Goal: Task Accomplishment & Management: Use online tool/utility

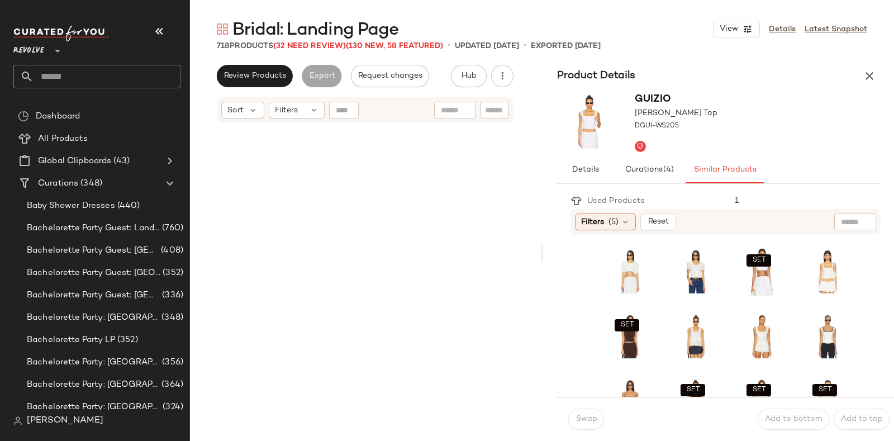
scroll to position [33225, 0]
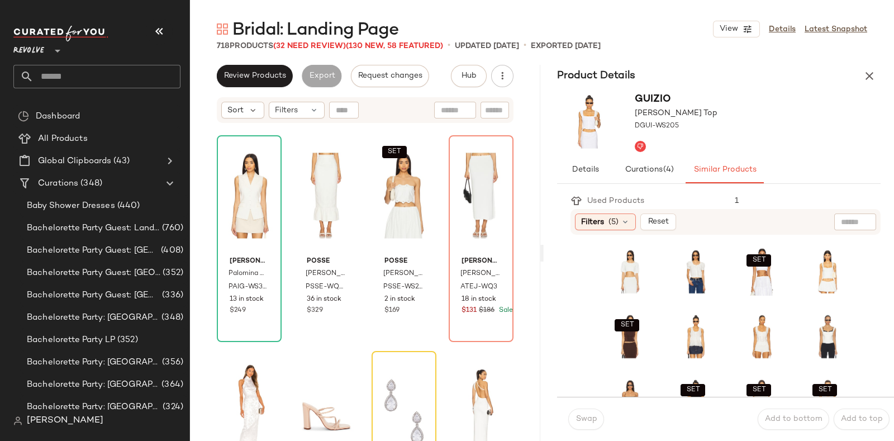
click at [752, 63] on div "Bridal: Landing Page View Details Latest Snapshot 718 Products (32 Need Review)…" at bounding box center [542, 229] width 704 height 423
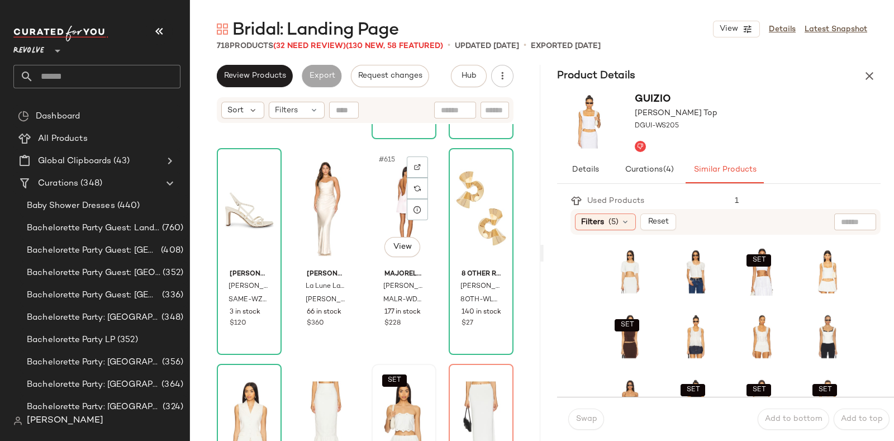
scroll to position [33009, 0]
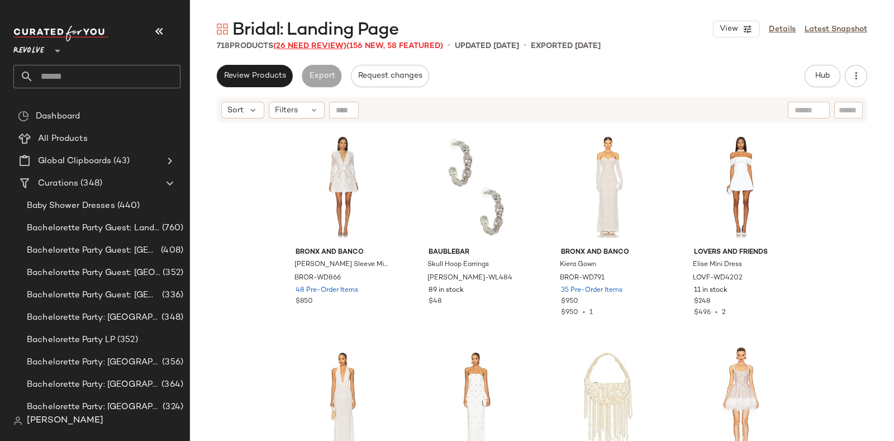
click at [322, 43] on span "(26 Need Review)" at bounding box center [309, 46] width 73 height 8
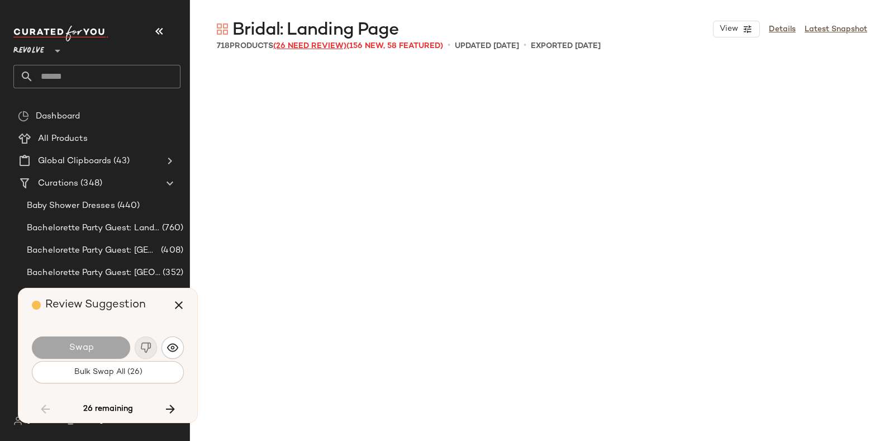
scroll to position [10356, 0]
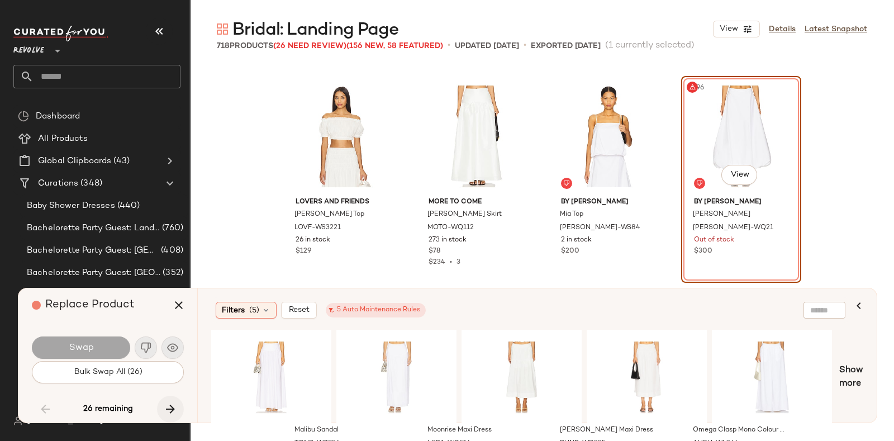
click at [165, 401] on button "button" at bounding box center [170, 409] width 27 height 27
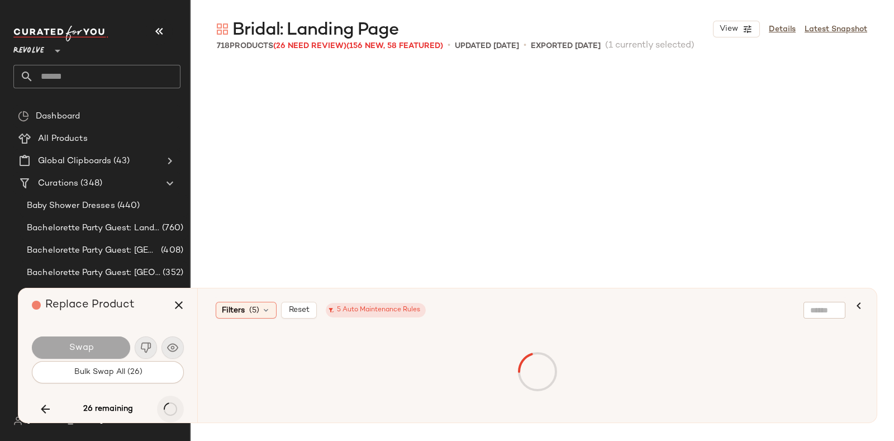
scroll to position [27616, 0]
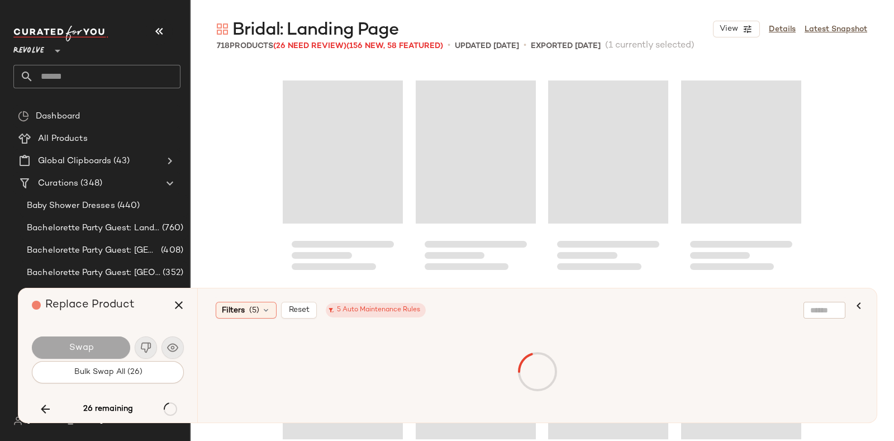
click at [151, 308] on div "Replace Product" at bounding box center [112, 305] width 160 height 34
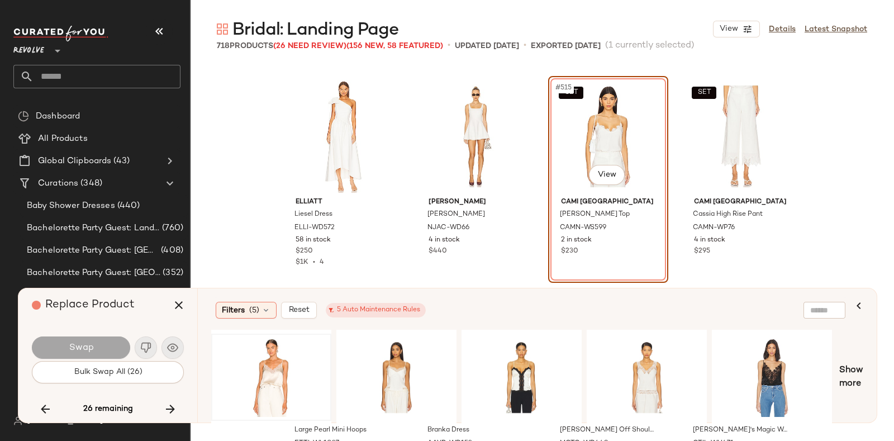
drag, startPoint x: 208, startPoint y: 325, endPoint x: 271, endPoint y: 352, distance: 68.1
click at [271, 352] on div at bounding box center [271, 377] width 112 height 79
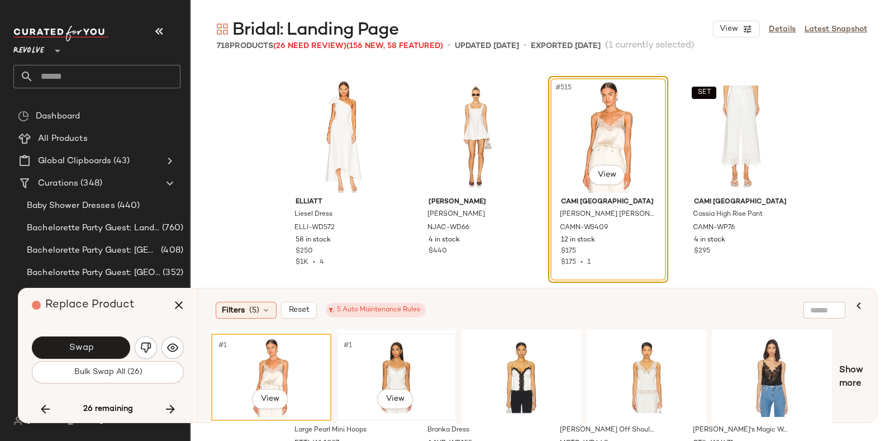
click at [400, 357] on div "#1 View" at bounding box center [396, 377] width 112 height 79
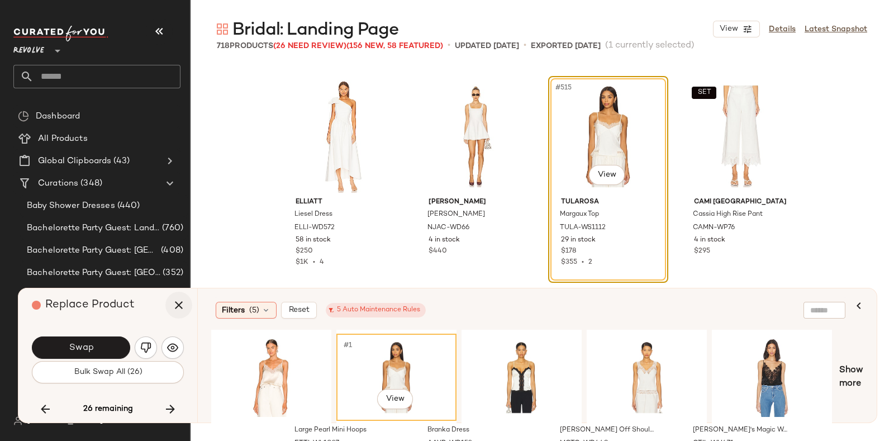
click at [178, 303] on icon "button" at bounding box center [178, 304] width 13 height 13
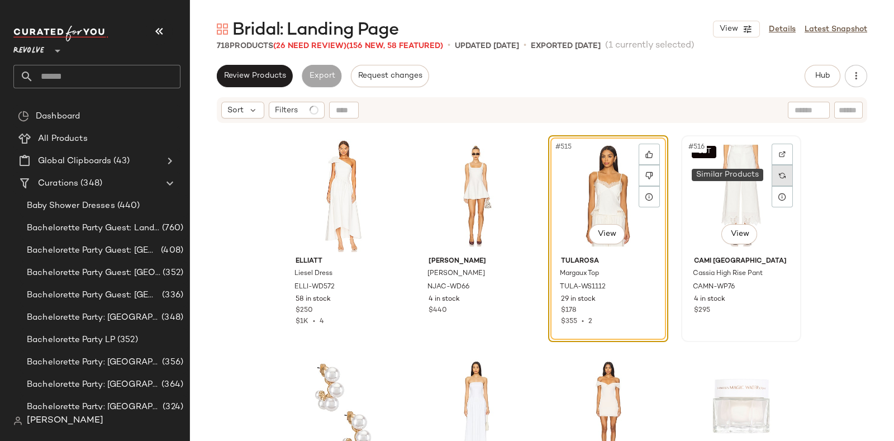
click at [780, 173] on img at bounding box center [782, 175] width 7 height 7
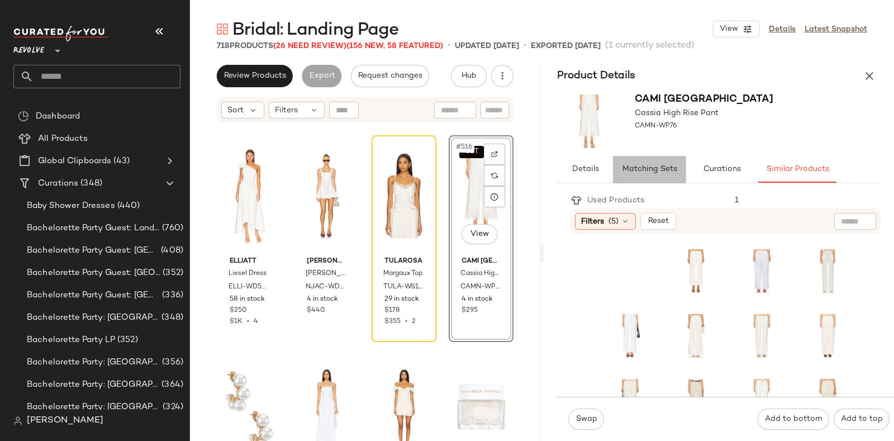
click at [639, 178] on button "Matching Sets" at bounding box center [649, 169] width 73 height 27
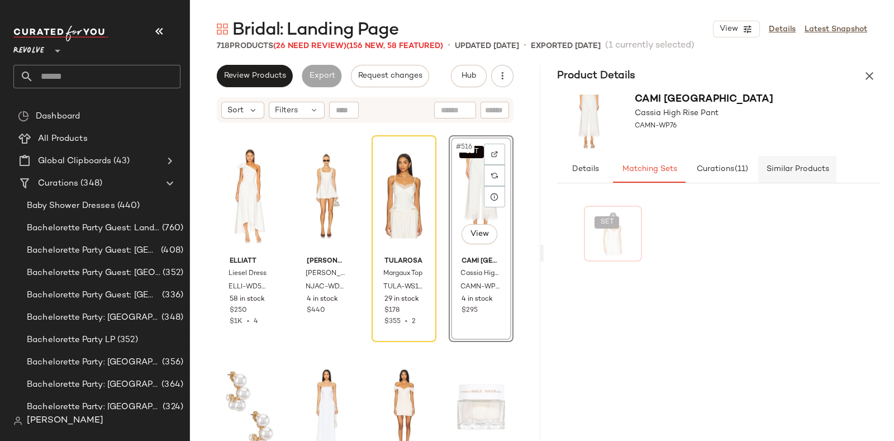
click at [794, 168] on span "Similar Products" at bounding box center [797, 169] width 63 height 9
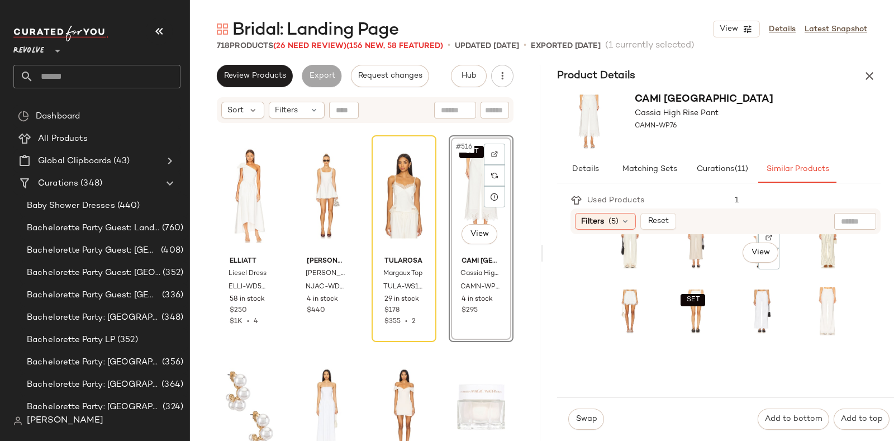
scroll to position [162, 0]
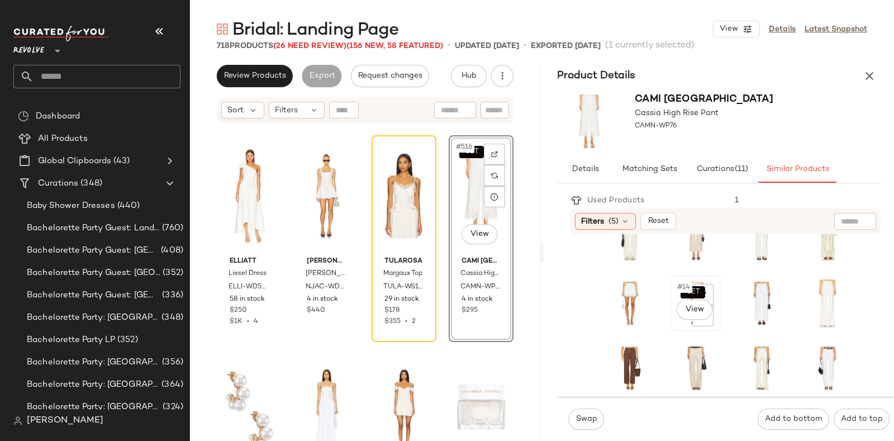
click at [674, 315] on div "SET #14 View" at bounding box center [696, 303] width 44 height 48
click at [584, 423] on span "Swap" at bounding box center [586, 419] width 22 height 9
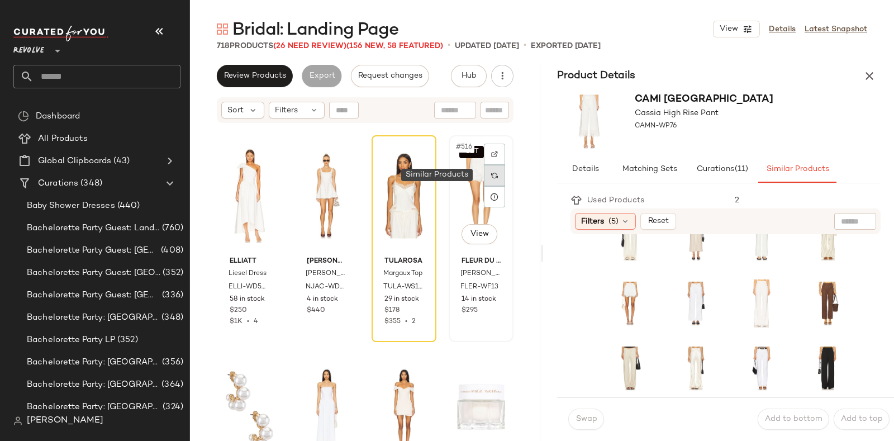
click at [491, 178] on img at bounding box center [494, 175] width 7 height 7
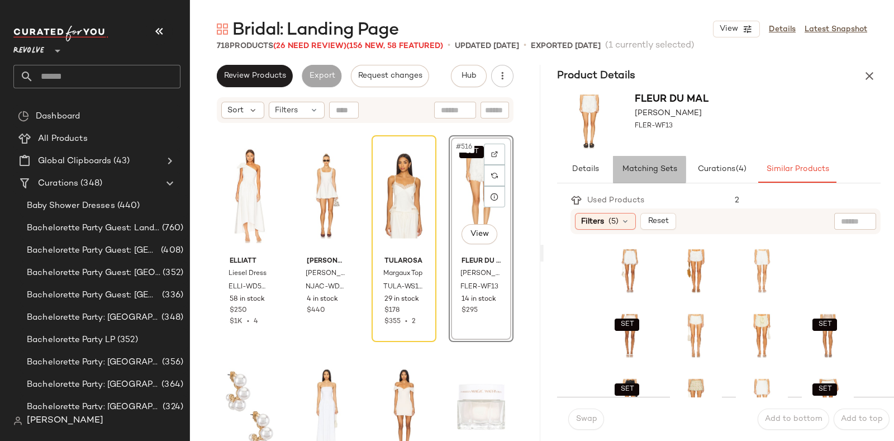
click at [641, 163] on button "Matching Sets" at bounding box center [649, 169] width 73 height 27
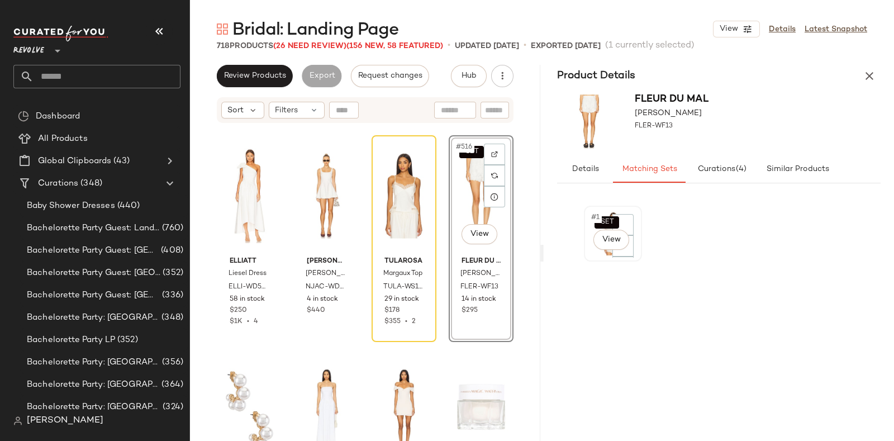
click at [584, 250] on div "SET #1 View" at bounding box center [613, 234] width 58 height 56
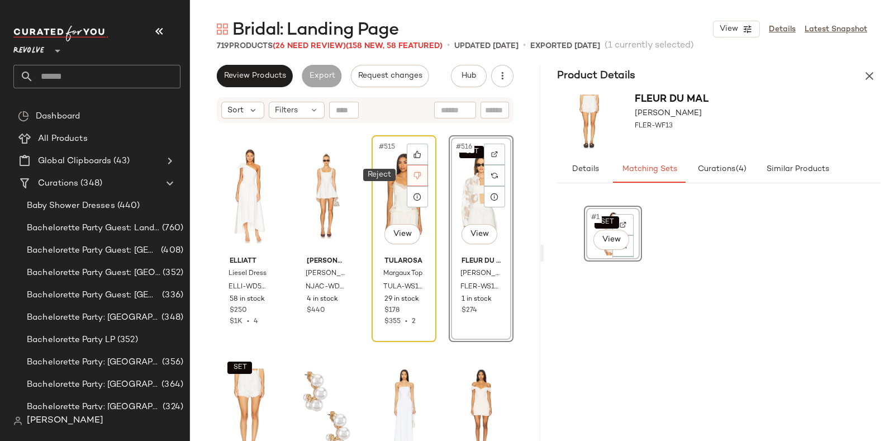
click at [416, 178] on icon at bounding box center [418, 176] width 8 height 8
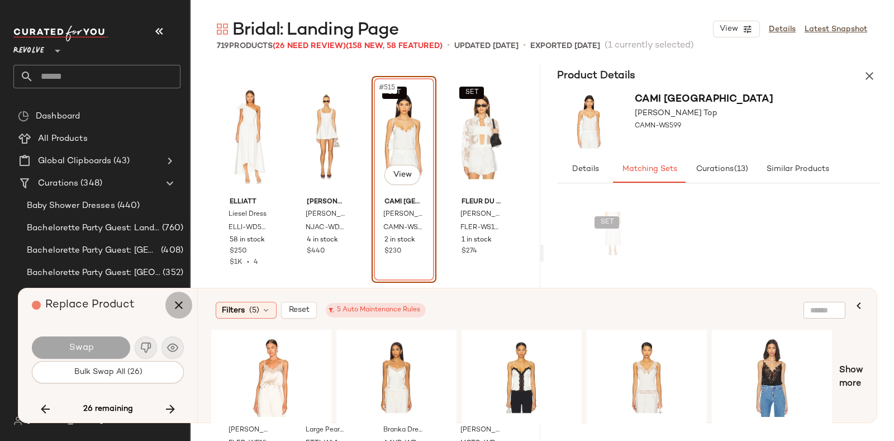
click at [173, 300] on icon "button" at bounding box center [178, 304] width 13 height 13
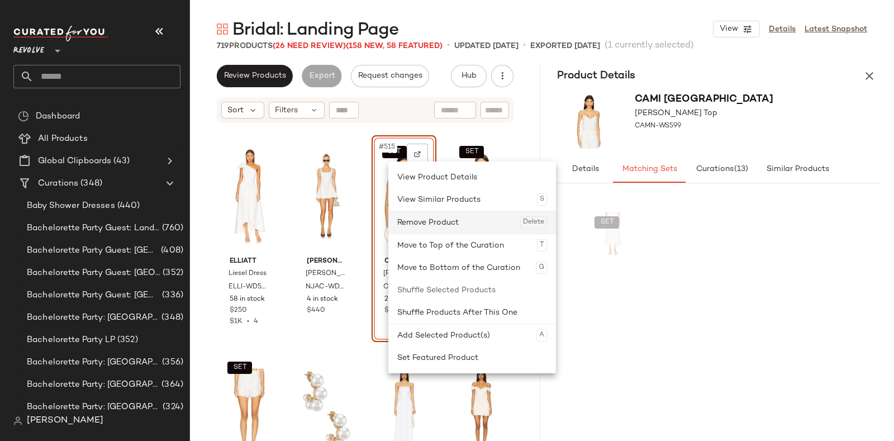
click at [408, 222] on div "Remove Product Delete" at bounding box center [472, 222] width 150 height 22
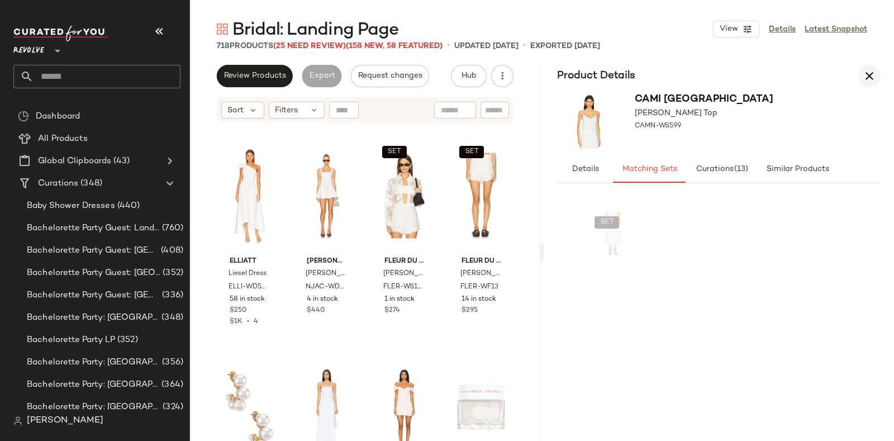
click at [867, 75] on icon "button" at bounding box center [869, 75] width 13 height 13
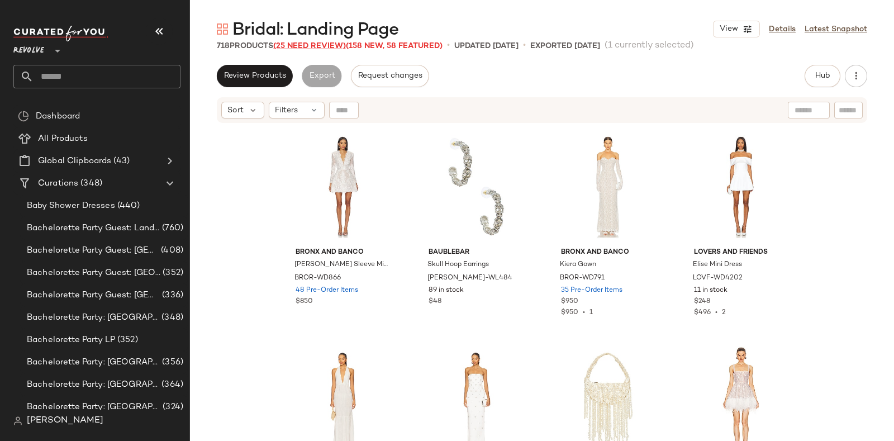
click at [304, 42] on span "(25 Need Review)" at bounding box center [309, 46] width 73 height 8
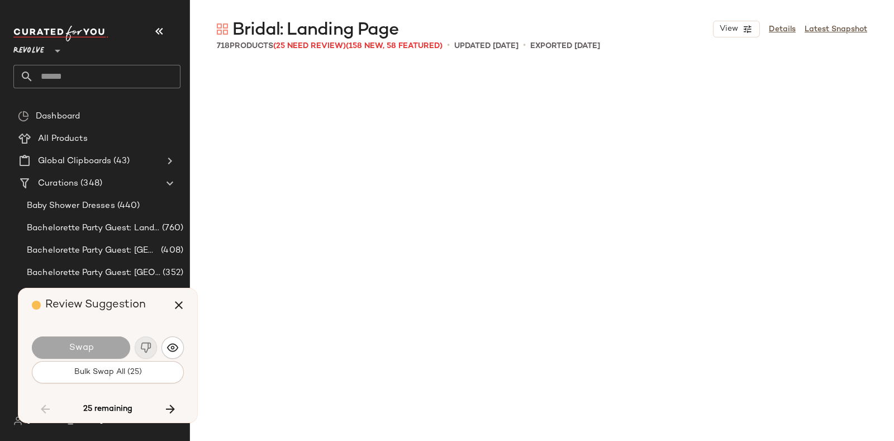
scroll to position [10356, 0]
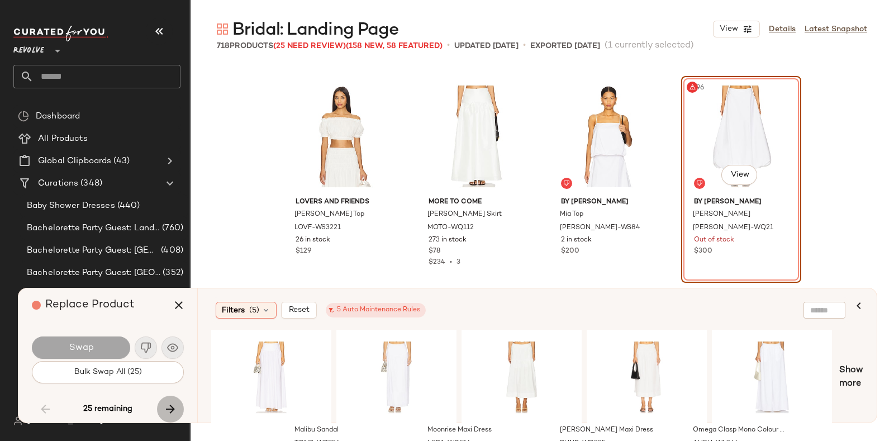
click at [165, 402] on icon "button" at bounding box center [170, 408] width 13 height 13
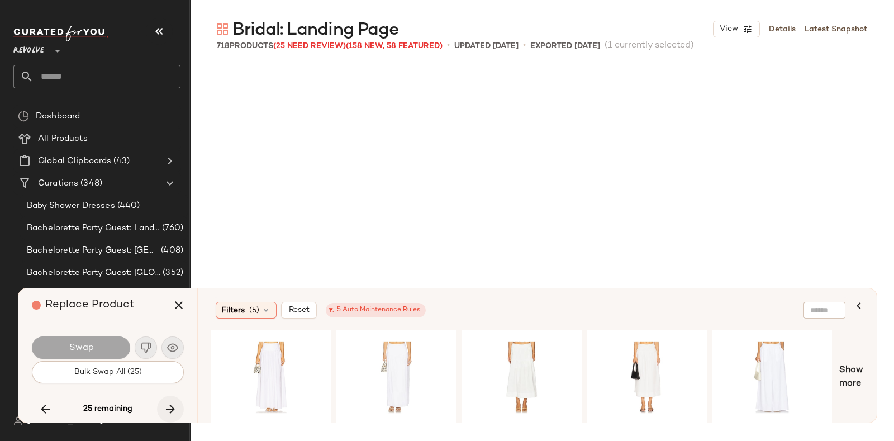
scroll to position [33225, 0]
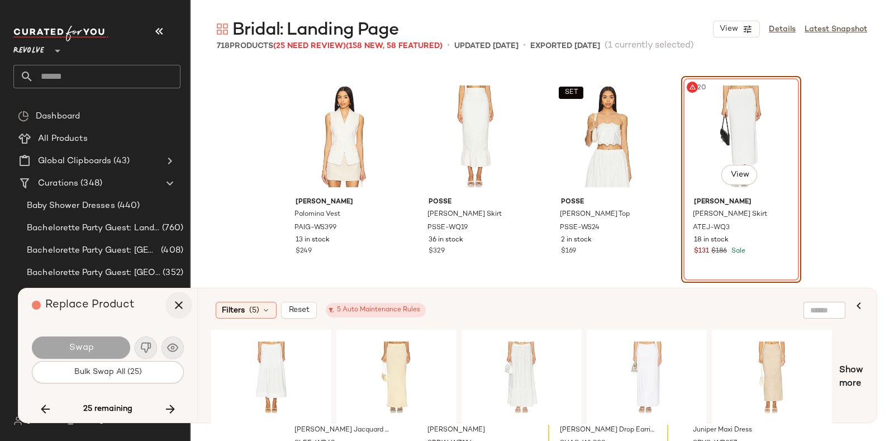
click at [181, 304] on icon "button" at bounding box center [178, 304] width 13 height 13
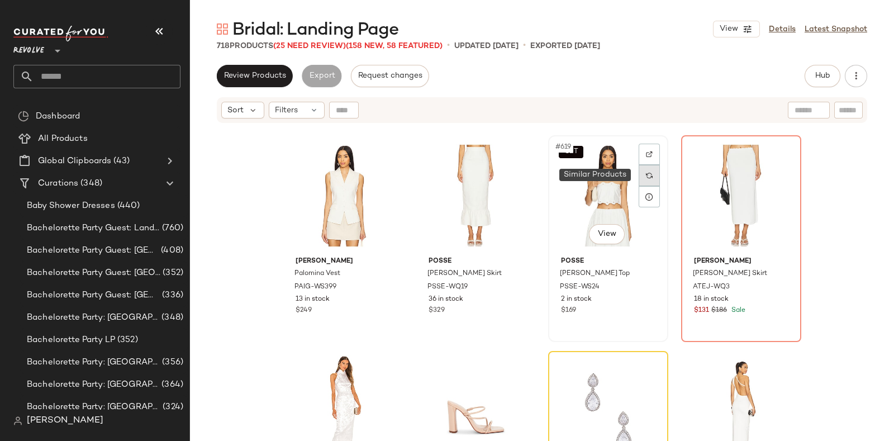
click at [648, 174] on img at bounding box center [649, 175] width 7 height 7
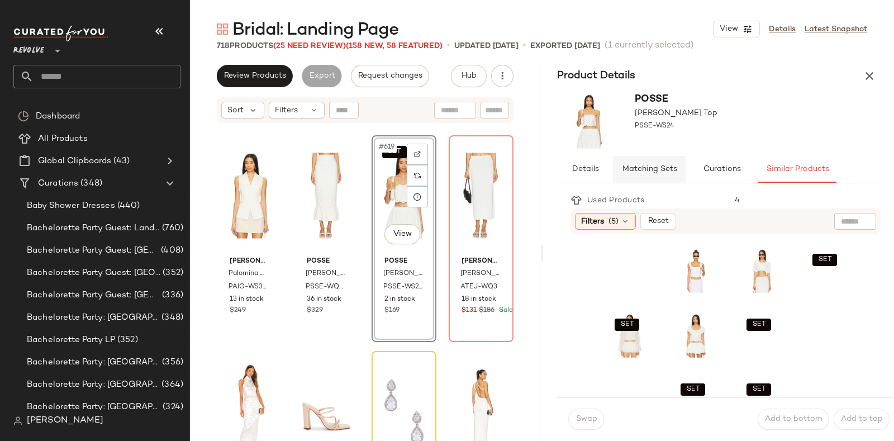
click at [646, 167] on span "Matching Sets" at bounding box center [649, 169] width 55 height 9
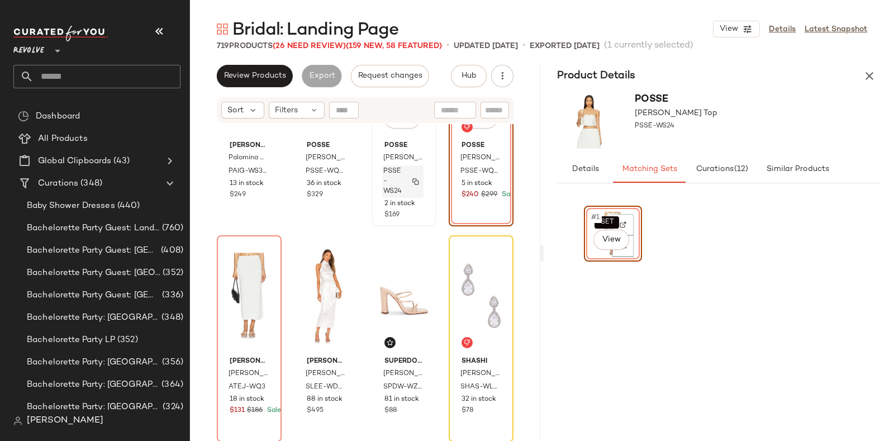
scroll to position [33342, 0]
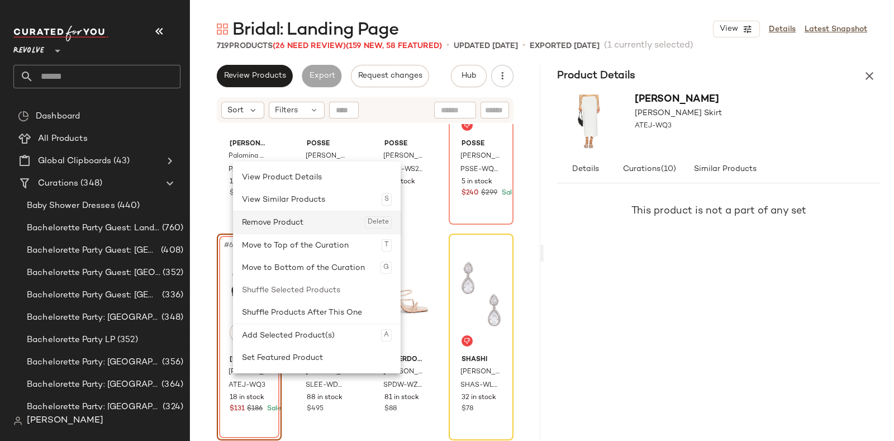
click at [363, 217] on div "Remove Product Delete" at bounding box center [317, 222] width 150 height 22
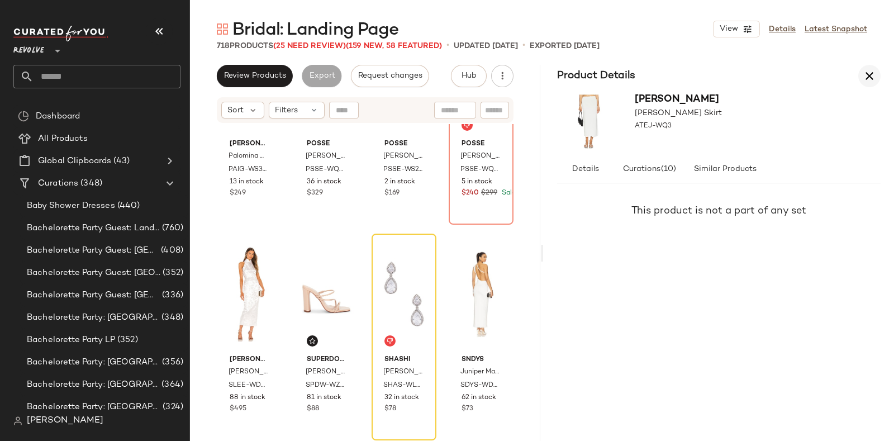
click at [869, 69] on icon "button" at bounding box center [869, 75] width 13 height 13
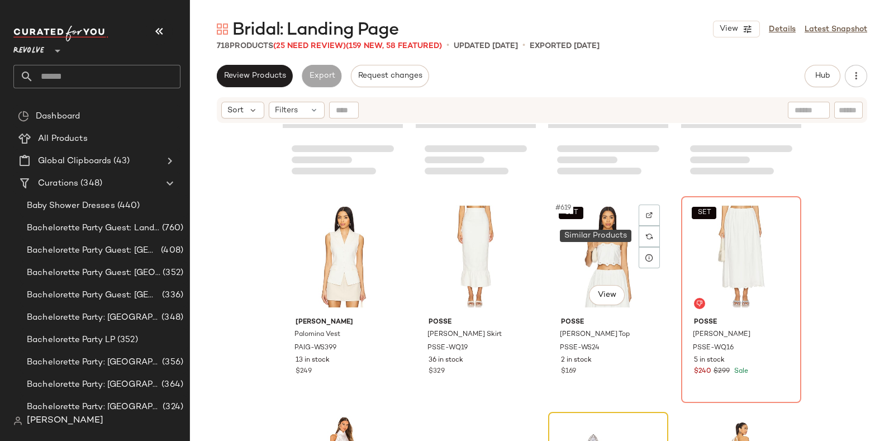
scroll to position [33166, 0]
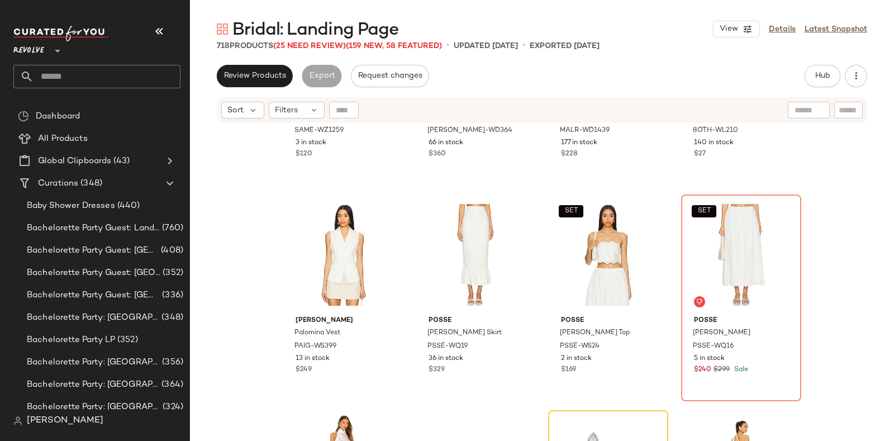
click at [609, 62] on div "Bridal: Landing Page View Details Latest Snapshot 718 Products (25 Need Review)…" at bounding box center [542, 229] width 704 height 423
click at [772, 241] on div at bounding box center [782, 234] width 21 height 21
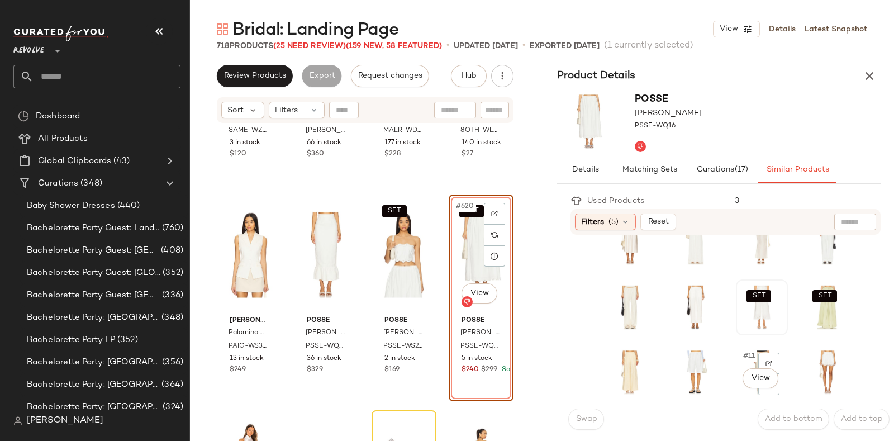
scroll to position [26, 0]
click at [740, 328] on div "SET #7 View" at bounding box center [762, 311] width 44 height 48
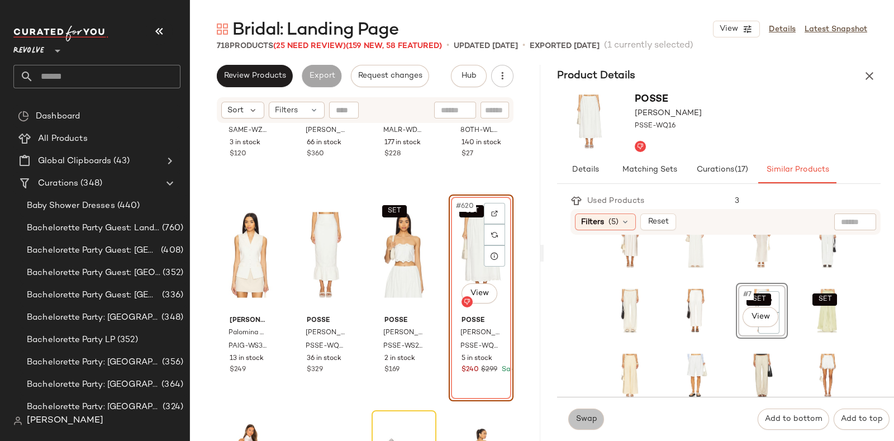
click at [582, 420] on span "Swap" at bounding box center [586, 419] width 22 height 9
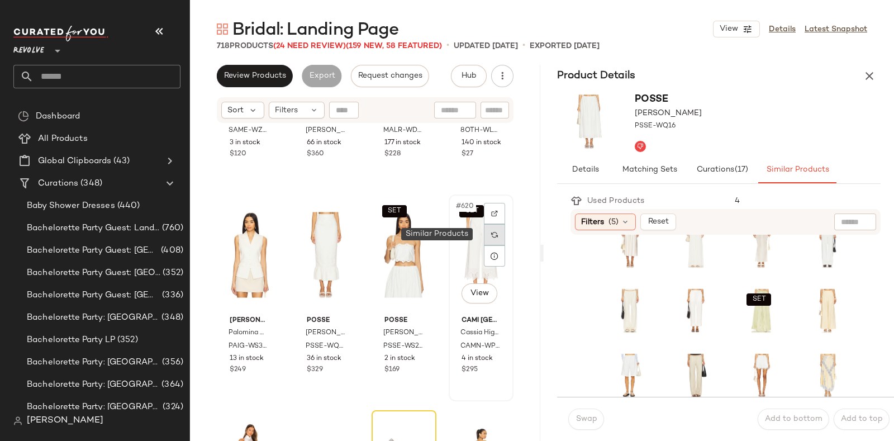
click at [491, 234] on img at bounding box center [494, 234] width 7 height 7
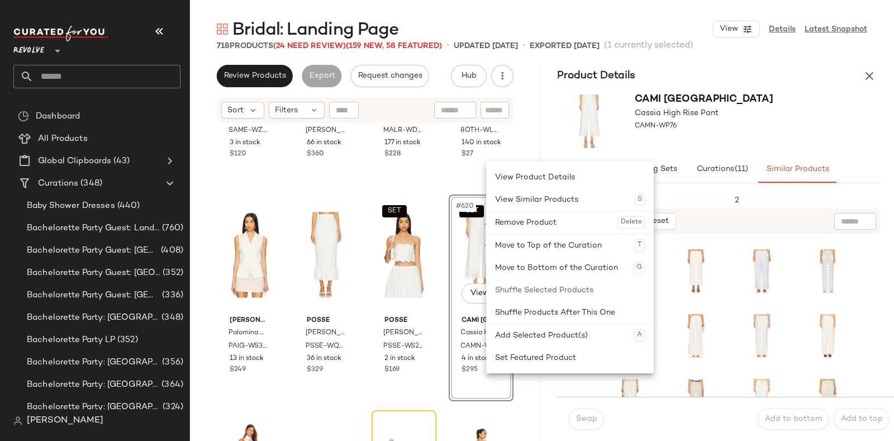
click at [761, 100] on div "CAMI NYC Cassia High Rise Pant CAMN-WP76" at bounding box center [719, 121] width 350 height 69
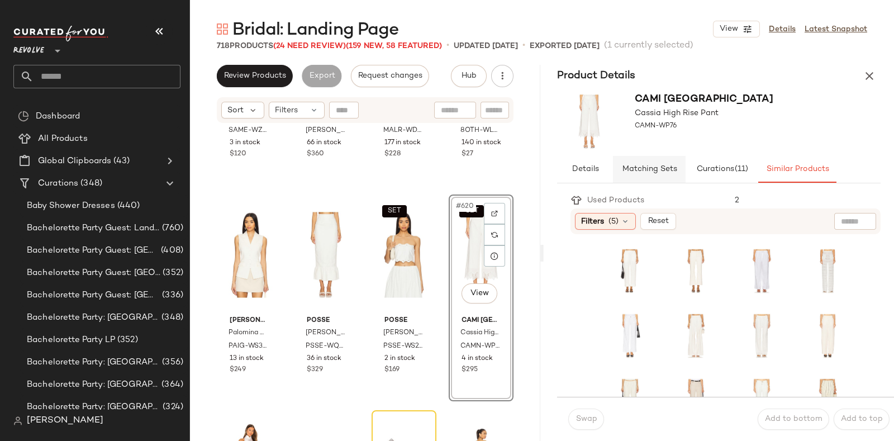
click at [642, 168] on span "Matching Sets" at bounding box center [649, 169] width 55 height 9
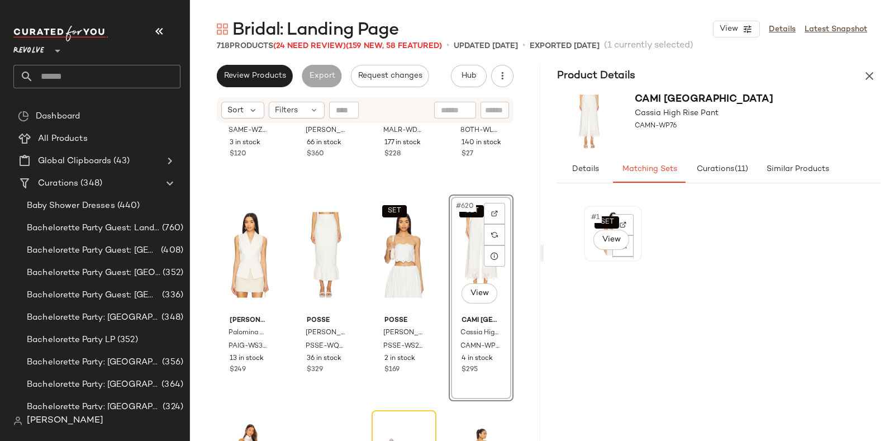
click at [590, 255] on div "SET #1 View" at bounding box center [613, 234] width 50 height 48
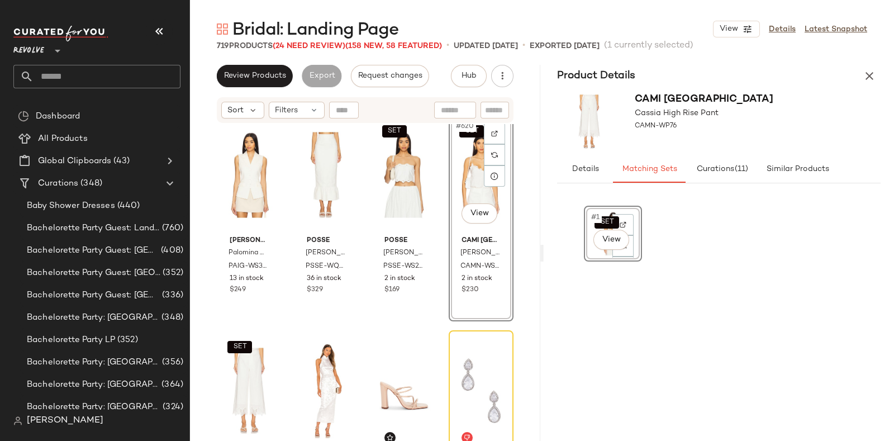
scroll to position [33247, 0]
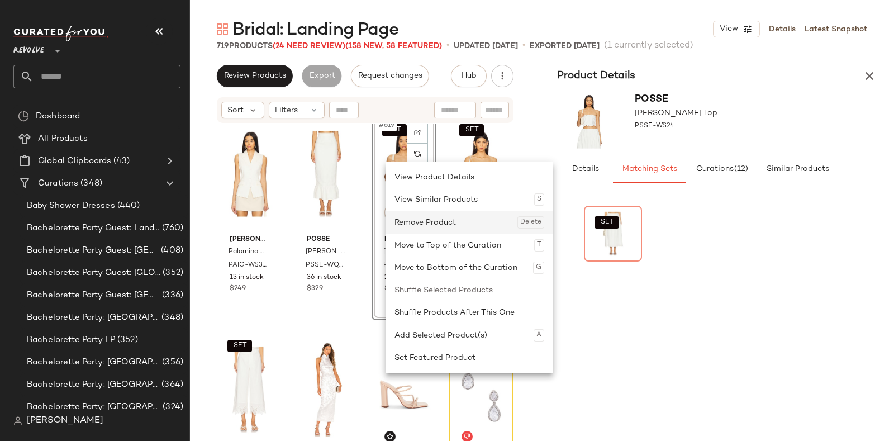
click at [417, 222] on div "Remove Product Delete" at bounding box center [470, 222] width 150 height 22
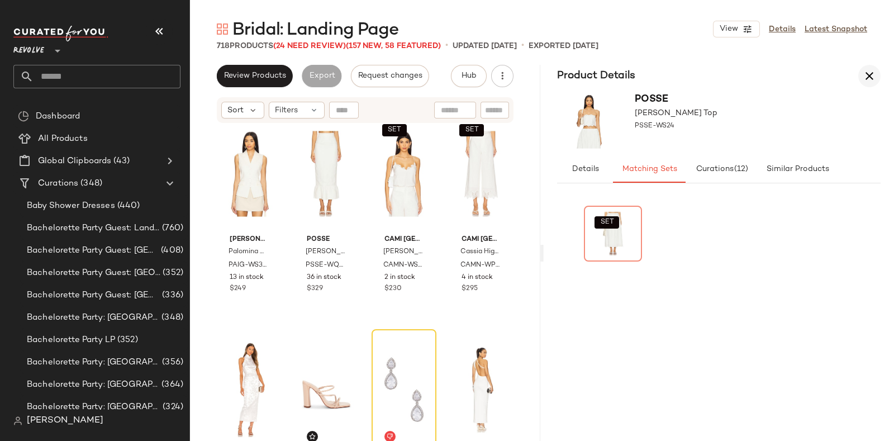
click at [874, 77] on icon "button" at bounding box center [869, 75] width 13 height 13
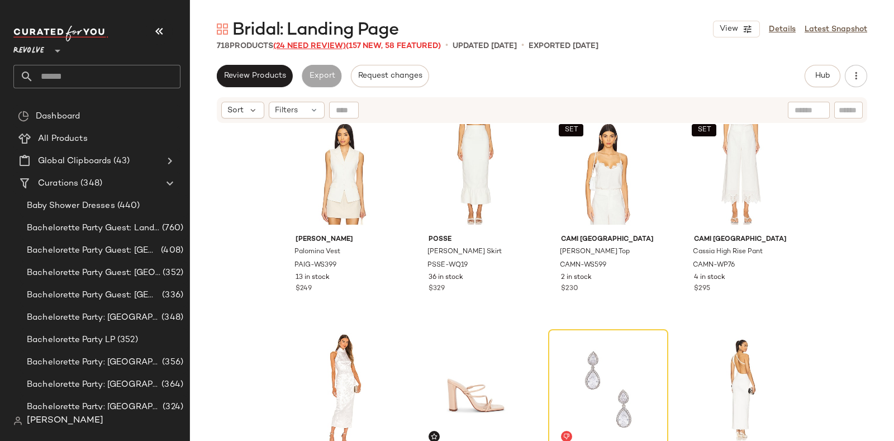
click at [306, 48] on span "(24 Need Review)" at bounding box center [309, 46] width 73 height 8
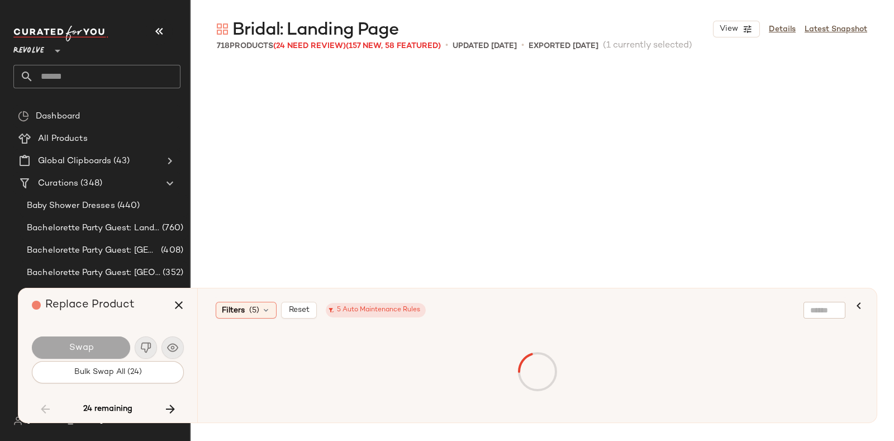
scroll to position [10356, 0]
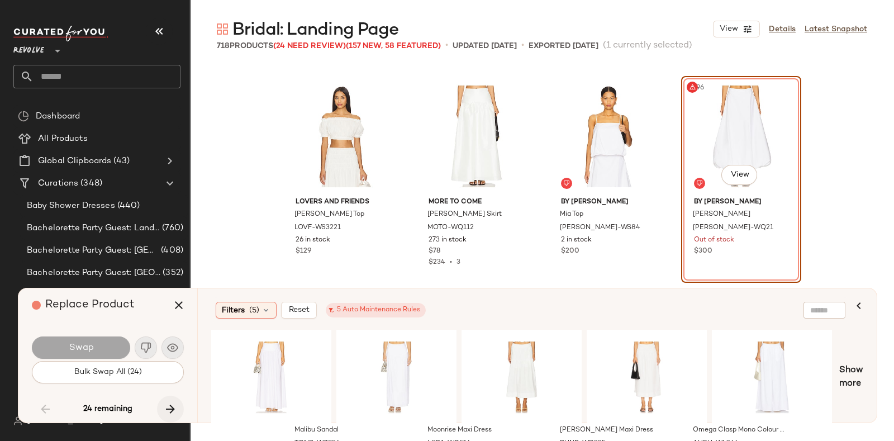
click at [169, 406] on icon "button" at bounding box center [170, 408] width 13 height 13
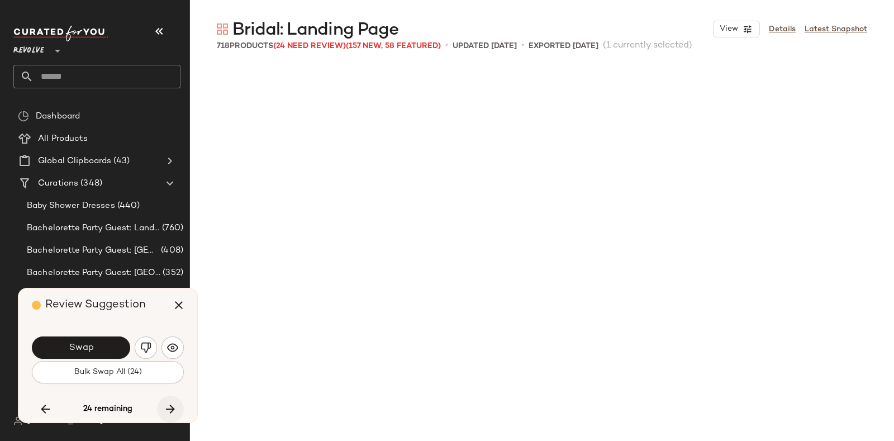
scroll to position [33440, 0]
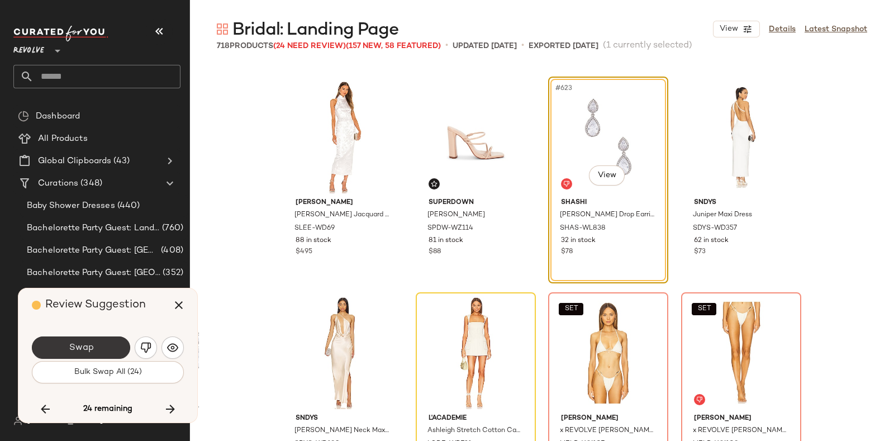
click at [92, 341] on button "Swap" at bounding box center [81, 347] width 98 height 22
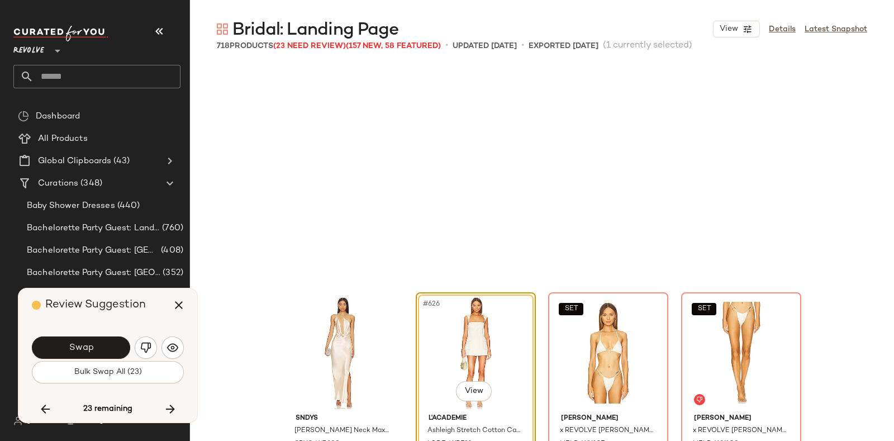
scroll to position [33656, 0]
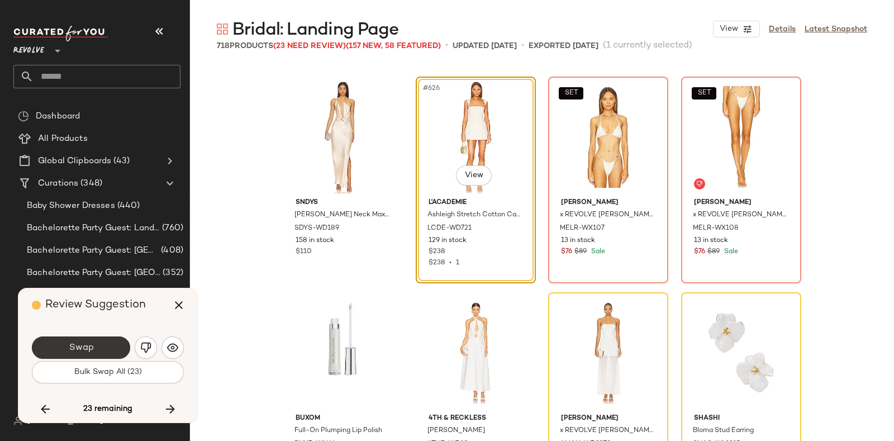
click at [97, 340] on button "Swap" at bounding box center [81, 347] width 98 height 22
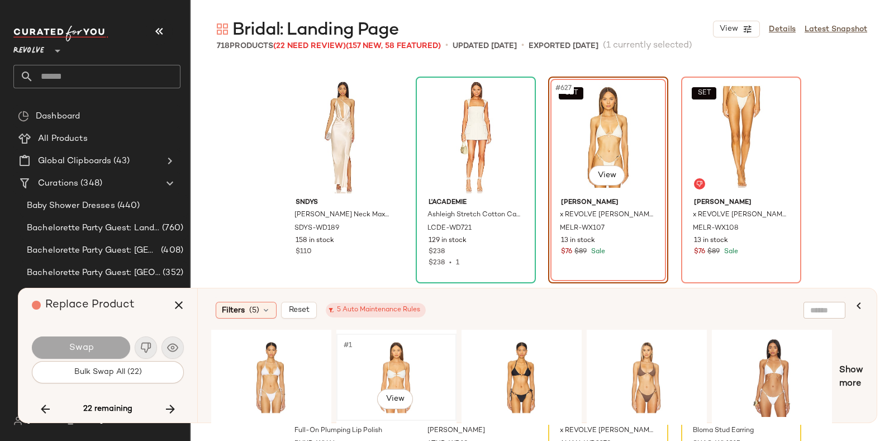
click at [396, 347] on div "#1 View" at bounding box center [396, 377] width 112 height 79
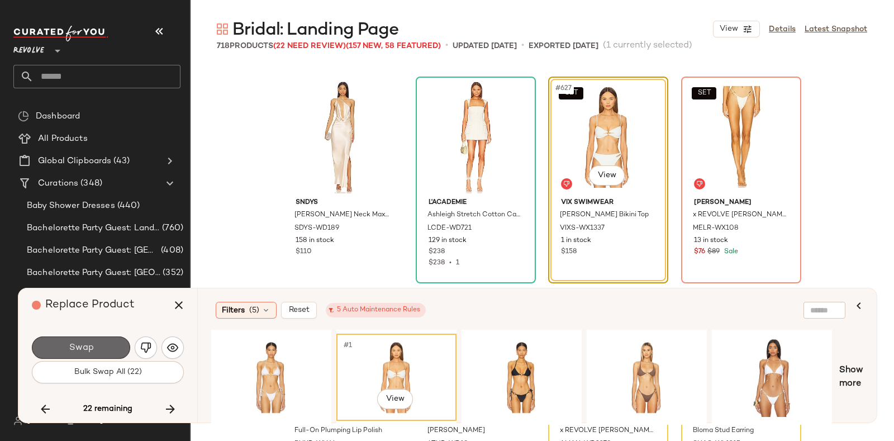
click at [105, 347] on button "Swap" at bounding box center [81, 347] width 98 height 22
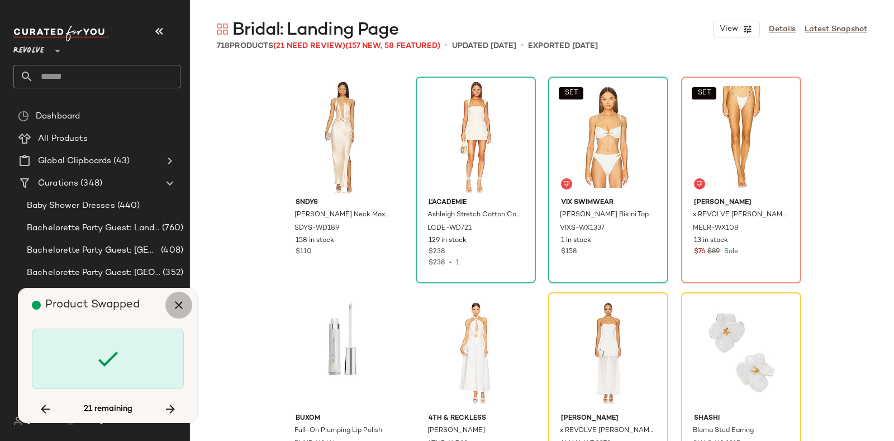
click at [179, 303] on icon "button" at bounding box center [178, 304] width 13 height 13
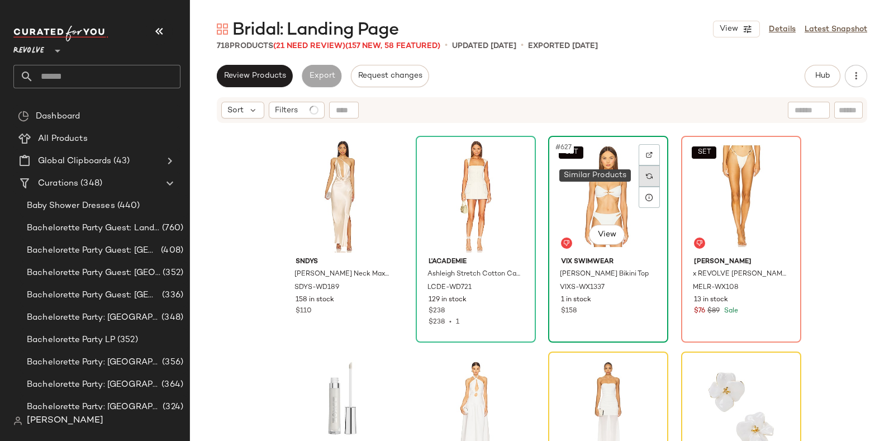
click at [647, 173] on img at bounding box center [649, 176] width 7 height 7
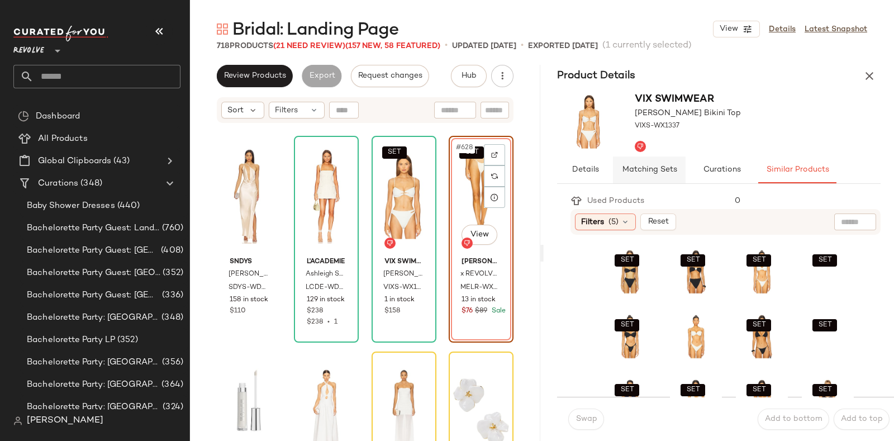
click at [648, 169] on span "Matching Sets" at bounding box center [649, 169] width 55 height 9
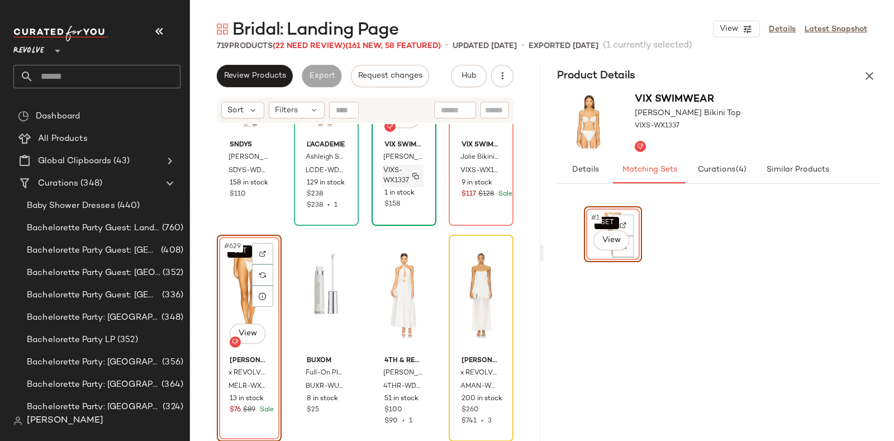
scroll to position [33776, 0]
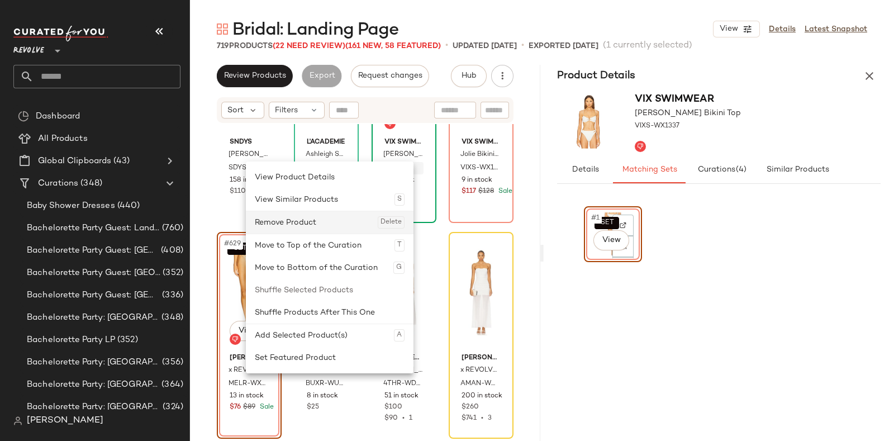
click at [309, 216] on div "Remove Product Delete" at bounding box center [330, 222] width 150 height 22
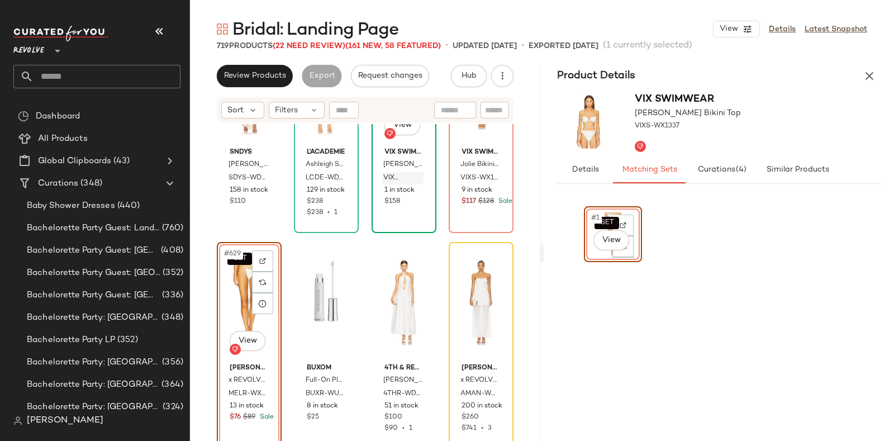
scroll to position [33770, 0]
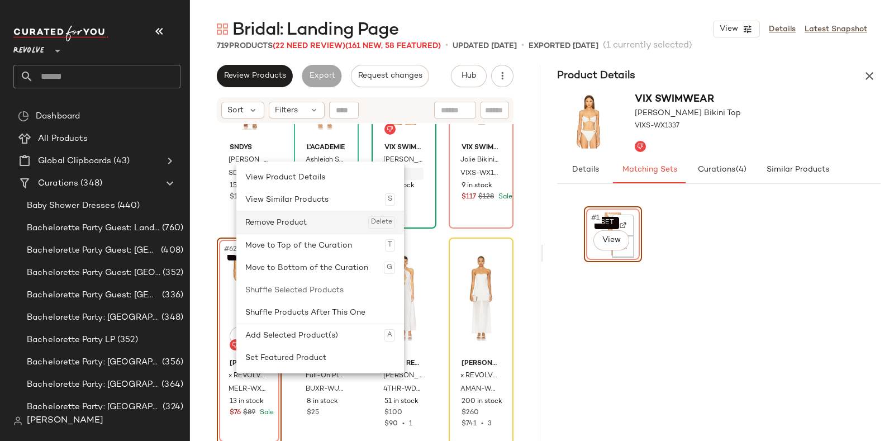
click at [293, 222] on div "Remove Product Delete" at bounding box center [320, 222] width 150 height 22
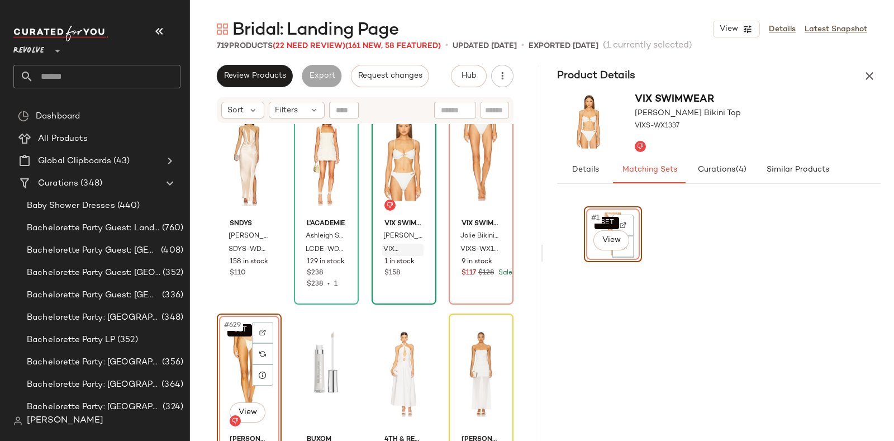
scroll to position [33693, 0]
click at [315, 312] on div "SNDYS Johanna Cowl Neck Maxi Dress SDYS-WD189 158 in stock $110 L'Academie Ashl…" at bounding box center [365, 296] width 350 height 345
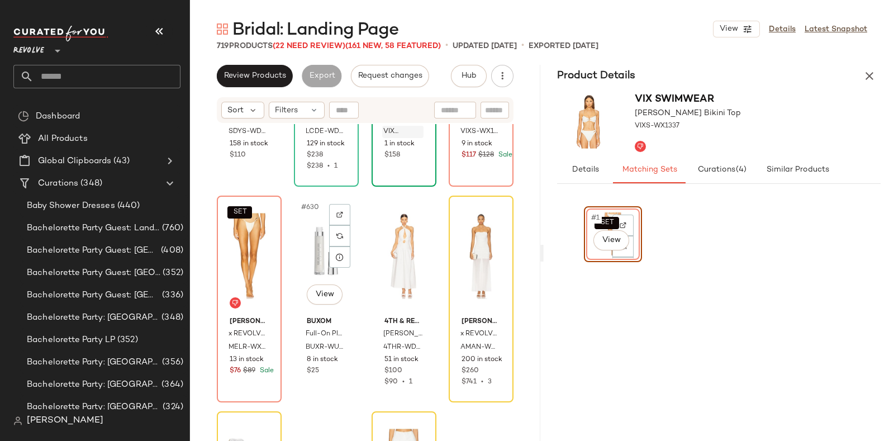
scroll to position [33815, 0]
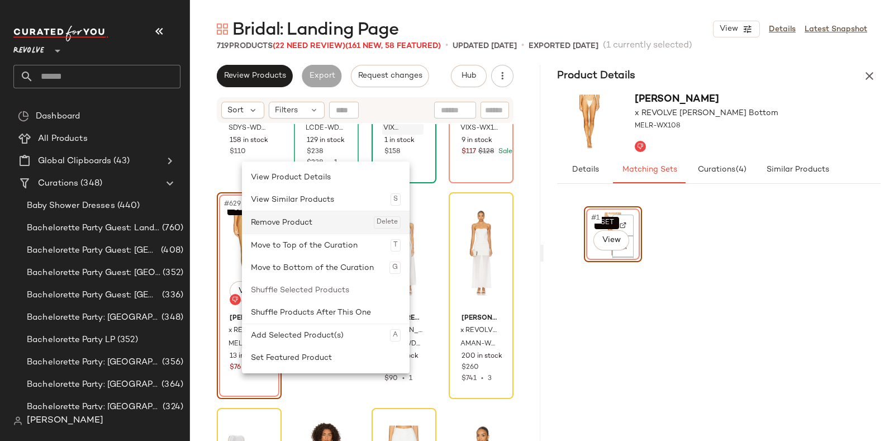
click at [301, 220] on div "Remove Product Delete" at bounding box center [326, 222] width 150 height 22
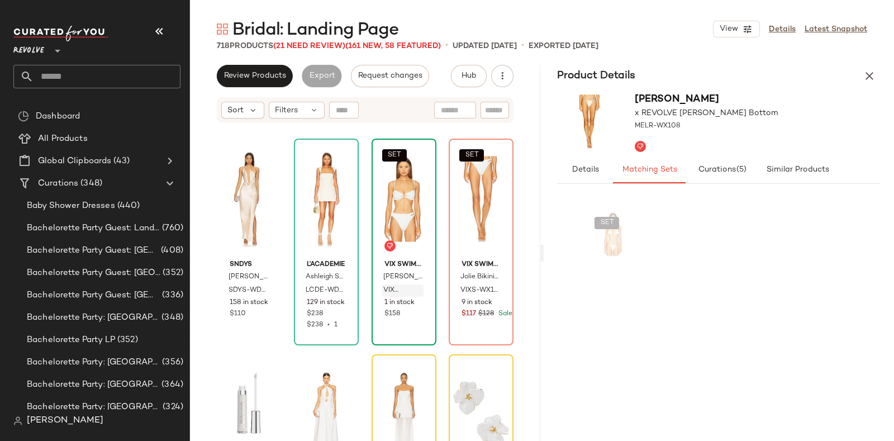
scroll to position [33649, 0]
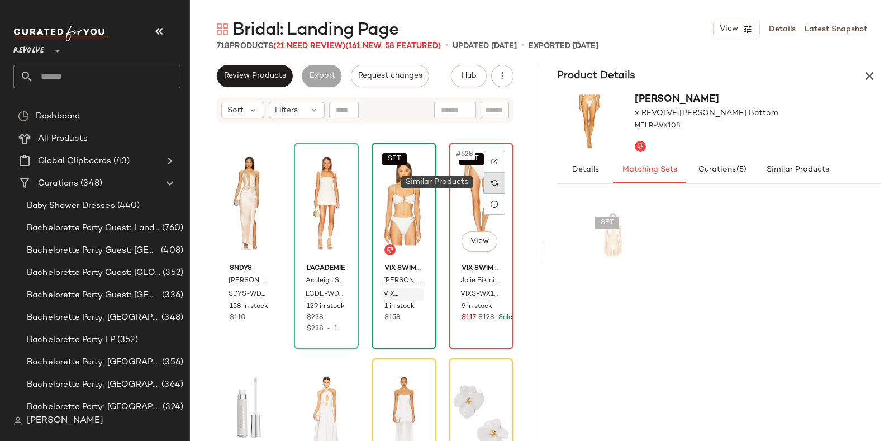
click at [491, 183] on img at bounding box center [494, 182] width 7 height 7
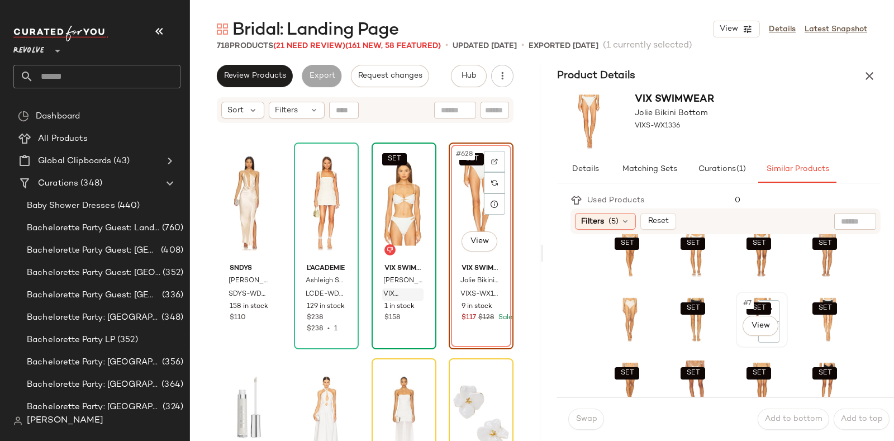
scroll to position [16, 0]
click at [671, 274] on div "SET #2 View" at bounding box center [696, 255] width 50 height 54
click at [590, 423] on span "Swap" at bounding box center [586, 419] width 22 height 9
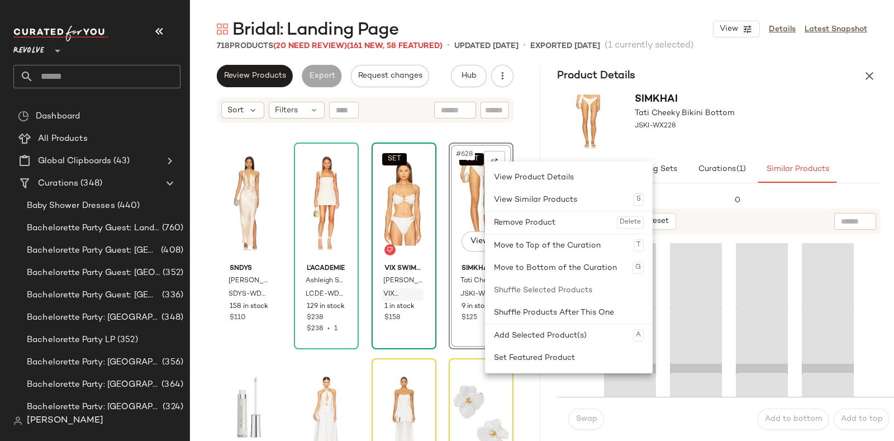
click at [758, 108] on div "SIMKHAI Tati Cheeky Bikini Bottom JSKI-WX228" at bounding box center [719, 121] width 350 height 69
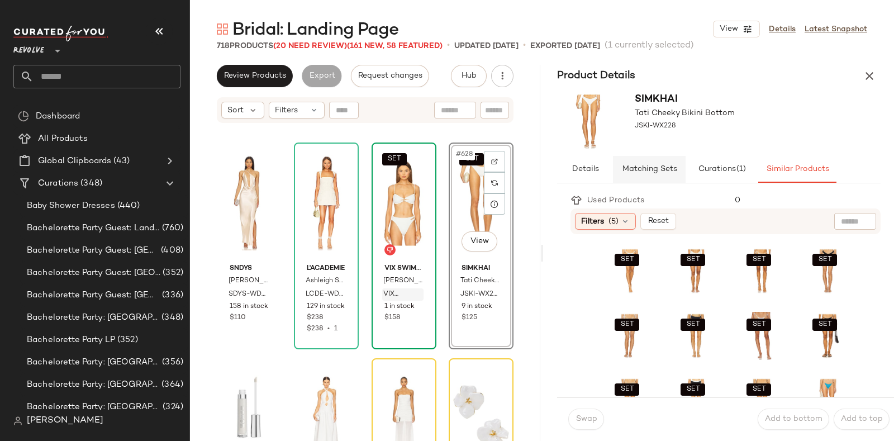
click at [636, 166] on span "Matching Sets" at bounding box center [649, 169] width 55 height 9
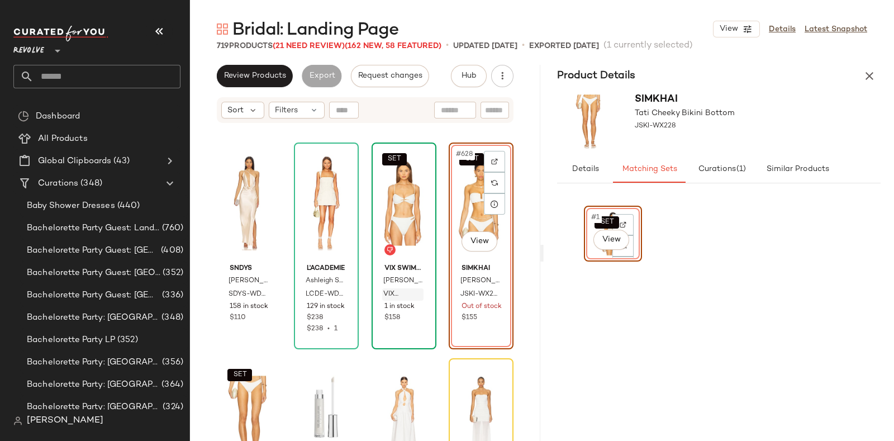
drag, startPoint x: 433, startPoint y: 250, endPoint x: 594, endPoint y: 336, distance: 183.3
click at [594, 336] on div "SET #1 View" at bounding box center [613, 316] width 58 height 220
click at [592, 250] on div "SET #1 View" at bounding box center [613, 234] width 50 height 48
click at [591, 253] on div "SET #1 View" at bounding box center [613, 234] width 50 height 48
click at [588, 253] on div "SET #1 View" at bounding box center [613, 234] width 50 height 48
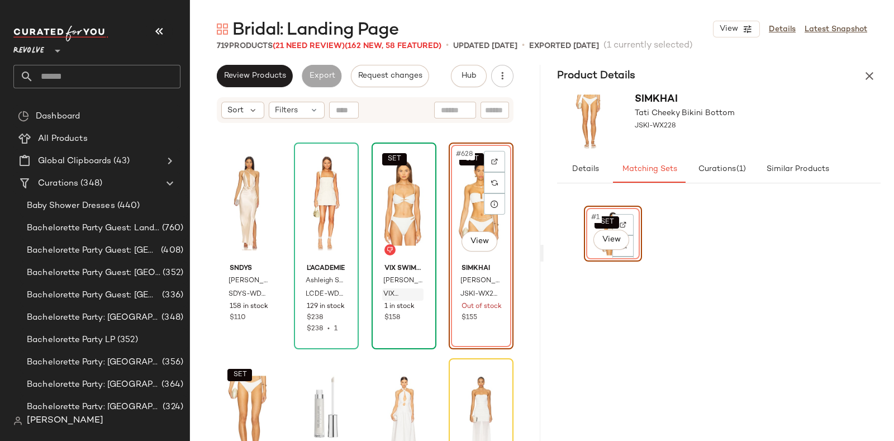
click at [590, 252] on div "SET #1 View" at bounding box center [613, 234] width 50 height 48
click at [589, 252] on div "SET #1 View" at bounding box center [613, 234] width 50 height 48
click at [613, 353] on div "SET #1 View" at bounding box center [613, 316] width 58 height 220
click at [592, 259] on div "SET #1 View" at bounding box center [613, 234] width 56 height 54
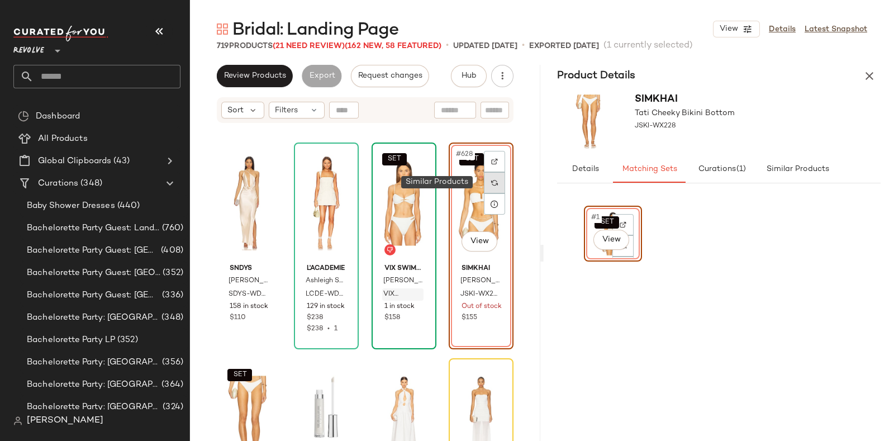
click at [489, 177] on div at bounding box center [494, 182] width 21 height 21
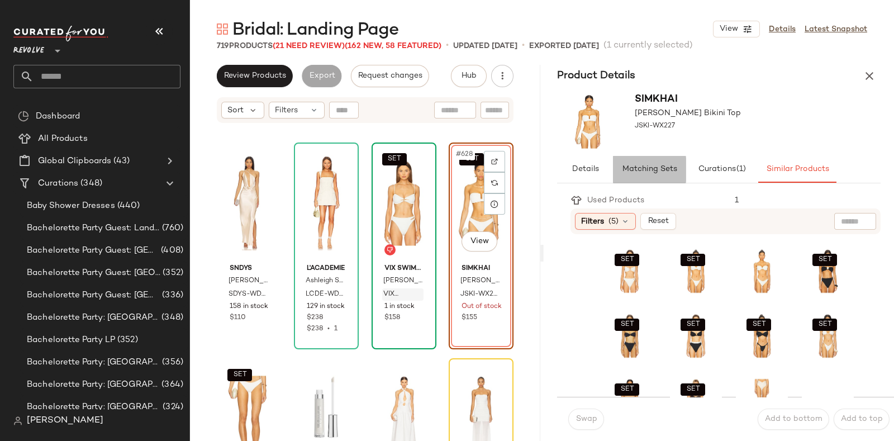
click at [657, 165] on span "Matching Sets" at bounding box center [649, 169] width 55 height 9
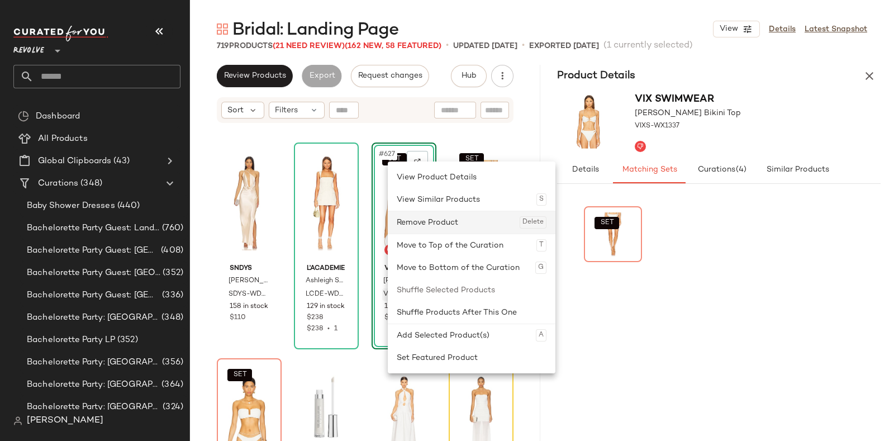
click at [425, 221] on div "Remove Product Delete" at bounding box center [472, 222] width 150 height 22
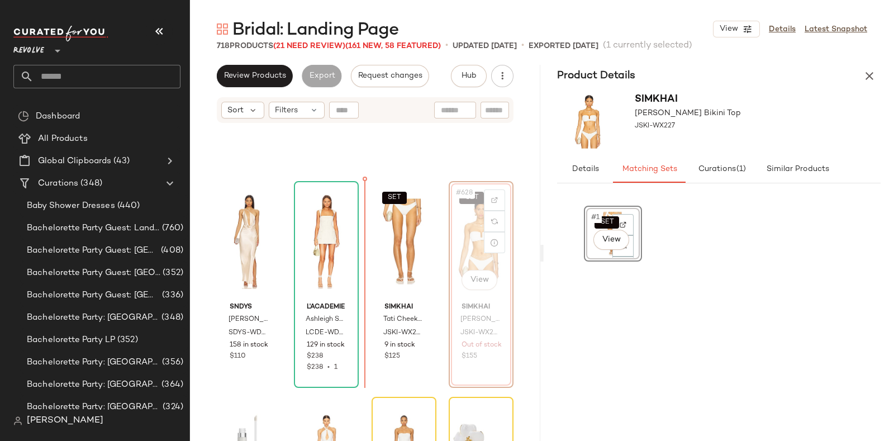
scroll to position [33602, 0]
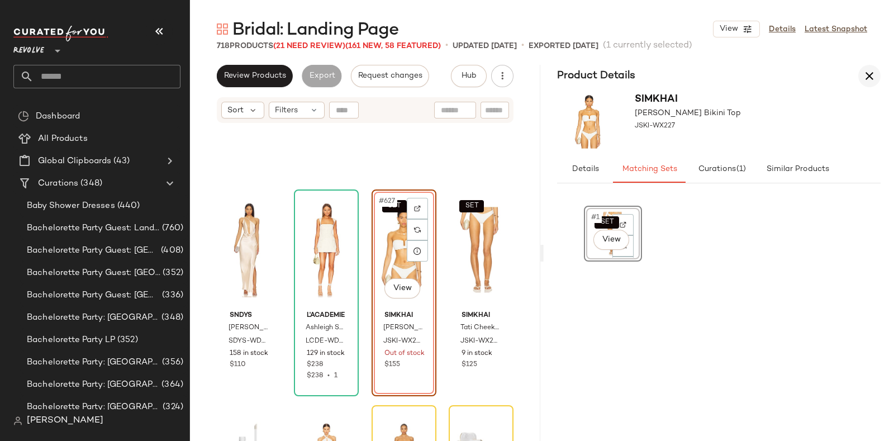
click at [870, 73] on icon "button" at bounding box center [869, 75] width 13 height 13
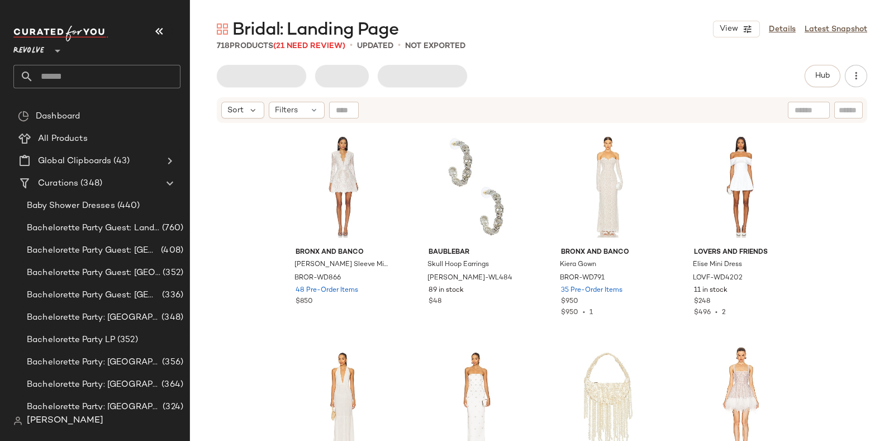
click at [298, 41] on span "Bridal: Landing Page" at bounding box center [316, 30] width 166 height 22
click at [311, 45] on span "(21 Need Review)" at bounding box center [309, 46] width 72 height 8
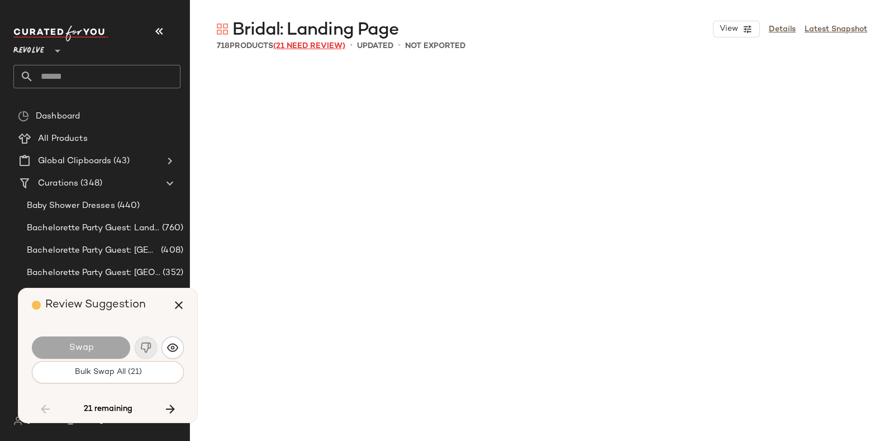
scroll to position [10356, 0]
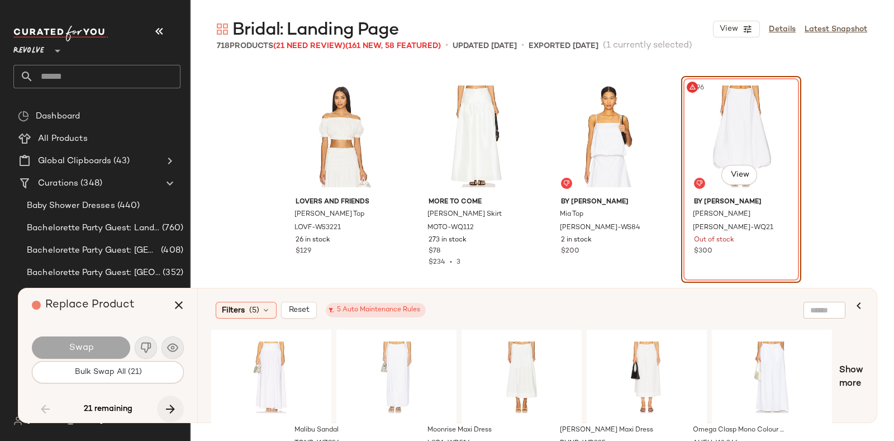
click at [167, 402] on icon "button" at bounding box center [170, 408] width 13 height 13
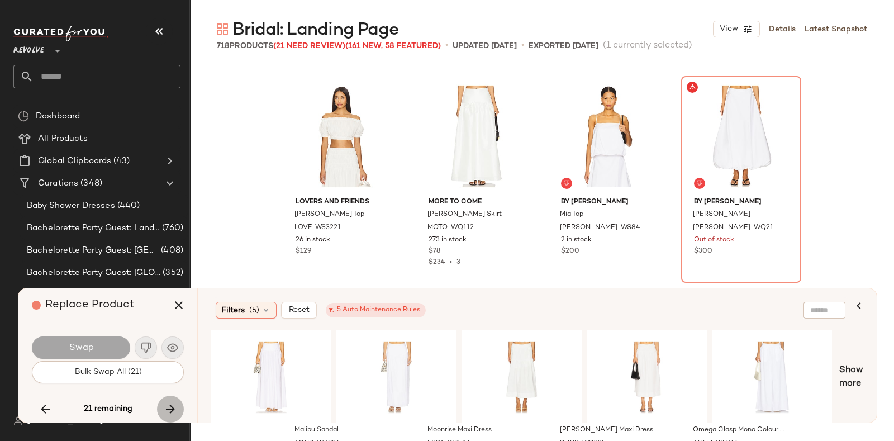
scroll to position [33656, 0]
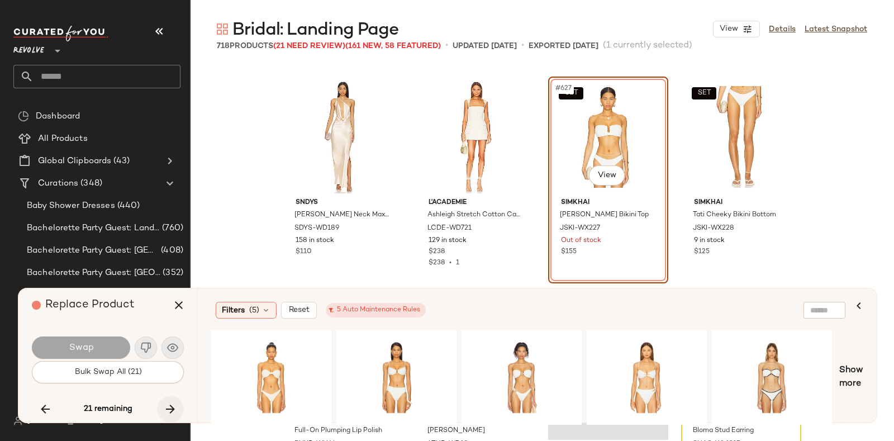
click at [167, 402] on icon "button" at bounding box center [170, 408] width 13 height 13
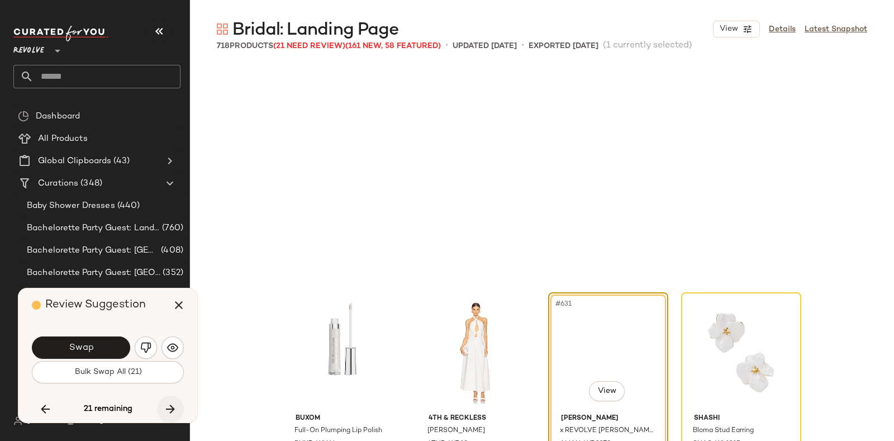
scroll to position [33872, 0]
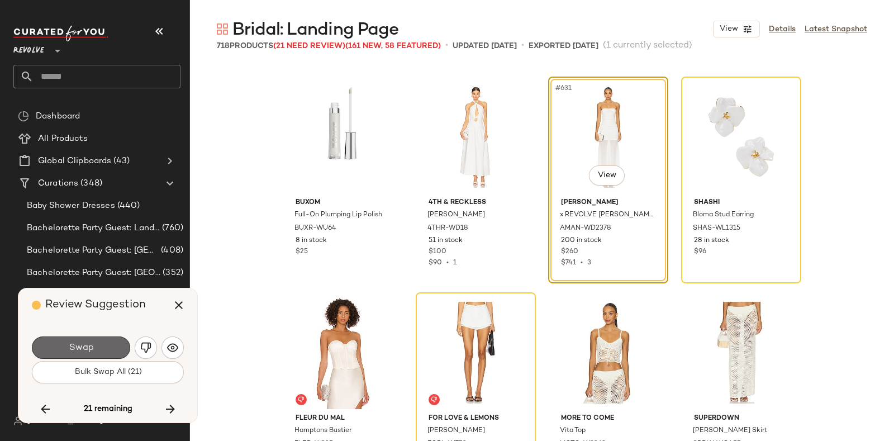
click at [101, 340] on button "Swap" at bounding box center [81, 347] width 98 height 22
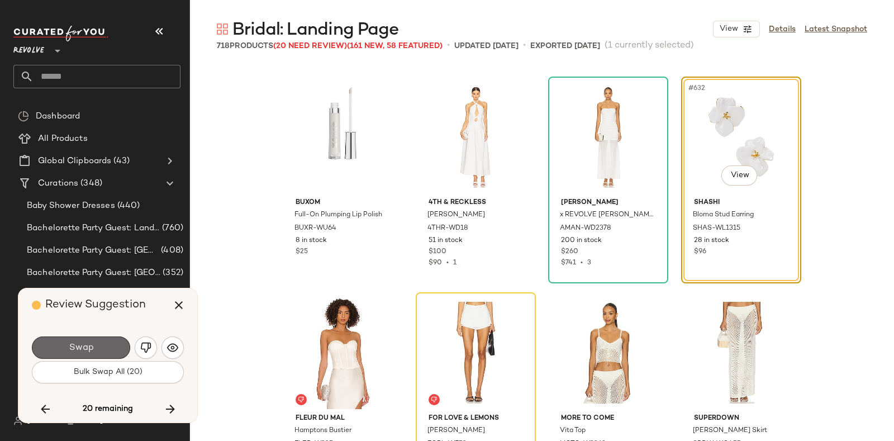
click at [92, 342] on button "Swap" at bounding box center [81, 347] width 98 height 22
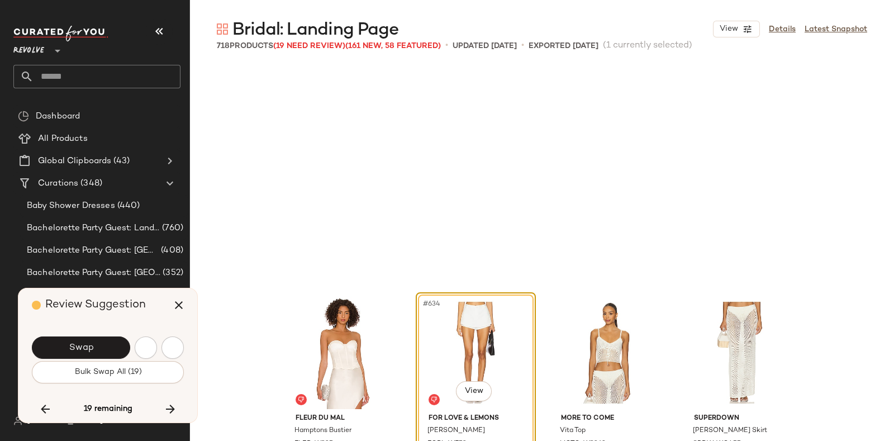
scroll to position [34088, 0]
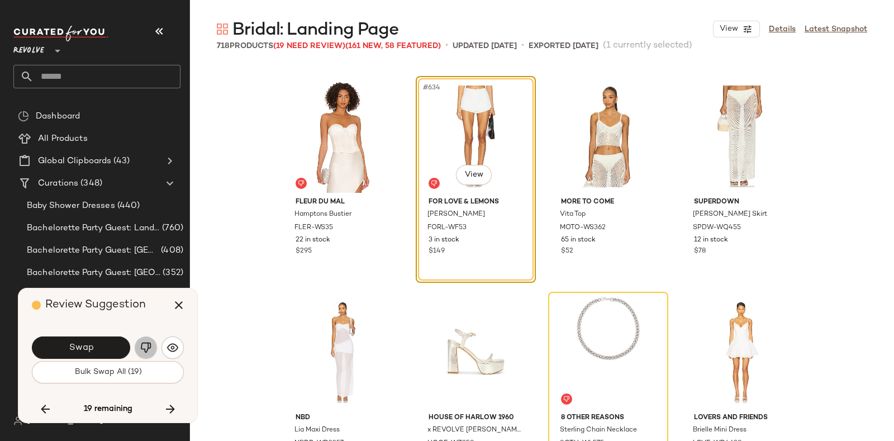
click at [144, 344] on img "button" at bounding box center [145, 347] width 11 height 11
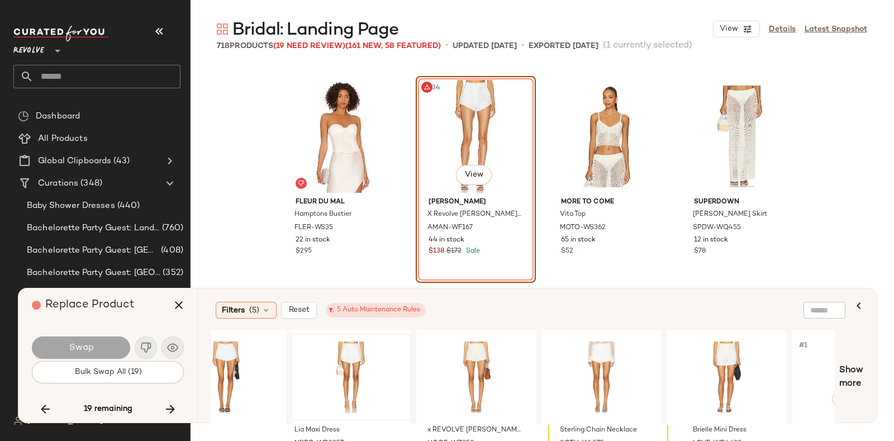
scroll to position [0, 39]
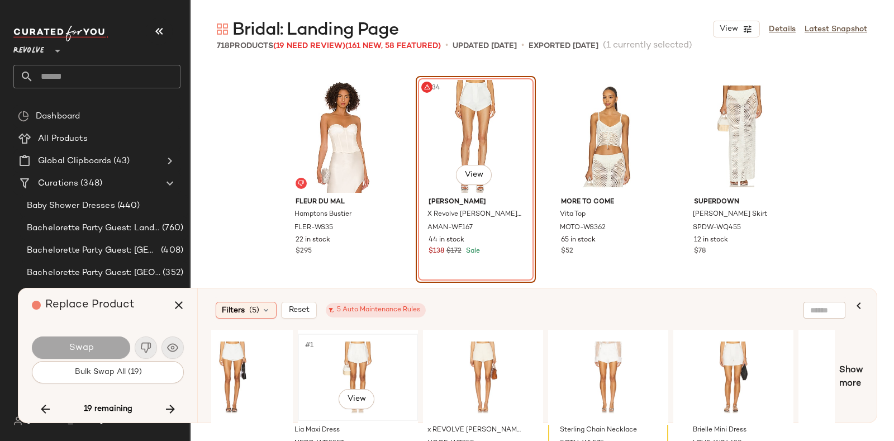
click at [334, 352] on div "#1 View" at bounding box center [358, 377] width 112 height 79
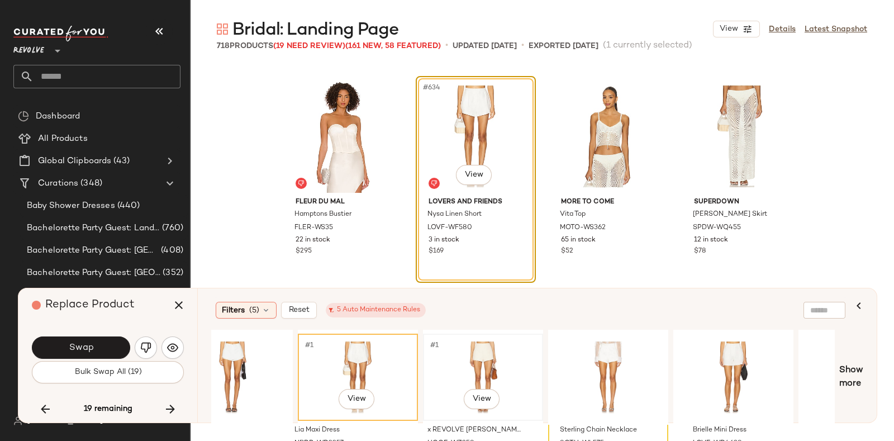
click at [463, 352] on div "#1 View" at bounding box center [483, 377] width 112 height 79
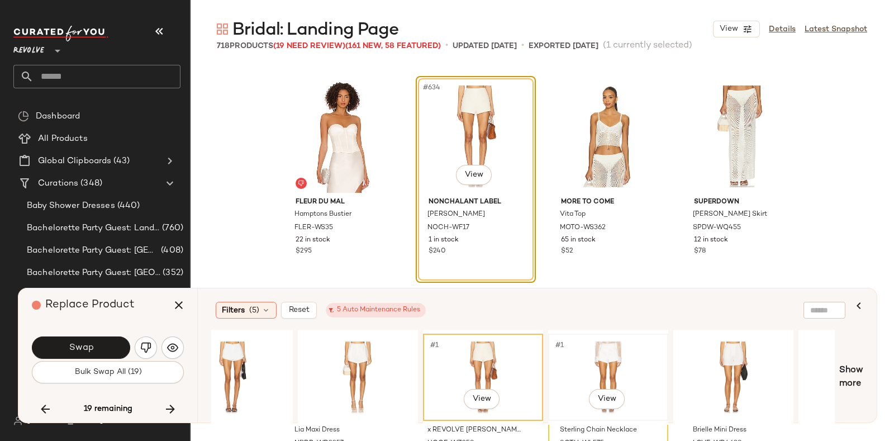
click at [610, 351] on div "#1 View" at bounding box center [608, 377] width 112 height 79
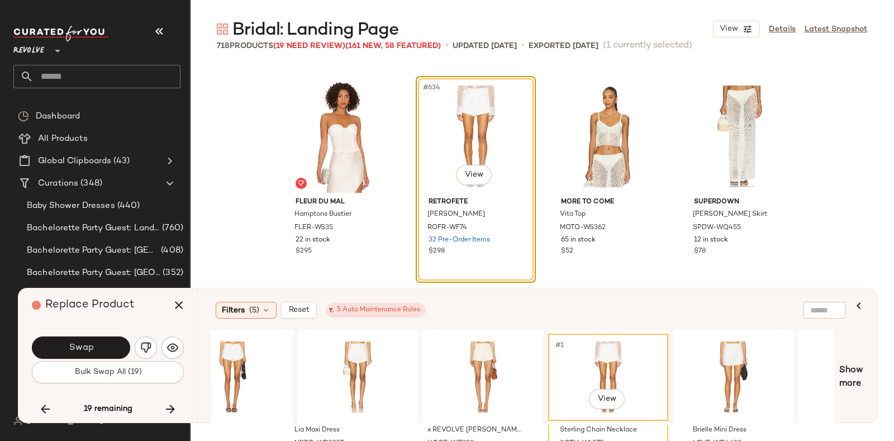
scroll to position [0, 54]
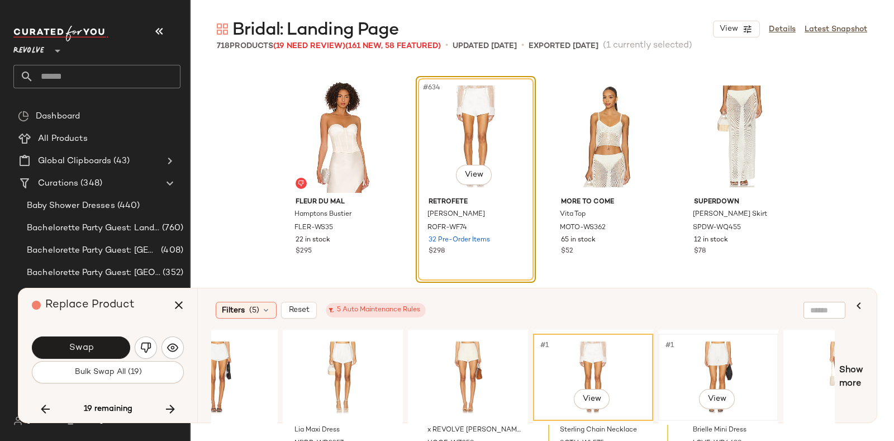
click at [687, 348] on div "#1 View" at bounding box center [718, 377] width 112 height 79
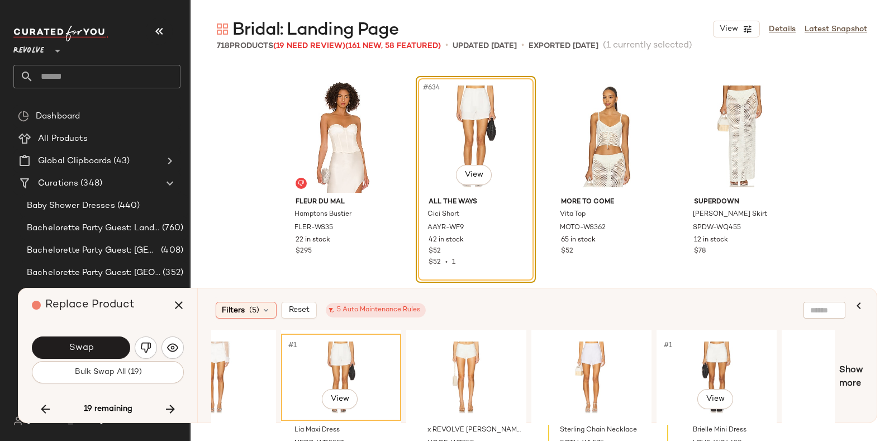
scroll to position [0, 442]
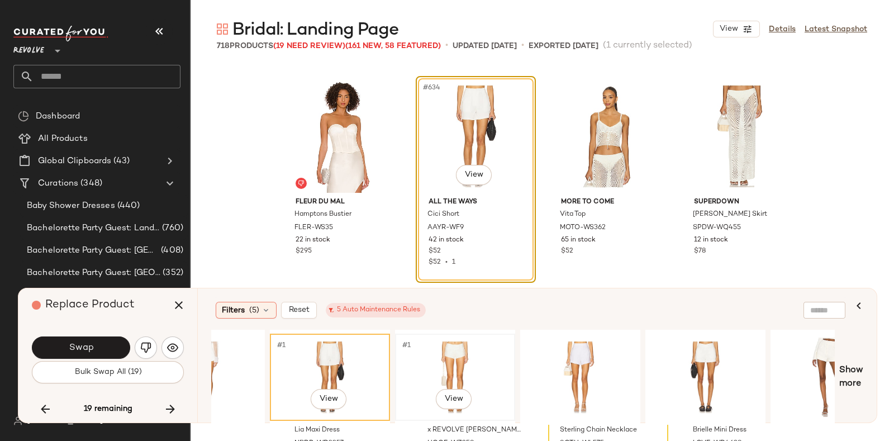
click at [469, 344] on div "#1 View" at bounding box center [455, 377] width 112 height 79
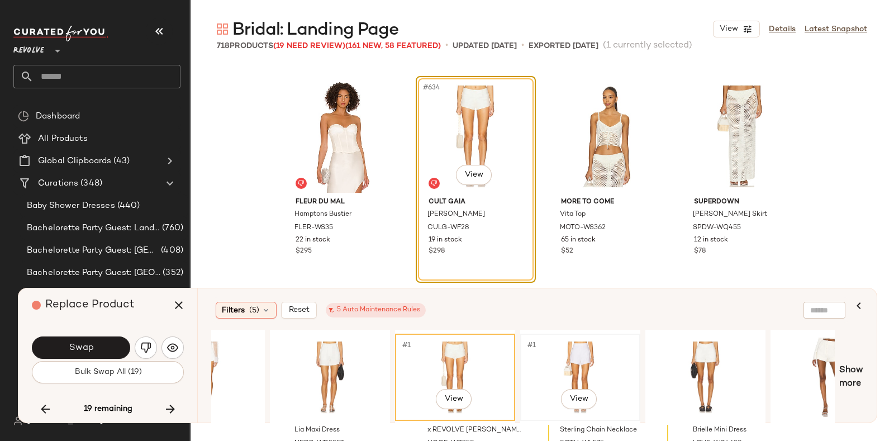
click at [591, 352] on div "#1 View" at bounding box center [580, 377] width 112 height 79
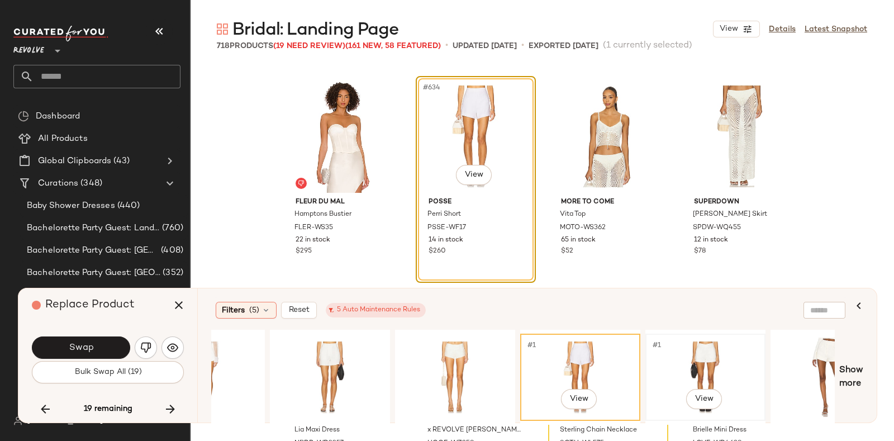
click at [700, 352] on div "#1 View" at bounding box center [705, 377] width 112 height 79
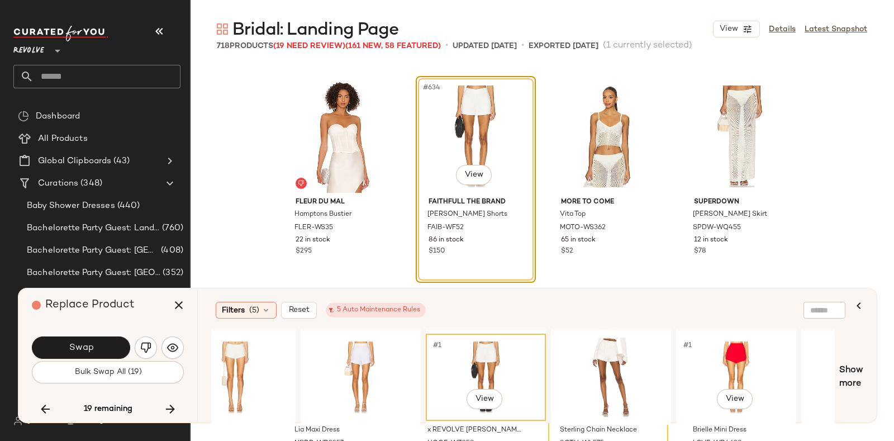
scroll to position [0, 662]
click at [631, 342] on div "#1 View" at bounding box center [610, 377] width 112 height 79
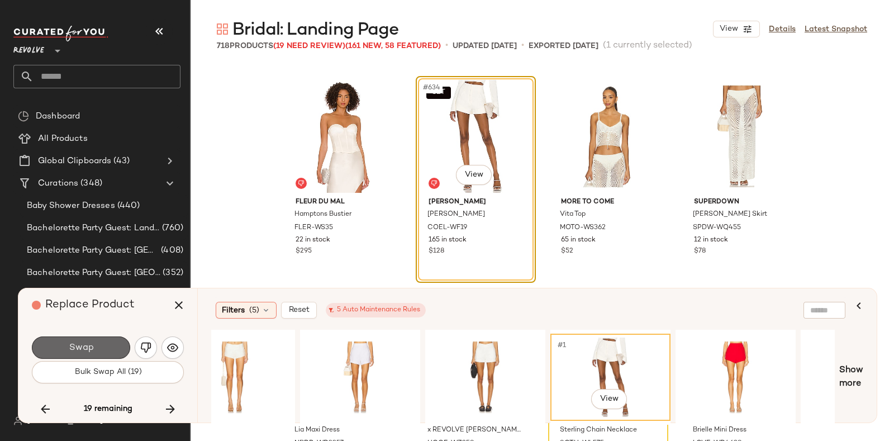
drag, startPoint x: 631, startPoint y: 342, endPoint x: 93, endPoint y: 346, distance: 537.7
click at [93, 346] on button "Swap" at bounding box center [81, 347] width 98 height 22
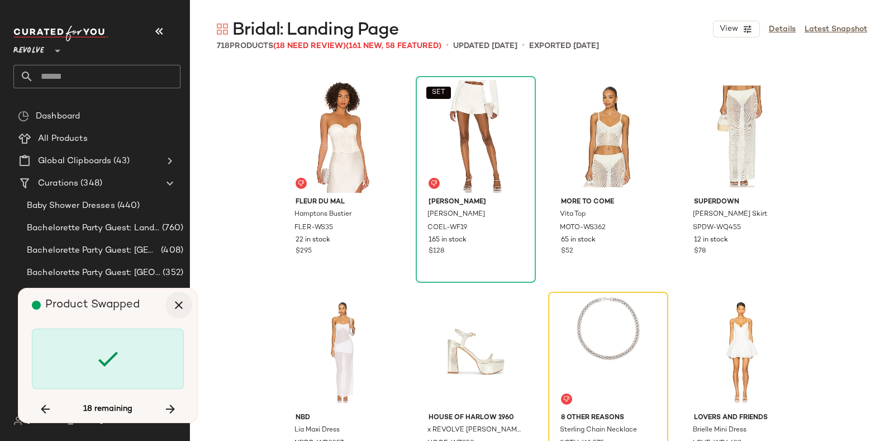
click at [177, 306] on icon "button" at bounding box center [178, 304] width 13 height 13
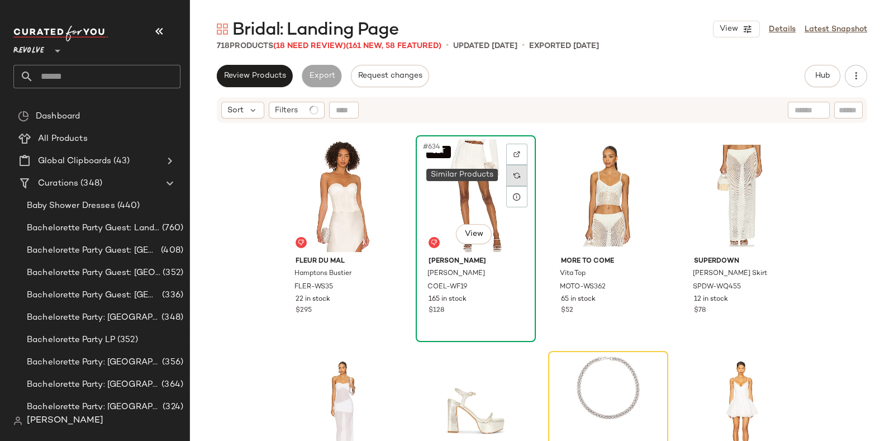
click at [514, 166] on div at bounding box center [516, 175] width 21 height 21
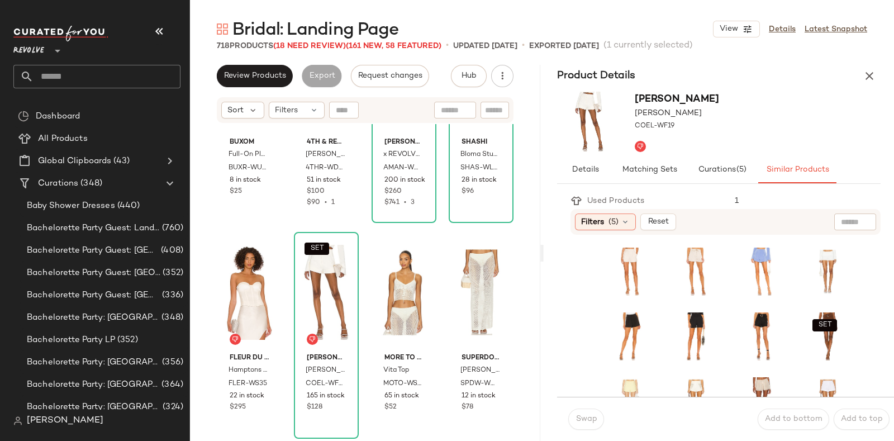
scroll to position [34031, 0]
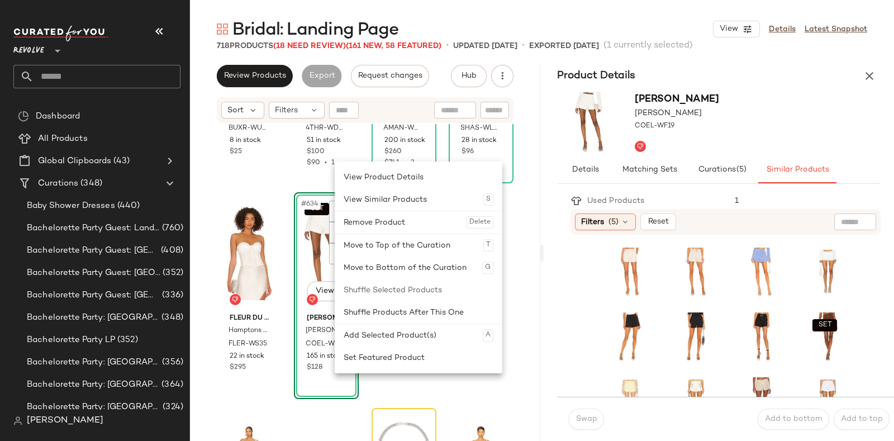
click at [308, 236] on div "SET #634 View" at bounding box center [326, 252] width 57 height 113
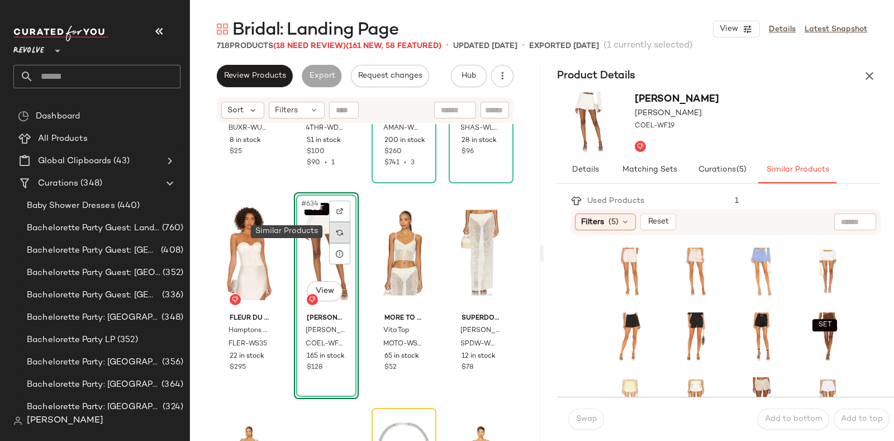
click at [336, 227] on div at bounding box center [339, 232] width 21 height 21
click at [648, 165] on span "Matching Sets" at bounding box center [649, 169] width 55 height 9
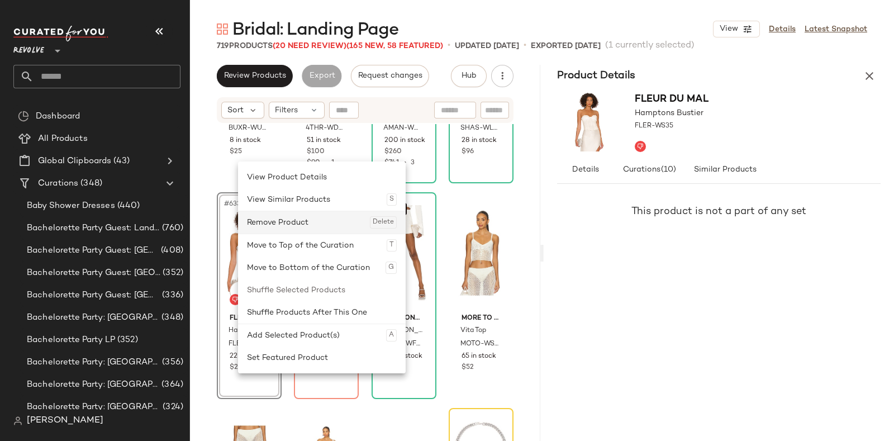
click at [289, 219] on div "Remove Product Delete" at bounding box center [322, 222] width 150 height 22
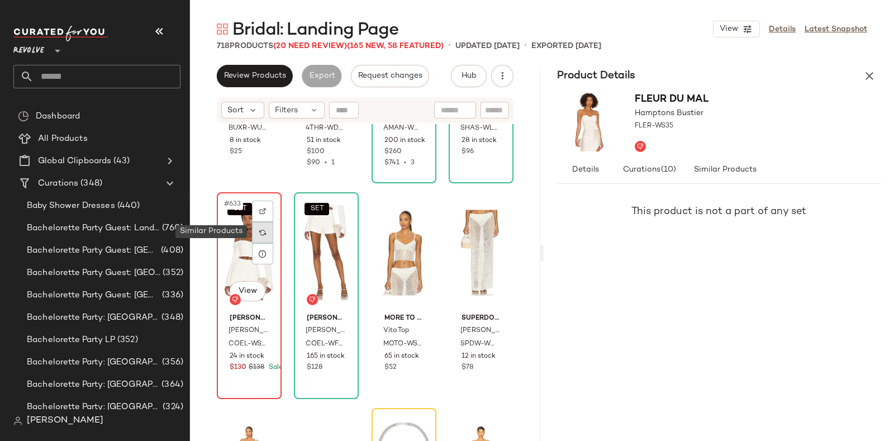
click at [268, 231] on div at bounding box center [262, 232] width 21 height 21
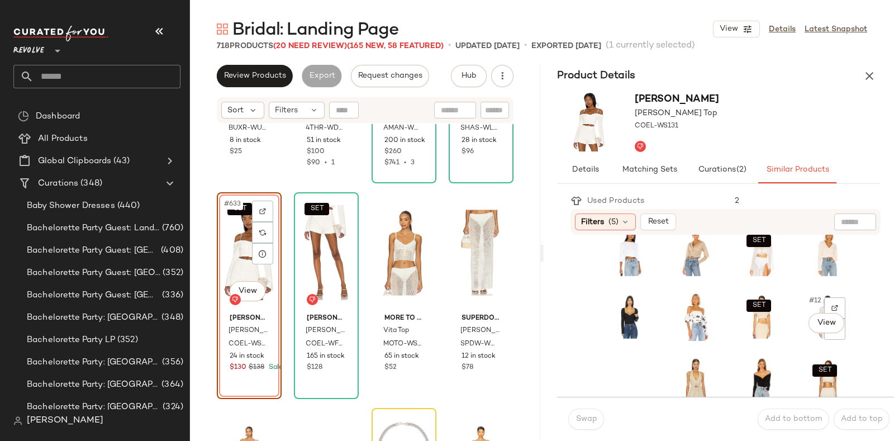
scroll to position [85, 0]
click at [740, 270] on div "SET #7 View" at bounding box center [762, 251] width 44 height 48
click at [586, 418] on span "Swap" at bounding box center [586, 419] width 22 height 9
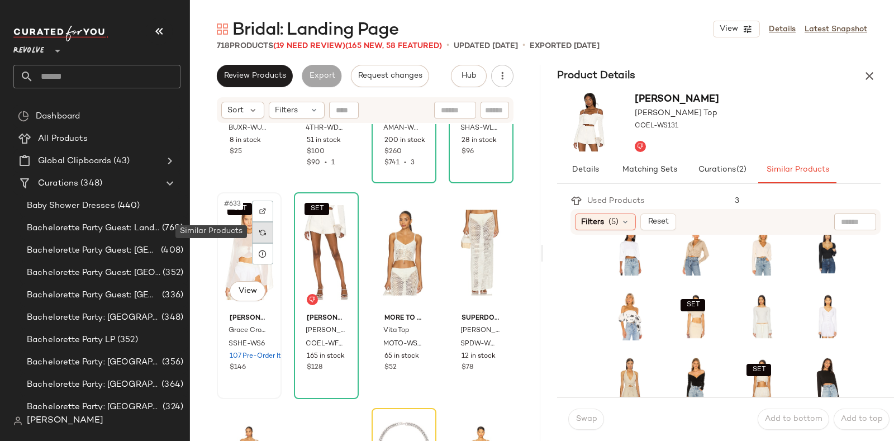
click at [259, 231] on img at bounding box center [262, 232] width 7 height 7
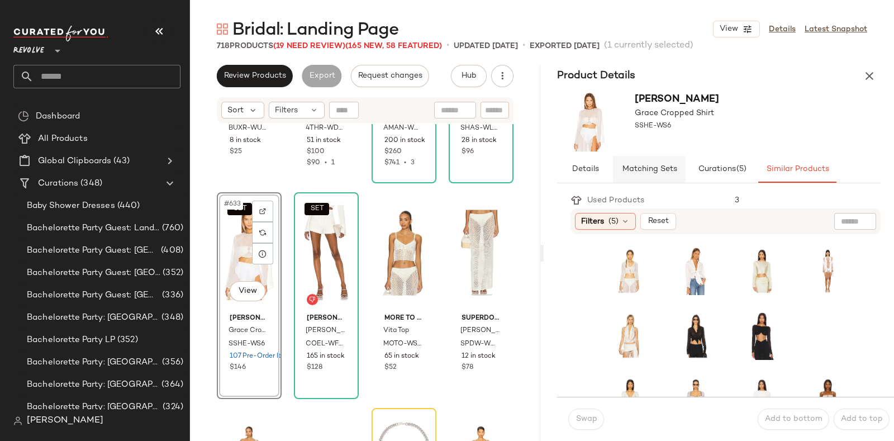
click at [657, 165] on span "Matching Sets" at bounding box center [649, 169] width 55 height 9
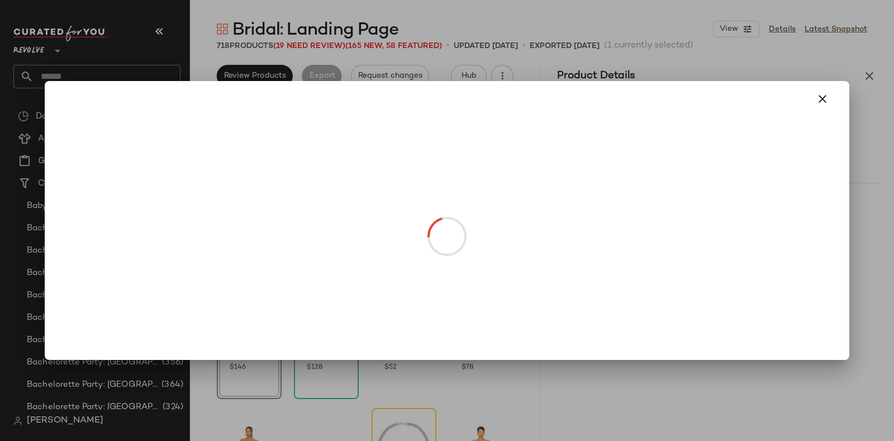
drag, startPoint x: 593, startPoint y: 251, endPoint x: 380, endPoint y: 274, distance: 214.8
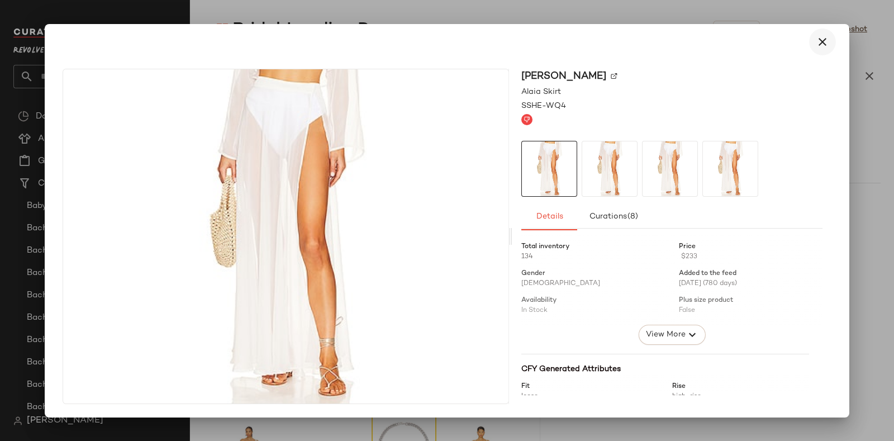
click at [824, 42] on icon "button" at bounding box center [822, 41] width 13 height 13
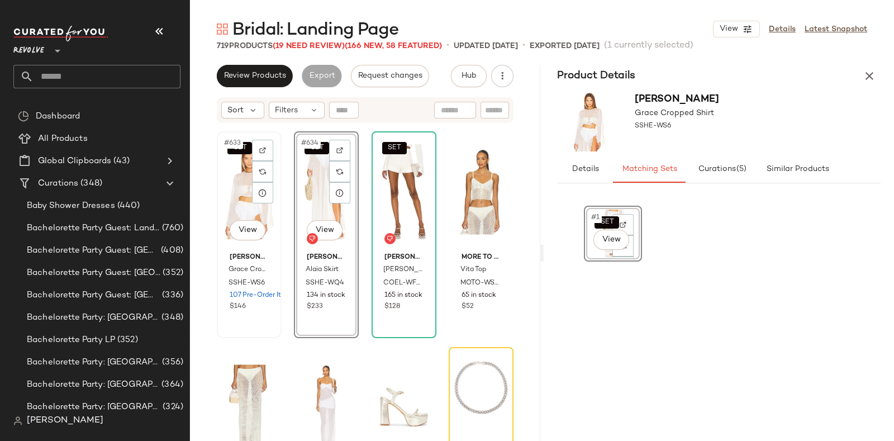
scroll to position [34093, 0]
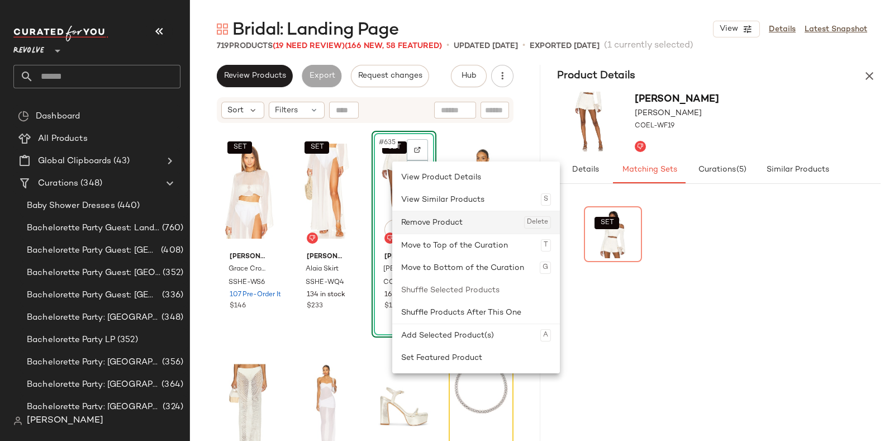
click at [425, 220] on div "Remove Product Delete" at bounding box center [476, 222] width 150 height 22
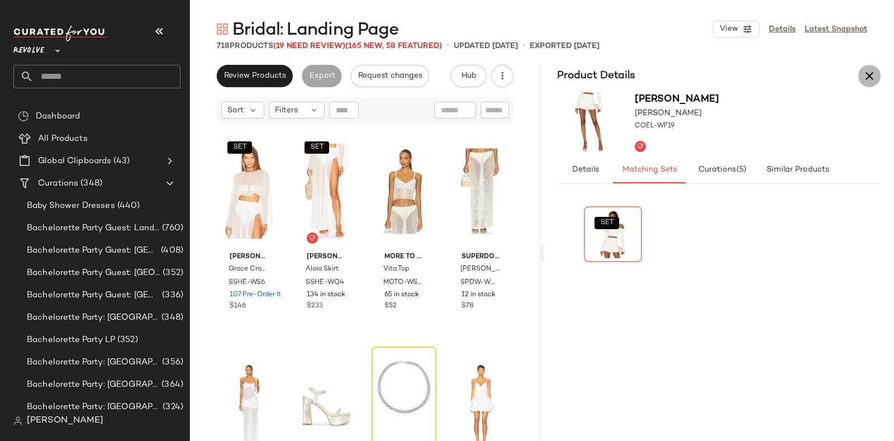
click at [869, 72] on icon "button" at bounding box center [869, 75] width 13 height 13
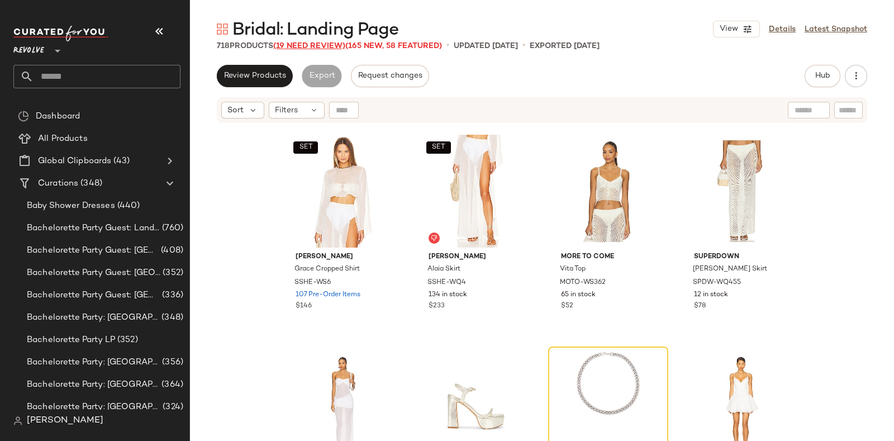
click at [313, 46] on span "(19 Need Review)" at bounding box center [309, 46] width 72 height 8
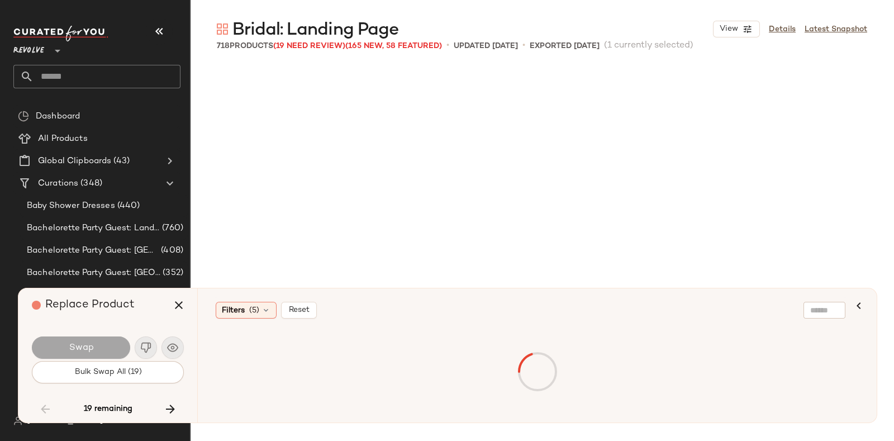
scroll to position [10356, 0]
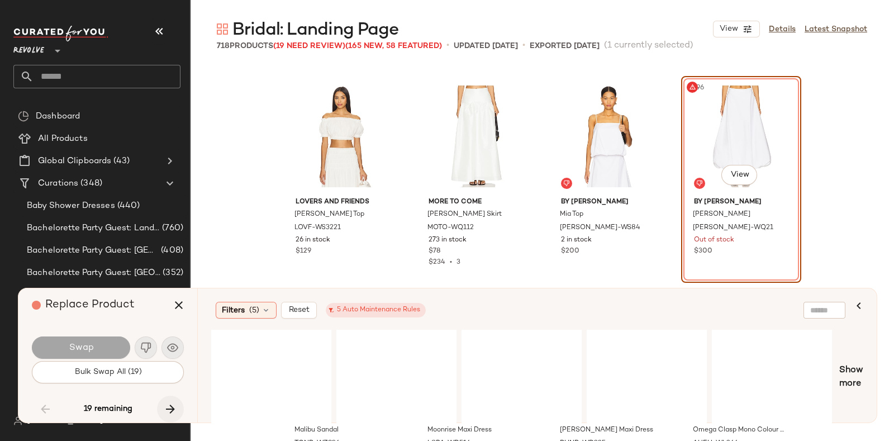
click at [167, 402] on icon "button" at bounding box center [170, 408] width 13 height 13
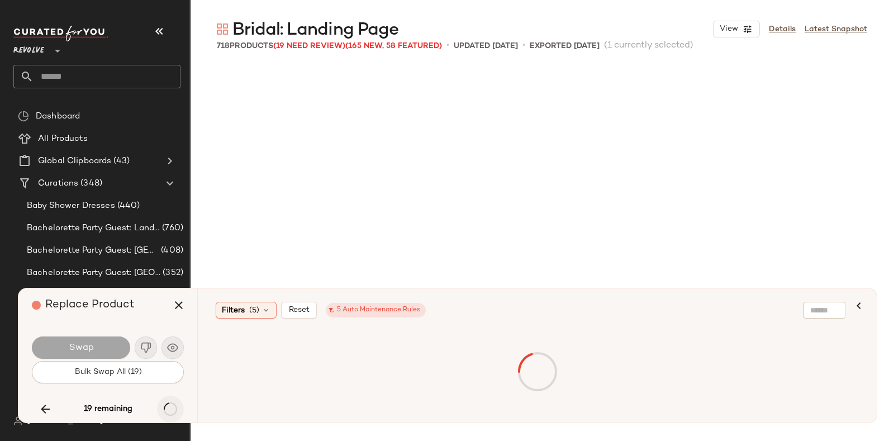
scroll to position [33656, 0]
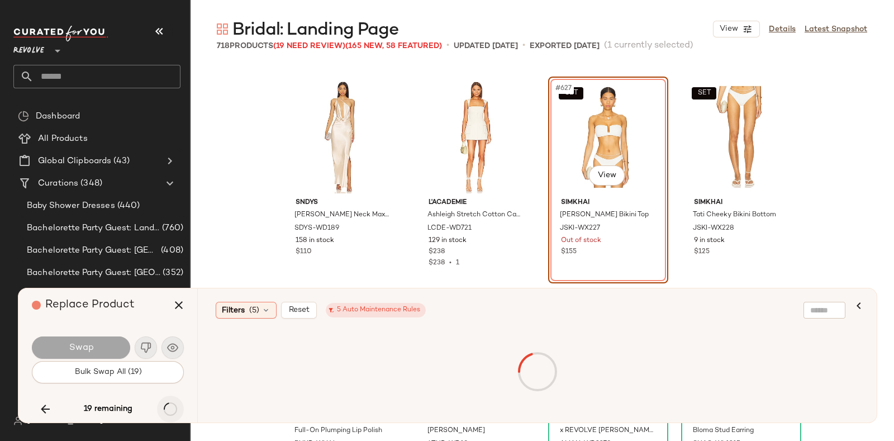
click at [167, 402] on div "19 remaining" at bounding box center [108, 409] width 152 height 27
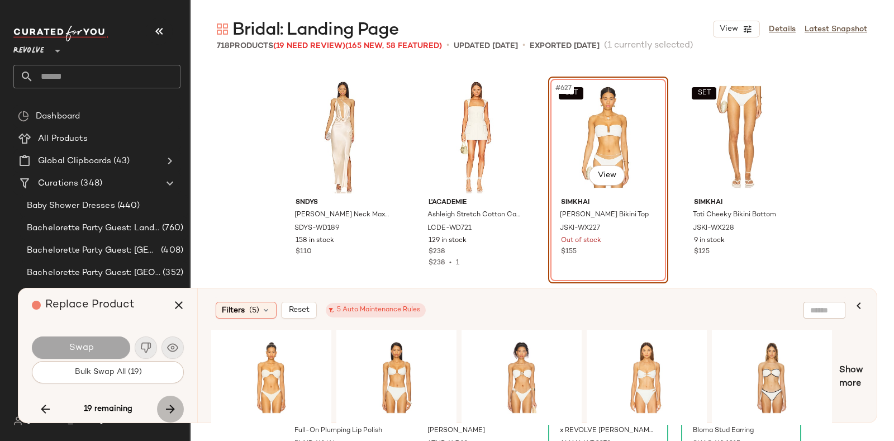
click at [167, 402] on icon "button" at bounding box center [170, 408] width 13 height 13
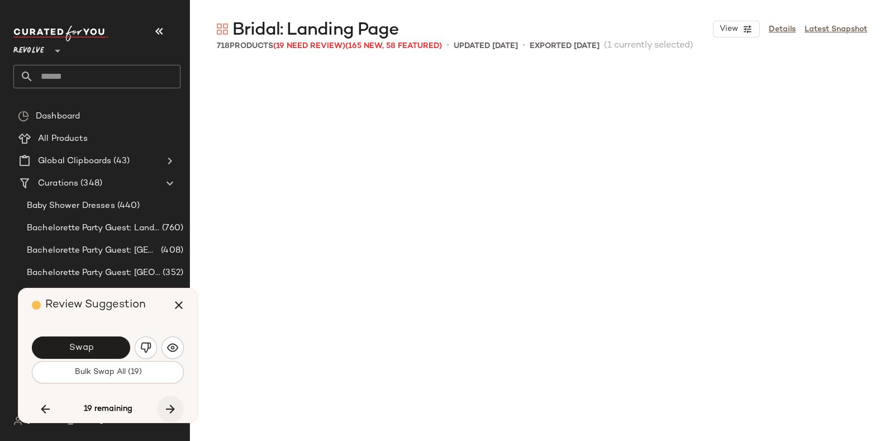
scroll to position [34304, 0]
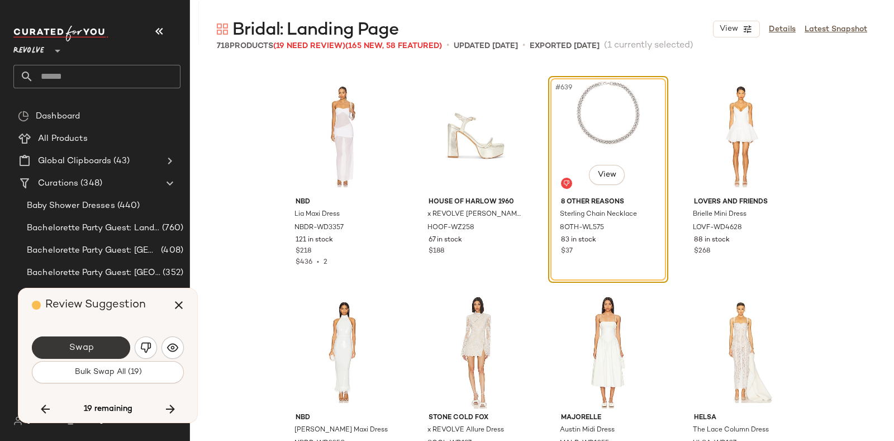
click at [89, 344] on span "Swap" at bounding box center [80, 348] width 25 height 11
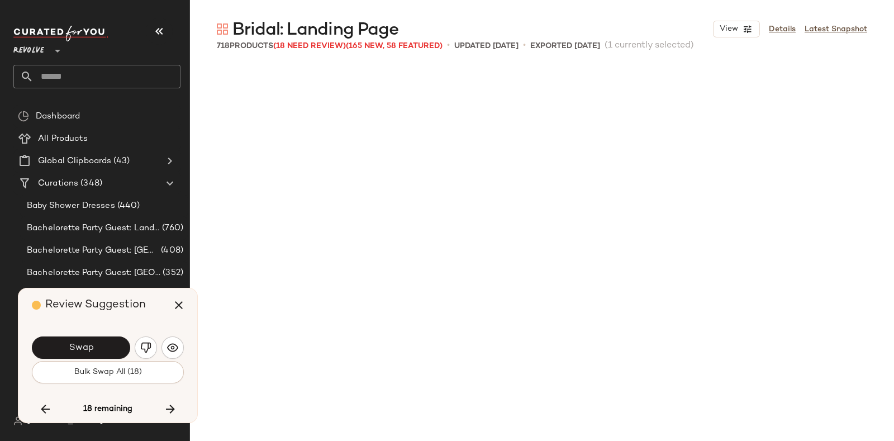
scroll to position [34735, 0]
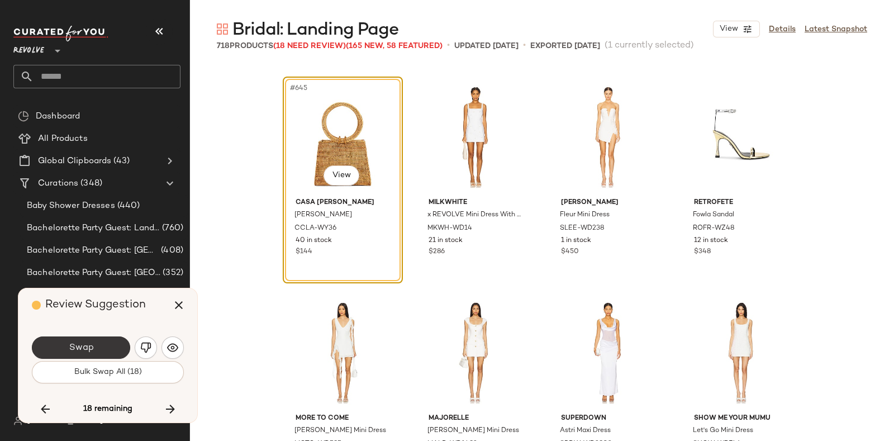
click at [108, 341] on button "Swap" at bounding box center [81, 347] width 98 height 22
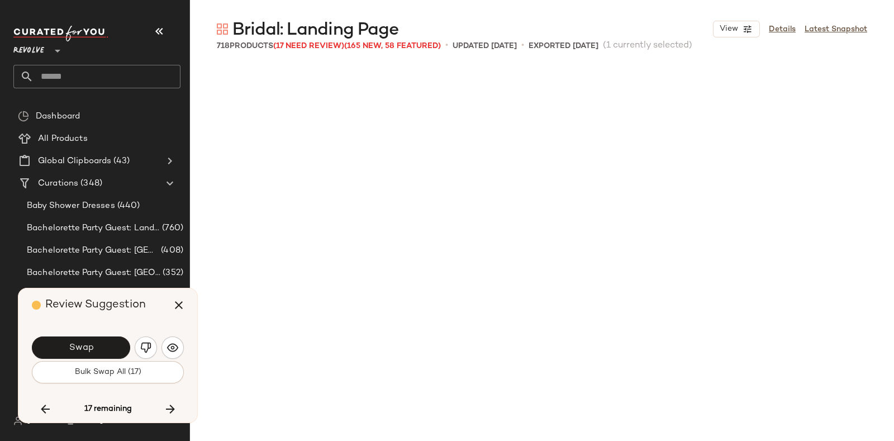
scroll to position [35167, 0]
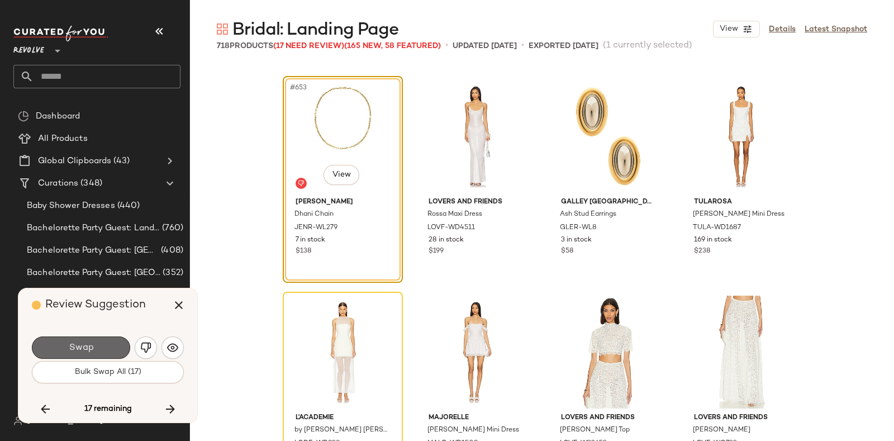
click at [106, 342] on button "Swap" at bounding box center [81, 347] width 98 height 22
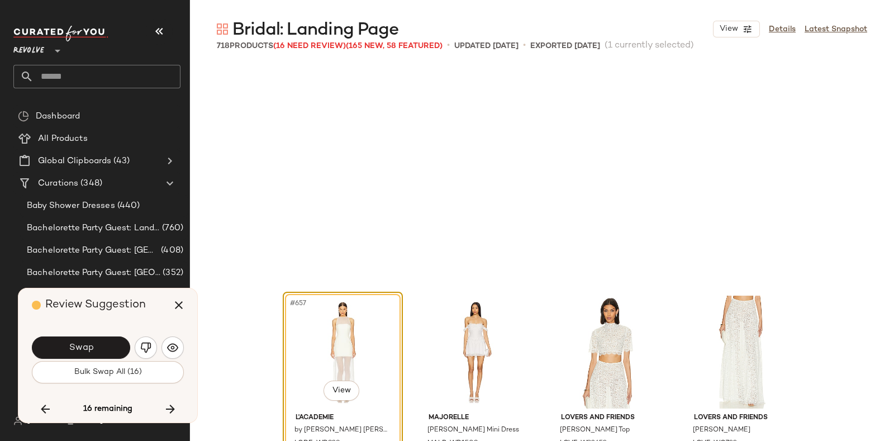
scroll to position [35383, 0]
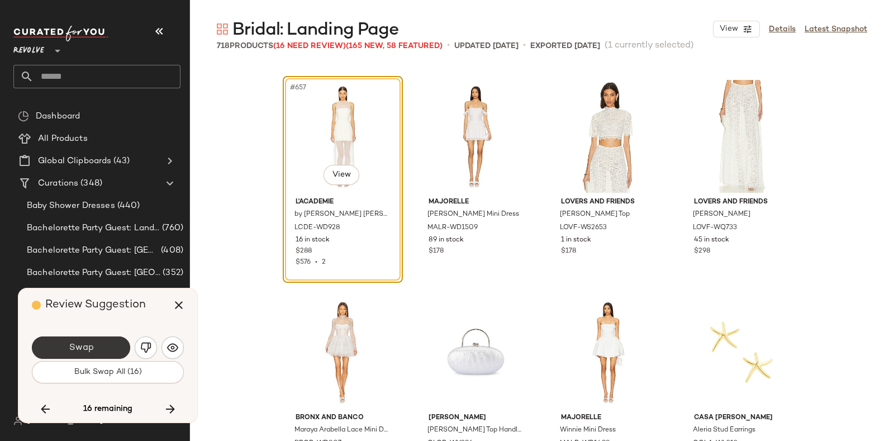
click at [101, 344] on button "Swap" at bounding box center [81, 347] width 98 height 22
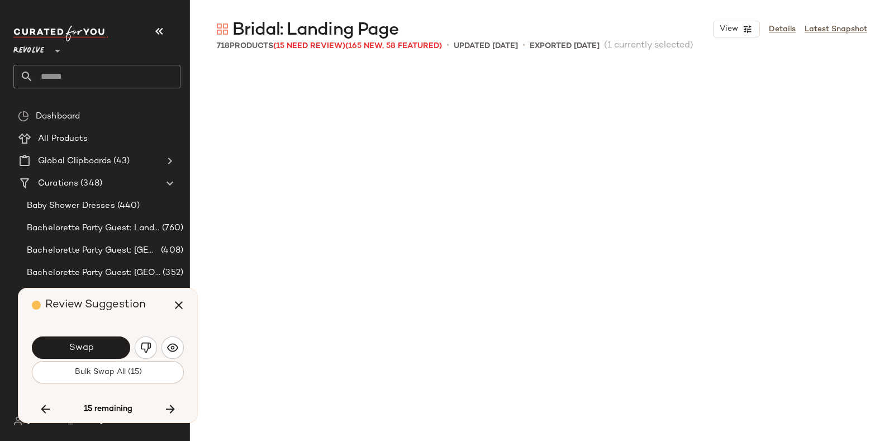
scroll to position [35814, 0]
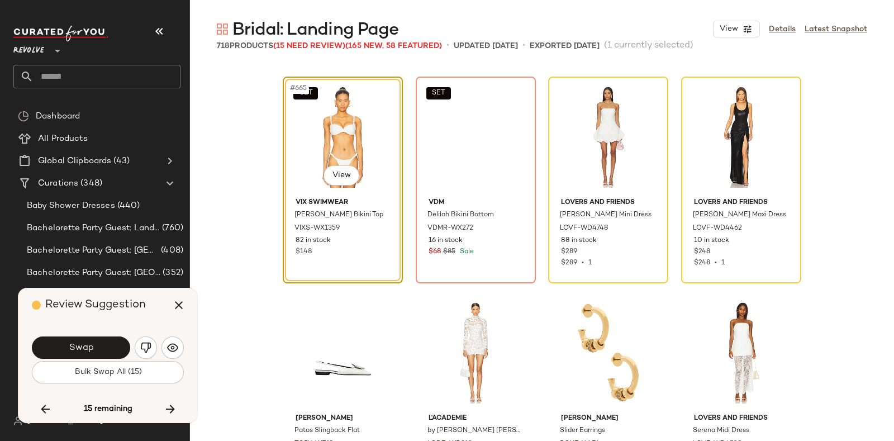
drag, startPoint x: 144, startPoint y: 306, endPoint x: 135, endPoint y: 309, distance: 9.4
click at [135, 309] on span "Review Suggestion" at bounding box center [95, 305] width 101 height 12
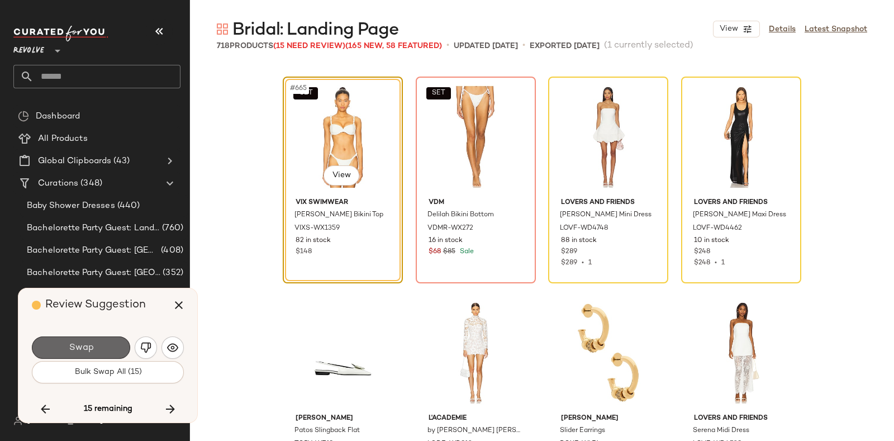
click at [103, 344] on button "Swap" at bounding box center [81, 347] width 98 height 22
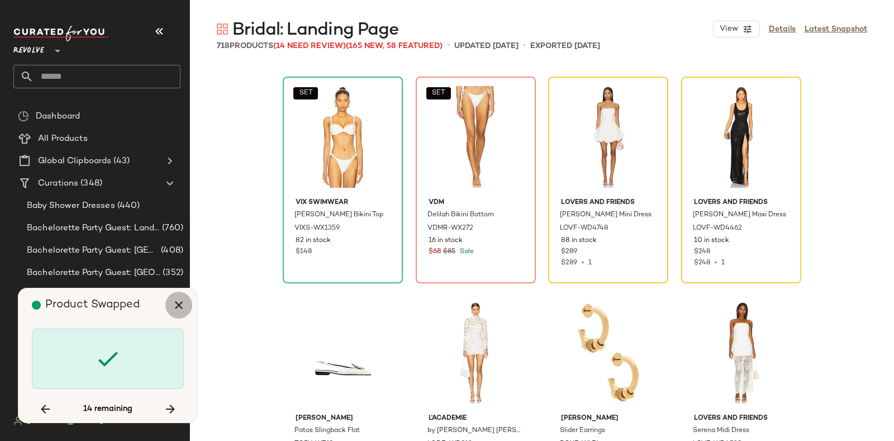
click at [176, 307] on icon "button" at bounding box center [178, 304] width 13 height 13
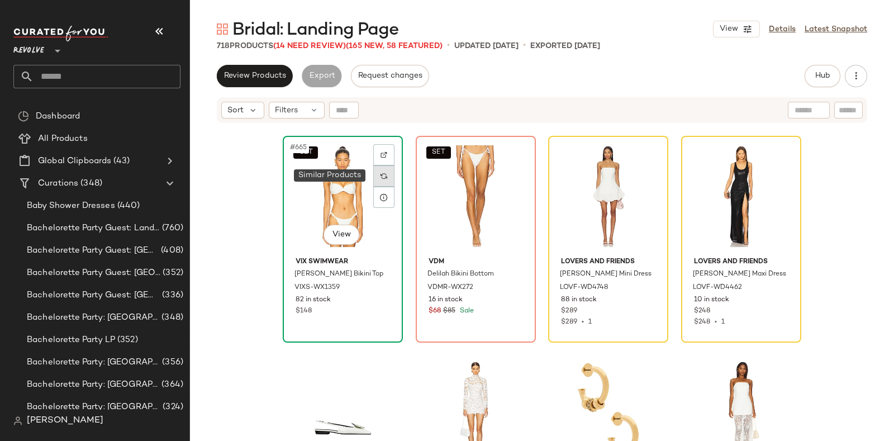
click at [377, 175] on div at bounding box center [383, 175] width 21 height 21
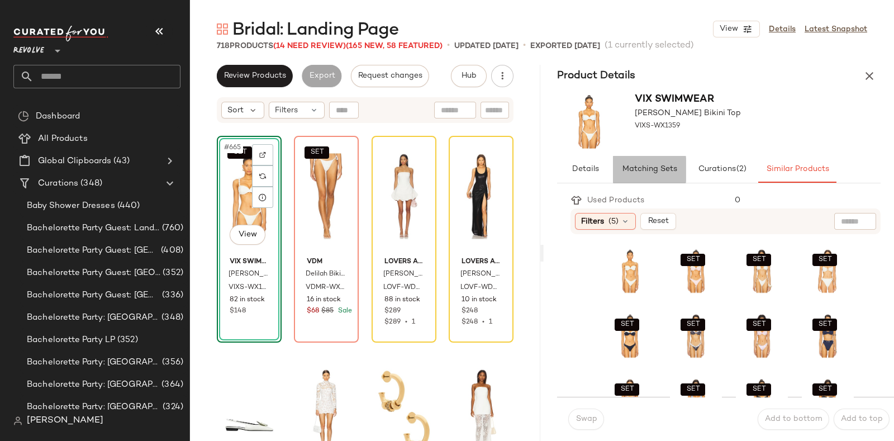
click at [643, 168] on span "Matching Sets" at bounding box center [649, 169] width 55 height 9
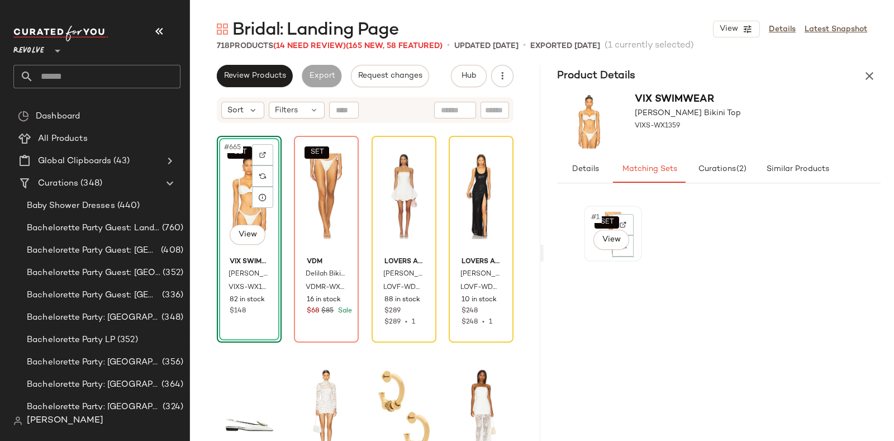
click at [590, 253] on div "SET #1 View" at bounding box center [613, 234] width 50 height 48
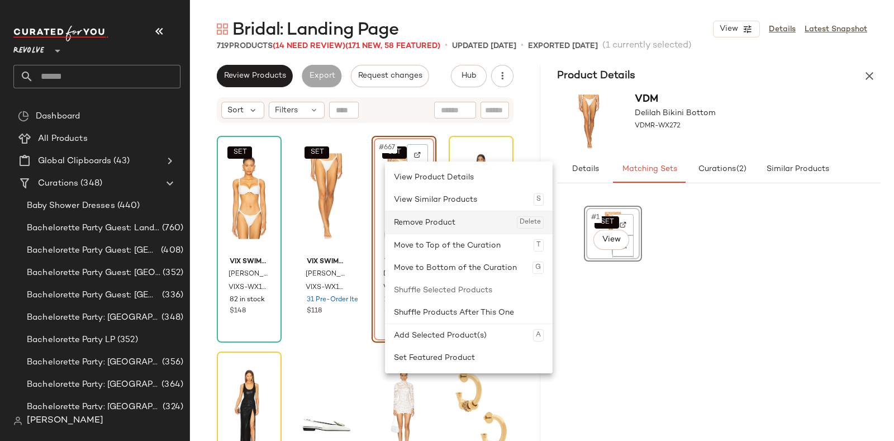
click at [429, 219] on div "Remove Product Delete" at bounding box center [469, 222] width 150 height 22
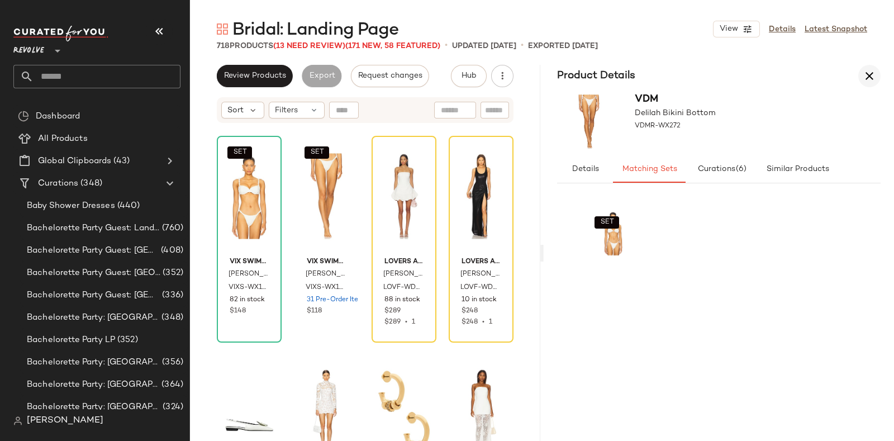
click at [868, 71] on icon "button" at bounding box center [869, 75] width 13 height 13
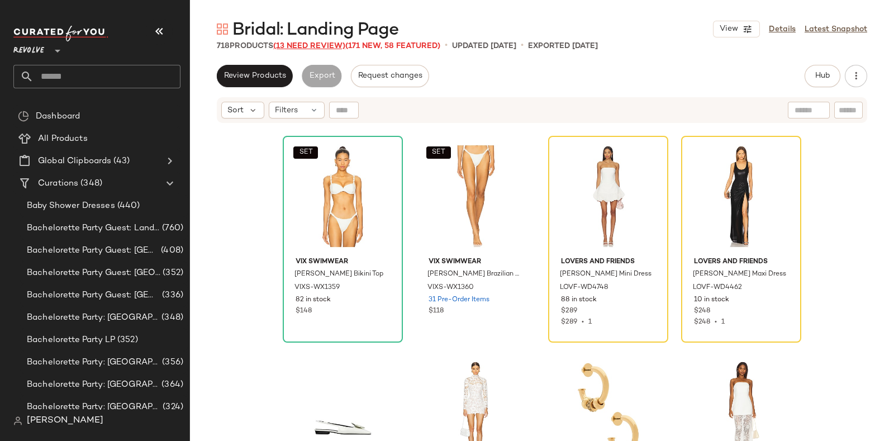
click at [305, 45] on span "(13 Need Review)" at bounding box center [309, 46] width 72 height 8
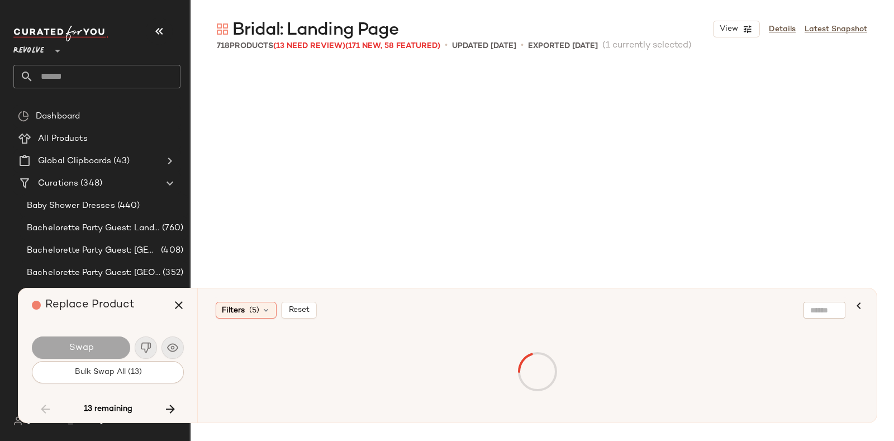
scroll to position [10356, 0]
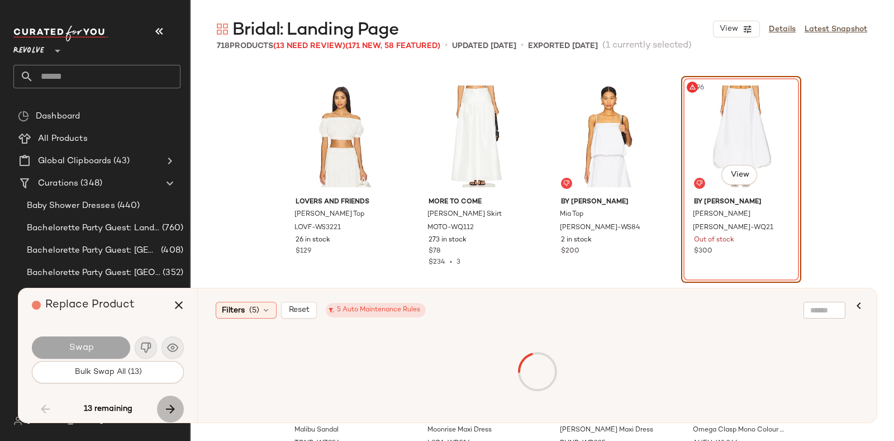
click at [169, 405] on icon "button" at bounding box center [170, 408] width 13 height 13
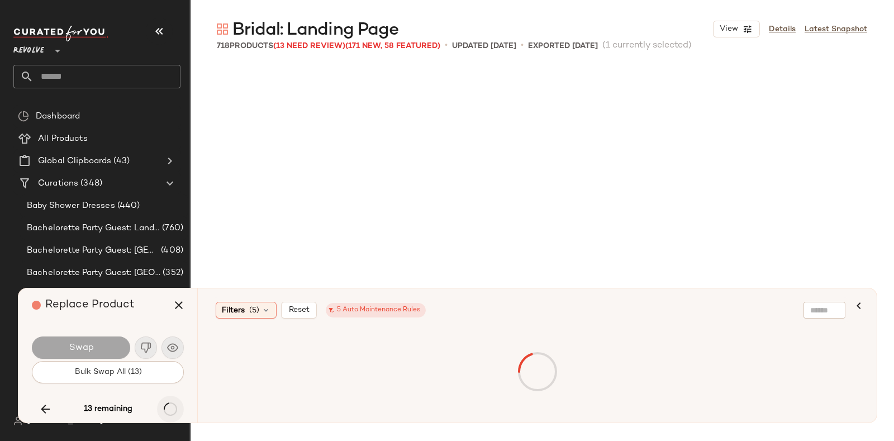
scroll to position [33656, 0]
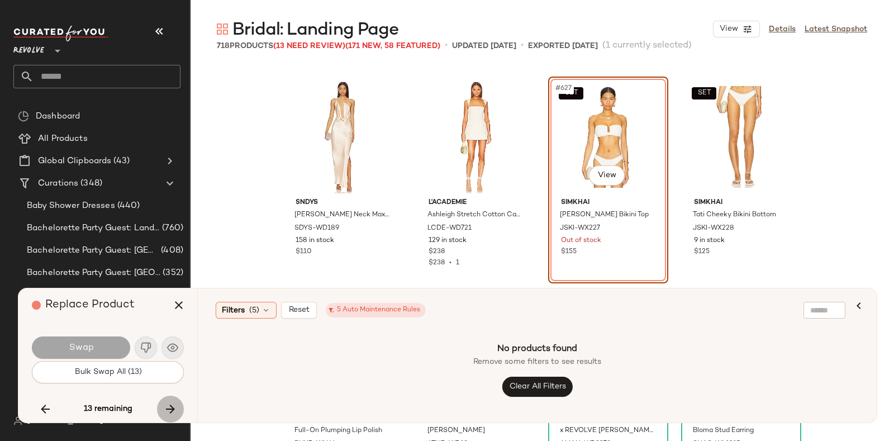
click at [166, 402] on icon "button" at bounding box center [170, 408] width 13 height 13
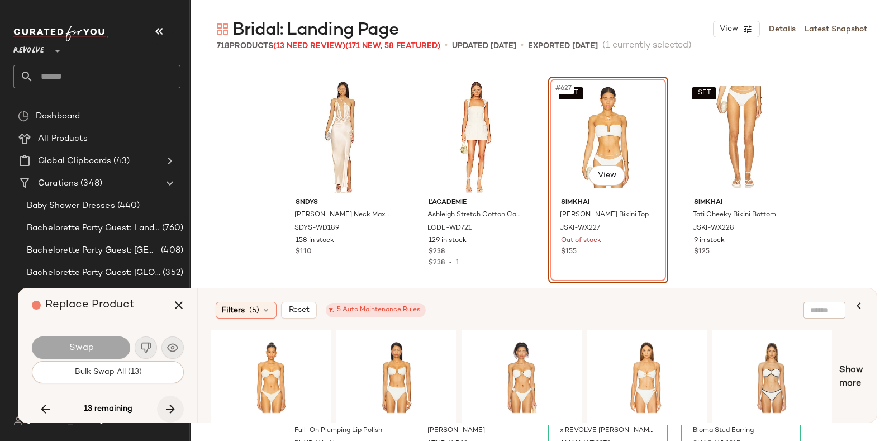
click at [169, 399] on button "button" at bounding box center [170, 409] width 27 height 27
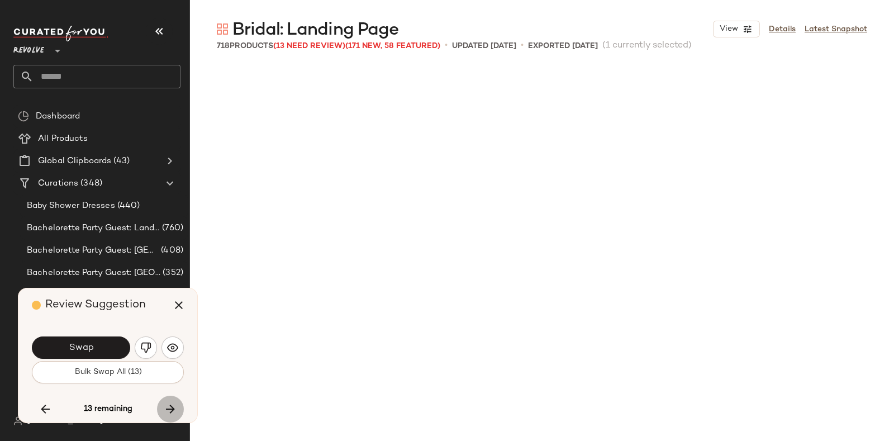
scroll to position [35814, 0]
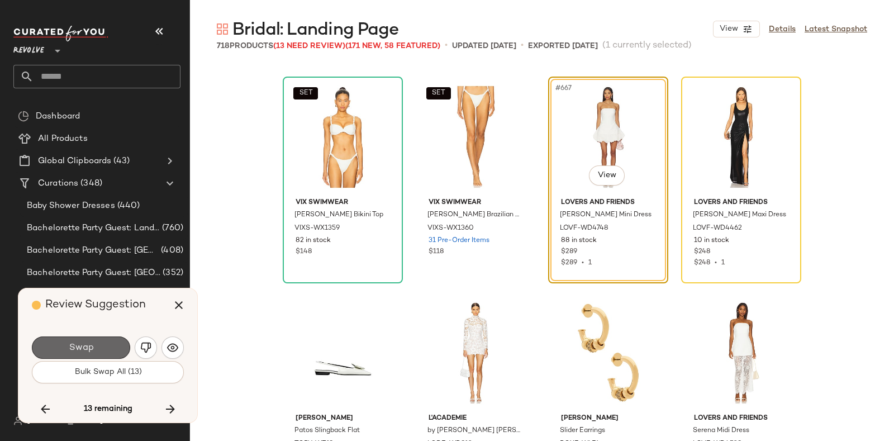
click at [81, 344] on span "Swap" at bounding box center [80, 348] width 25 height 11
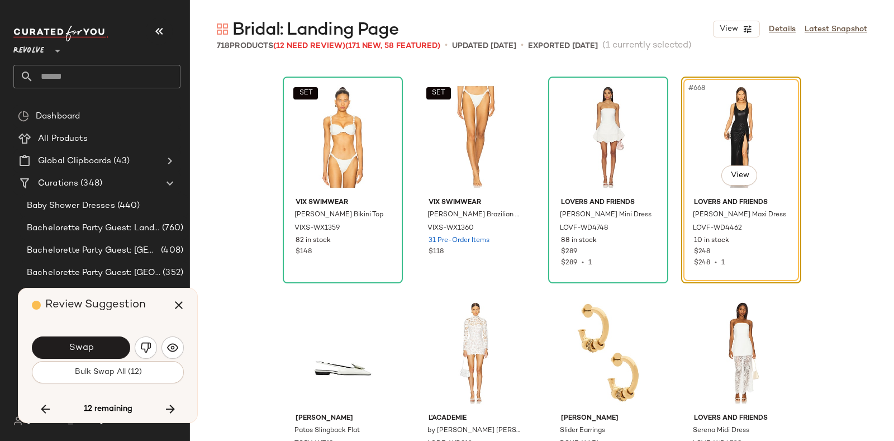
click at [149, 307] on div "Review Suggestion" at bounding box center [112, 305] width 160 height 34
click at [142, 348] on img "button" at bounding box center [145, 347] width 11 height 11
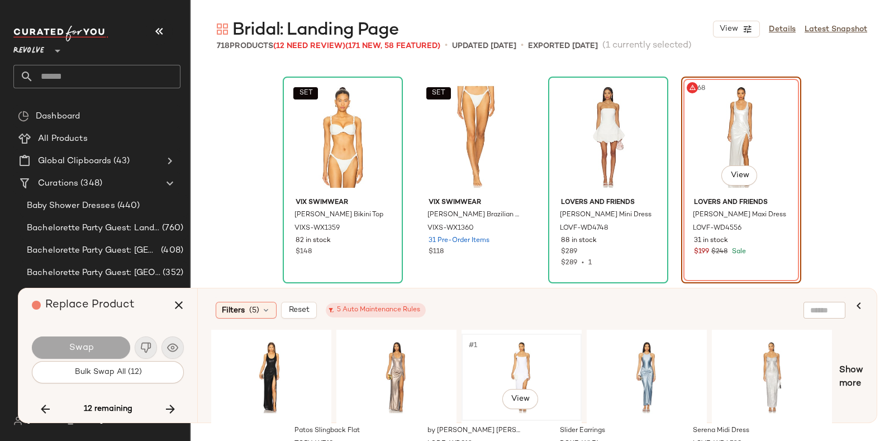
click at [537, 347] on div "#1 View" at bounding box center [522, 377] width 112 height 79
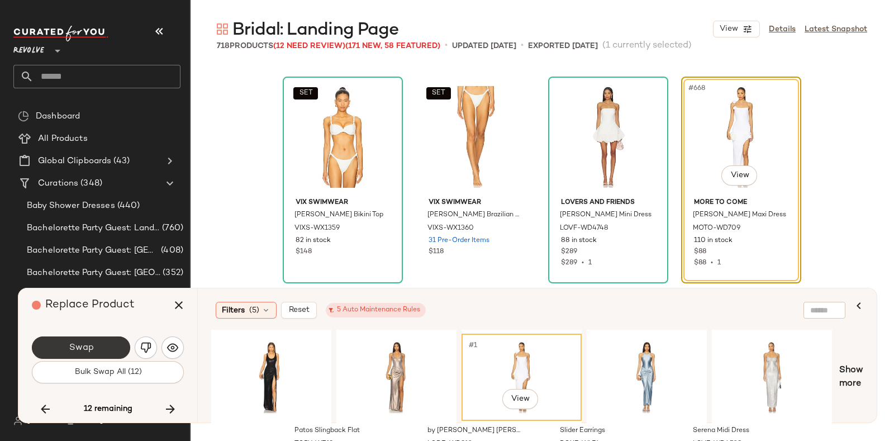
click at [56, 340] on button "Swap" at bounding box center [81, 347] width 98 height 22
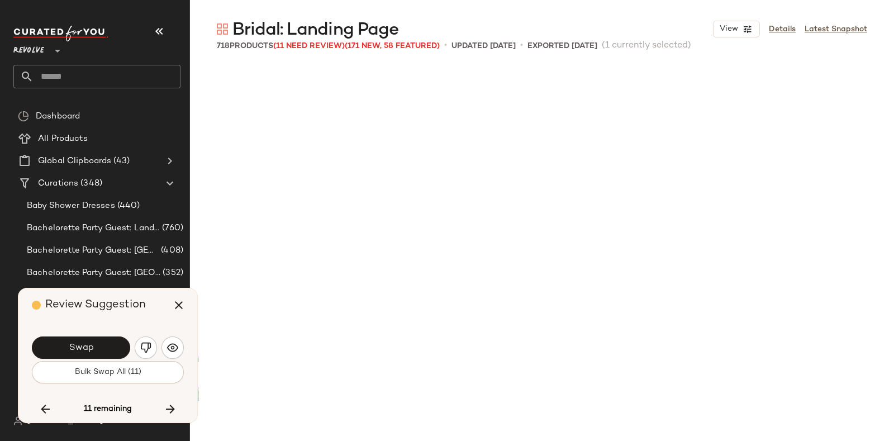
scroll to position [36246, 0]
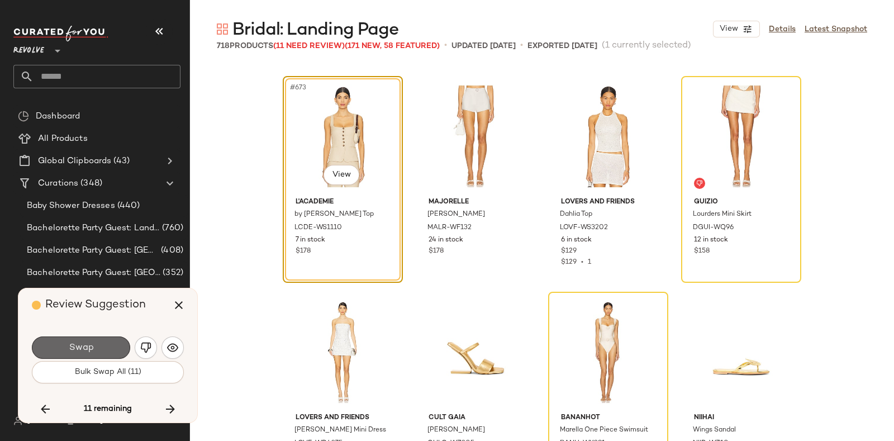
click at [105, 343] on button "Swap" at bounding box center [81, 347] width 98 height 22
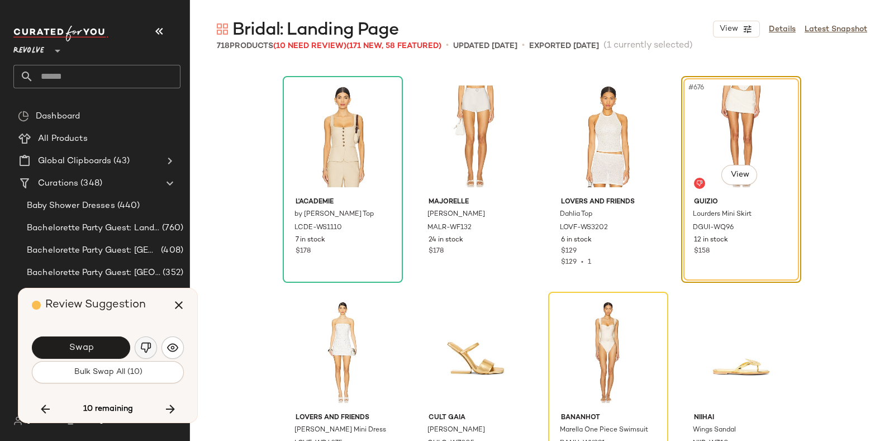
click at [145, 343] on img "button" at bounding box center [145, 347] width 11 height 11
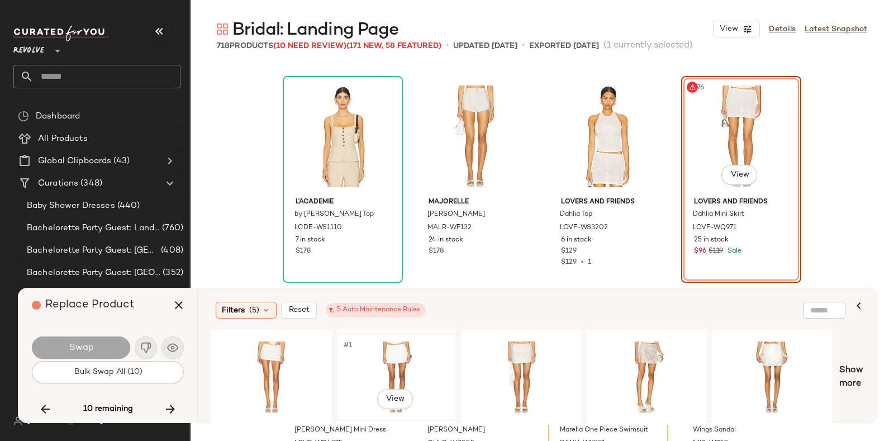
click at [400, 349] on div "#1 View" at bounding box center [396, 377] width 112 height 79
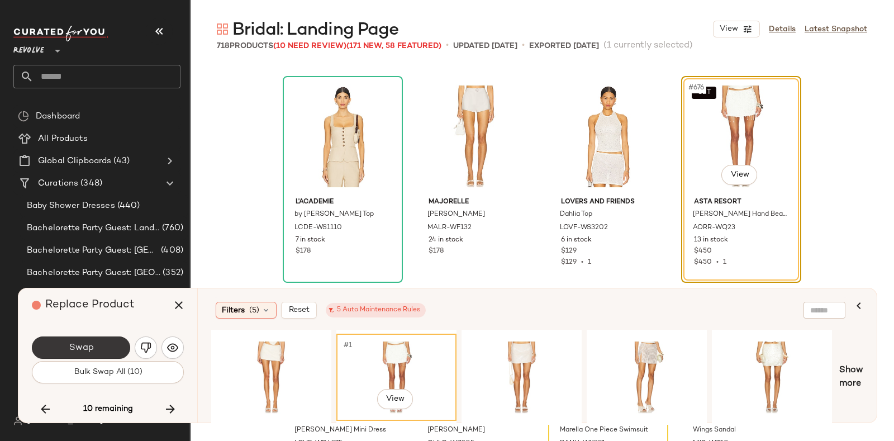
click at [98, 340] on button "Swap" at bounding box center [81, 347] width 98 height 22
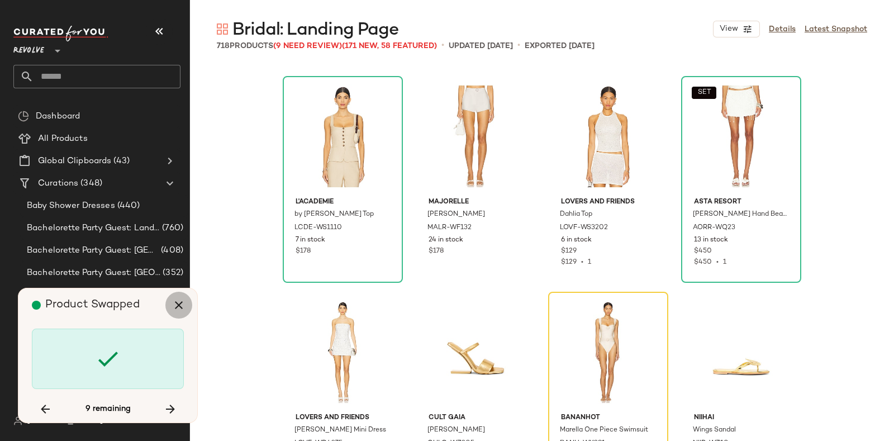
click at [181, 304] on icon "button" at bounding box center [178, 304] width 13 height 13
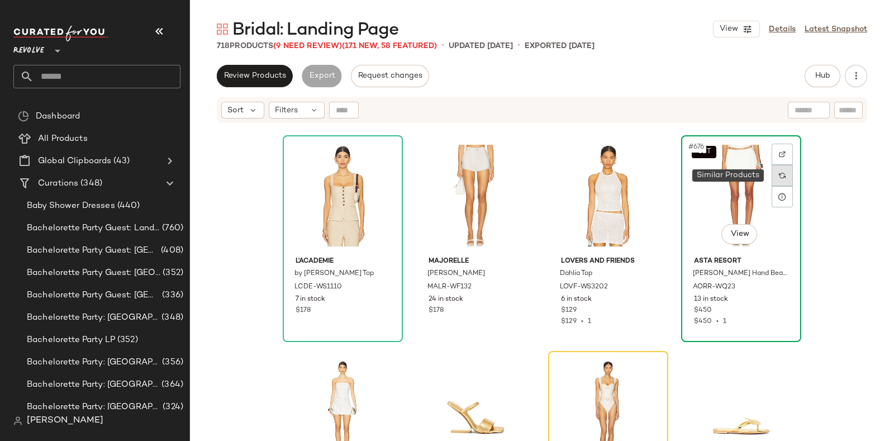
click at [784, 167] on div at bounding box center [782, 175] width 21 height 21
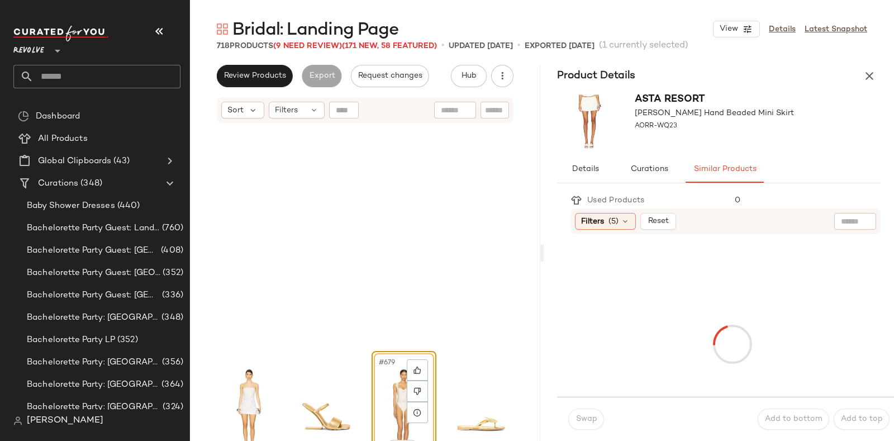
scroll to position [36461, 0]
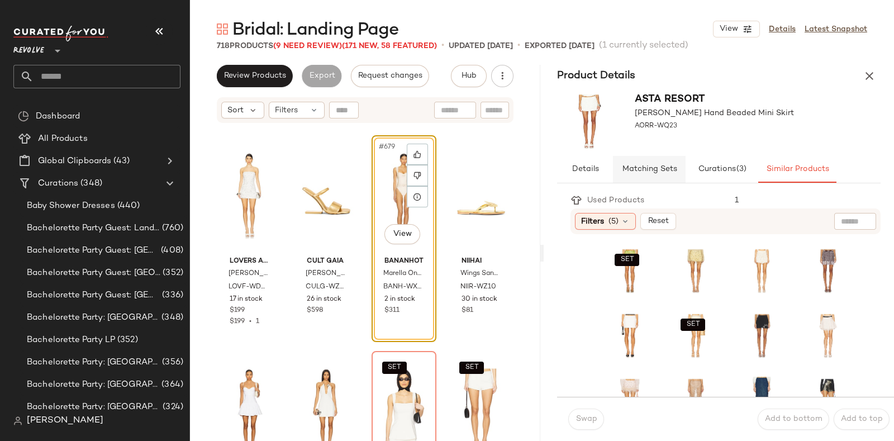
click at [646, 159] on button "Matching Sets" at bounding box center [649, 169] width 73 height 27
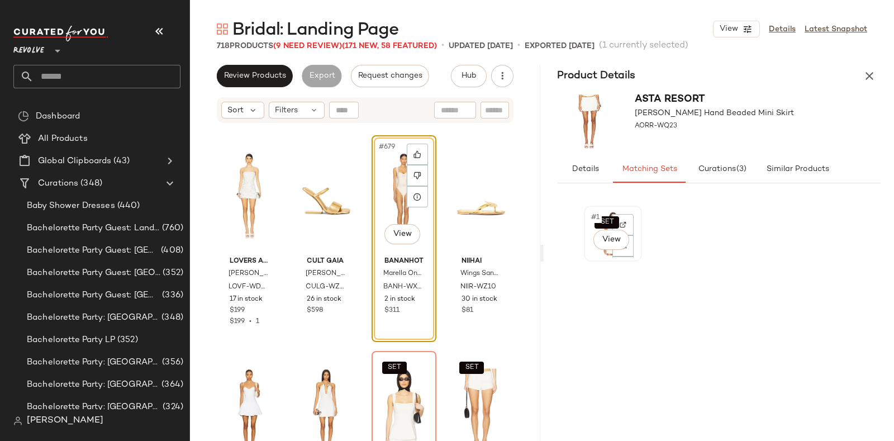
click at [594, 253] on div "SET #1 View" at bounding box center [613, 234] width 50 height 48
drag, startPoint x: 594, startPoint y: 253, endPoint x: 358, endPoint y: 272, distance: 236.6
click at [358, 272] on div "Review Products Export Request changes Hub Send for Review External Review Inte…" at bounding box center [542, 253] width 704 height 376
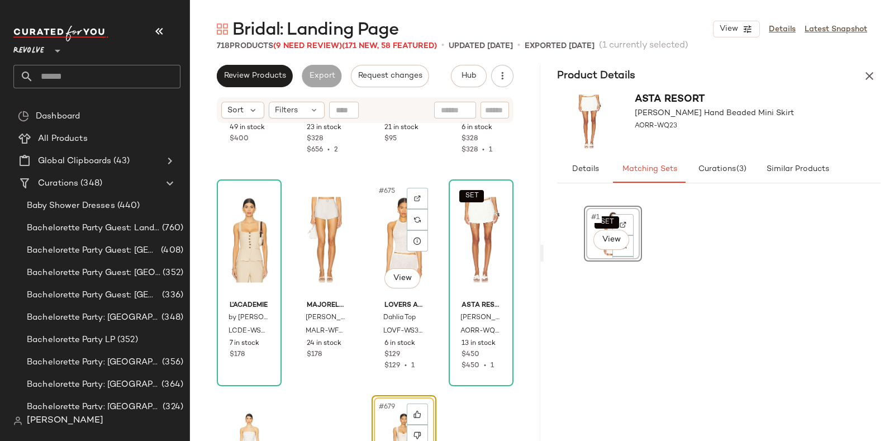
scroll to position [36225, 0]
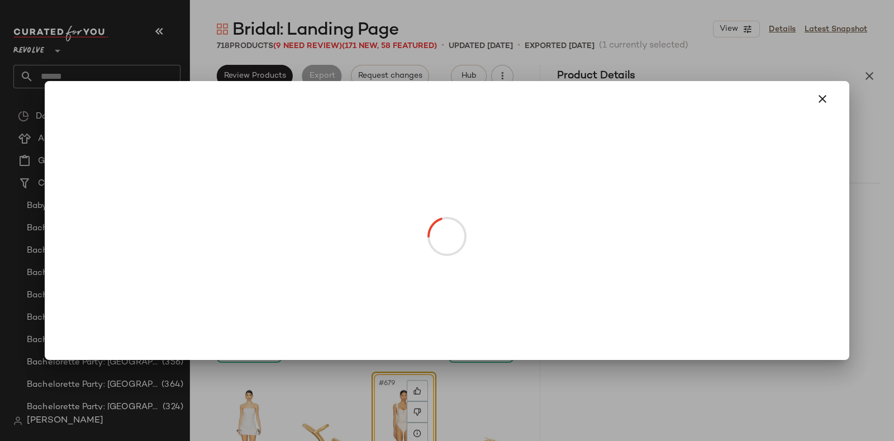
drag, startPoint x: 594, startPoint y: 250, endPoint x: 477, endPoint y: 250, distance: 116.3
click at [477, 250] on body "Revolve ** Dashboard All Products Global Clipboards (43) Curations (348) Baby S…" at bounding box center [447, 220] width 894 height 441
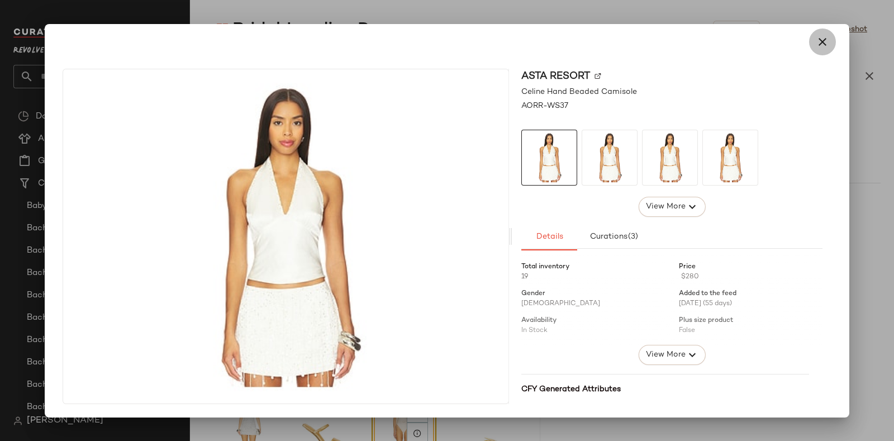
click at [823, 40] on icon "button" at bounding box center [822, 41] width 13 height 13
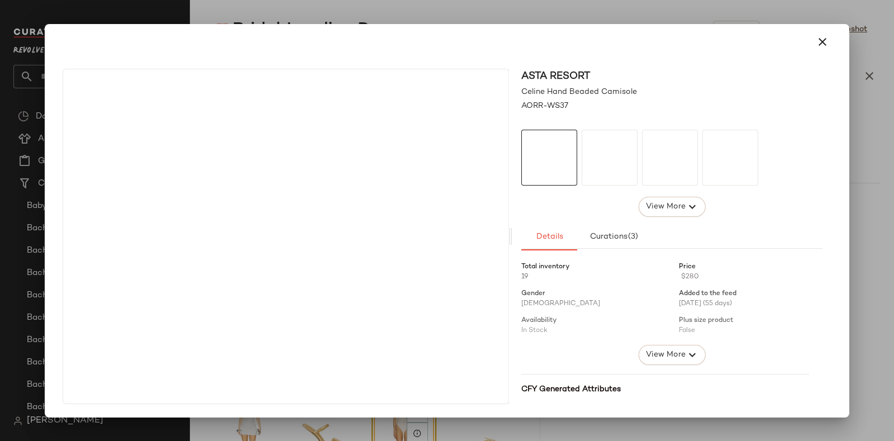
click at [482, 250] on body "Revolve ** Dashboard All Products Global Clipboards (43) Curations (348) Baby S…" at bounding box center [447, 220] width 894 height 441
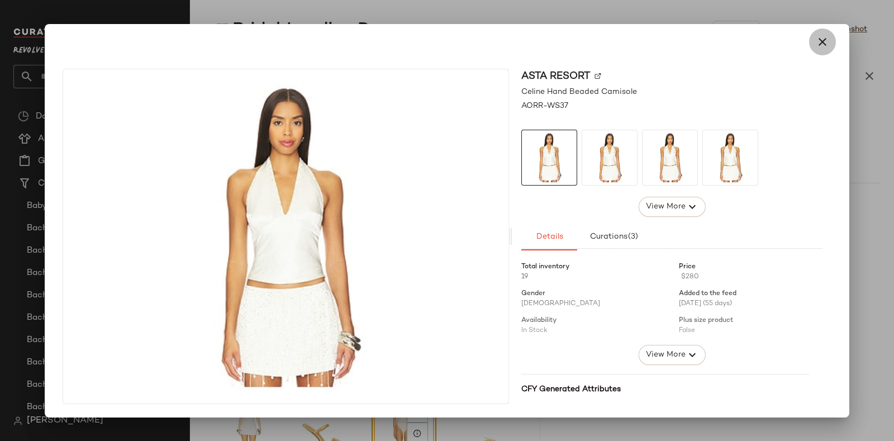
click at [827, 48] on icon "button" at bounding box center [822, 41] width 13 height 13
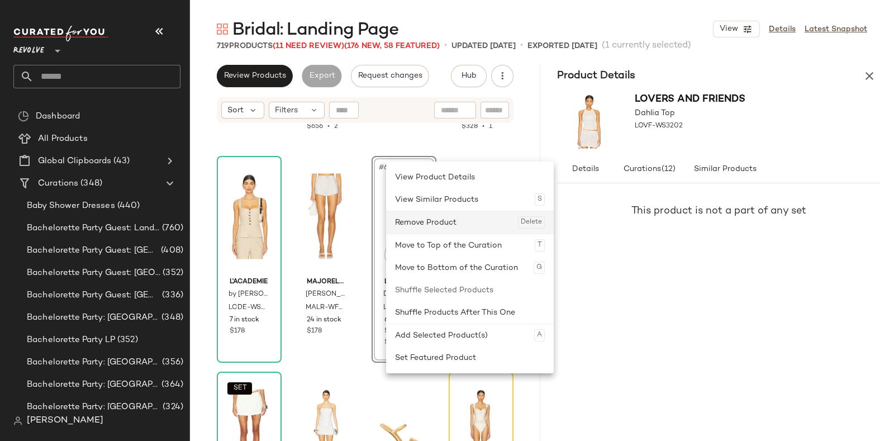
click at [423, 217] on div "Remove Product Delete" at bounding box center [470, 222] width 150 height 22
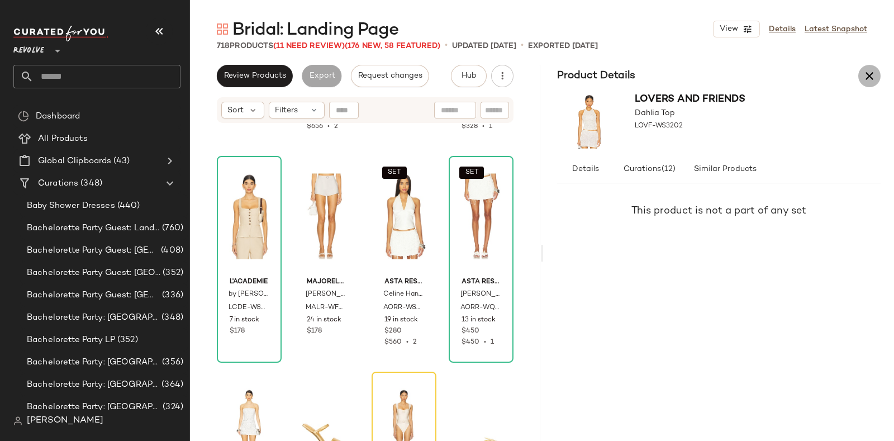
click at [870, 77] on icon "button" at bounding box center [869, 75] width 13 height 13
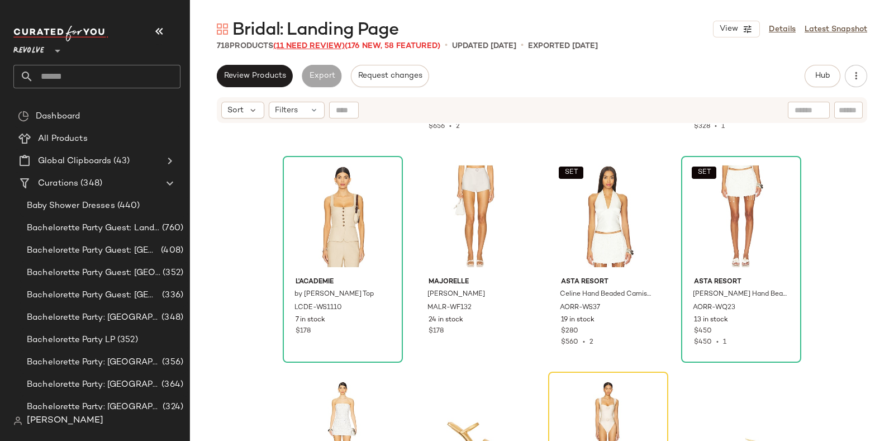
click at [298, 46] on span "(11 Need Review)" at bounding box center [309, 46] width 72 height 8
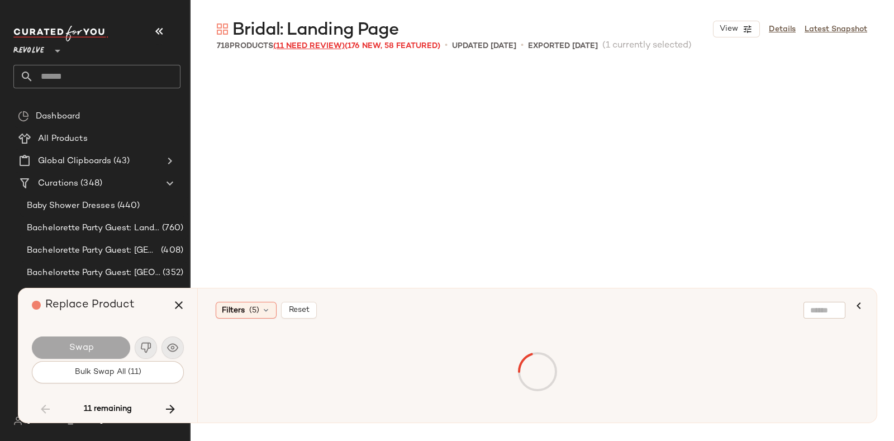
scroll to position [10356, 0]
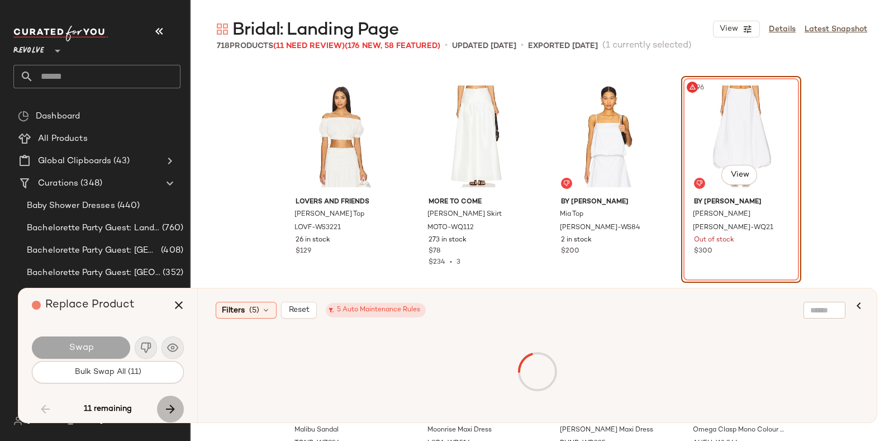
click at [164, 400] on button "button" at bounding box center [170, 409] width 27 height 27
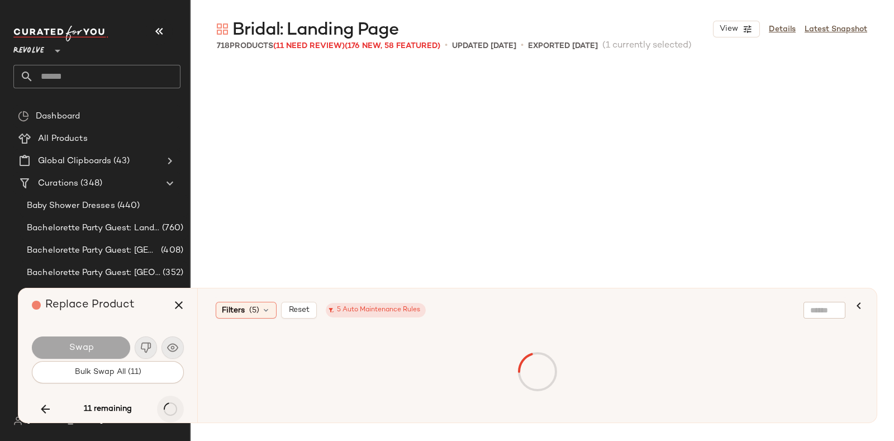
scroll to position [33656, 0]
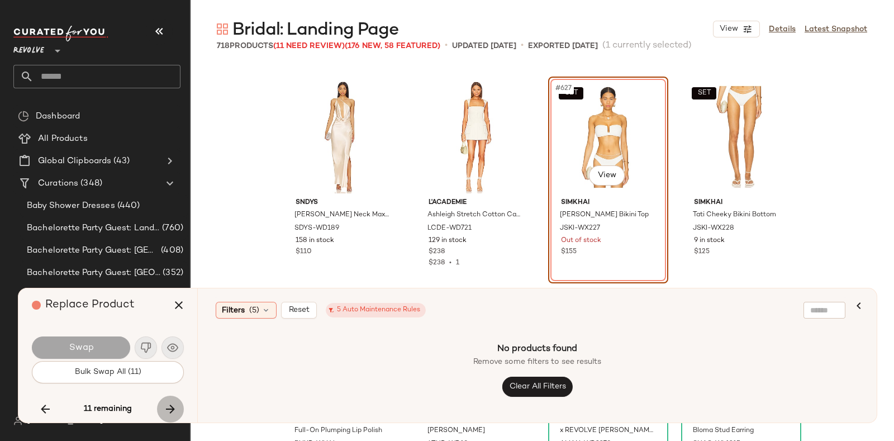
click at [164, 400] on button "button" at bounding box center [170, 409] width 27 height 27
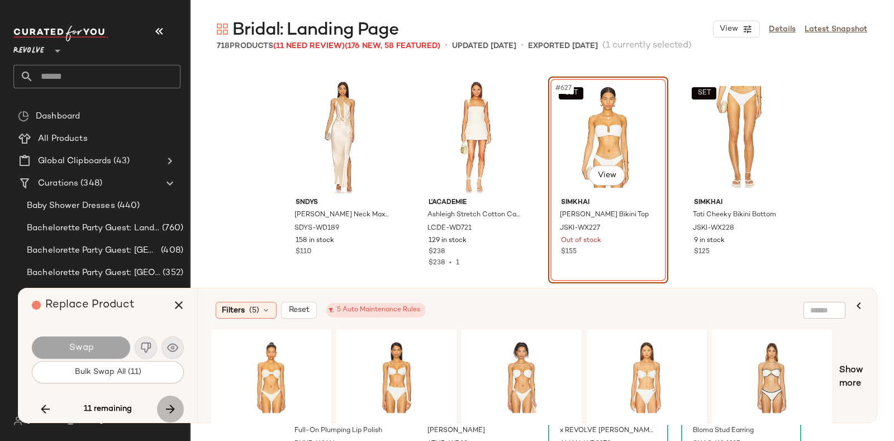
click at [164, 400] on button "button" at bounding box center [170, 409] width 27 height 27
click at [170, 407] on icon "button" at bounding box center [170, 408] width 13 height 13
click at [167, 402] on icon "button" at bounding box center [170, 408] width 13 height 13
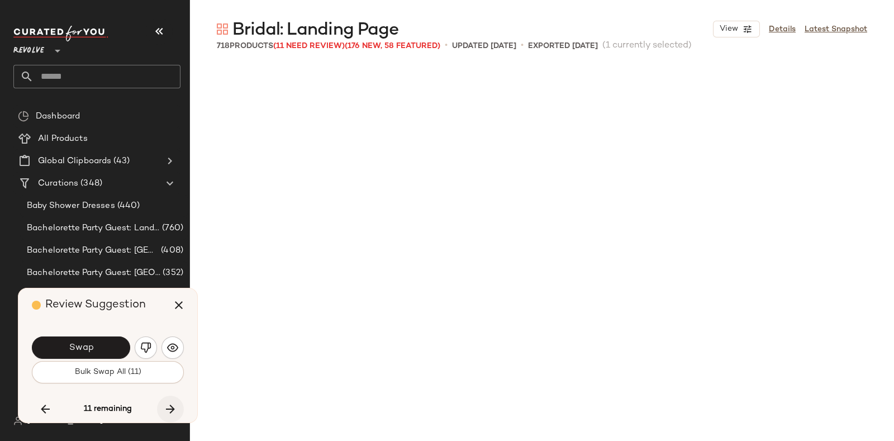
scroll to position [36461, 0]
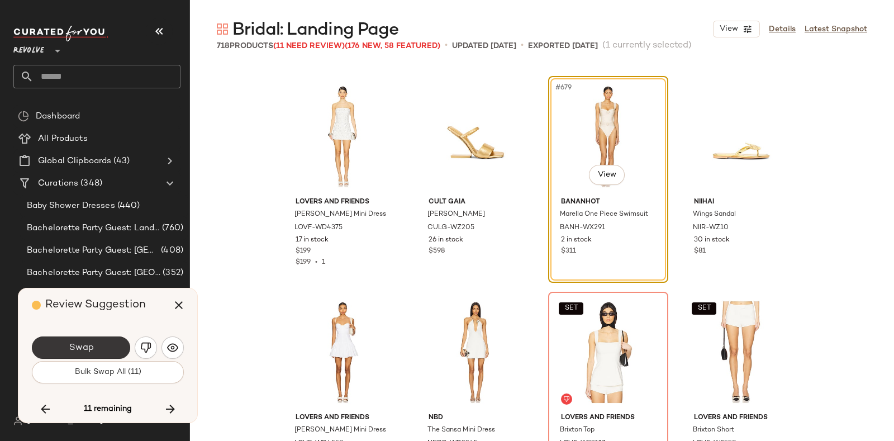
click at [108, 342] on button "Swap" at bounding box center [81, 347] width 98 height 22
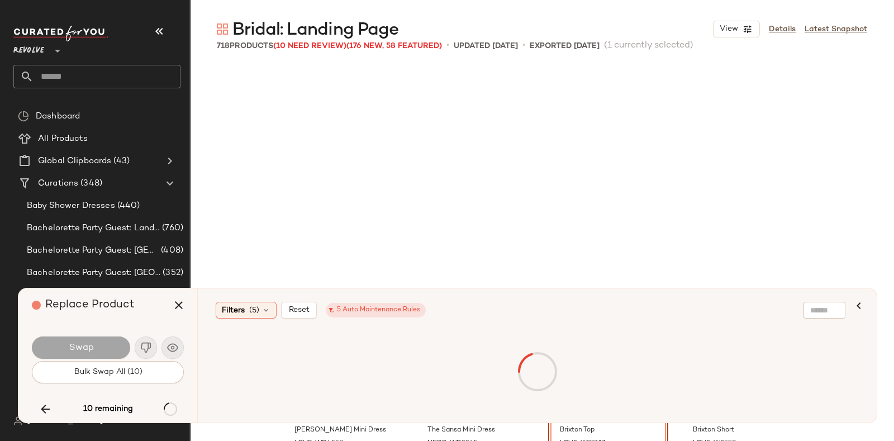
scroll to position [36677, 0]
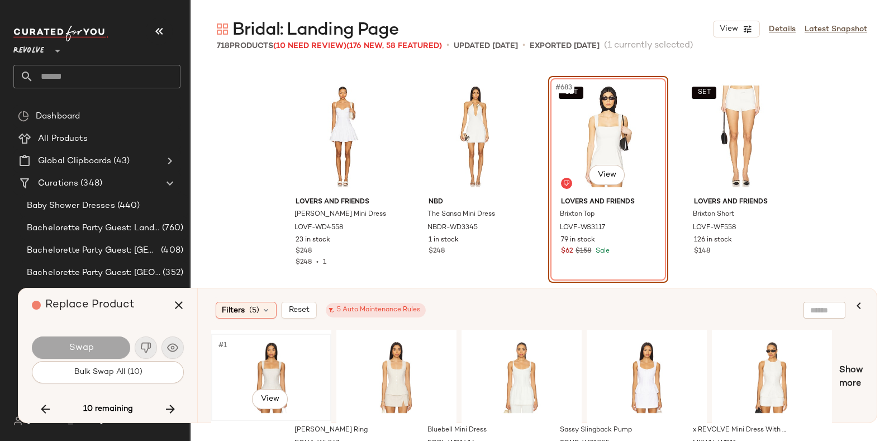
click at [303, 358] on div "#1 View" at bounding box center [271, 377] width 112 height 79
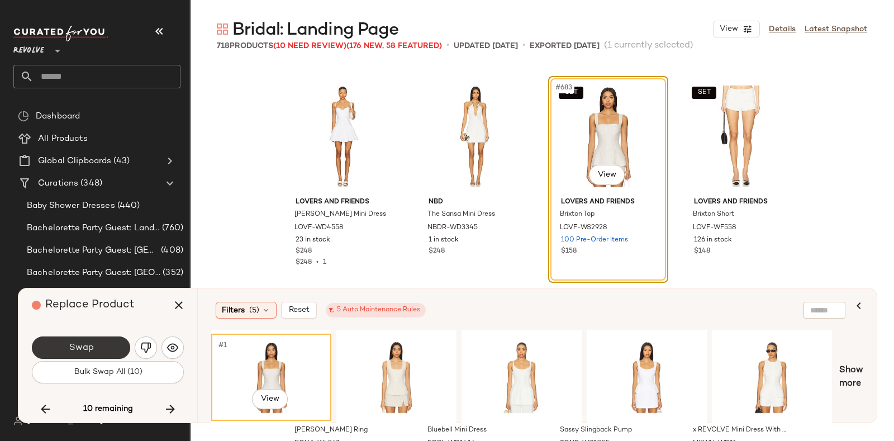
click at [107, 344] on button "Swap" at bounding box center [81, 347] width 98 height 22
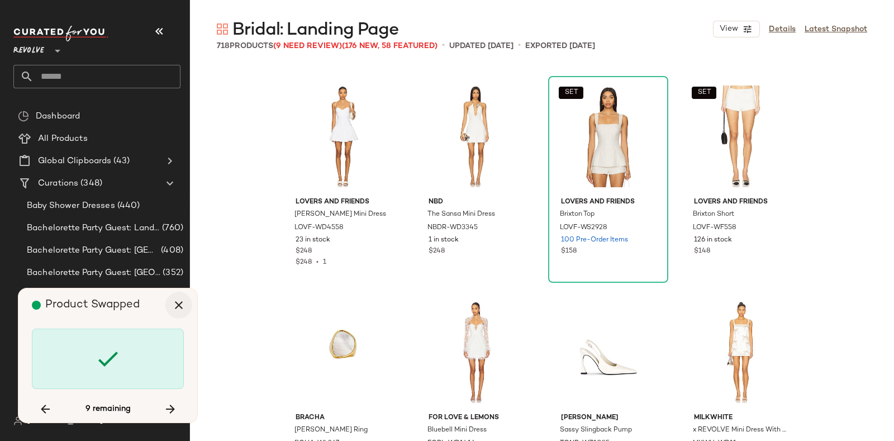
click at [177, 305] on icon "button" at bounding box center [178, 304] width 13 height 13
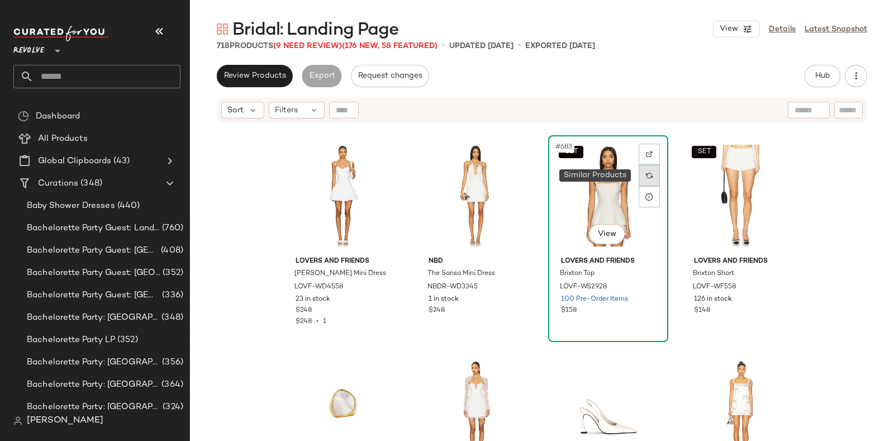
click at [648, 174] on img at bounding box center [649, 175] width 7 height 7
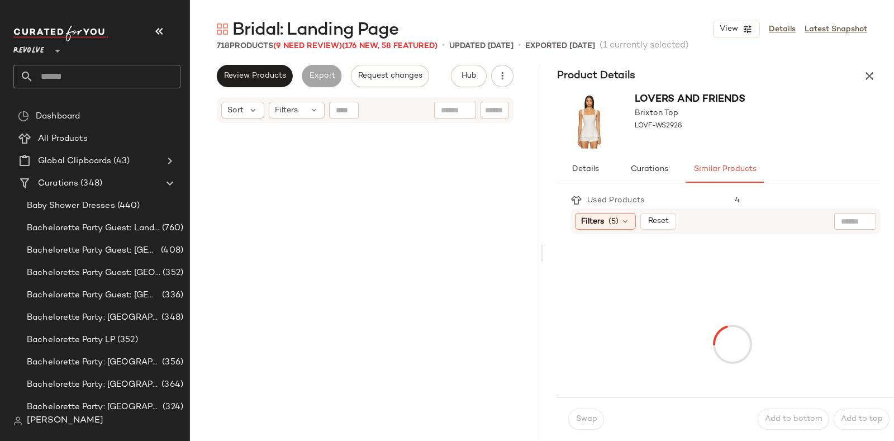
scroll to position [37108, 0]
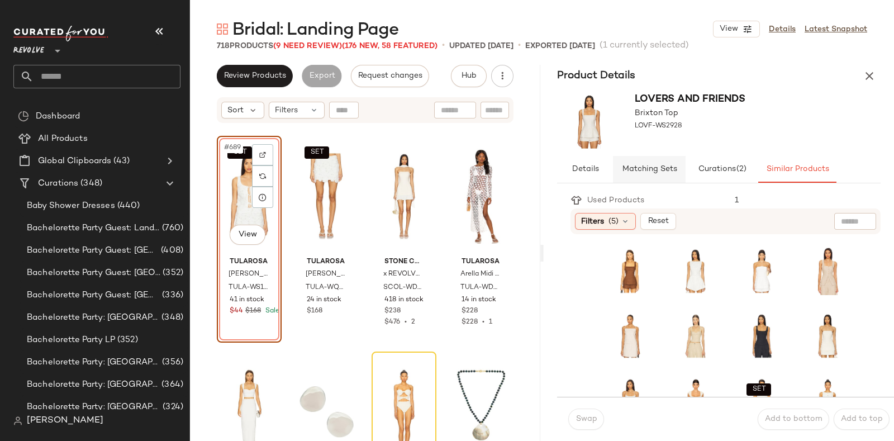
click at [660, 165] on span "Matching Sets" at bounding box center [649, 169] width 55 height 9
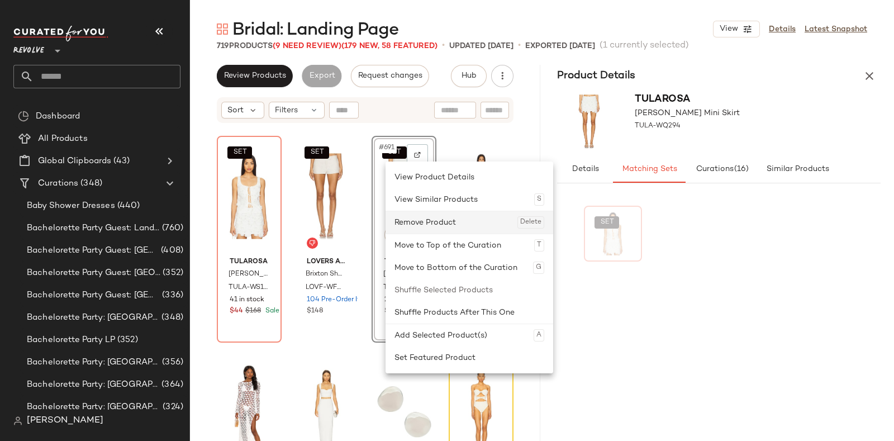
click at [416, 217] on div "Remove Product Delete" at bounding box center [470, 222] width 150 height 22
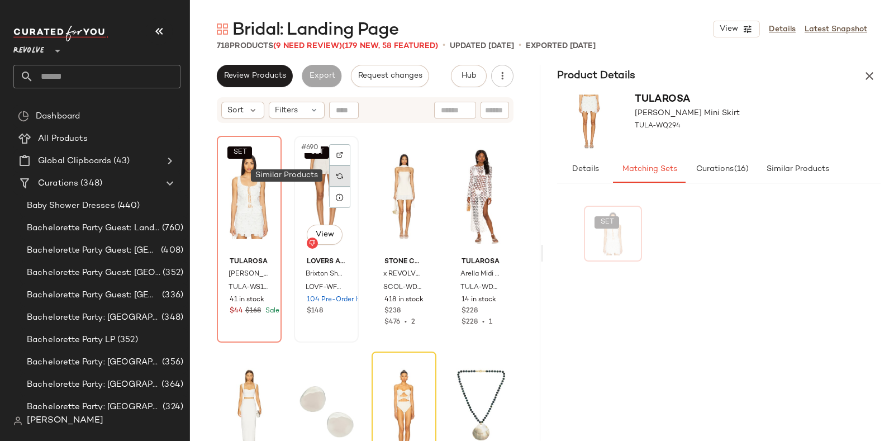
click at [337, 173] on img at bounding box center [339, 176] width 7 height 7
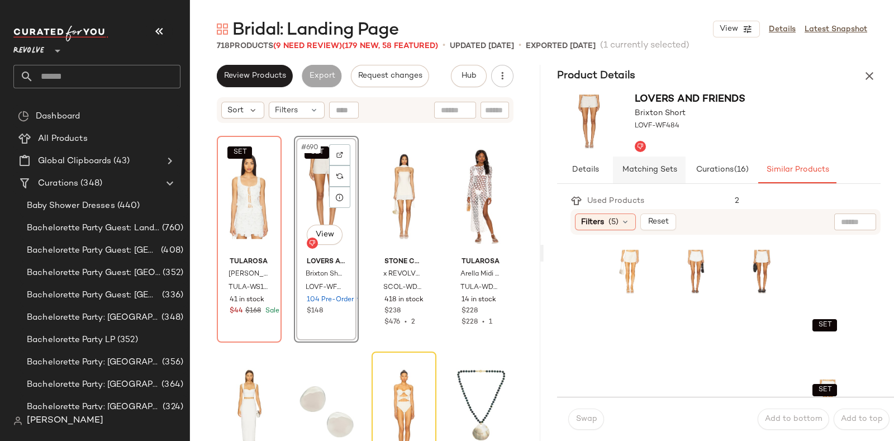
click at [644, 163] on button "Matching Sets" at bounding box center [649, 170] width 73 height 27
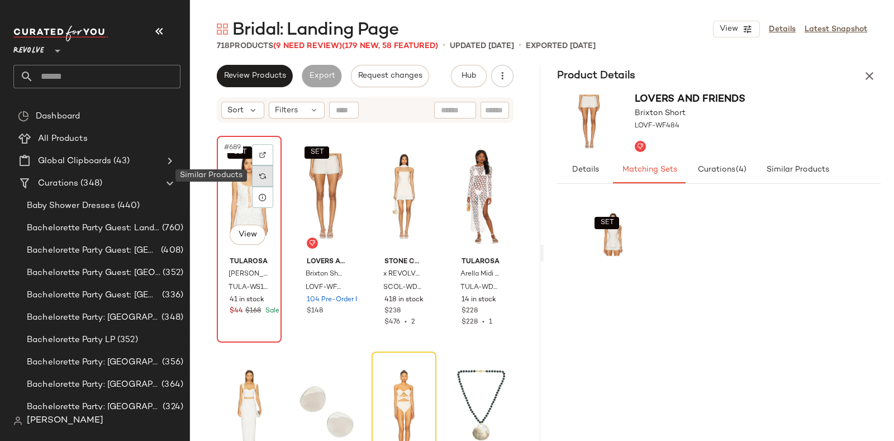
click at [262, 176] on img at bounding box center [262, 176] width 7 height 7
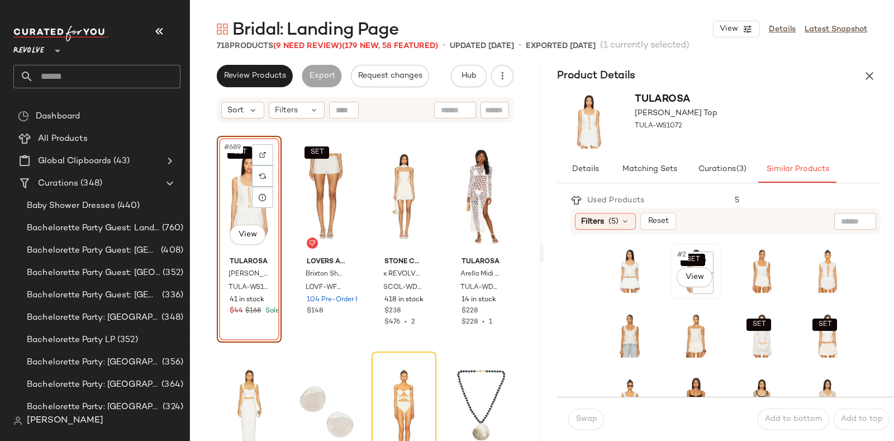
click at [674, 288] on div "SET #2 View" at bounding box center [696, 271] width 44 height 48
click at [584, 419] on span "Swap" at bounding box center [586, 419] width 22 height 9
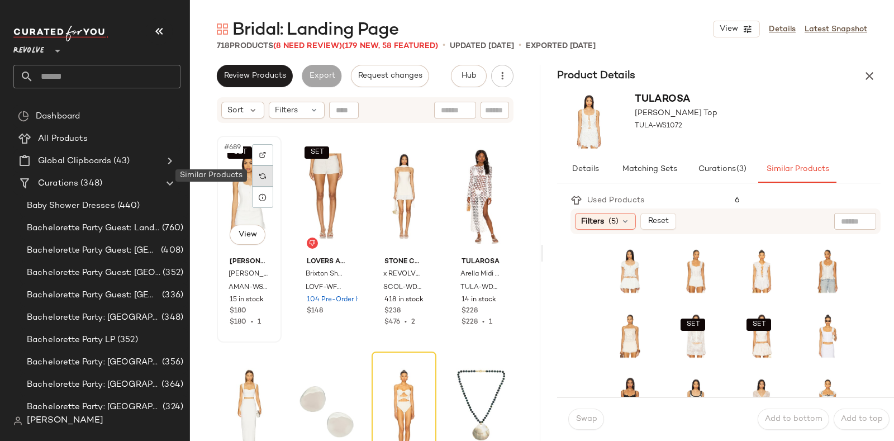
click at [260, 175] on img at bounding box center [262, 176] width 7 height 7
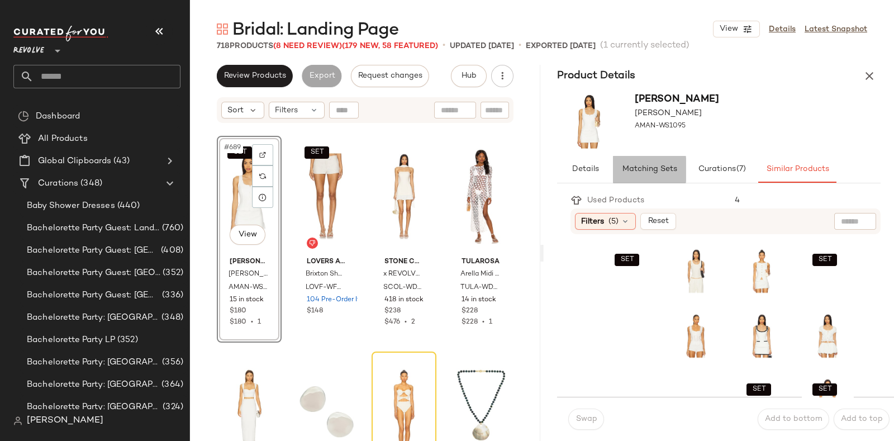
click at [645, 165] on span "Matching Sets" at bounding box center [649, 169] width 55 height 9
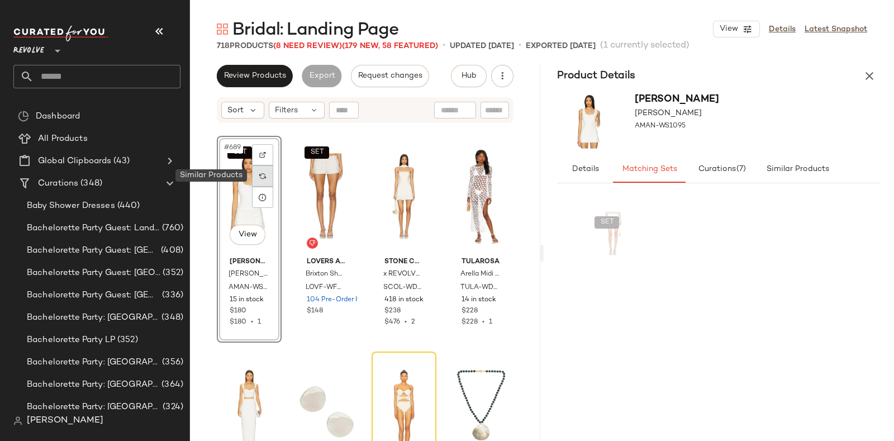
click at [257, 177] on div at bounding box center [262, 175] width 21 height 21
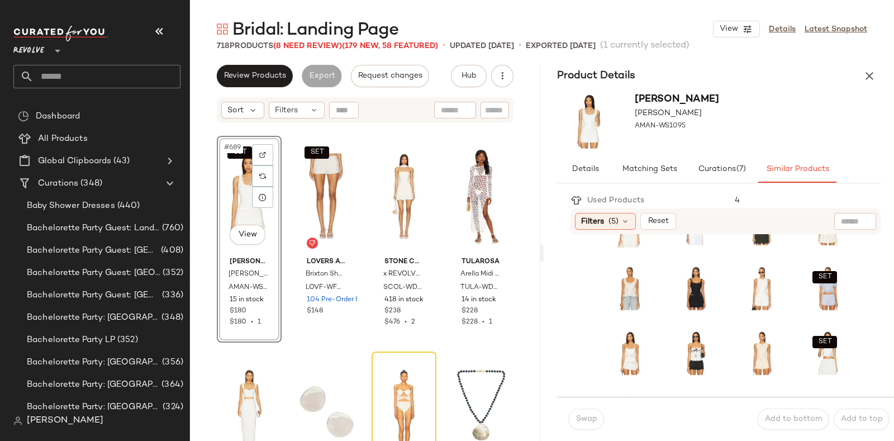
scroll to position [226, 0]
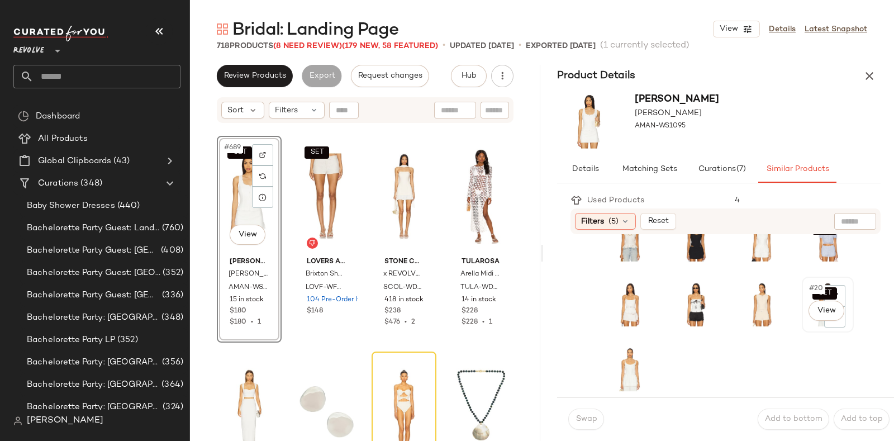
click at [806, 321] on div "SET #20 View" at bounding box center [828, 305] width 44 height 48
click at [586, 413] on button "Swap" at bounding box center [586, 419] width 36 height 21
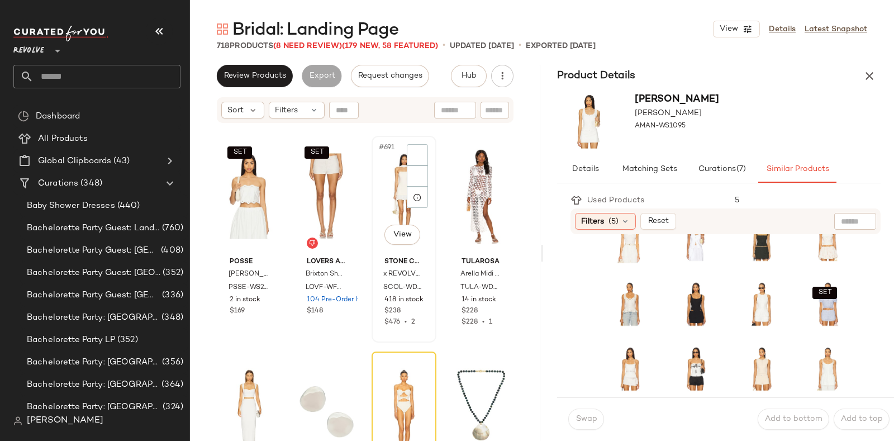
scroll to position [161, 0]
click at [260, 175] on img at bounding box center [262, 176] width 7 height 7
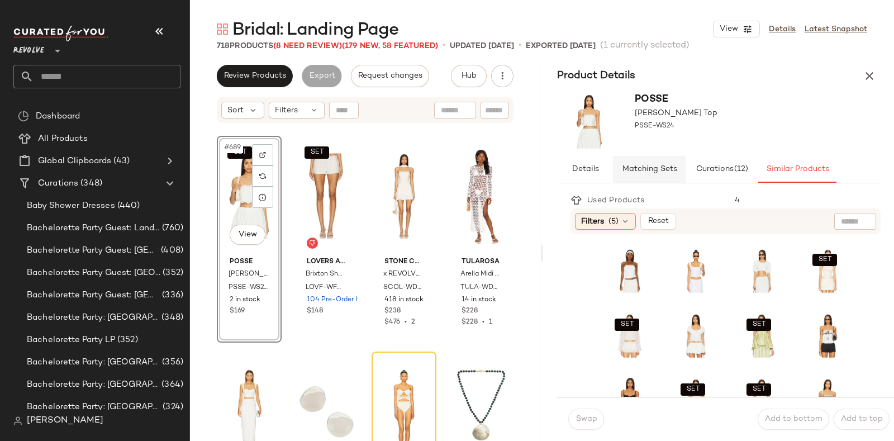
click at [652, 166] on span "Matching Sets" at bounding box center [649, 169] width 55 height 9
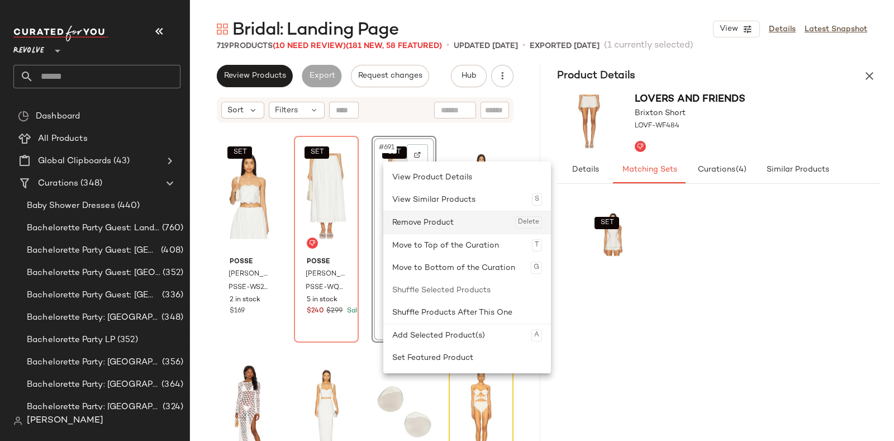
click at [414, 220] on div "Remove Product Delete" at bounding box center [467, 222] width 150 height 22
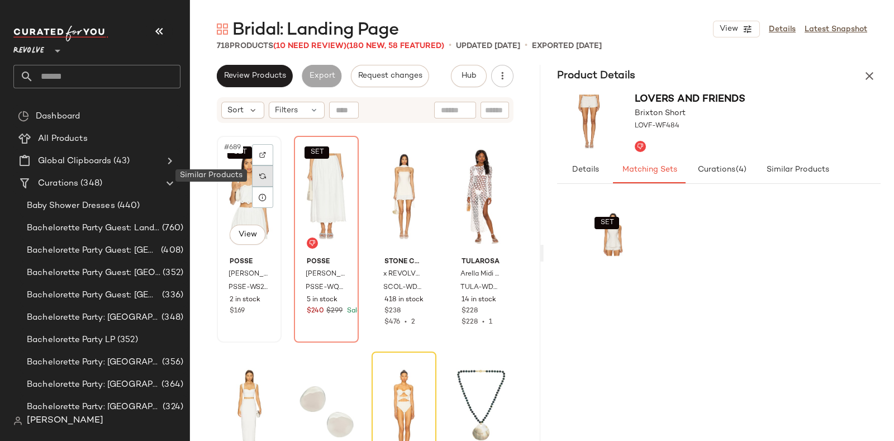
click at [260, 176] on img at bounding box center [262, 176] width 7 height 7
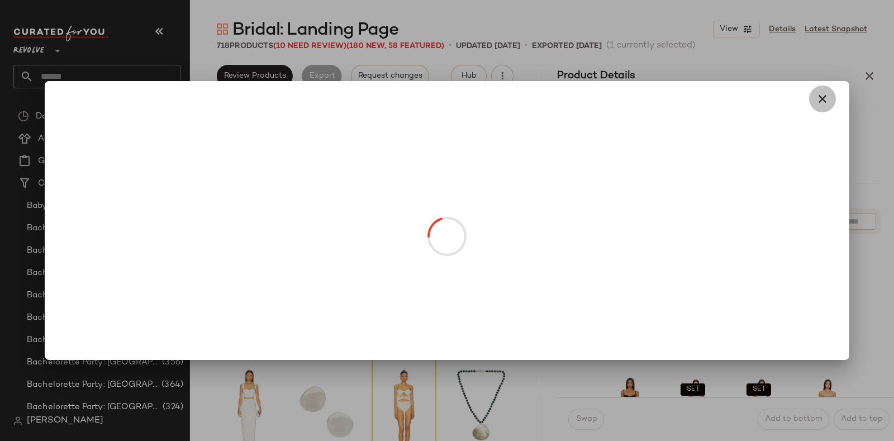
click at [822, 94] on icon "button" at bounding box center [822, 98] width 13 height 13
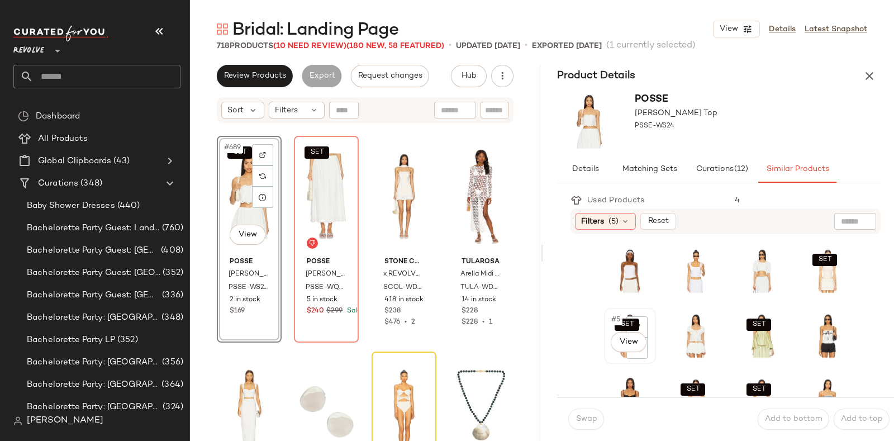
click at [608, 350] on div "SET #5 View" at bounding box center [630, 336] width 44 height 48
click at [575, 416] on button "Swap" at bounding box center [586, 419] width 36 height 21
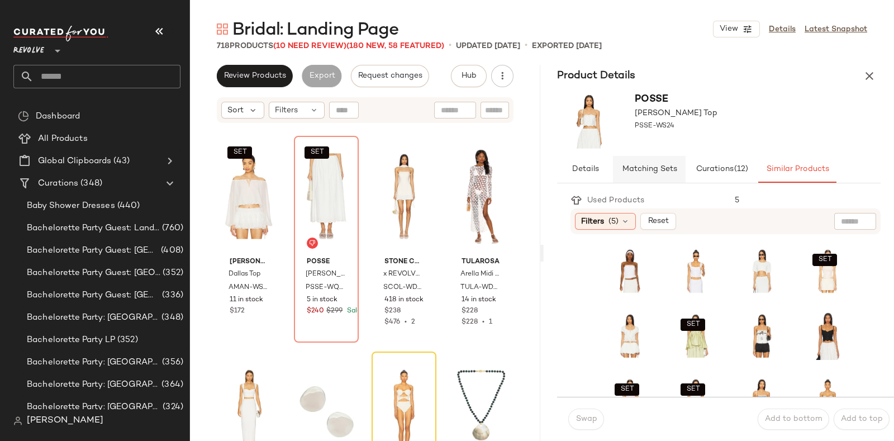
click at [641, 169] on span "Matching Sets" at bounding box center [649, 169] width 55 height 9
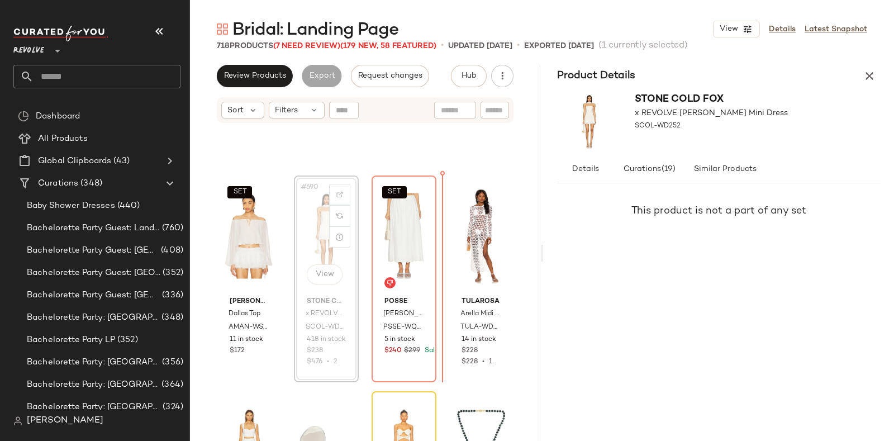
scroll to position [37058, 0]
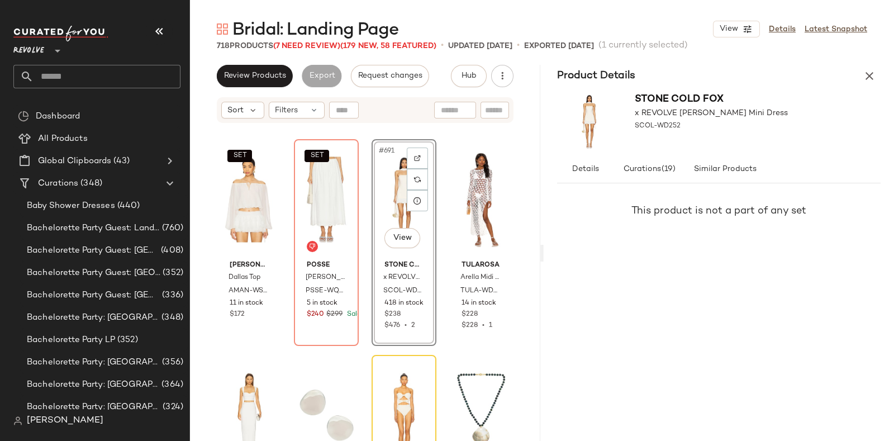
scroll to position [37101, 0]
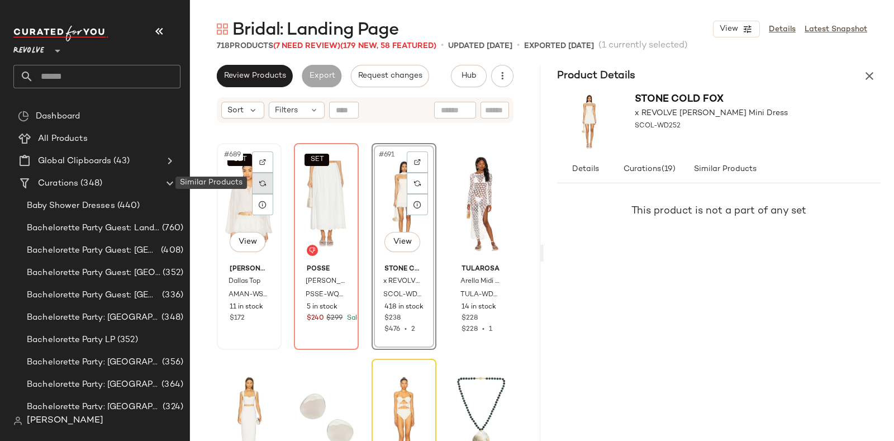
click at [263, 183] on img at bounding box center [262, 183] width 7 height 7
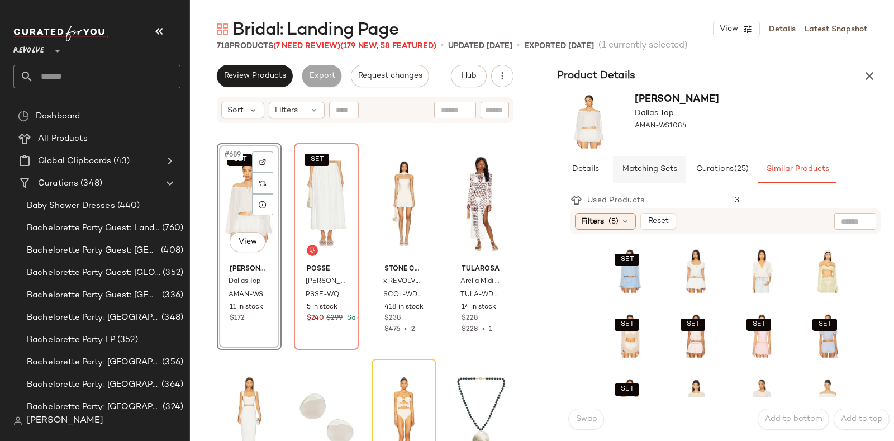
click at [646, 170] on span "Matching Sets" at bounding box center [649, 169] width 55 height 9
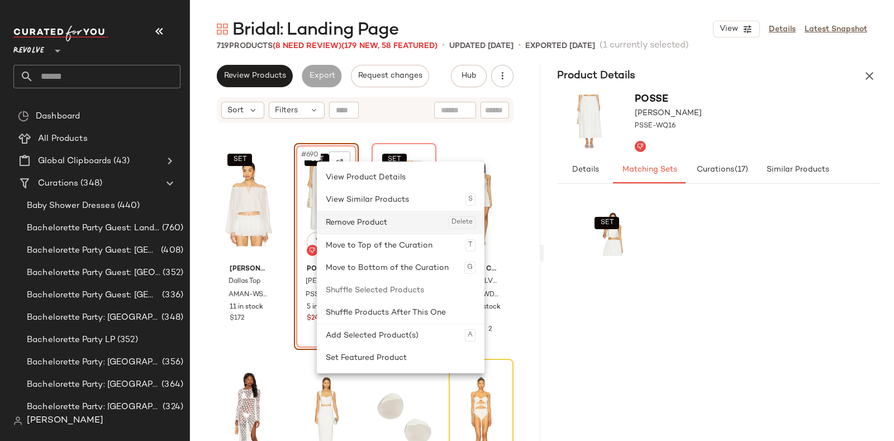
click at [344, 217] on div "Remove Product Delete" at bounding box center [401, 222] width 150 height 22
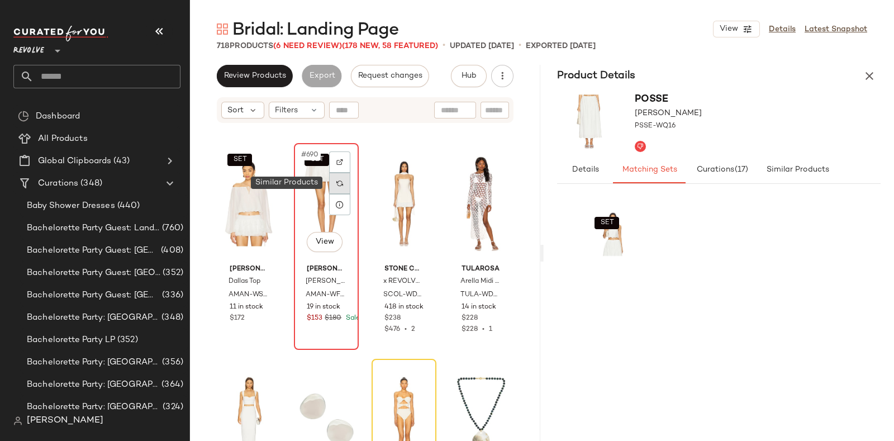
click at [340, 179] on div at bounding box center [339, 183] width 21 height 21
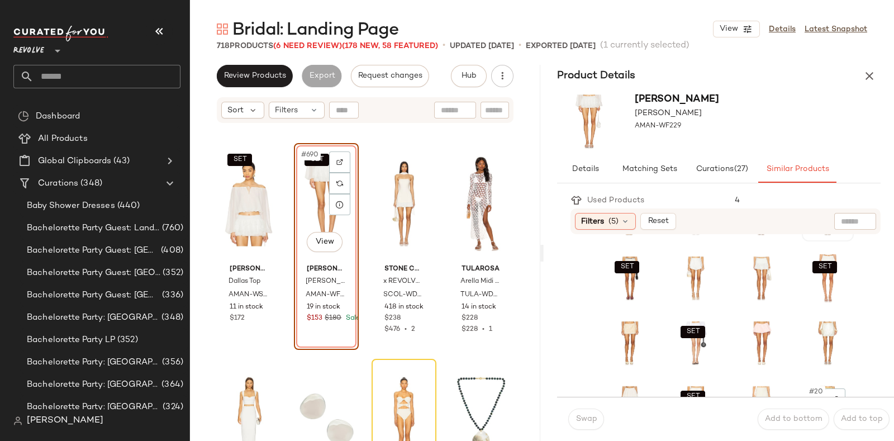
scroll to position [118, 0]
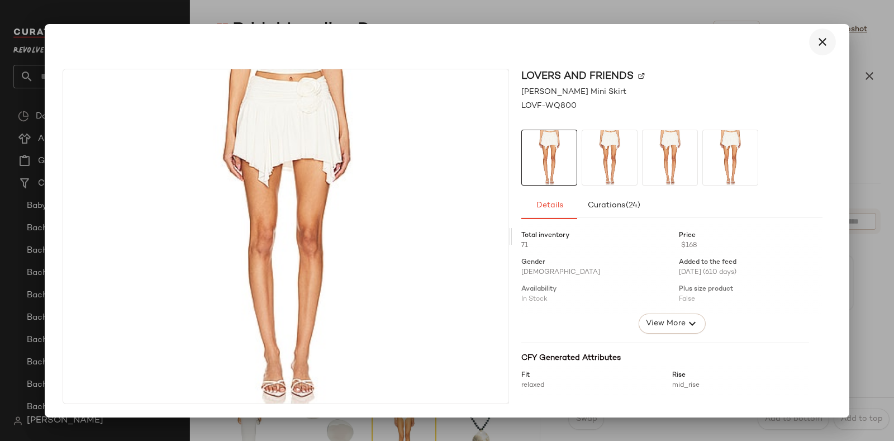
click at [822, 44] on icon "button" at bounding box center [822, 41] width 13 height 13
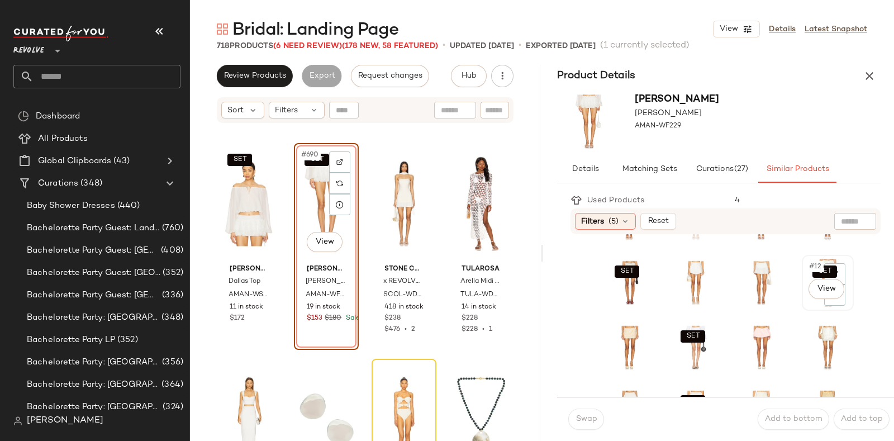
click at [806, 302] on div "SET #12 View" at bounding box center [828, 283] width 44 height 48
click at [587, 419] on span "Swap" at bounding box center [586, 419] width 22 height 9
click at [587, 419] on div "Swap" at bounding box center [586, 419] width 36 height 21
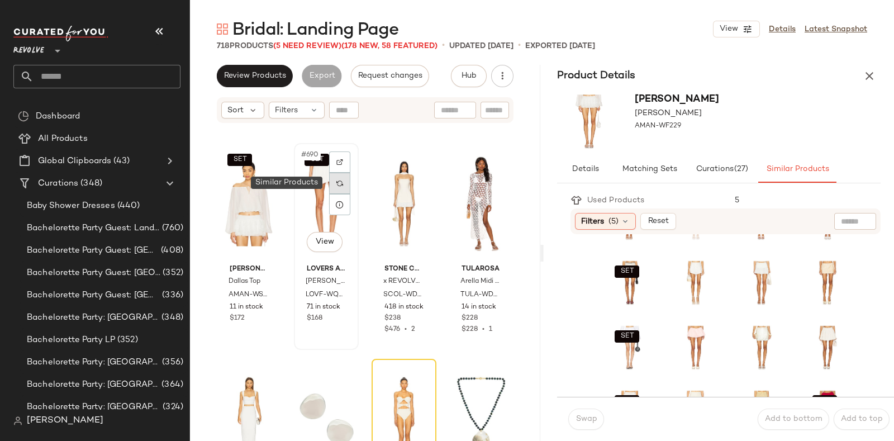
click at [336, 182] on img at bounding box center [339, 183] width 7 height 7
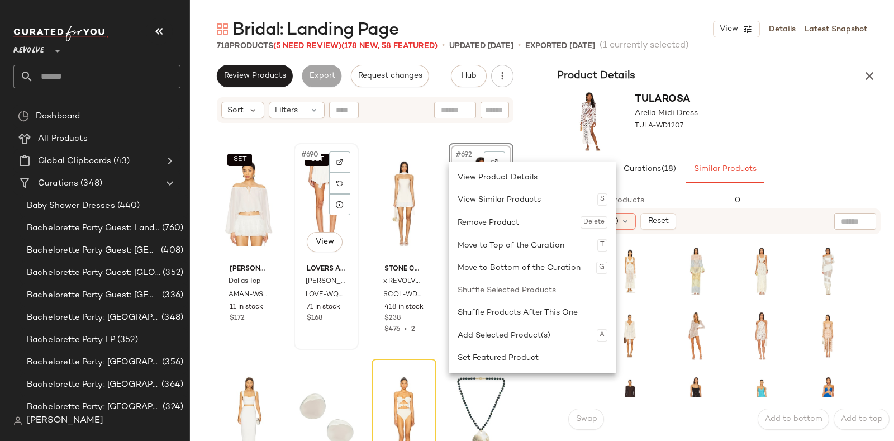
click at [326, 177] on div "SET #690 View" at bounding box center [326, 203] width 57 height 113
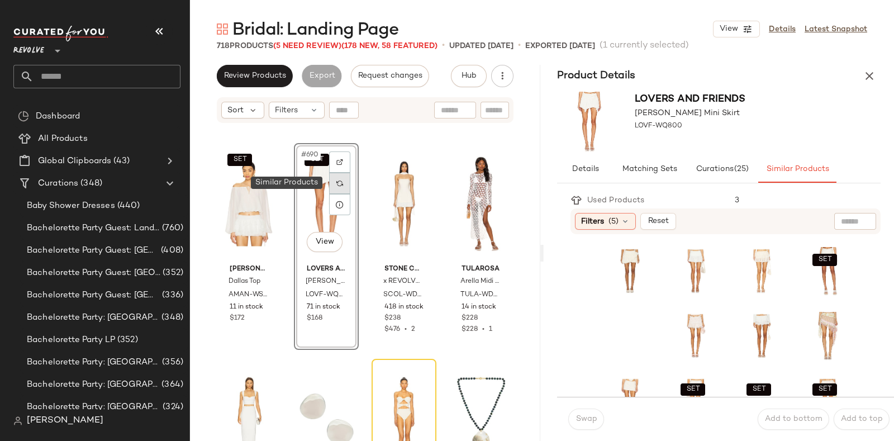
click at [338, 181] on img at bounding box center [339, 183] width 7 height 7
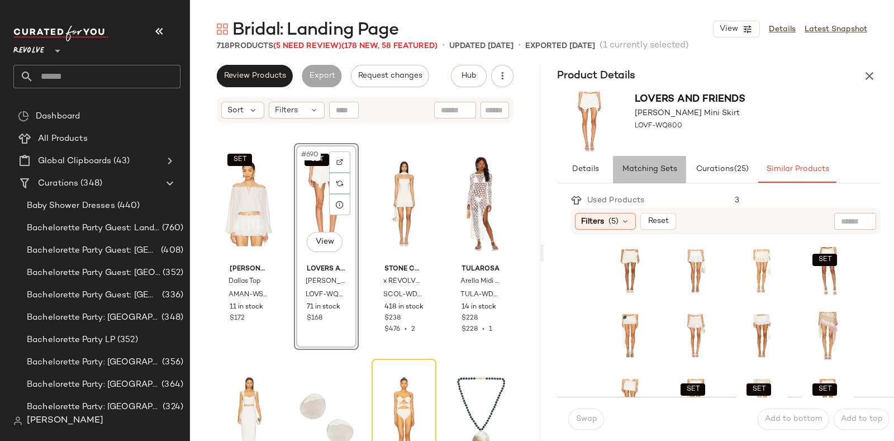
click at [660, 169] on span "Matching Sets" at bounding box center [649, 169] width 55 height 9
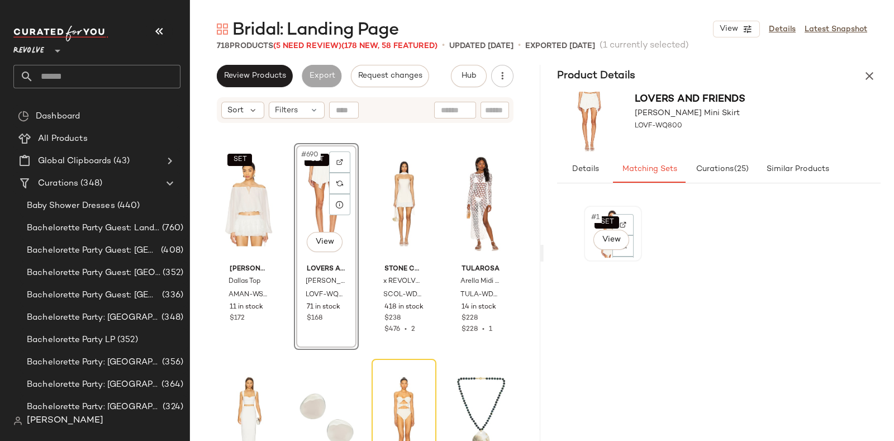
click at [592, 244] on div "SET #1 View" at bounding box center [613, 234] width 50 height 48
click at [760, 319] on div "SET #1 View" at bounding box center [719, 316] width 270 height 220
click at [585, 329] on div "SET" at bounding box center [613, 316] width 58 height 220
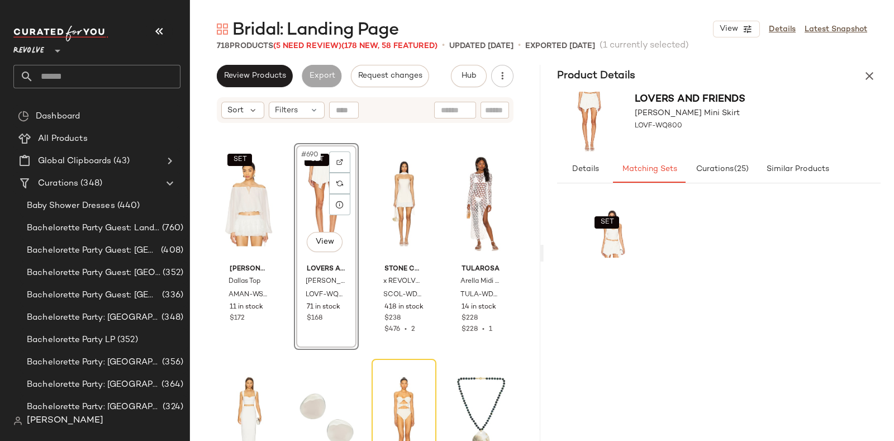
click at [793, 317] on div "SET" at bounding box center [719, 316] width 270 height 220
click at [786, 320] on div "SET" at bounding box center [719, 316] width 270 height 220
click at [719, 354] on div "SET" at bounding box center [719, 316] width 270 height 220
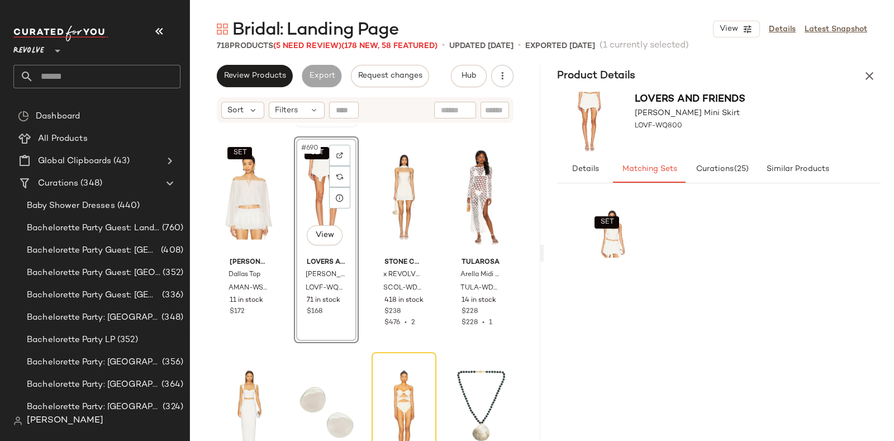
scroll to position [37114, 0]
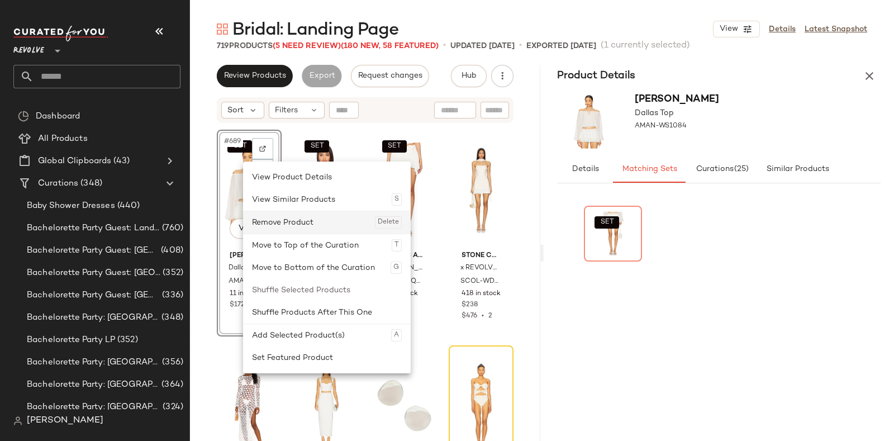
click at [292, 219] on div "Remove Product Delete" at bounding box center [327, 222] width 150 height 22
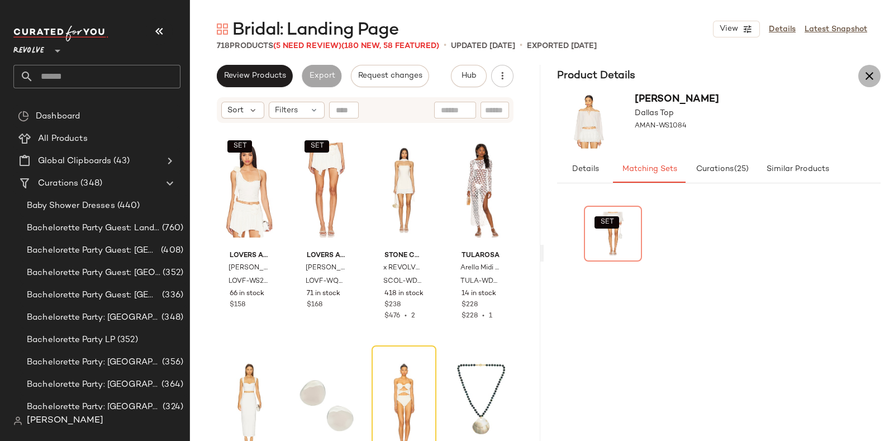
click at [872, 74] on icon "button" at bounding box center [869, 75] width 13 height 13
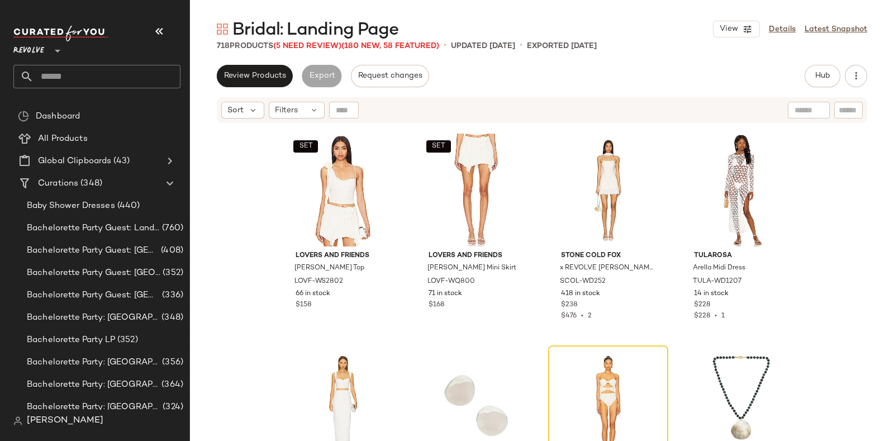
scroll to position [37114, 0]
click at [305, 45] on span "(5 Need Review)" at bounding box center [307, 46] width 68 height 8
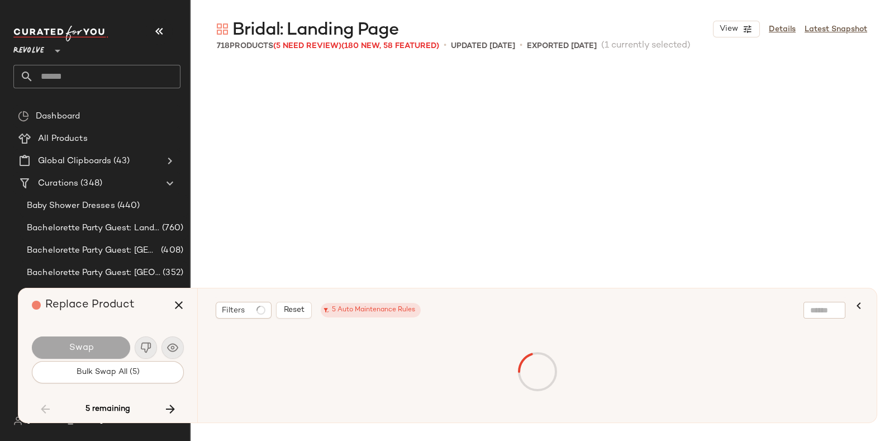
scroll to position [10356, 0]
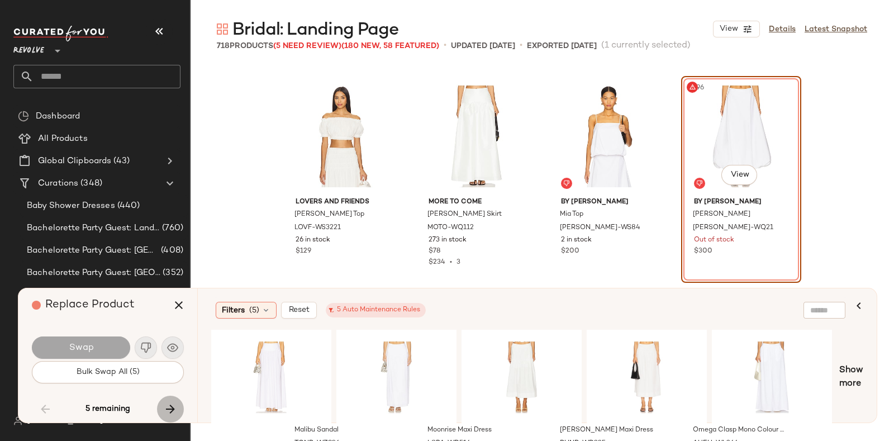
click at [167, 404] on icon "button" at bounding box center [170, 408] width 13 height 13
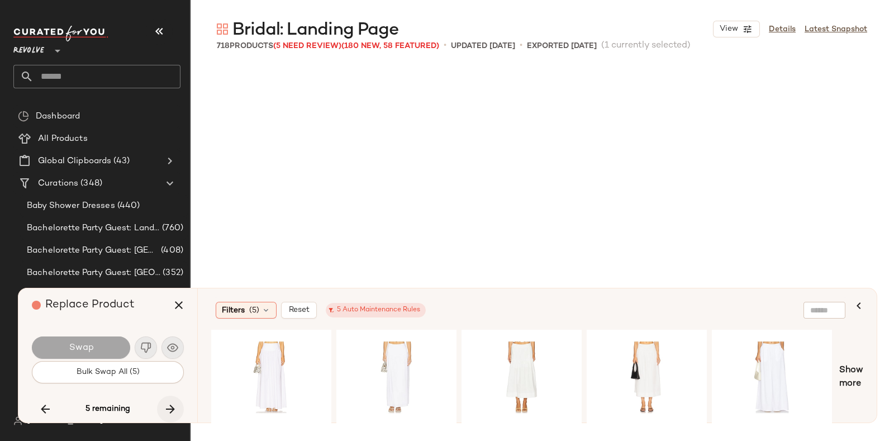
scroll to position [33656, 0]
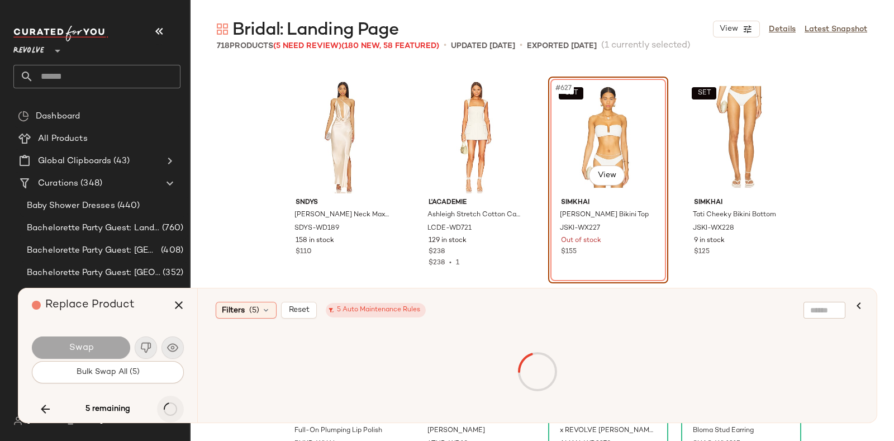
click at [167, 404] on div "5 remaining" at bounding box center [108, 409] width 152 height 27
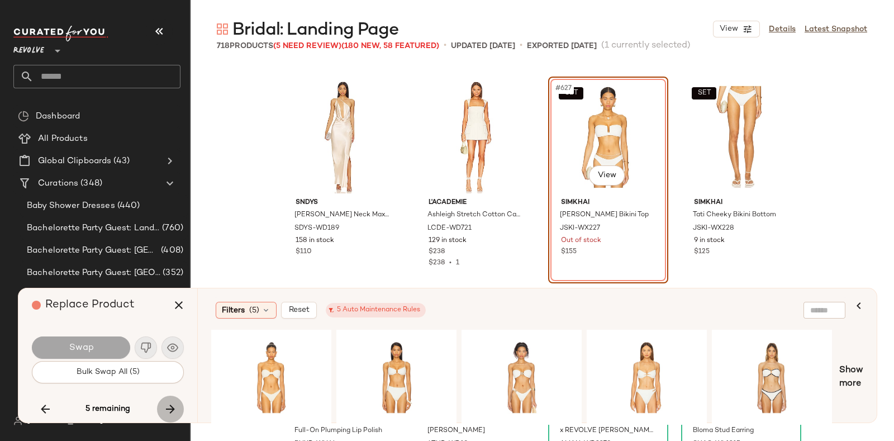
click at [167, 404] on icon "button" at bounding box center [170, 408] width 13 height 13
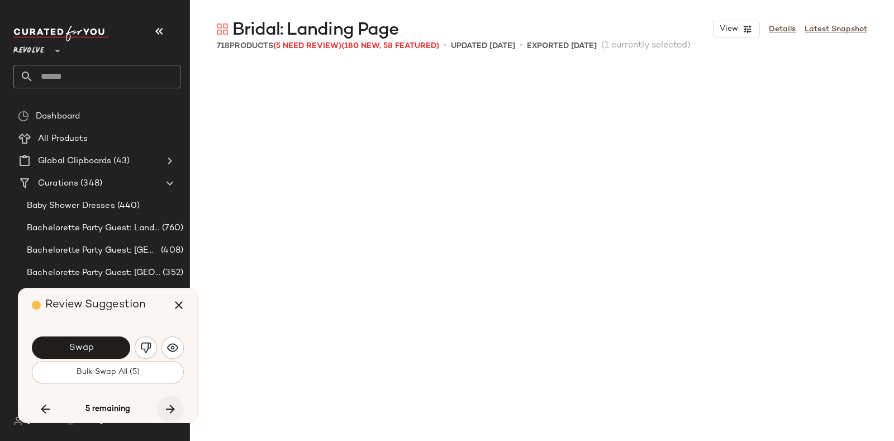
scroll to position [37324, 0]
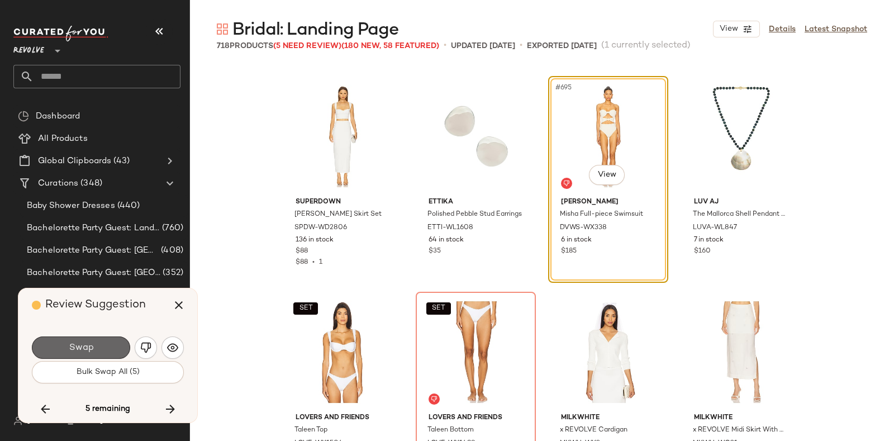
click at [103, 343] on button "Swap" at bounding box center [81, 347] width 98 height 22
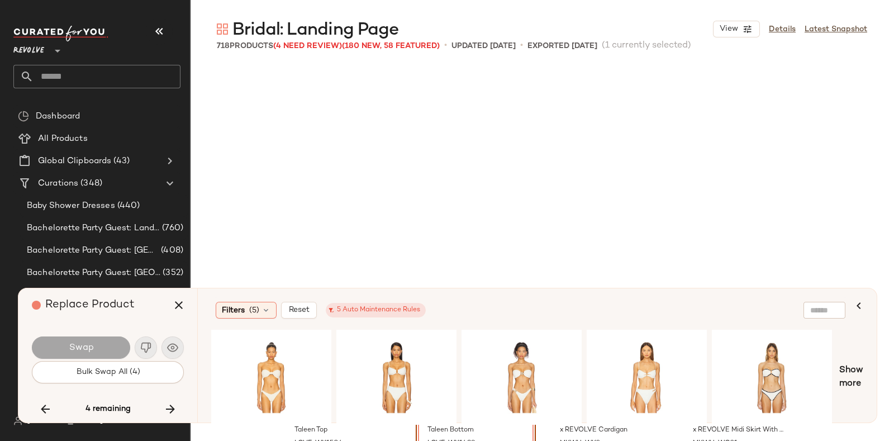
scroll to position [37540, 0]
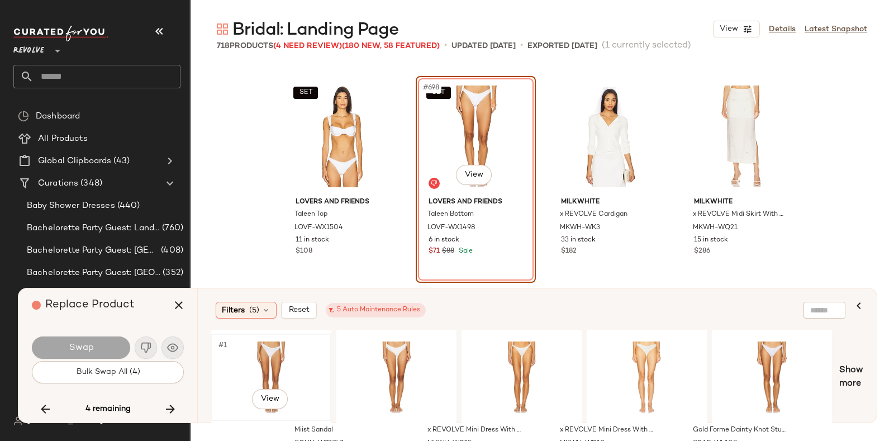
click at [281, 353] on div "#1 View" at bounding box center [271, 377] width 112 height 79
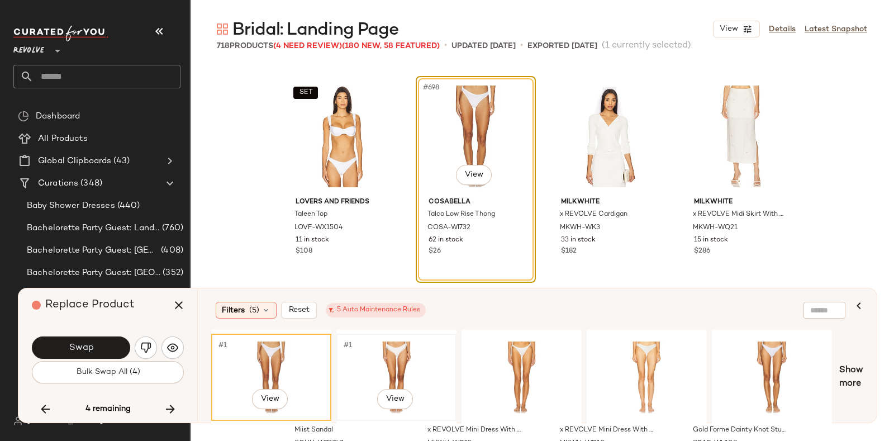
click at [397, 354] on div "#1 View" at bounding box center [396, 377] width 112 height 79
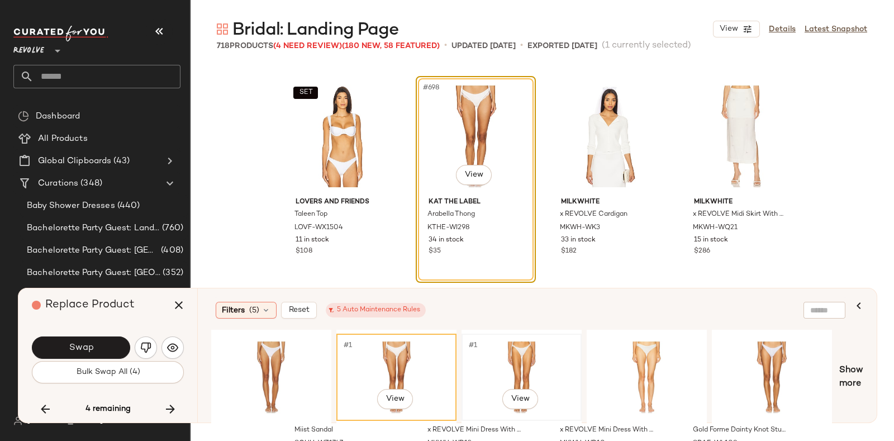
click at [540, 364] on div "#1 View" at bounding box center [522, 377] width 112 height 79
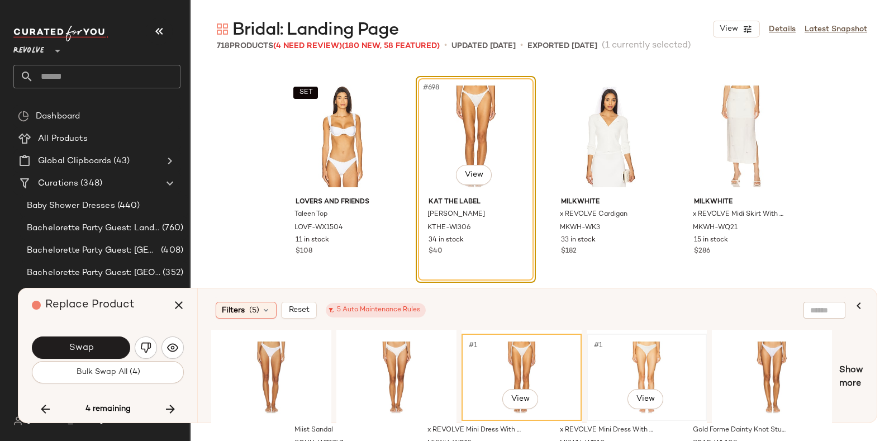
click at [649, 363] on div "#1 View" at bounding box center [647, 377] width 112 height 79
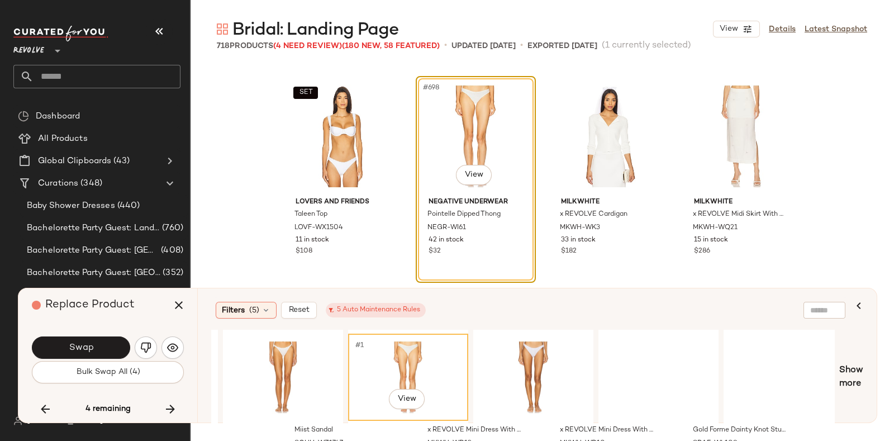
scroll to position [0, 243]
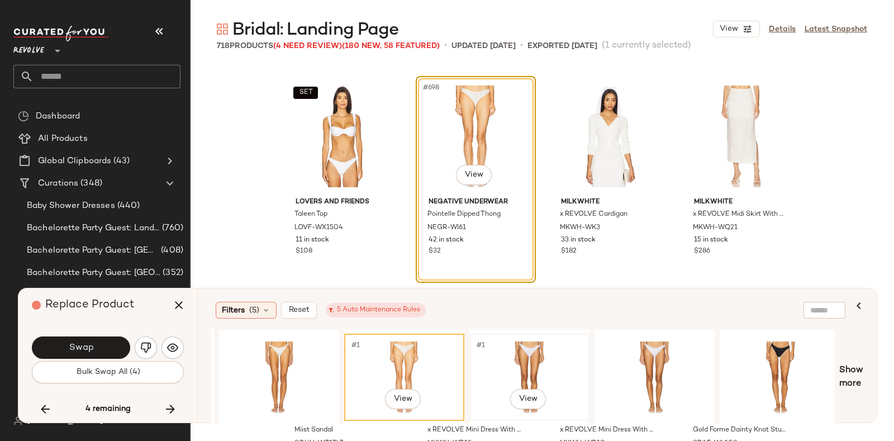
click at [524, 338] on div "#1 View" at bounding box center [529, 377] width 112 height 79
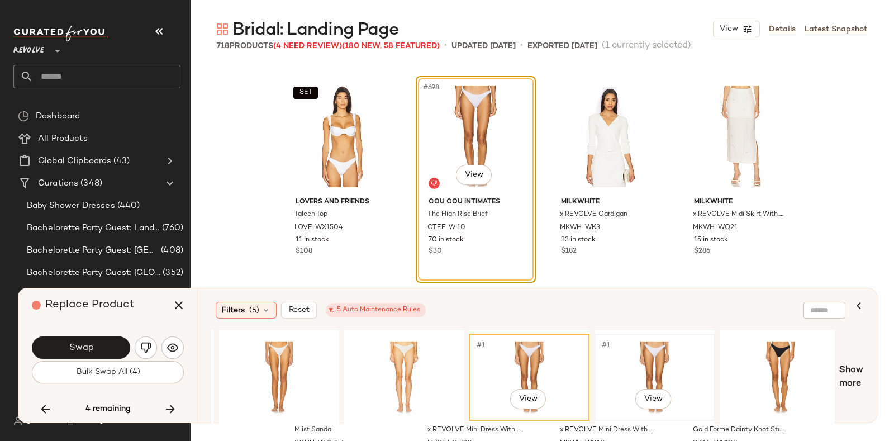
click at [636, 356] on div "#1 View" at bounding box center [655, 377] width 112 height 79
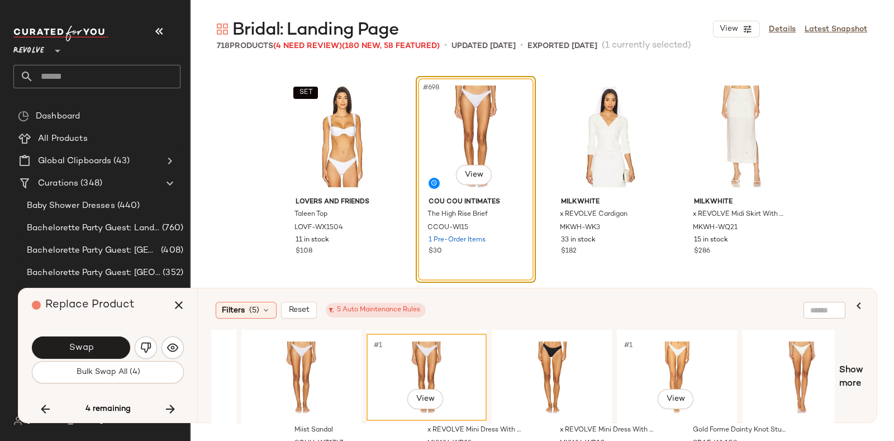
scroll to position [0, 475]
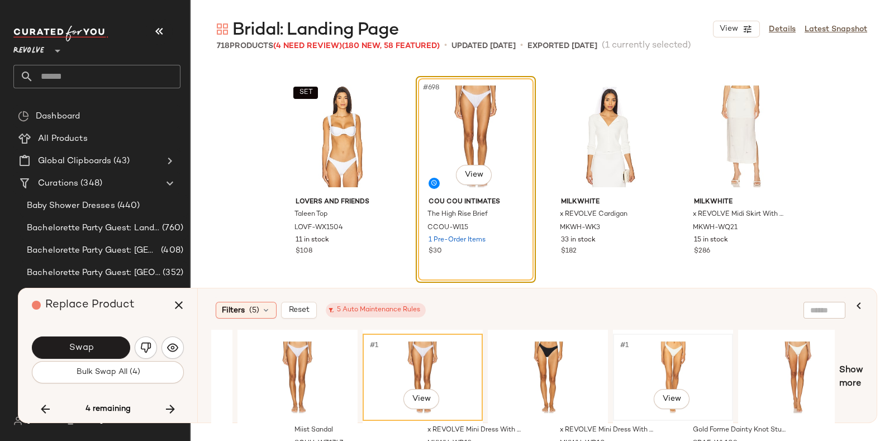
click at [682, 353] on div "#1 View" at bounding box center [673, 377] width 112 height 79
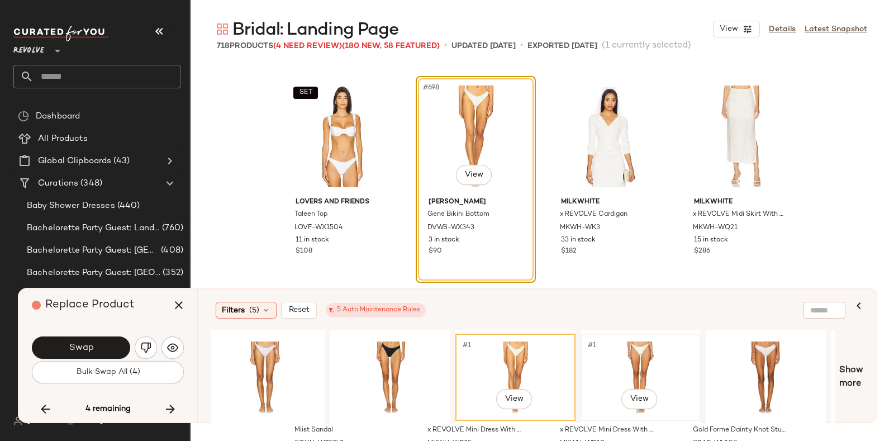
click at [650, 348] on div "#1 View" at bounding box center [641, 377] width 112 height 79
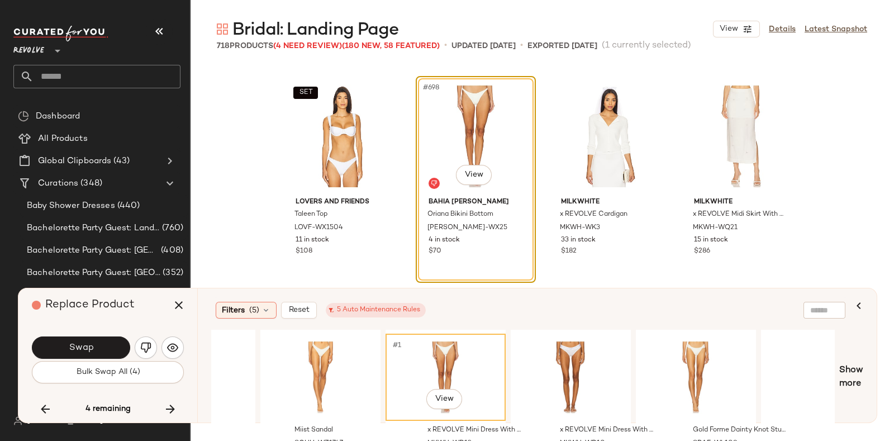
scroll to position [0, 828]
click at [575, 346] on div "#1 View" at bounding box center [570, 377] width 112 height 79
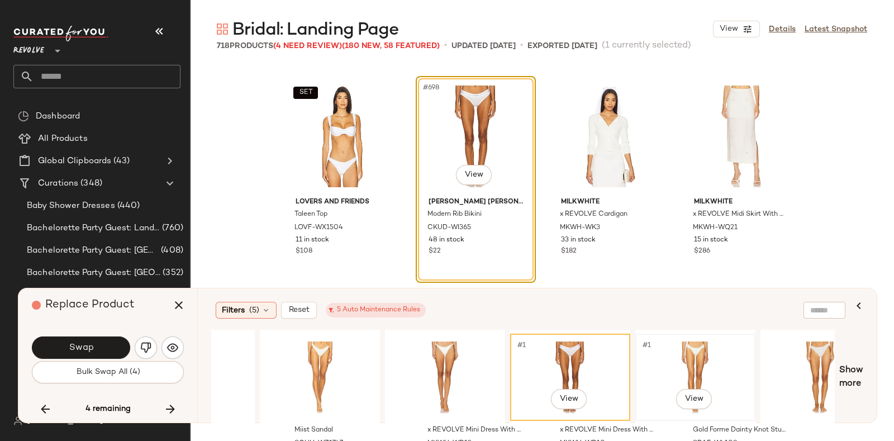
click at [679, 357] on div "#1 View" at bounding box center [695, 377] width 112 height 79
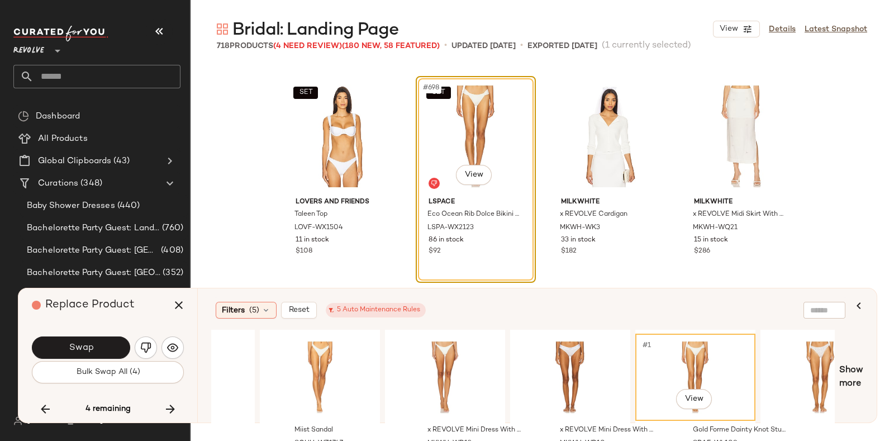
scroll to position [0, 913]
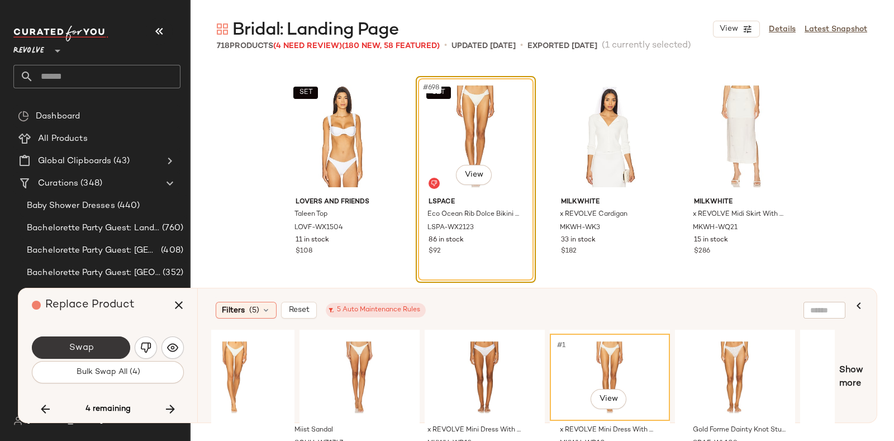
click at [100, 343] on button "Swap" at bounding box center [81, 347] width 98 height 22
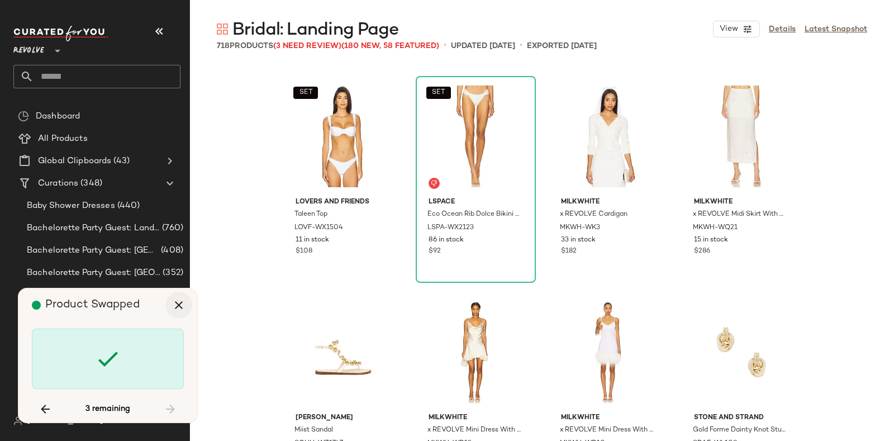
click at [173, 305] on icon "button" at bounding box center [178, 304] width 13 height 13
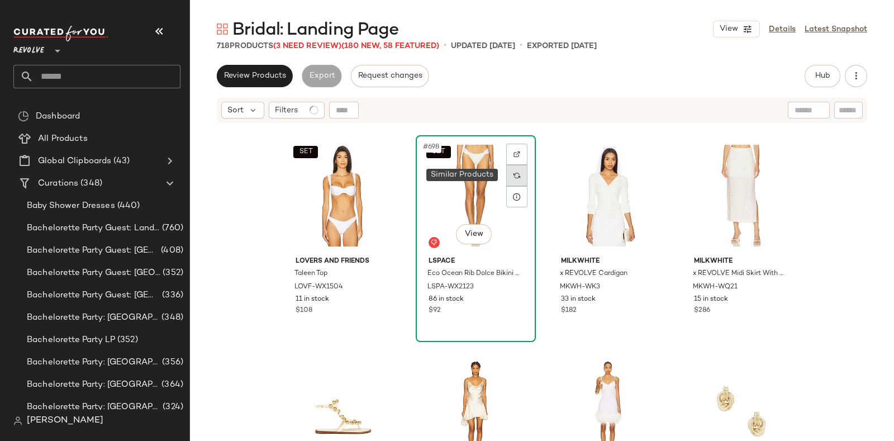
click at [514, 172] on img at bounding box center [517, 175] width 7 height 7
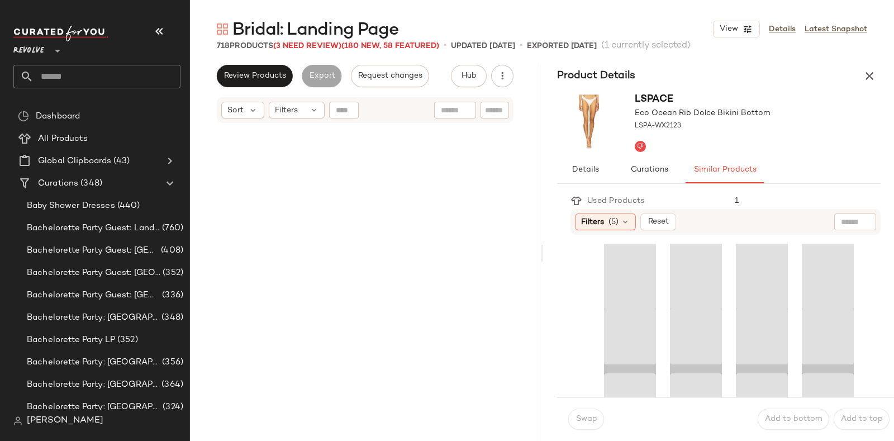
scroll to position [10356, 0]
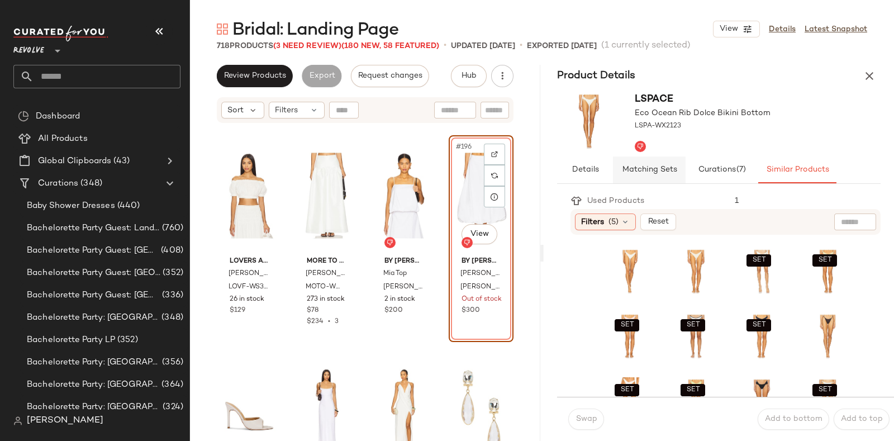
click at [658, 169] on span "Matching Sets" at bounding box center [649, 169] width 55 height 9
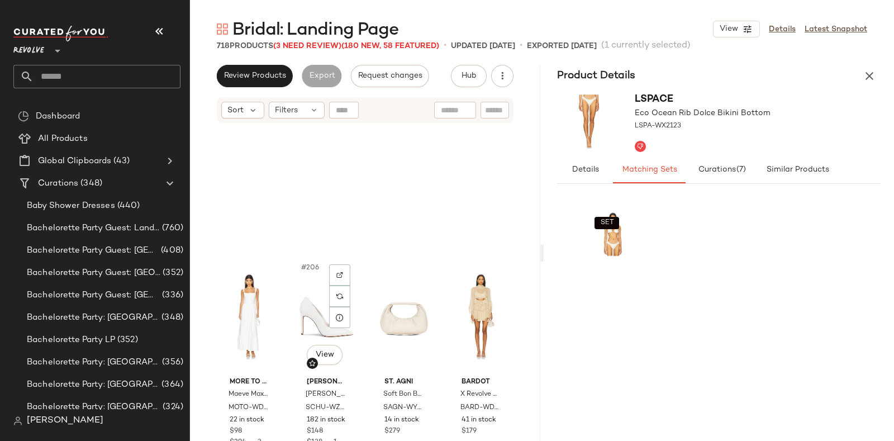
scroll to position [11112, 0]
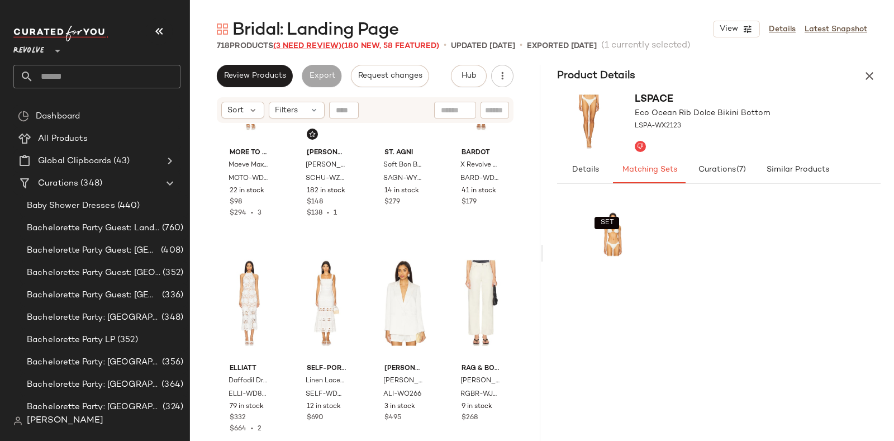
click at [316, 42] on span "(3 Need Review)" at bounding box center [307, 46] width 68 height 8
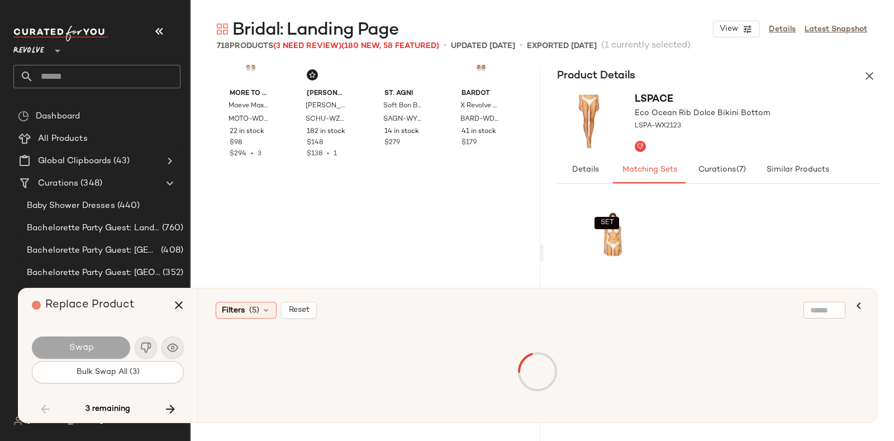
scroll to position [10356, 0]
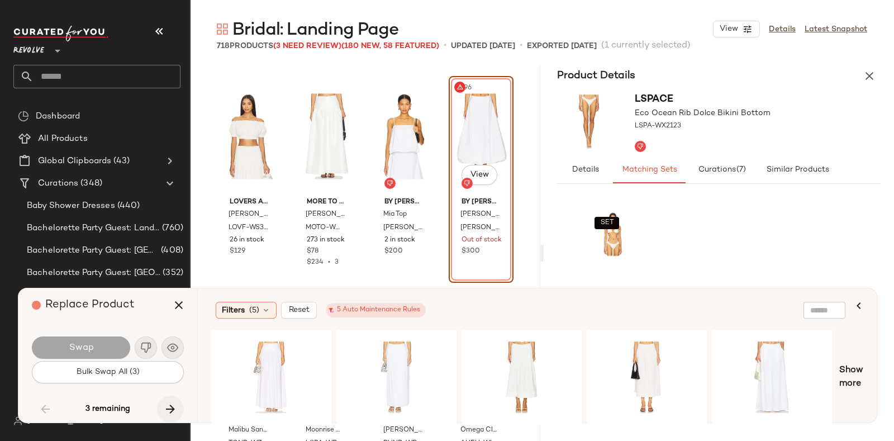
click at [167, 404] on icon "button" at bounding box center [170, 408] width 13 height 13
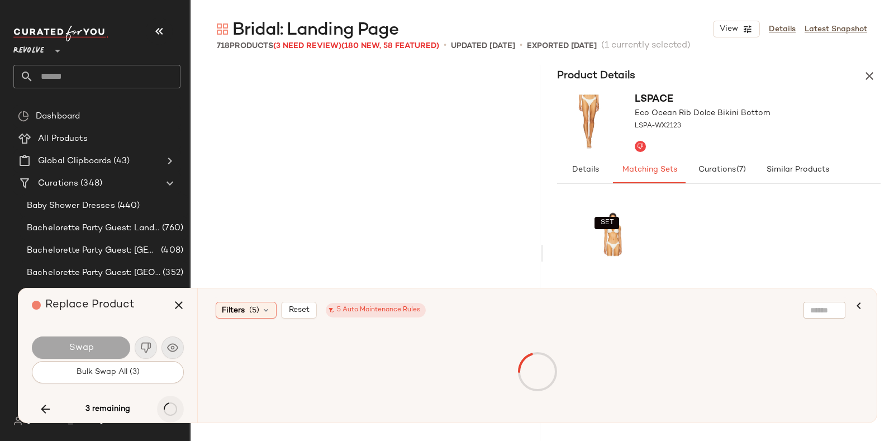
scroll to position [33656, 0]
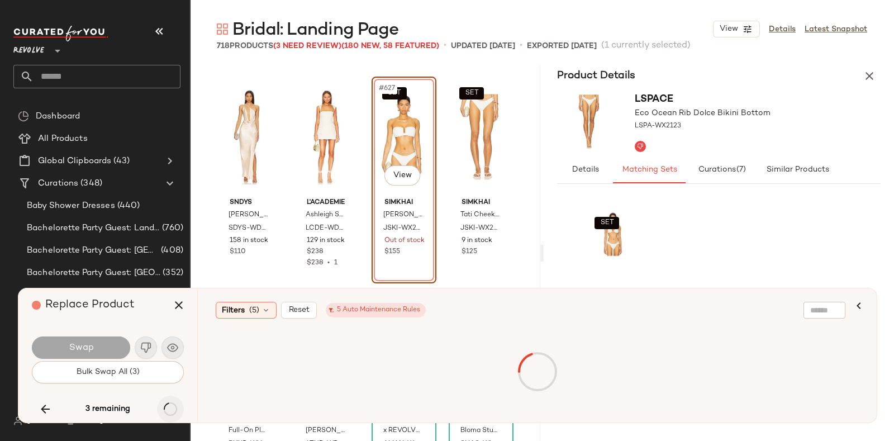
click at [167, 403] on div "3 remaining" at bounding box center [108, 409] width 152 height 27
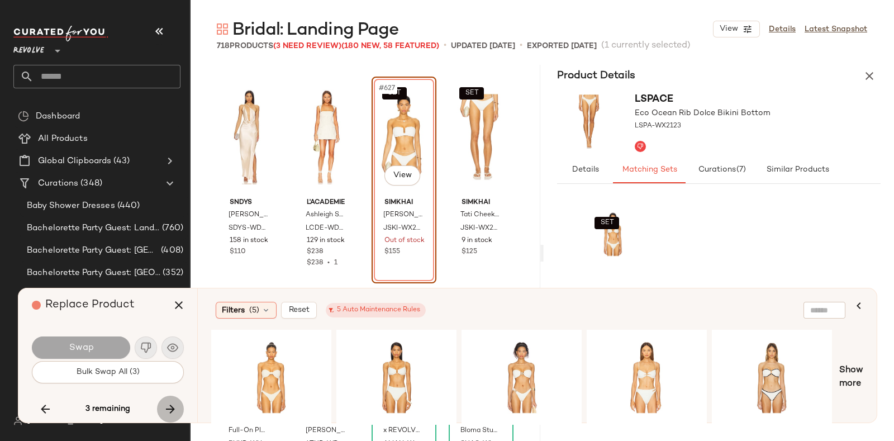
click at [167, 403] on icon "button" at bounding box center [170, 408] width 13 height 13
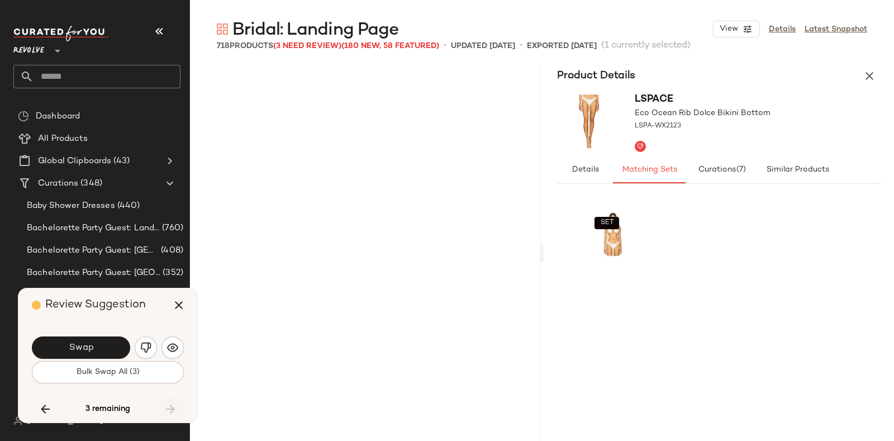
scroll to position [38187, 0]
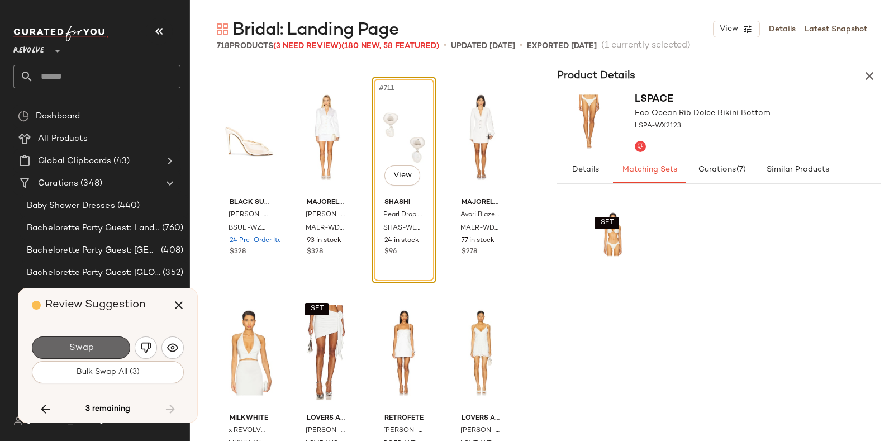
click at [74, 341] on button "Swap" at bounding box center [81, 347] width 98 height 22
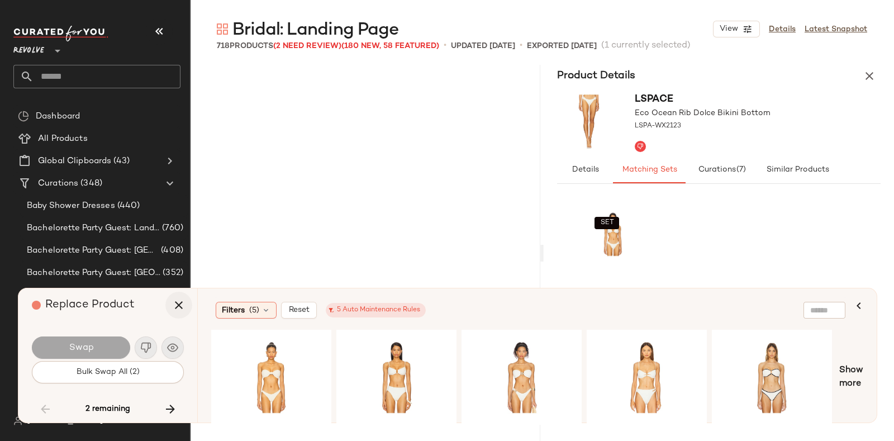
scroll to position [10356, 0]
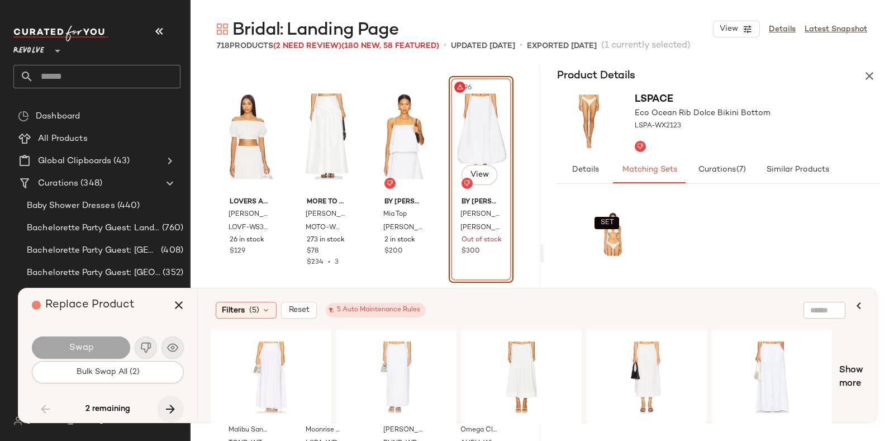
click at [168, 405] on icon "button" at bounding box center [170, 408] width 13 height 13
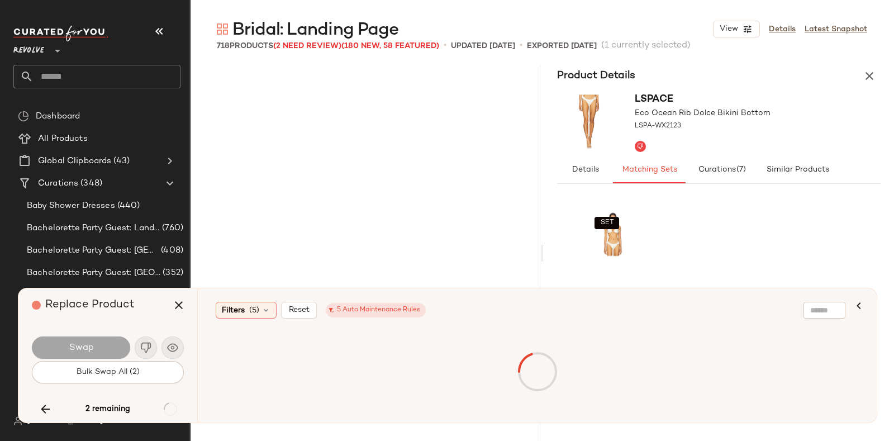
scroll to position [33656, 0]
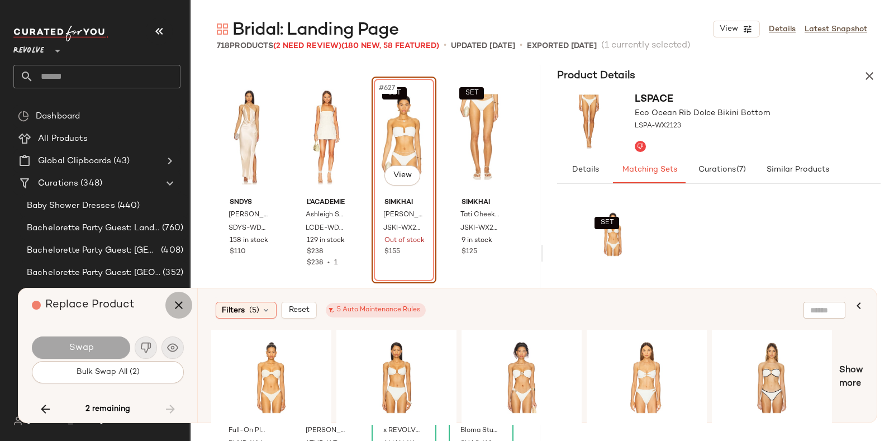
click at [176, 301] on icon "button" at bounding box center [178, 304] width 13 height 13
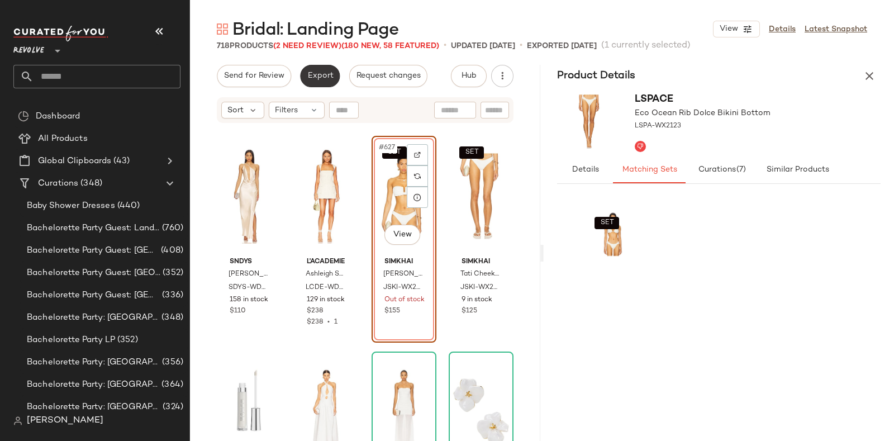
click at [319, 72] on span "Export" at bounding box center [320, 76] width 26 height 9
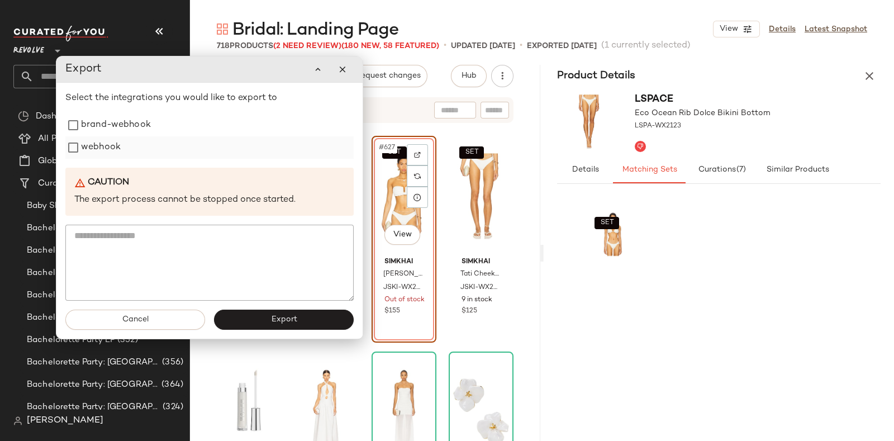
click at [97, 143] on label "webhook" at bounding box center [101, 147] width 40 height 22
click at [292, 317] on span "Export" at bounding box center [284, 319] width 26 height 9
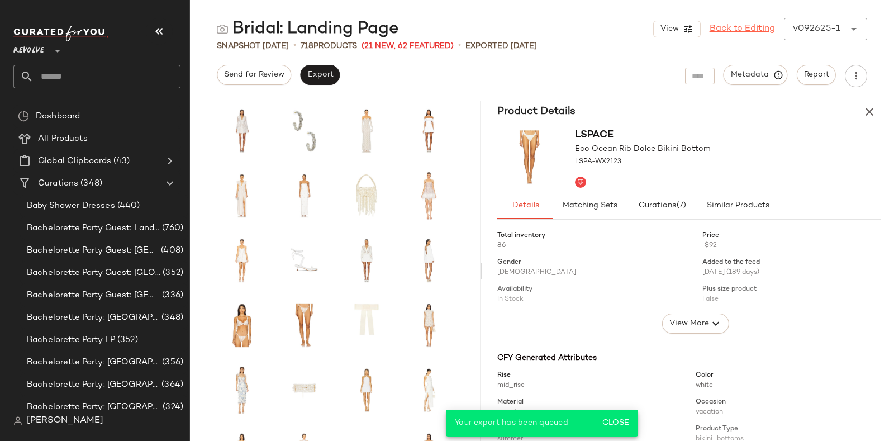
click at [739, 28] on link "Back to Editing" at bounding box center [742, 28] width 65 height 13
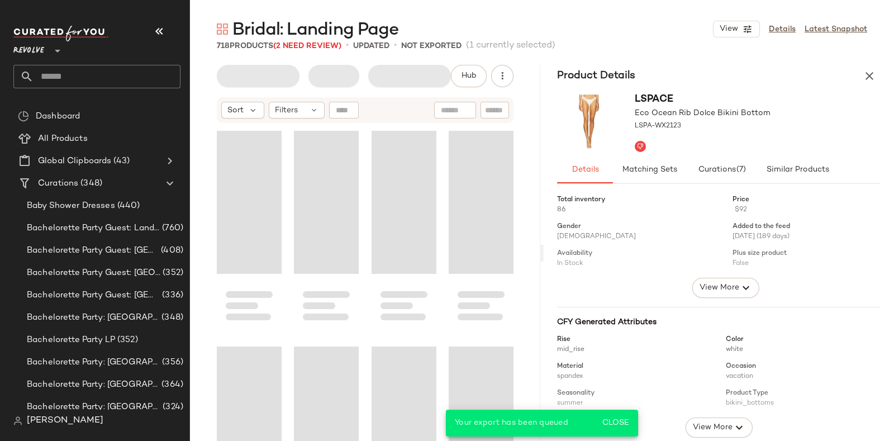
drag, startPoint x: 537, startPoint y: 63, endPoint x: 576, endPoint y: 32, distance: 49.3
click at [576, 32] on div "Bridal: Landing Page View Details Latest Snapshot" at bounding box center [542, 29] width 704 height 22
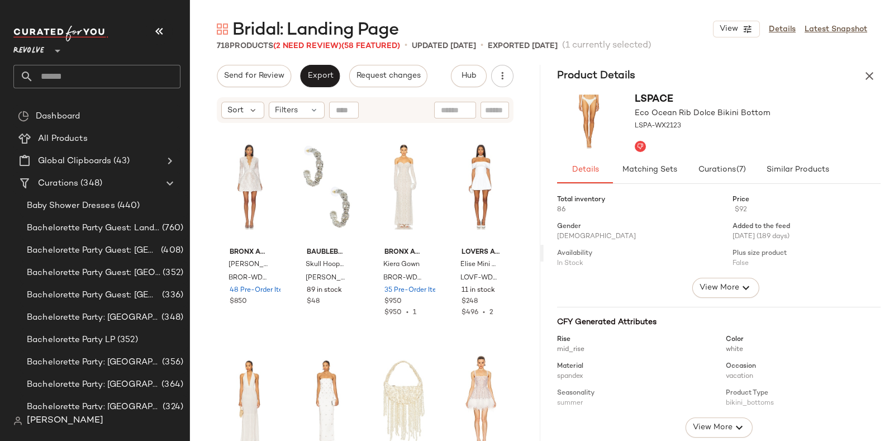
click at [123, 74] on input "text" at bounding box center [107, 76] width 147 height 23
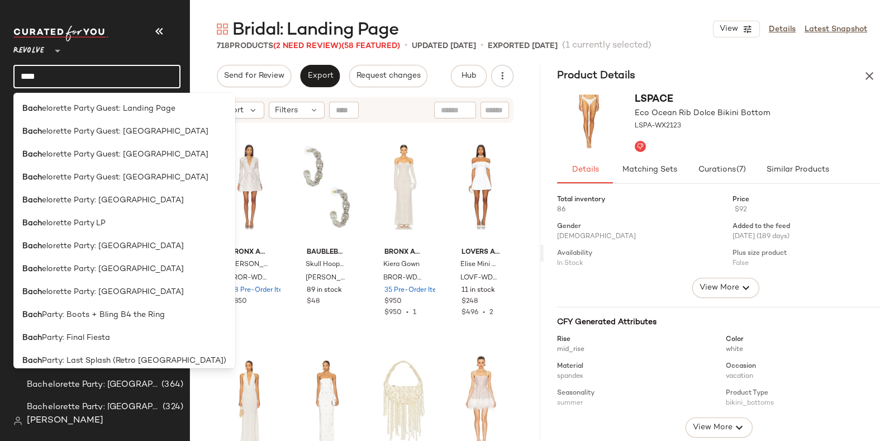
type input "****"
click at [145, 99] on div "Bach elorette Party Guest: Landing Page" at bounding box center [124, 108] width 222 height 23
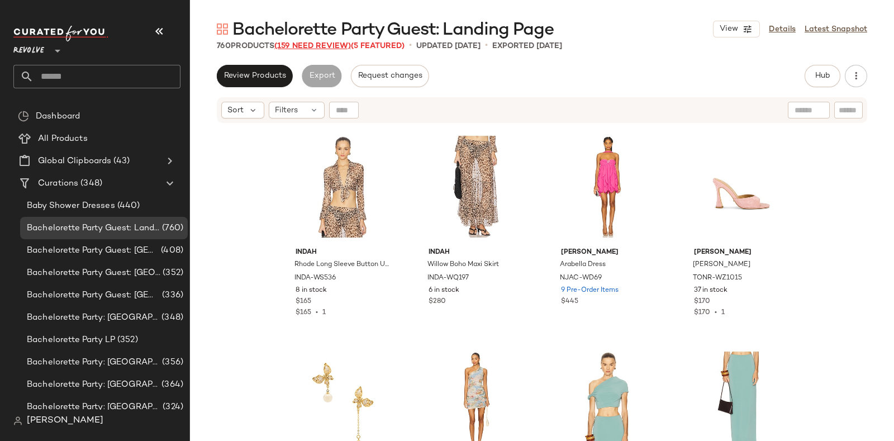
click at [315, 46] on span "(159 Need Review)" at bounding box center [312, 46] width 77 height 8
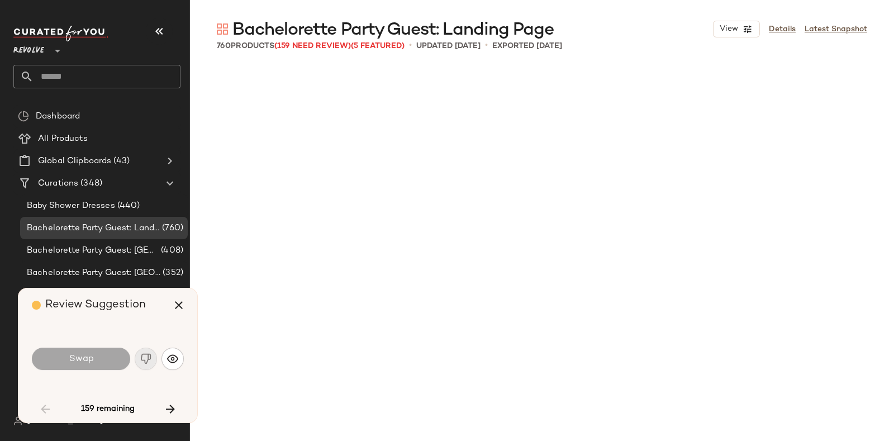
scroll to position [1078, 0]
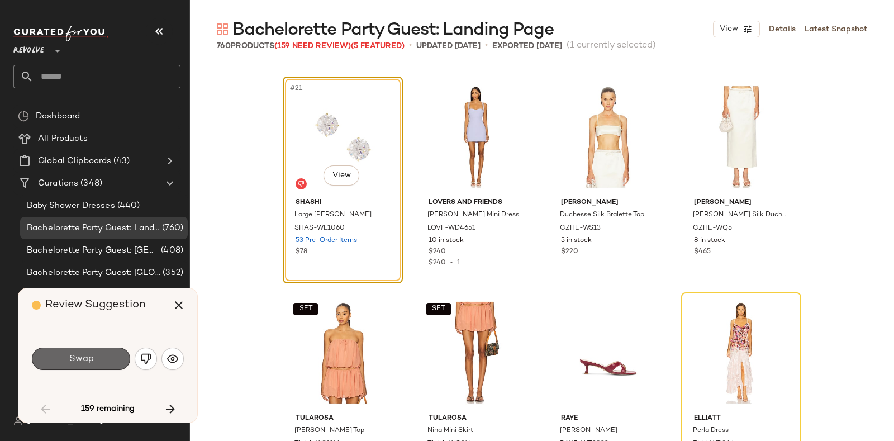
click at [89, 354] on span "Swap" at bounding box center [80, 359] width 25 height 11
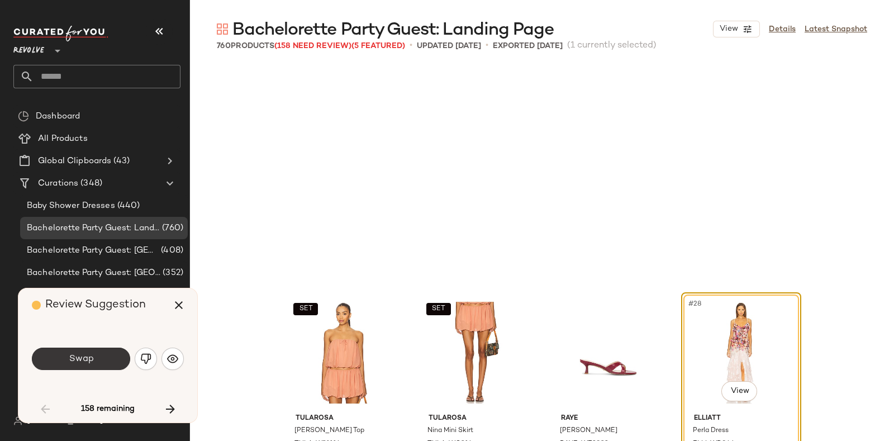
scroll to position [1294, 0]
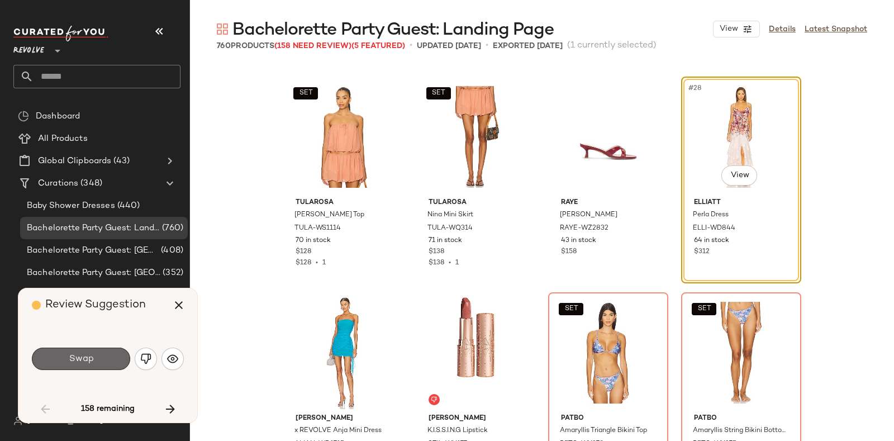
click at [78, 351] on button "Swap" at bounding box center [81, 359] width 98 height 22
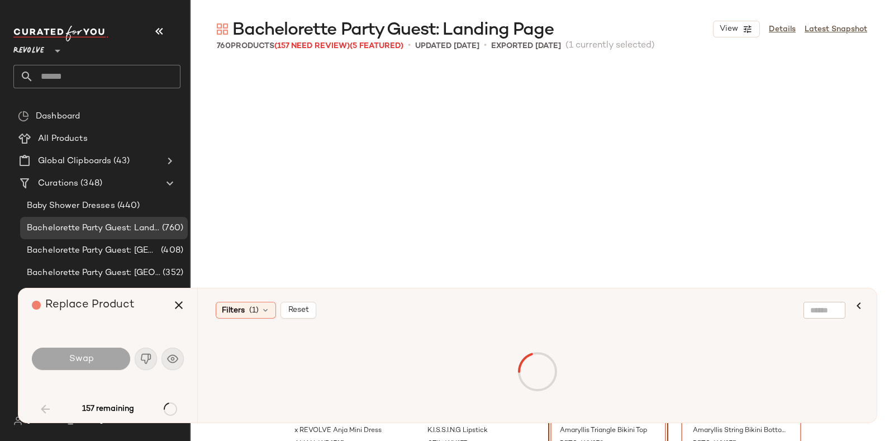
scroll to position [1510, 0]
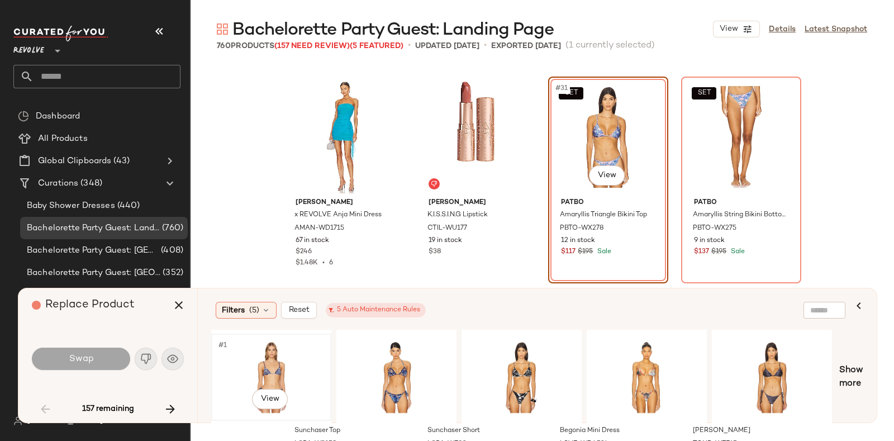
click at [263, 356] on div "#1 View" at bounding box center [271, 377] width 112 height 79
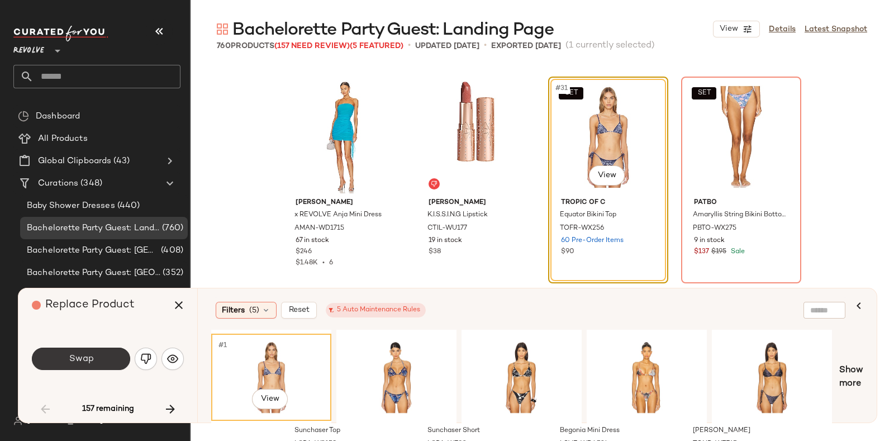
click at [107, 361] on button "Swap" at bounding box center [81, 359] width 98 height 22
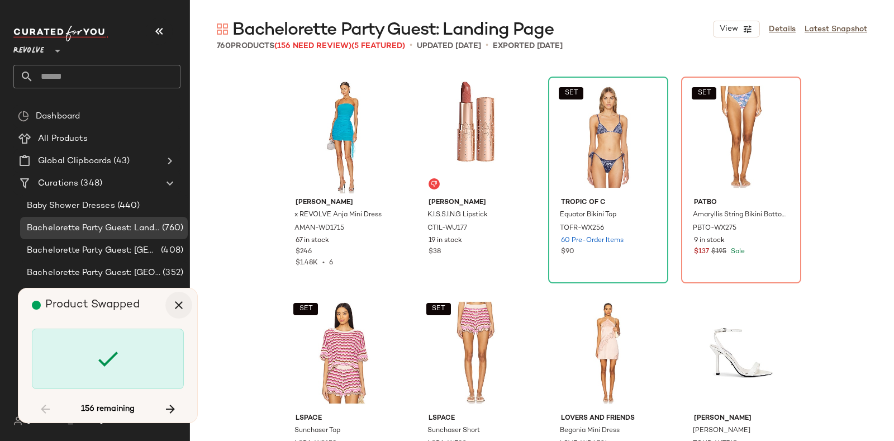
click at [180, 306] on icon "button" at bounding box center [178, 304] width 13 height 13
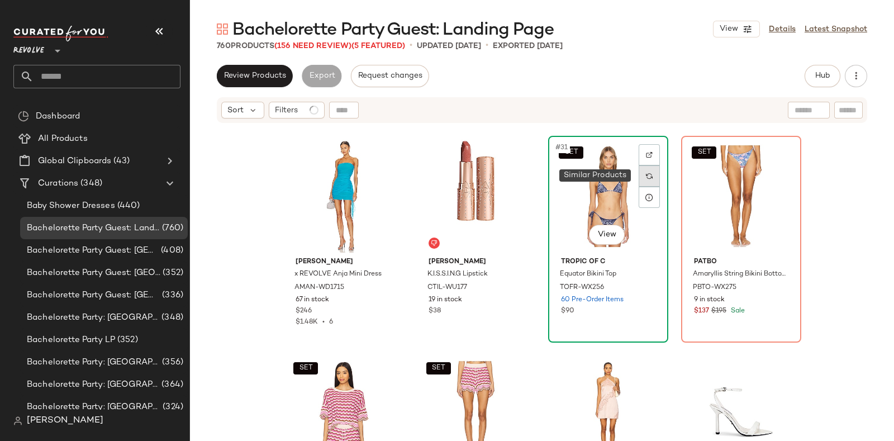
click at [651, 177] on div at bounding box center [649, 175] width 21 height 21
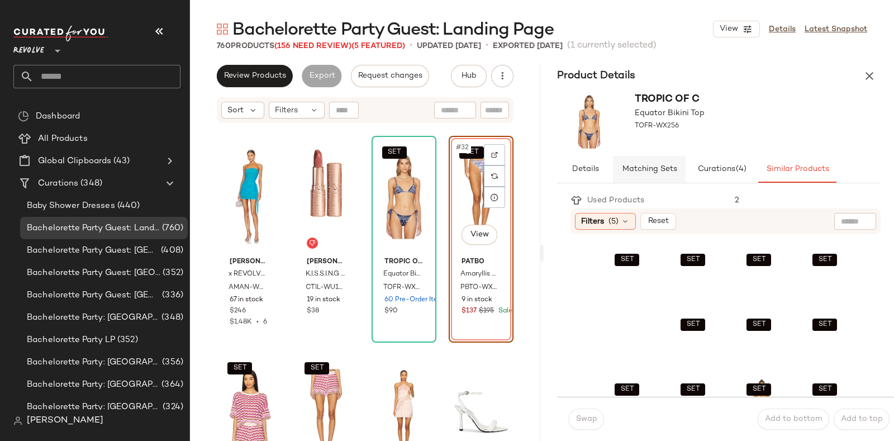
click at [653, 168] on span "Matching Sets" at bounding box center [649, 169] width 55 height 9
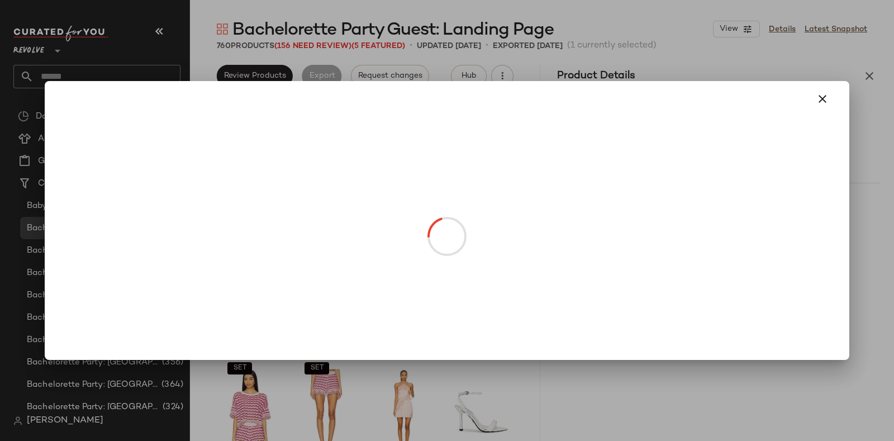
drag, startPoint x: 593, startPoint y: 253, endPoint x: 553, endPoint y: 247, distance: 40.6
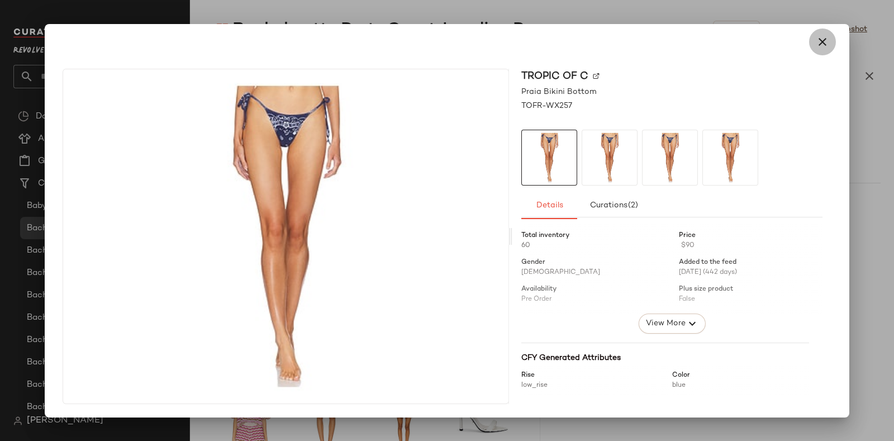
click at [824, 46] on icon "button" at bounding box center [822, 41] width 13 height 13
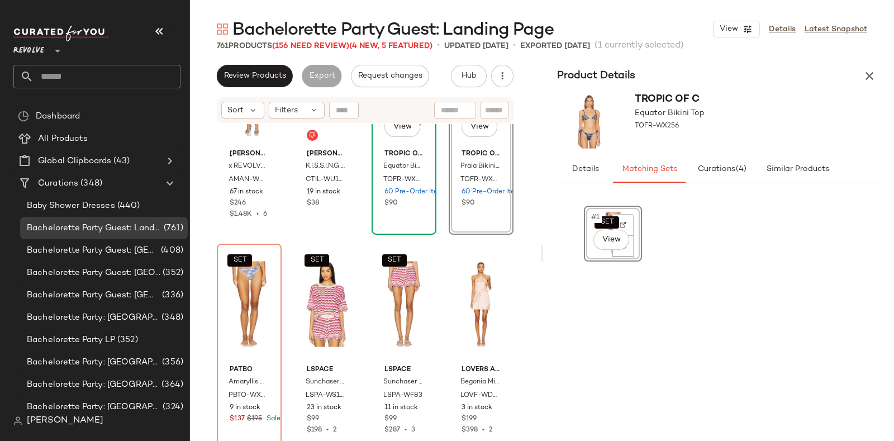
scroll to position [1623, 0]
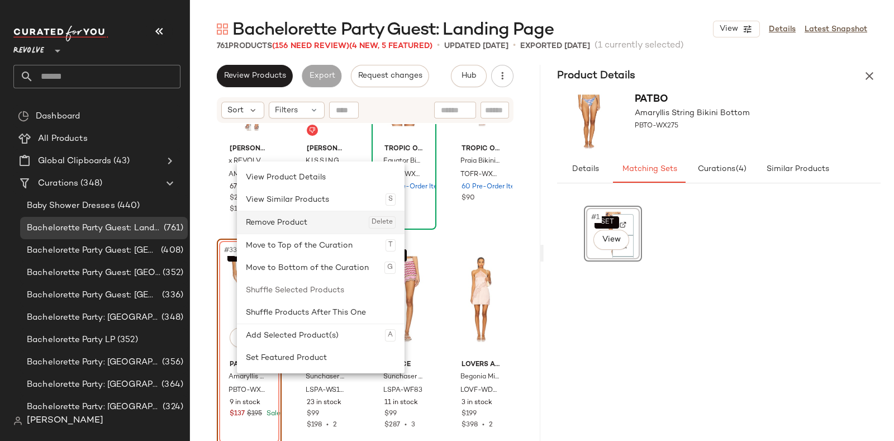
click at [300, 221] on div "Remove Product Delete" at bounding box center [321, 222] width 150 height 22
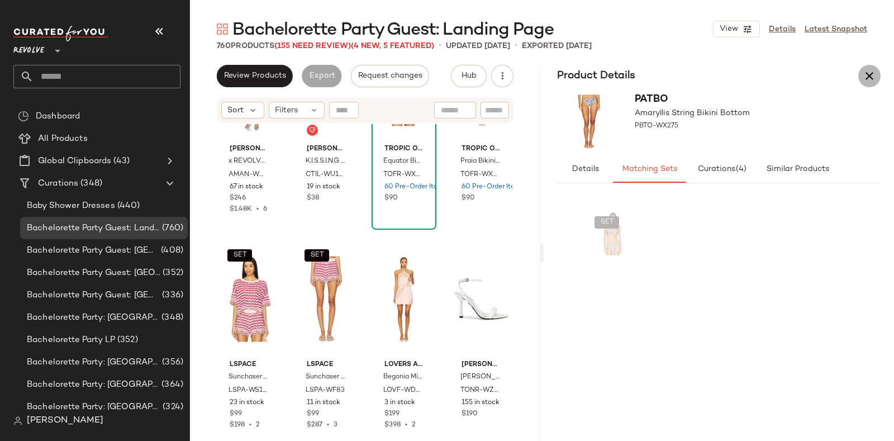
click at [867, 77] on icon "button" at bounding box center [869, 75] width 13 height 13
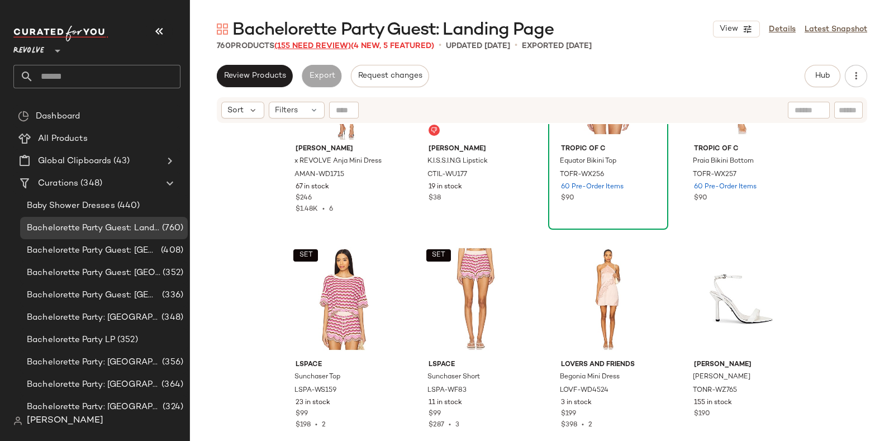
click at [314, 42] on span "(155 Need Review)" at bounding box center [312, 46] width 77 height 8
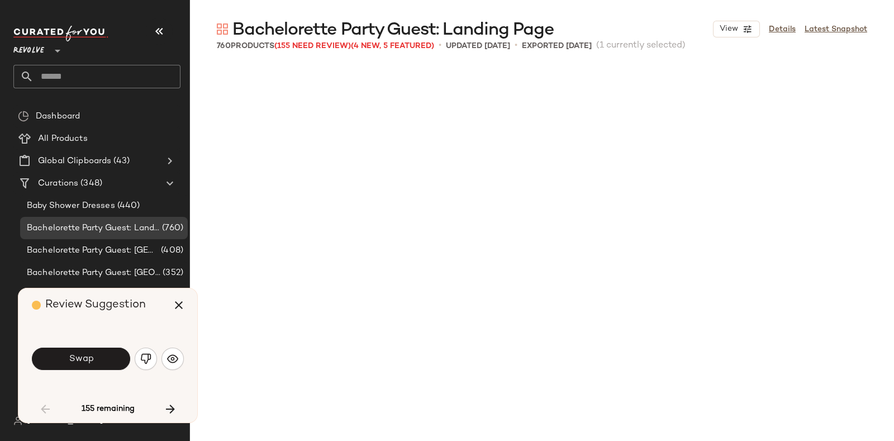
scroll to position [2157, 0]
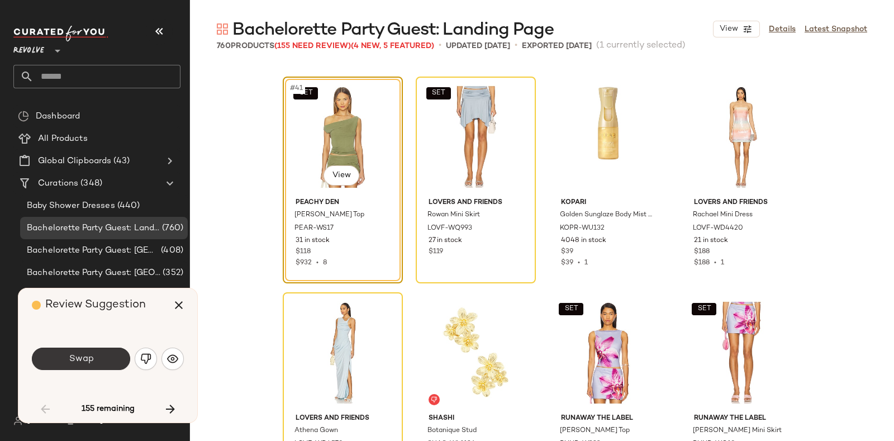
click at [98, 357] on button "Swap" at bounding box center [81, 359] width 98 height 22
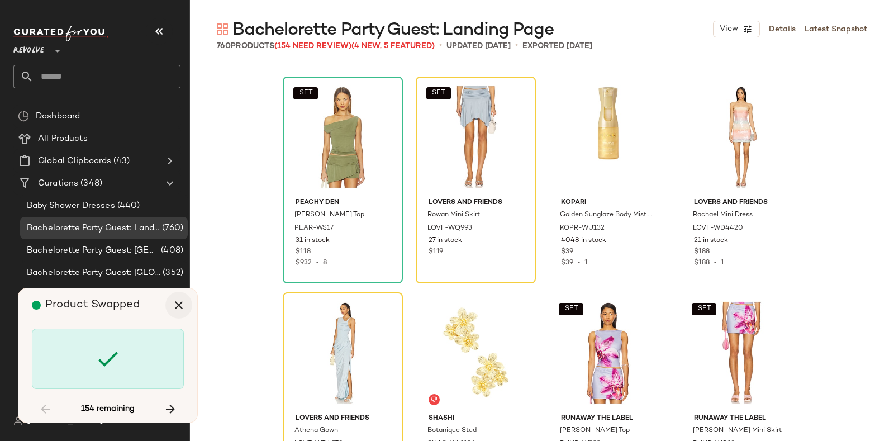
click at [180, 304] on icon "button" at bounding box center [178, 304] width 13 height 13
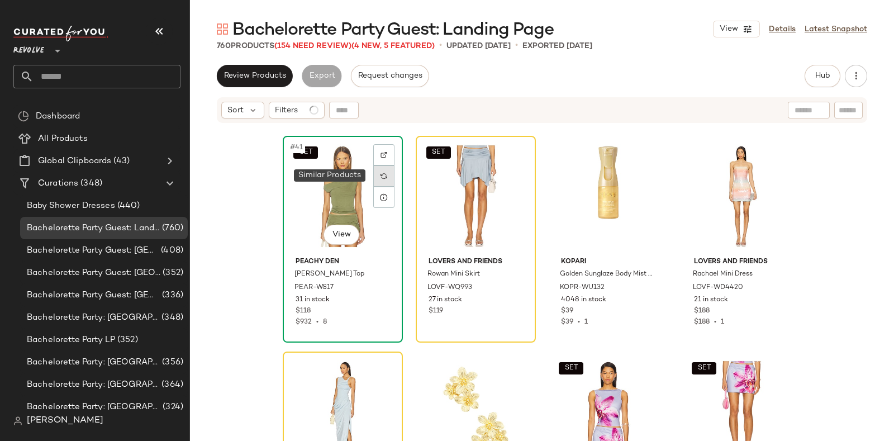
click at [384, 175] on img at bounding box center [384, 176] width 7 height 7
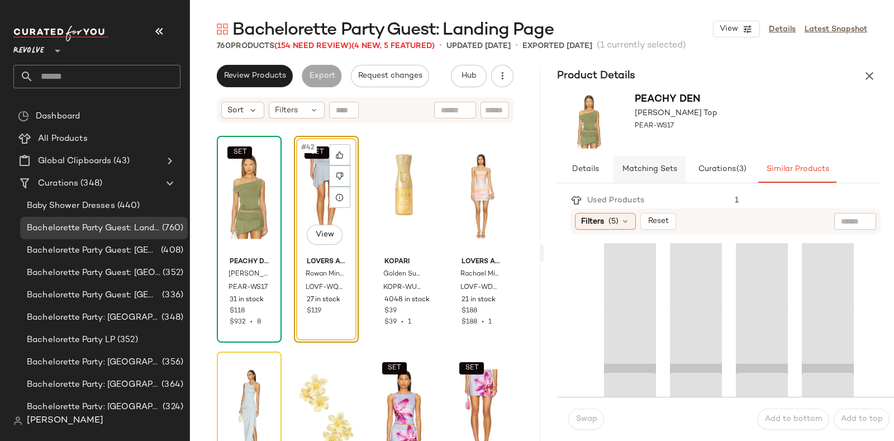
click at [646, 162] on button "Matching Sets" at bounding box center [649, 169] width 73 height 27
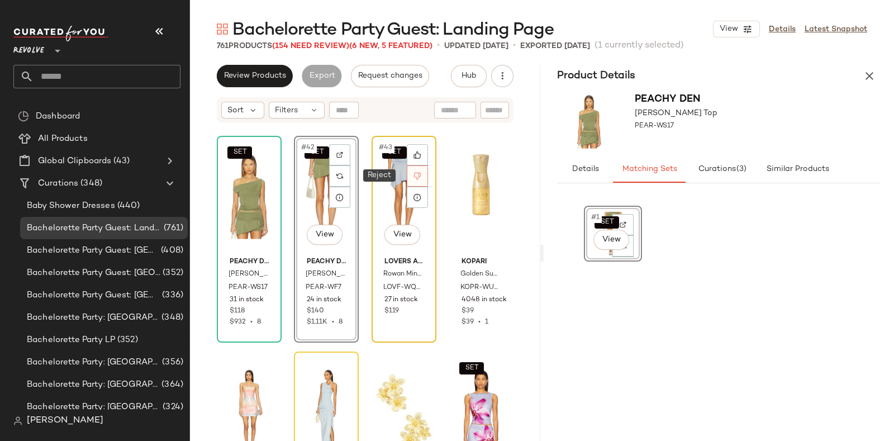
click at [415, 174] on icon at bounding box center [418, 176] width 8 height 8
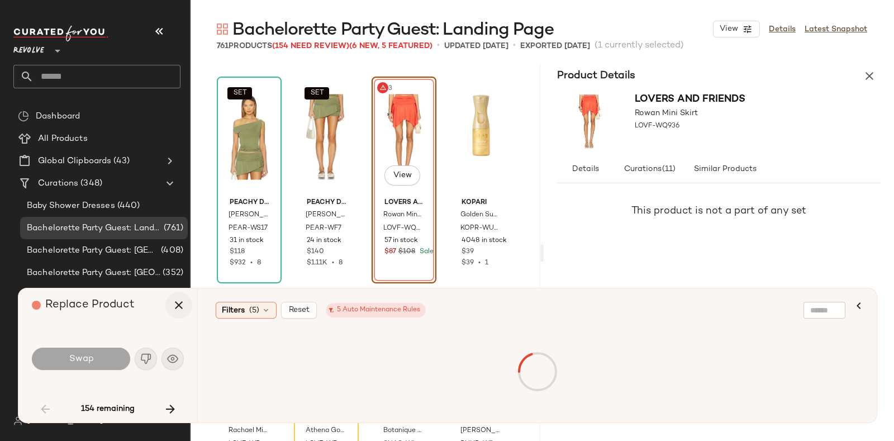
click at [175, 304] on icon "button" at bounding box center [178, 304] width 13 height 13
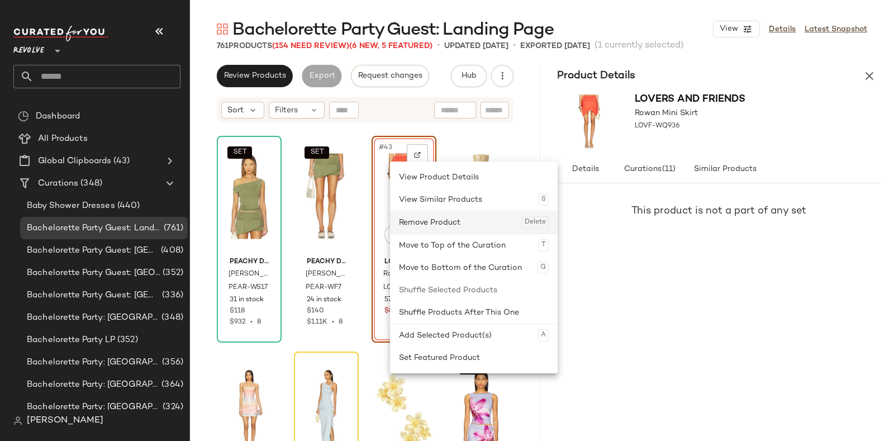
click at [428, 222] on div "Remove Product Delete" at bounding box center [474, 222] width 150 height 22
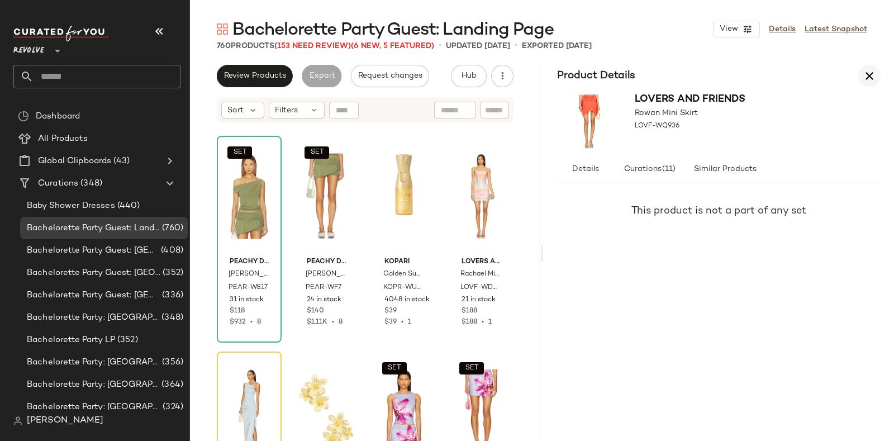
click at [864, 69] on icon "button" at bounding box center [869, 75] width 13 height 13
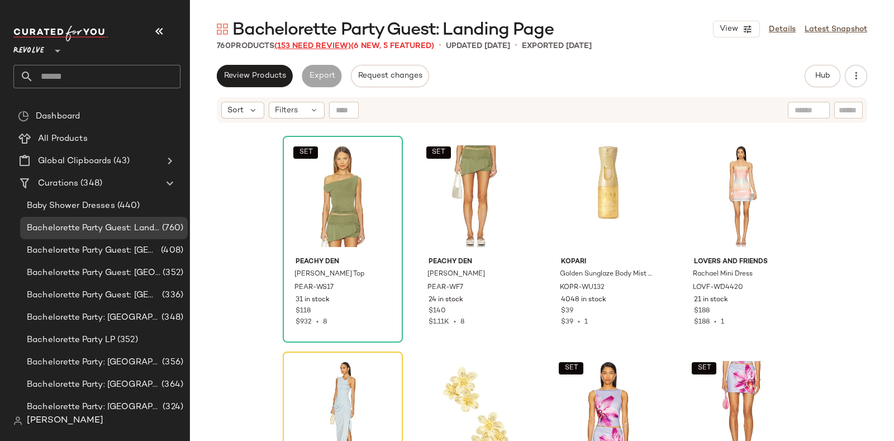
click at [316, 46] on span "(153 Need Review)" at bounding box center [312, 46] width 77 height 8
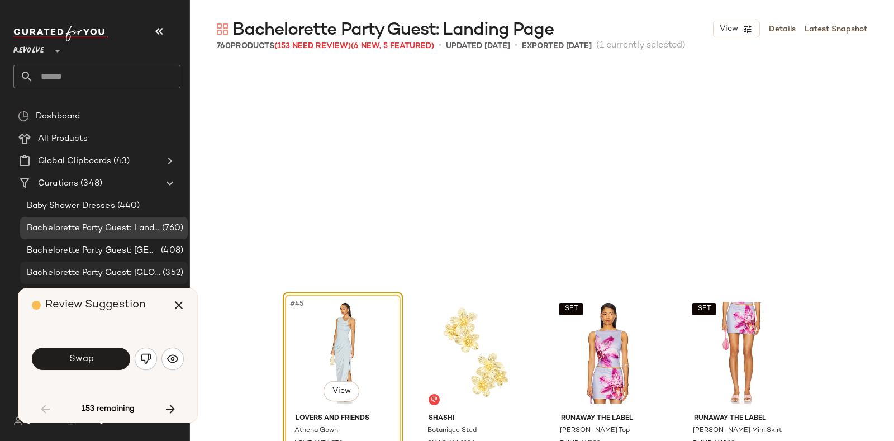
scroll to position [2373, 0]
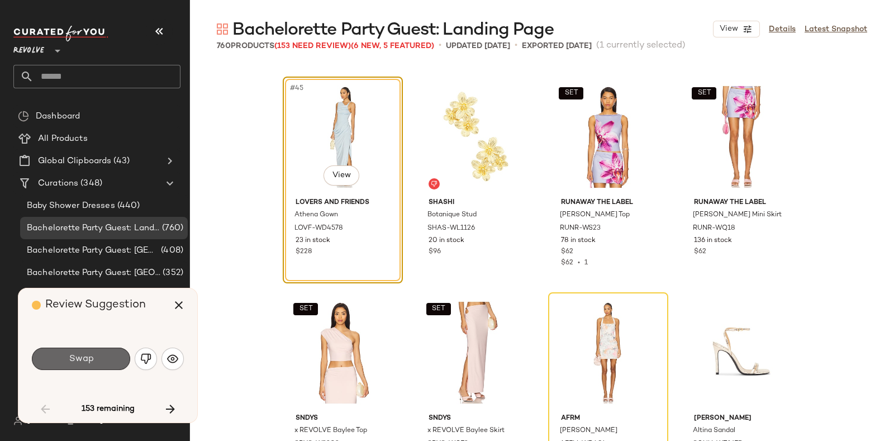
click at [99, 354] on button "Swap" at bounding box center [81, 359] width 98 height 22
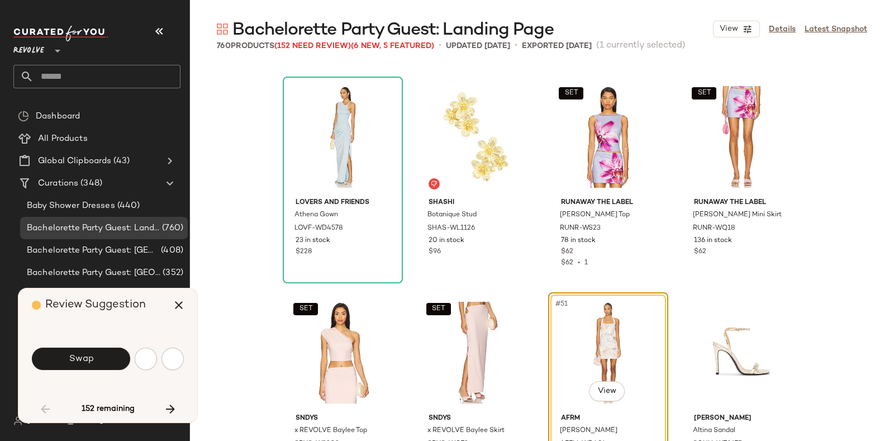
scroll to position [2588, 0]
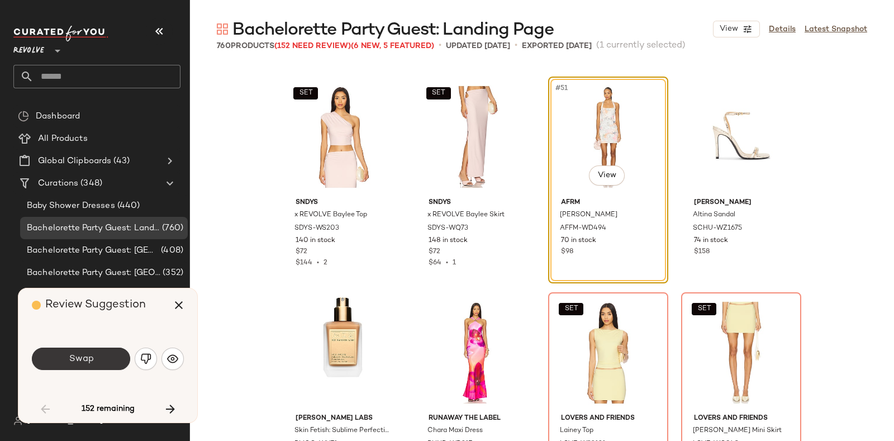
click at [95, 358] on button "Swap" at bounding box center [81, 359] width 98 height 22
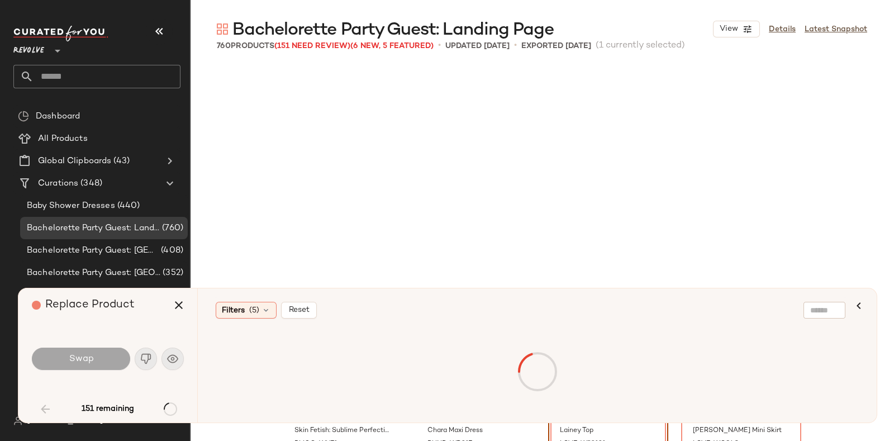
scroll to position [2805, 0]
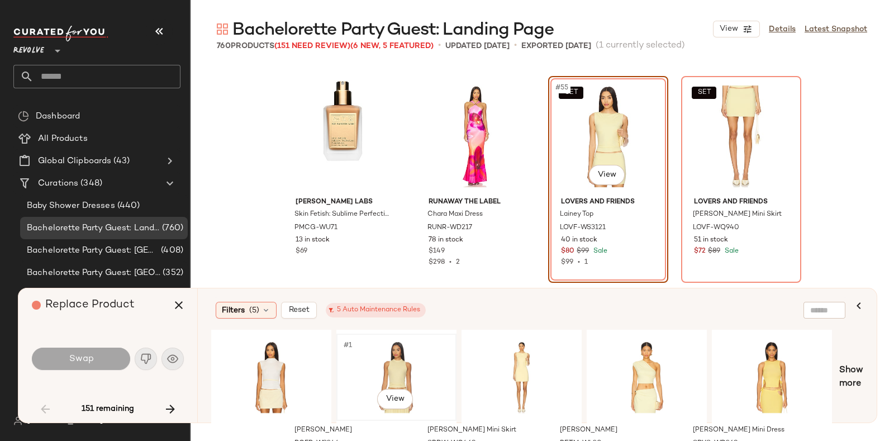
click at [391, 347] on div "#1 View" at bounding box center [396, 377] width 112 height 79
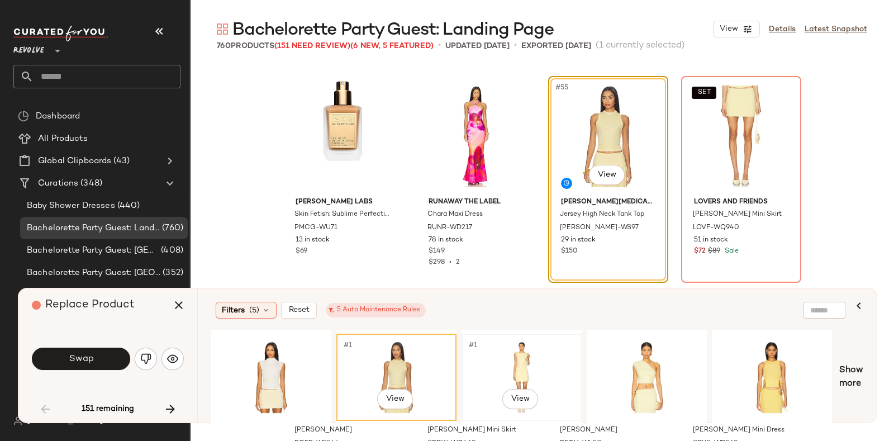
click at [542, 350] on div "#1 View" at bounding box center [522, 377] width 112 height 79
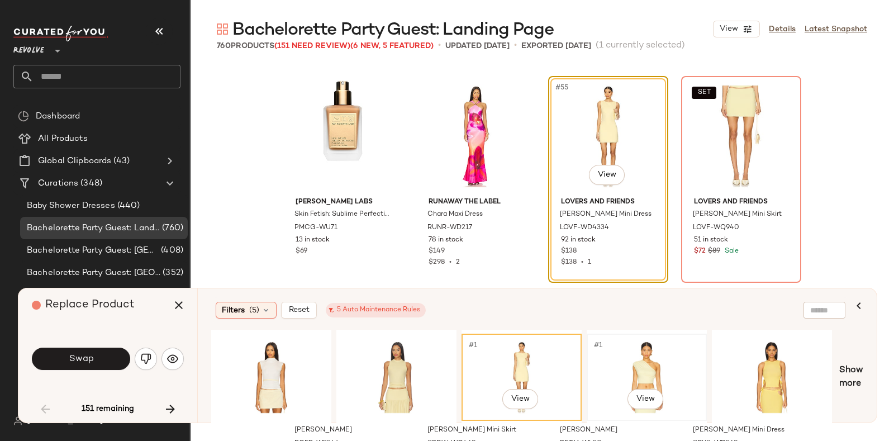
click at [632, 351] on div "#1 View" at bounding box center [647, 377] width 112 height 79
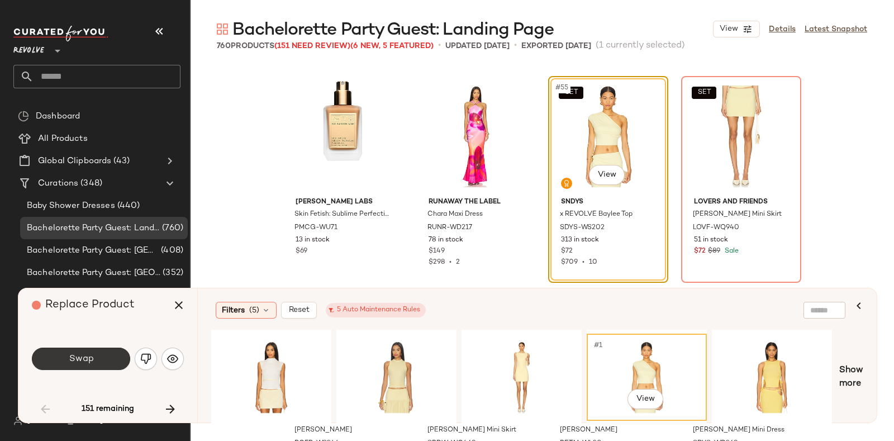
click at [97, 354] on button "Swap" at bounding box center [81, 359] width 98 height 22
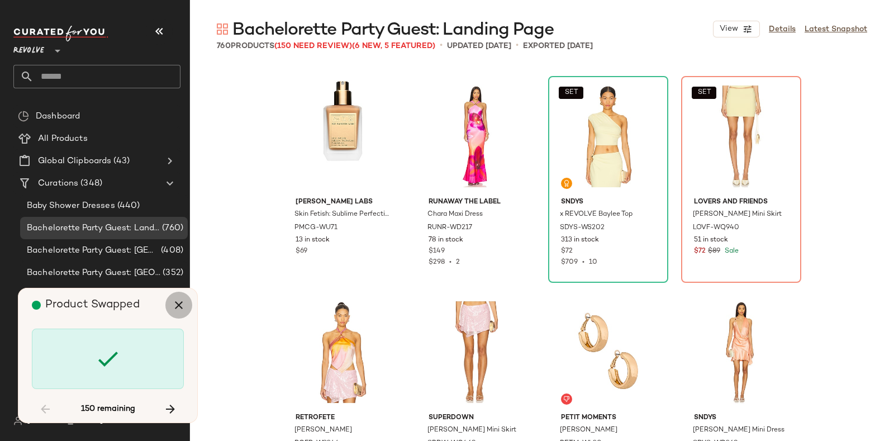
click at [173, 306] on icon "button" at bounding box center [178, 304] width 13 height 13
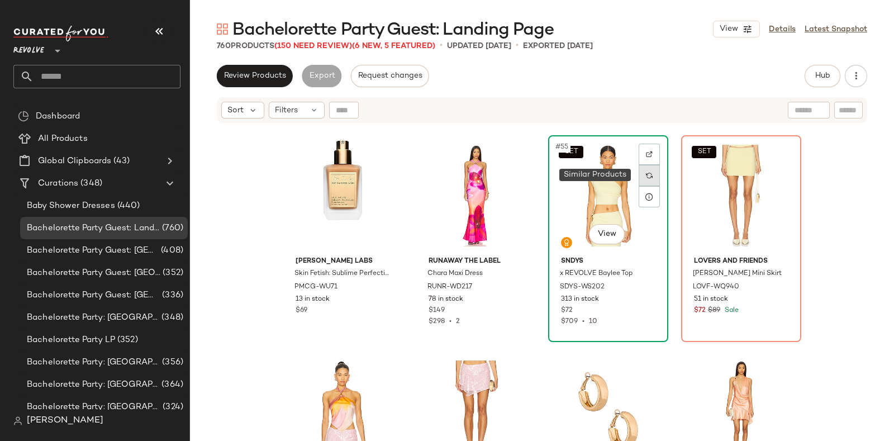
click at [646, 172] on img at bounding box center [649, 175] width 7 height 7
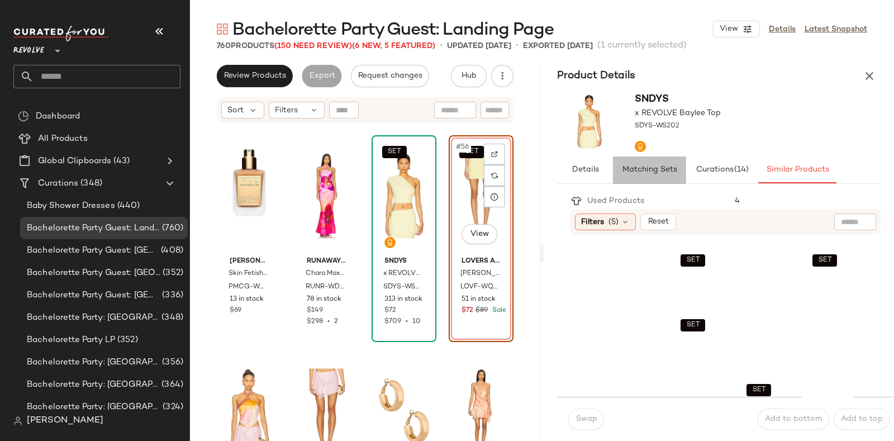
click at [636, 166] on span "Matching Sets" at bounding box center [649, 169] width 55 height 9
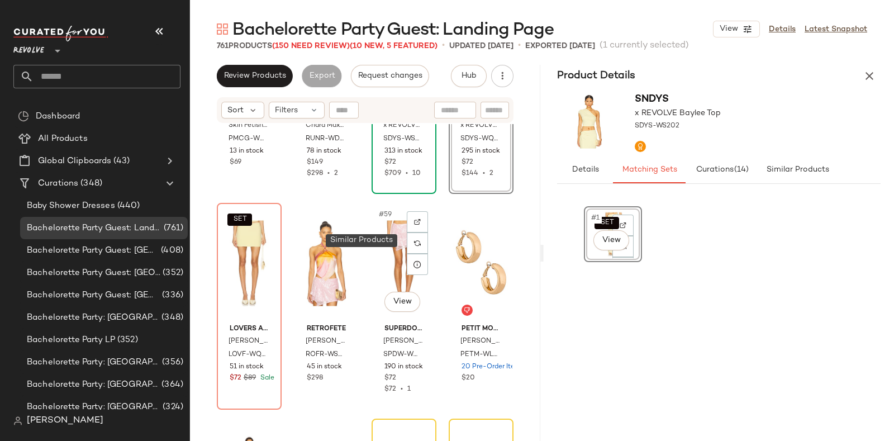
scroll to position [2960, 0]
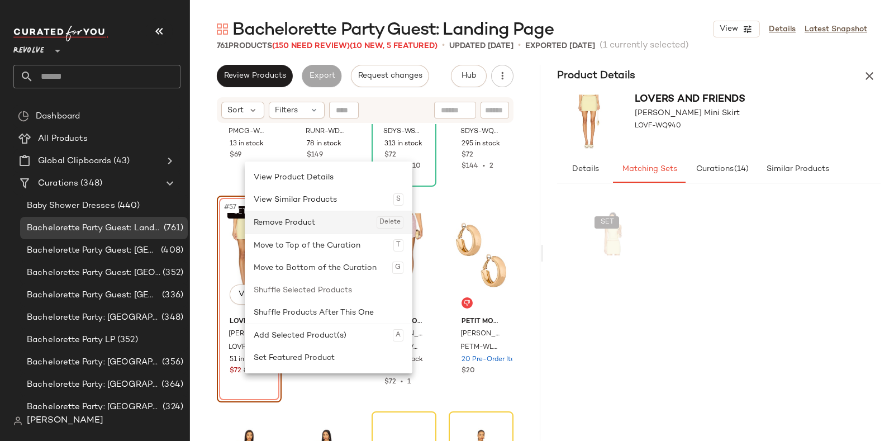
click at [288, 224] on div "Remove Product Delete" at bounding box center [329, 222] width 150 height 22
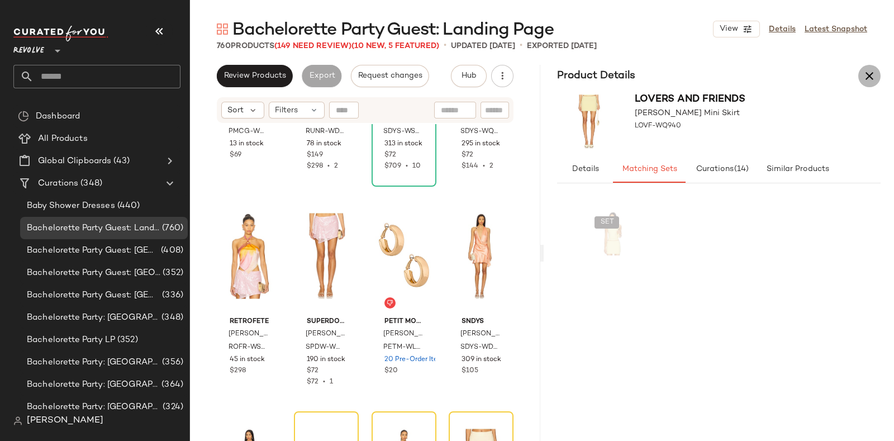
click at [875, 79] on icon "button" at bounding box center [869, 75] width 13 height 13
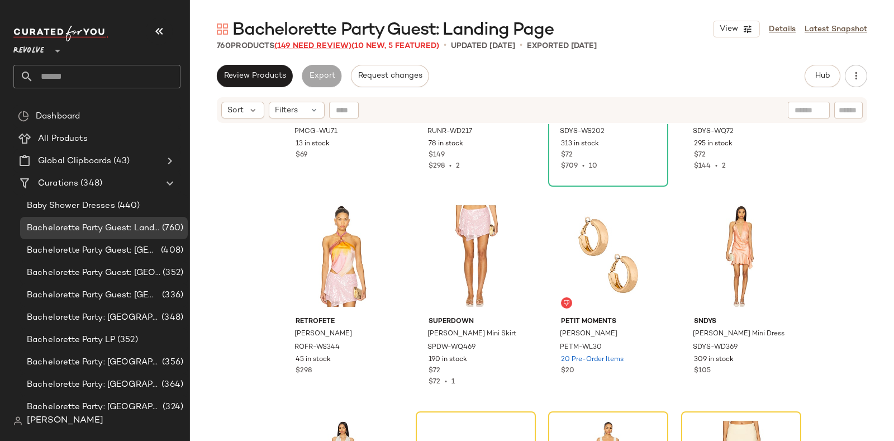
click at [326, 43] on span "(149 Need Review)" at bounding box center [312, 46] width 77 height 8
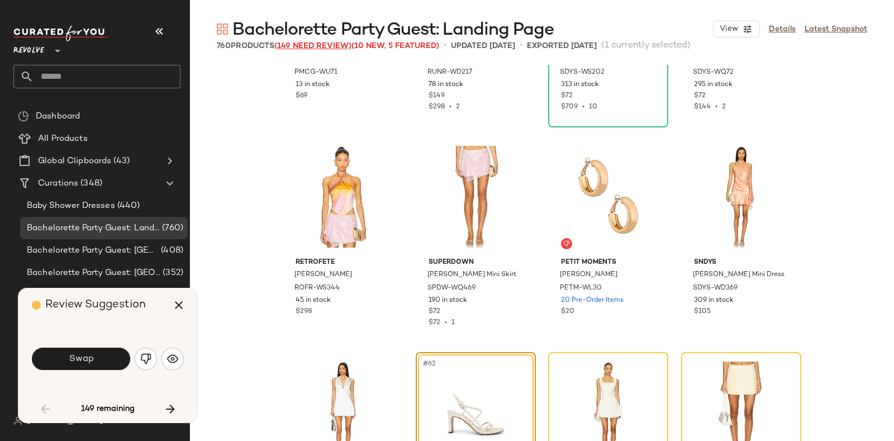
scroll to position [3236, 0]
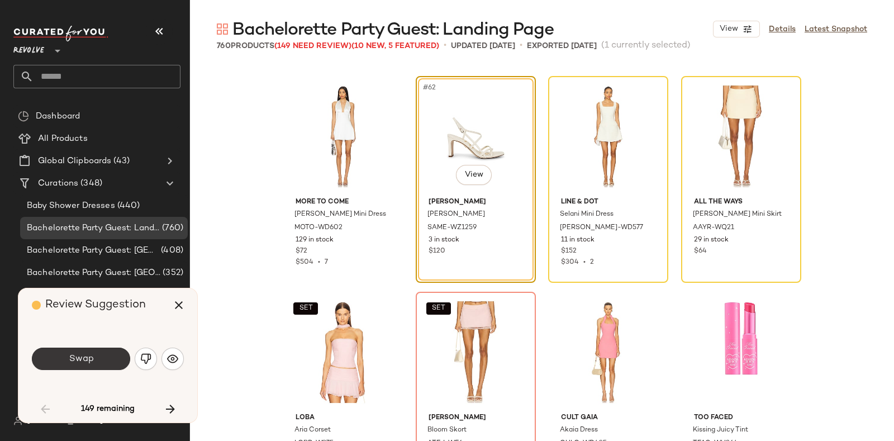
click at [98, 355] on button "Swap" at bounding box center [81, 359] width 98 height 22
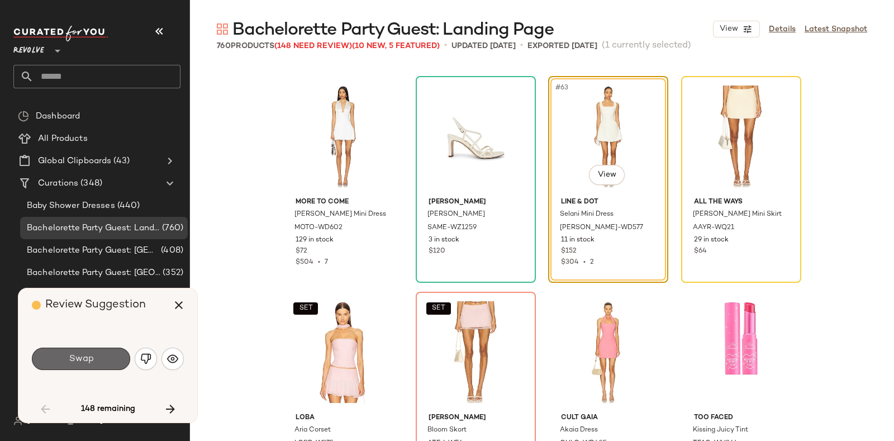
click at [91, 356] on span "Swap" at bounding box center [80, 359] width 25 height 11
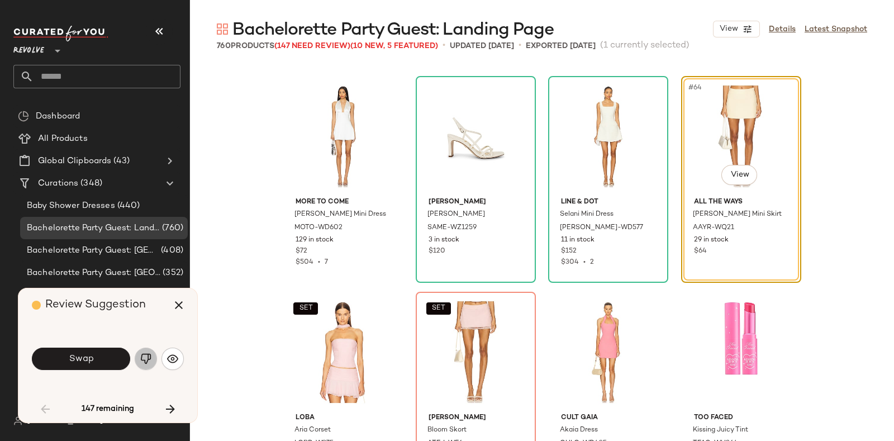
click at [140, 364] on img "button" at bounding box center [145, 358] width 11 height 11
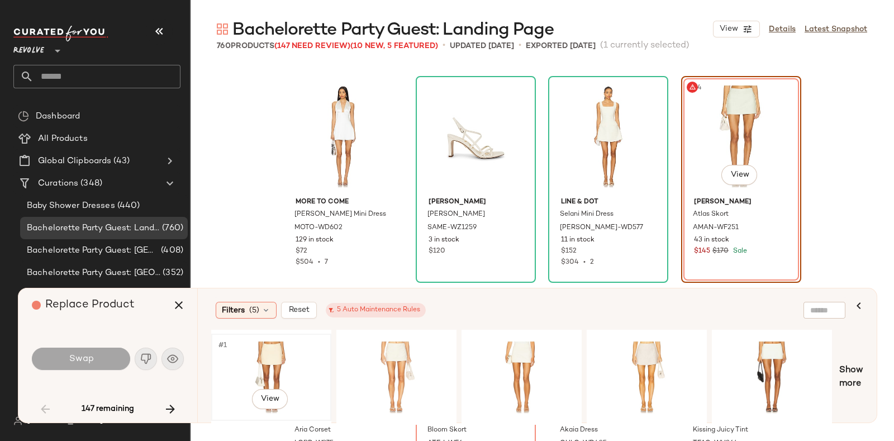
click at [301, 348] on div "#1 View" at bounding box center [271, 377] width 112 height 79
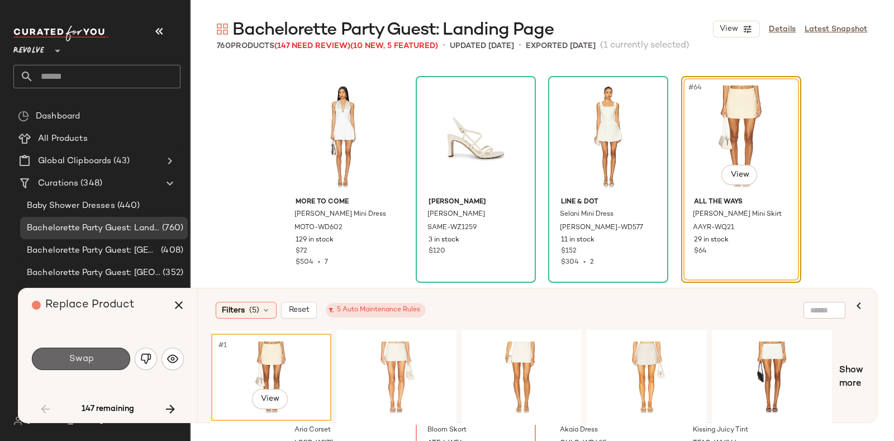
click at [94, 357] on button "Swap" at bounding box center [81, 359] width 98 height 22
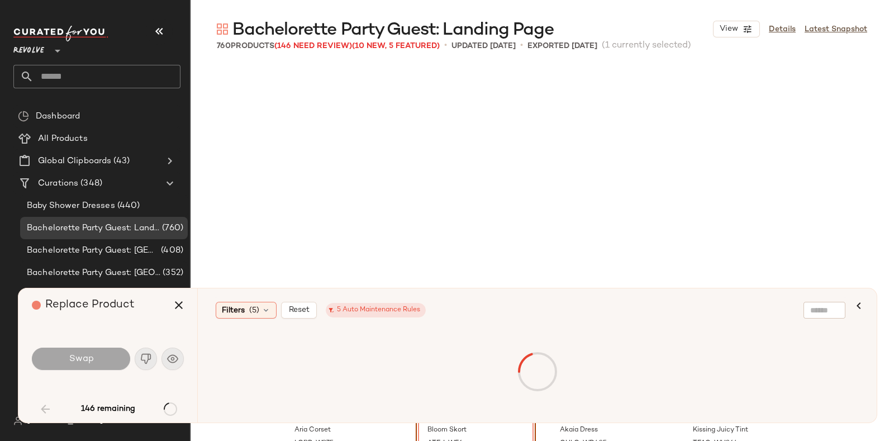
scroll to position [3451, 0]
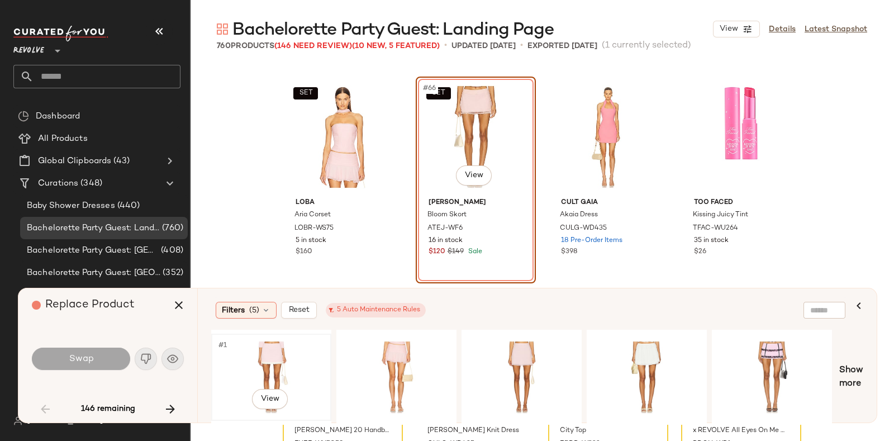
click at [265, 345] on div "#1 View" at bounding box center [271, 377] width 112 height 79
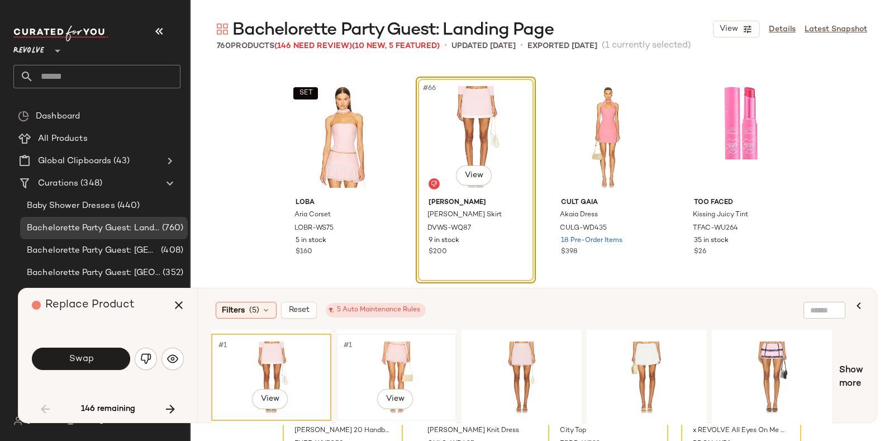
click at [372, 349] on div "#1 View" at bounding box center [396, 377] width 112 height 79
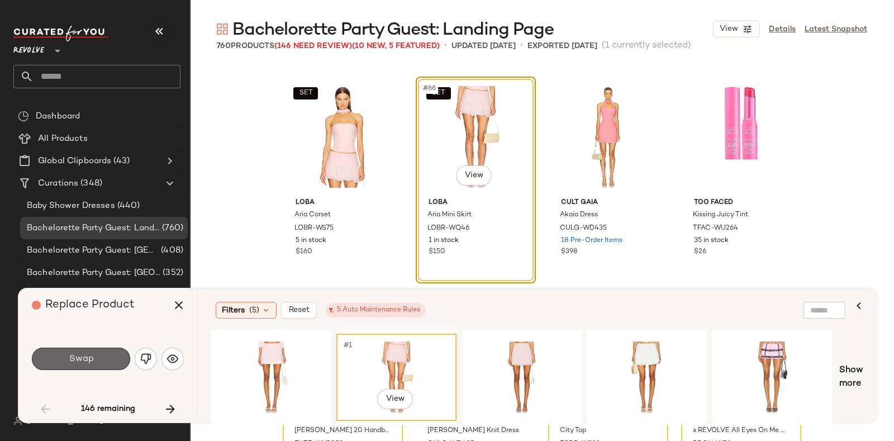
click at [106, 354] on button "Swap" at bounding box center [81, 359] width 98 height 22
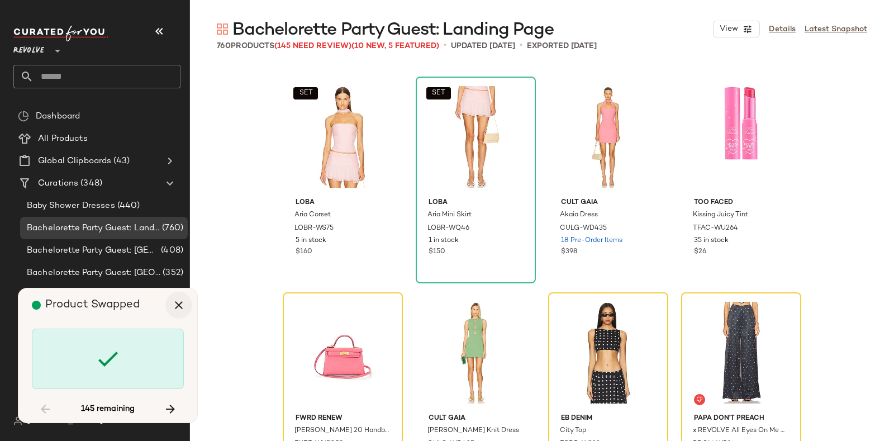
click at [177, 308] on icon "button" at bounding box center [178, 304] width 13 height 13
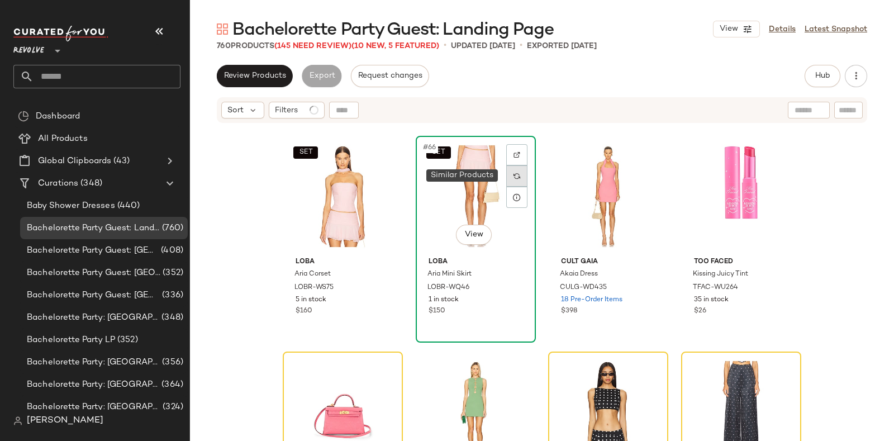
click at [509, 170] on div at bounding box center [516, 175] width 21 height 21
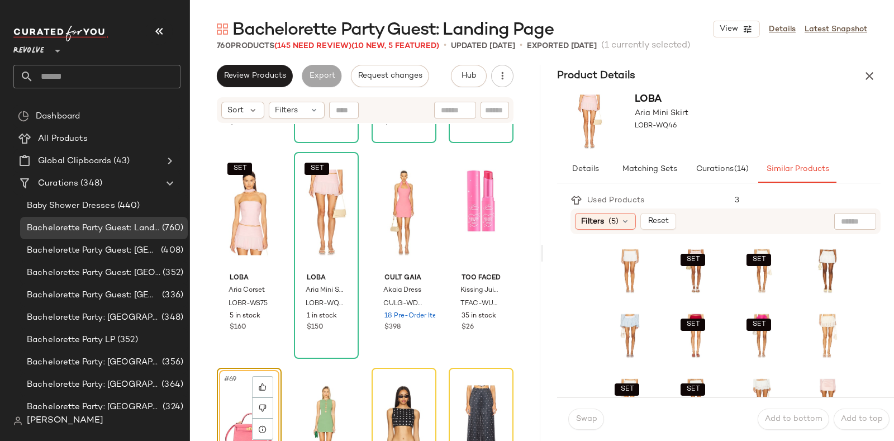
scroll to position [3438, 0]
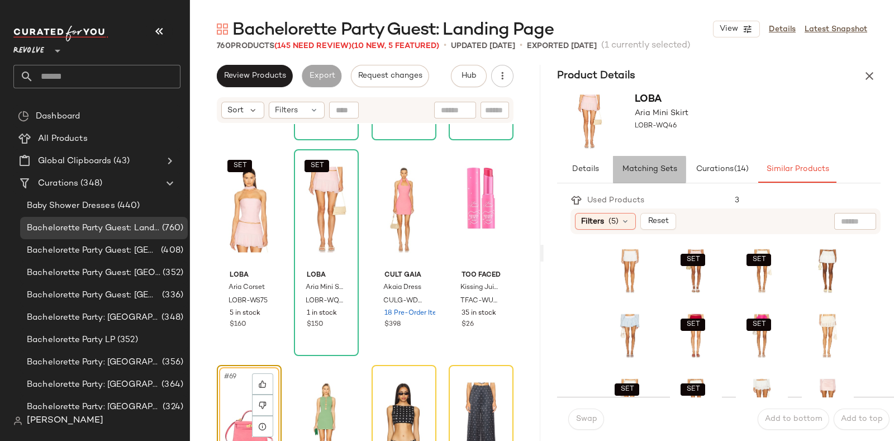
click at [659, 170] on span "Matching Sets" at bounding box center [649, 169] width 55 height 9
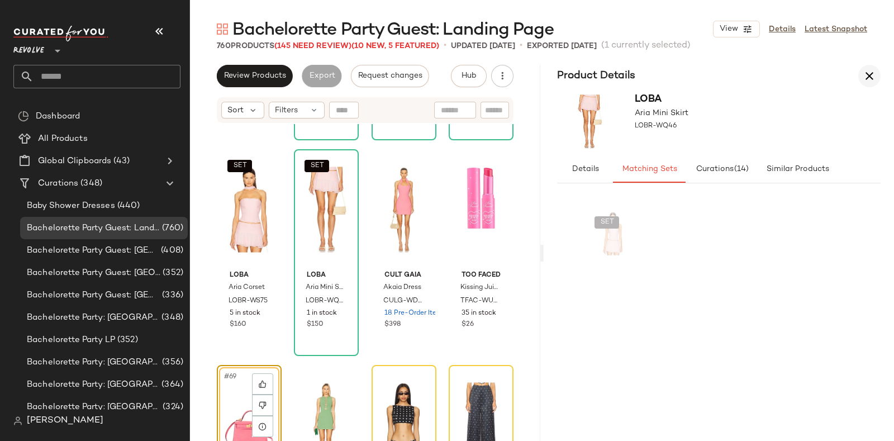
click at [867, 78] on icon "button" at bounding box center [869, 75] width 13 height 13
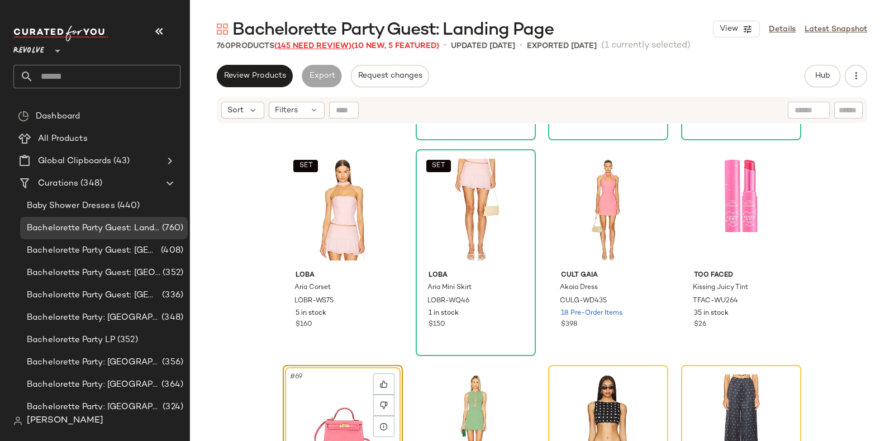
click at [324, 49] on span "(145 Need Review)" at bounding box center [312, 46] width 77 height 8
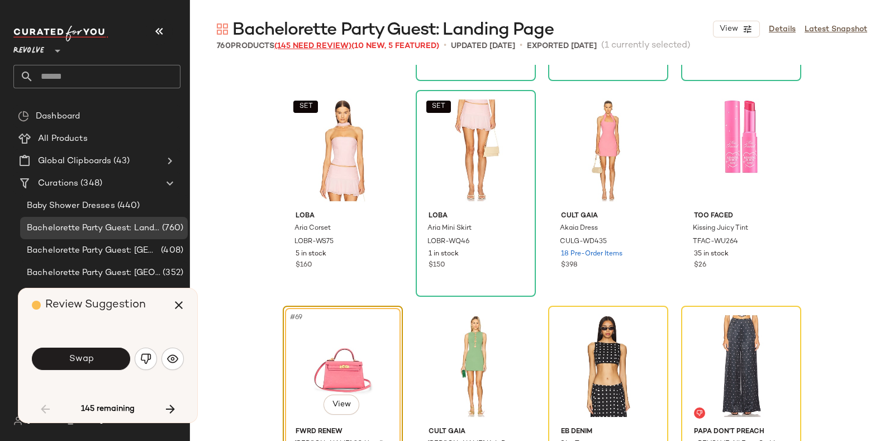
scroll to position [3667, 0]
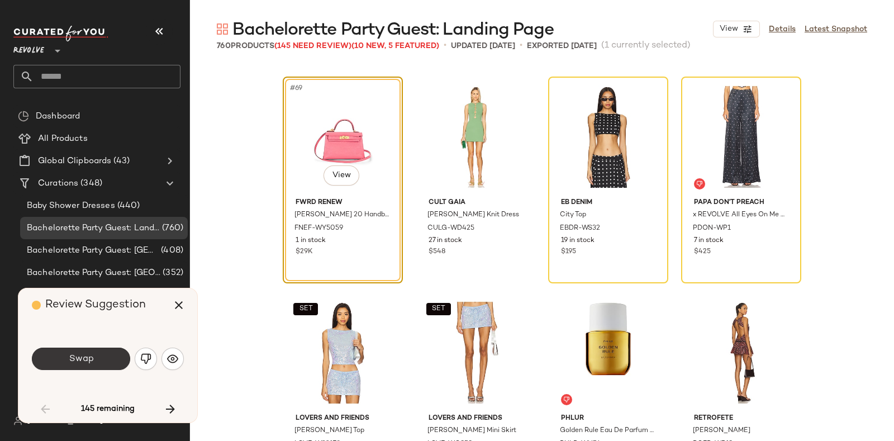
click at [89, 364] on span "Swap" at bounding box center [80, 359] width 25 height 11
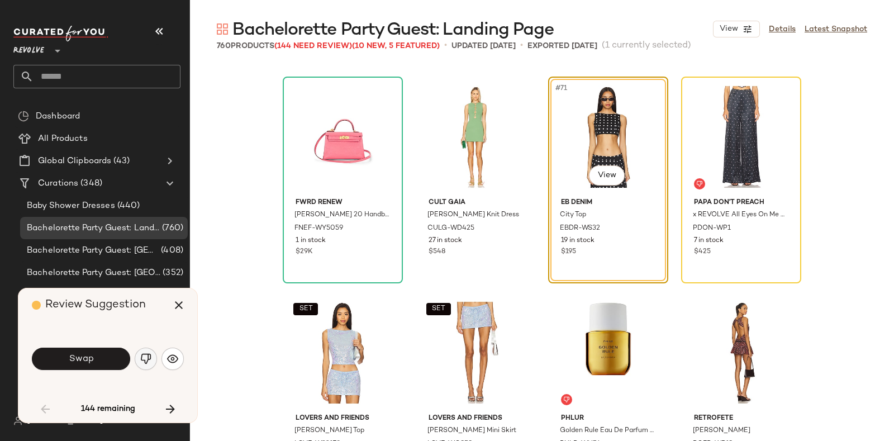
click at [144, 359] on img "button" at bounding box center [145, 358] width 11 height 11
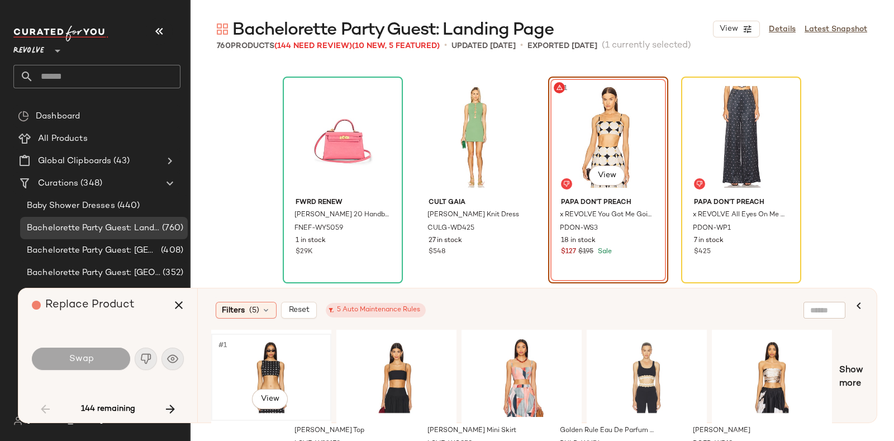
click at [285, 356] on div "#1 View" at bounding box center [271, 377] width 112 height 79
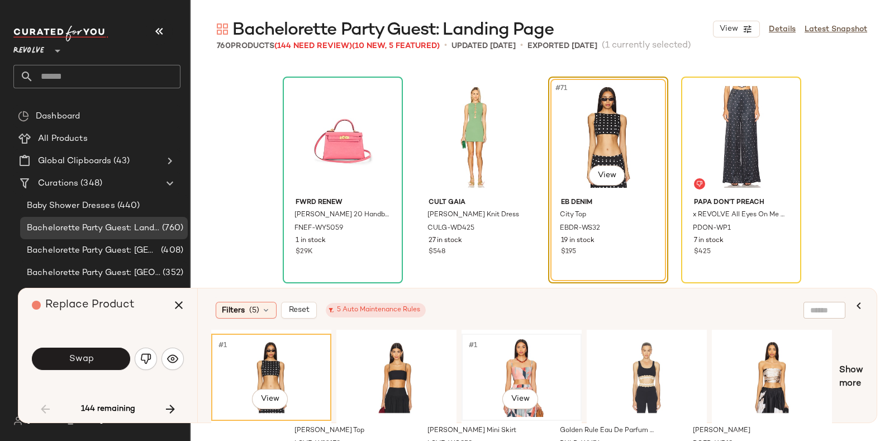
click at [527, 361] on div "#1 View" at bounding box center [522, 377] width 112 height 79
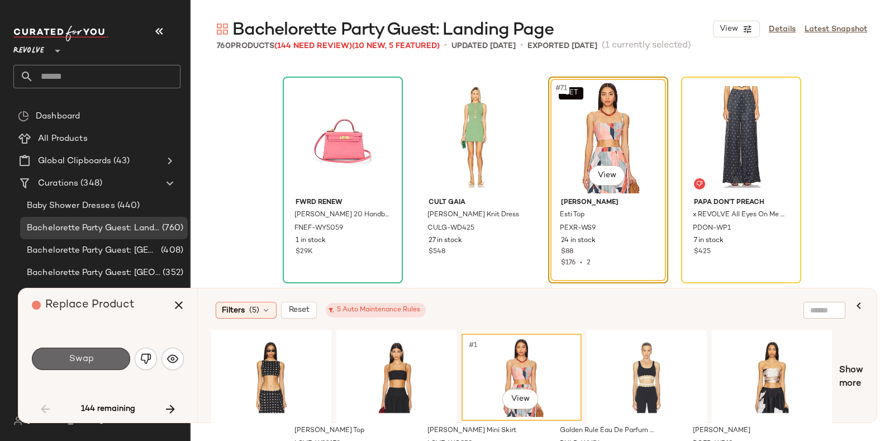
click at [107, 353] on button "Swap" at bounding box center [81, 359] width 98 height 22
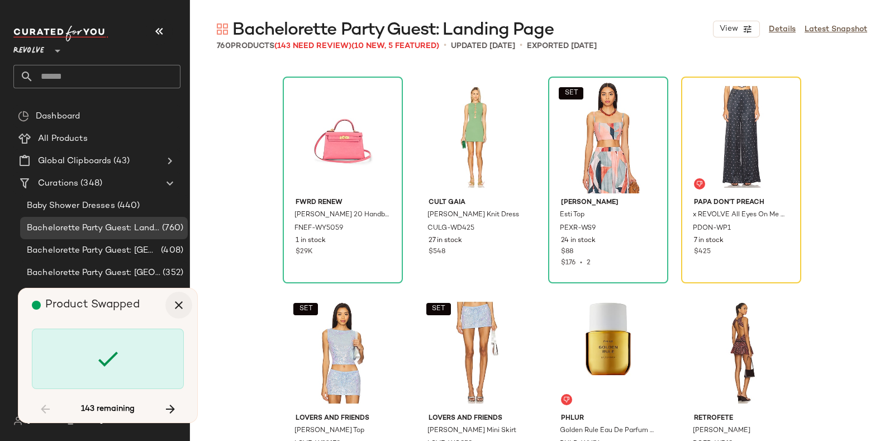
click at [181, 300] on icon "button" at bounding box center [178, 304] width 13 height 13
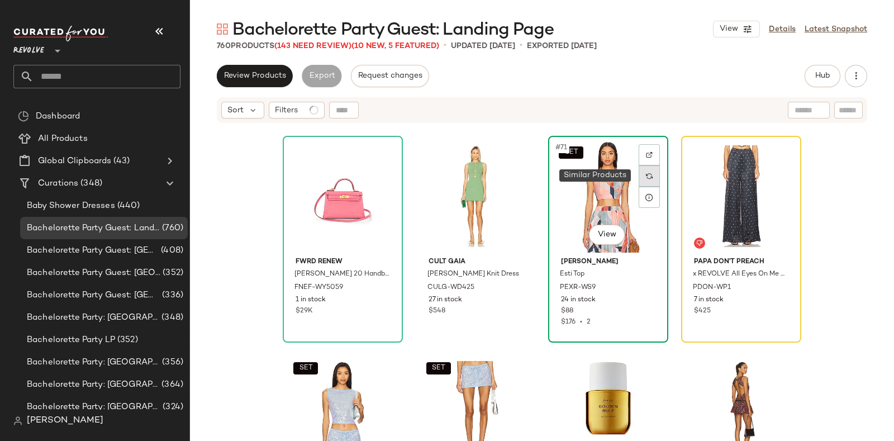
click at [649, 176] on img at bounding box center [649, 176] width 7 height 7
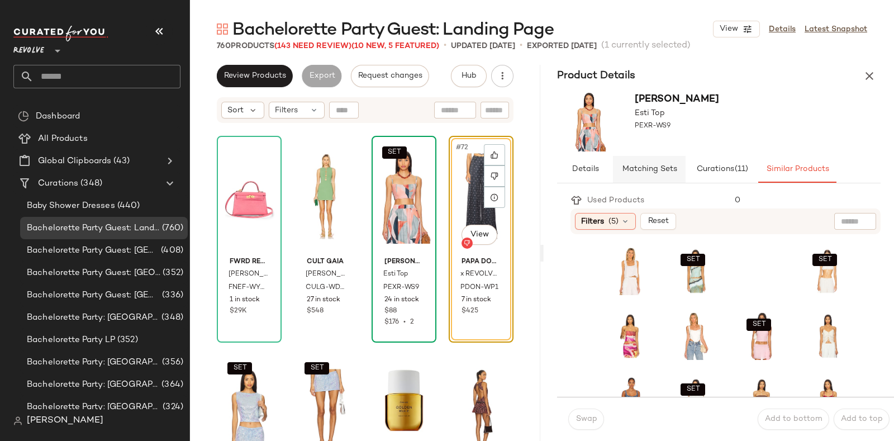
click at [647, 166] on span "Matching Sets" at bounding box center [649, 169] width 55 height 9
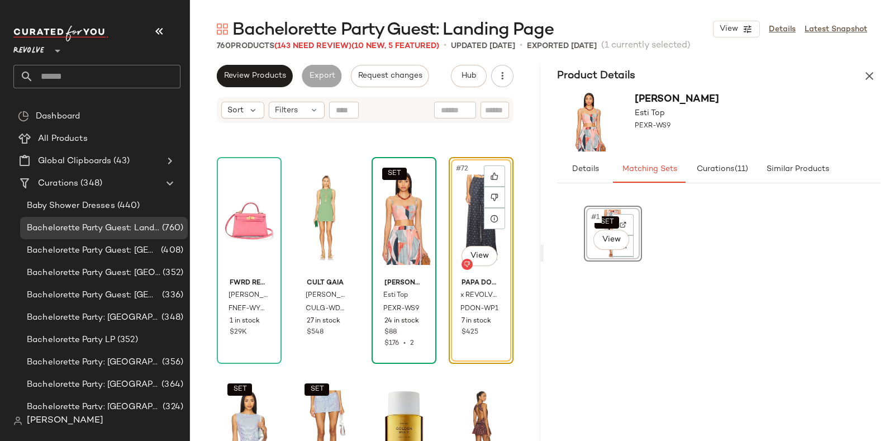
scroll to position [3649, 0]
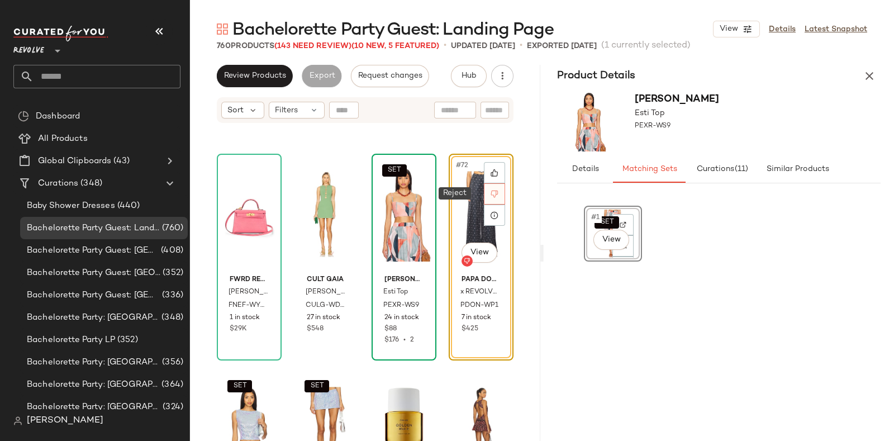
click at [492, 188] on div at bounding box center [494, 193] width 21 height 21
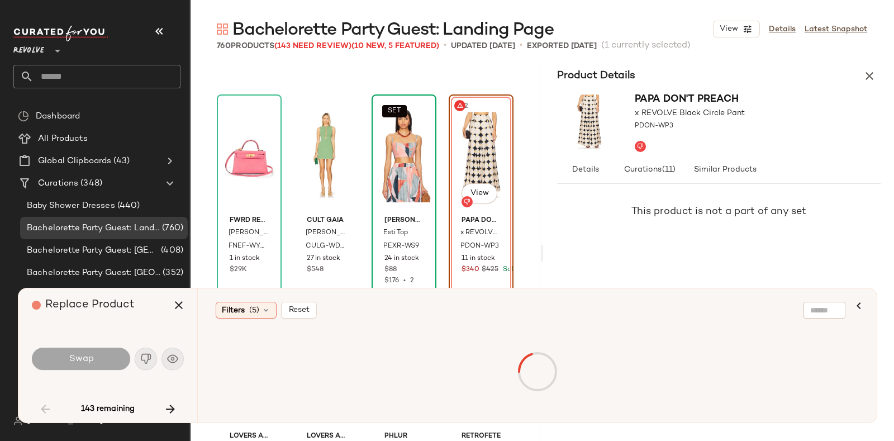
scroll to position [3667, 0]
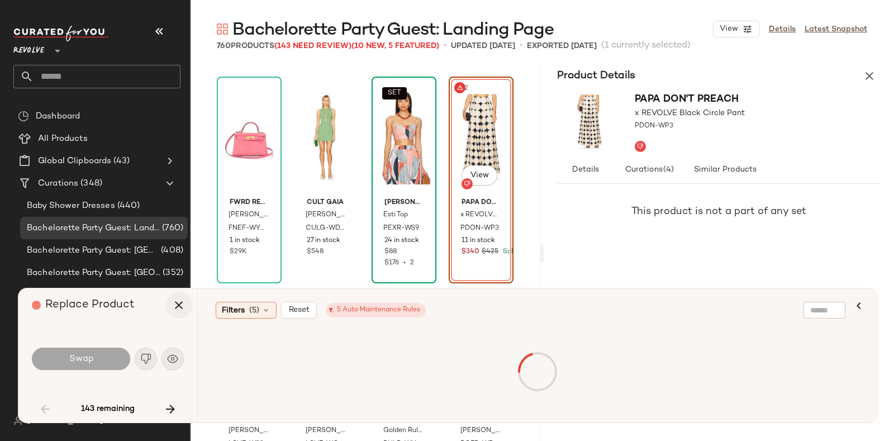
click at [184, 302] on icon "button" at bounding box center [178, 304] width 13 height 13
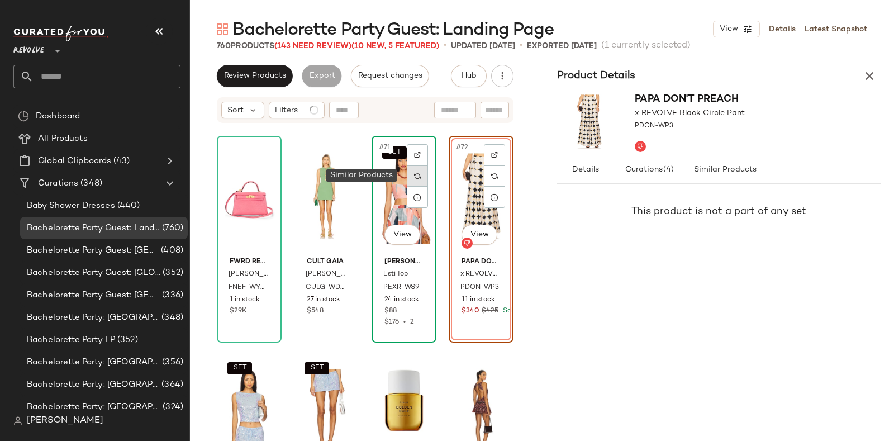
click at [411, 171] on div at bounding box center [417, 175] width 21 height 21
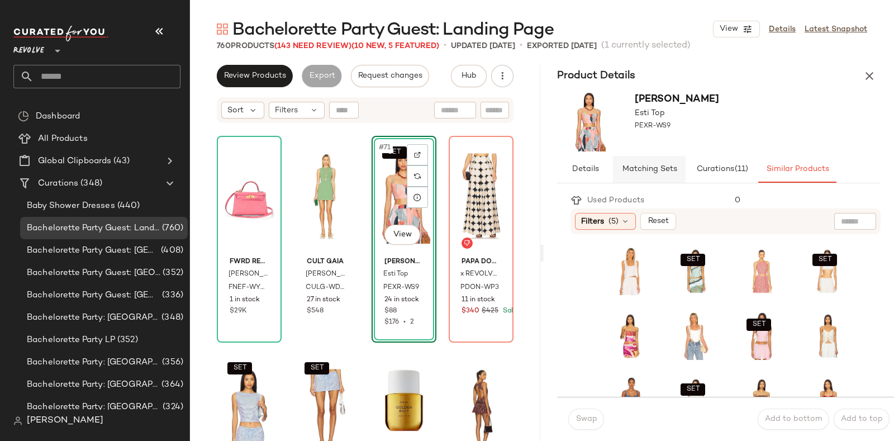
click at [646, 169] on span "Matching Sets" at bounding box center [649, 169] width 55 height 9
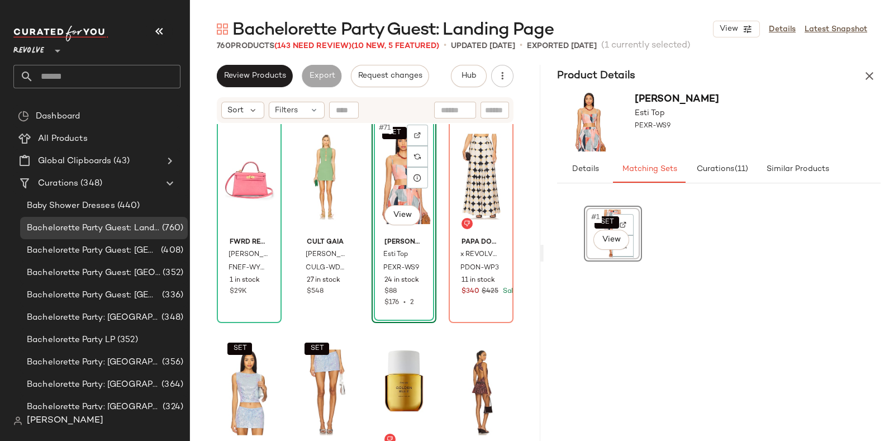
scroll to position [3688, 0]
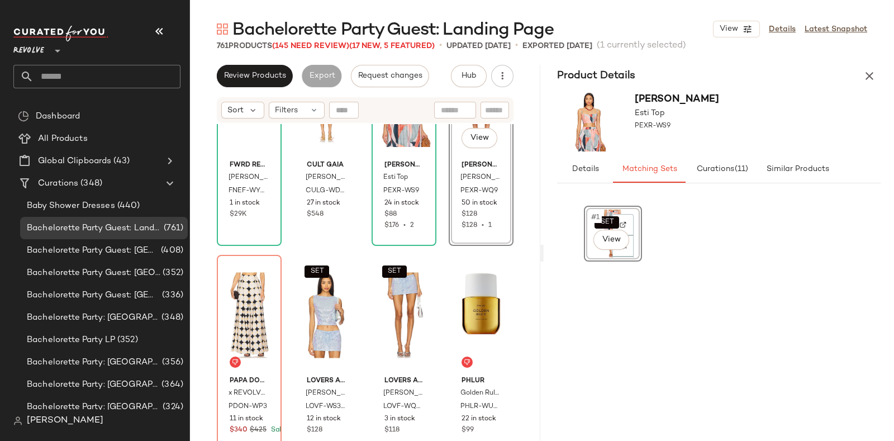
scroll to position [3767, 0]
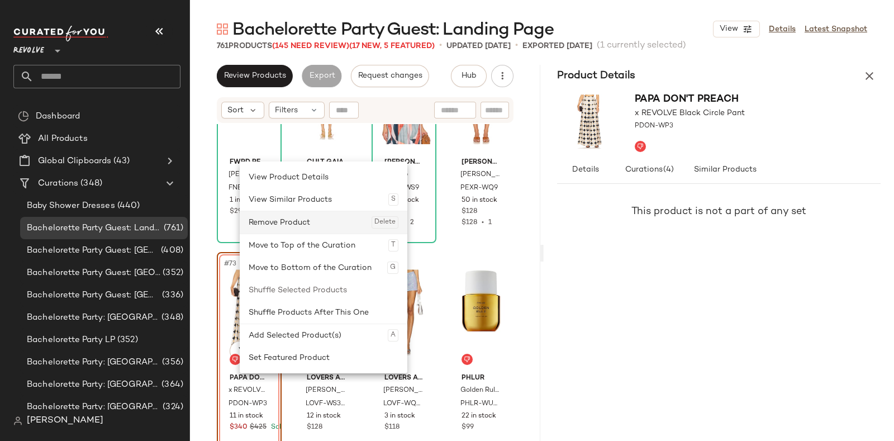
click at [302, 221] on div "Remove Product Delete" at bounding box center [324, 222] width 150 height 22
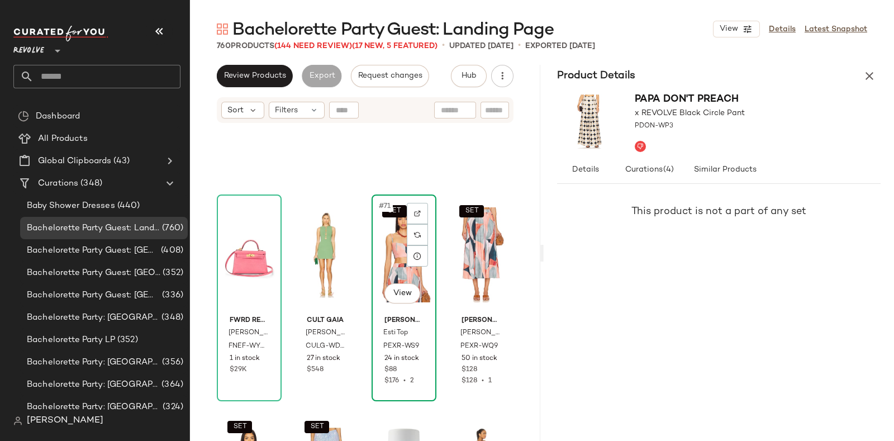
scroll to position [3630, 0]
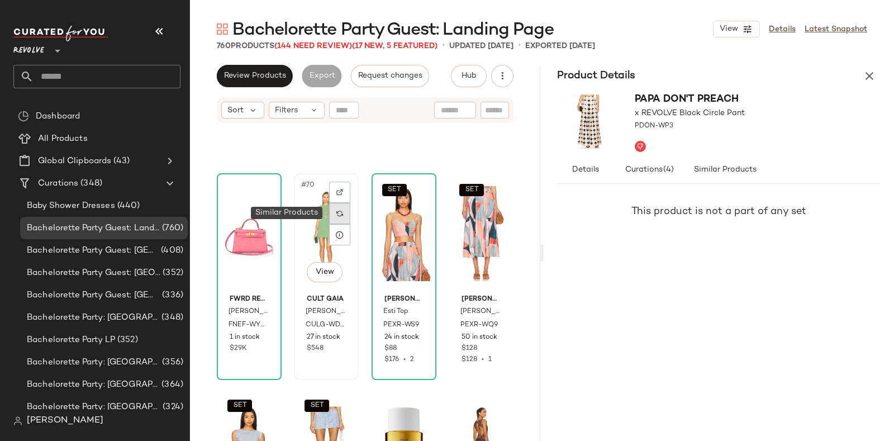
click at [340, 215] on img at bounding box center [339, 213] width 7 height 7
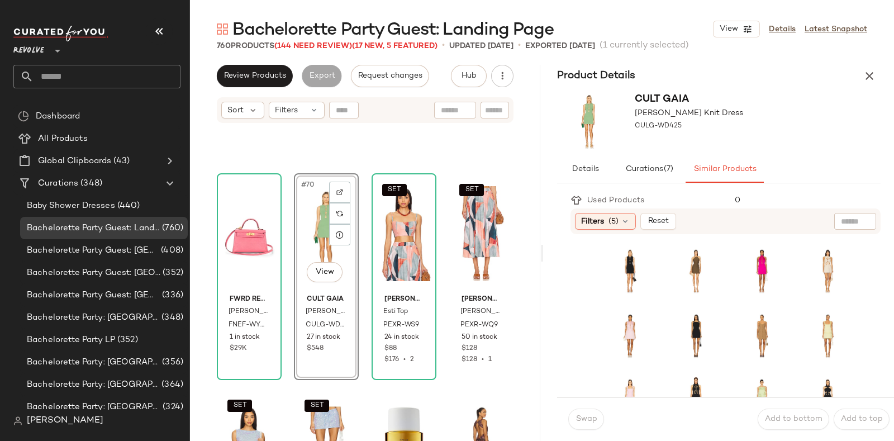
scroll to position [30, 0]
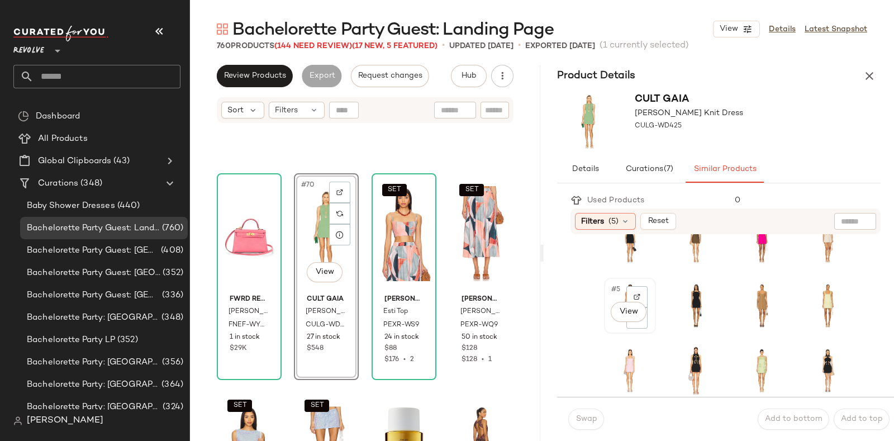
click at [609, 324] on div "#5 View" at bounding box center [630, 306] width 44 height 48
click at [581, 420] on span "Swap" at bounding box center [586, 419] width 22 height 9
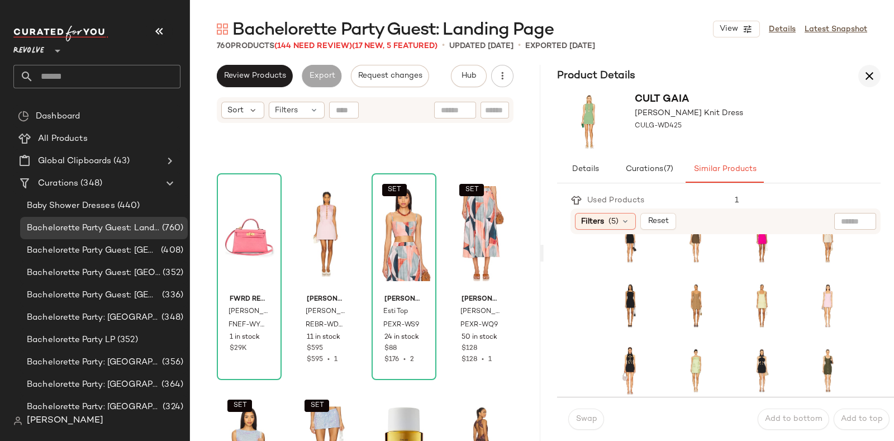
click at [867, 74] on icon "button" at bounding box center [869, 75] width 13 height 13
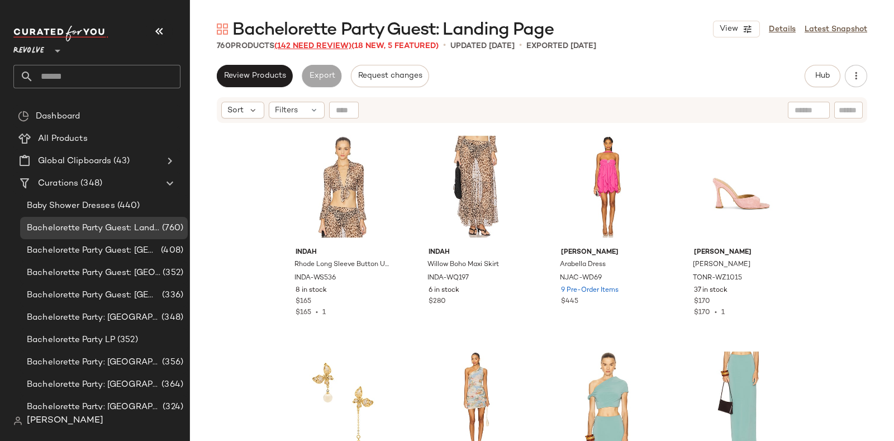
click at [310, 45] on span "(142 Need Review)" at bounding box center [312, 46] width 77 height 8
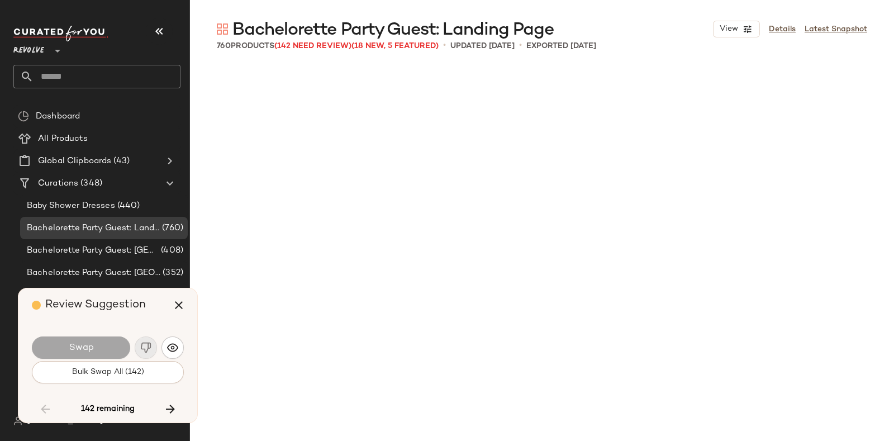
scroll to position [4314, 0]
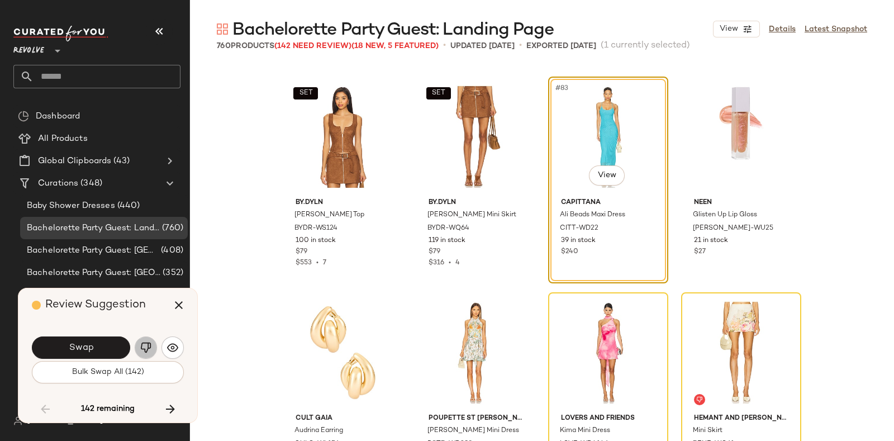
click at [146, 342] on img "button" at bounding box center [145, 347] width 11 height 11
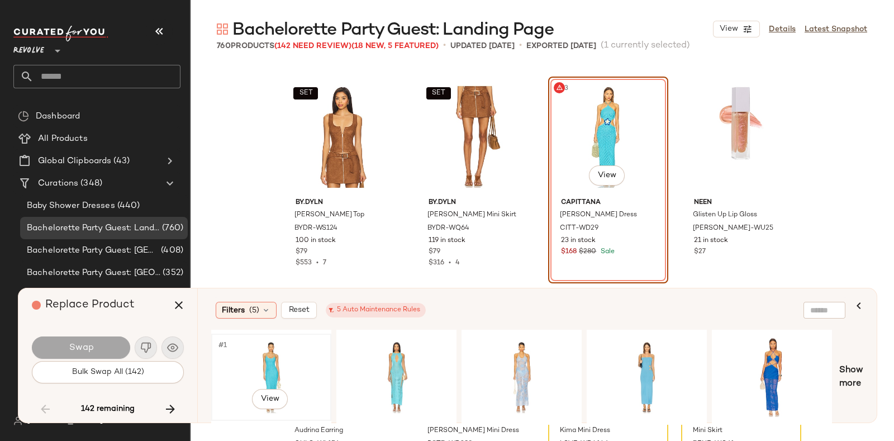
click at [298, 349] on div "#1 View" at bounding box center [271, 377] width 112 height 79
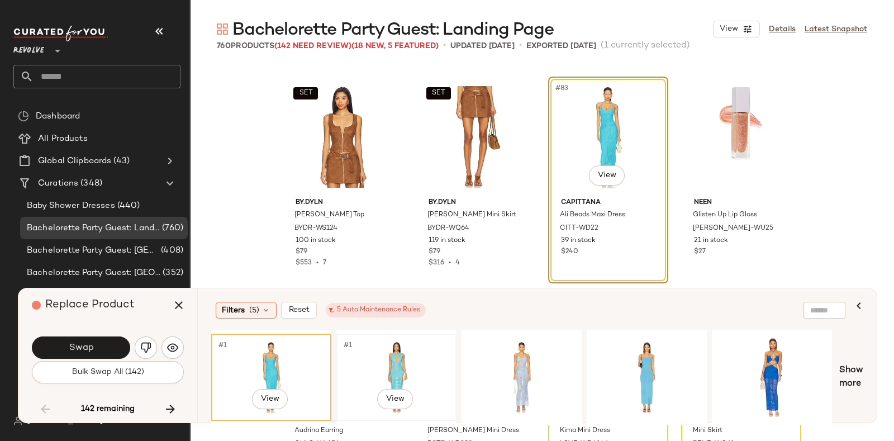
click at [420, 351] on div "#1 View" at bounding box center [396, 377] width 112 height 79
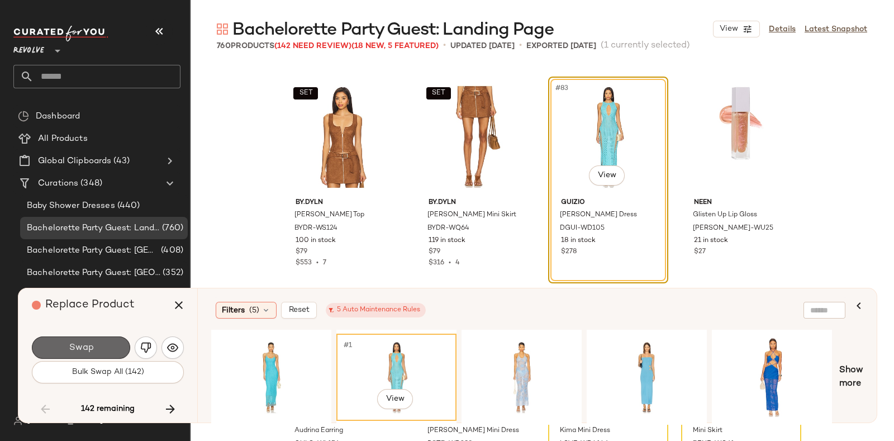
click at [99, 341] on button "Swap" at bounding box center [81, 347] width 98 height 22
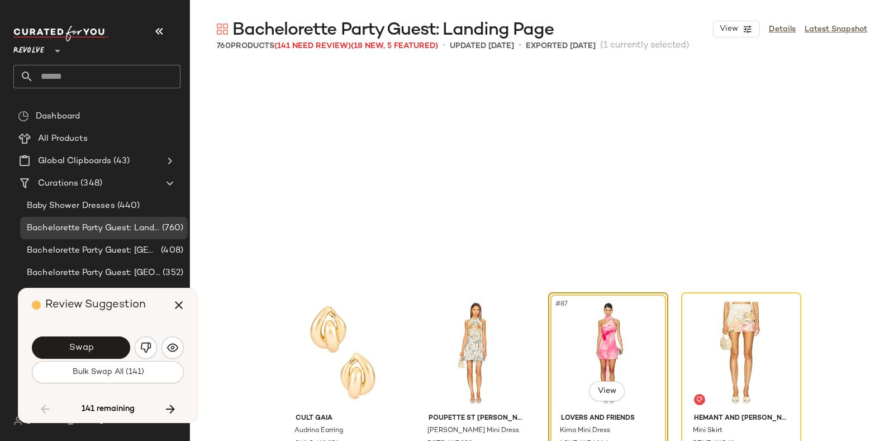
scroll to position [4530, 0]
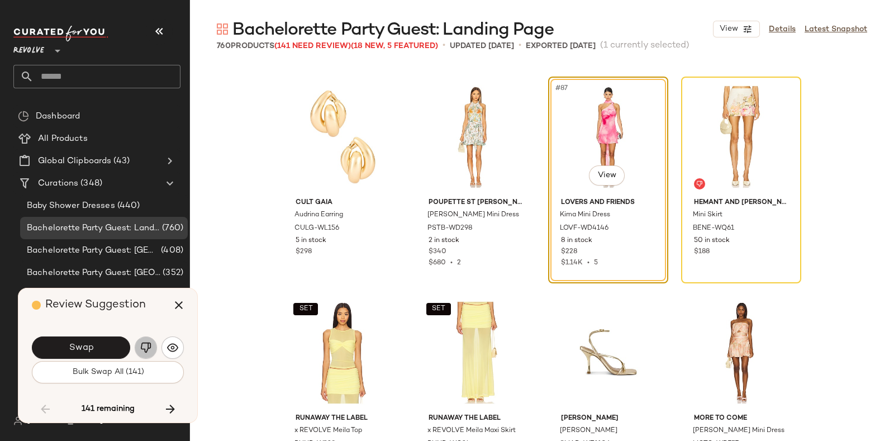
click at [149, 339] on button "button" at bounding box center [146, 347] width 22 height 22
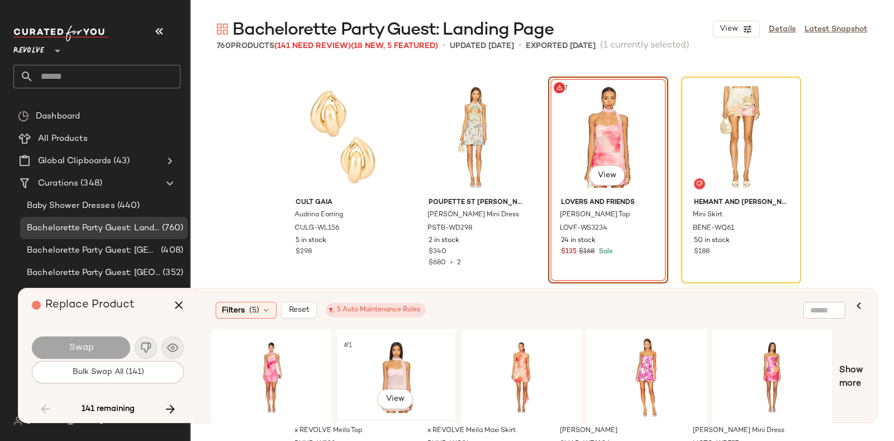
click at [387, 343] on div "#1 View" at bounding box center [396, 377] width 112 height 79
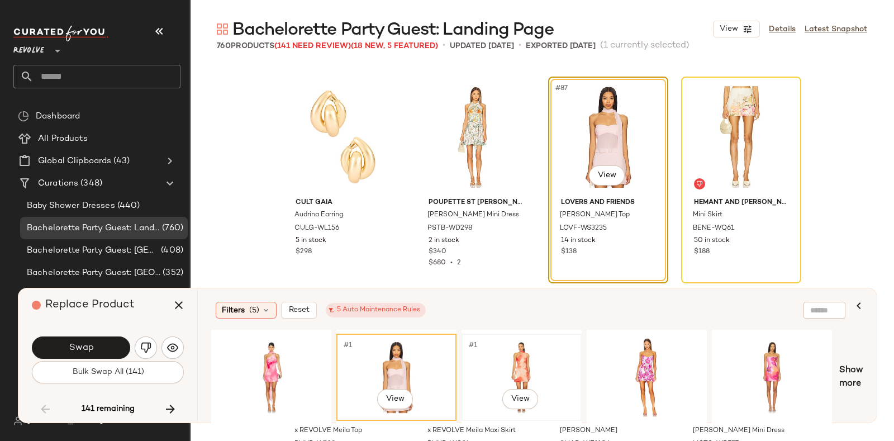
click at [517, 345] on div "#1 View" at bounding box center [522, 377] width 112 height 79
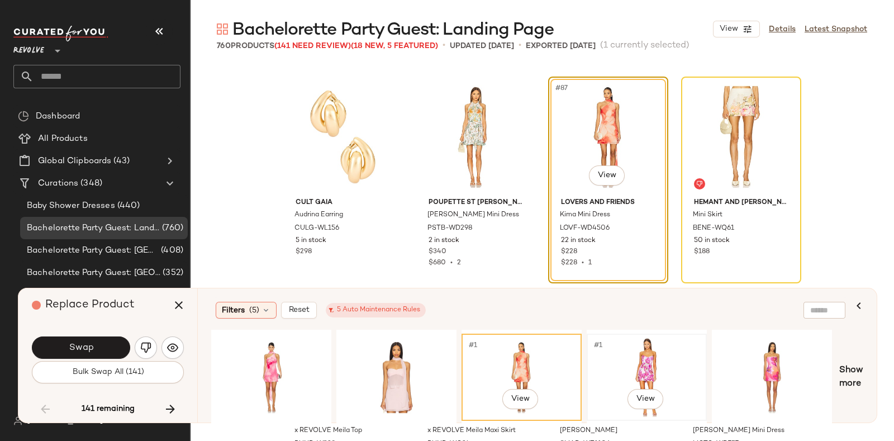
click at [623, 352] on div "#1 View" at bounding box center [647, 377] width 112 height 79
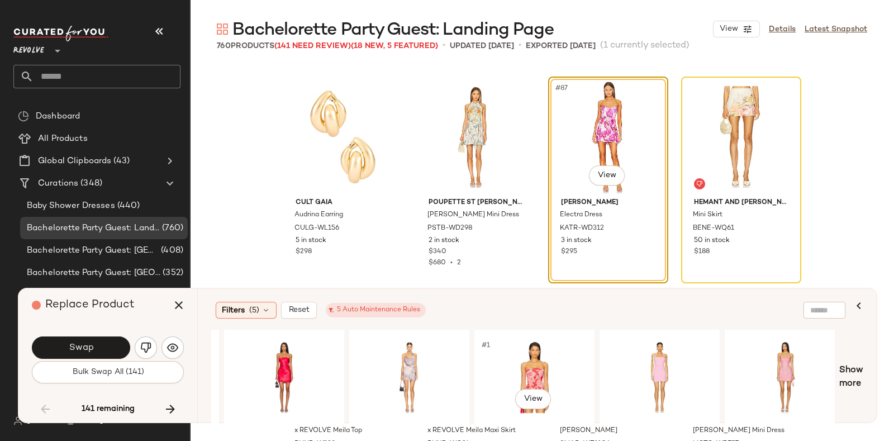
scroll to position [0, 1240]
click at [550, 345] on div "#1 View" at bounding box center [533, 377] width 112 height 79
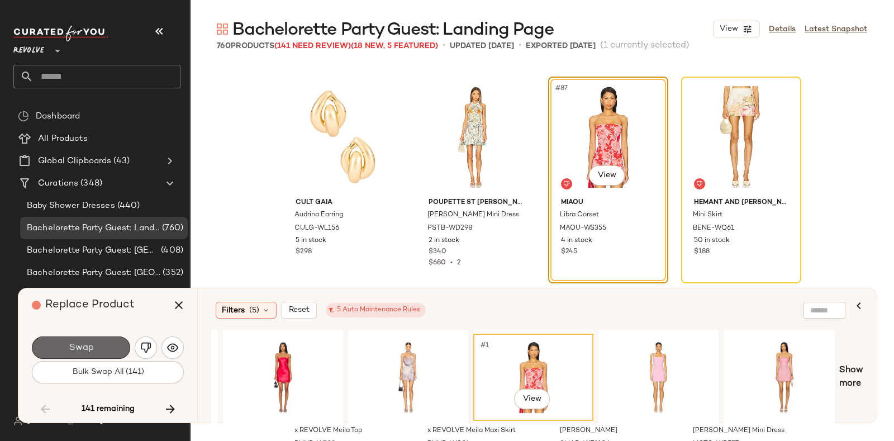
click at [103, 342] on button "Swap" at bounding box center [81, 347] width 98 height 22
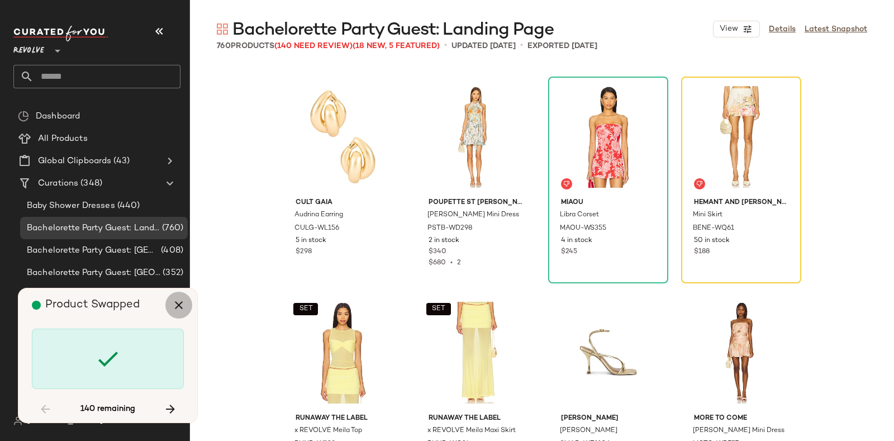
click at [177, 303] on icon "button" at bounding box center [178, 304] width 13 height 13
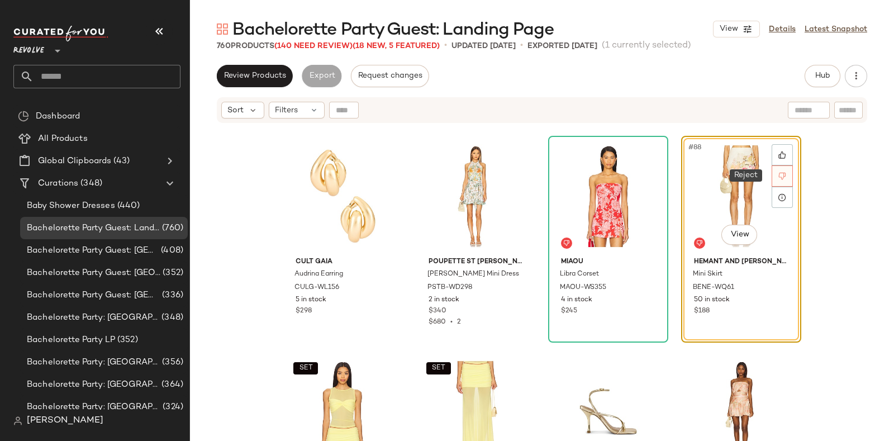
click at [774, 171] on div at bounding box center [782, 175] width 21 height 21
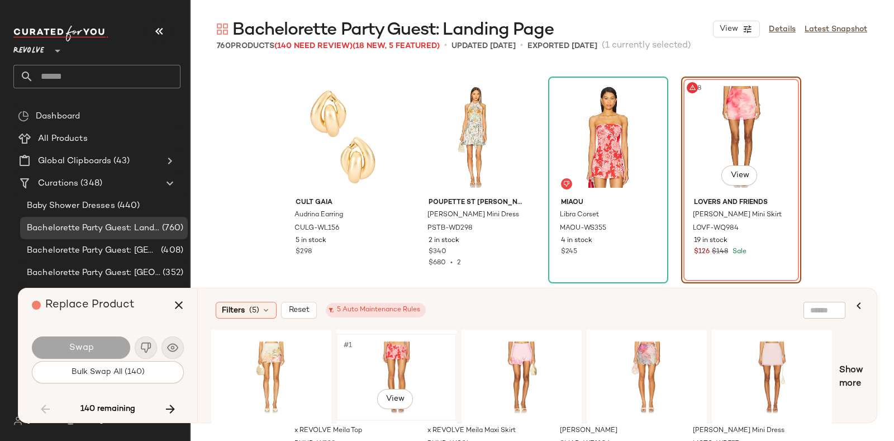
click at [400, 350] on div "#1 View" at bounding box center [396, 377] width 112 height 79
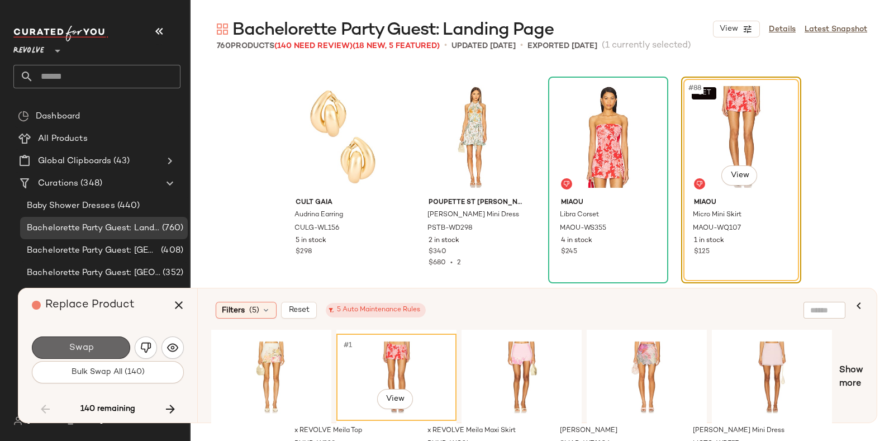
click at [82, 345] on span "Swap" at bounding box center [80, 348] width 25 height 11
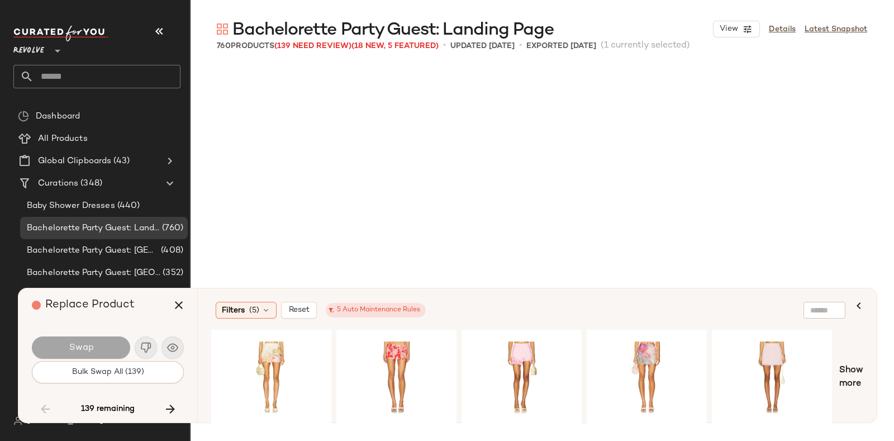
scroll to position [5178, 0]
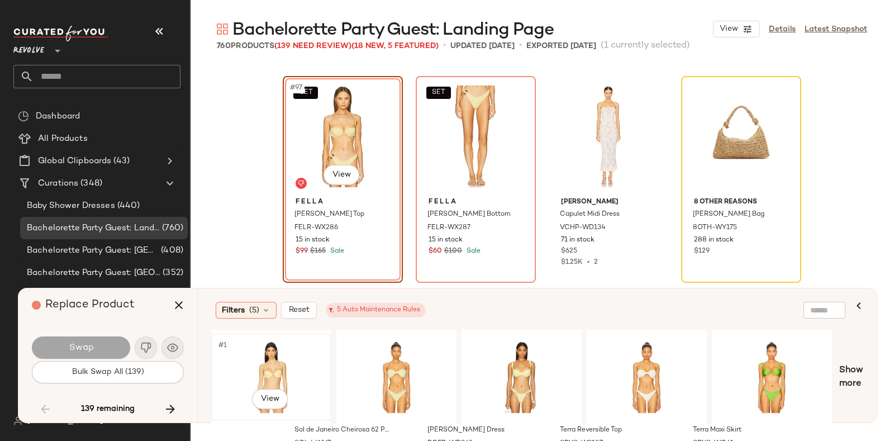
click at [253, 353] on div "#1 View" at bounding box center [271, 377] width 112 height 79
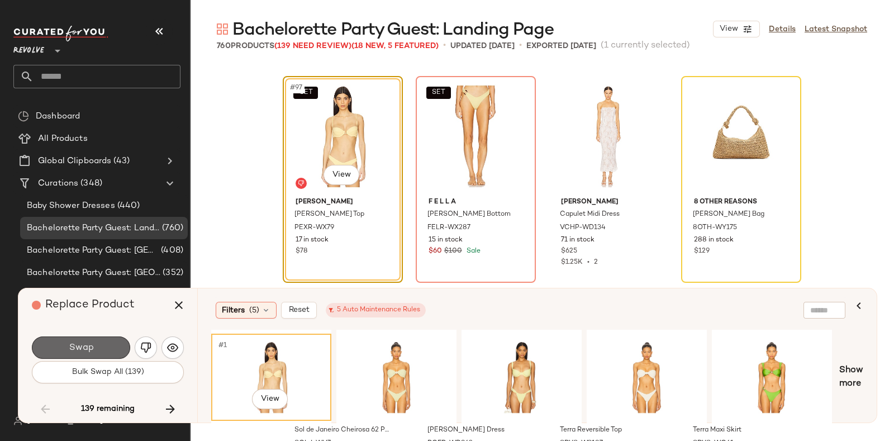
click at [115, 342] on button "Swap" at bounding box center [81, 347] width 98 height 22
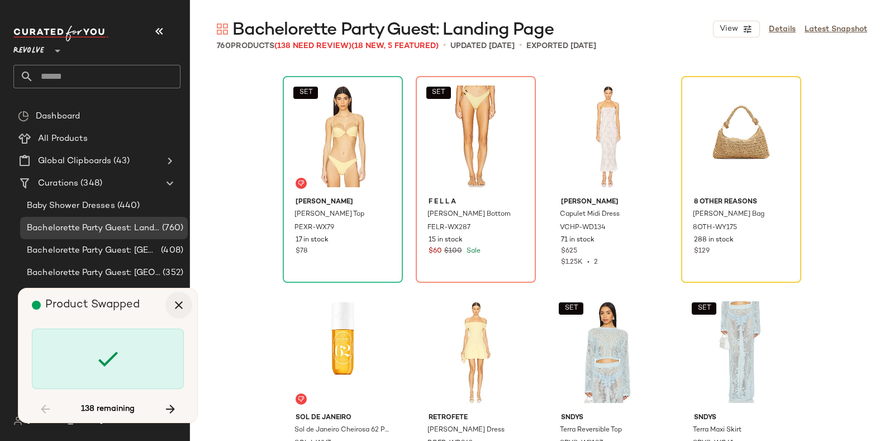
click at [179, 303] on icon "button" at bounding box center [178, 304] width 13 height 13
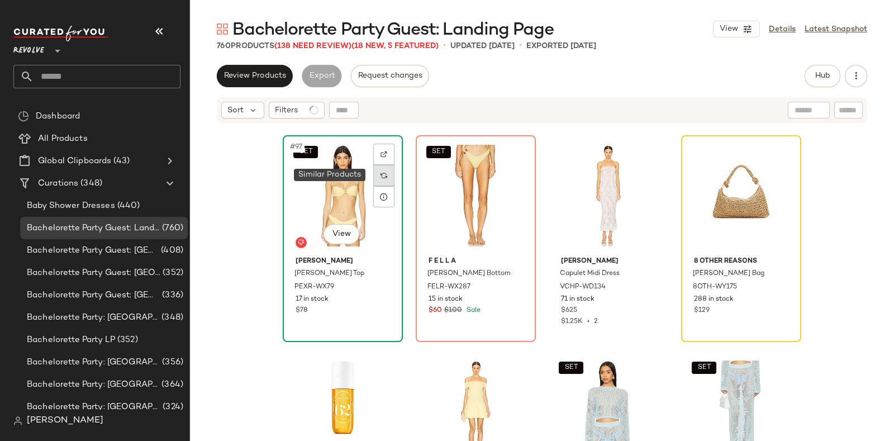
click at [382, 172] on img at bounding box center [384, 175] width 7 height 7
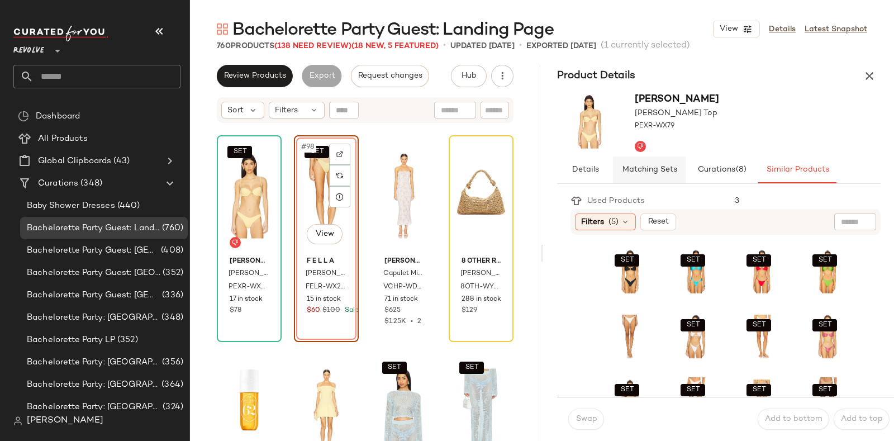
click at [646, 171] on span "Matching Sets" at bounding box center [649, 169] width 55 height 9
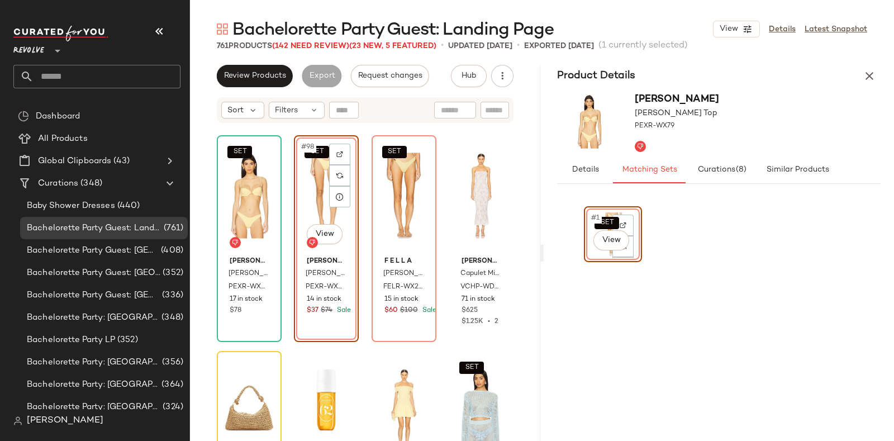
scroll to position [5215, 0]
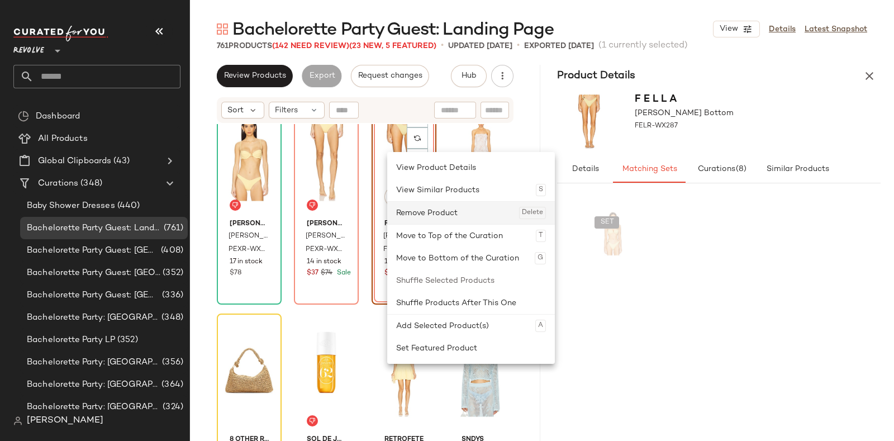
click at [433, 208] on div "Remove Product Delete" at bounding box center [471, 213] width 150 height 22
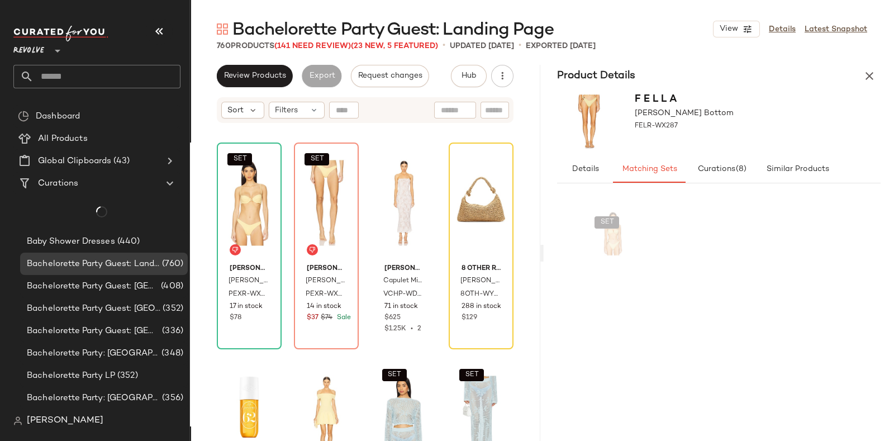
scroll to position [5161, 0]
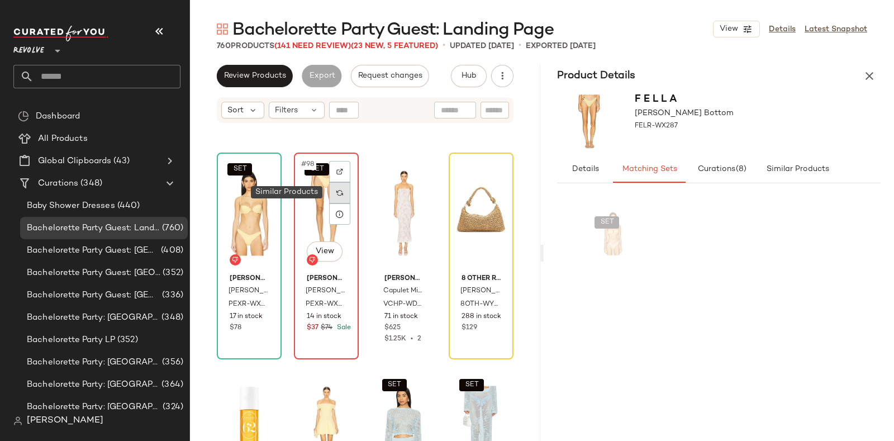
click at [338, 194] on img at bounding box center [339, 192] width 7 height 7
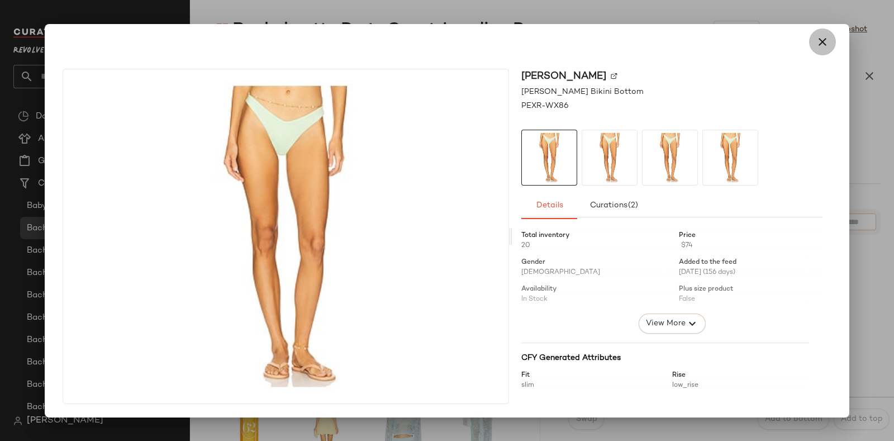
click at [826, 45] on icon "button" at bounding box center [822, 41] width 13 height 13
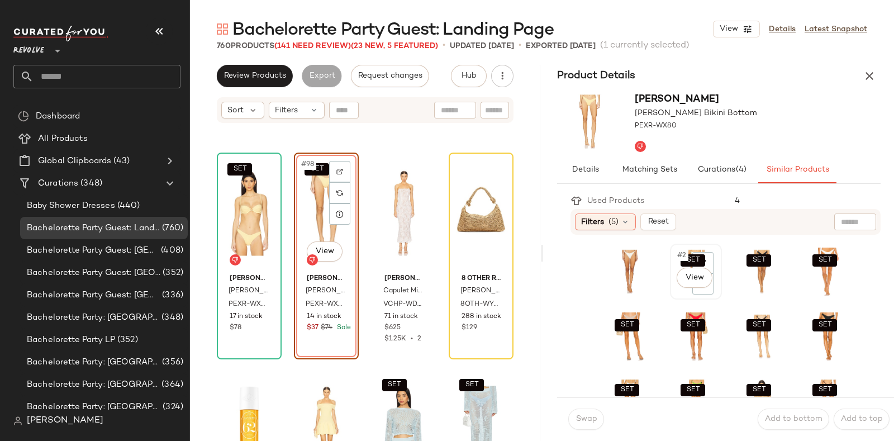
click at [674, 289] on div "SET #2 View" at bounding box center [696, 272] width 44 height 48
click at [587, 418] on span "Swap" at bounding box center [586, 419] width 22 height 9
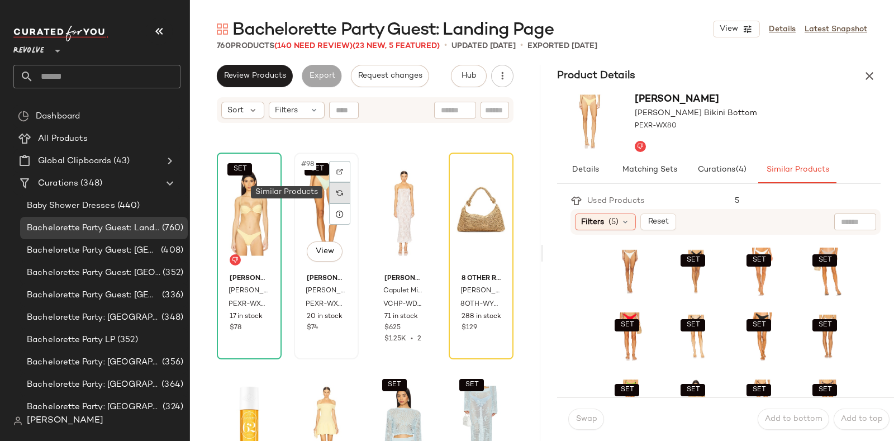
click at [338, 191] on img at bounding box center [339, 192] width 7 height 7
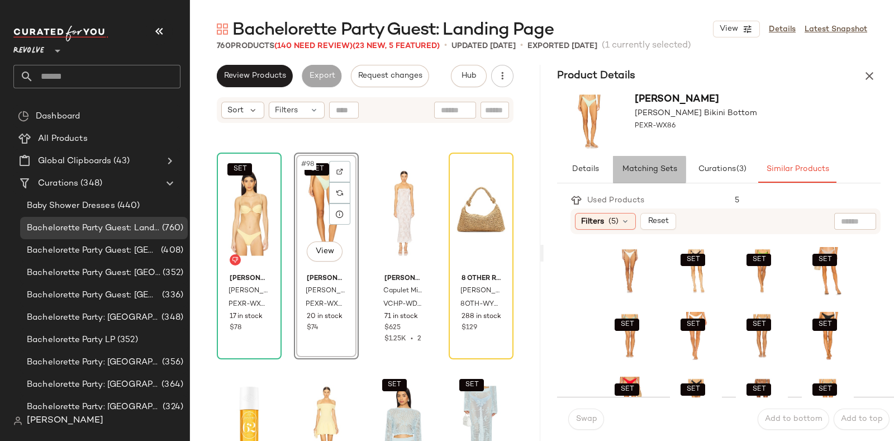
click at [648, 166] on span "Matching Sets" at bounding box center [649, 169] width 55 height 9
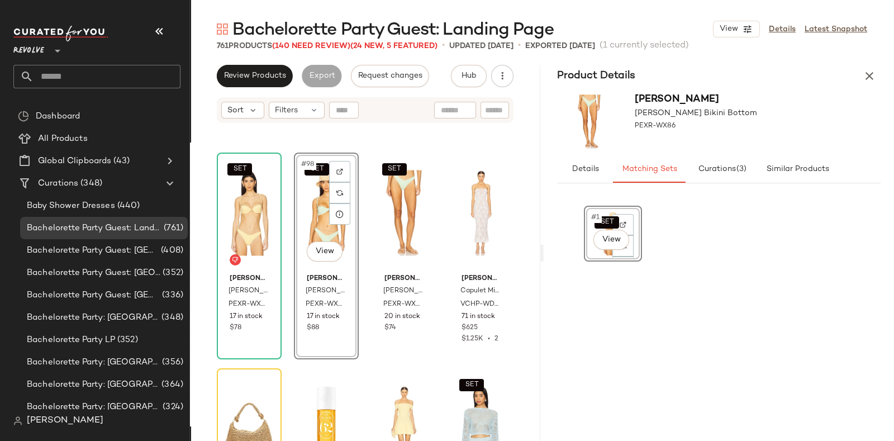
scroll to position [5185, 0]
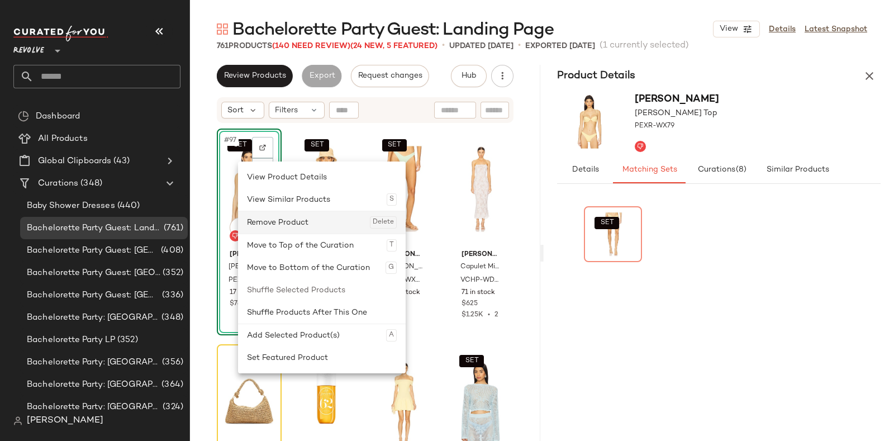
click at [283, 222] on div "Remove Product Delete" at bounding box center [322, 222] width 150 height 22
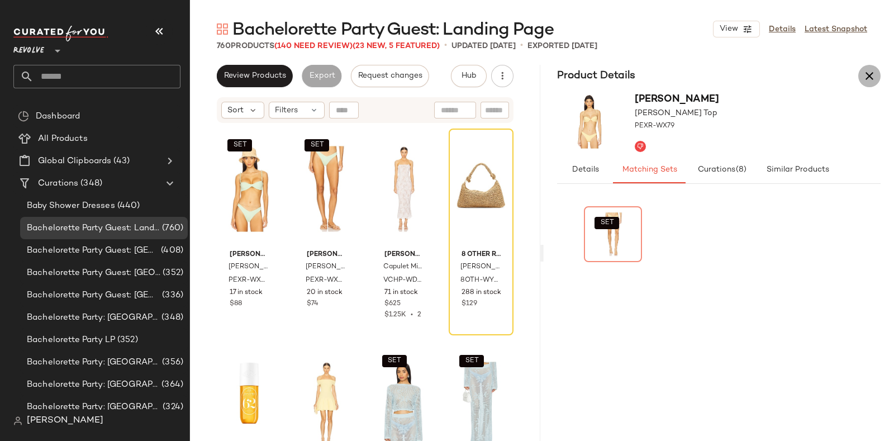
click at [869, 73] on icon "button" at bounding box center [869, 75] width 13 height 13
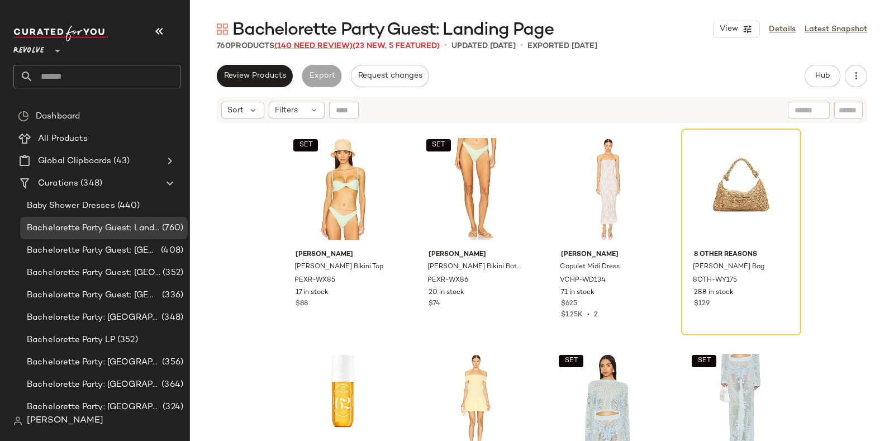
click at [302, 48] on span "(140 Need Review)" at bounding box center [313, 46] width 78 height 8
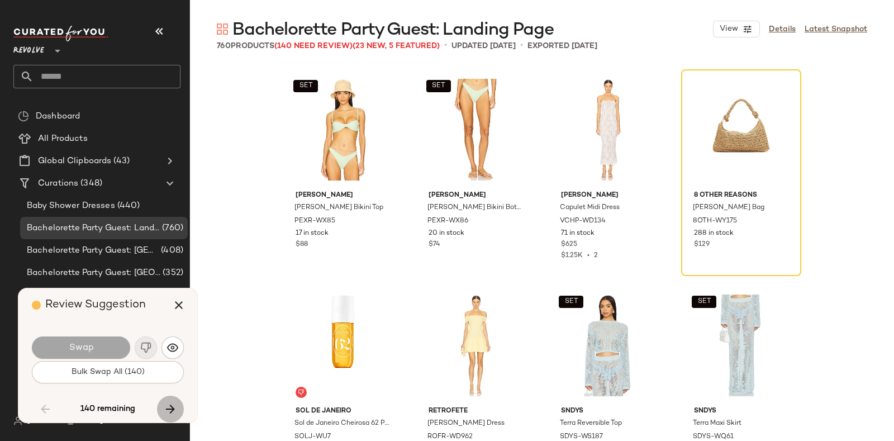
click at [168, 404] on icon "button" at bounding box center [170, 408] width 13 height 13
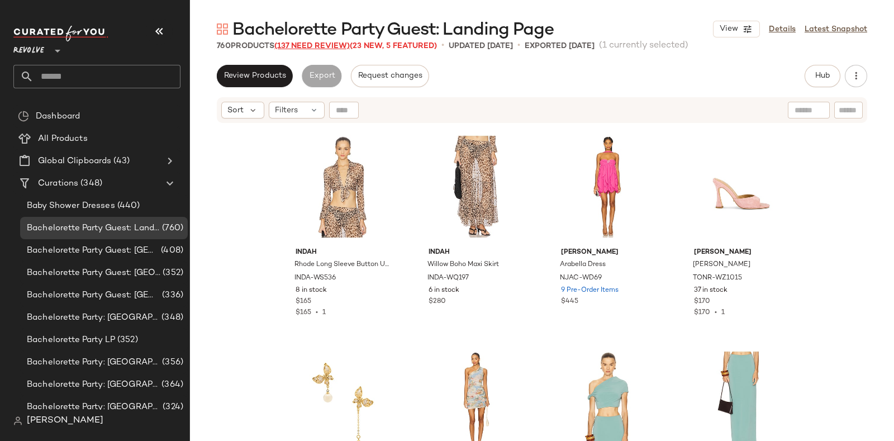
click at [310, 44] on span "(137 Need Review)" at bounding box center [311, 46] width 75 height 8
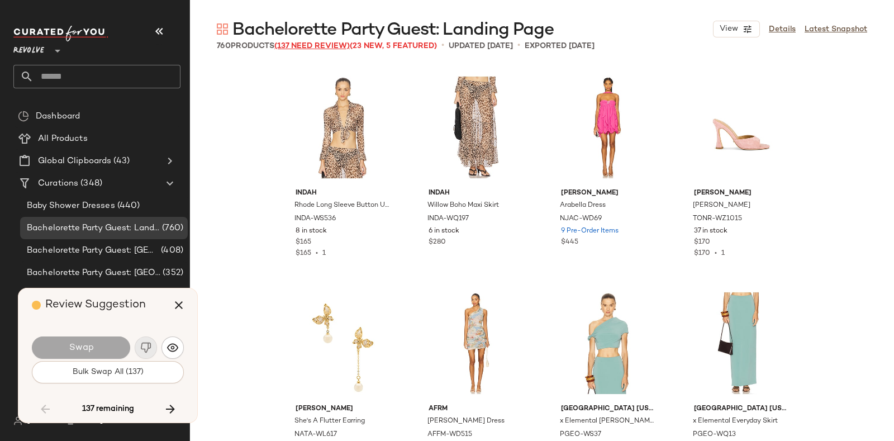
scroll to position [5178, 0]
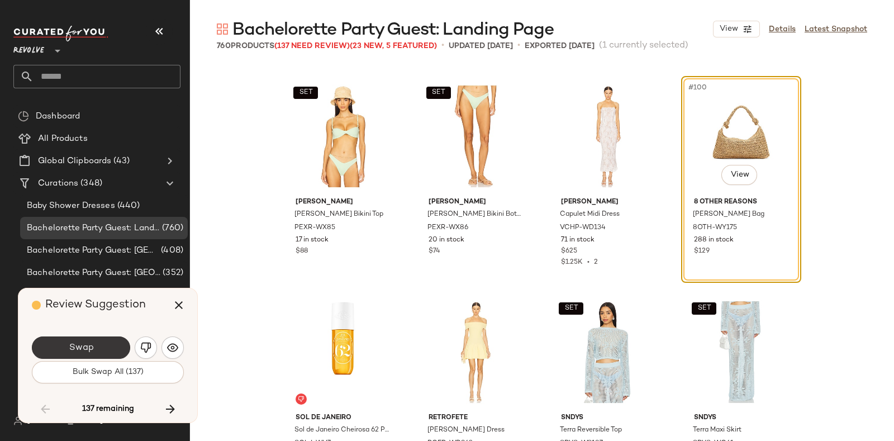
click at [112, 341] on button "Swap" at bounding box center [81, 347] width 98 height 22
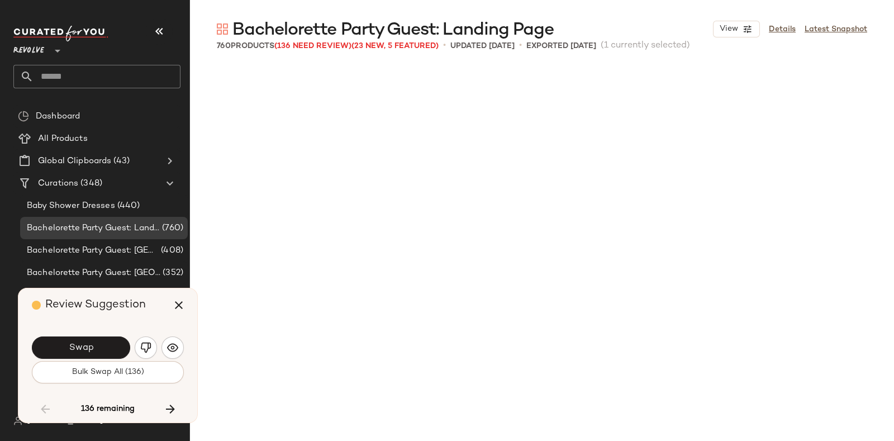
scroll to position [5609, 0]
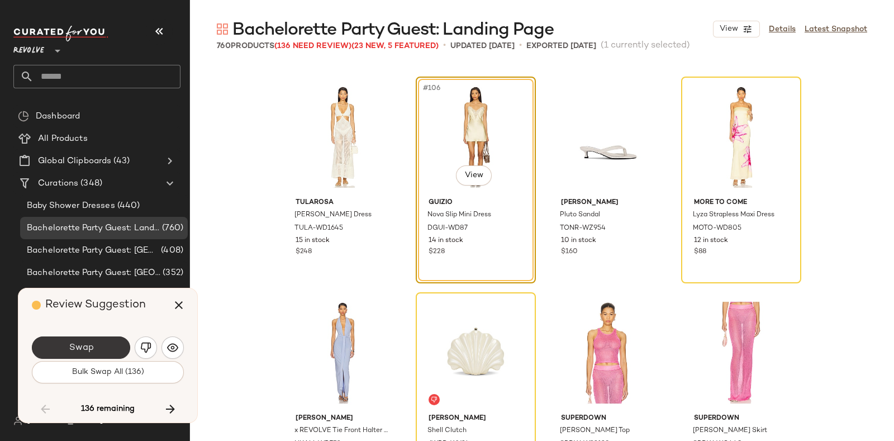
click at [98, 344] on button "Swap" at bounding box center [81, 347] width 98 height 22
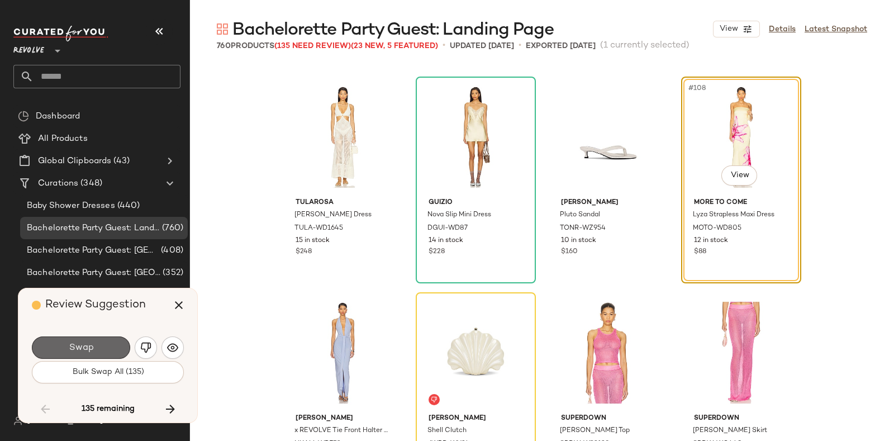
click at [96, 340] on button "Swap" at bounding box center [81, 347] width 98 height 22
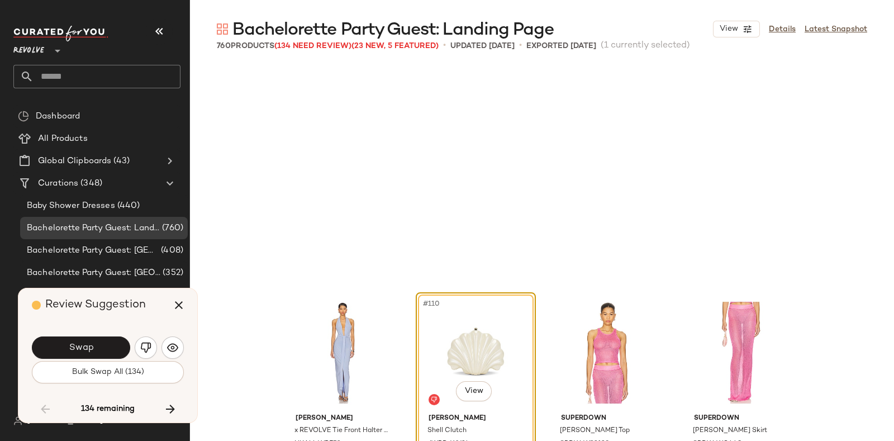
scroll to position [5825, 0]
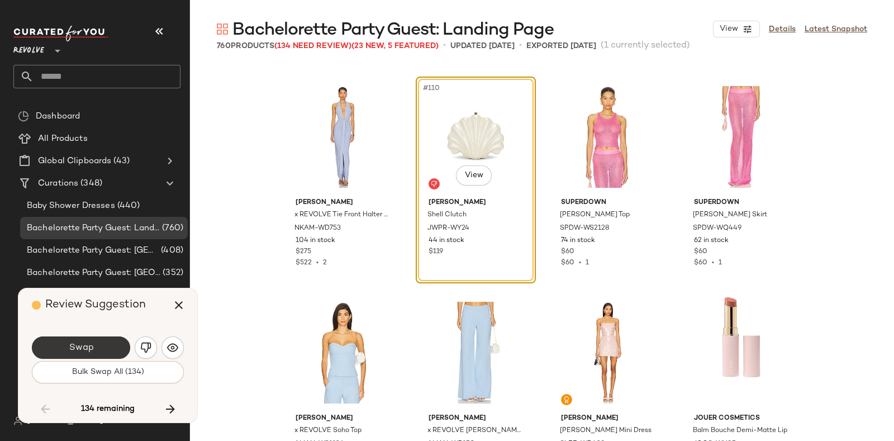
click at [98, 345] on button "Swap" at bounding box center [81, 347] width 98 height 22
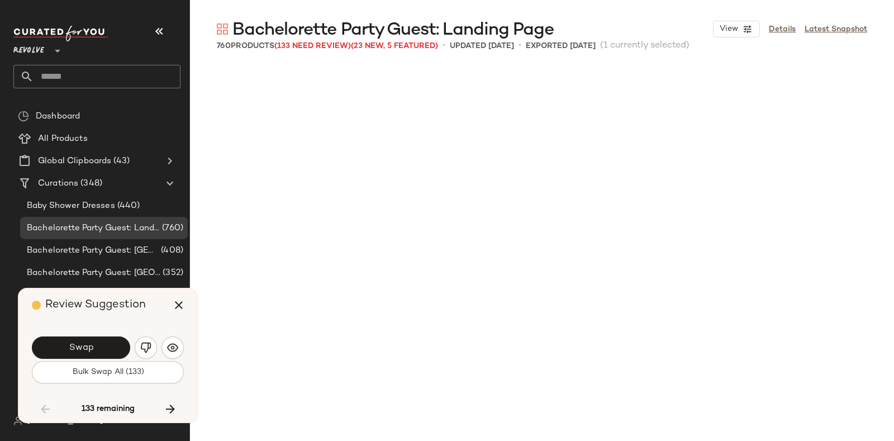
scroll to position [6257, 0]
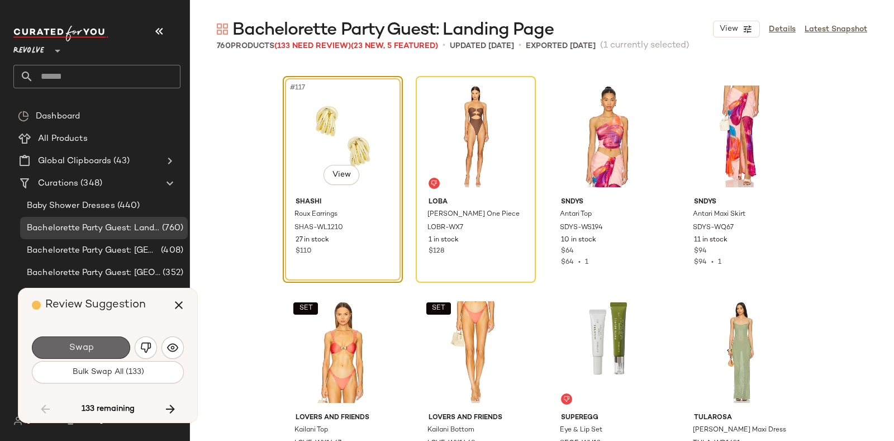
click at [105, 342] on button "Swap" at bounding box center [81, 347] width 98 height 22
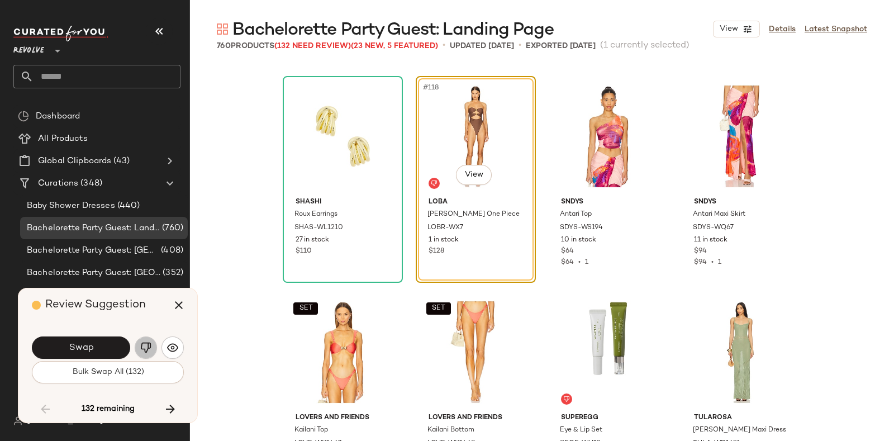
click at [140, 339] on button "button" at bounding box center [146, 347] width 22 height 22
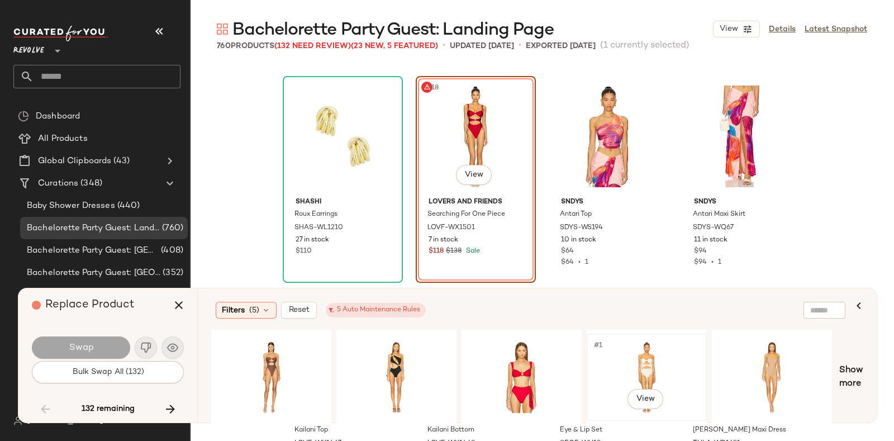
click at [638, 352] on div "#1 View" at bounding box center [647, 377] width 112 height 79
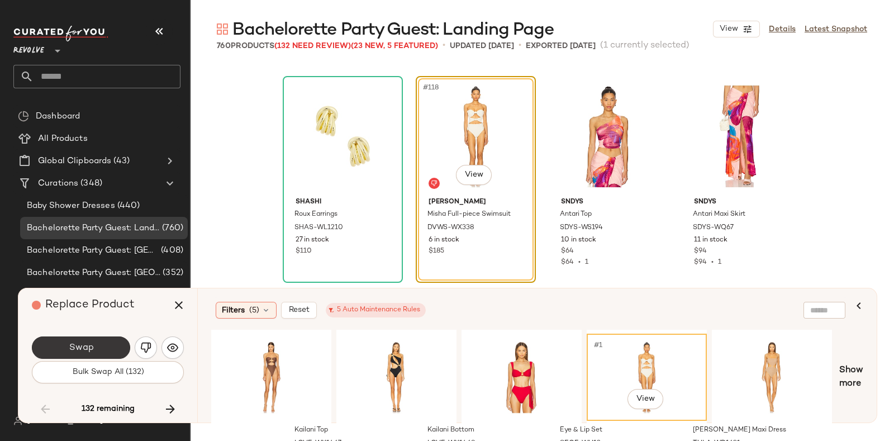
click at [80, 341] on button "Swap" at bounding box center [81, 347] width 98 height 22
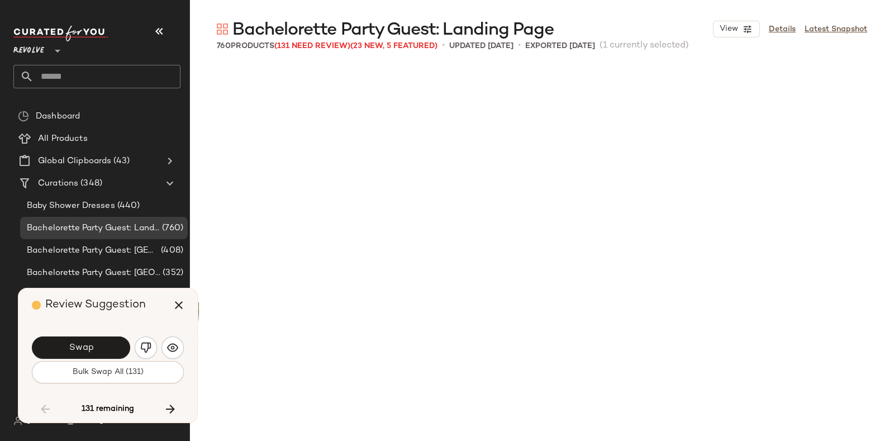
scroll to position [6688, 0]
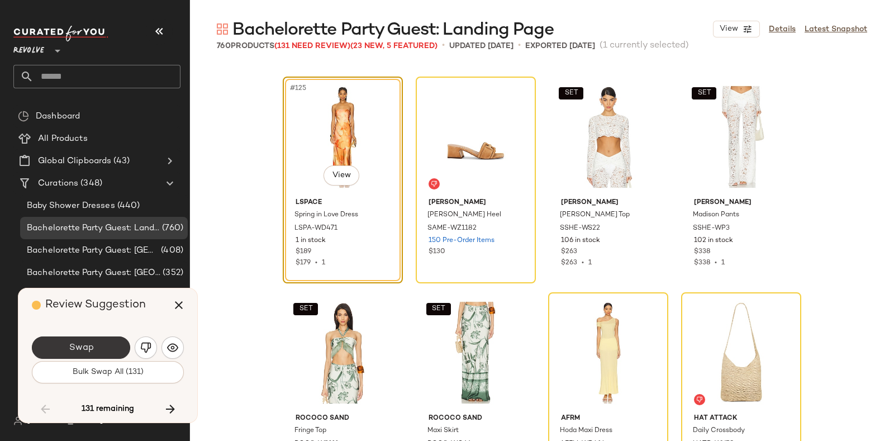
click at [103, 342] on button "Swap" at bounding box center [81, 347] width 98 height 22
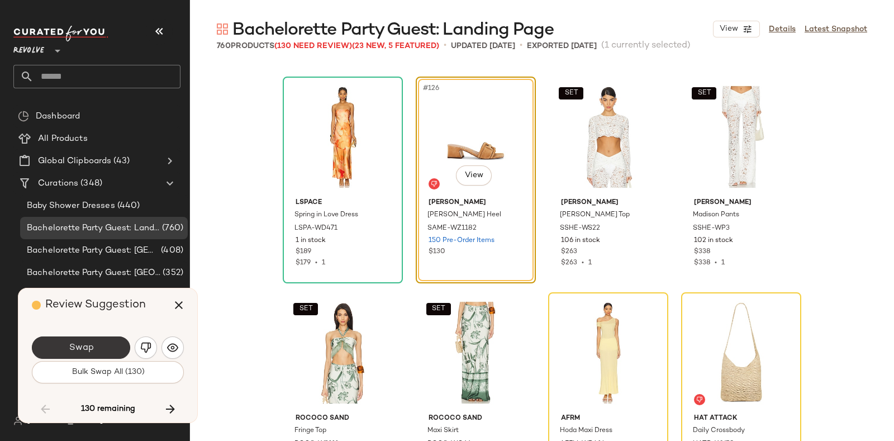
click at [103, 341] on button "Swap" at bounding box center [81, 347] width 98 height 22
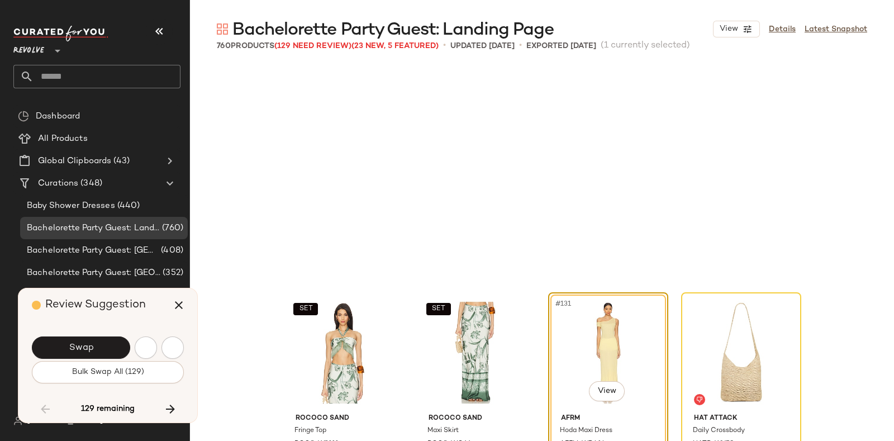
scroll to position [6903, 0]
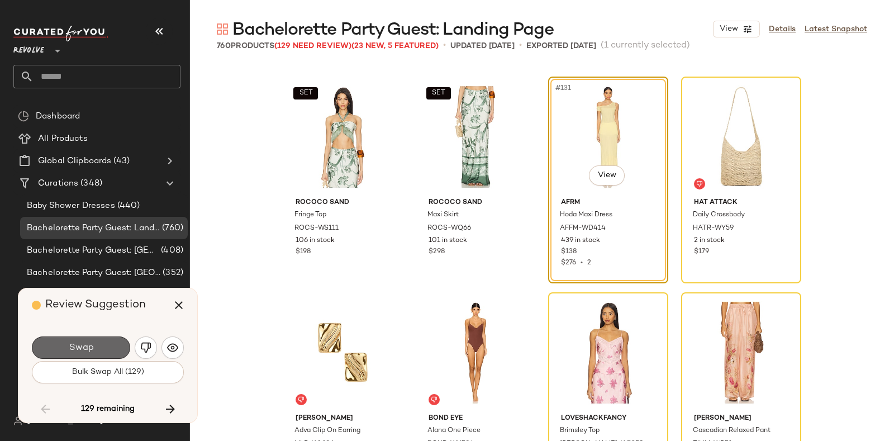
click at [109, 342] on button "Swap" at bounding box center [81, 347] width 98 height 22
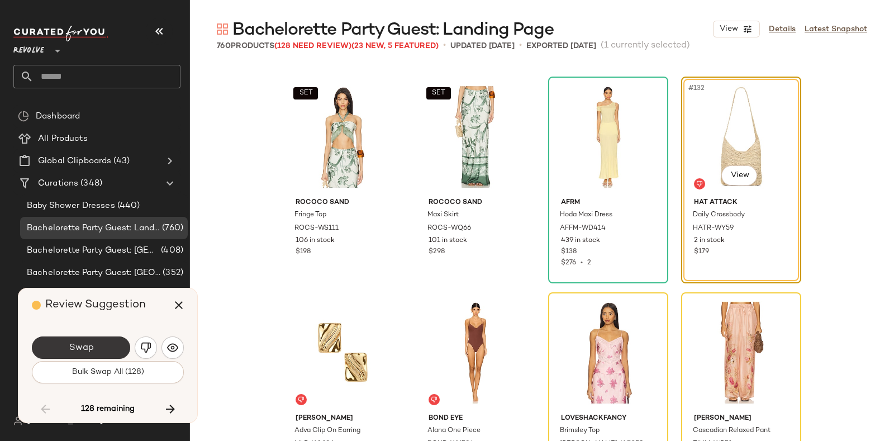
click at [96, 342] on button "Swap" at bounding box center [81, 347] width 98 height 22
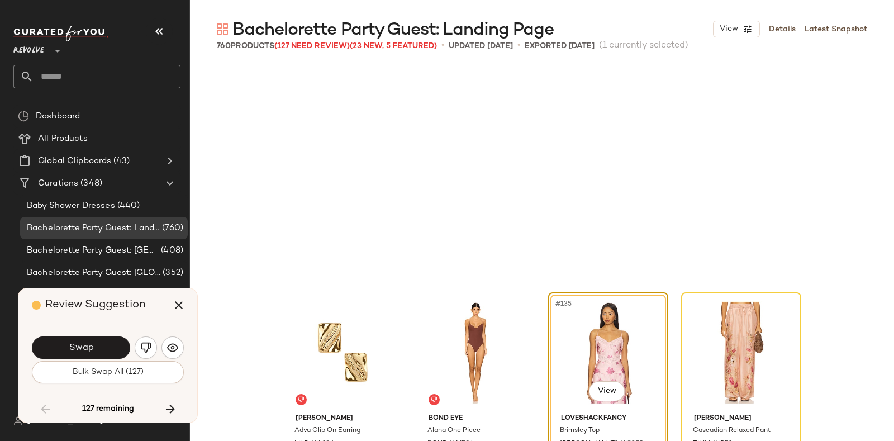
scroll to position [7120, 0]
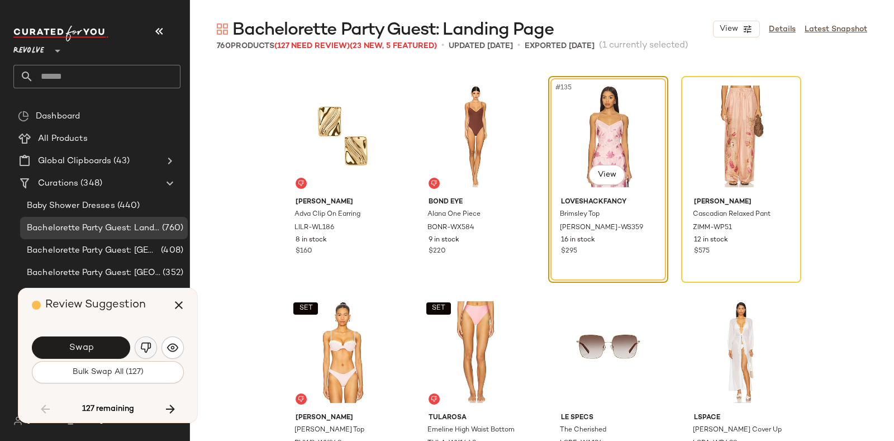
click at [143, 341] on button "button" at bounding box center [146, 347] width 22 height 22
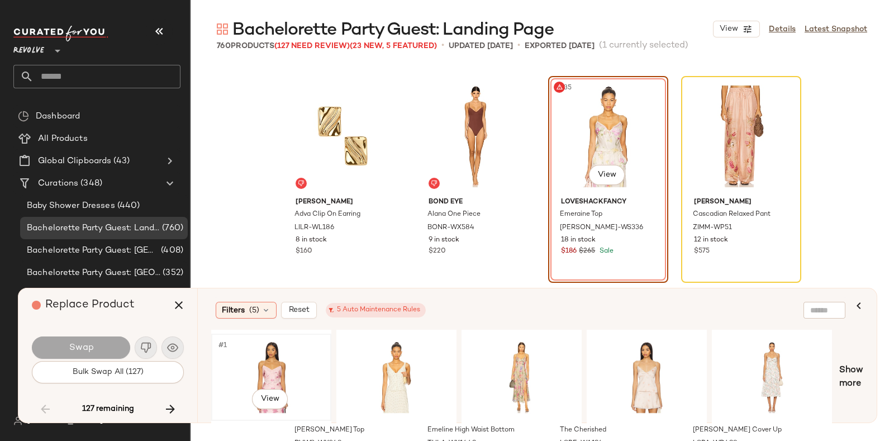
click at [289, 350] on div "#1 View" at bounding box center [271, 377] width 112 height 79
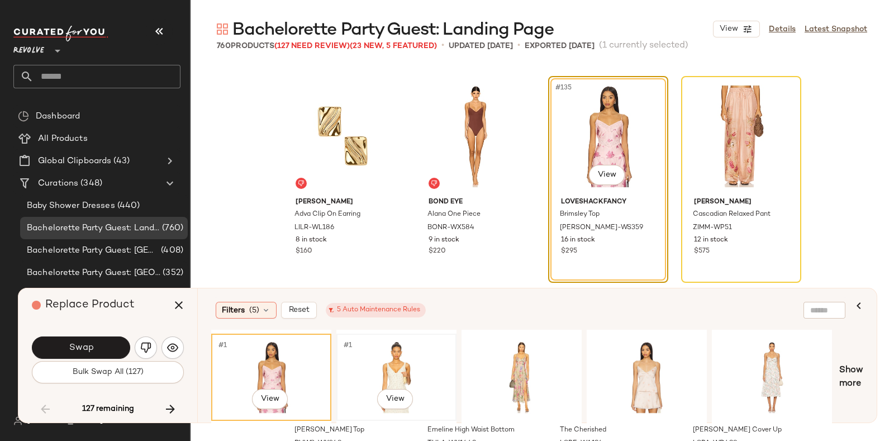
click at [392, 353] on div "#1 View" at bounding box center [396, 377] width 112 height 79
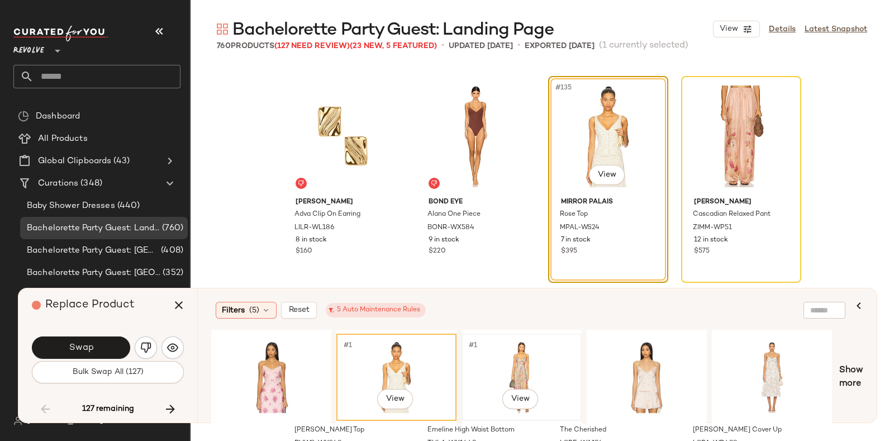
click at [520, 353] on div "#1 View" at bounding box center [522, 377] width 112 height 79
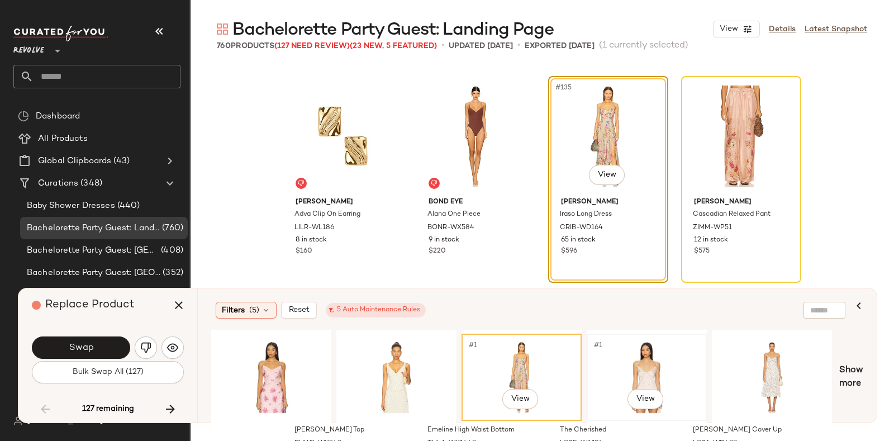
click at [639, 358] on div "#1 View" at bounding box center [647, 377] width 112 height 79
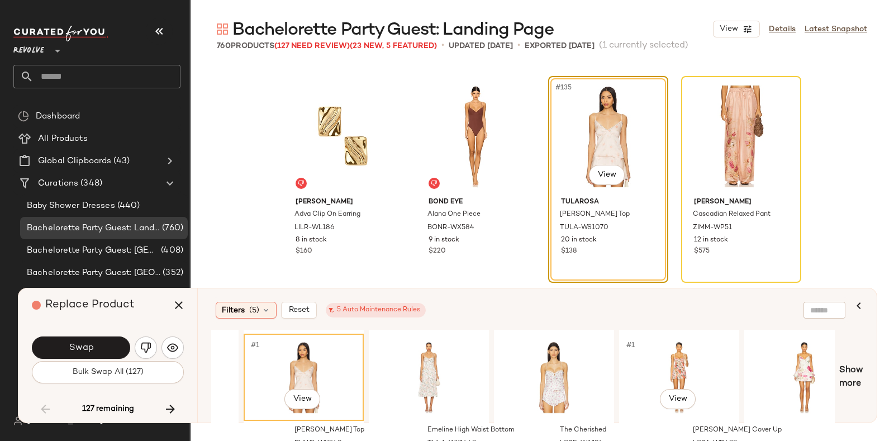
scroll to position [0, 345]
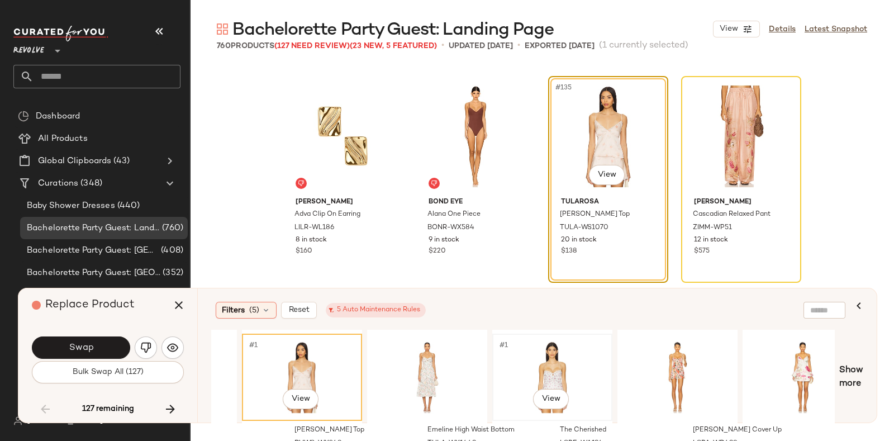
click at [568, 354] on div "#1 View" at bounding box center [552, 377] width 112 height 79
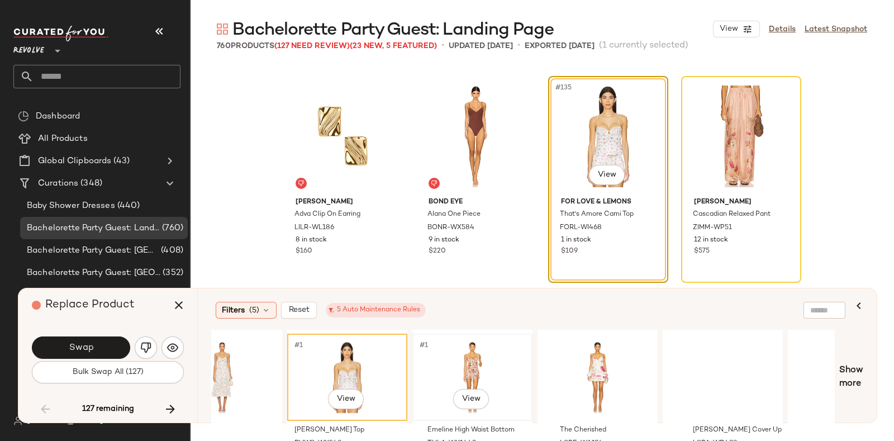
scroll to position [0, 566]
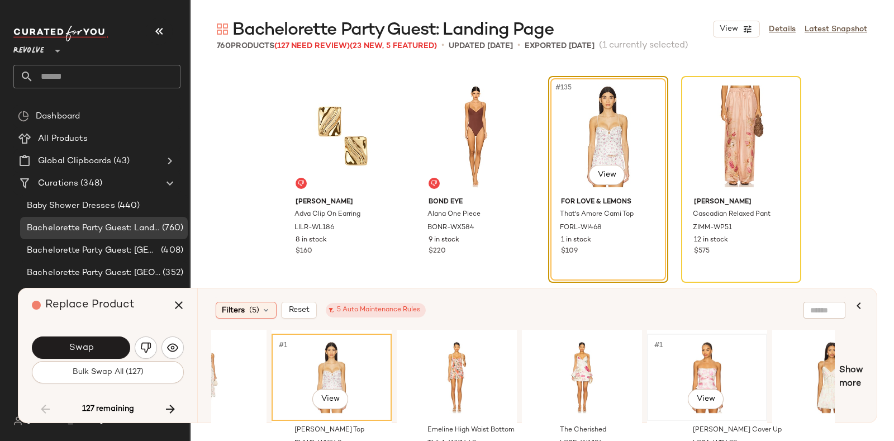
click at [701, 354] on div "#1 View" at bounding box center [707, 377] width 112 height 79
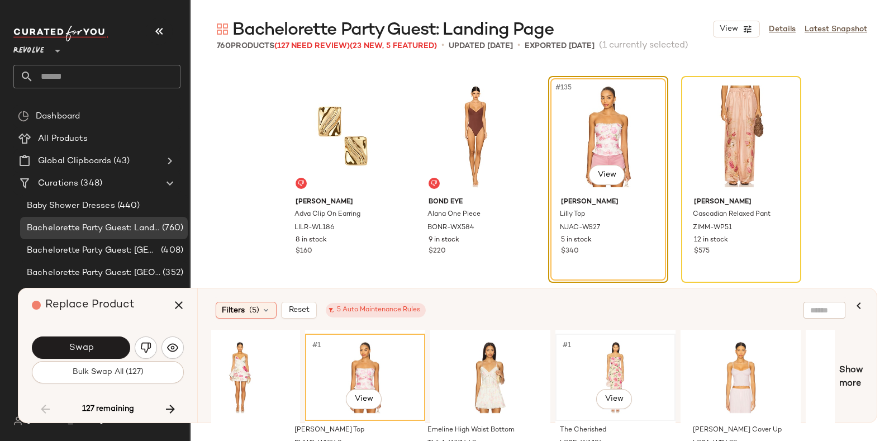
scroll to position [0, 908]
click at [485, 363] on div "#1 View" at bounding box center [490, 377] width 112 height 79
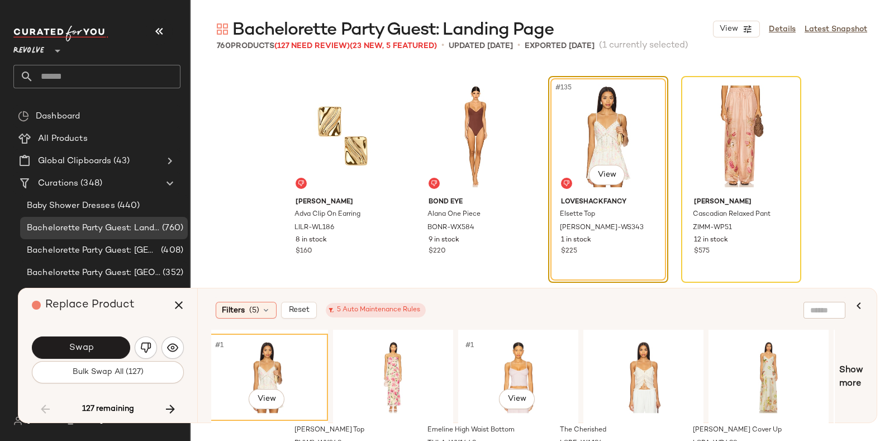
scroll to position [0, 1140]
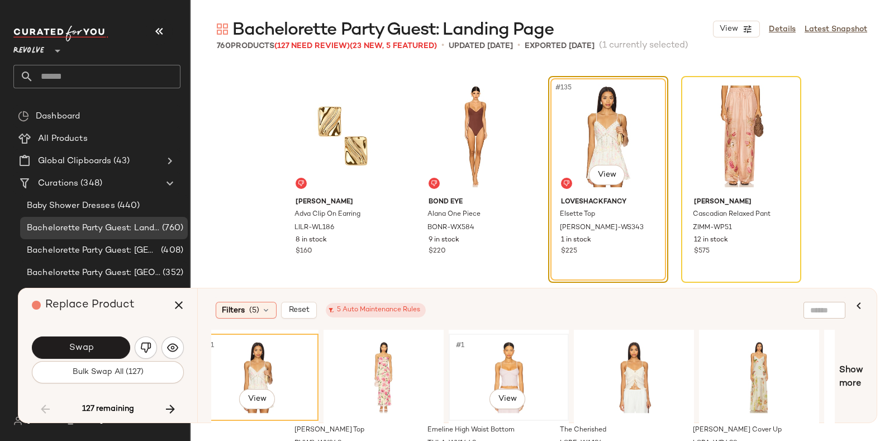
click at [516, 349] on div "#1 View" at bounding box center [509, 377] width 112 height 79
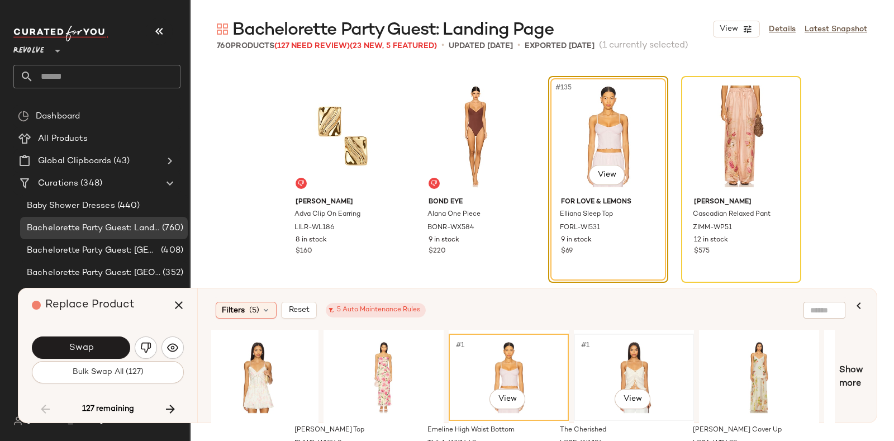
click at [640, 349] on div "#1 View" at bounding box center [634, 377] width 112 height 79
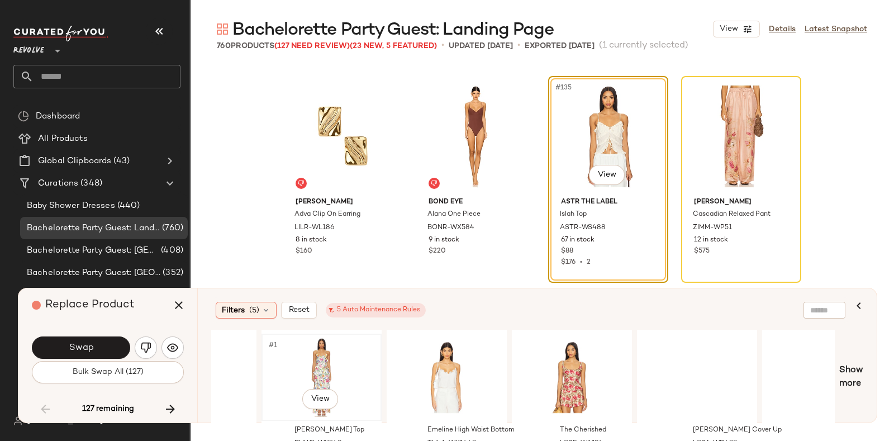
scroll to position [0, 1748]
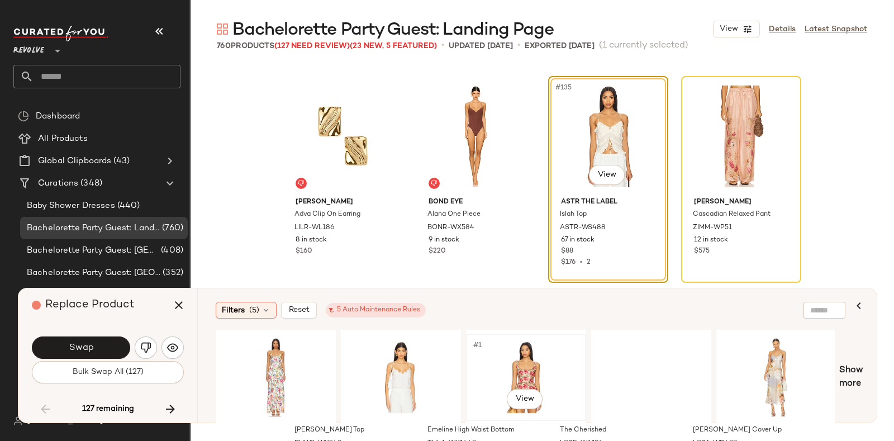
click at [505, 347] on div "#1 View" at bounding box center [526, 377] width 112 height 79
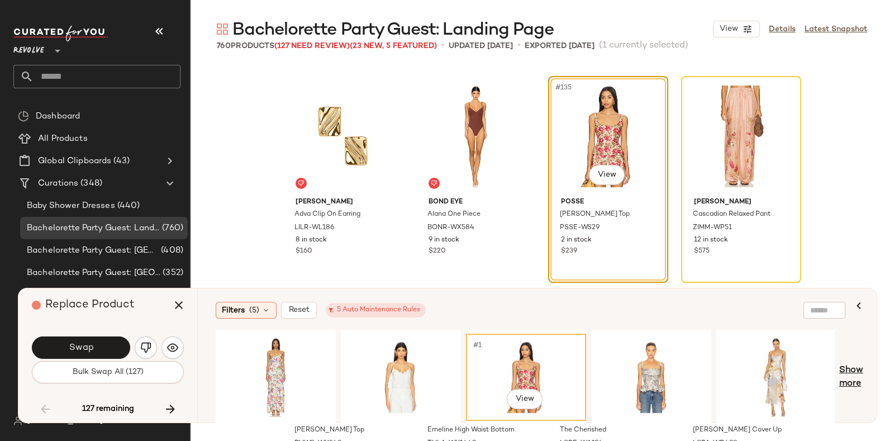
click at [854, 370] on span "Show more" at bounding box center [852, 377] width 24 height 27
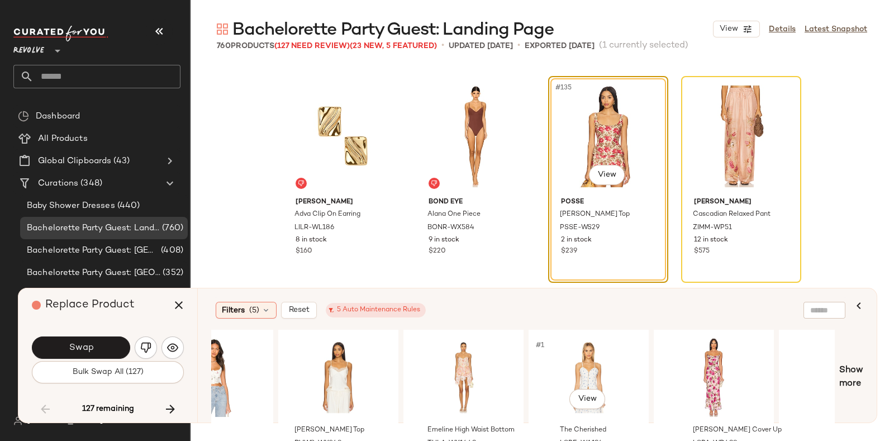
scroll to position [0, 2437]
click at [341, 353] on div "#1 View" at bounding box center [338, 377] width 112 height 79
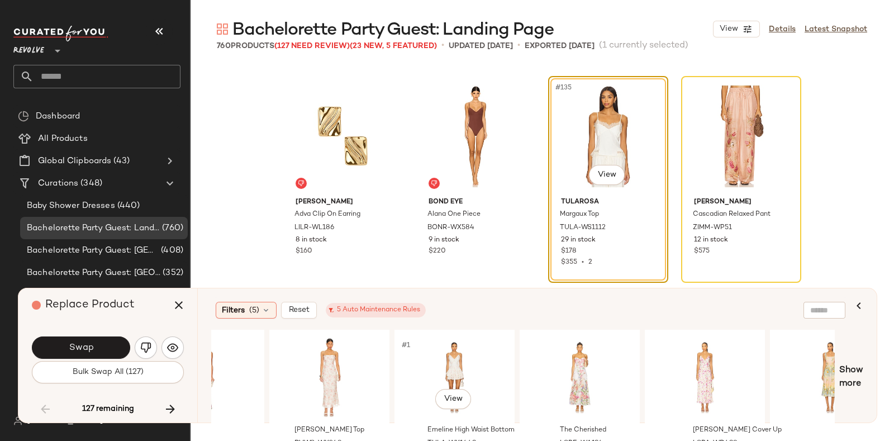
scroll to position [0, 3000]
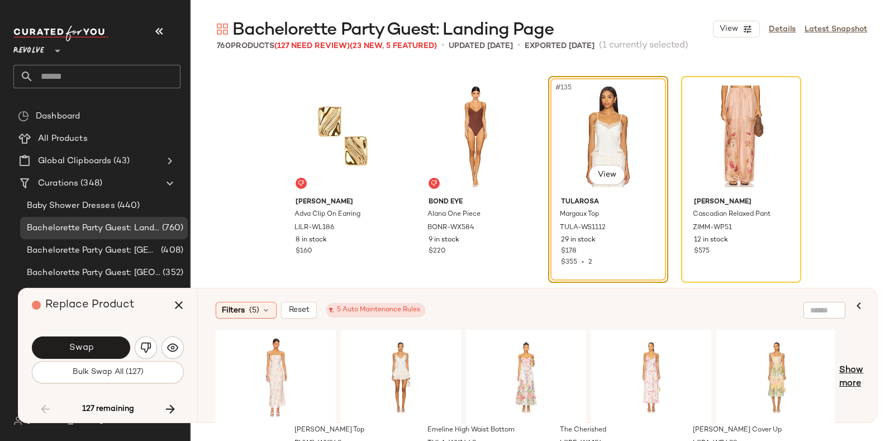
click at [848, 370] on span "Show more" at bounding box center [852, 377] width 24 height 27
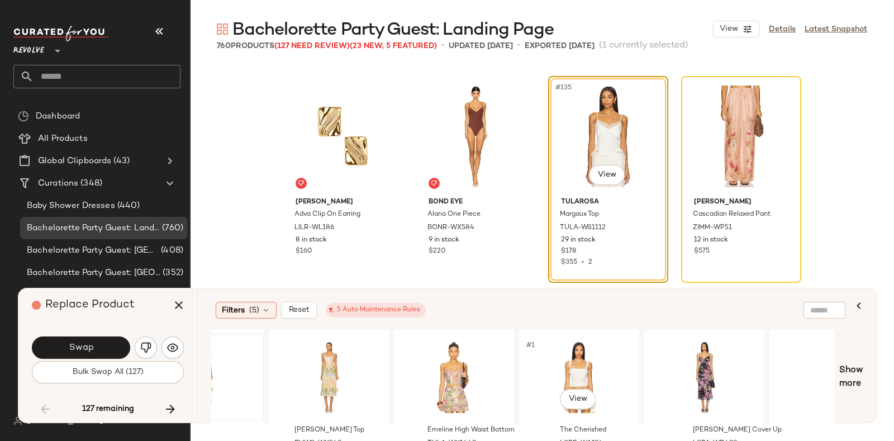
scroll to position [0, 3450]
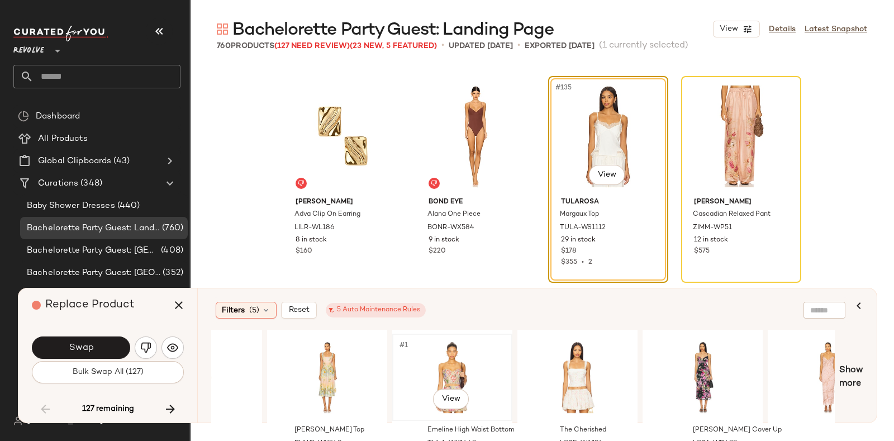
click at [447, 355] on div "#1 View" at bounding box center [452, 377] width 112 height 79
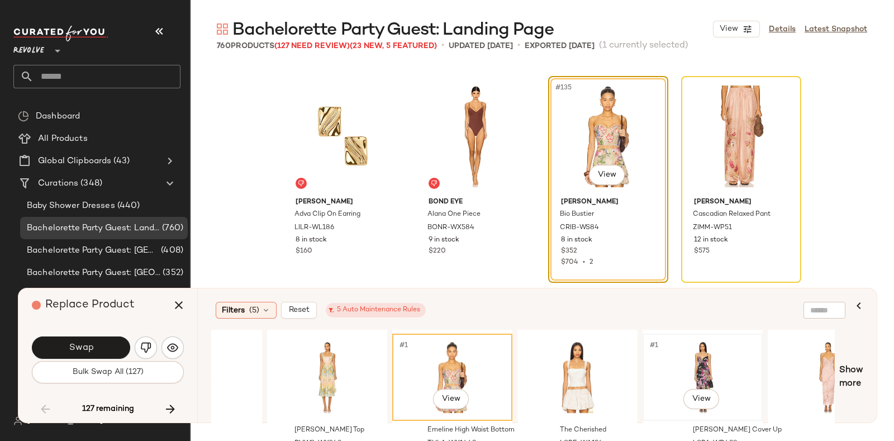
scroll to position [0, 3503]
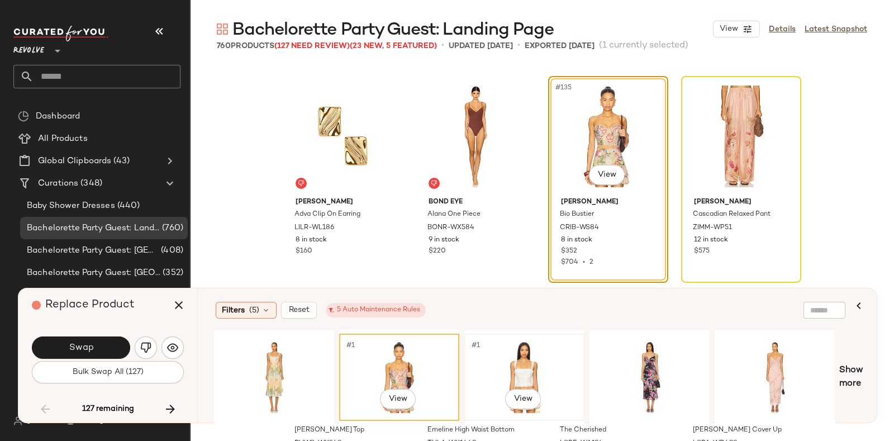
click at [523, 343] on div "#1 View" at bounding box center [524, 377] width 112 height 79
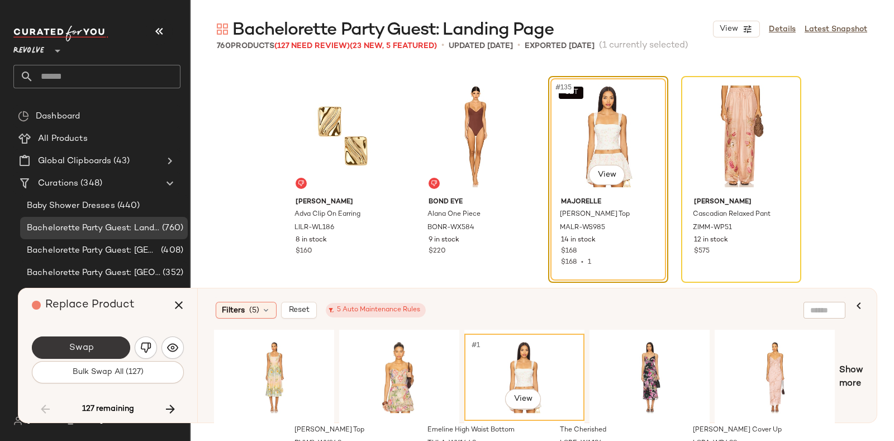
click at [103, 345] on button "Swap" at bounding box center [81, 347] width 98 height 22
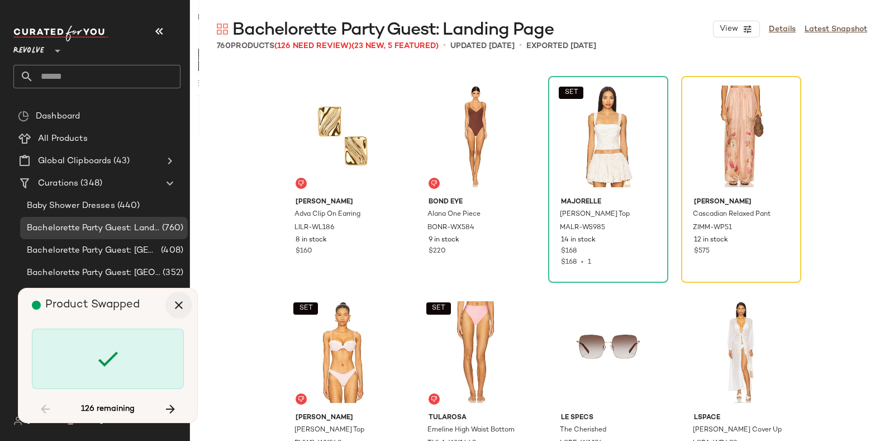
click at [175, 309] on icon "button" at bounding box center [178, 304] width 13 height 13
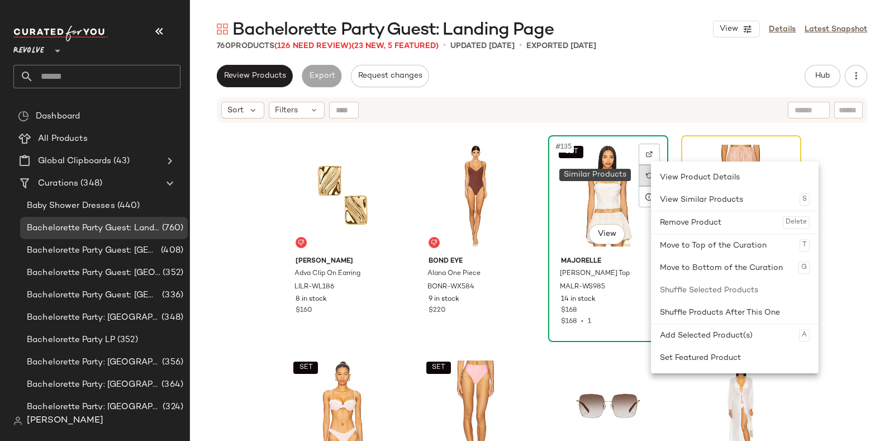
click at [646, 174] on img at bounding box center [649, 175] width 7 height 7
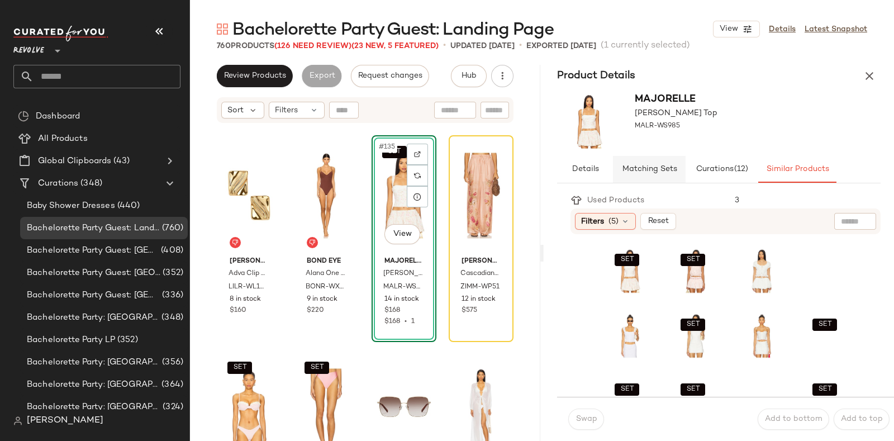
click at [657, 165] on span "Matching Sets" at bounding box center [649, 169] width 55 height 9
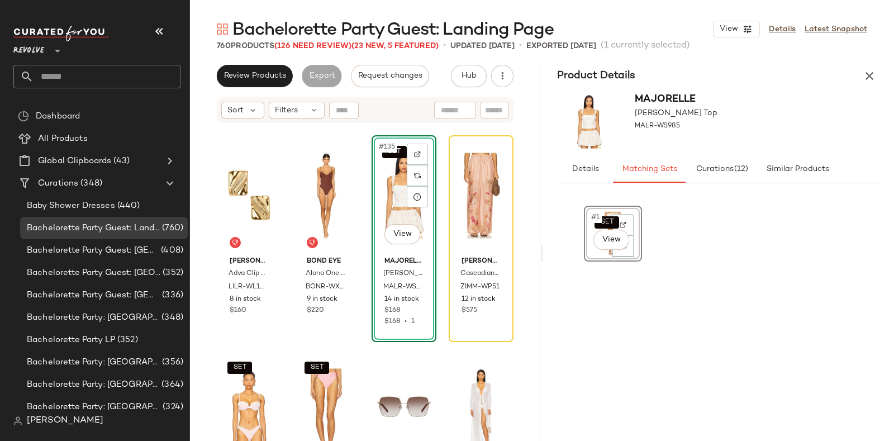
click at [594, 254] on div "SET #1 View" at bounding box center [613, 234] width 50 height 48
click at [590, 255] on div "SET #1 View" at bounding box center [613, 234] width 50 height 48
click at [572, 248] on div "SET #1 View" at bounding box center [719, 314] width 324 height 222
click at [592, 249] on div "SET #1 View" at bounding box center [613, 234] width 50 height 48
click at [584, 328] on div "SET #1 View" at bounding box center [613, 316] width 58 height 220
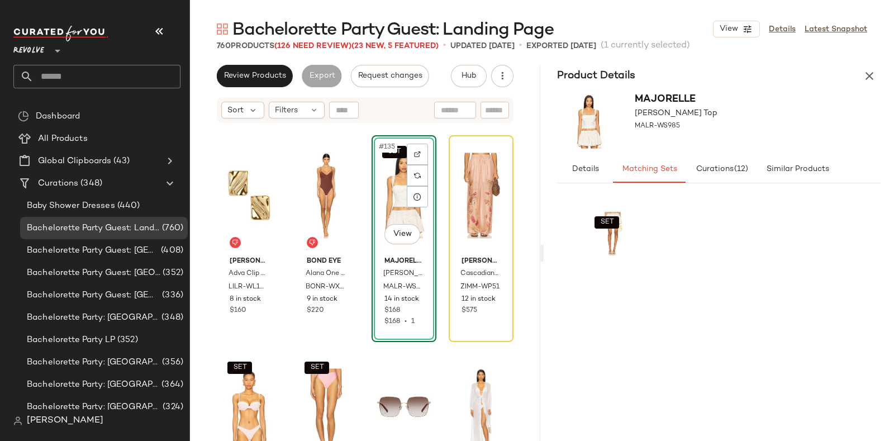
click at [584, 328] on div "SET" at bounding box center [613, 316] width 58 height 220
click at [645, 334] on div "SET" at bounding box center [719, 316] width 270 height 220
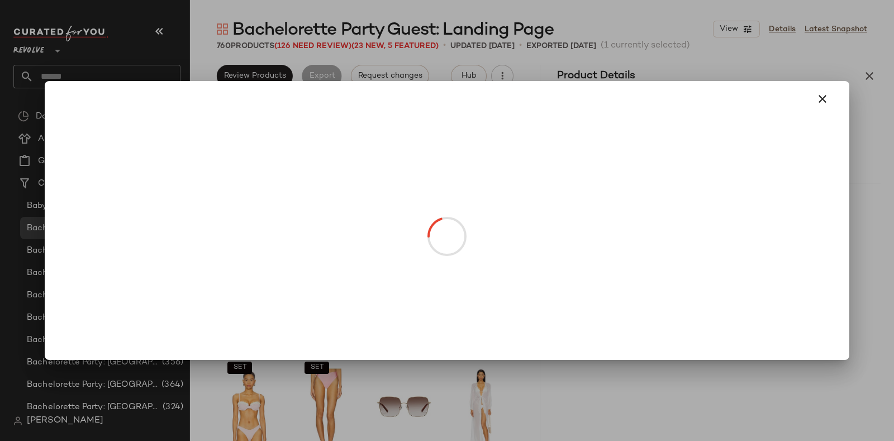
drag, startPoint x: 595, startPoint y: 248, endPoint x: 501, endPoint y: 239, distance: 94.9
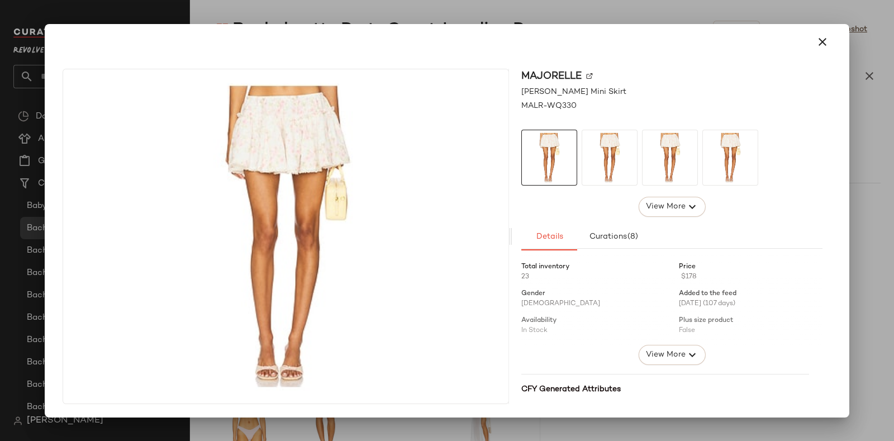
drag, startPoint x: 501, startPoint y: 239, endPoint x: 808, endPoint y: 51, distance: 359.5
click at [808, 51] on div at bounding box center [447, 42] width 778 height 27
click at [823, 42] on icon "button" at bounding box center [822, 41] width 13 height 13
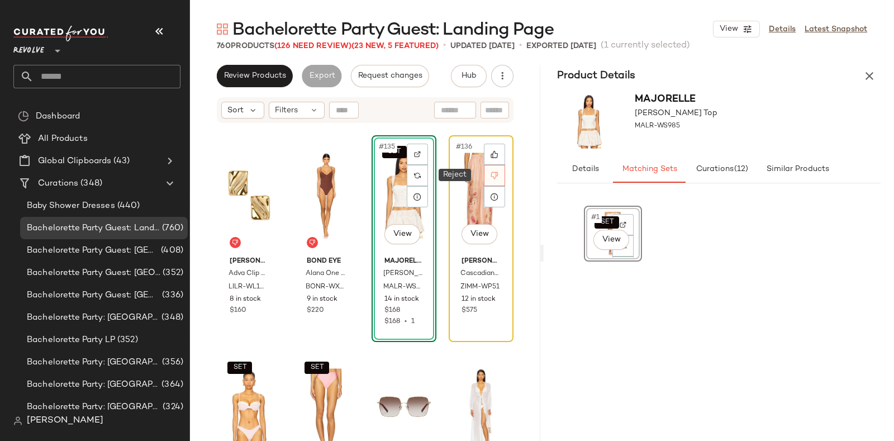
click at [491, 177] on icon at bounding box center [494, 175] width 7 height 7
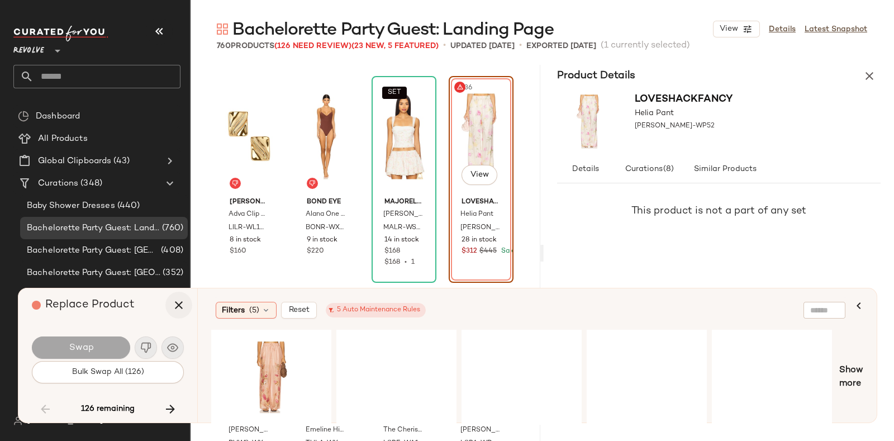
click at [176, 303] on icon "button" at bounding box center [178, 304] width 13 height 13
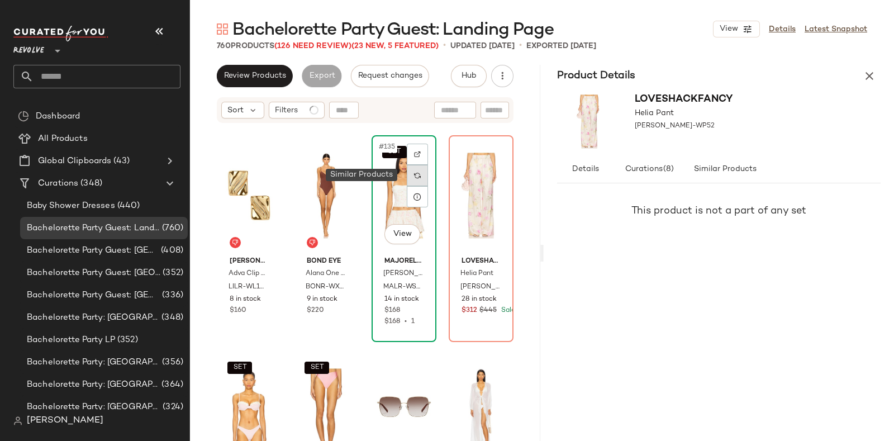
click at [419, 173] on div at bounding box center [417, 175] width 21 height 21
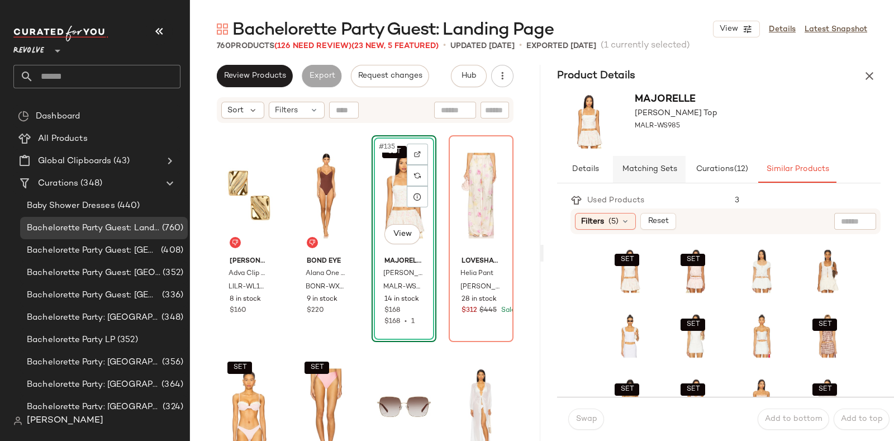
click at [646, 170] on span "Matching Sets" at bounding box center [649, 169] width 55 height 9
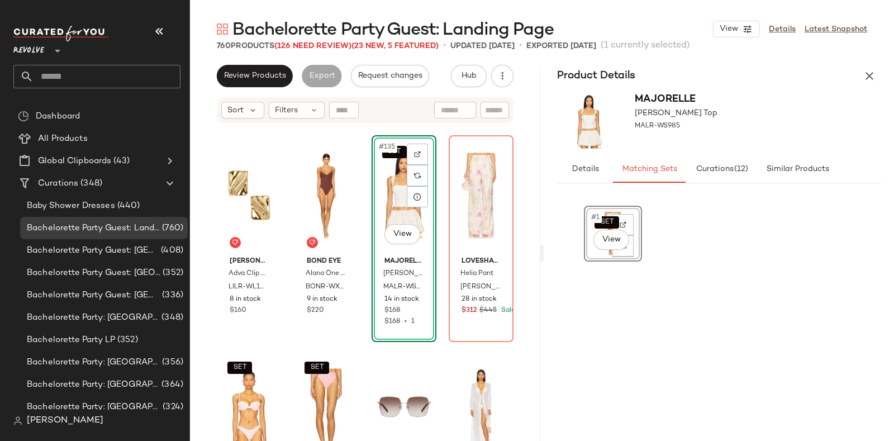
click at [429, 247] on div "SET #135 View MAJORELLE Deidre Top MALR-WS985 14 in stock $168 $168 • 1" at bounding box center [404, 238] width 65 height 207
click at [423, 241] on div "SET #135 View" at bounding box center [404, 195] width 57 height 113
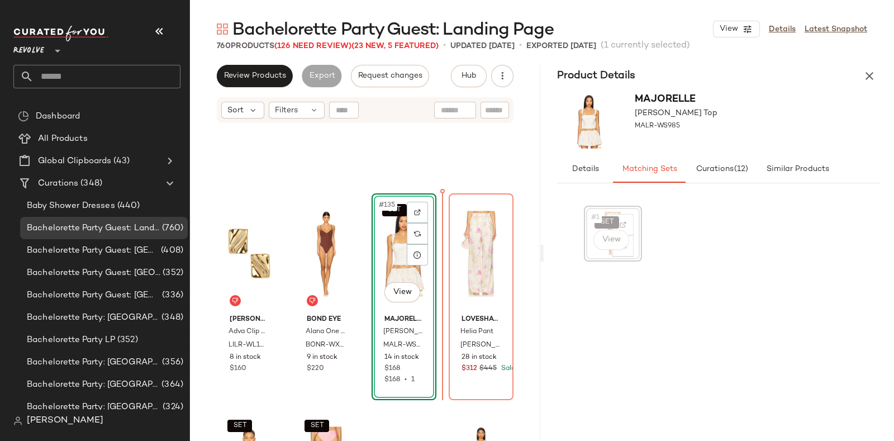
scroll to position [7053, 0]
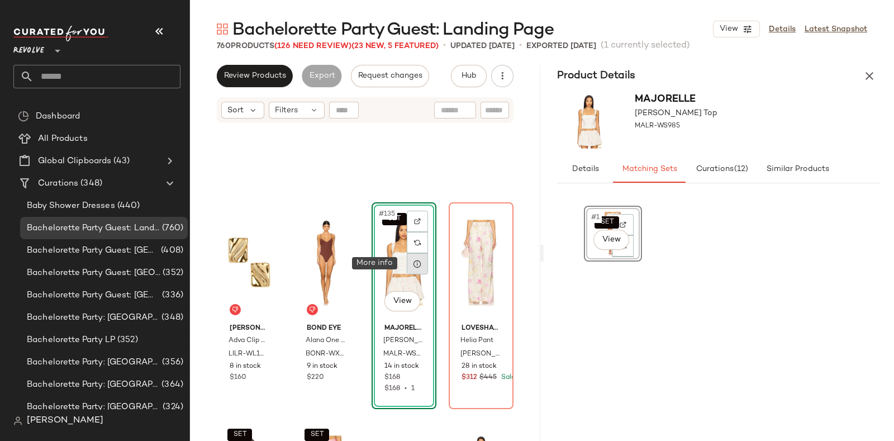
click at [423, 273] on div at bounding box center [417, 263] width 21 height 21
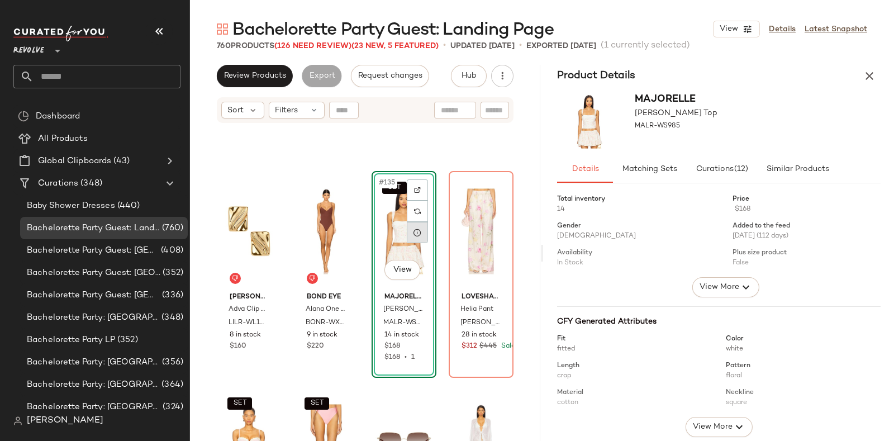
scroll to position [7084, 0]
click at [662, 167] on span "Matching Sets" at bounding box center [649, 169] width 55 height 9
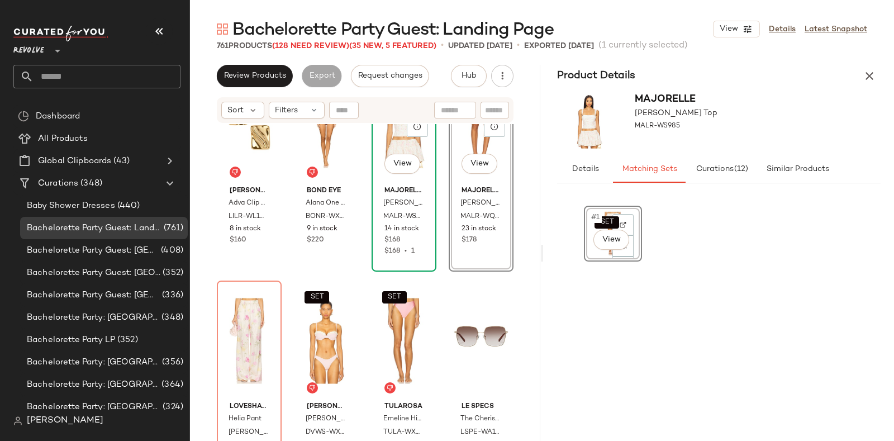
scroll to position [7191, 0]
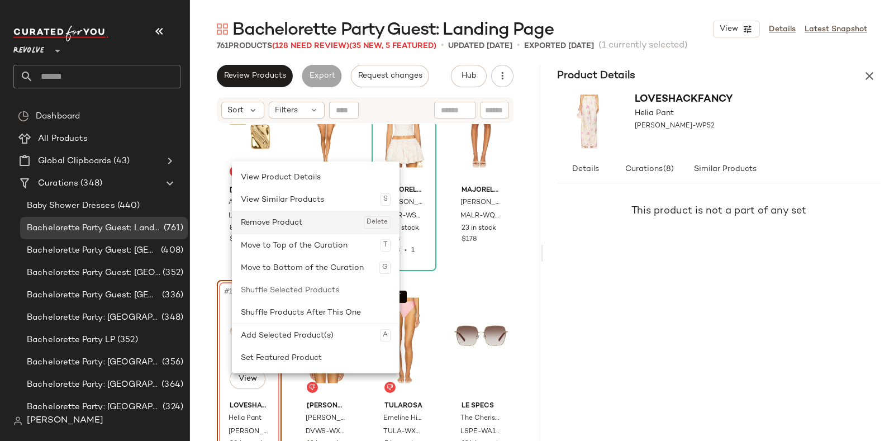
click at [294, 224] on div "Remove Product Delete" at bounding box center [316, 222] width 150 height 22
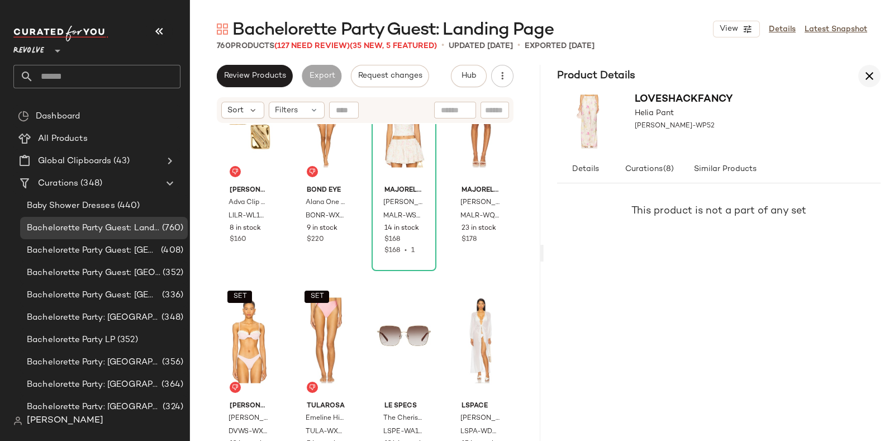
click at [872, 65] on button "button" at bounding box center [870, 76] width 22 height 22
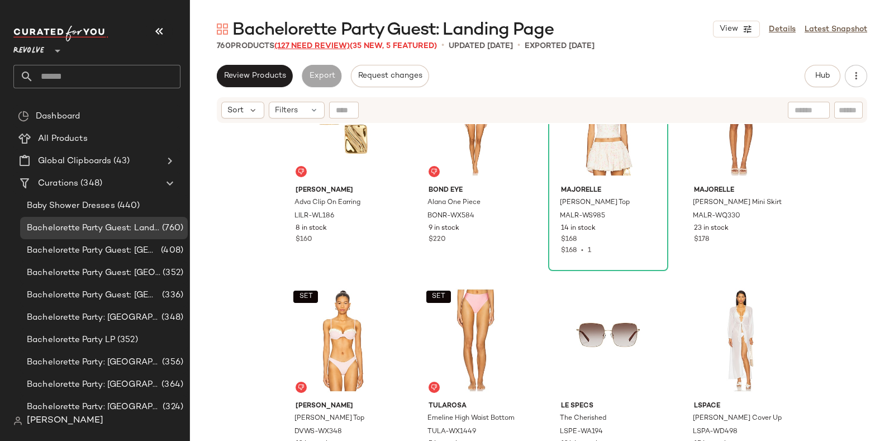
click at [313, 49] on span "(127 Need Review)" at bounding box center [311, 46] width 75 height 8
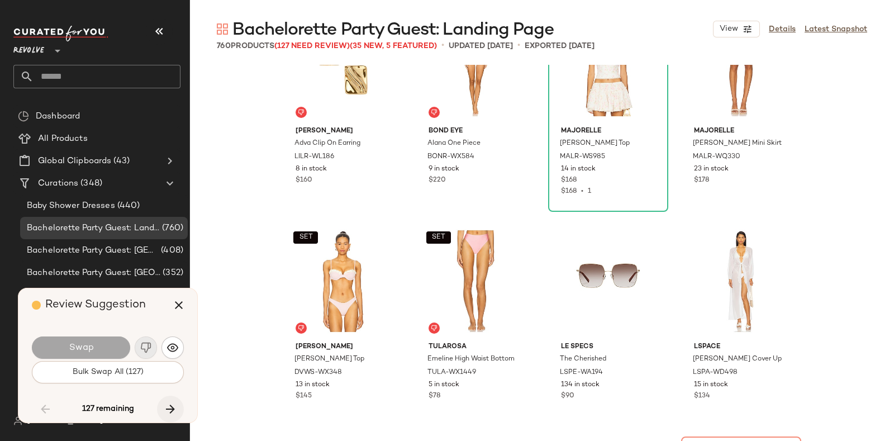
click at [172, 402] on icon "button" at bounding box center [170, 408] width 13 height 13
click at [144, 314] on div "Review Suggestion" at bounding box center [112, 305] width 160 height 34
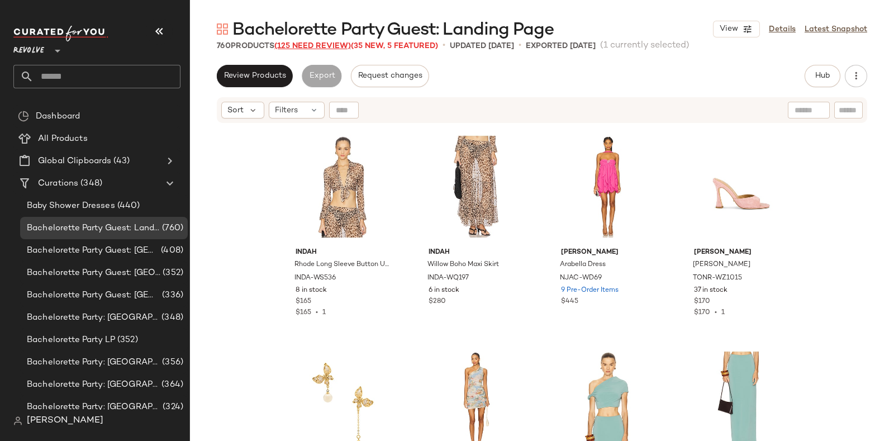
click at [303, 45] on span "(125 Need Review)" at bounding box center [312, 46] width 77 height 8
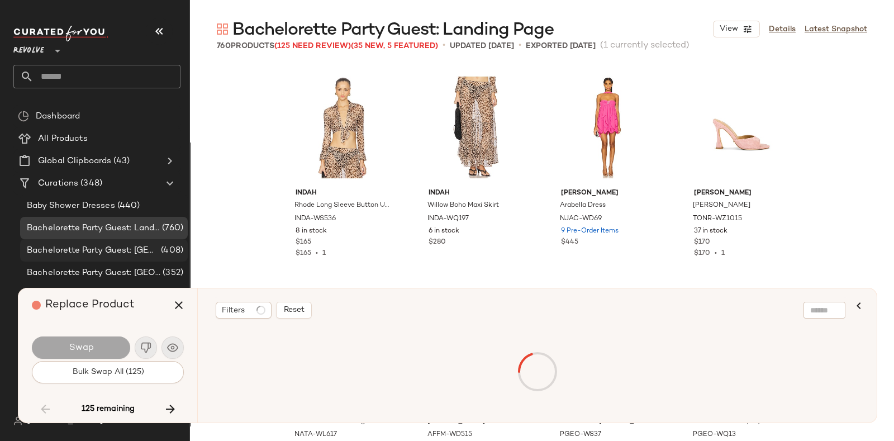
scroll to position [7551, 0]
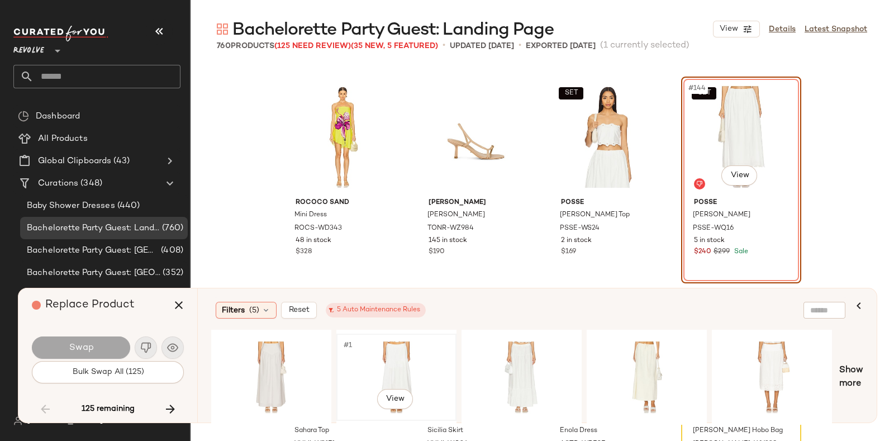
click at [388, 358] on div "#1 View" at bounding box center [396, 377] width 112 height 79
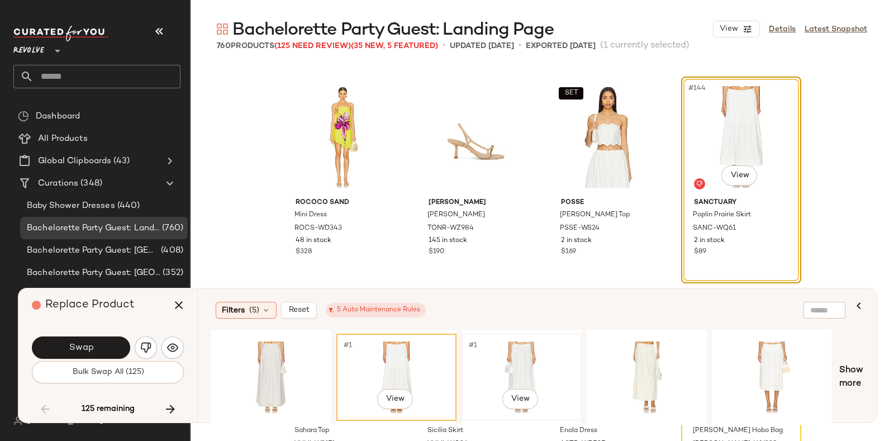
click at [514, 350] on div "#1 View" at bounding box center [522, 377] width 112 height 79
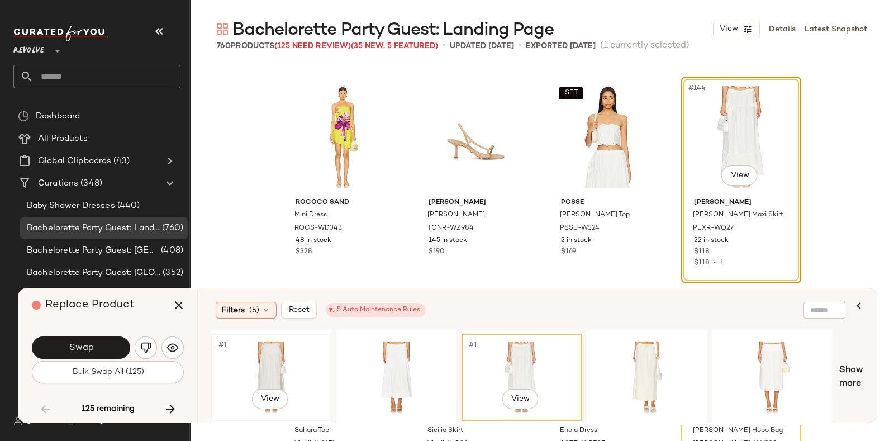
click at [273, 338] on div "#1 View" at bounding box center [271, 377] width 112 height 79
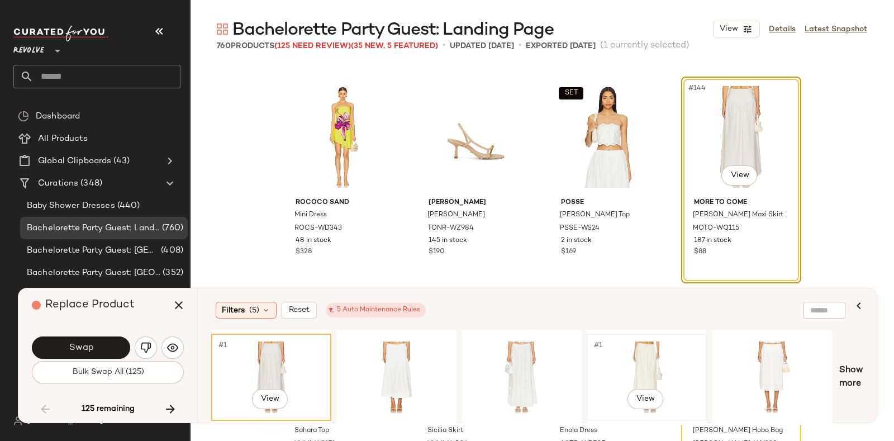
click at [630, 363] on div "#1 View" at bounding box center [647, 377] width 112 height 79
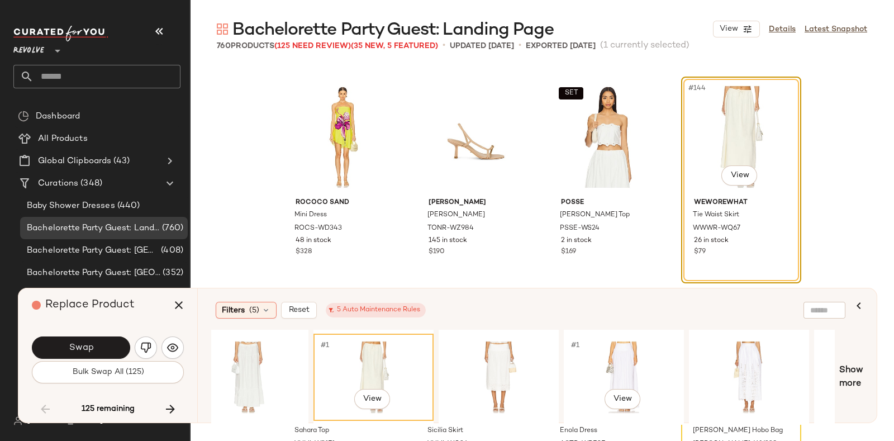
scroll to position [0, 273]
click at [502, 356] on div "#1 View" at bounding box center [499, 377] width 112 height 79
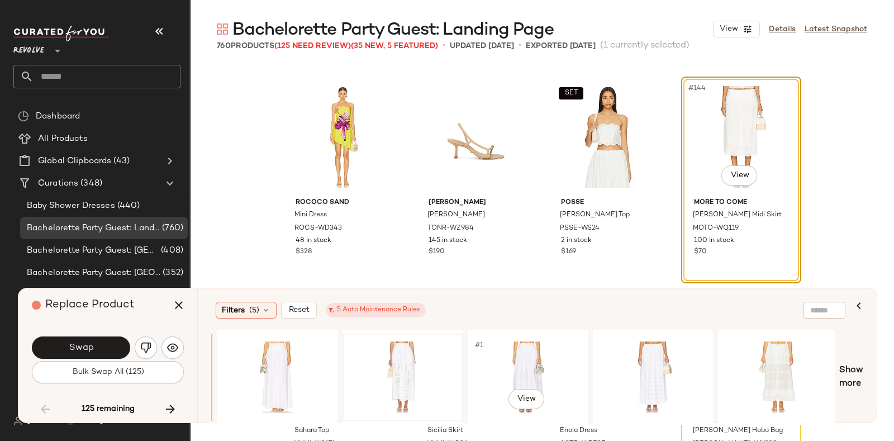
scroll to position [0, 622]
click at [386, 345] on div "#1 View" at bounding box center [401, 377] width 112 height 79
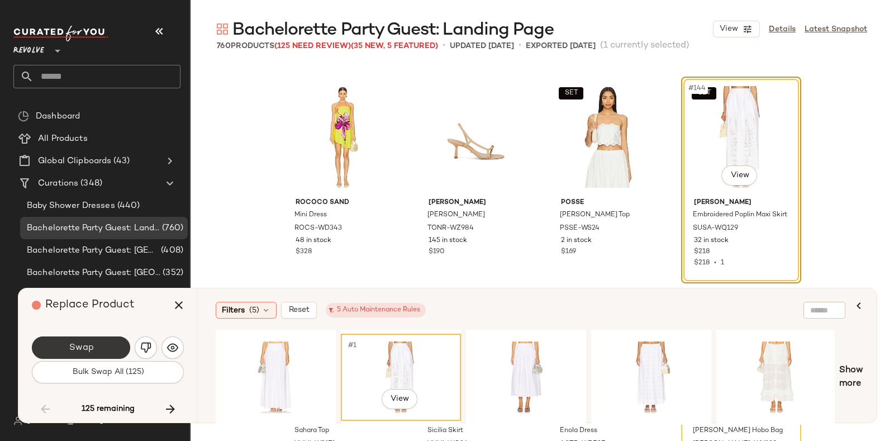
click at [98, 339] on button "Swap" at bounding box center [81, 347] width 98 height 22
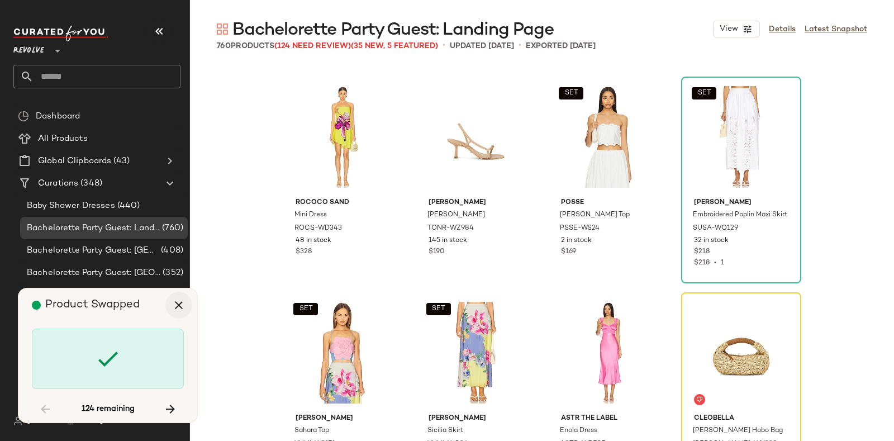
click at [174, 306] on icon "button" at bounding box center [178, 304] width 13 height 13
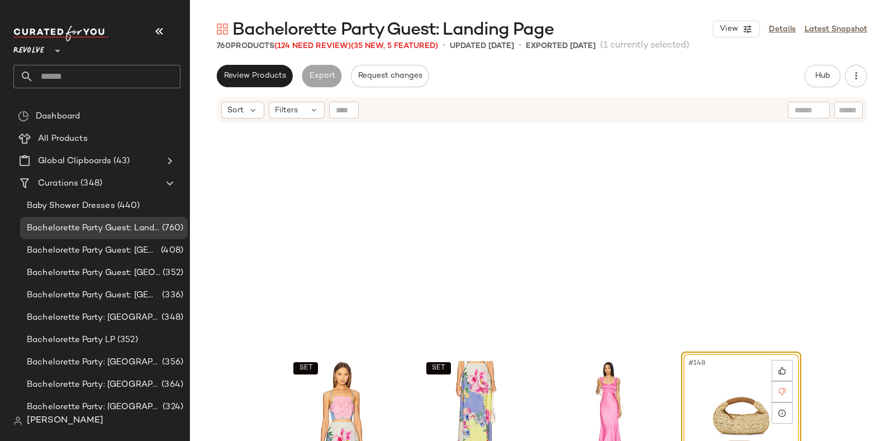
scroll to position [7766, 0]
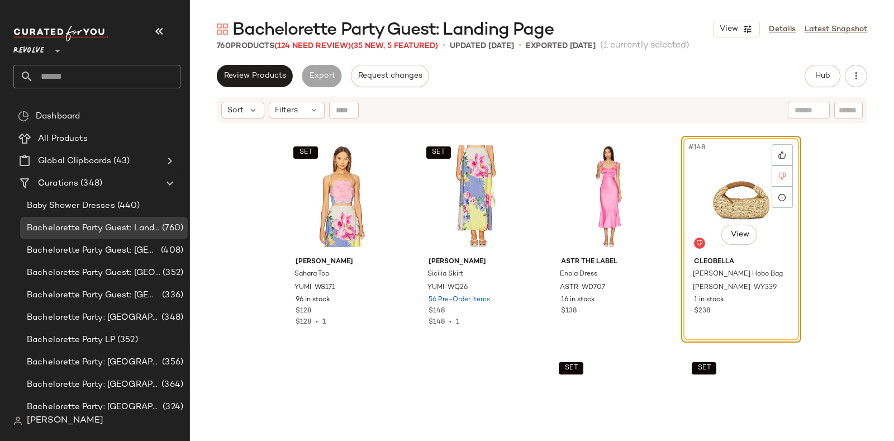
click at [773, 174] on div at bounding box center [782, 175] width 21 height 21
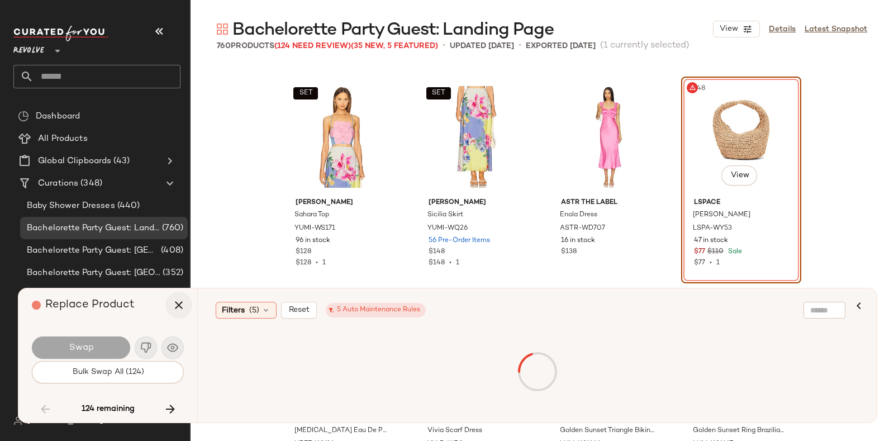
click at [182, 302] on icon "button" at bounding box center [178, 304] width 13 height 13
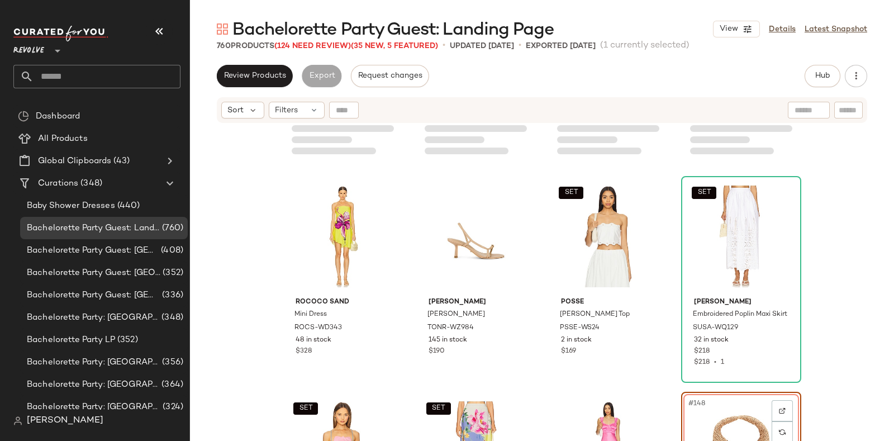
scroll to position [7511, 0]
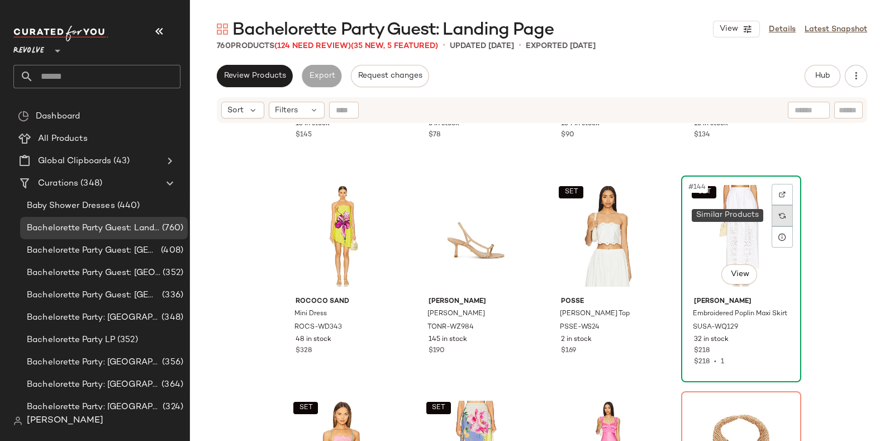
click at [781, 214] on img at bounding box center [782, 215] width 7 height 7
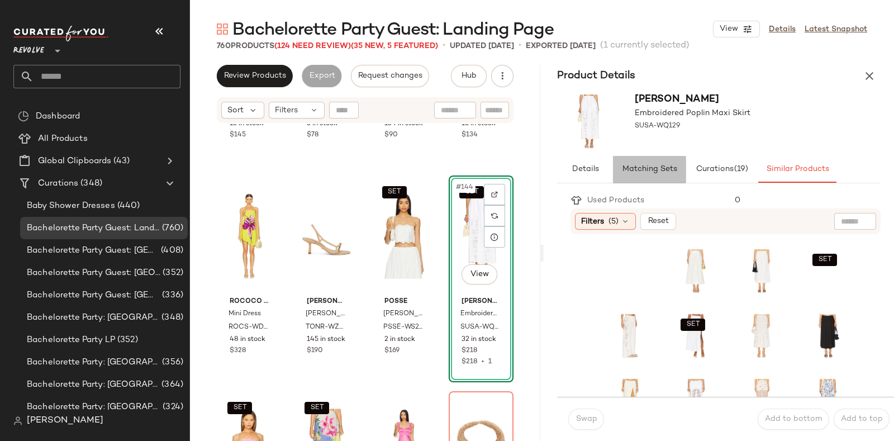
click at [642, 165] on span "Matching Sets" at bounding box center [649, 169] width 55 height 9
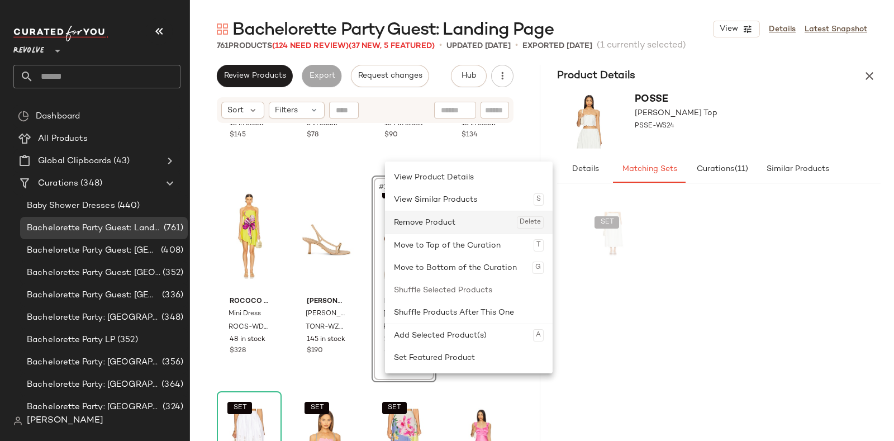
click at [424, 222] on div "Remove Product Delete" at bounding box center [469, 222] width 150 height 22
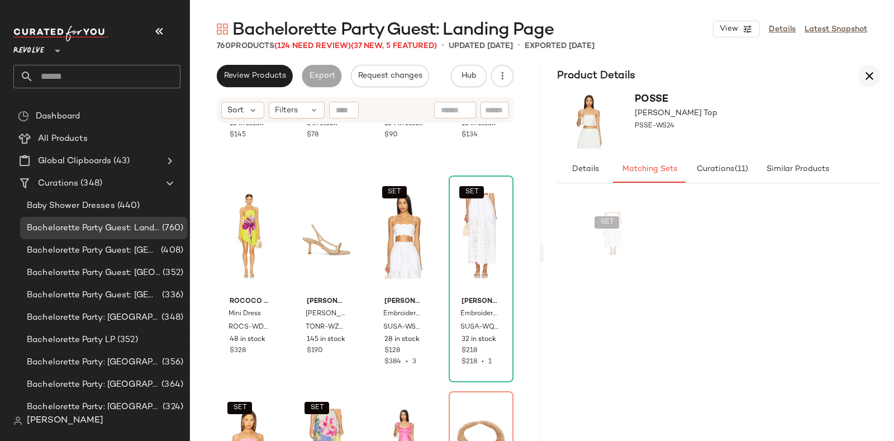
click at [866, 73] on icon "button" at bounding box center [869, 75] width 13 height 13
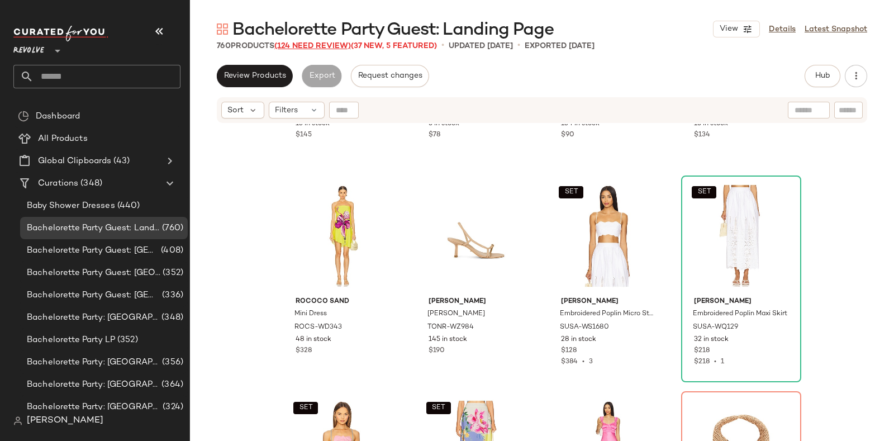
click at [310, 45] on span "(124 Need Review)" at bounding box center [312, 46] width 77 height 8
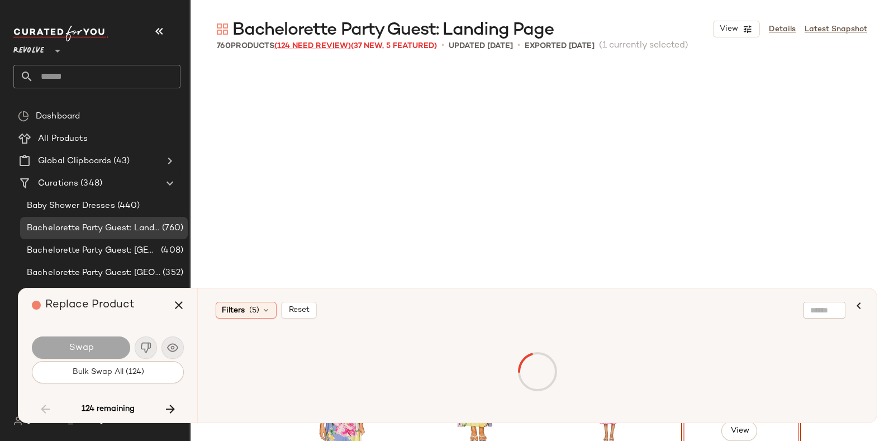
scroll to position [7766, 0]
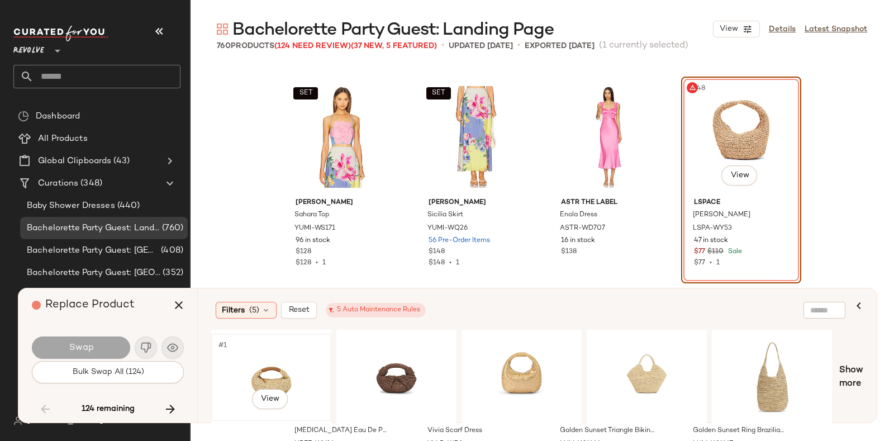
click at [269, 356] on div "#1 View" at bounding box center [271, 377] width 112 height 79
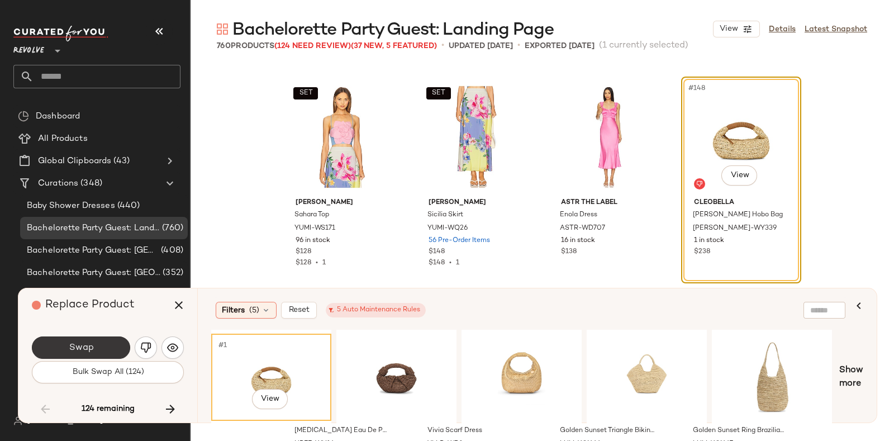
click at [92, 344] on span "Swap" at bounding box center [80, 348] width 25 height 11
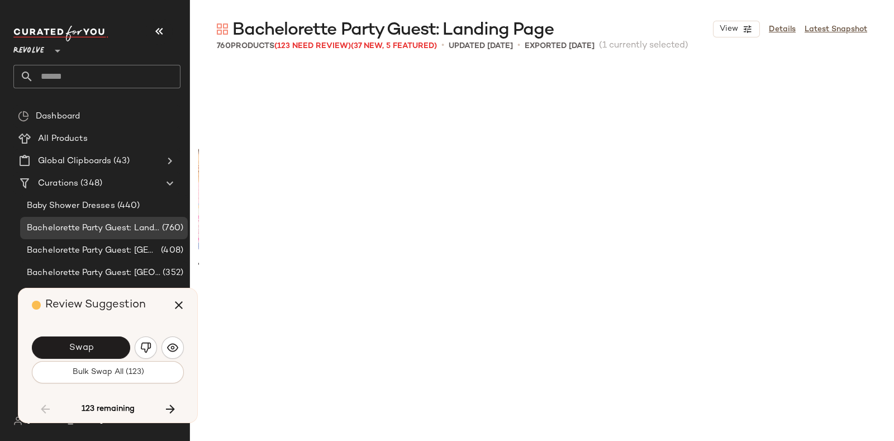
scroll to position [8414, 0]
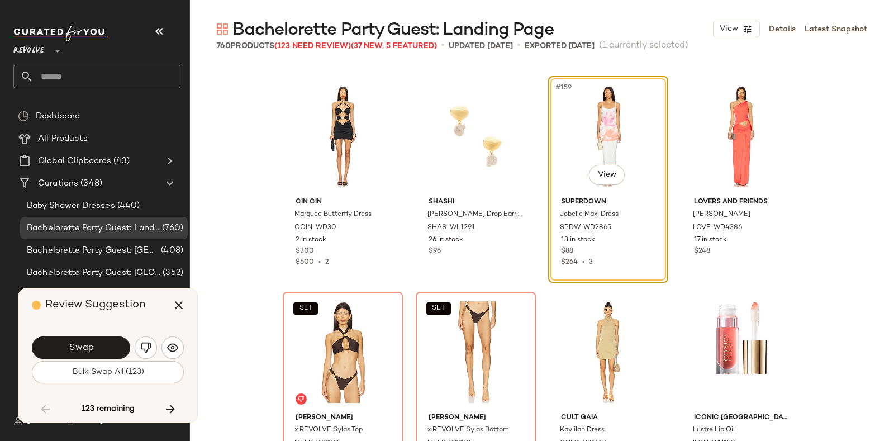
click at [157, 300] on div "Review Suggestion" at bounding box center [112, 305] width 160 height 34
click at [106, 343] on button "Swap" at bounding box center [81, 347] width 98 height 22
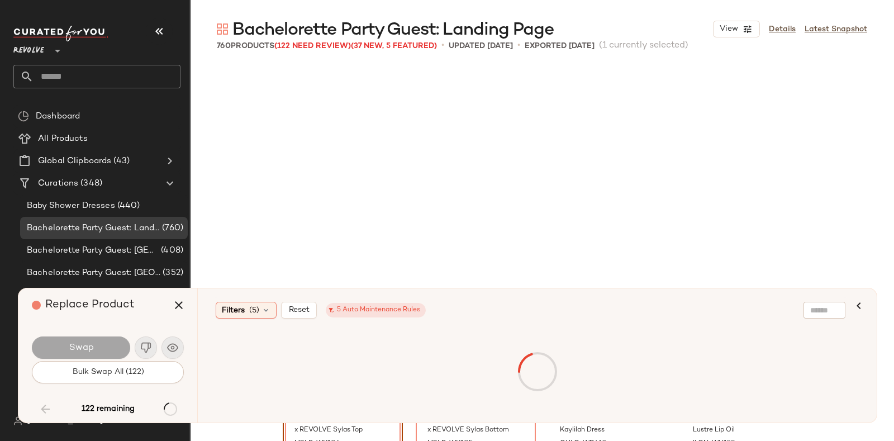
scroll to position [8629, 0]
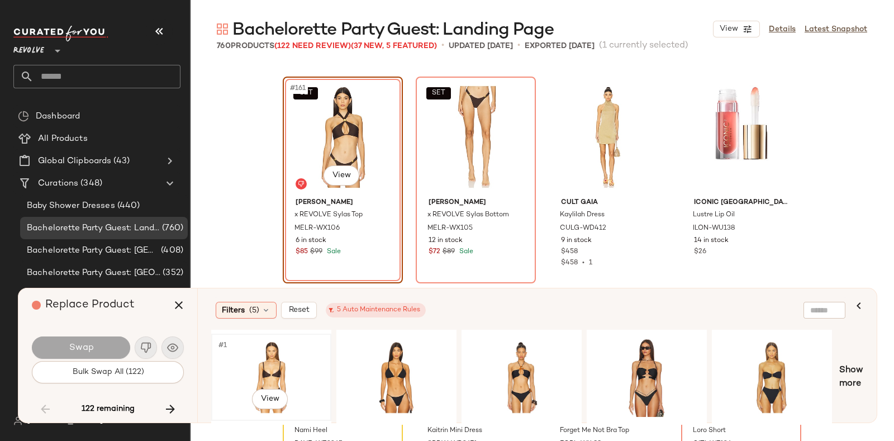
click at [252, 347] on div "#1 View" at bounding box center [271, 377] width 112 height 79
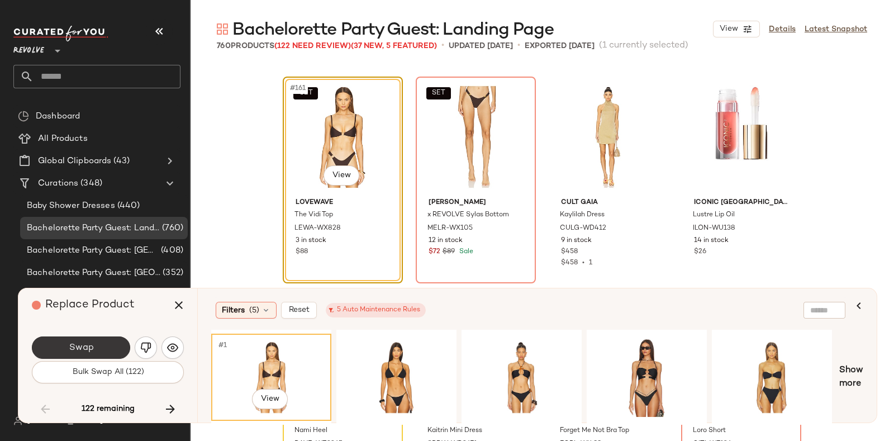
click at [88, 345] on span "Swap" at bounding box center [80, 348] width 25 height 11
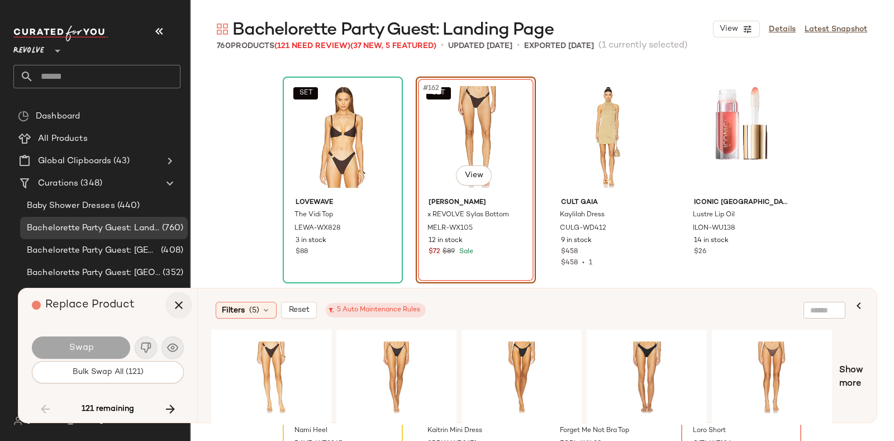
click at [172, 303] on icon "button" at bounding box center [178, 304] width 13 height 13
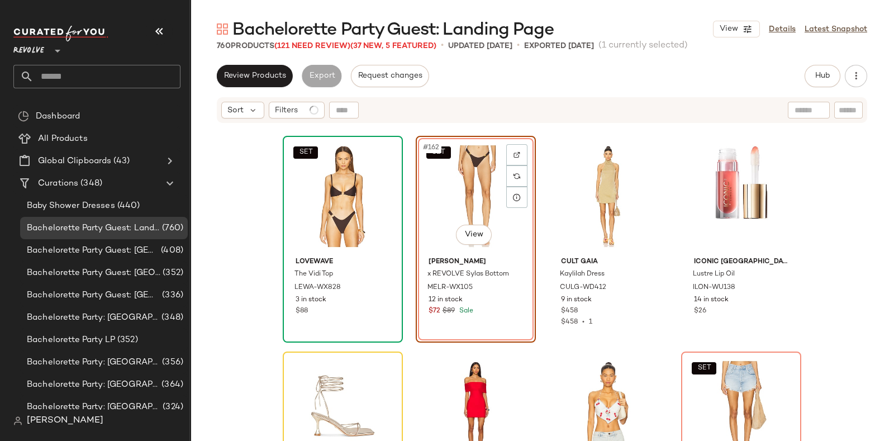
click at [302, 232] on div "SET" at bounding box center [343, 196] width 112 height 113
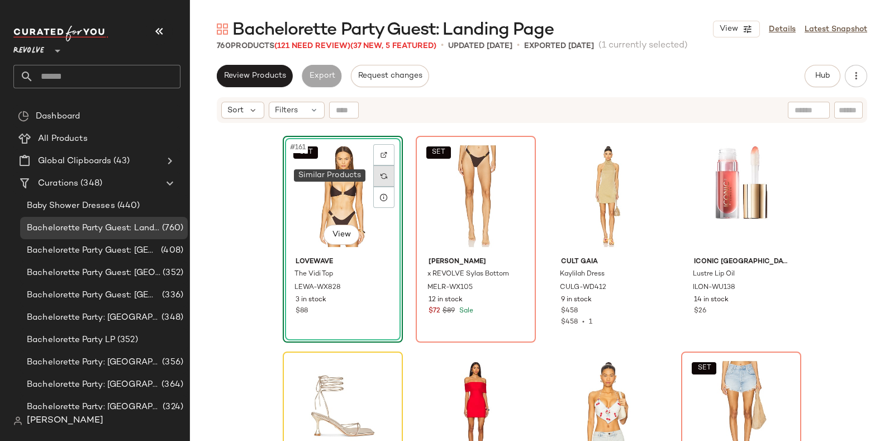
click at [374, 177] on div at bounding box center [383, 175] width 21 height 21
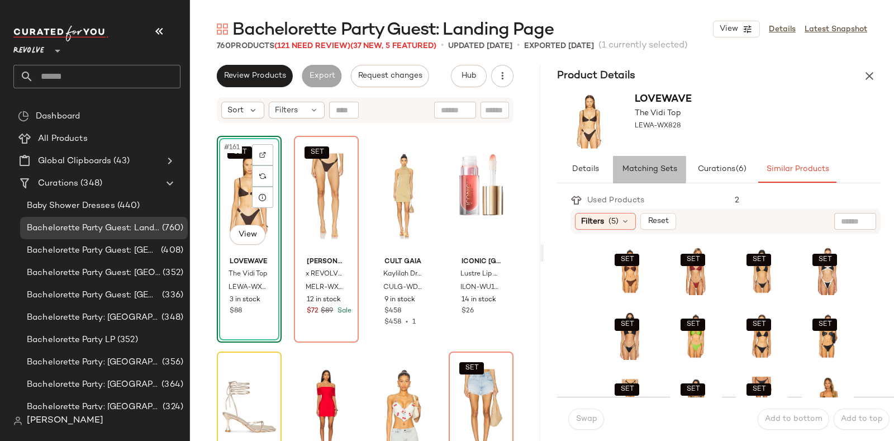
click at [652, 166] on span "Matching Sets" at bounding box center [649, 169] width 55 height 9
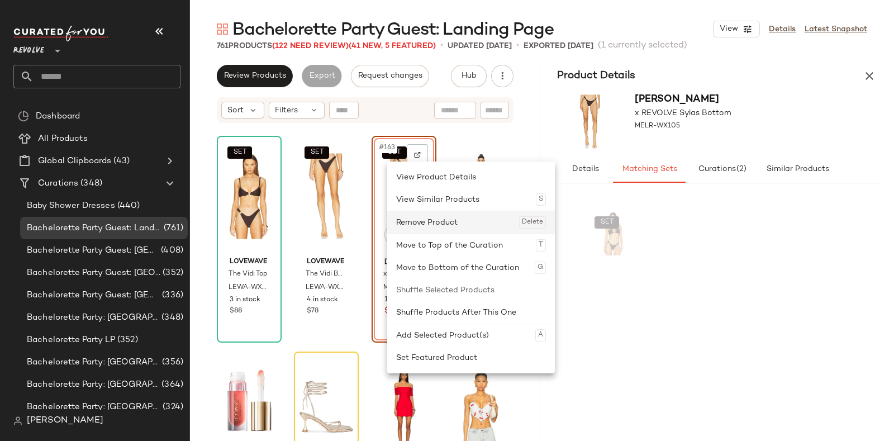
click at [420, 219] on div "Remove Product Delete" at bounding box center [471, 222] width 150 height 22
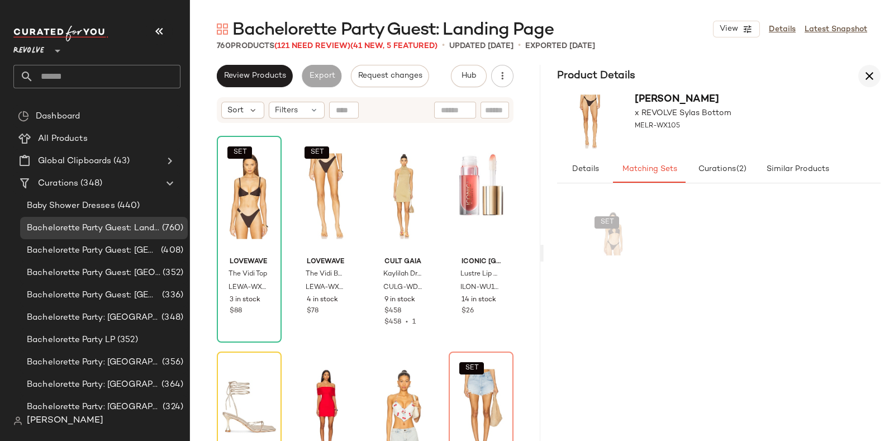
click at [869, 73] on icon "button" at bounding box center [869, 75] width 13 height 13
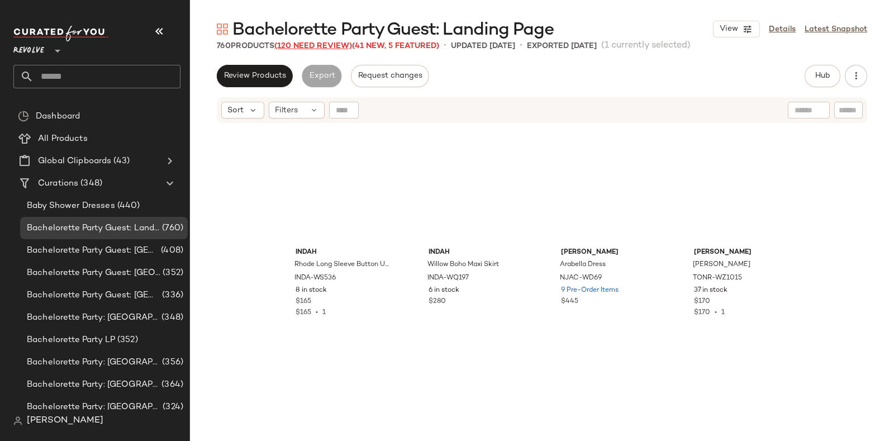
click at [304, 45] on span "(120 Need Review)" at bounding box center [313, 46] width 78 height 8
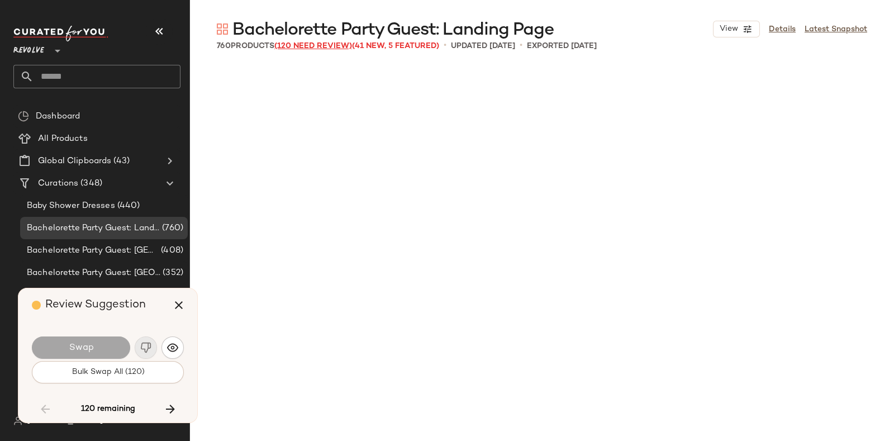
scroll to position [8845, 0]
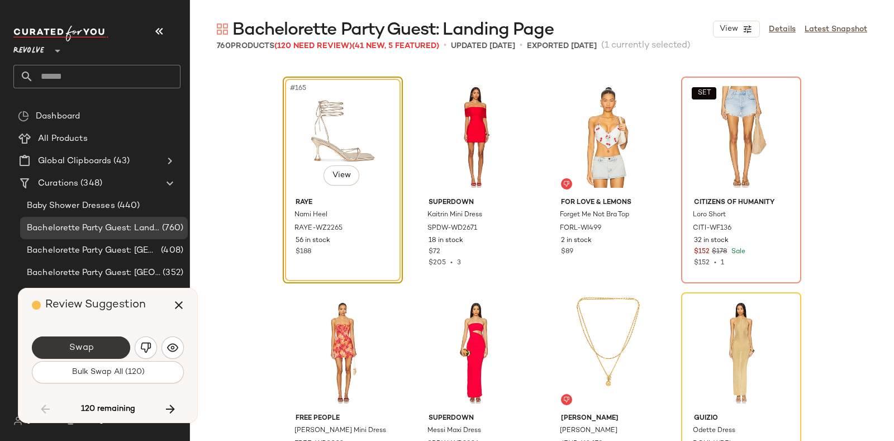
click at [98, 345] on button "Swap" at bounding box center [81, 347] width 98 height 22
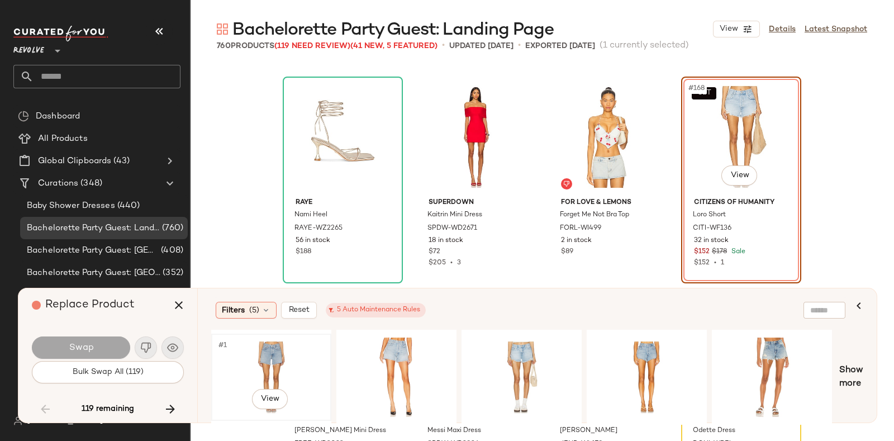
click at [278, 347] on div "#1 View" at bounding box center [271, 377] width 112 height 79
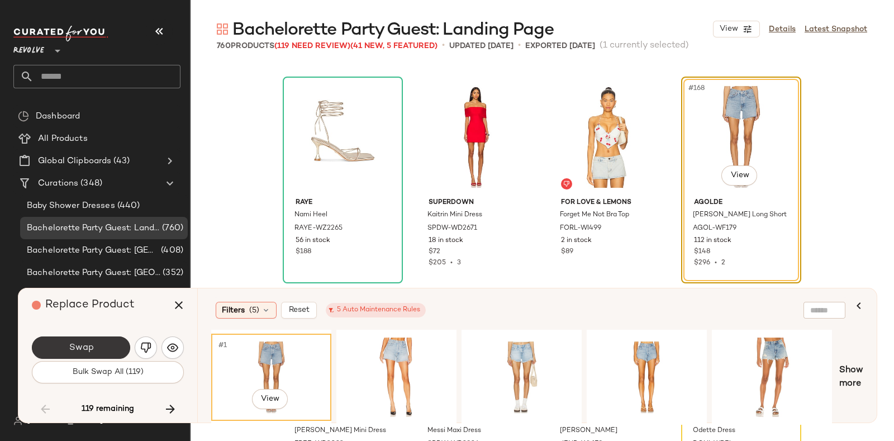
click at [61, 345] on button "Swap" at bounding box center [81, 347] width 98 height 22
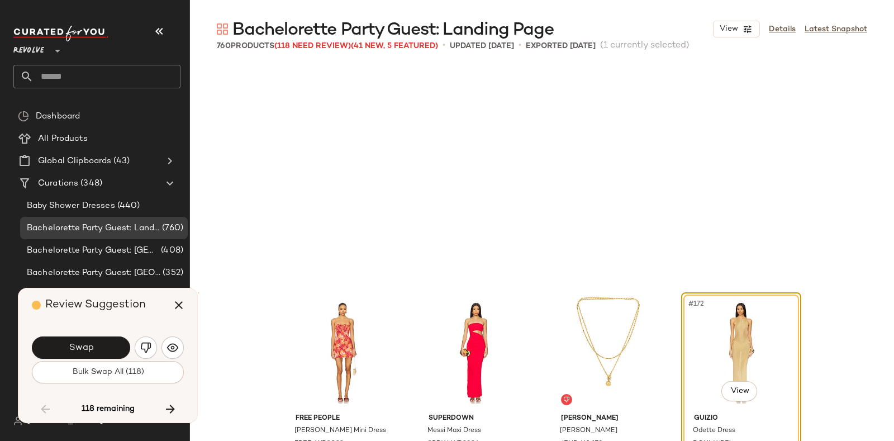
scroll to position [9061, 0]
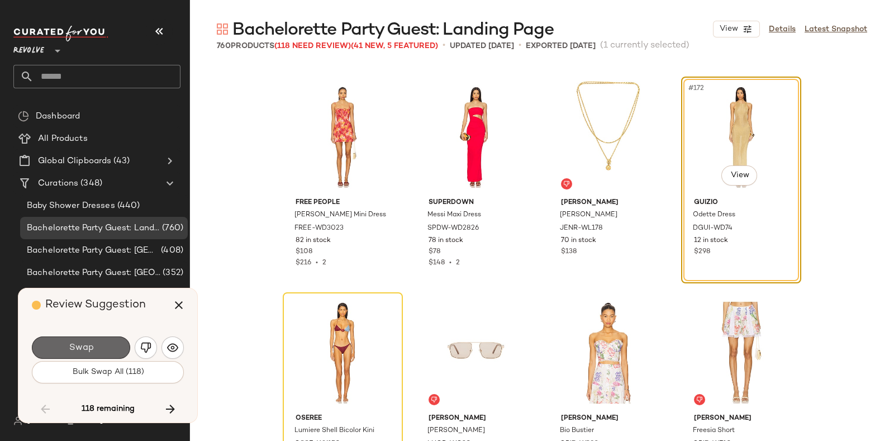
click at [97, 345] on button "Swap" at bounding box center [81, 347] width 98 height 22
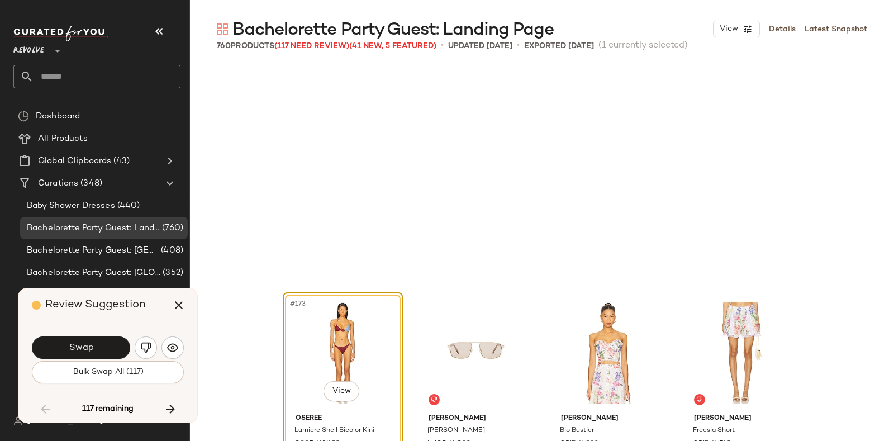
scroll to position [9277, 0]
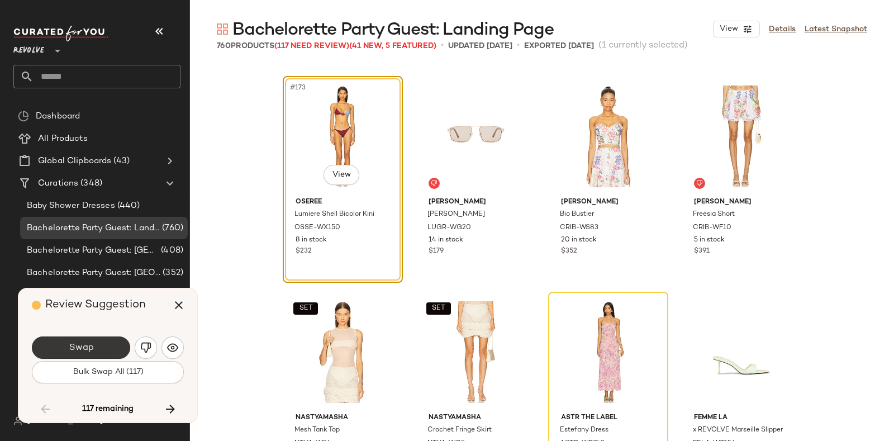
click at [105, 341] on button "Swap" at bounding box center [81, 347] width 98 height 22
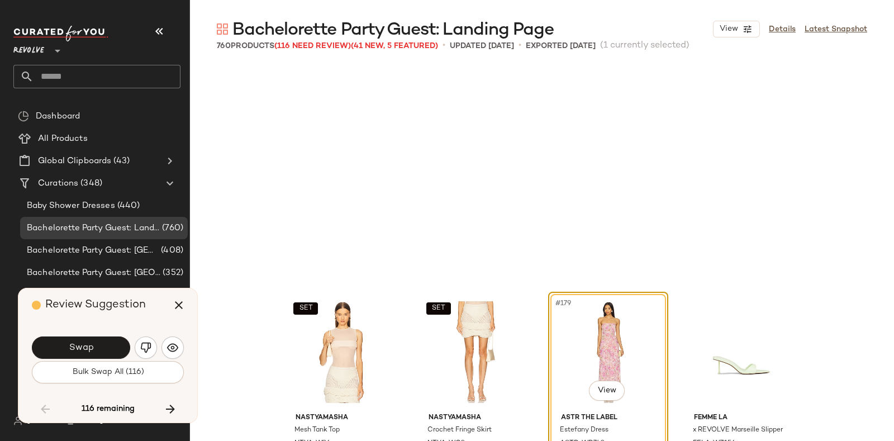
scroll to position [9493, 0]
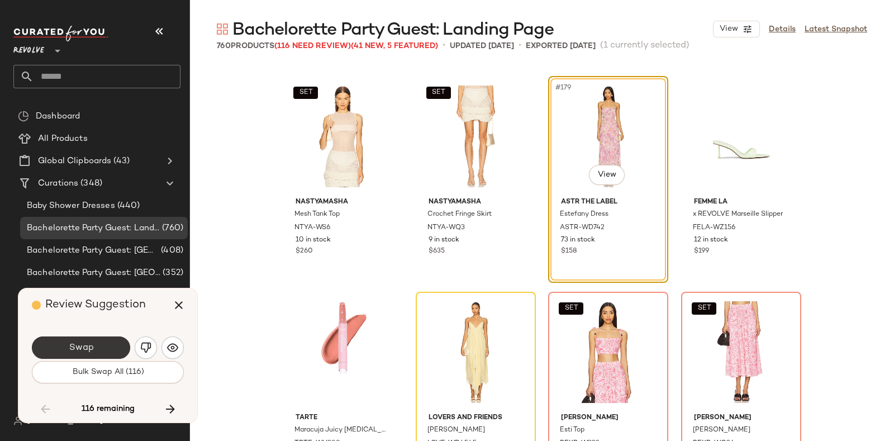
click at [102, 343] on button "Swap" at bounding box center [81, 347] width 98 height 22
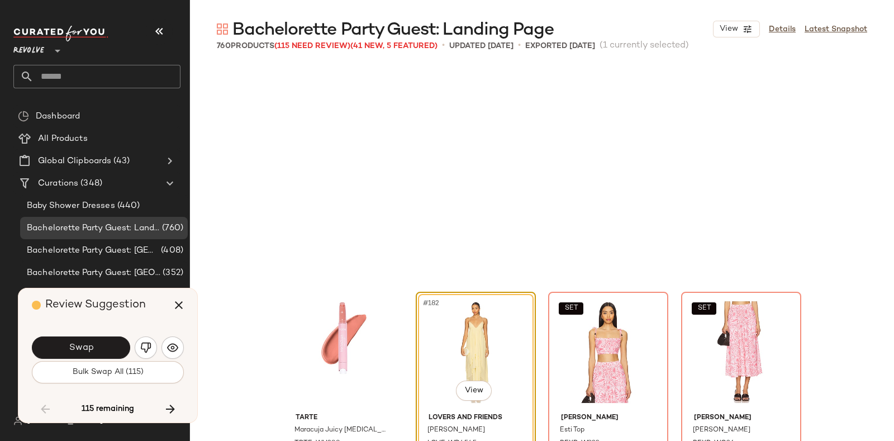
scroll to position [9709, 0]
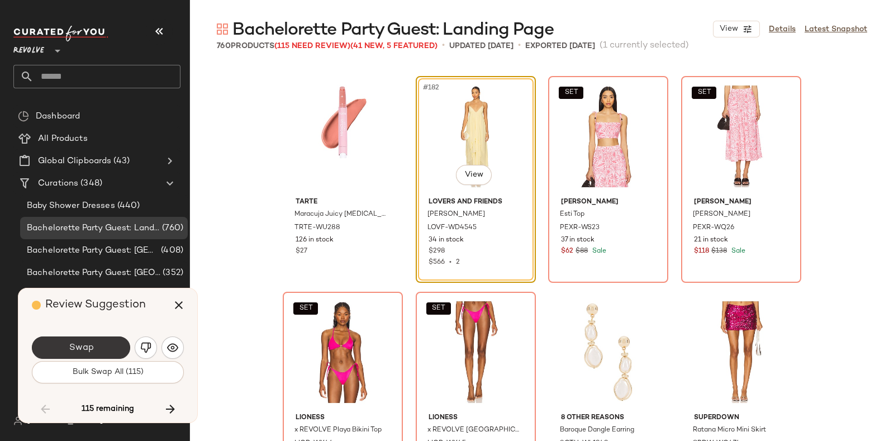
click at [97, 345] on button "Swap" at bounding box center [81, 347] width 98 height 22
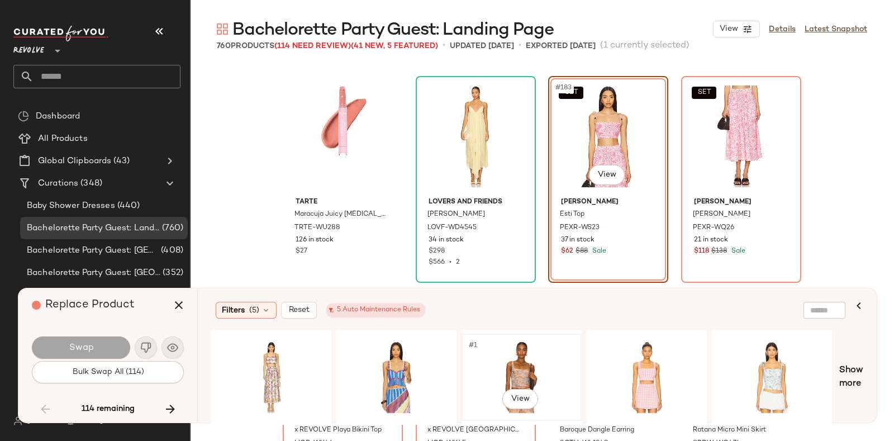
click at [525, 353] on div "#1 View" at bounding box center [522, 377] width 112 height 79
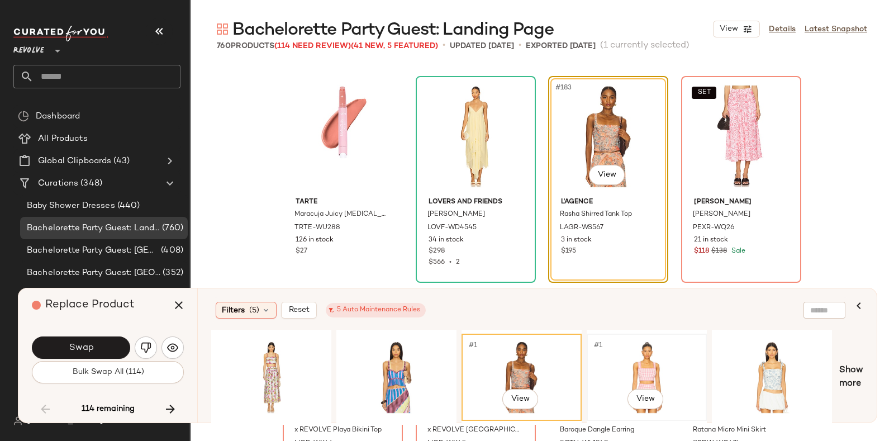
click at [643, 359] on div "#1 View" at bounding box center [647, 377] width 112 height 79
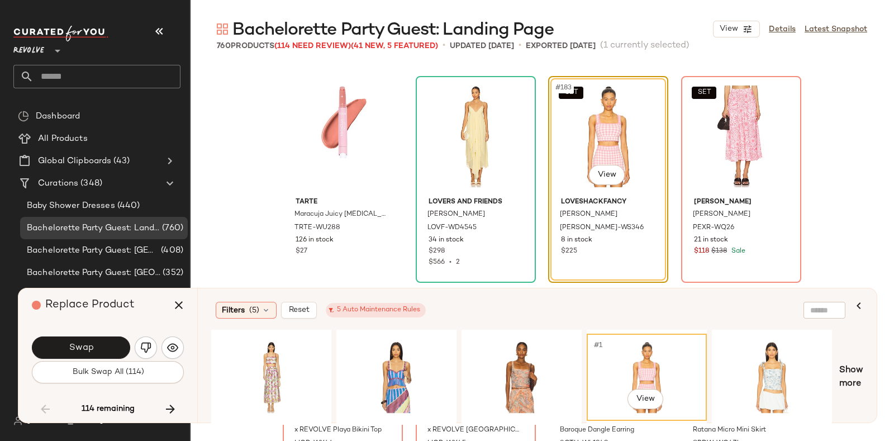
click at [643, 359] on div "#1 View" at bounding box center [647, 377] width 112 height 79
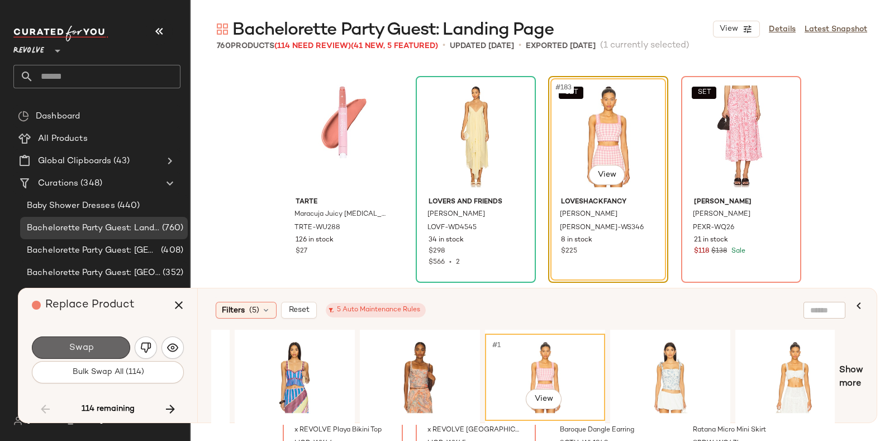
click at [91, 344] on span "Swap" at bounding box center [80, 348] width 25 height 11
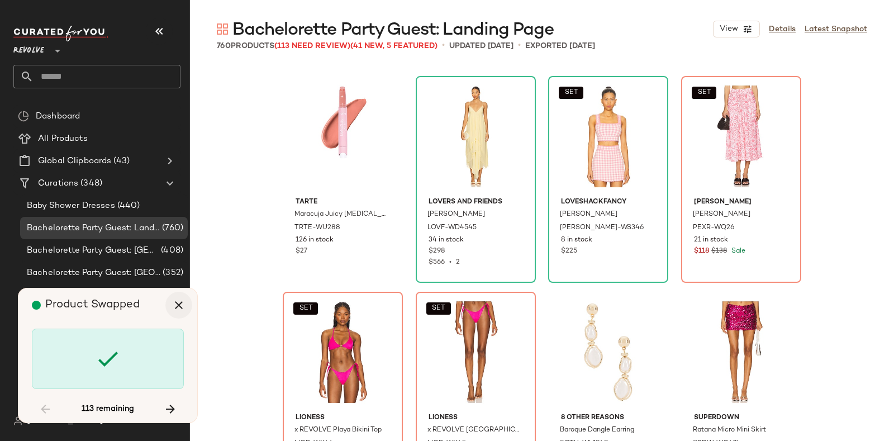
click at [180, 306] on icon "button" at bounding box center [178, 304] width 13 height 13
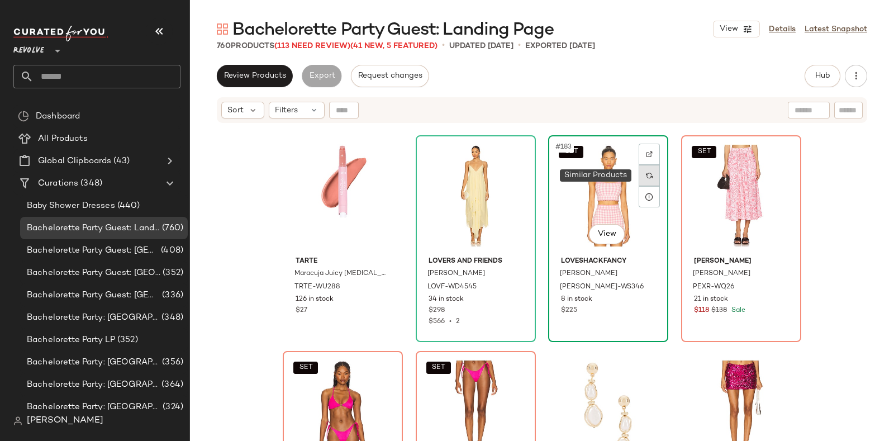
click at [647, 175] on img at bounding box center [649, 175] width 7 height 7
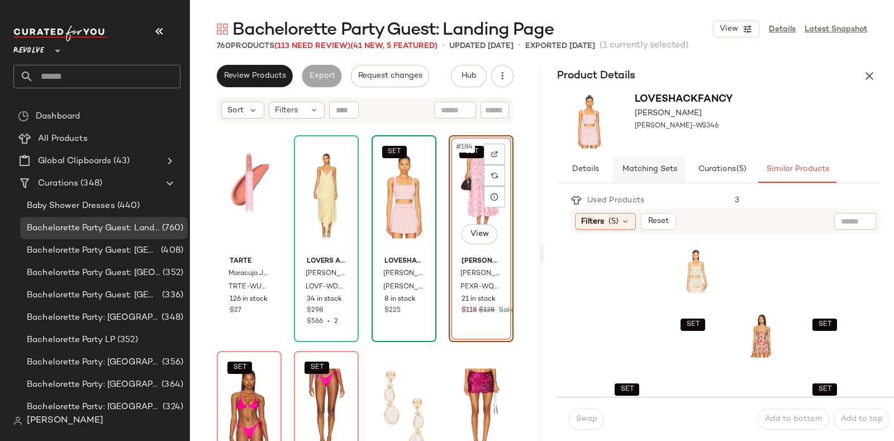
click at [637, 163] on button "Matching Sets" at bounding box center [649, 169] width 73 height 27
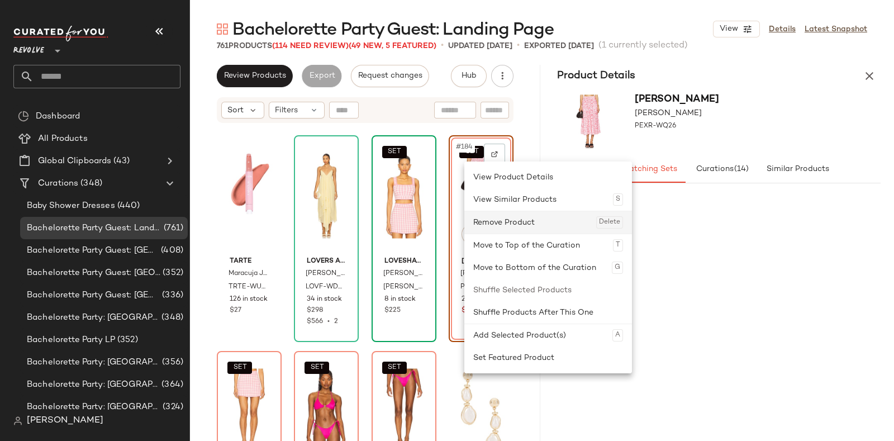
click at [504, 223] on div "Remove Product Delete" at bounding box center [548, 222] width 150 height 22
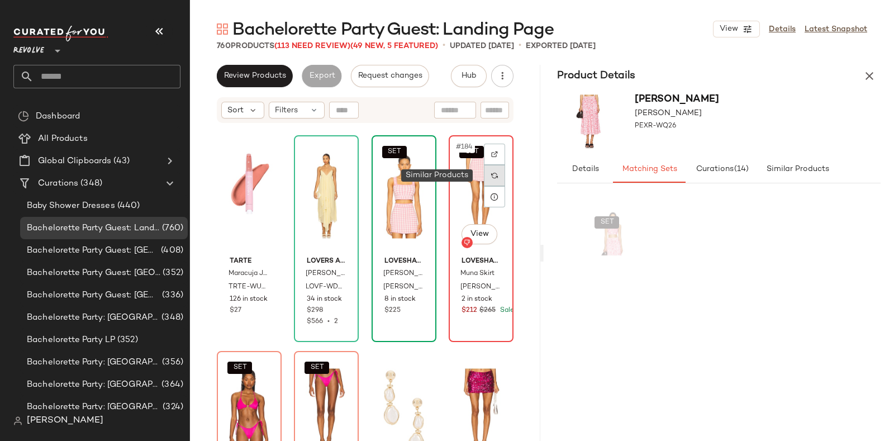
click at [491, 177] on img at bounding box center [494, 175] width 7 height 7
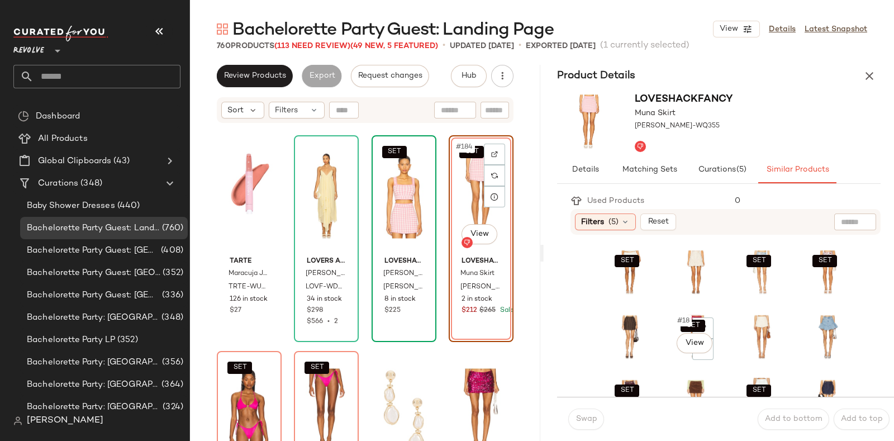
scroll to position [190, 0]
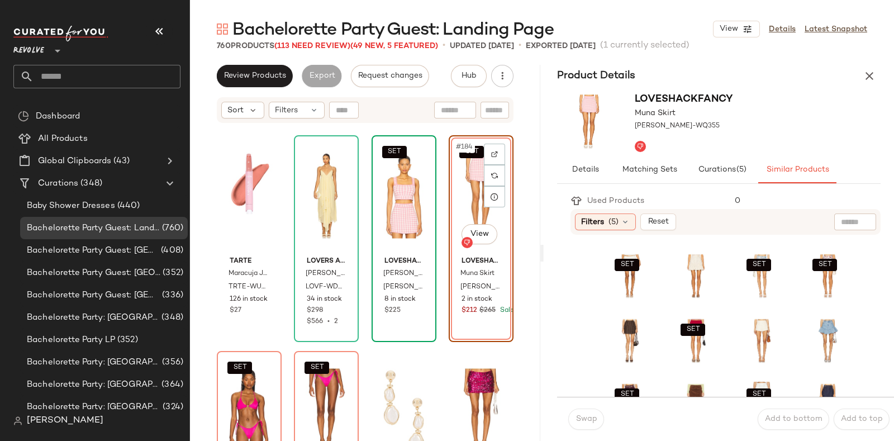
click at [786, 293] on div "SET SET SET SET SET SET SET SET" at bounding box center [729, 276] width 250 height 445
click at [806, 295] on div "SET #16 View" at bounding box center [828, 276] width 44 height 48
click at [590, 419] on span "Swap" at bounding box center [586, 419] width 22 height 9
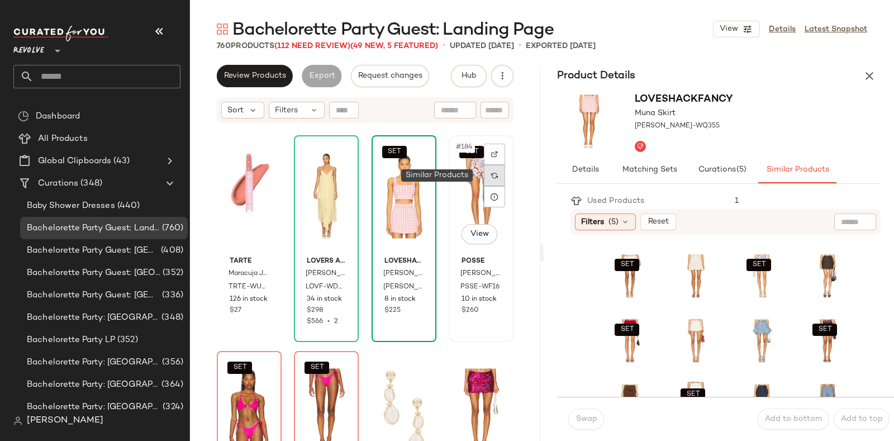
click at [491, 176] on img at bounding box center [494, 175] width 7 height 7
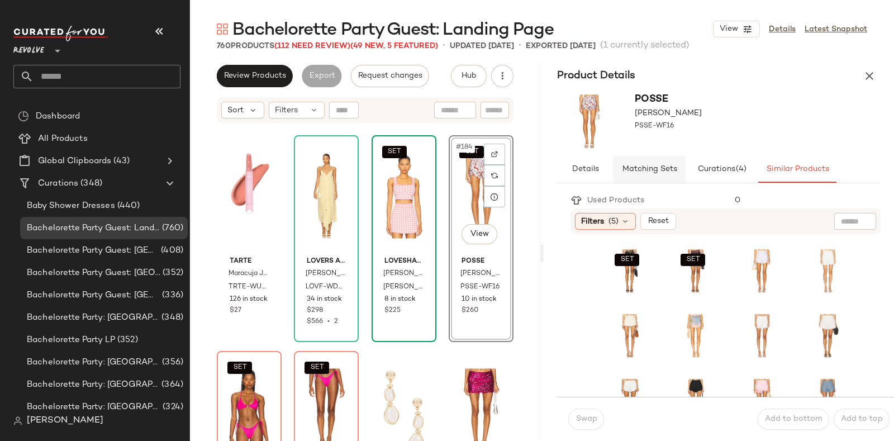
click at [651, 167] on span "Matching Sets" at bounding box center [649, 169] width 55 height 9
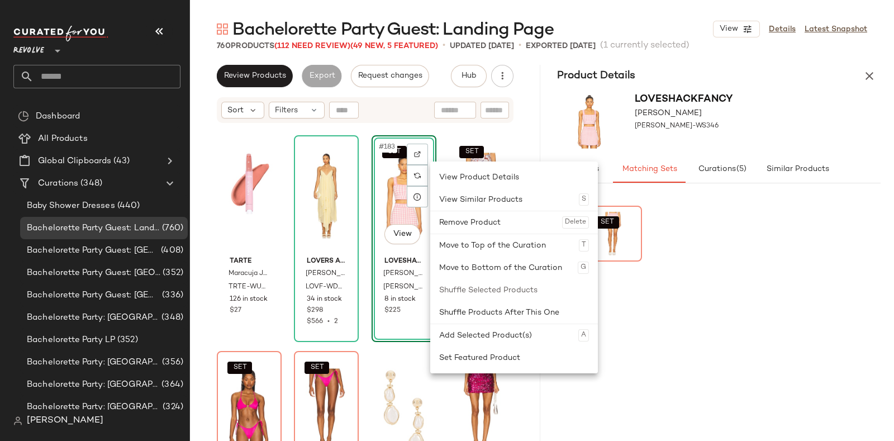
click at [743, 352] on div "SET" at bounding box center [719, 316] width 270 height 220
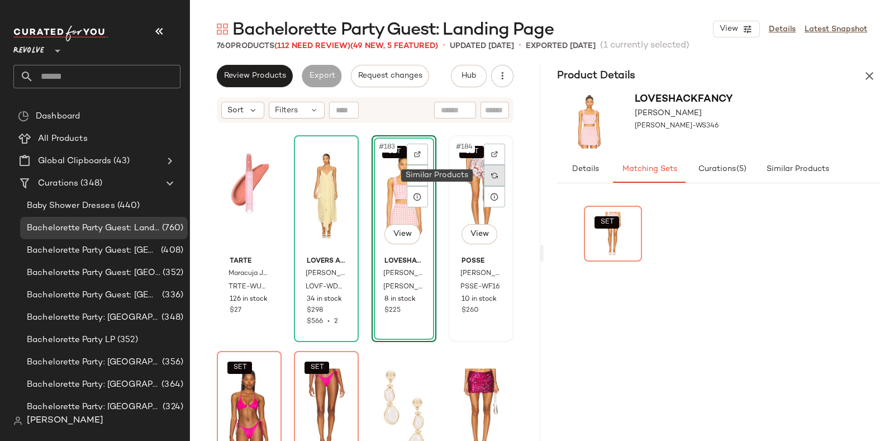
click at [491, 173] on img at bounding box center [494, 175] width 7 height 7
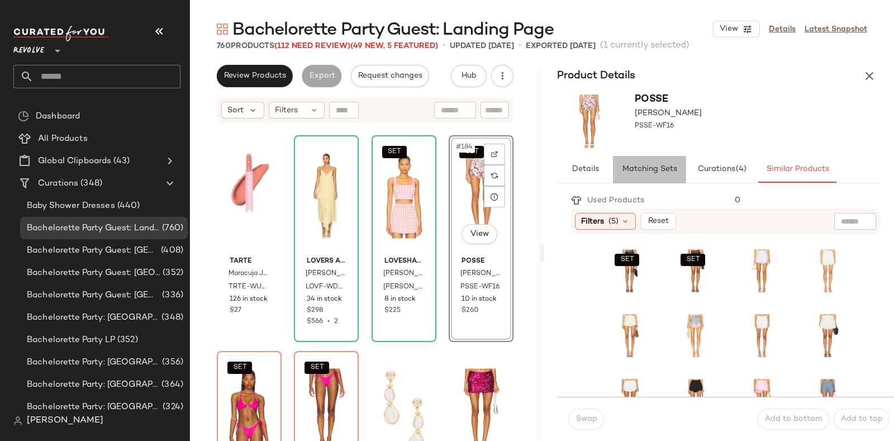
click at [652, 169] on span "Matching Sets" at bounding box center [649, 169] width 55 height 9
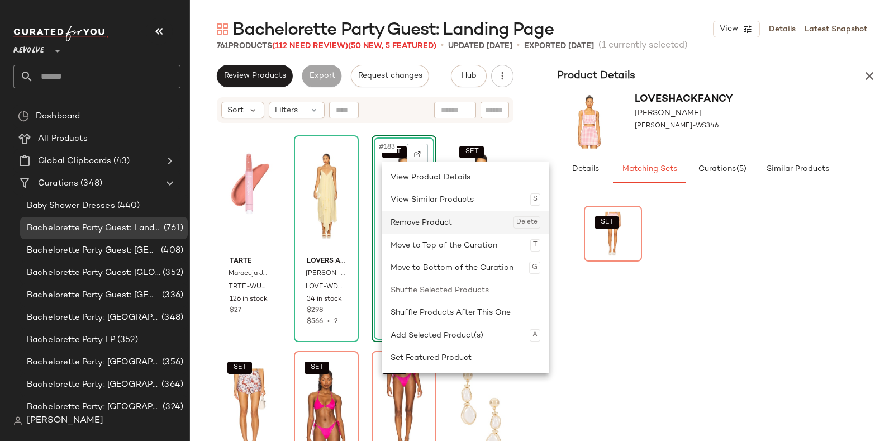
click at [424, 217] on div "Remove Product Delete" at bounding box center [466, 222] width 150 height 22
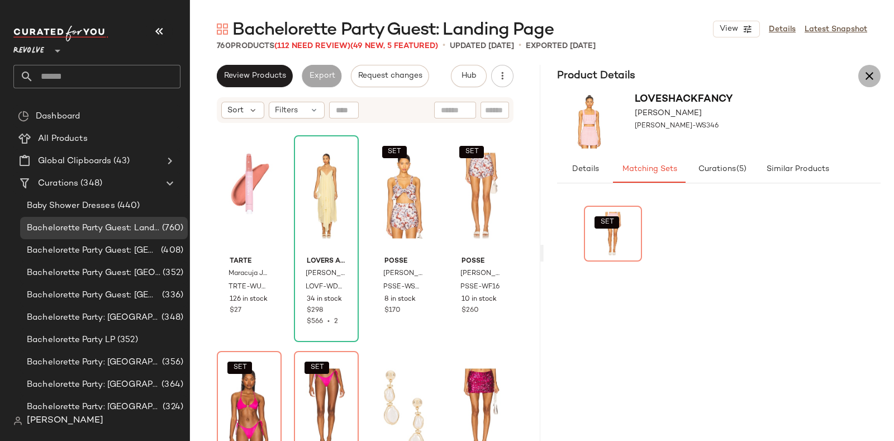
click at [866, 75] on icon "button" at bounding box center [869, 75] width 13 height 13
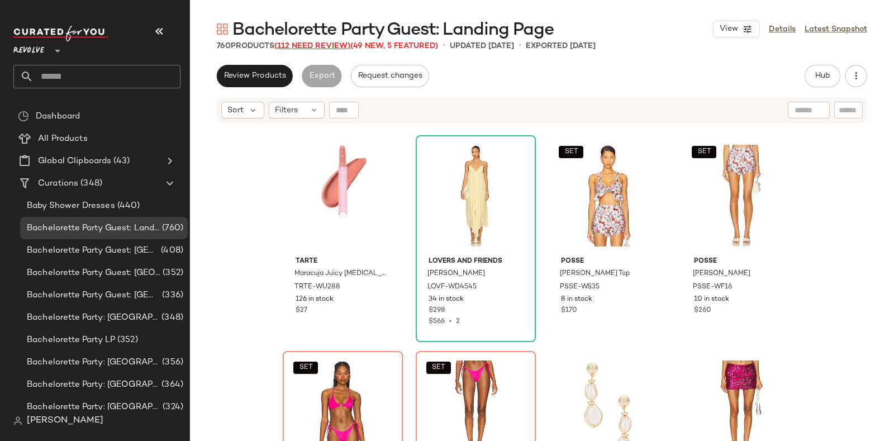
click at [297, 47] on span "(112 Need Review)" at bounding box center [312, 46] width 76 height 8
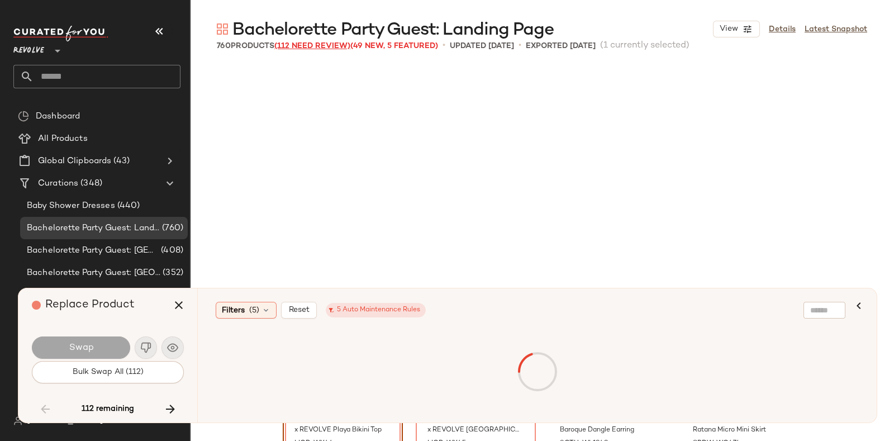
scroll to position [9924, 0]
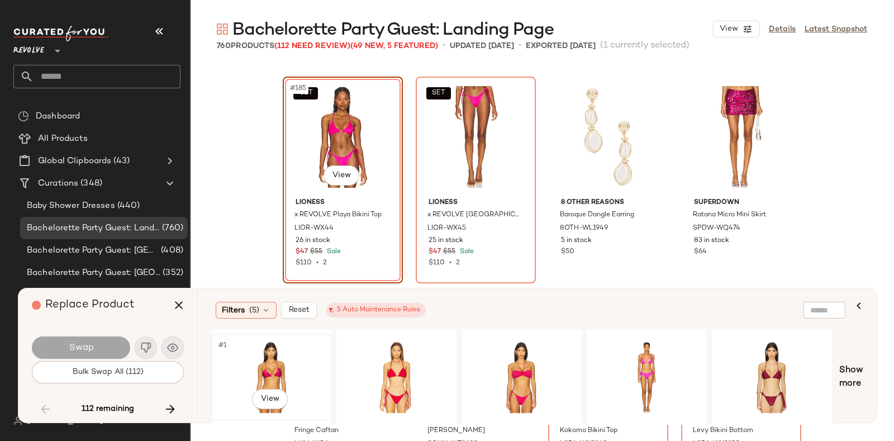
click at [263, 354] on div "#1 View" at bounding box center [271, 377] width 112 height 79
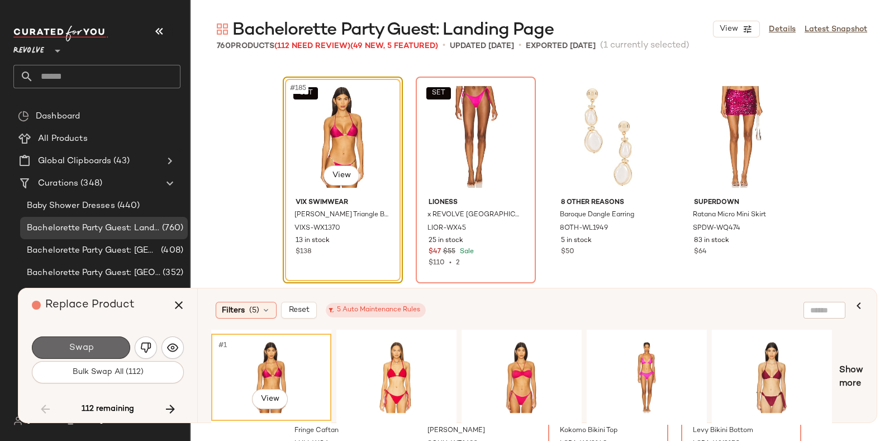
click at [106, 342] on button "Swap" at bounding box center [81, 347] width 98 height 22
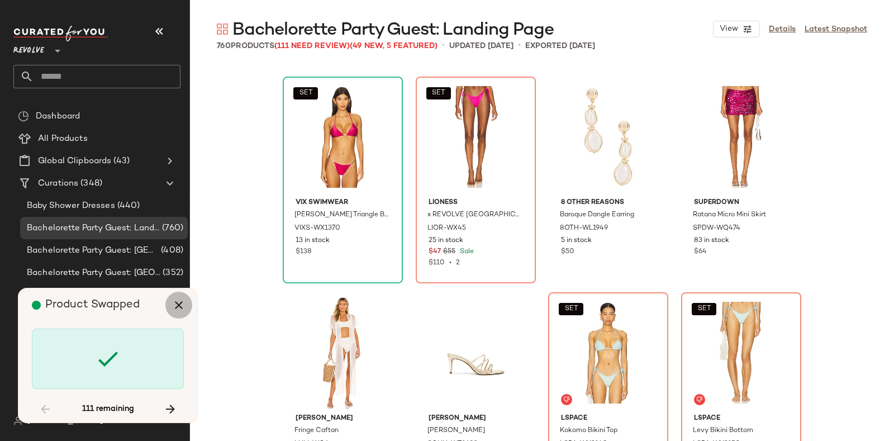
click at [175, 303] on icon "button" at bounding box center [178, 304] width 13 height 13
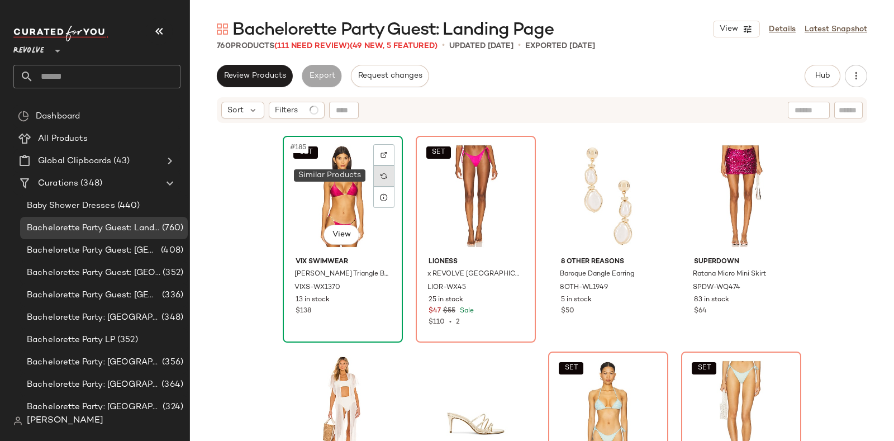
click at [376, 173] on div at bounding box center [383, 175] width 21 height 21
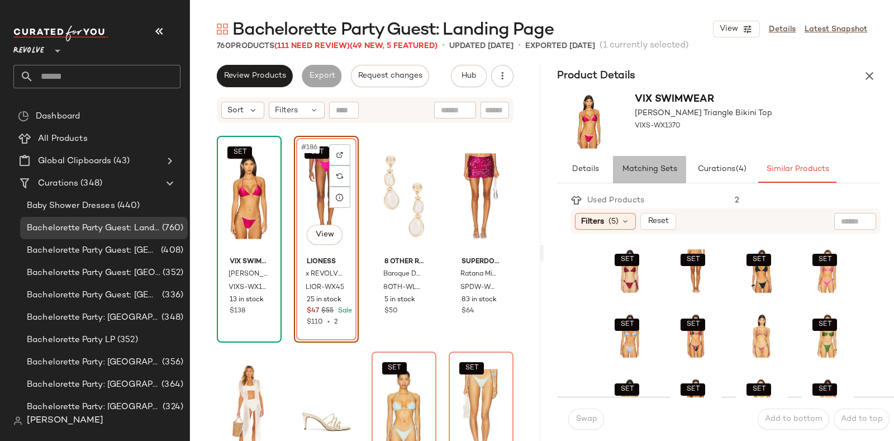
click at [646, 166] on span "Matching Sets" at bounding box center [649, 169] width 55 height 9
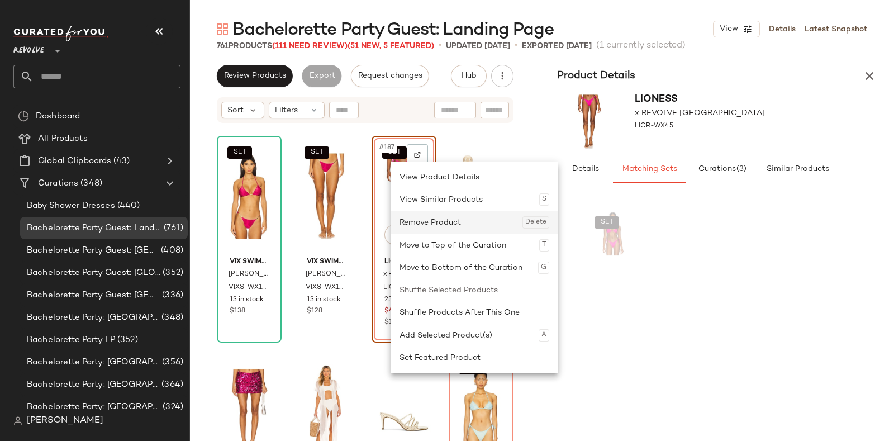
click at [429, 221] on div "Remove Product Delete" at bounding box center [475, 222] width 150 height 22
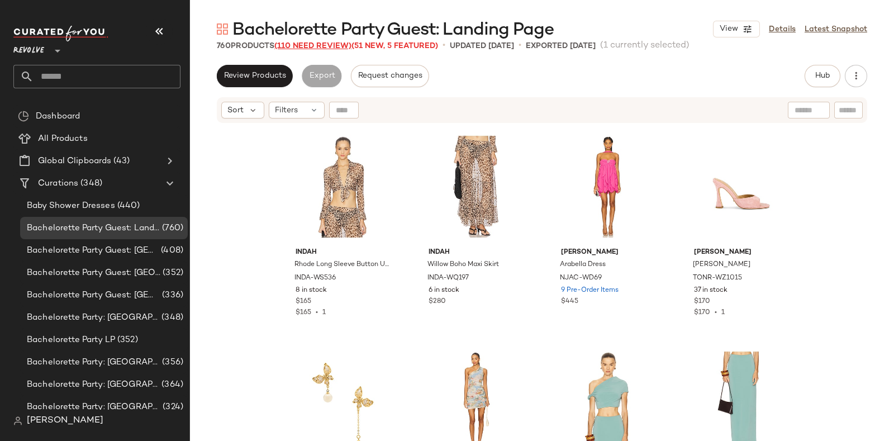
click at [321, 42] on span "(110 Need Review)" at bounding box center [312, 46] width 77 height 8
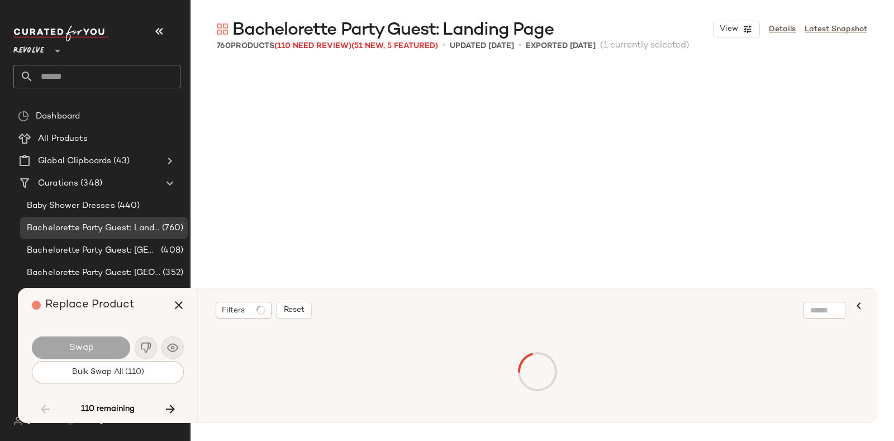
scroll to position [10140, 0]
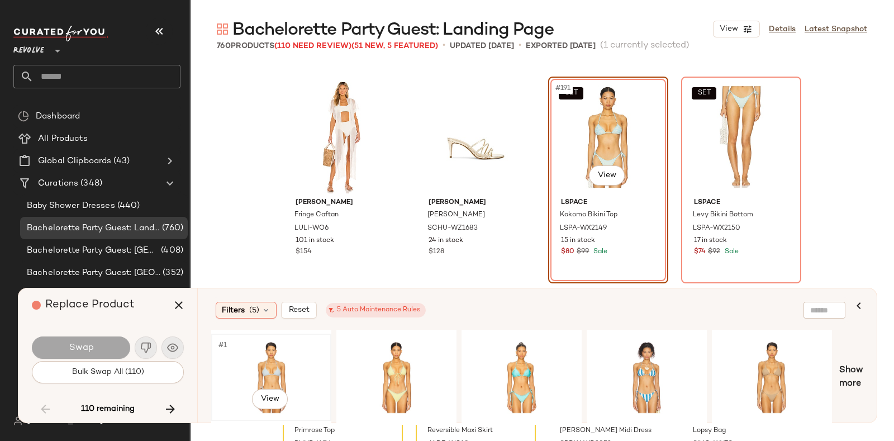
click at [283, 358] on div "#1 View" at bounding box center [271, 377] width 112 height 79
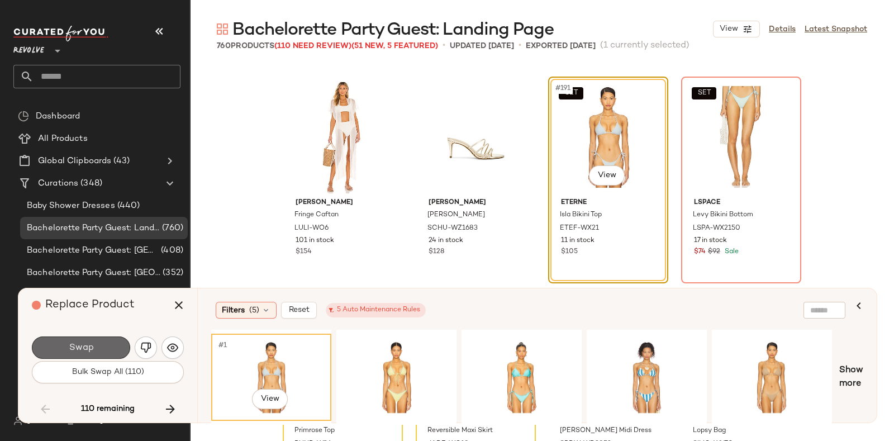
click at [103, 344] on button "Swap" at bounding box center [81, 347] width 98 height 22
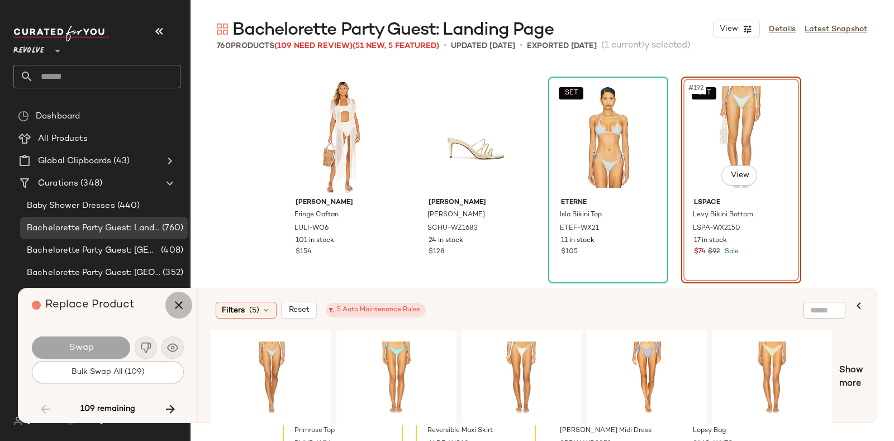
click at [179, 309] on icon "button" at bounding box center [178, 304] width 13 height 13
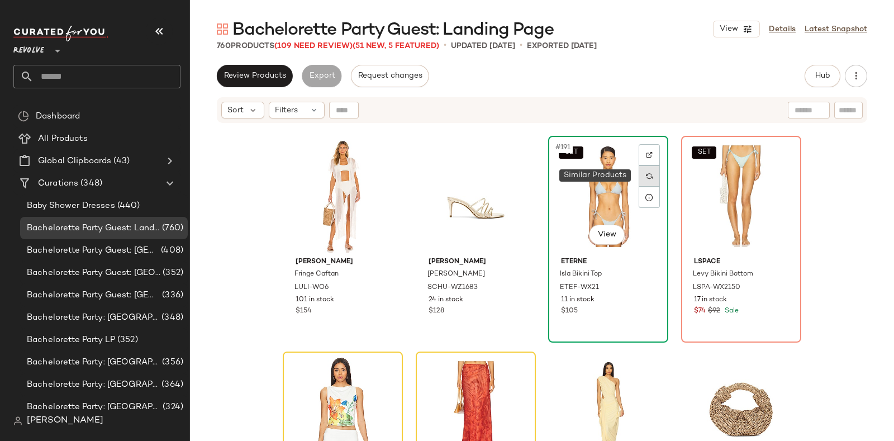
click at [649, 171] on div at bounding box center [649, 175] width 21 height 21
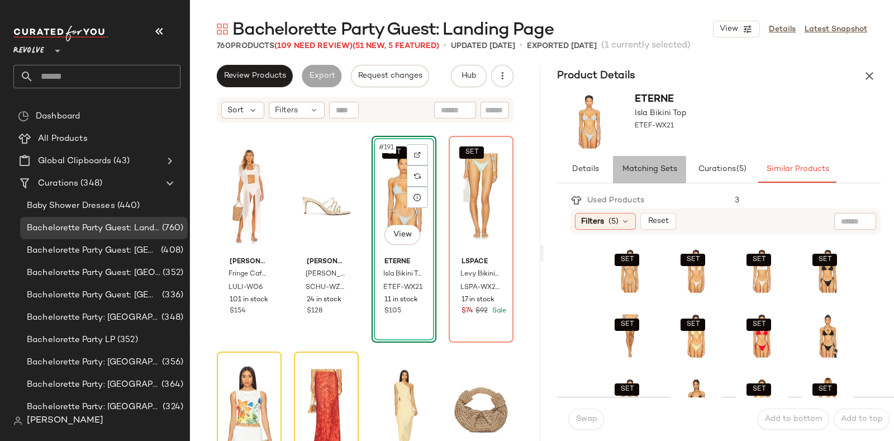
click at [649, 165] on span "Matching Sets" at bounding box center [649, 169] width 55 height 9
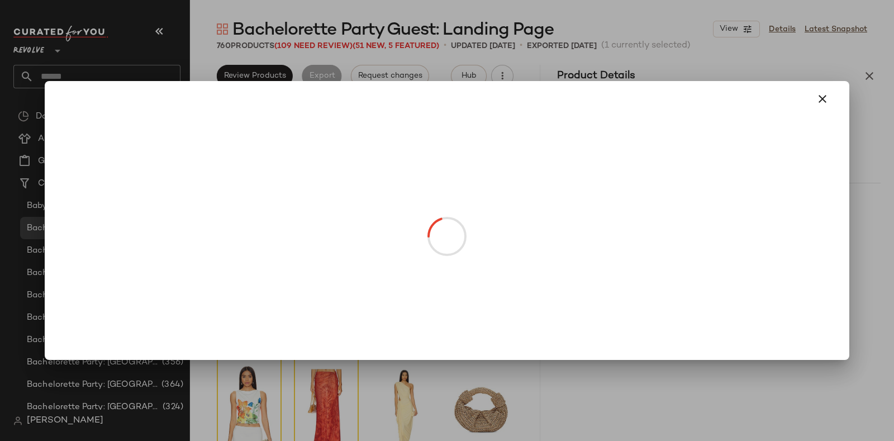
drag, startPoint x: 592, startPoint y: 252, endPoint x: 486, endPoint y: 250, distance: 106.2
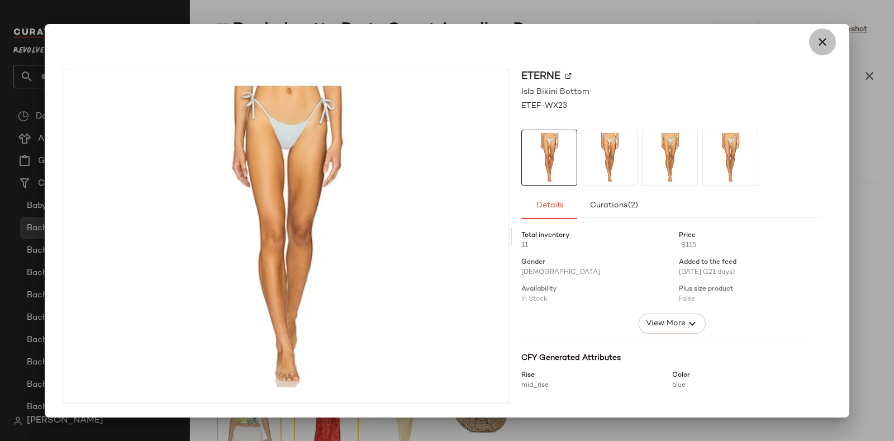
click at [825, 43] on icon "button" at bounding box center [822, 41] width 13 height 13
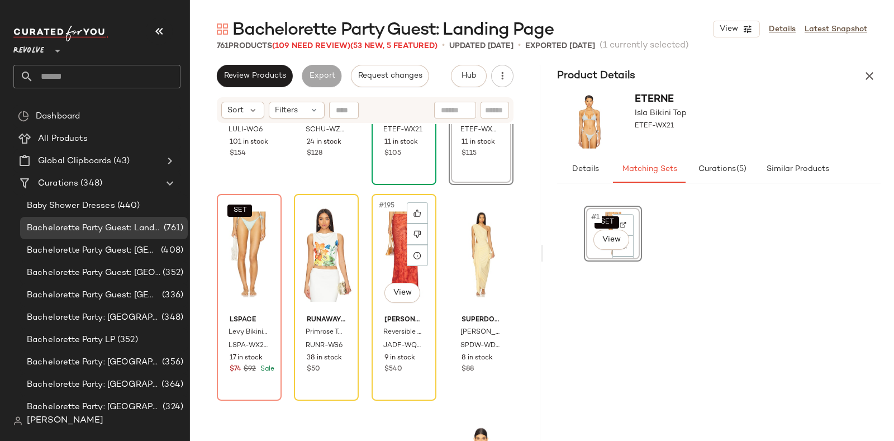
scroll to position [10324, 0]
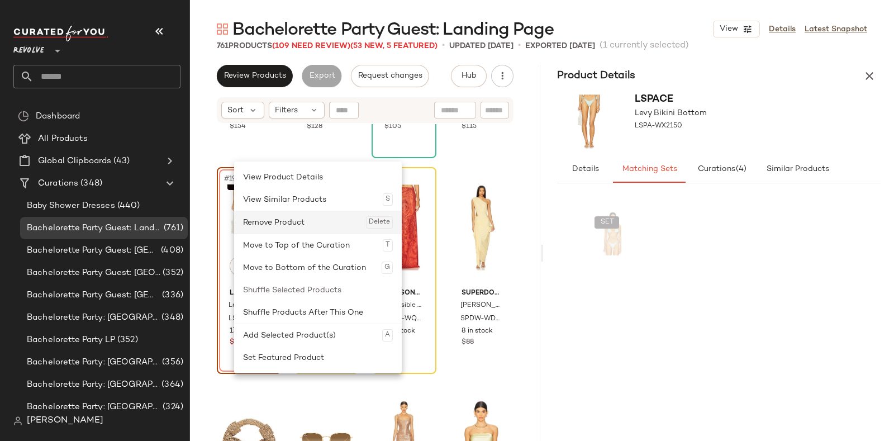
click at [275, 222] on div "Remove Product Delete" at bounding box center [318, 222] width 150 height 22
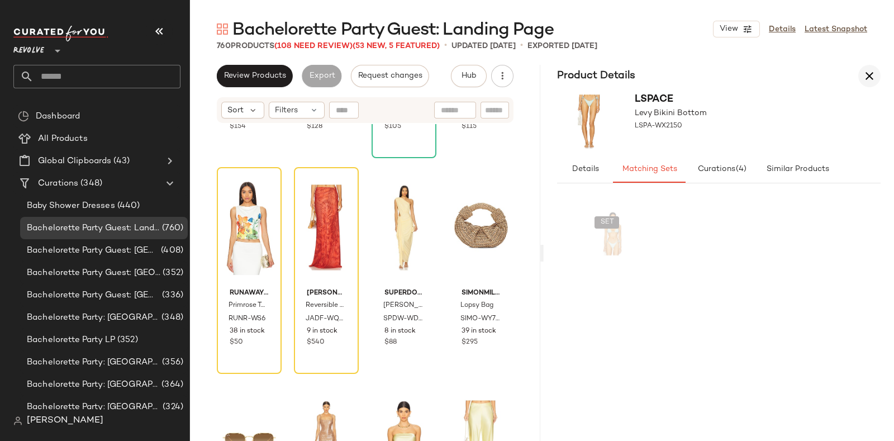
click at [866, 75] on icon "button" at bounding box center [869, 75] width 13 height 13
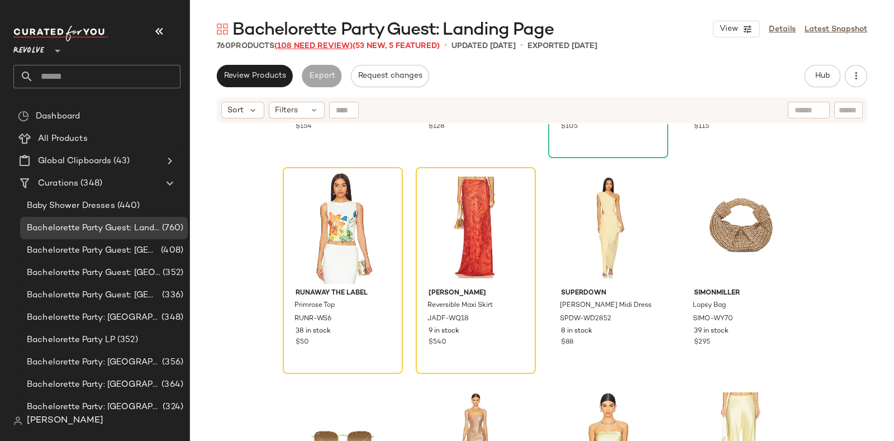
click at [315, 46] on span "(108 Need Review)" at bounding box center [313, 46] width 78 height 8
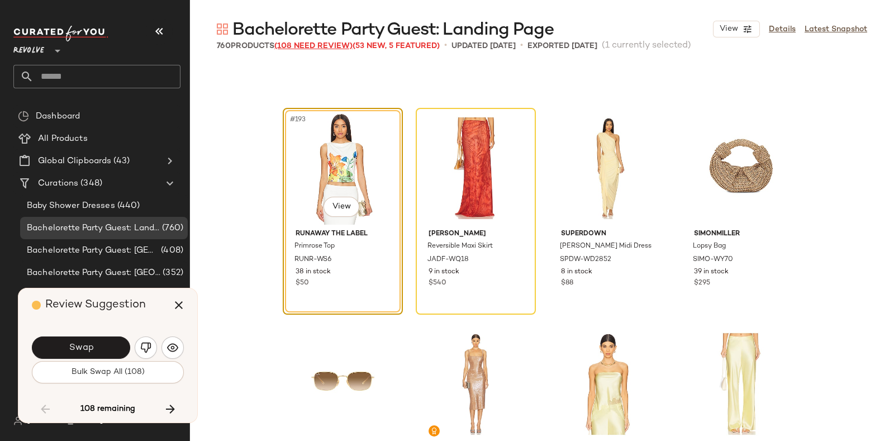
scroll to position [10356, 0]
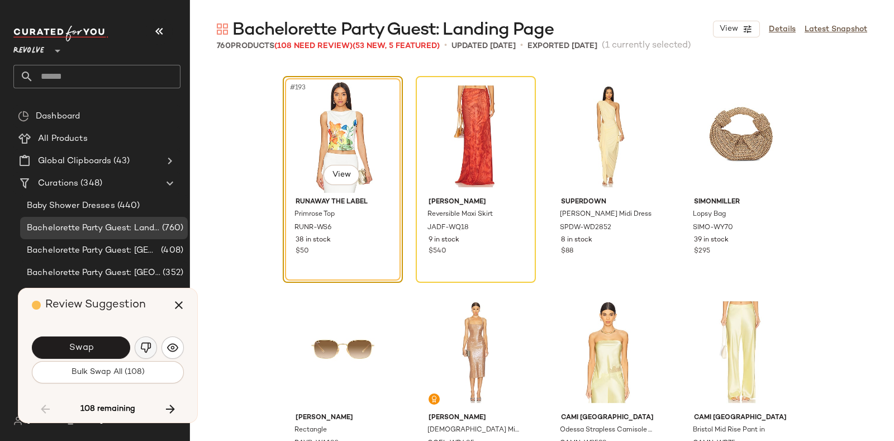
click at [143, 342] on button "button" at bounding box center [146, 347] width 22 height 22
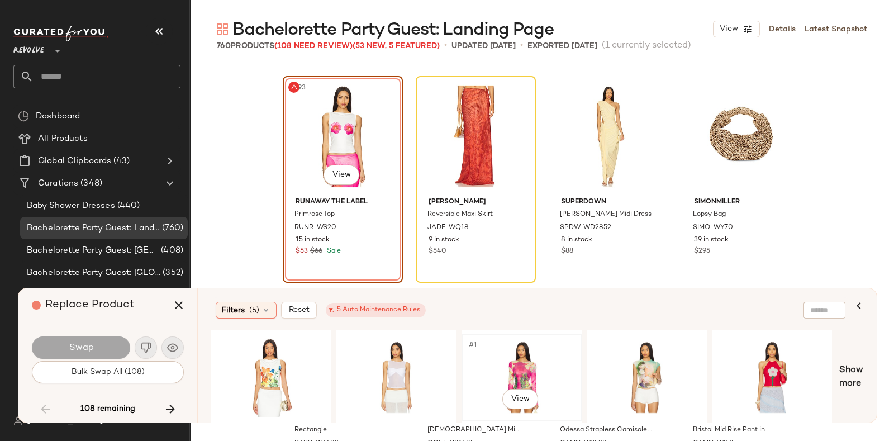
click at [500, 354] on div "#1 View" at bounding box center [522, 377] width 112 height 79
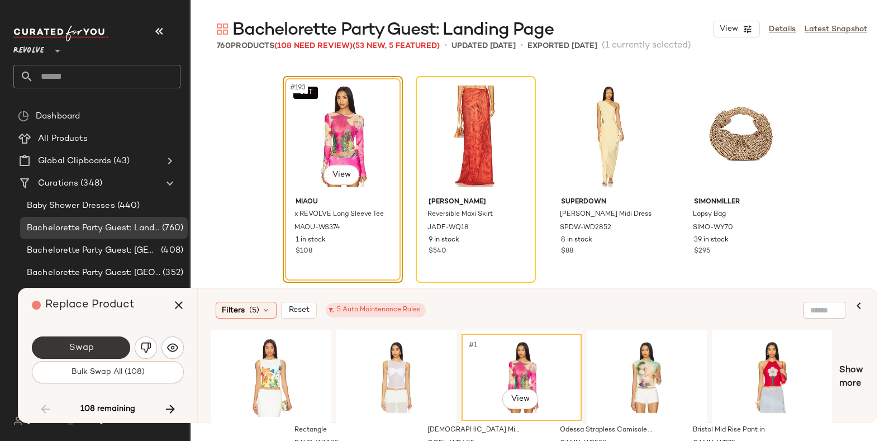
click at [86, 343] on span "Swap" at bounding box center [80, 348] width 25 height 11
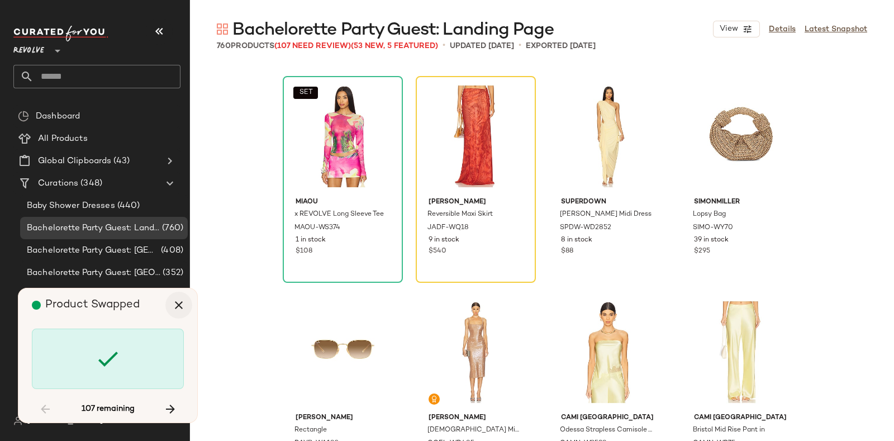
click at [179, 306] on icon "button" at bounding box center [178, 304] width 13 height 13
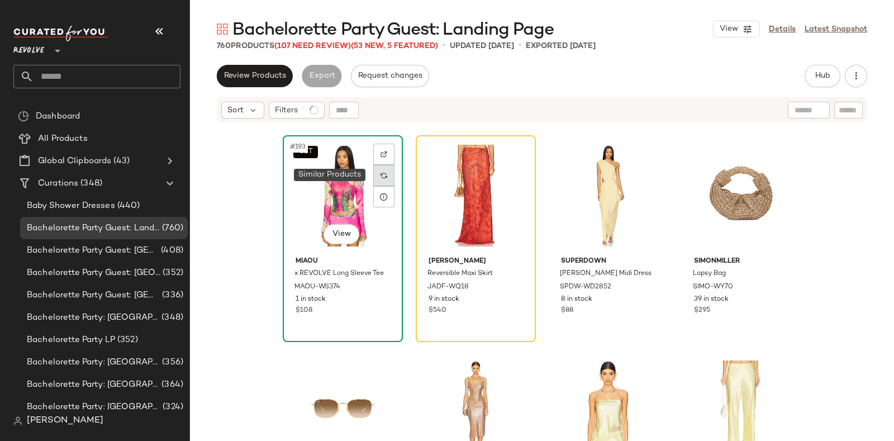
click at [378, 168] on div at bounding box center [383, 175] width 21 height 21
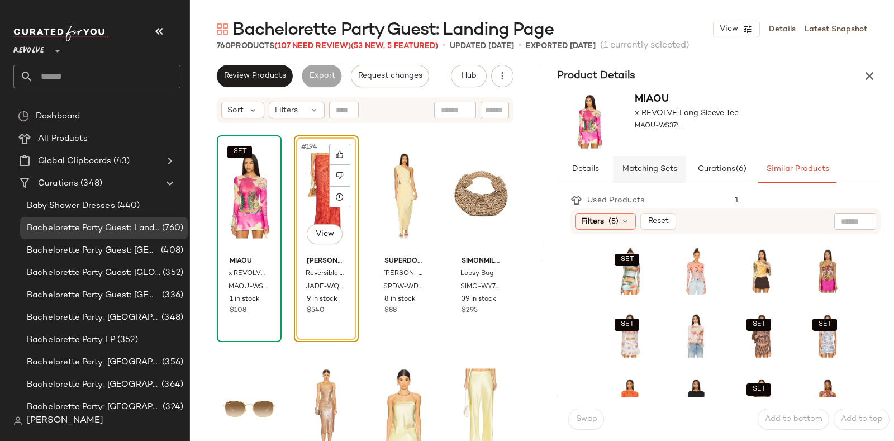
click at [656, 166] on span "Matching Sets" at bounding box center [649, 169] width 55 height 9
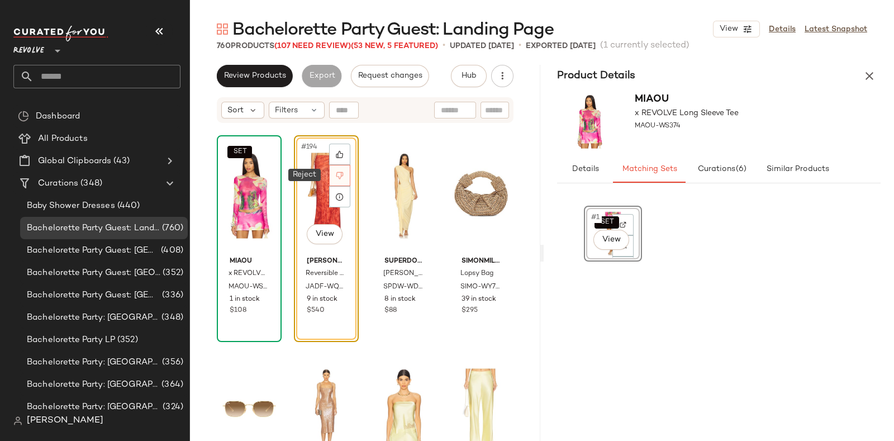
click at [336, 174] on icon at bounding box center [340, 176] width 8 height 8
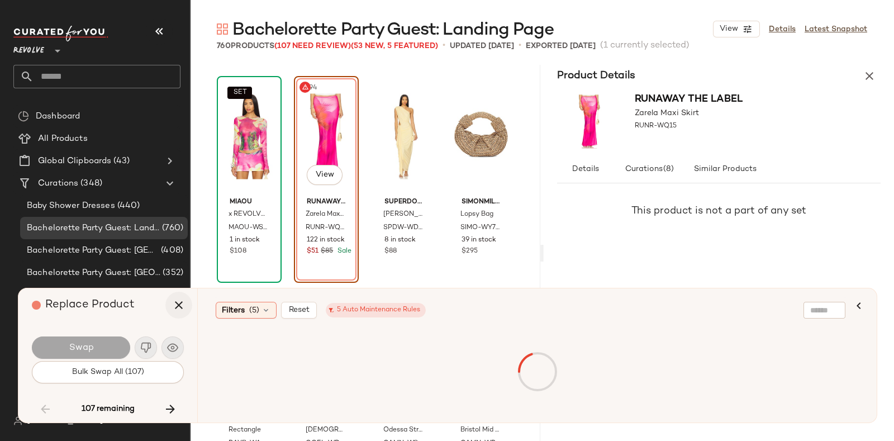
click at [179, 300] on icon "button" at bounding box center [178, 304] width 13 height 13
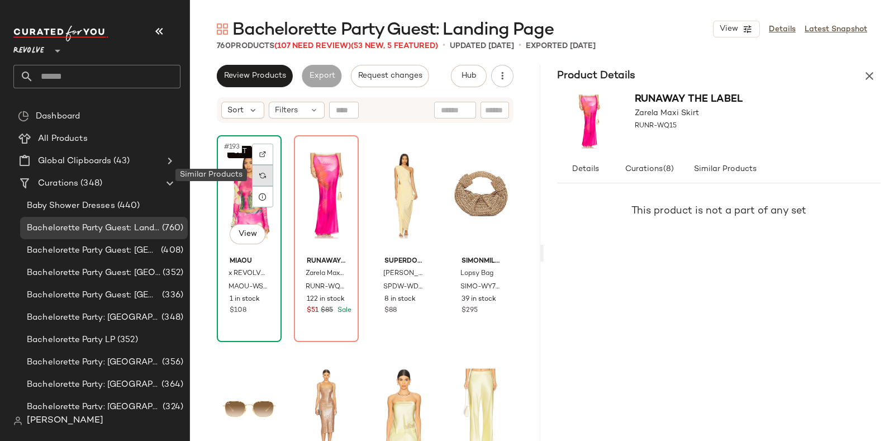
click at [264, 174] on img at bounding box center [262, 175] width 7 height 7
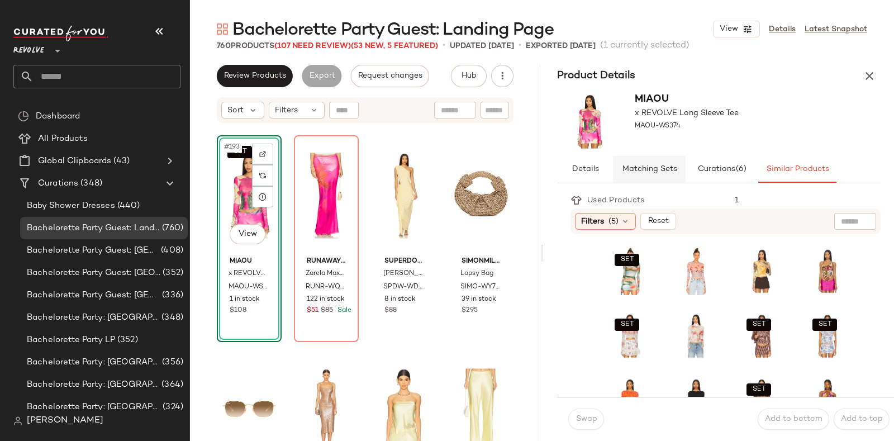
click at [649, 165] on span "Matching Sets" at bounding box center [649, 169] width 55 height 9
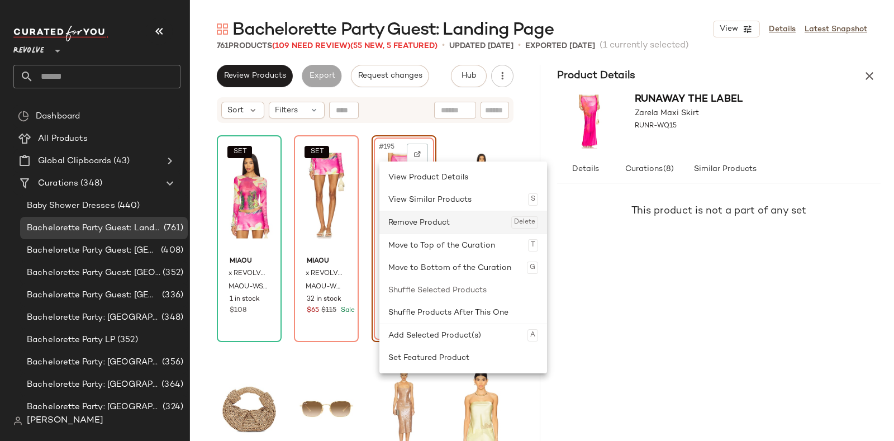
click at [430, 221] on div "Remove Product Delete" at bounding box center [463, 222] width 150 height 22
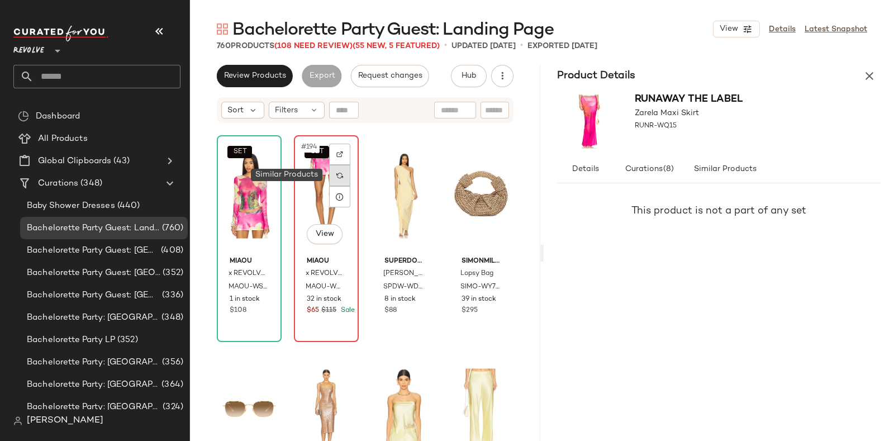
click at [338, 176] on img at bounding box center [339, 175] width 7 height 7
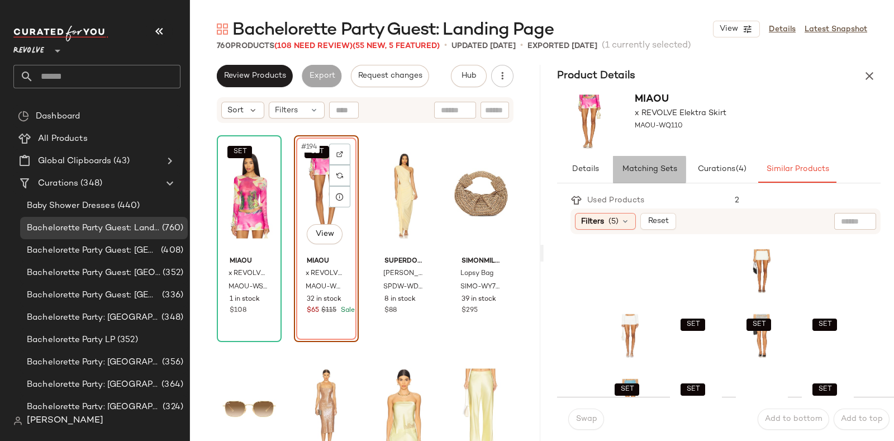
click at [655, 167] on span "Matching Sets" at bounding box center [649, 169] width 55 height 9
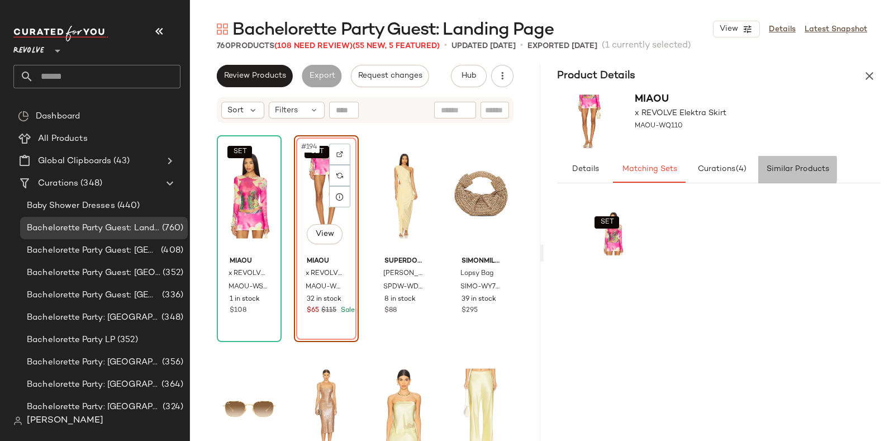
click at [783, 169] on span "Similar Products" at bounding box center [797, 169] width 63 height 9
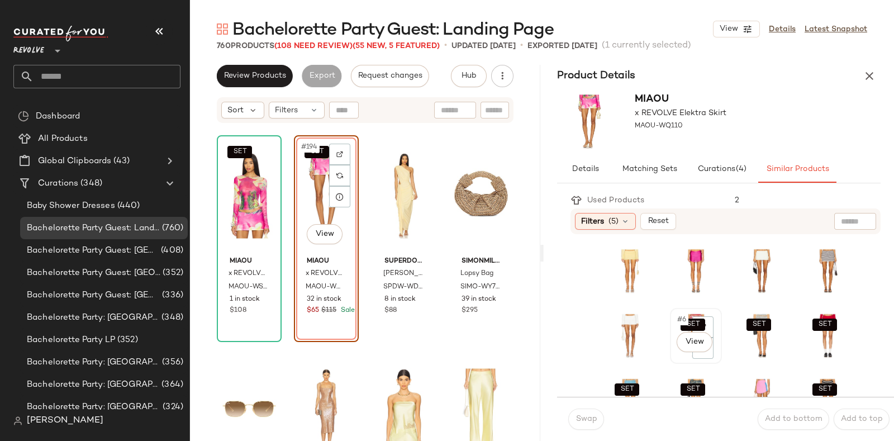
click at [675, 357] on div "SET #6 View" at bounding box center [696, 336] width 44 height 48
click at [584, 413] on button "Swap" at bounding box center [586, 419] width 36 height 21
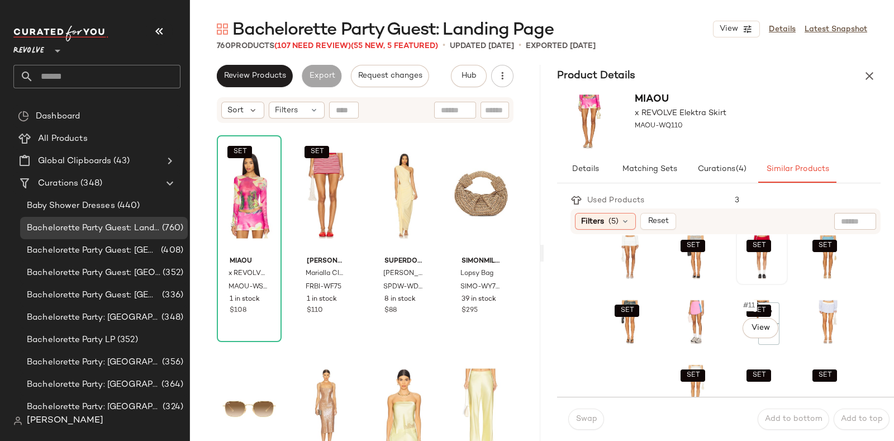
scroll to position [94, 0]
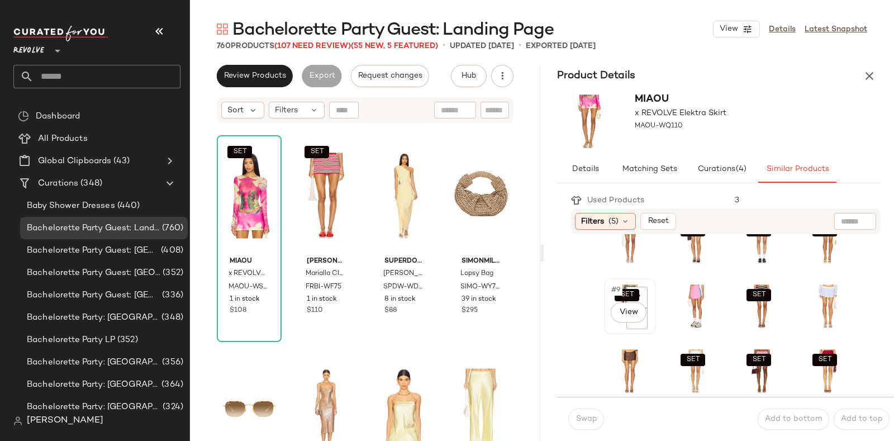
click at [609, 324] on div "SET #9 View" at bounding box center [630, 306] width 44 height 48
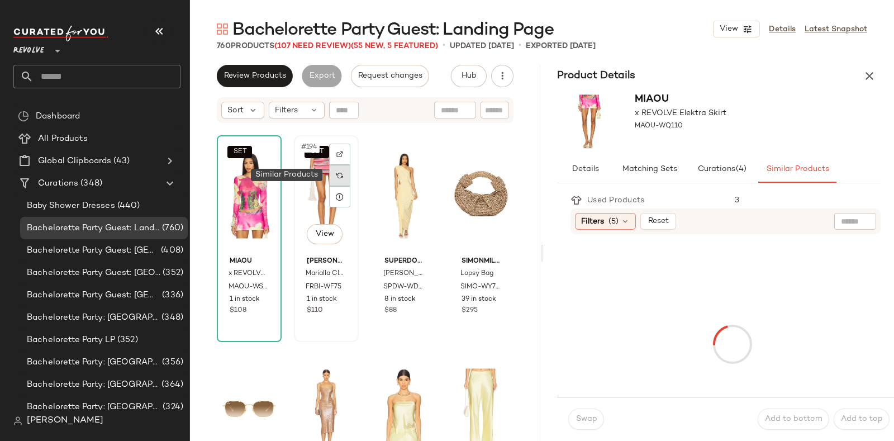
click at [336, 172] on img at bounding box center [339, 175] width 7 height 7
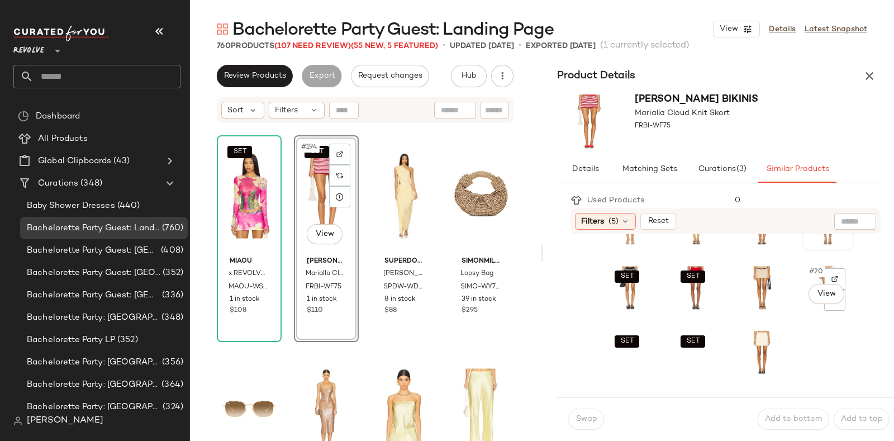
scroll to position [259, 0]
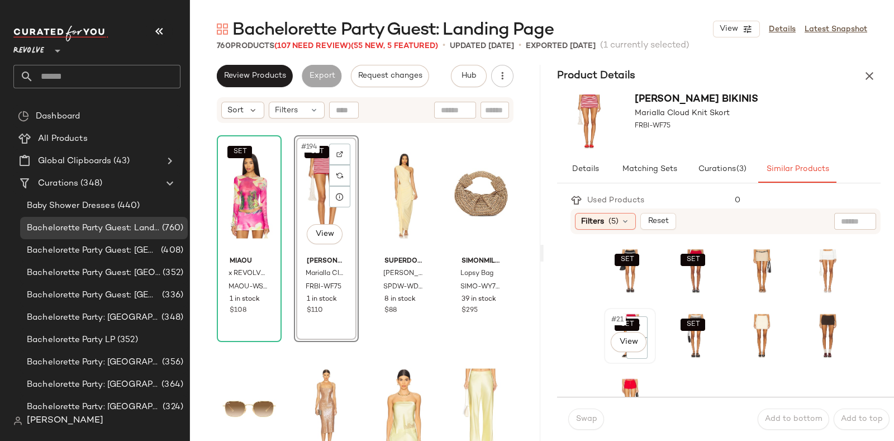
click at [609, 357] on div "SET #21 View" at bounding box center [630, 336] width 44 height 48
click at [590, 416] on span "Swap" at bounding box center [586, 419] width 22 height 9
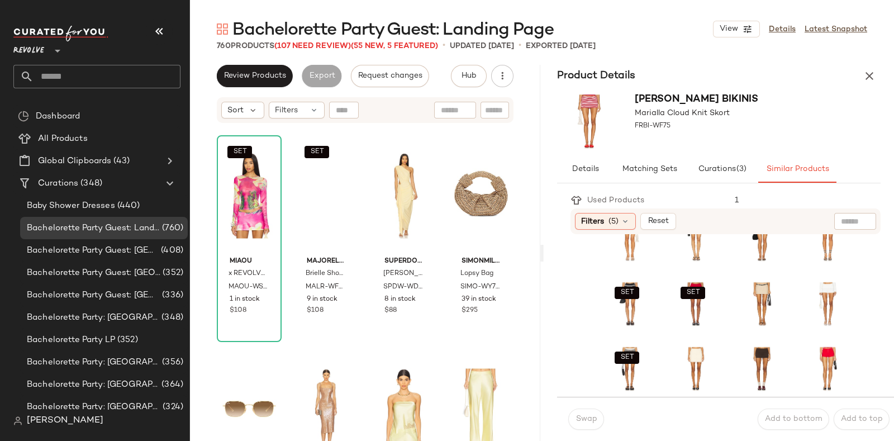
scroll to position [226, 0]
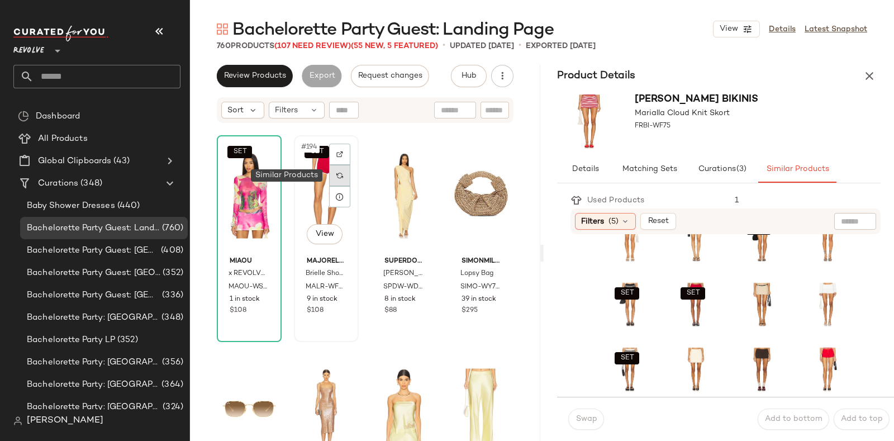
click at [338, 173] on img at bounding box center [339, 175] width 7 height 7
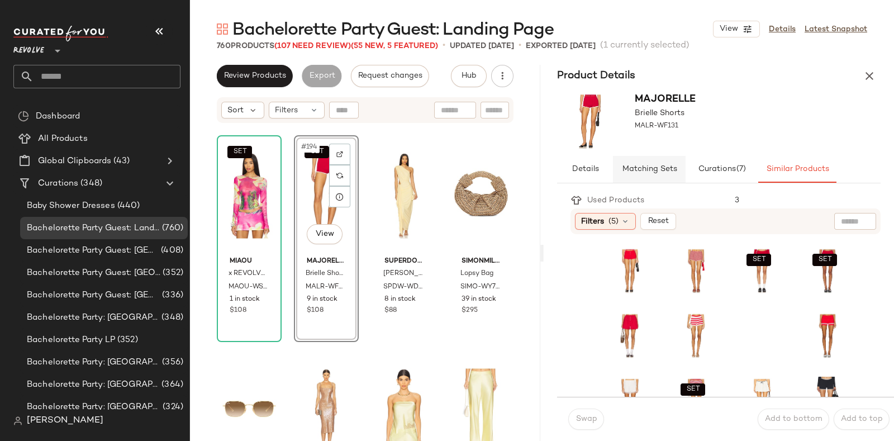
click at [656, 165] on span "Matching Sets" at bounding box center [649, 169] width 55 height 9
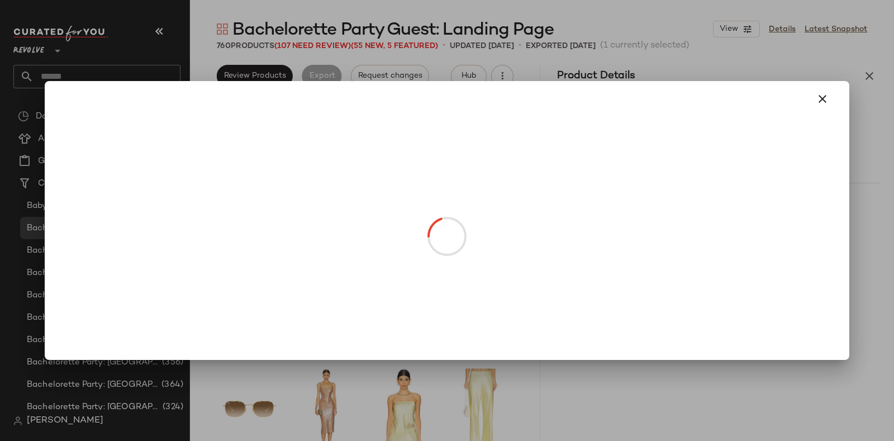
drag, startPoint x: 594, startPoint y: 252, endPoint x: 415, endPoint y: 245, distance: 179.0
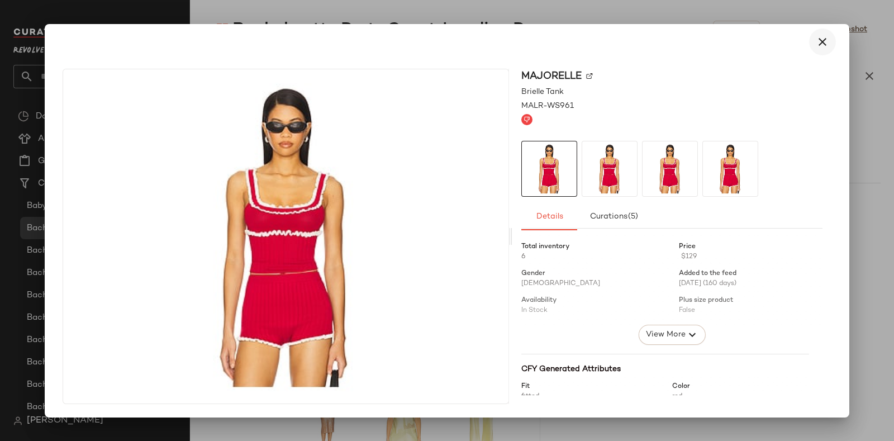
click at [821, 37] on icon "button" at bounding box center [822, 41] width 13 height 13
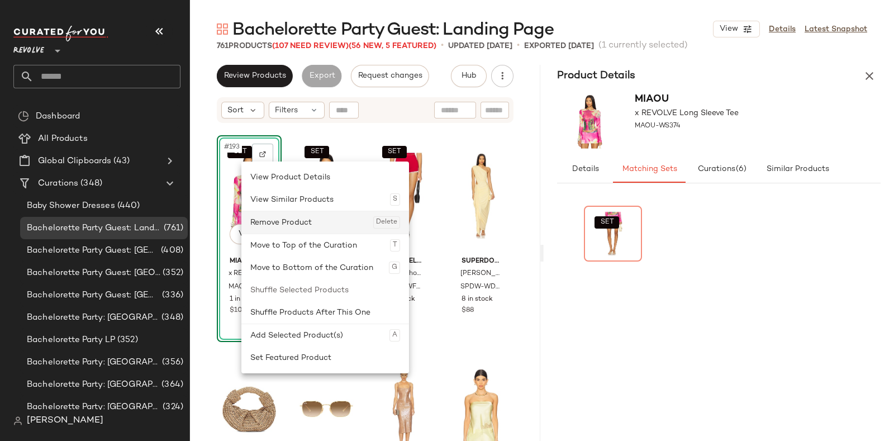
click at [285, 219] on div "Remove Product Delete" at bounding box center [325, 222] width 150 height 22
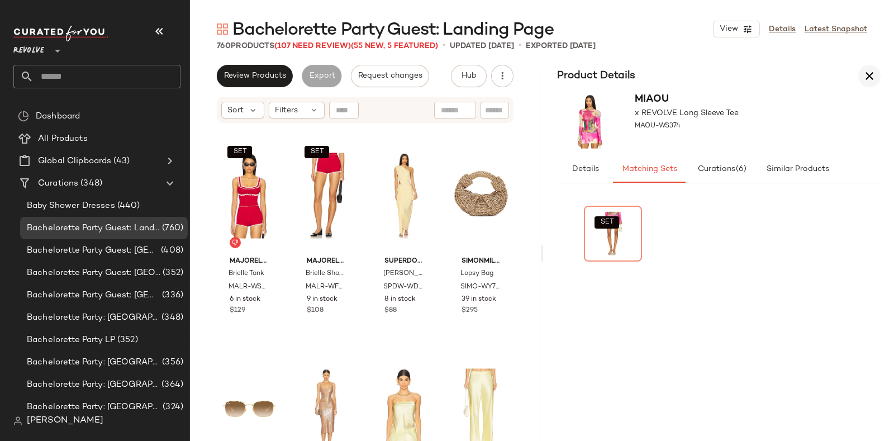
click at [867, 77] on icon "button" at bounding box center [869, 75] width 13 height 13
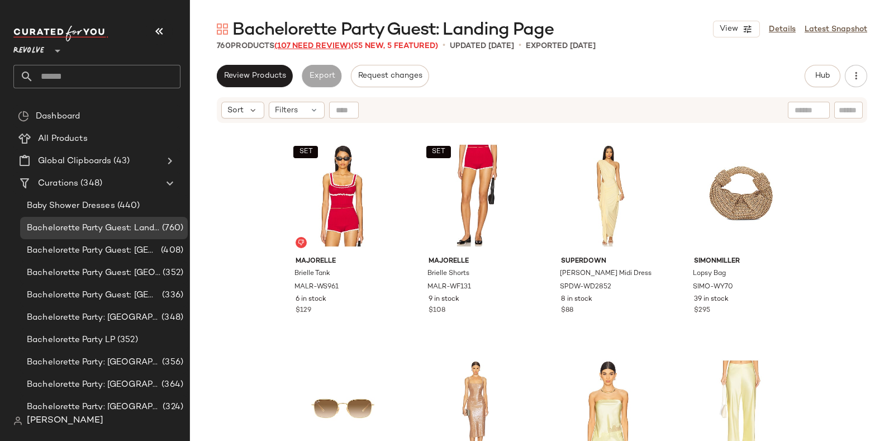
click at [318, 44] on span "(107 Need Review)" at bounding box center [312, 46] width 77 height 8
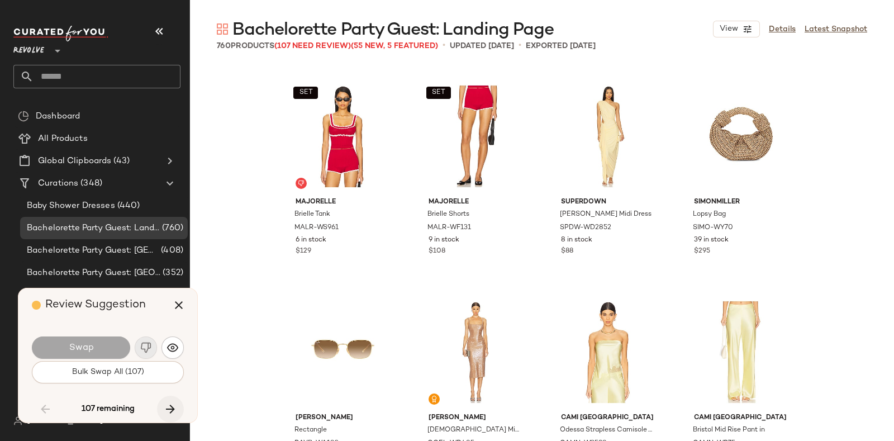
click at [170, 399] on button "button" at bounding box center [170, 409] width 27 height 27
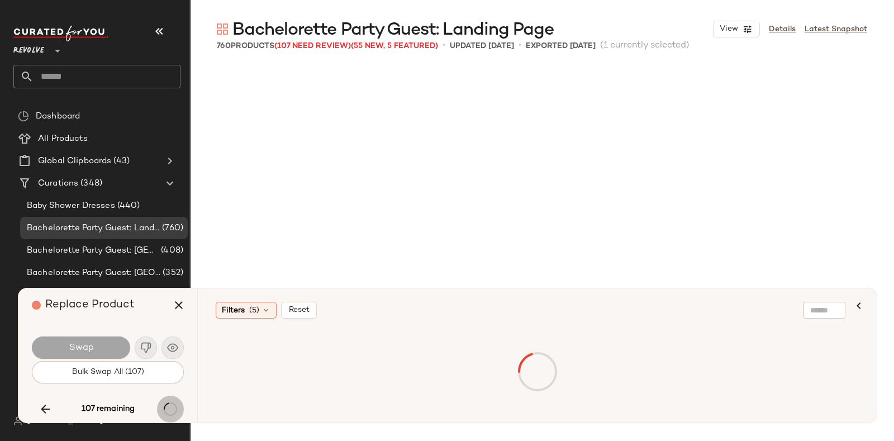
scroll to position [10787, 0]
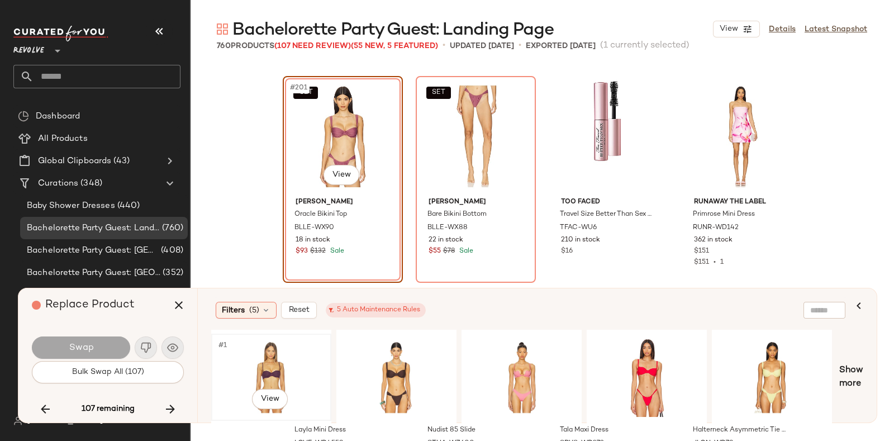
click at [274, 360] on div "#1 View" at bounding box center [271, 377] width 112 height 79
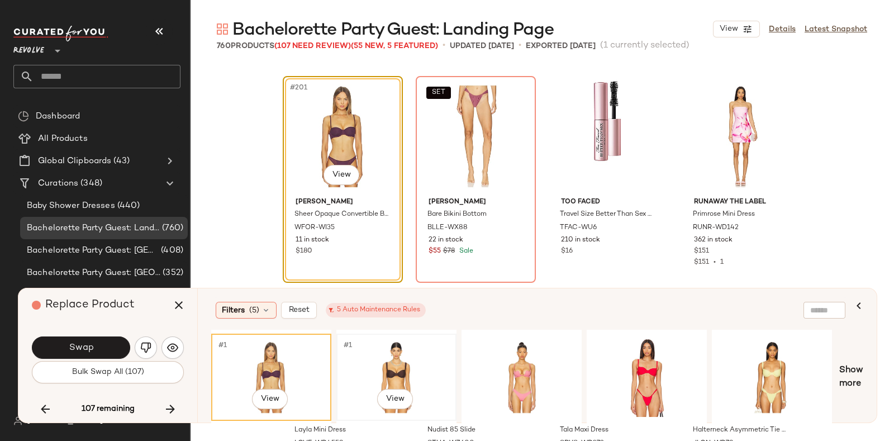
click at [363, 350] on div "#1 View" at bounding box center [396, 377] width 112 height 79
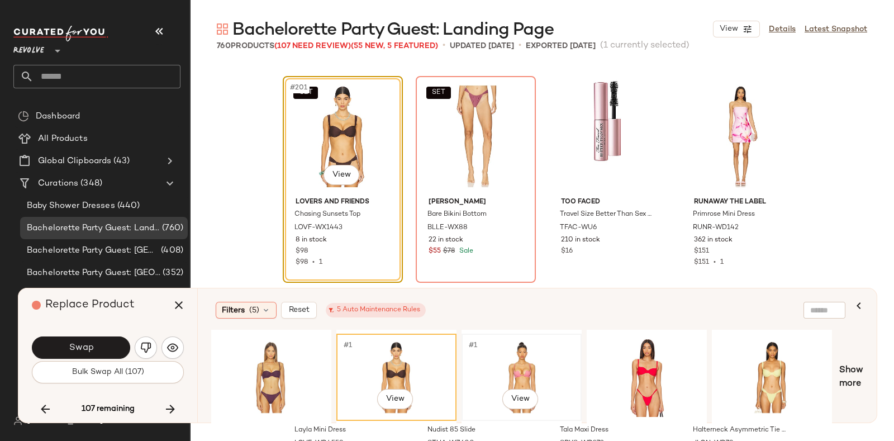
click at [515, 354] on div "#1 View" at bounding box center [522, 377] width 112 height 79
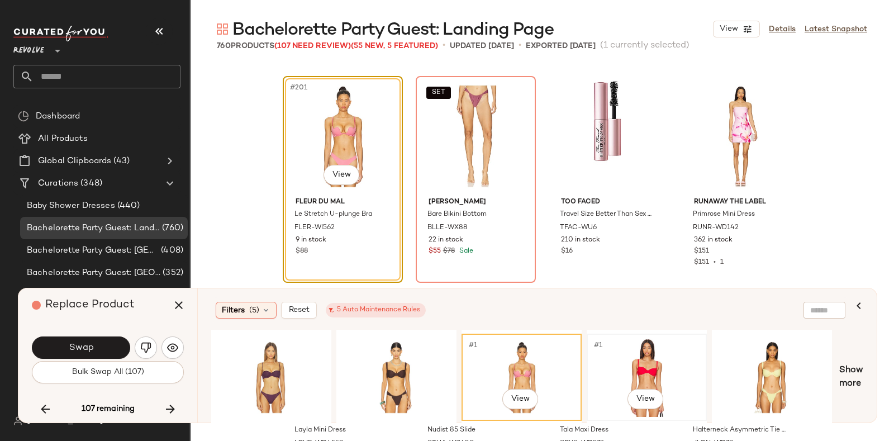
click at [660, 348] on div "#1 View" at bounding box center [647, 377] width 112 height 79
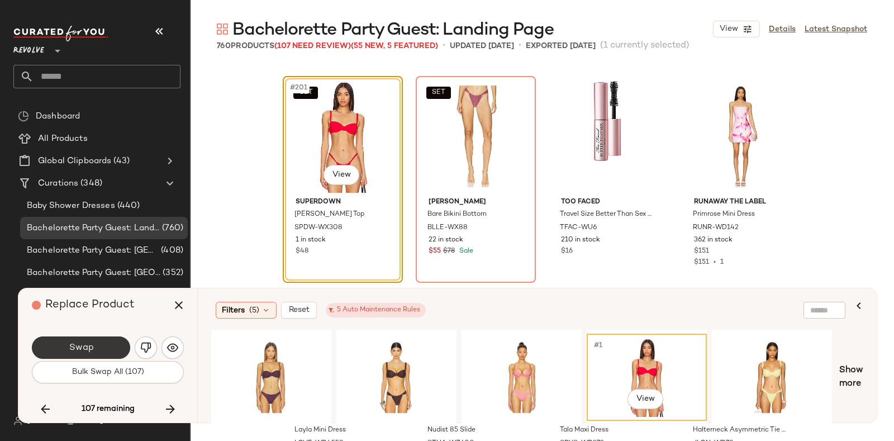
click at [78, 343] on span "Swap" at bounding box center [80, 348] width 25 height 11
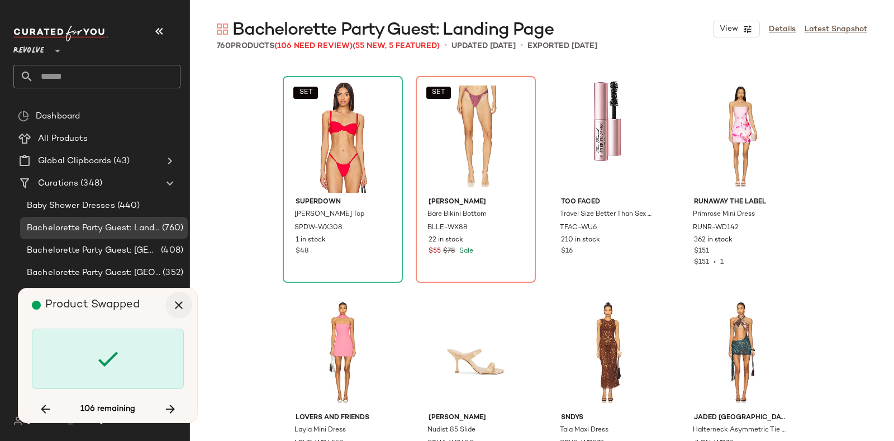
click at [180, 302] on icon "button" at bounding box center [178, 304] width 13 height 13
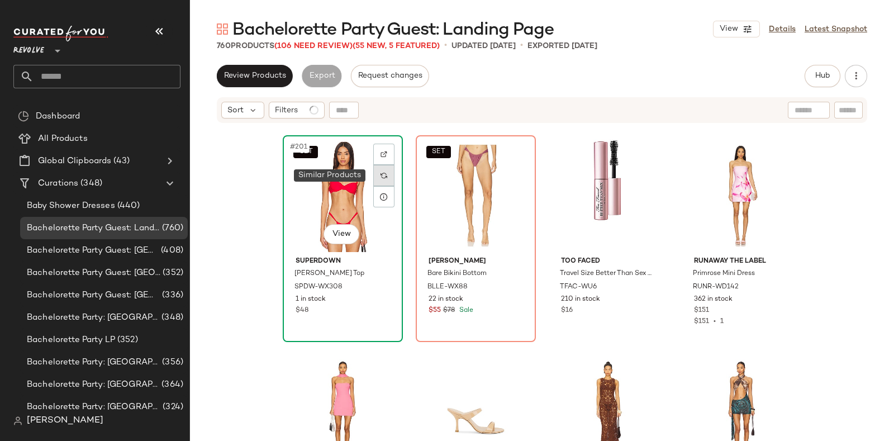
click at [376, 172] on div at bounding box center [383, 175] width 21 height 21
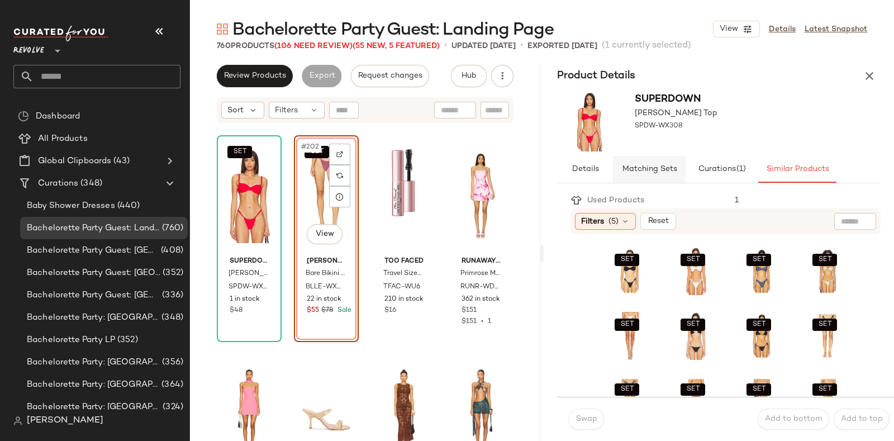
click at [662, 166] on span "Matching Sets" at bounding box center [649, 169] width 55 height 9
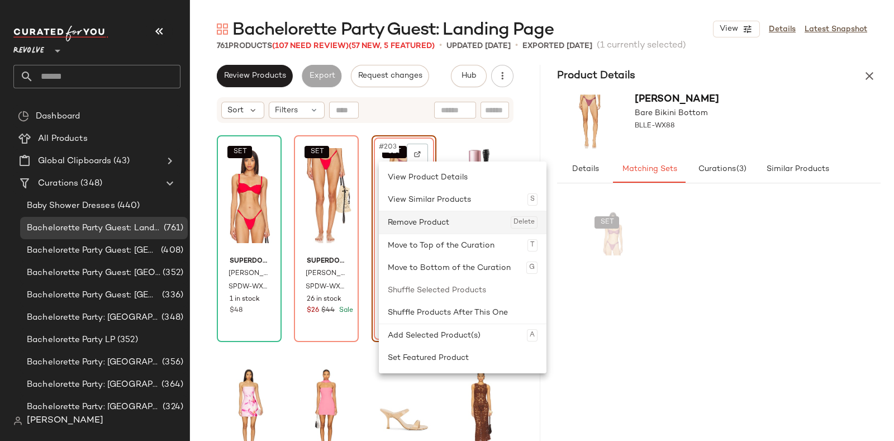
click at [419, 220] on div "Remove Product Delete" at bounding box center [463, 222] width 150 height 22
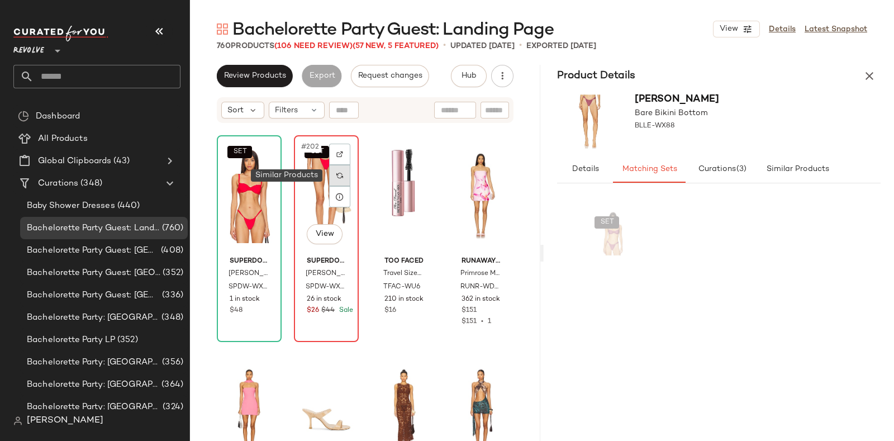
click at [338, 179] on div at bounding box center [339, 175] width 21 height 21
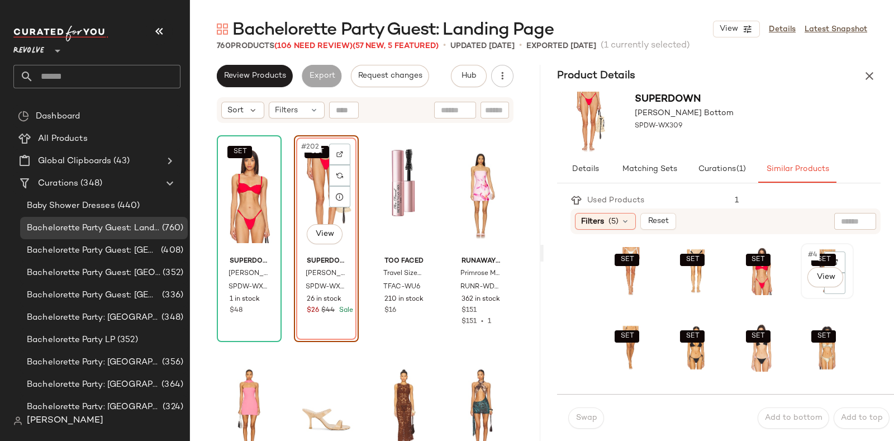
click at [805, 287] on div "SET #4 View" at bounding box center [827, 271] width 45 height 48
click at [583, 418] on span "Swap" at bounding box center [586, 418] width 22 height 9
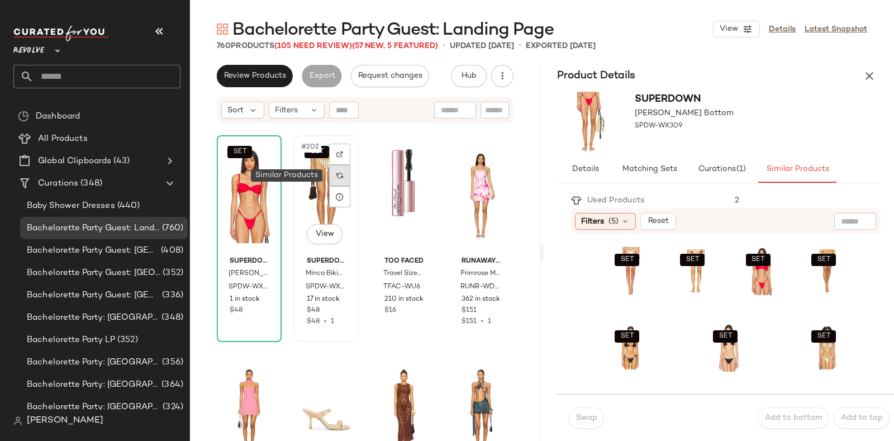
click at [336, 176] on img at bounding box center [339, 175] width 7 height 7
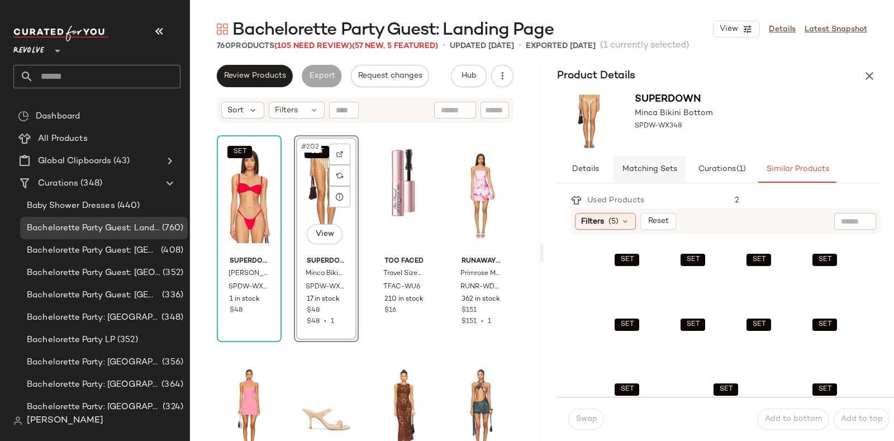
click at [651, 170] on span "Matching Sets" at bounding box center [649, 169] width 55 height 9
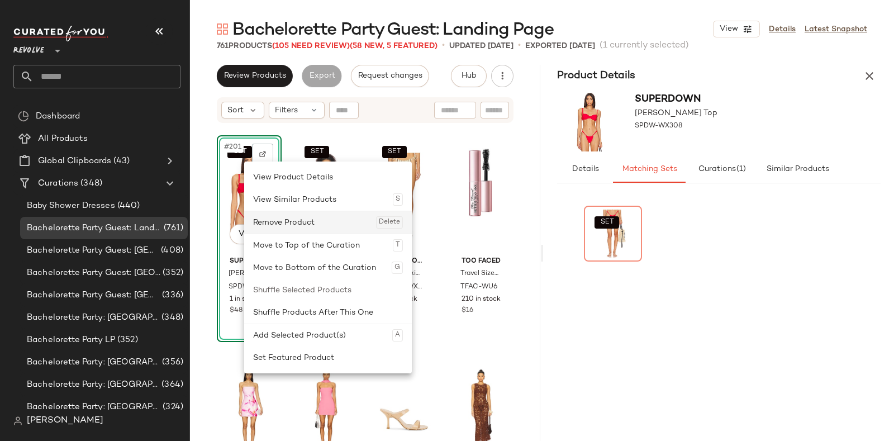
click at [273, 222] on div "Remove Product Delete" at bounding box center [328, 222] width 150 height 22
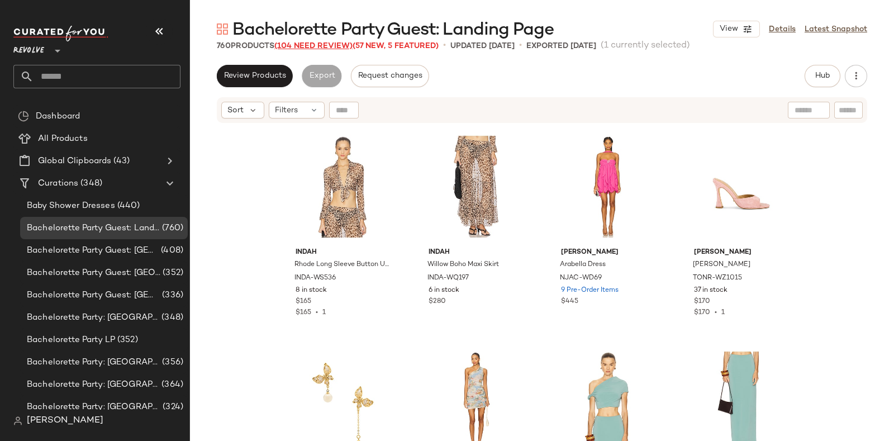
click at [321, 45] on span "(104 Need Review)" at bounding box center [313, 46] width 78 height 8
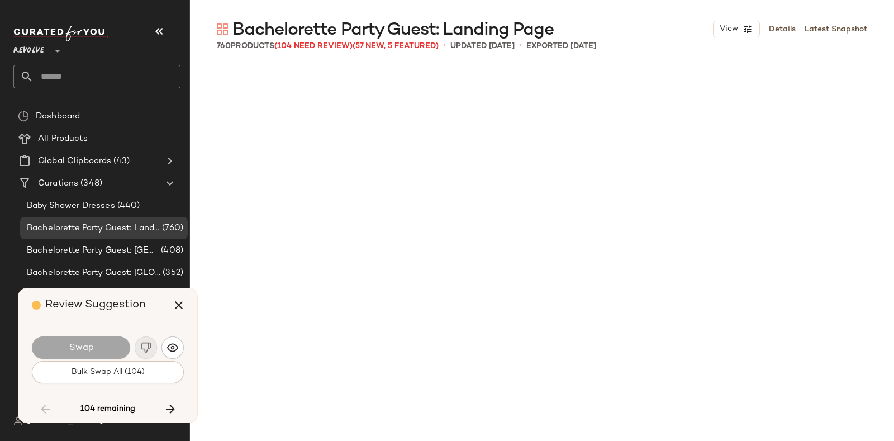
scroll to position [11218, 0]
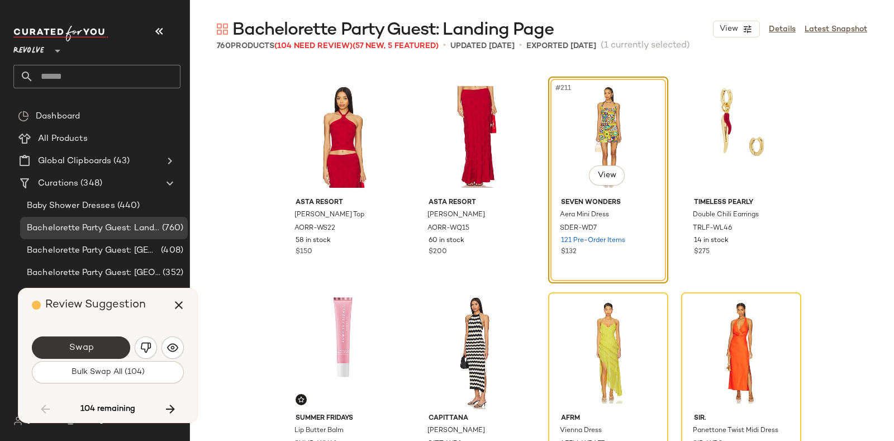
click at [96, 343] on button "Swap" at bounding box center [81, 347] width 98 height 22
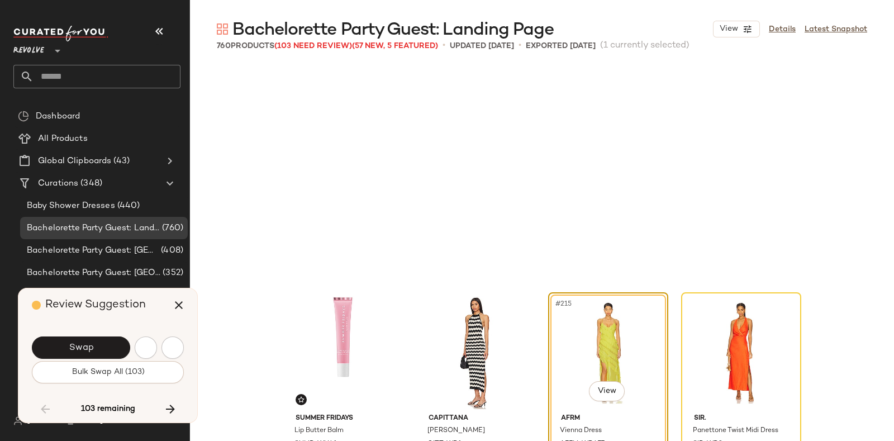
scroll to position [11435, 0]
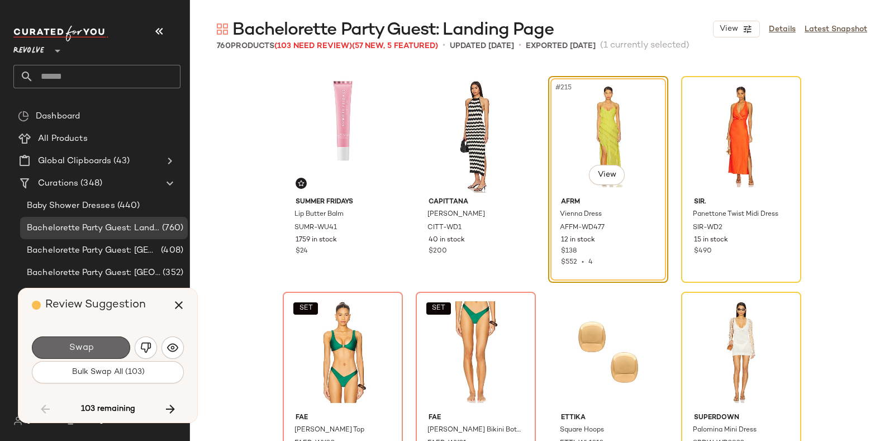
click at [103, 340] on button "Swap" at bounding box center [81, 347] width 98 height 22
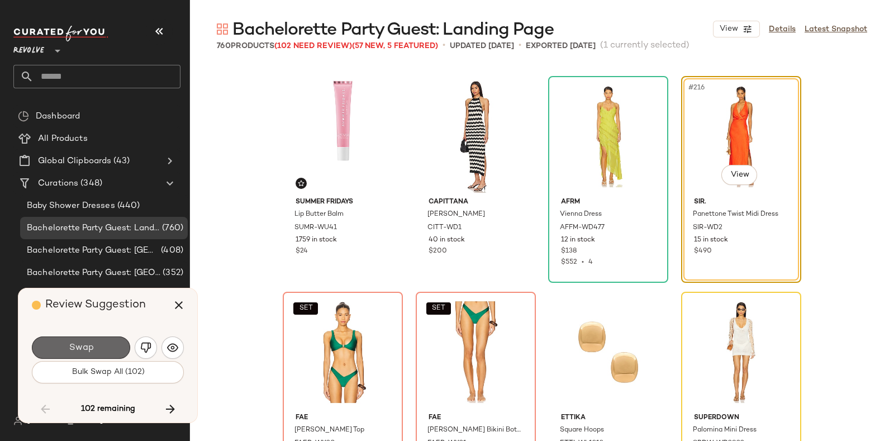
click at [106, 343] on button "Swap" at bounding box center [81, 347] width 98 height 22
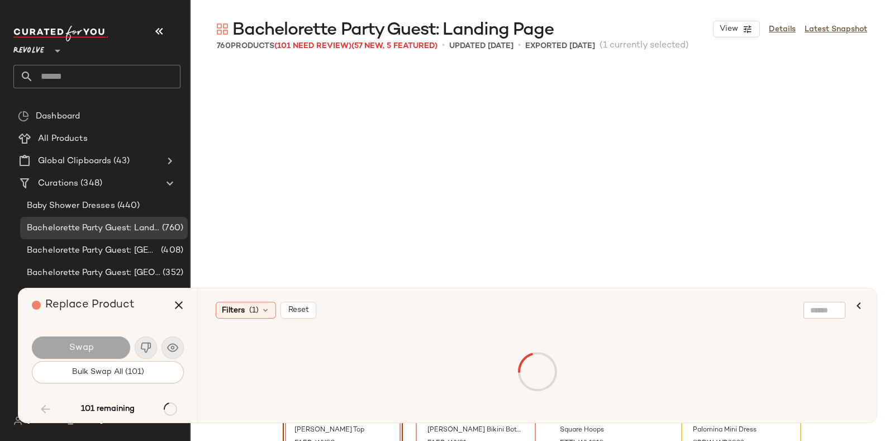
scroll to position [11650, 0]
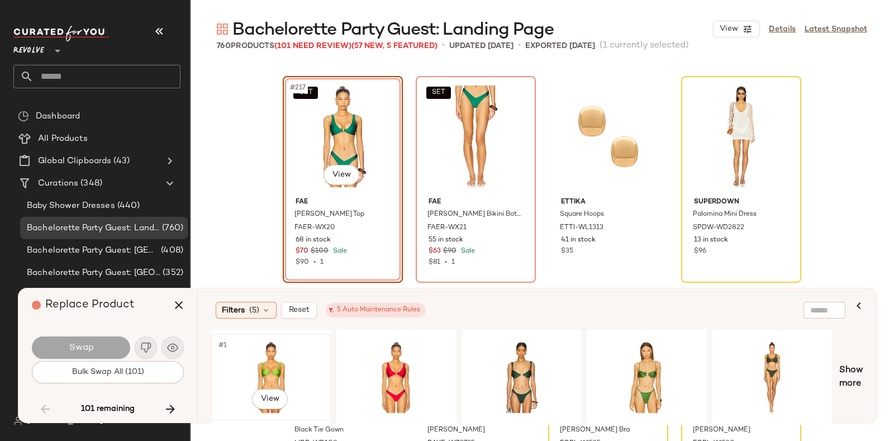
click at [282, 350] on div "#1 View" at bounding box center [271, 377] width 112 height 79
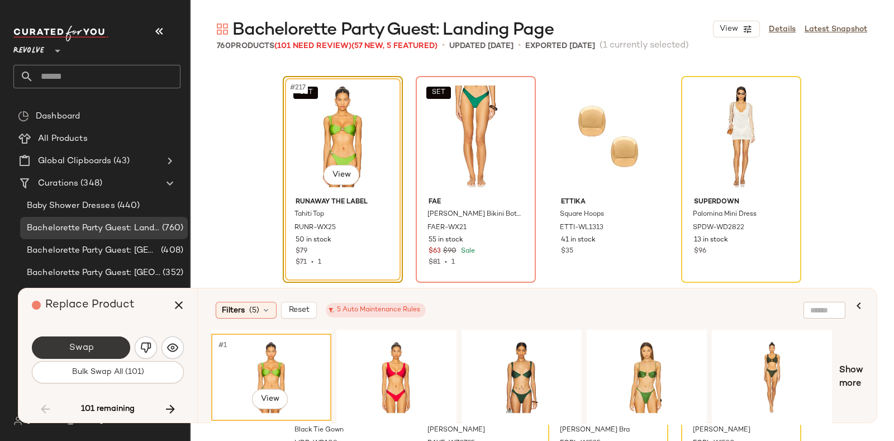
click at [111, 344] on button "Swap" at bounding box center [81, 347] width 98 height 22
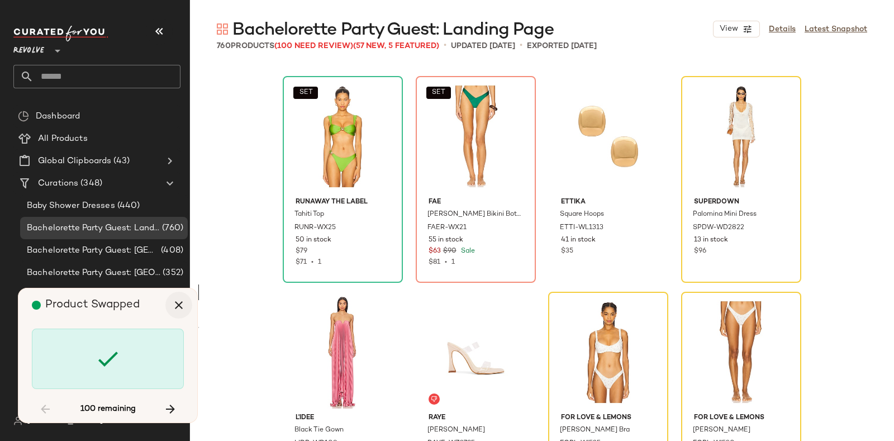
click at [177, 303] on icon "button" at bounding box center [178, 304] width 13 height 13
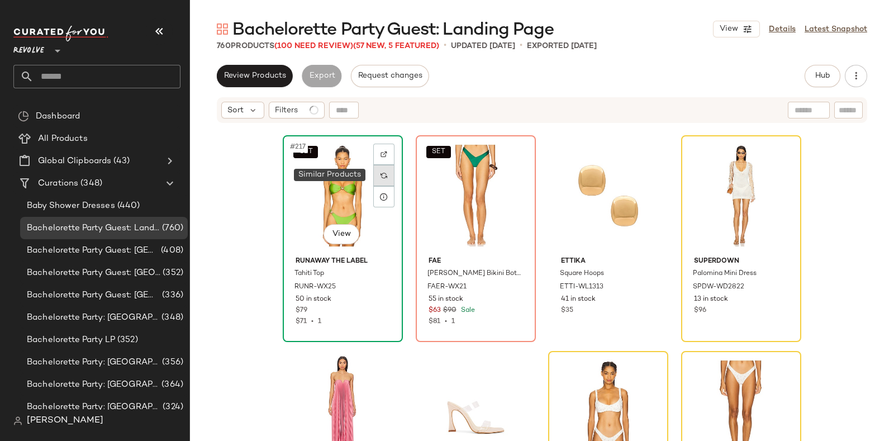
click at [381, 172] on img at bounding box center [384, 175] width 7 height 7
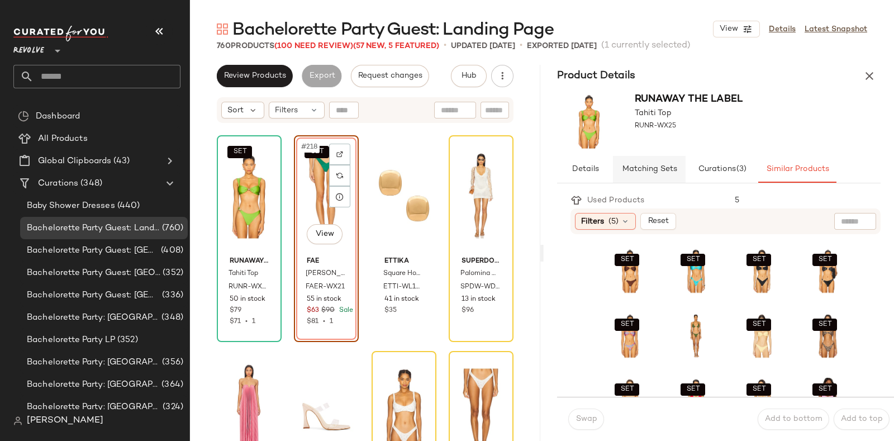
click at [646, 168] on span "Matching Sets" at bounding box center [649, 169] width 55 height 9
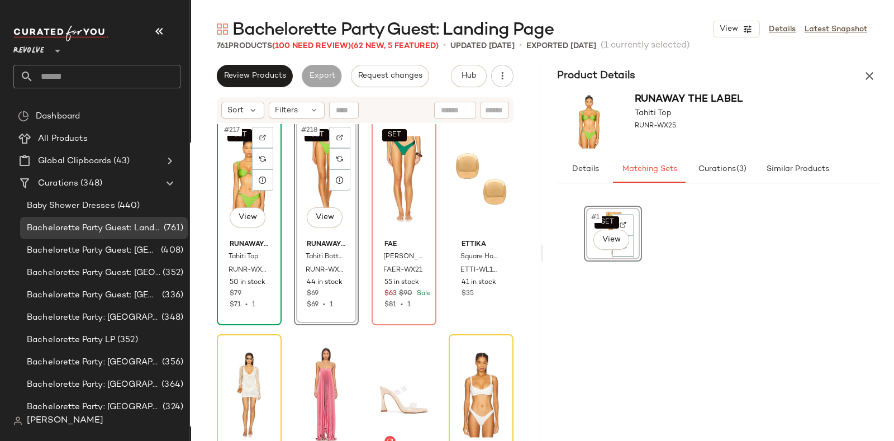
scroll to position [11668, 0]
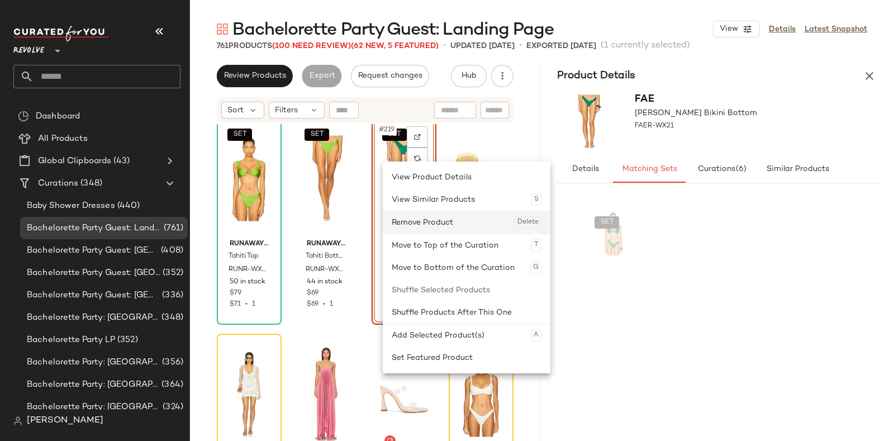
click at [420, 218] on div "Remove Product Delete" at bounding box center [467, 222] width 150 height 22
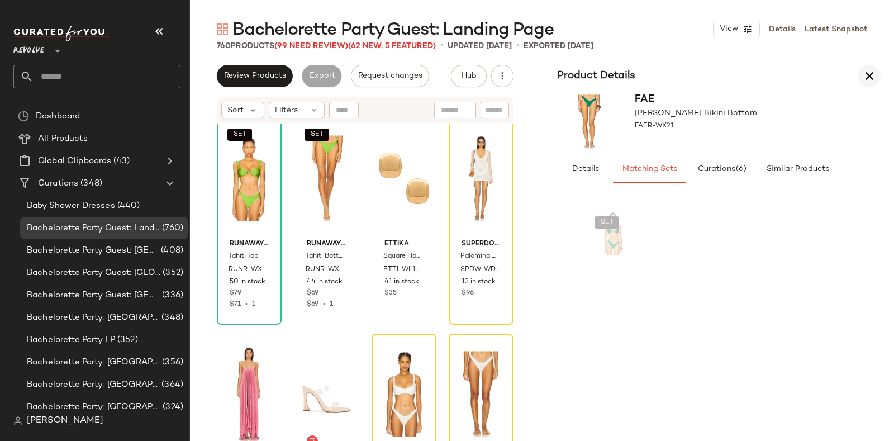
click at [869, 73] on icon "button" at bounding box center [869, 75] width 13 height 13
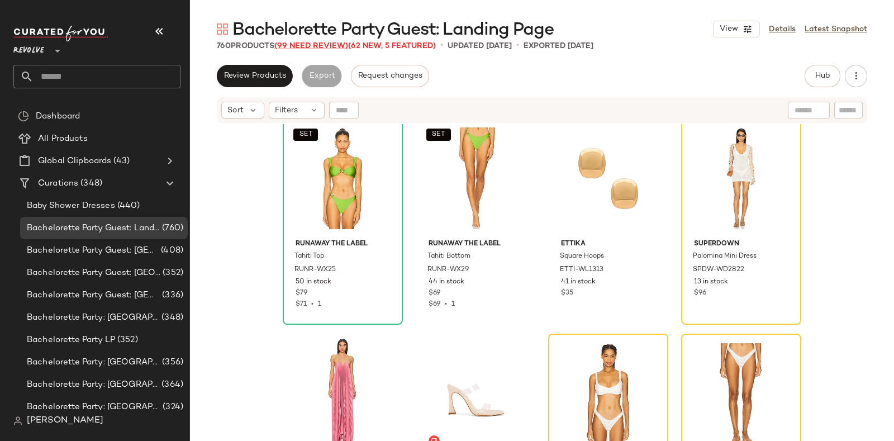
click at [314, 45] on span "(99 Need Review)" at bounding box center [311, 46] width 74 height 8
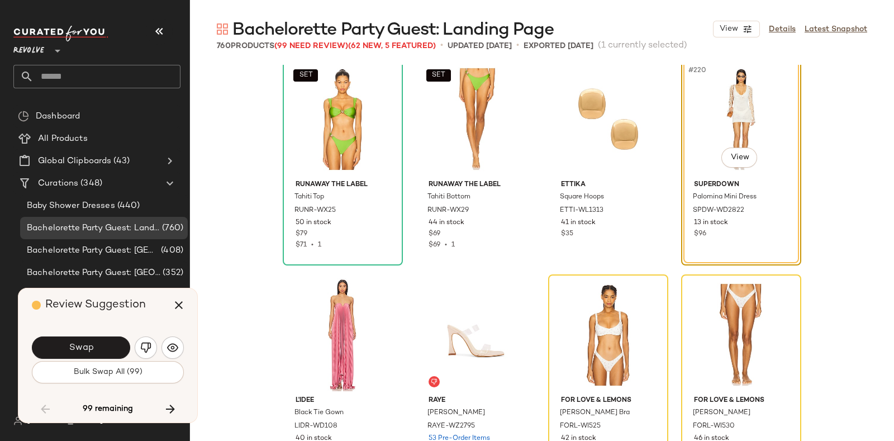
scroll to position [11650, 0]
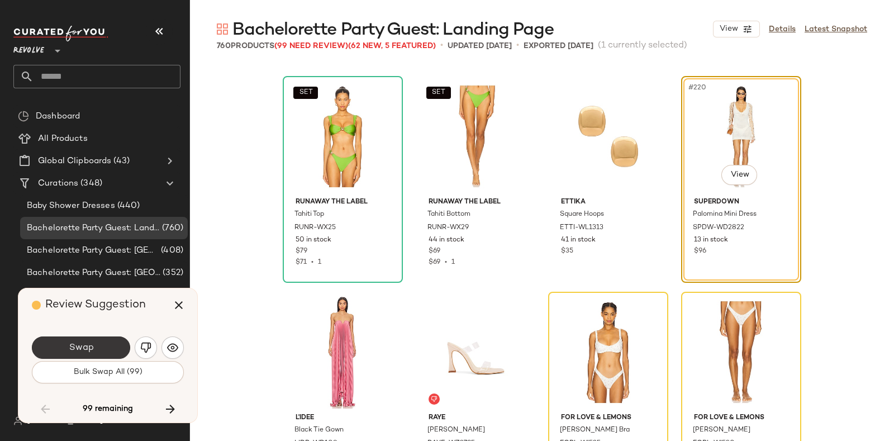
click at [97, 340] on button "Swap" at bounding box center [81, 347] width 98 height 22
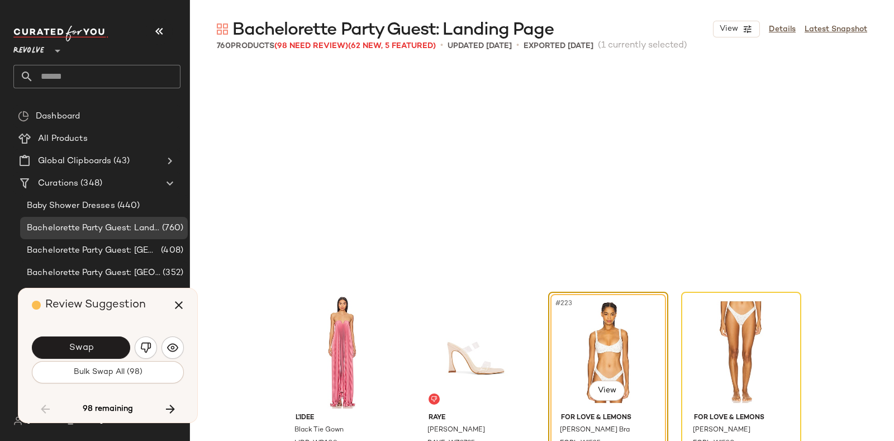
scroll to position [11866, 0]
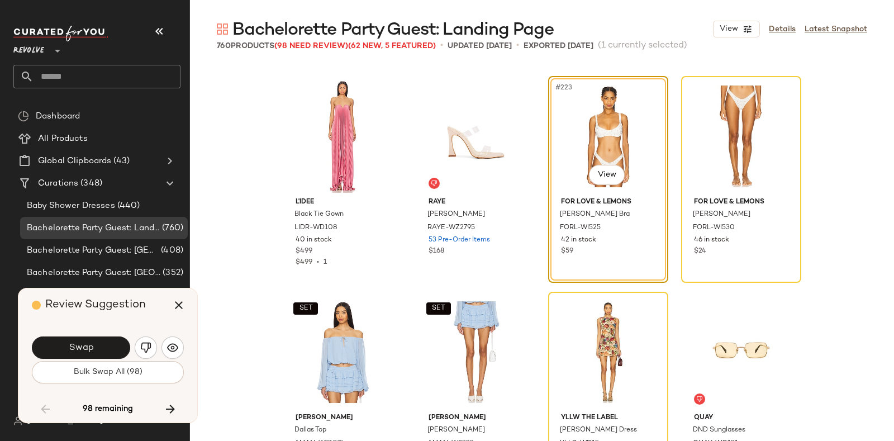
click at [97, 340] on button "Swap" at bounding box center [81, 347] width 98 height 22
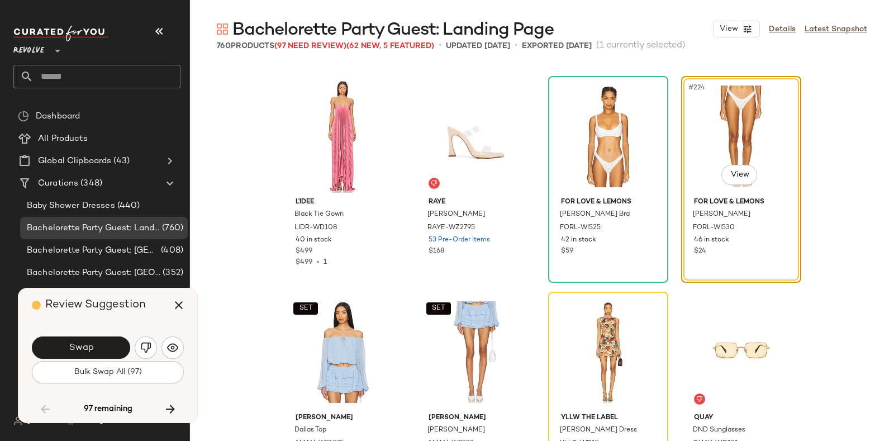
click at [97, 340] on button "Swap" at bounding box center [81, 347] width 98 height 22
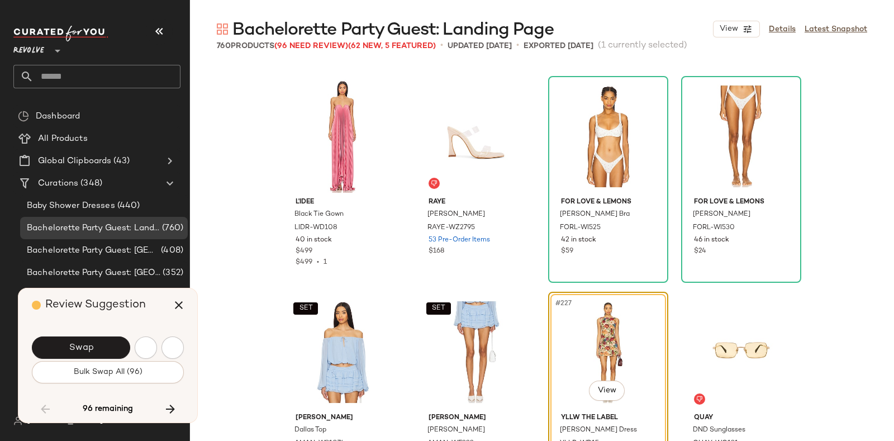
scroll to position [12081, 0]
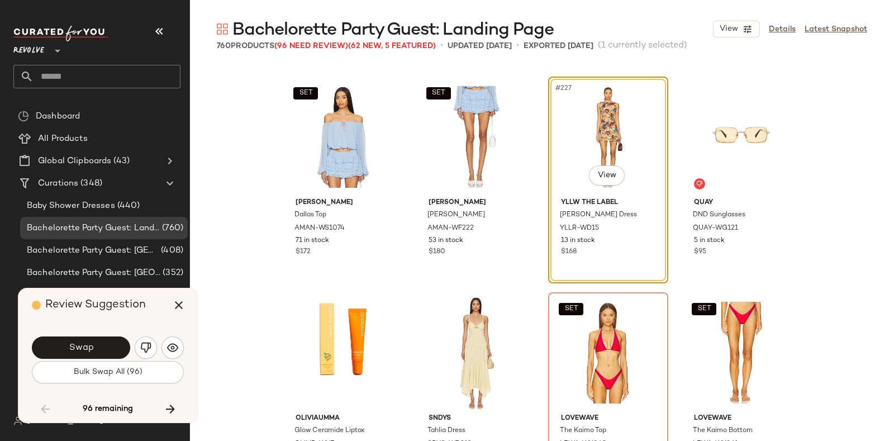
click at [97, 340] on button "Swap" at bounding box center [81, 347] width 98 height 22
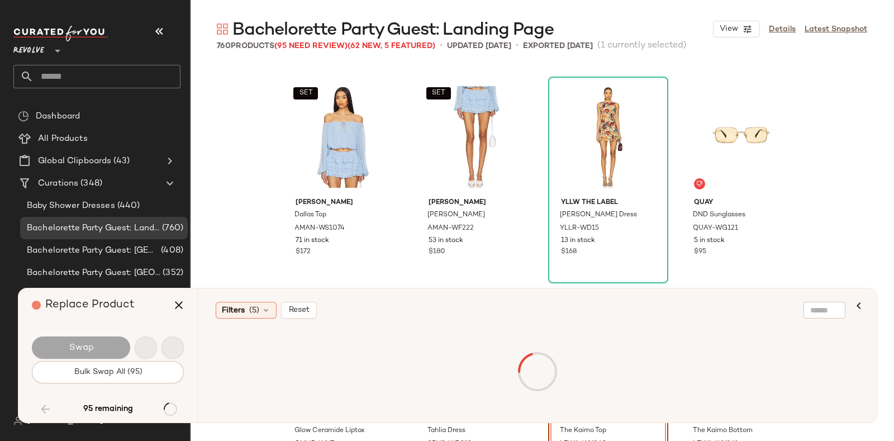
scroll to position [12297, 0]
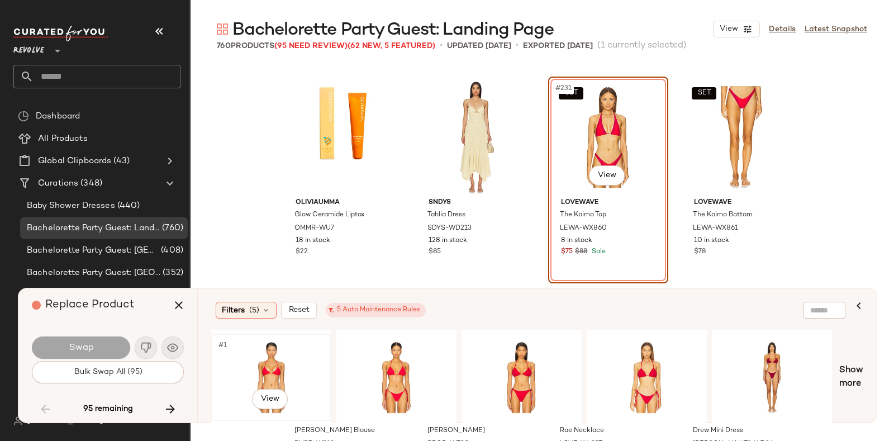
click at [287, 344] on div "#1 View" at bounding box center [271, 377] width 112 height 79
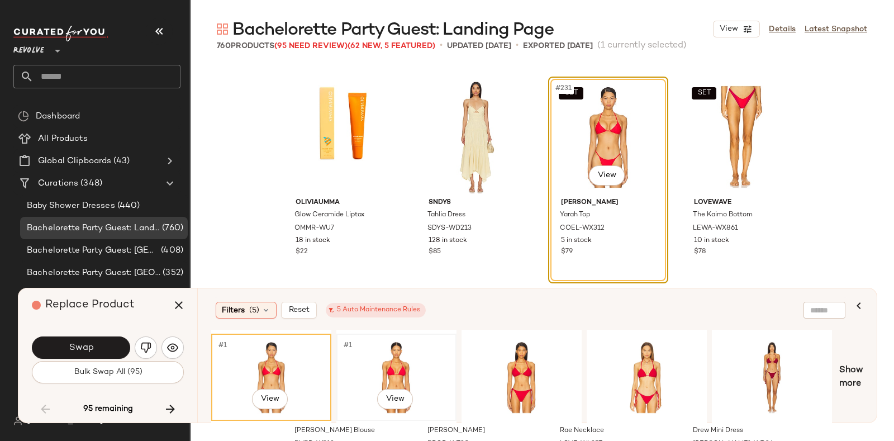
click at [410, 356] on div "#1 View" at bounding box center [396, 377] width 112 height 79
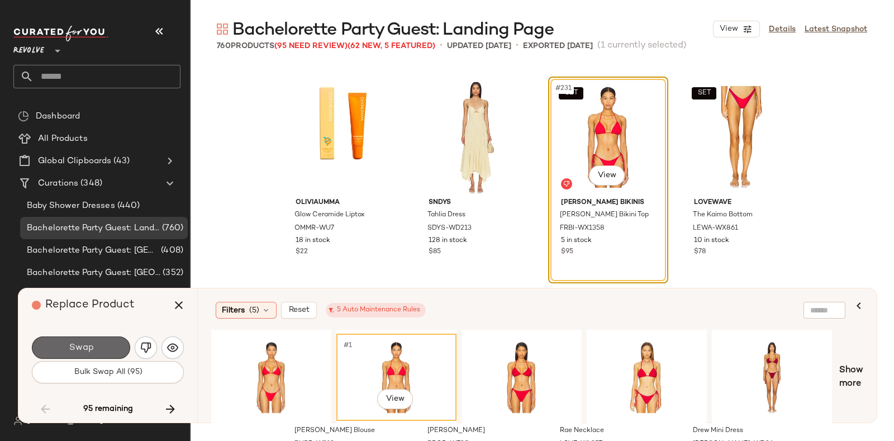
click at [79, 345] on span "Swap" at bounding box center [80, 348] width 25 height 11
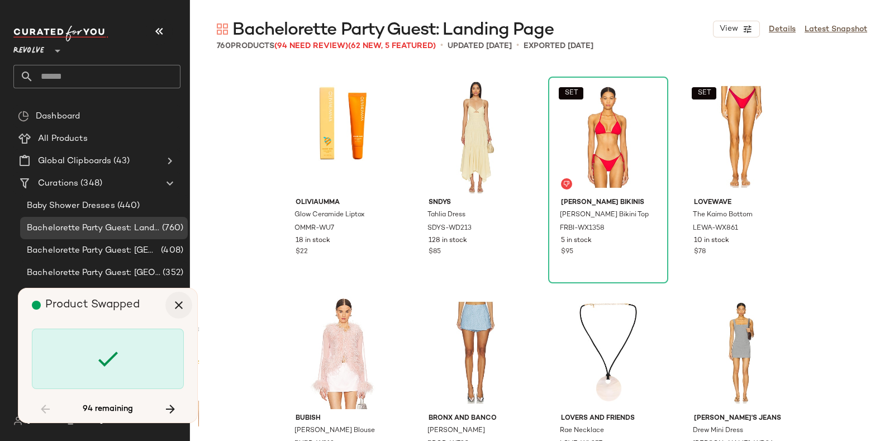
click at [179, 305] on icon "button" at bounding box center [178, 304] width 13 height 13
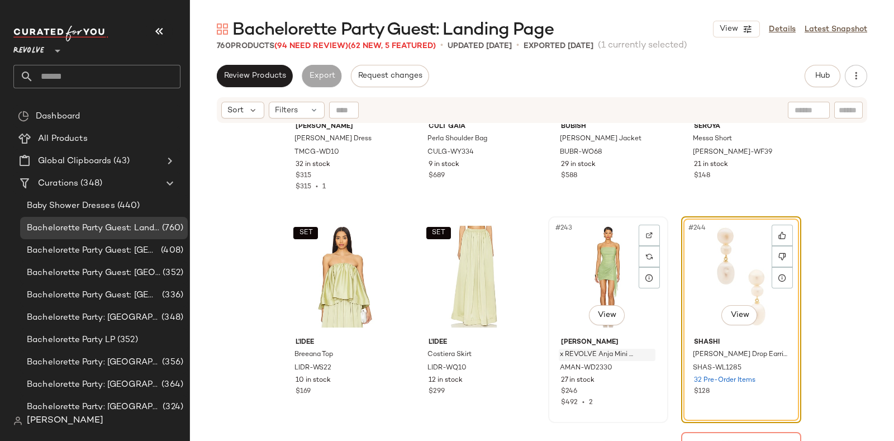
scroll to position [12865, 0]
click at [775, 229] on div at bounding box center [782, 234] width 21 height 21
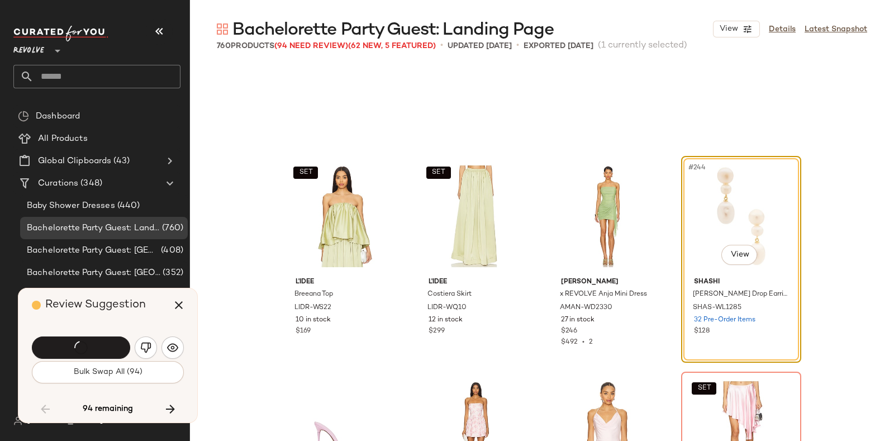
scroll to position [12945, 0]
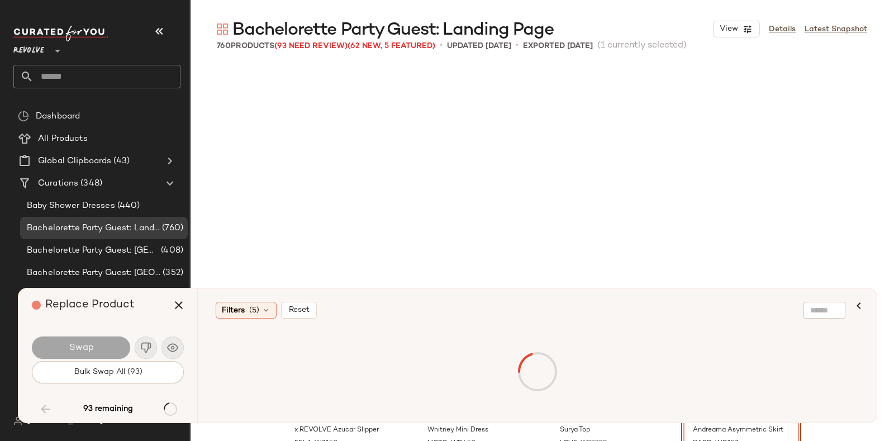
scroll to position [13160, 0]
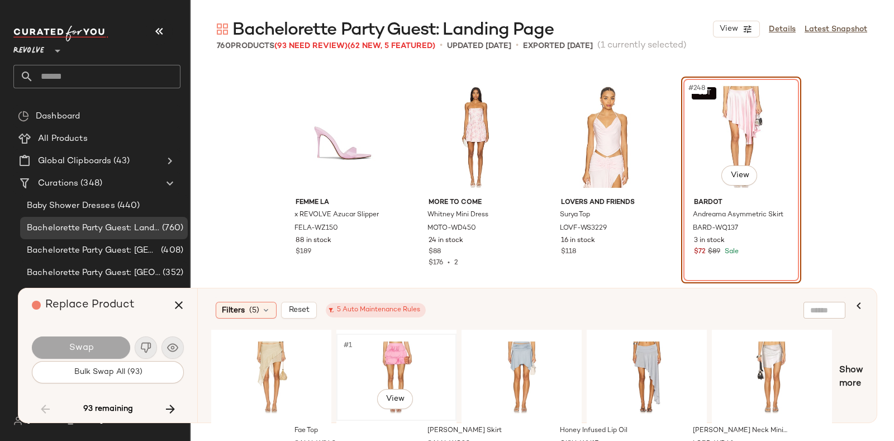
click at [390, 352] on div "#1 View" at bounding box center [396, 377] width 112 height 79
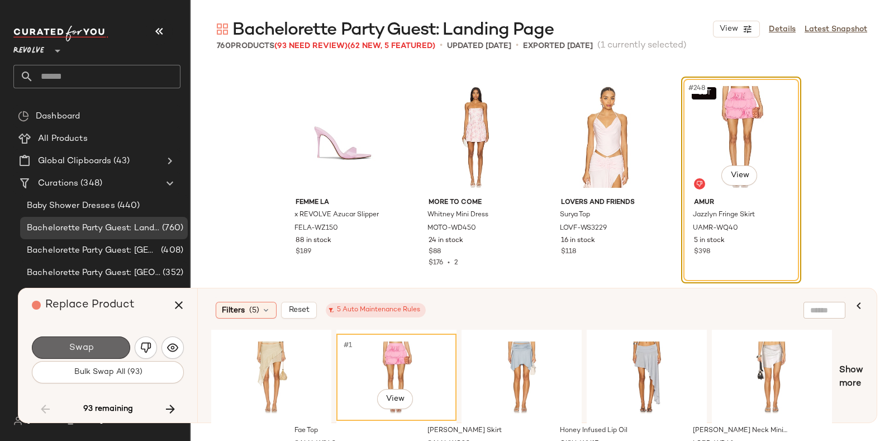
click at [77, 345] on span "Swap" at bounding box center [80, 348] width 25 height 11
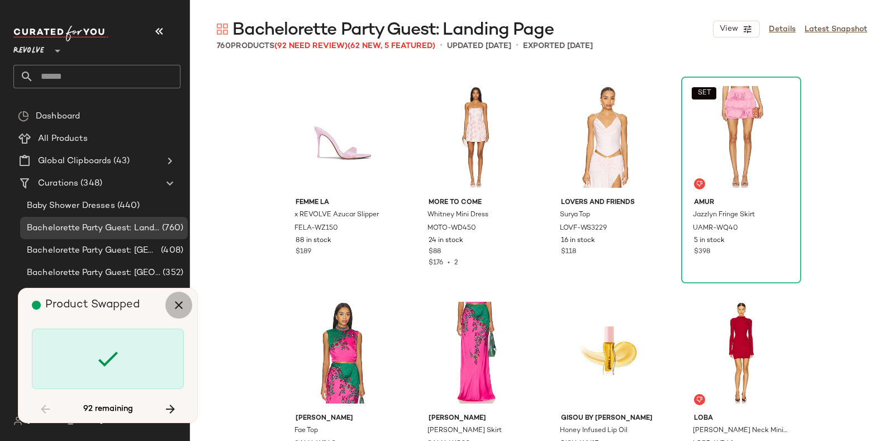
click at [182, 303] on icon "button" at bounding box center [178, 304] width 13 height 13
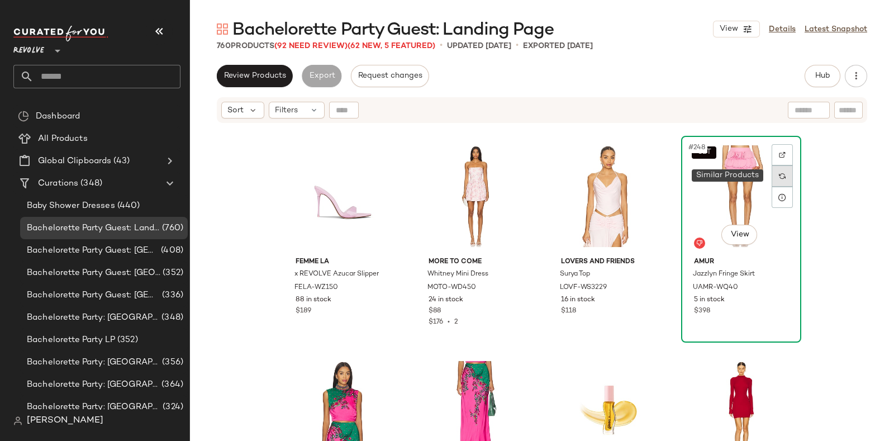
click at [775, 173] on div at bounding box center [782, 175] width 21 height 21
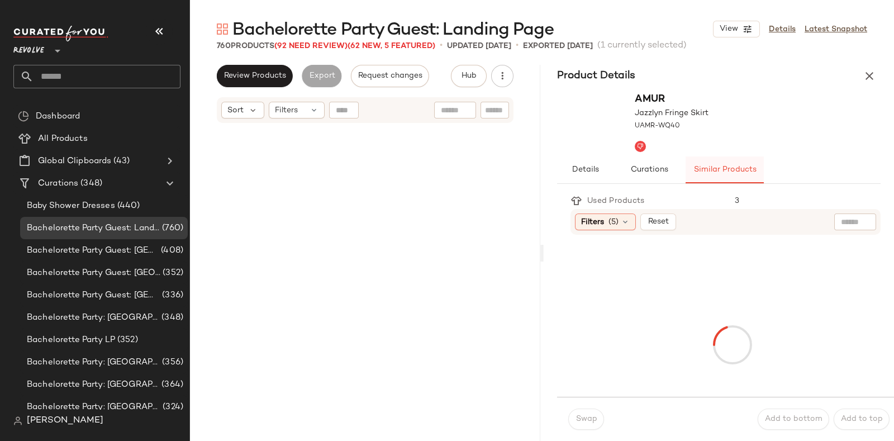
scroll to position [13592, 0]
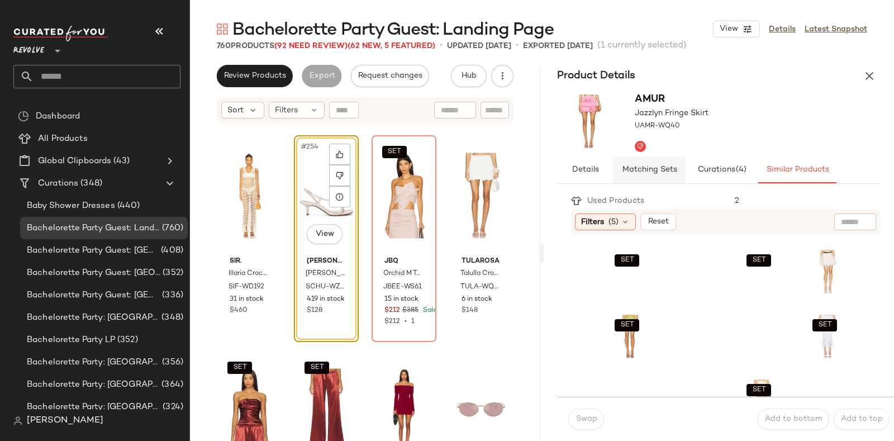
click at [651, 166] on span "Matching Sets" at bounding box center [649, 169] width 55 height 9
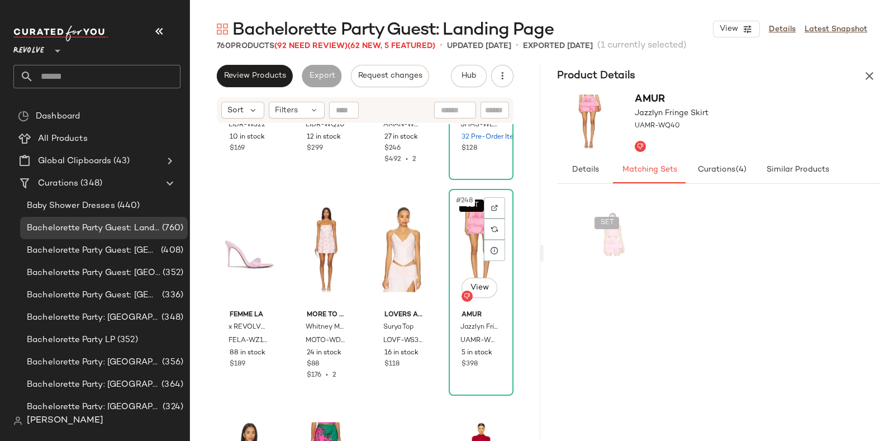
scroll to position [13109, 0]
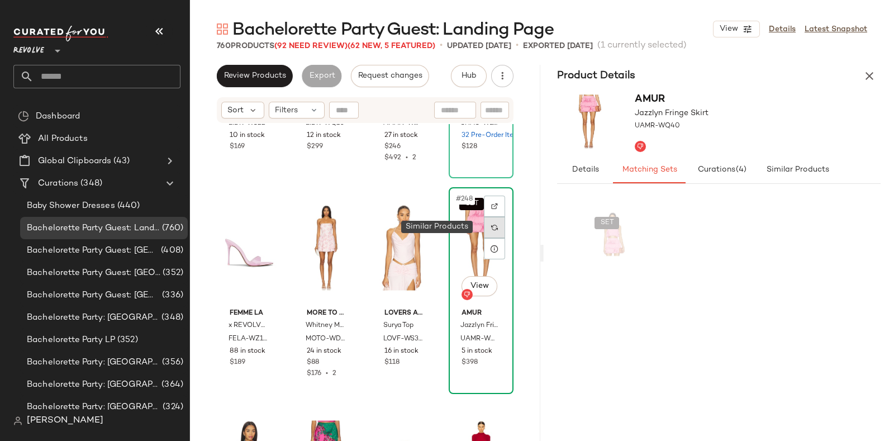
click at [491, 227] on img at bounding box center [494, 227] width 7 height 7
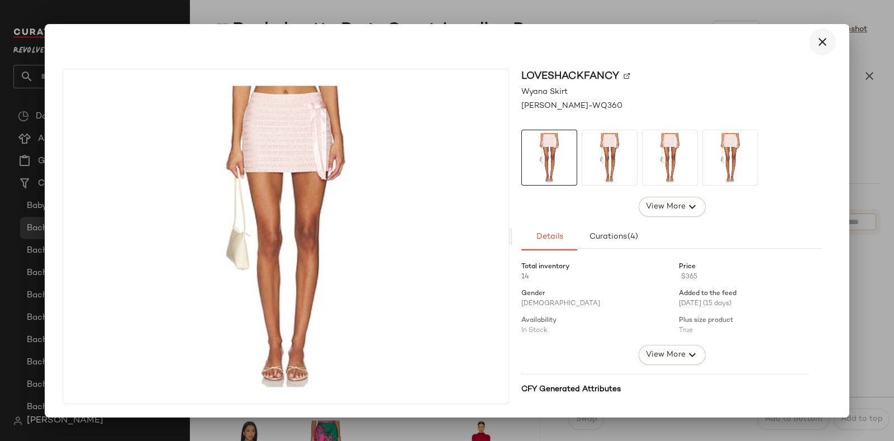
click at [822, 35] on icon "button" at bounding box center [822, 41] width 13 height 13
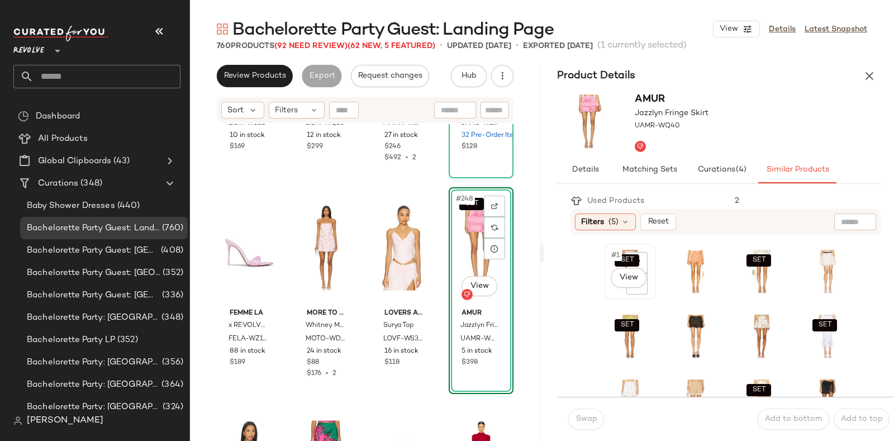
click at [605, 287] on div "SET #1 View" at bounding box center [630, 272] width 50 height 54
click at [586, 415] on span "Swap" at bounding box center [586, 419] width 22 height 9
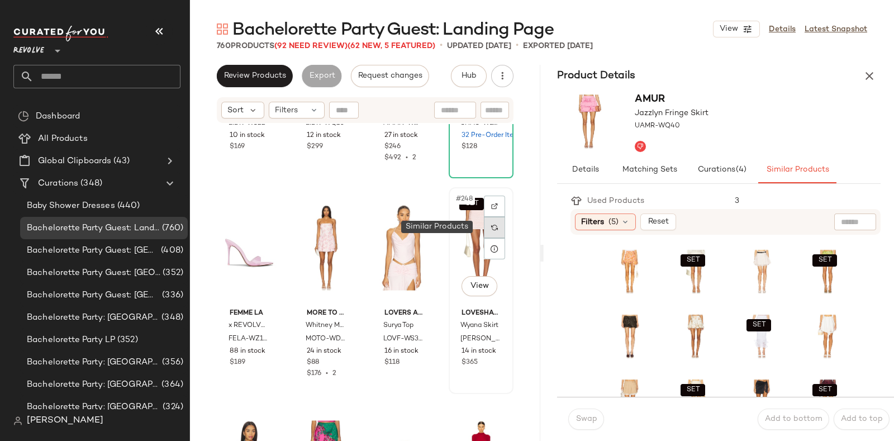
click at [491, 227] on img at bounding box center [494, 227] width 7 height 7
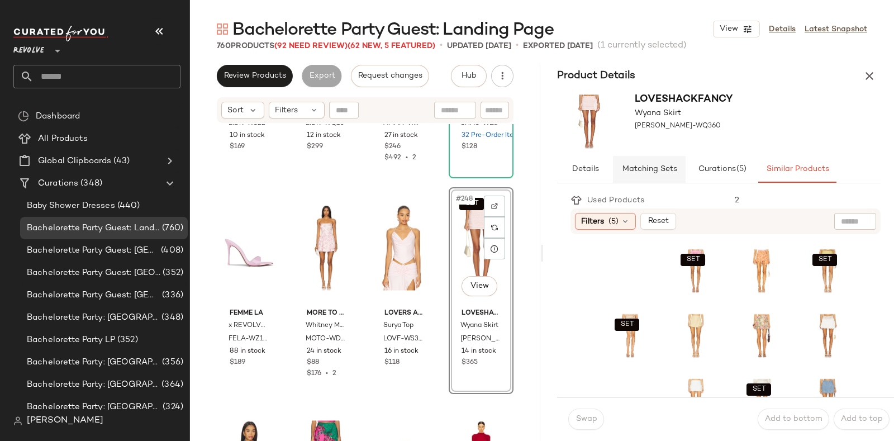
click at [652, 161] on button "Matching Sets" at bounding box center [649, 169] width 73 height 27
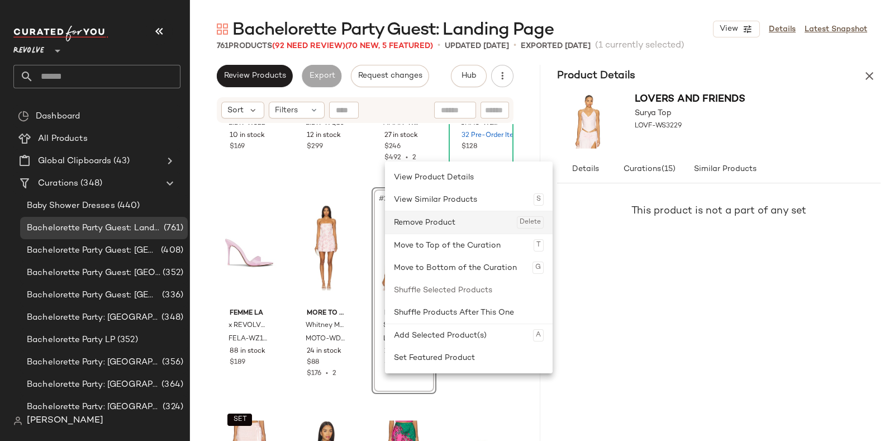
click at [443, 224] on div "Remove Product Delete" at bounding box center [469, 222] width 150 height 22
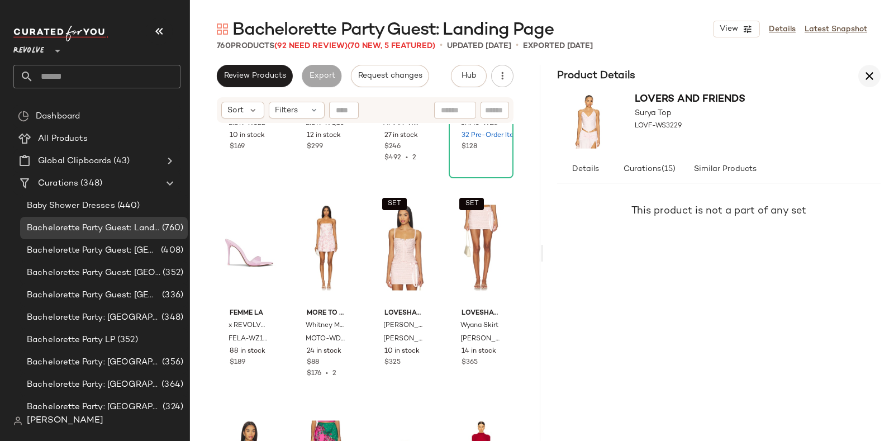
click at [869, 74] on icon "button" at bounding box center [869, 75] width 13 height 13
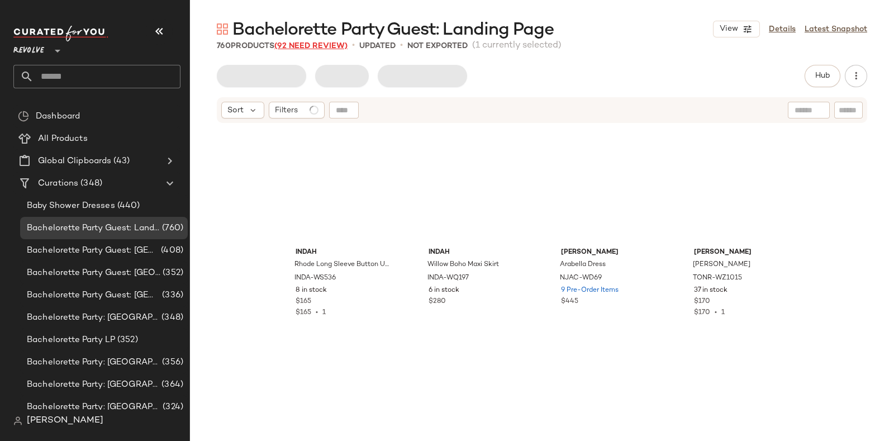
click at [310, 44] on span "(92 Need Review)" at bounding box center [310, 46] width 73 height 8
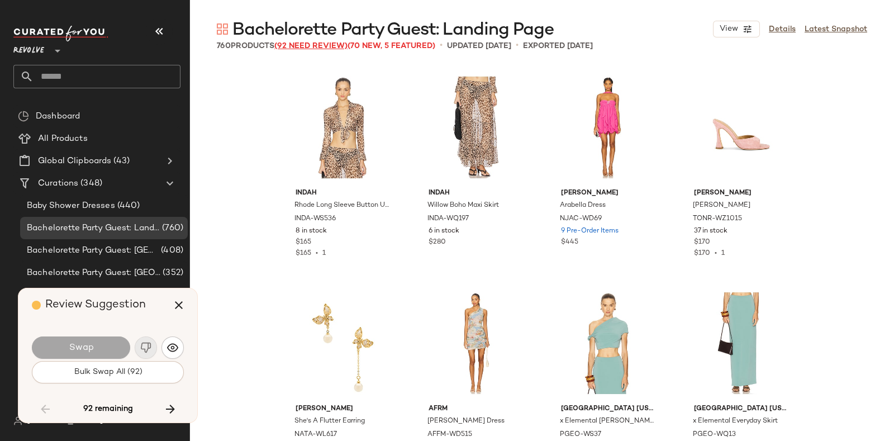
scroll to position [13592, 0]
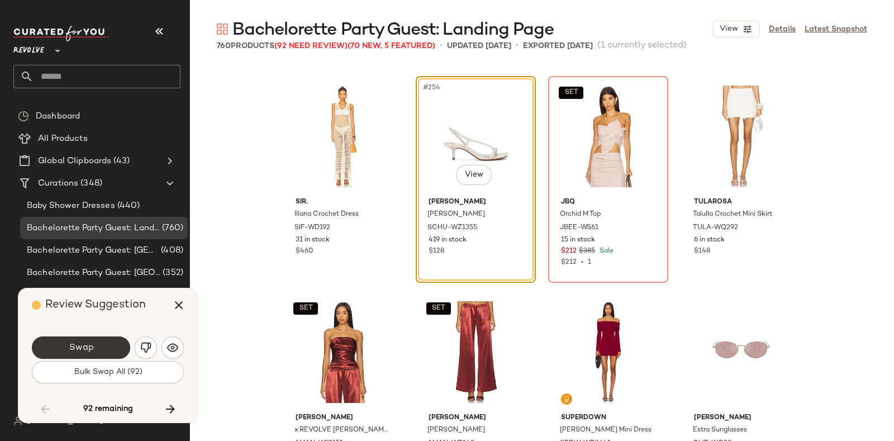
click at [88, 336] on button "Swap" at bounding box center [81, 347] width 98 height 22
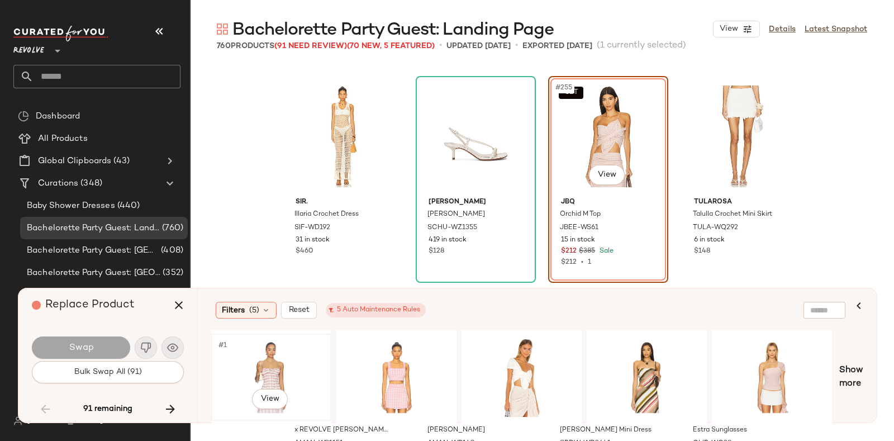
click at [285, 352] on div "#1 View" at bounding box center [271, 377] width 112 height 79
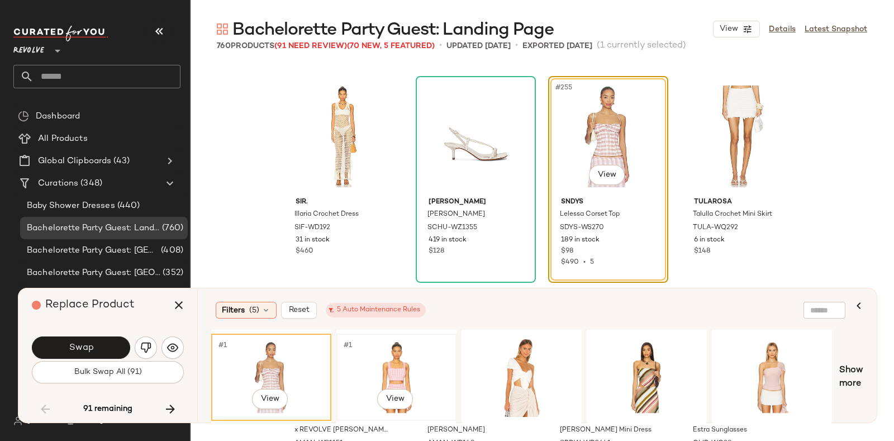
click at [378, 348] on div "#1 View" at bounding box center [396, 377] width 112 height 79
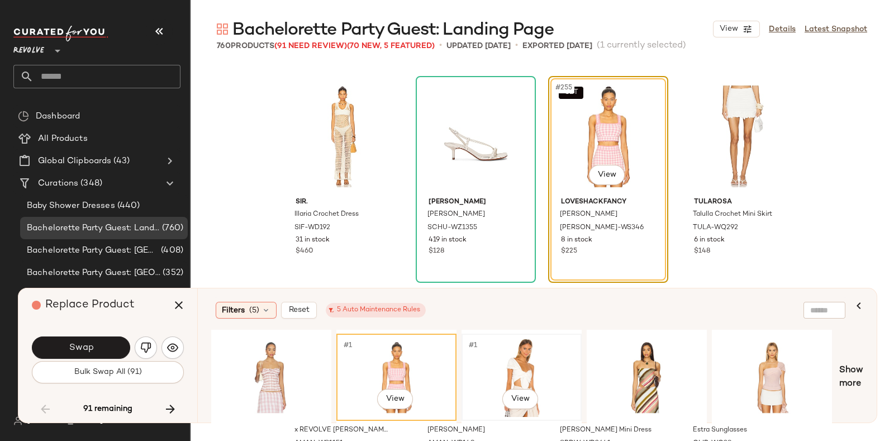
click at [534, 350] on div "#1 View" at bounding box center [522, 377] width 112 height 79
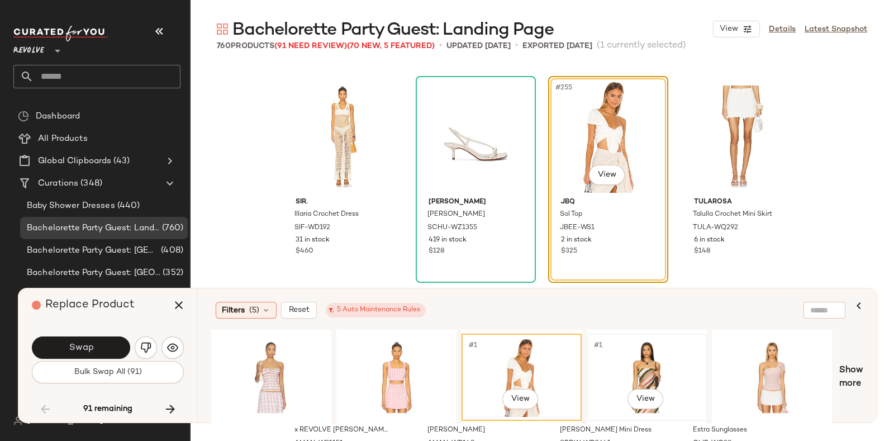
click at [637, 362] on div "#1 View" at bounding box center [647, 377] width 112 height 79
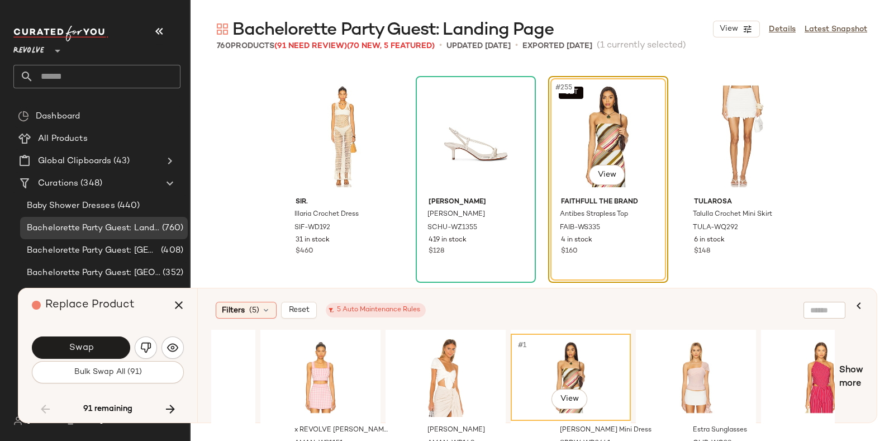
scroll to position [0, 81]
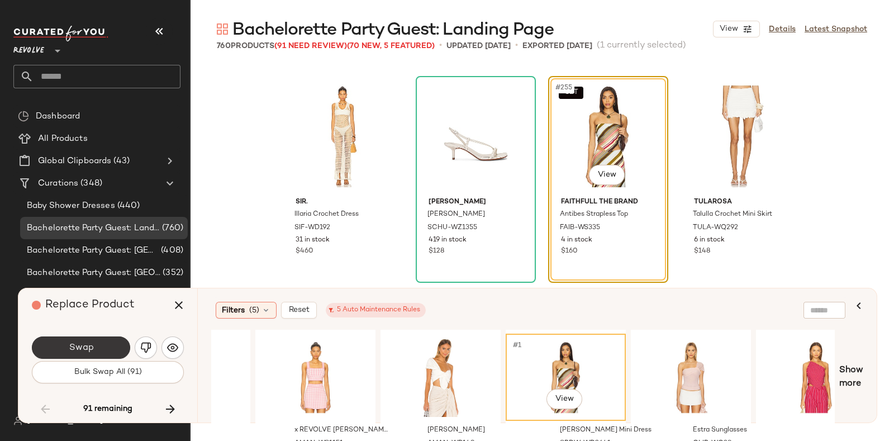
click at [101, 338] on button "Swap" at bounding box center [81, 347] width 98 height 22
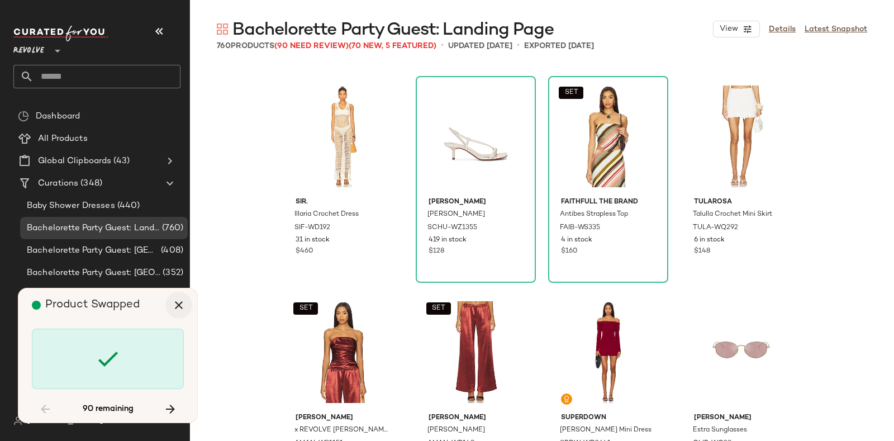
click at [179, 307] on icon "button" at bounding box center [178, 304] width 13 height 13
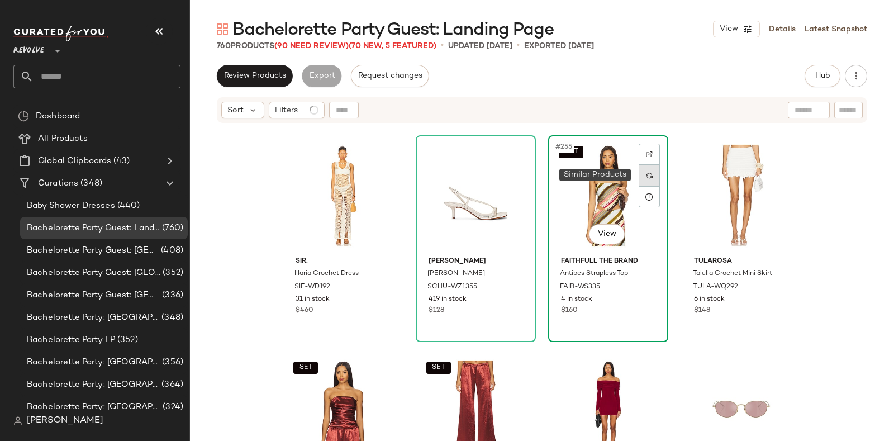
click at [651, 175] on div at bounding box center [649, 175] width 21 height 21
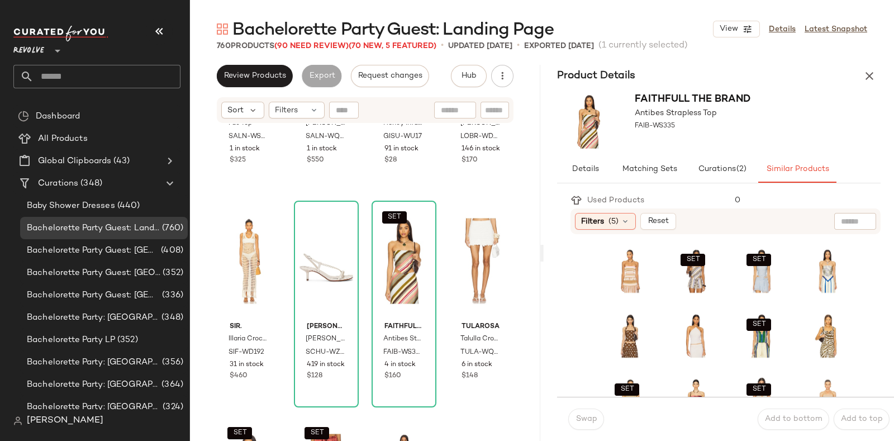
scroll to position [13567, 0]
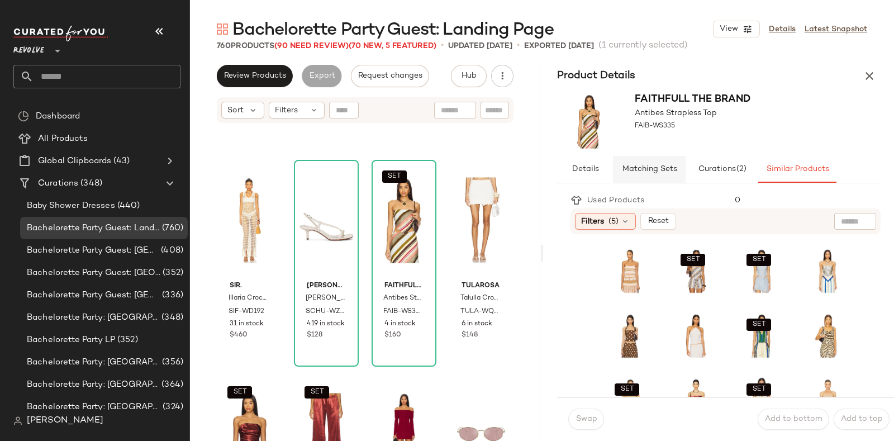
click at [658, 163] on button "Matching Sets" at bounding box center [649, 169] width 73 height 27
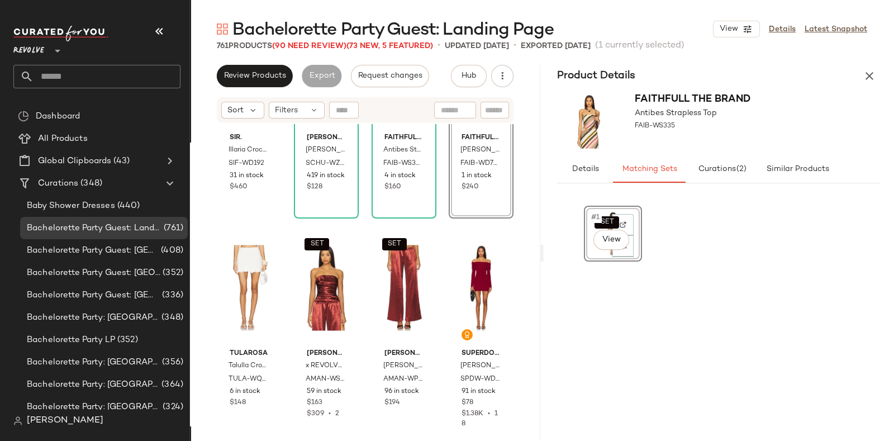
scroll to position [13719, 0]
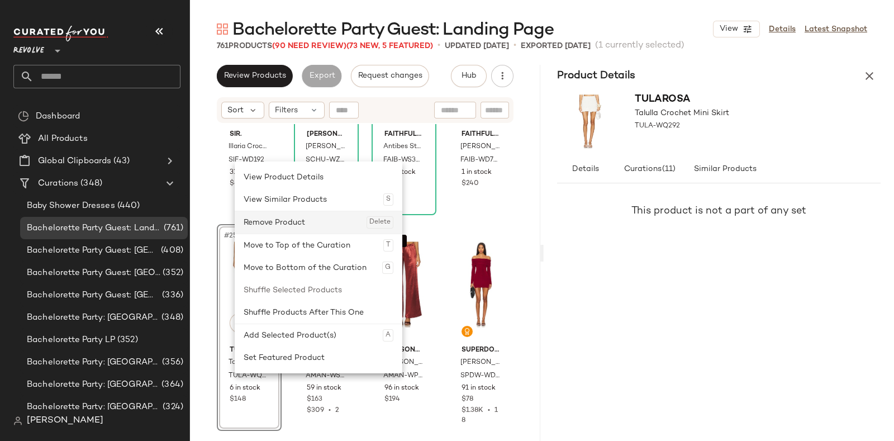
click at [302, 221] on div "Remove Product Delete" at bounding box center [319, 222] width 150 height 22
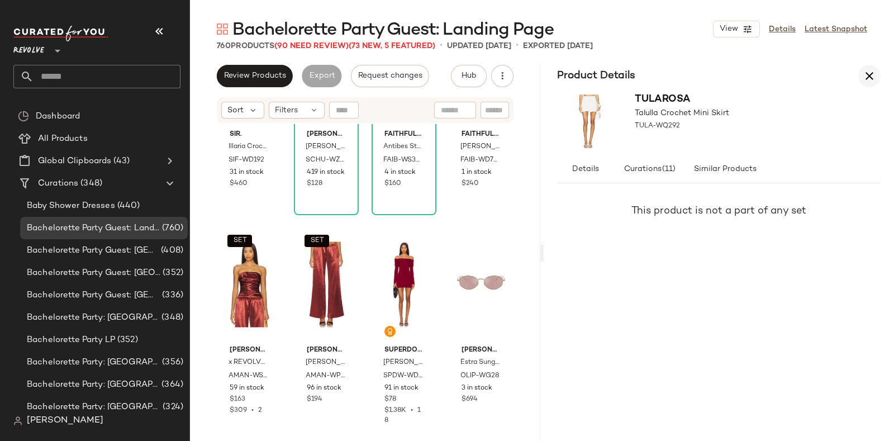
click at [870, 72] on icon "button" at bounding box center [869, 75] width 13 height 13
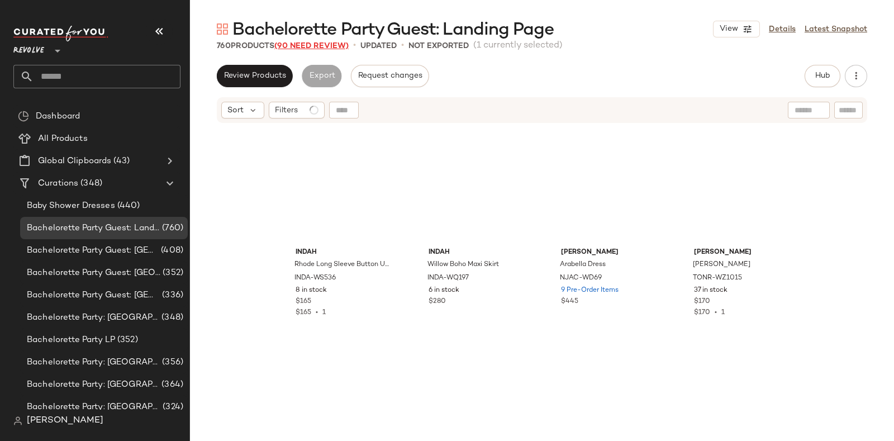
click at [311, 43] on span "(90 Need Review)" at bounding box center [311, 46] width 74 height 8
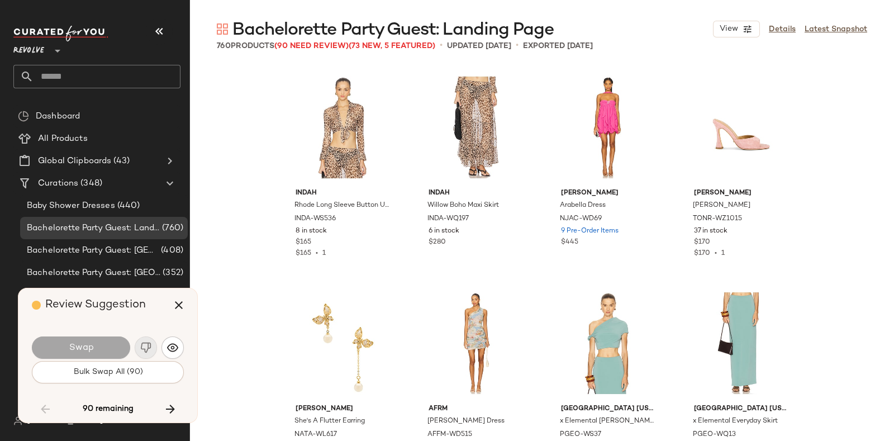
scroll to position [14455, 0]
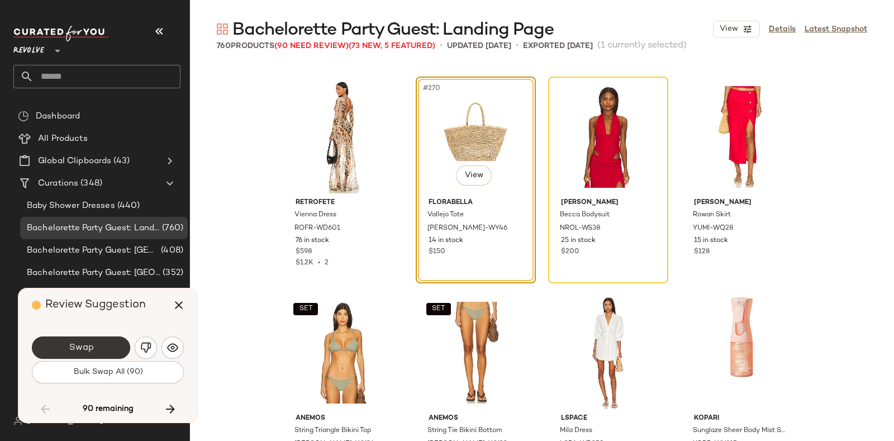
click at [103, 341] on button "Swap" at bounding box center [81, 347] width 98 height 22
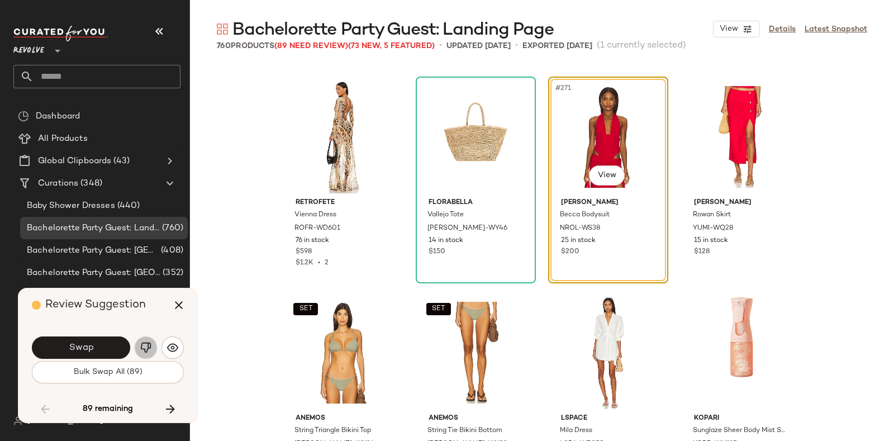
click at [143, 343] on img "button" at bounding box center [145, 347] width 11 height 11
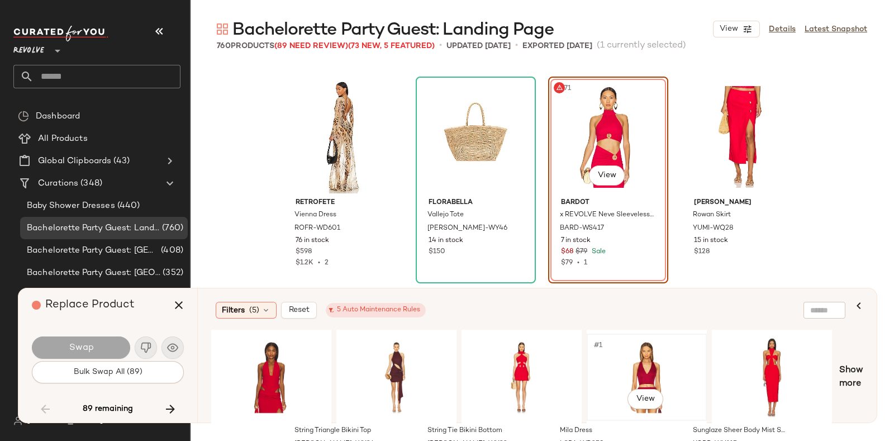
click at [649, 350] on div "#1 View" at bounding box center [647, 377] width 112 height 79
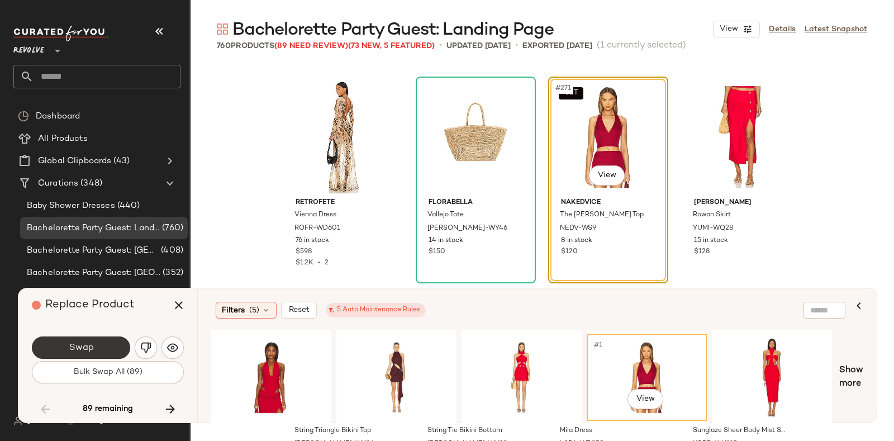
click at [113, 339] on button "Swap" at bounding box center [81, 347] width 98 height 22
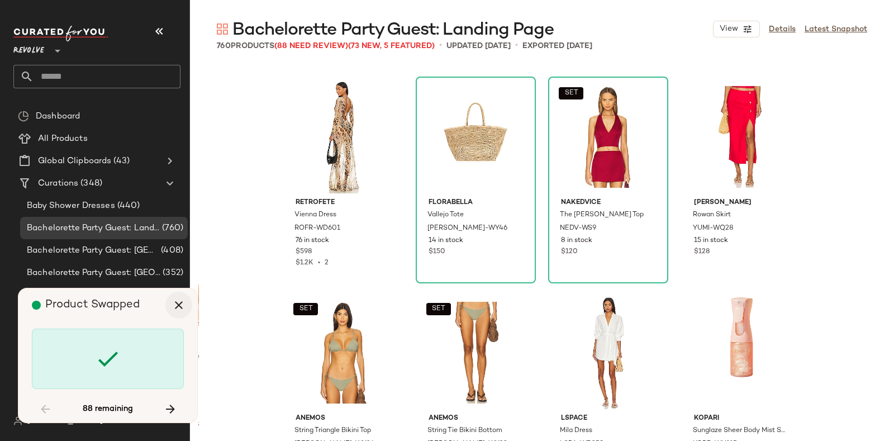
click at [181, 306] on icon "button" at bounding box center [178, 304] width 13 height 13
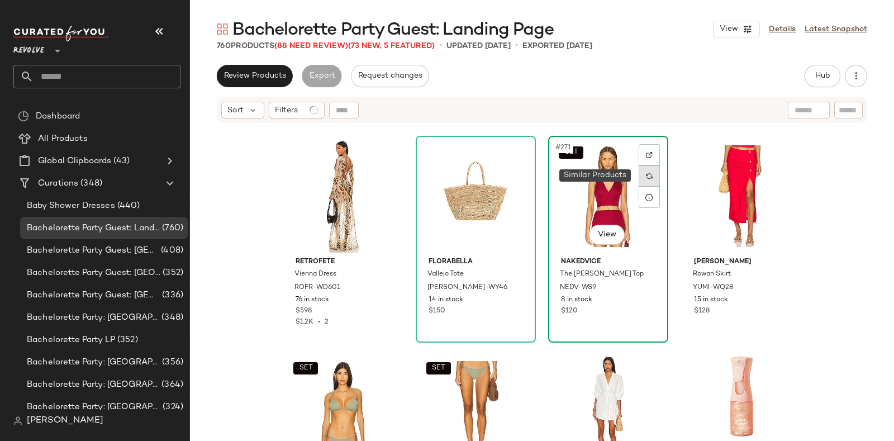
click at [650, 173] on div at bounding box center [649, 175] width 21 height 21
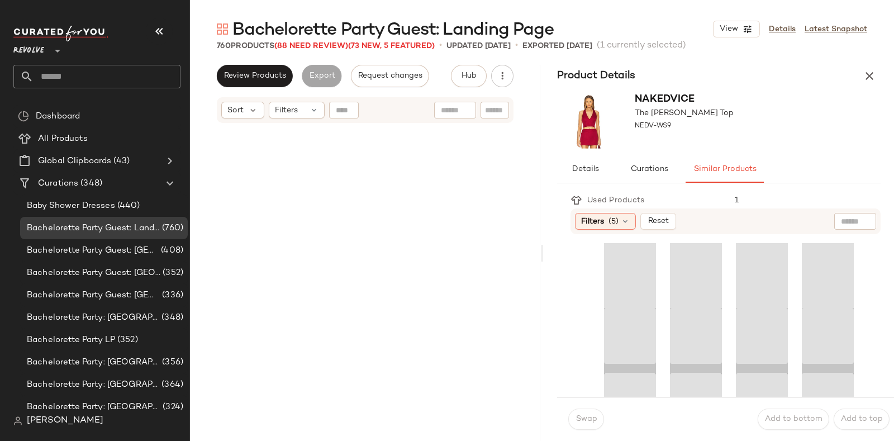
scroll to position [14887, 0]
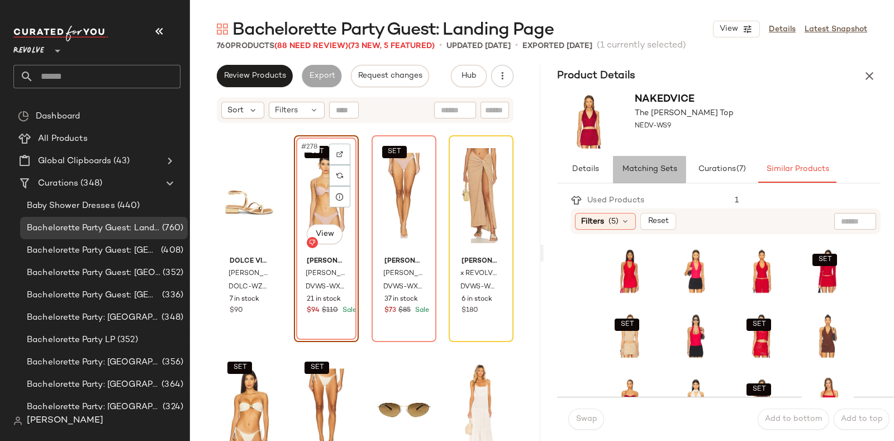
click at [638, 165] on span "Matching Sets" at bounding box center [649, 169] width 55 height 9
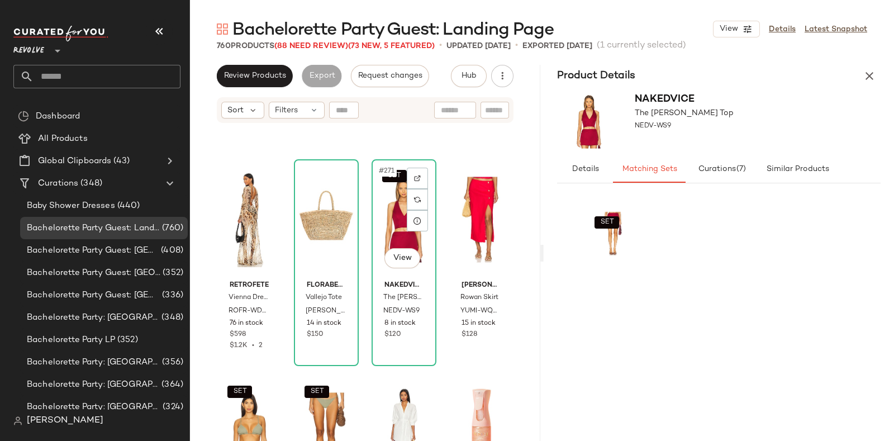
scroll to position [14423, 0]
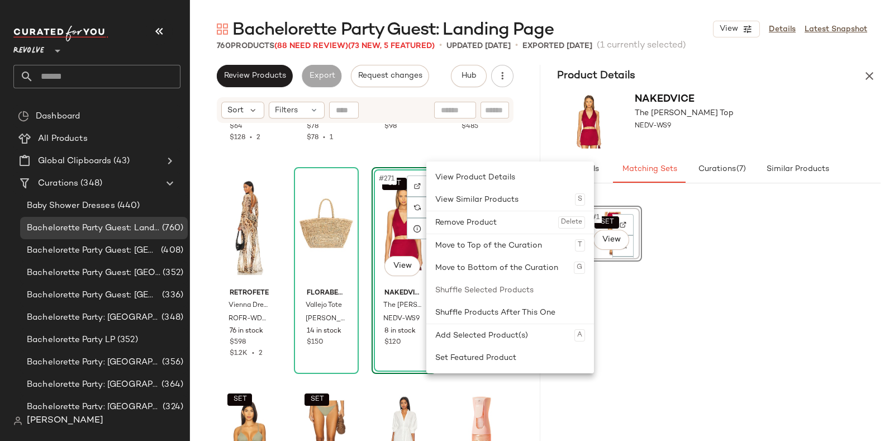
click at [718, 306] on div "SET #1 View" at bounding box center [719, 316] width 270 height 220
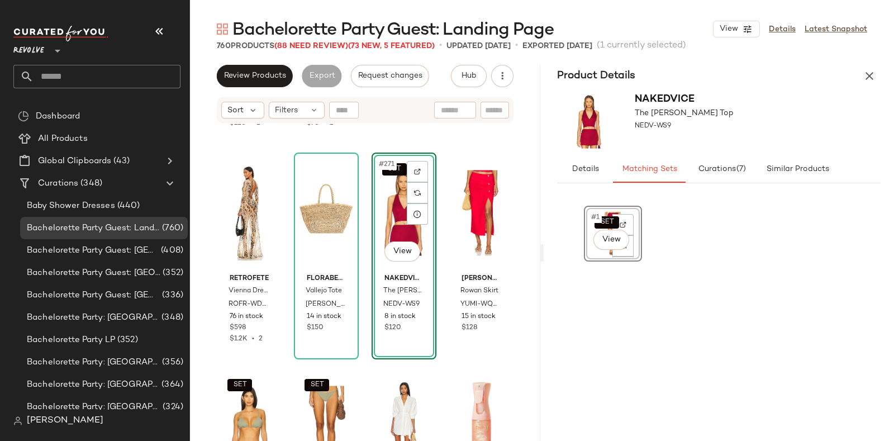
scroll to position [14443, 0]
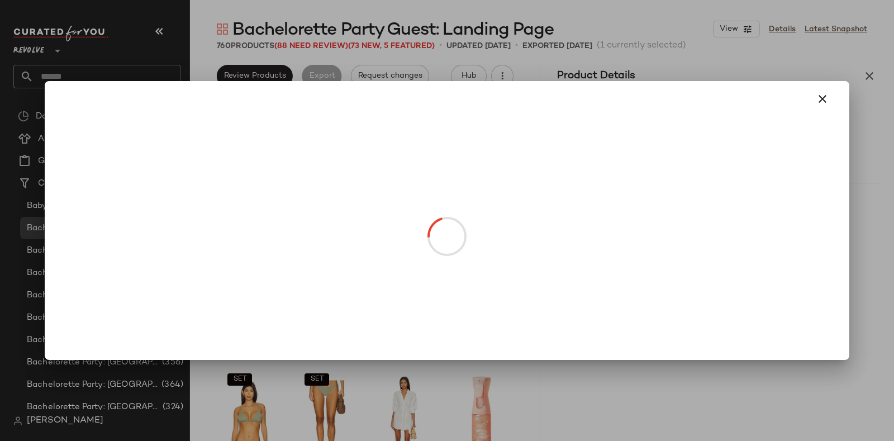
drag, startPoint x: 595, startPoint y: 251, endPoint x: 485, endPoint y: 240, distance: 110.1
click at [485, 240] on body "Revolve ** Dashboard All Products Global Clipboards (43) Curations (348) Baby S…" at bounding box center [447, 220] width 894 height 441
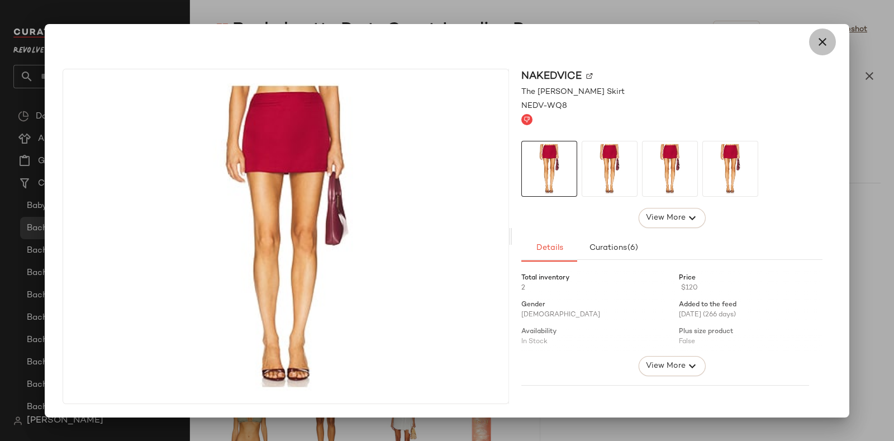
click at [823, 39] on icon "button" at bounding box center [822, 41] width 13 height 13
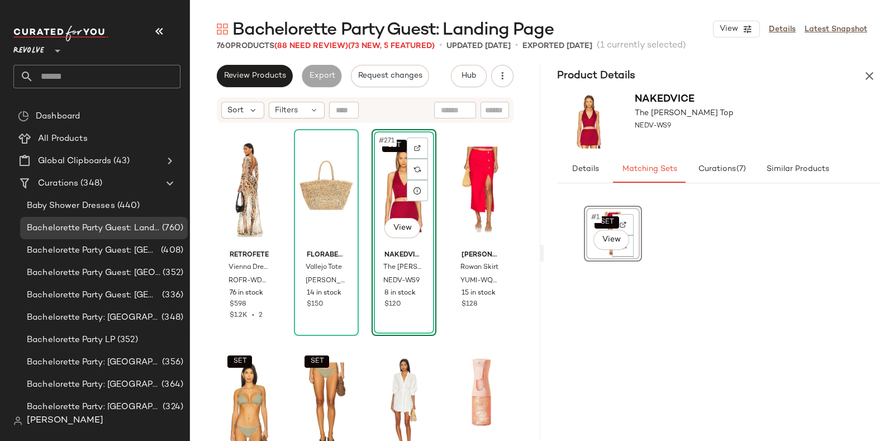
scroll to position [14462, 0]
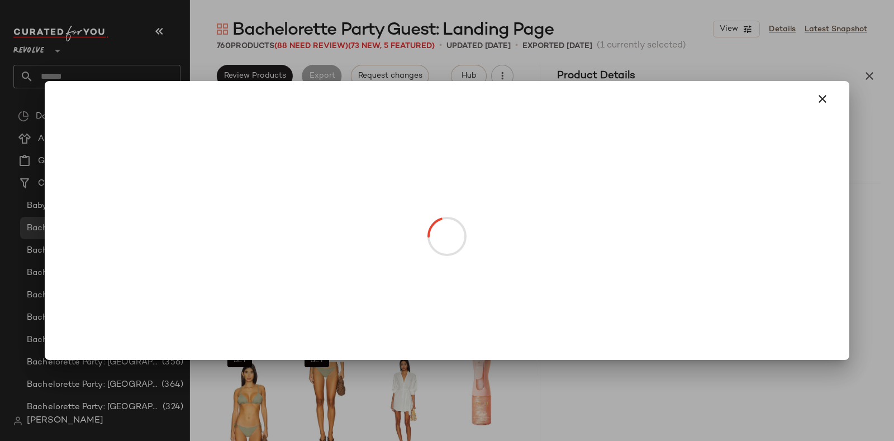
click at [506, 227] on body "Revolve ** Dashboard All Products Global Clipboards (43) Curations (348) Baby S…" at bounding box center [447, 220] width 894 height 441
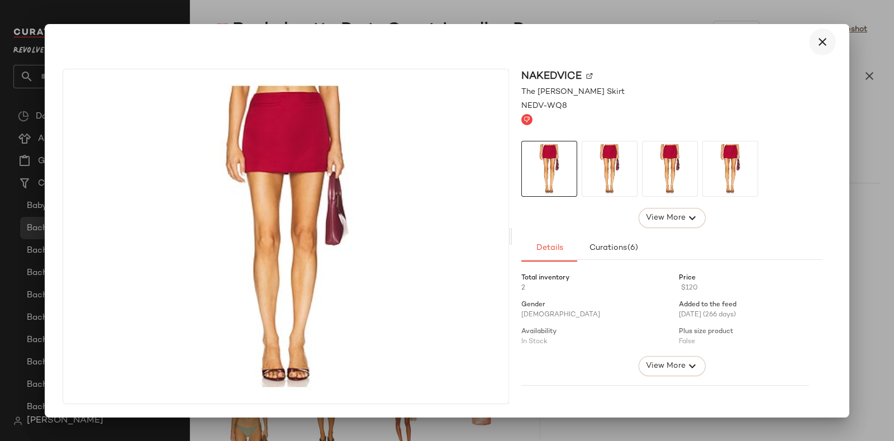
click at [827, 41] on icon "button" at bounding box center [822, 41] width 13 height 13
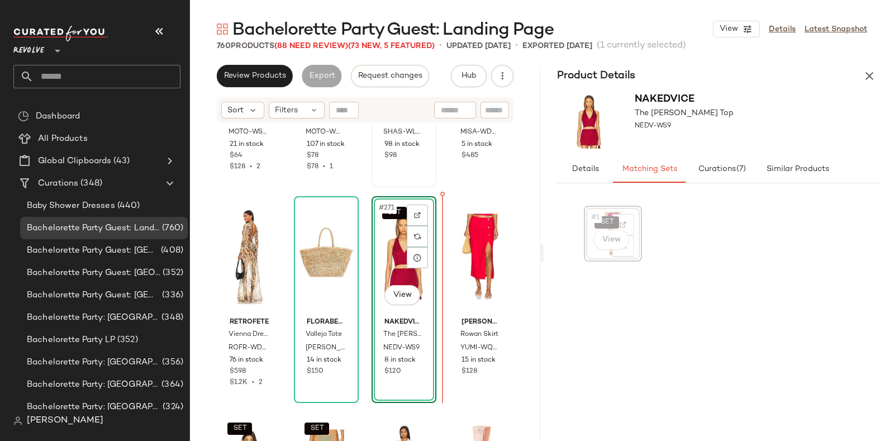
scroll to position [14377, 0]
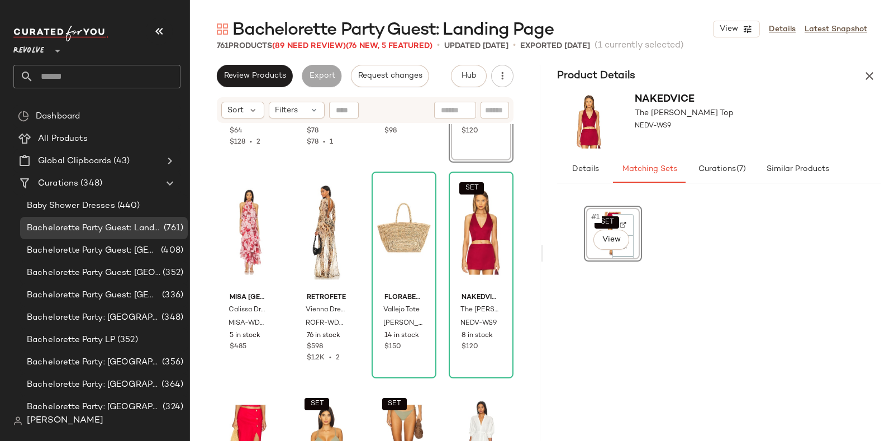
scroll to position [14419, 0]
click at [871, 70] on icon "button" at bounding box center [869, 75] width 13 height 13
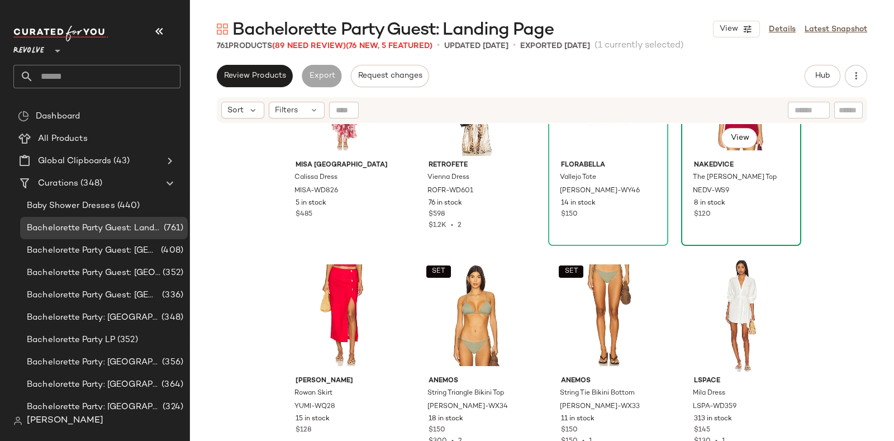
scroll to position [14551, 0]
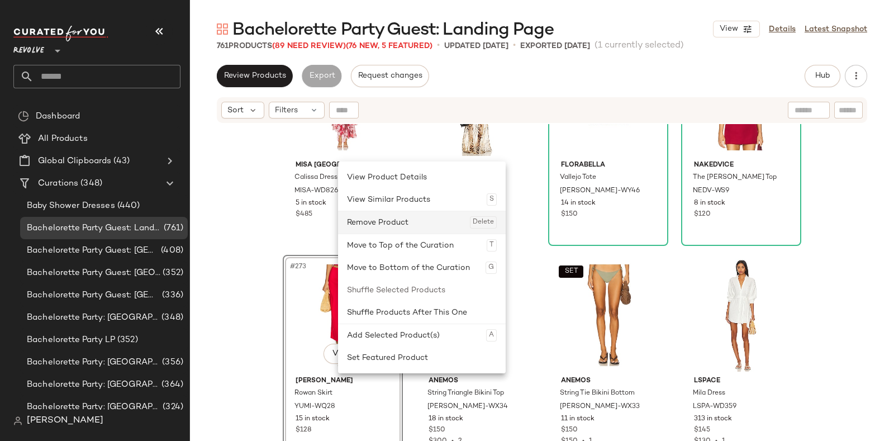
click at [395, 220] on div "Remove Product Delete" at bounding box center [422, 222] width 150 height 22
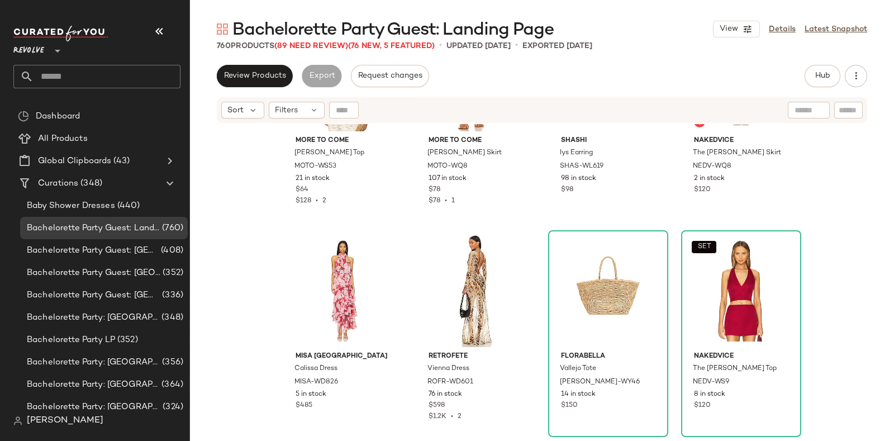
scroll to position [14361, 0]
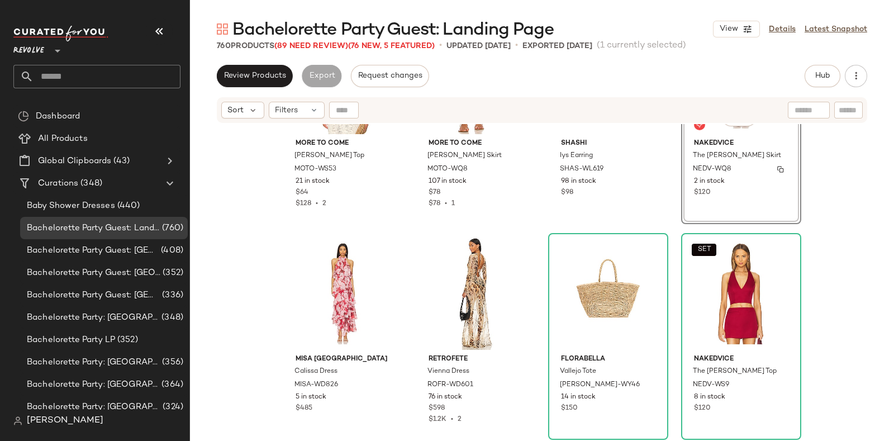
scroll to position [14356, 0]
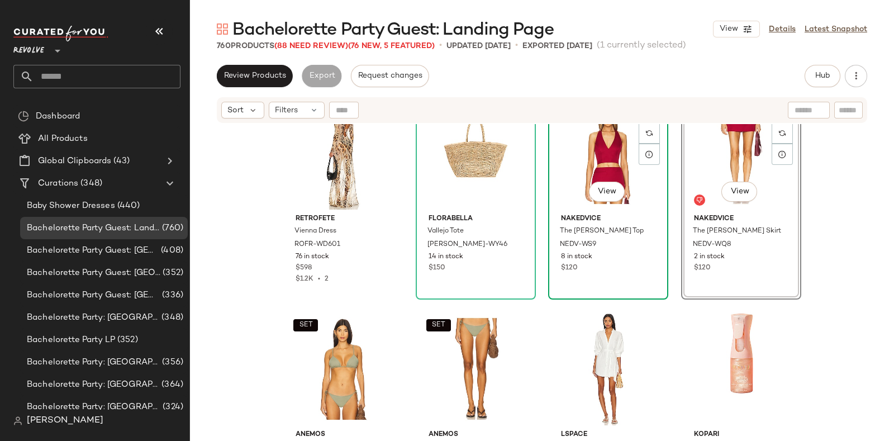
scroll to position [14499, 0]
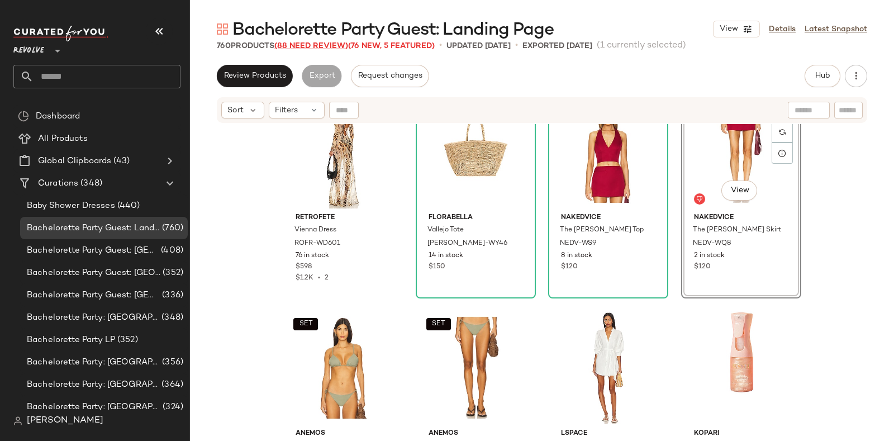
click at [310, 46] on span "(88 Need Review)" at bounding box center [311, 46] width 74 height 8
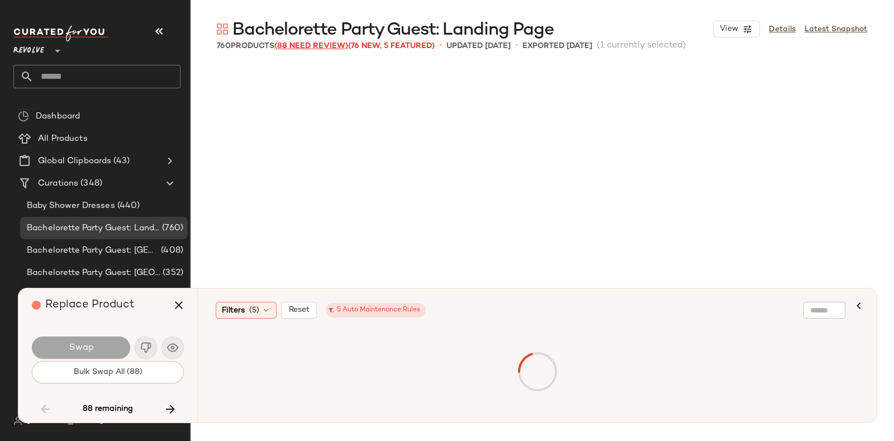
scroll to position [14887, 0]
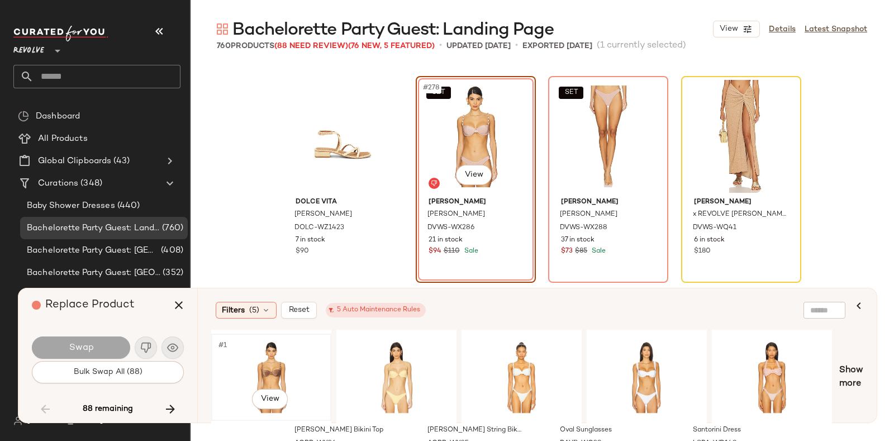
click at [267, 358] on div "#1 View" at bounding box center [271, 377] width 112 height 79
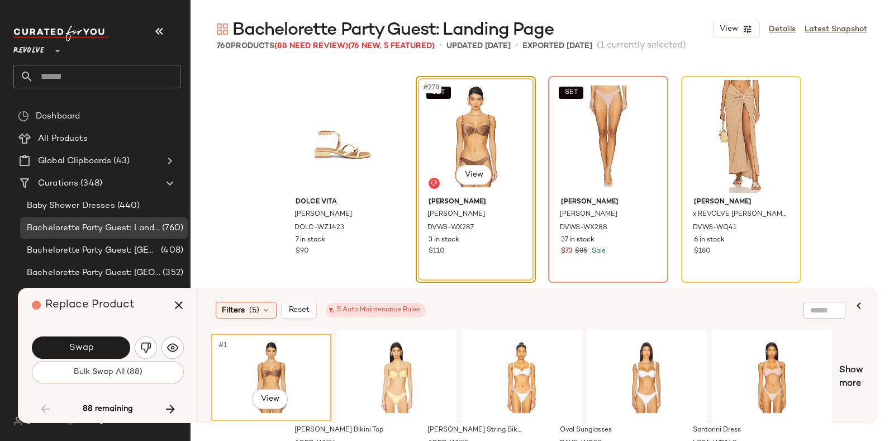
drag, startPoint x: 267, startPoint y: 358, endPoint x: 97, endPoint y: 346, distance: 169.8
click at [97, 346] on button "Swap" at bounding box center [81, 347] width 98 height 22
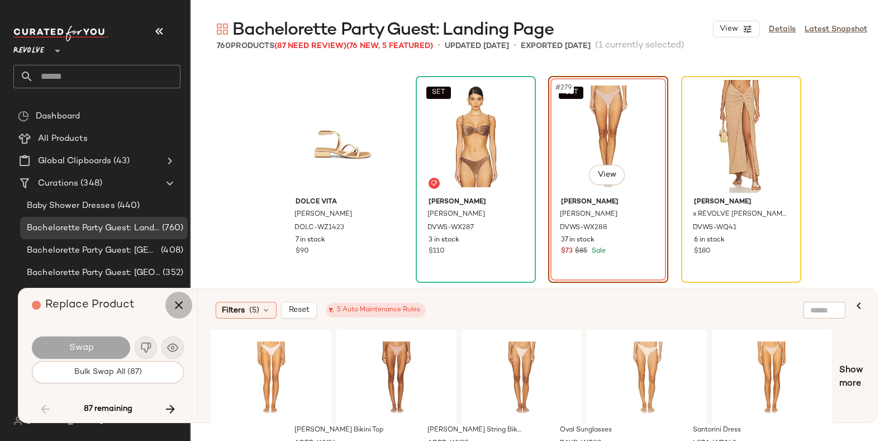
drag, startPoint x: 146, startPoint y: 300, endPoint x: 174, endPoint y: 306, distance: 28.0
click at [174, 306] on icon "button" at bounding box center [178, 304] width 13 height 13
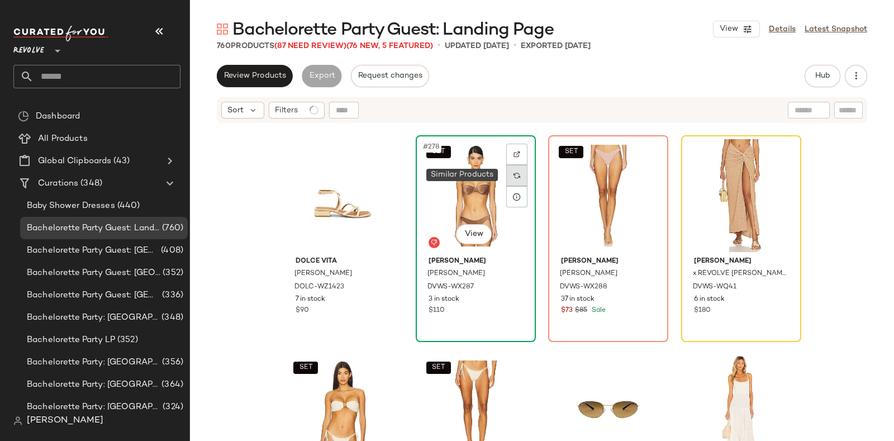
click at [506, 176] on div at bounding box center [516, 175] width 21 height 21
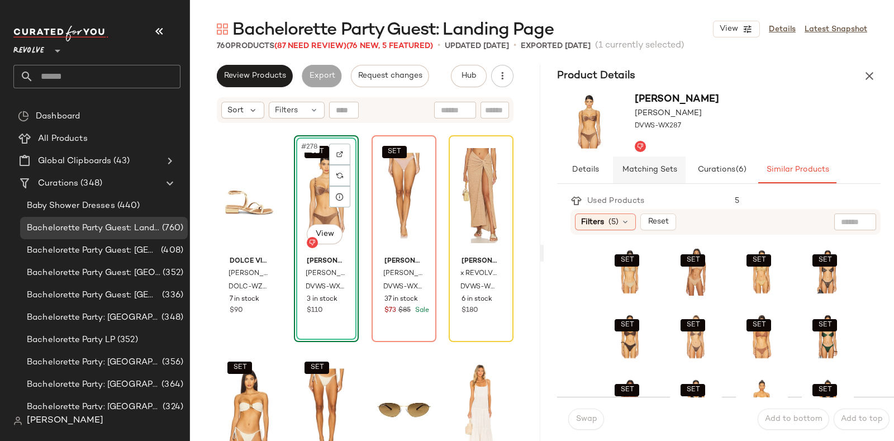
click at [658, 168] on span "Matching Sets" at bounding box center [649, 169] width 55 height 9
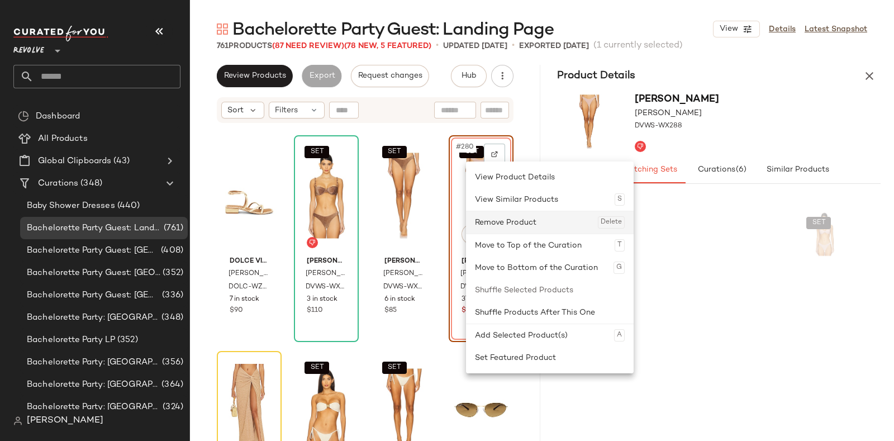
click at [501, 221] on div "Remove Product Delete" at bounding box center [550, 222] width 150 height 22
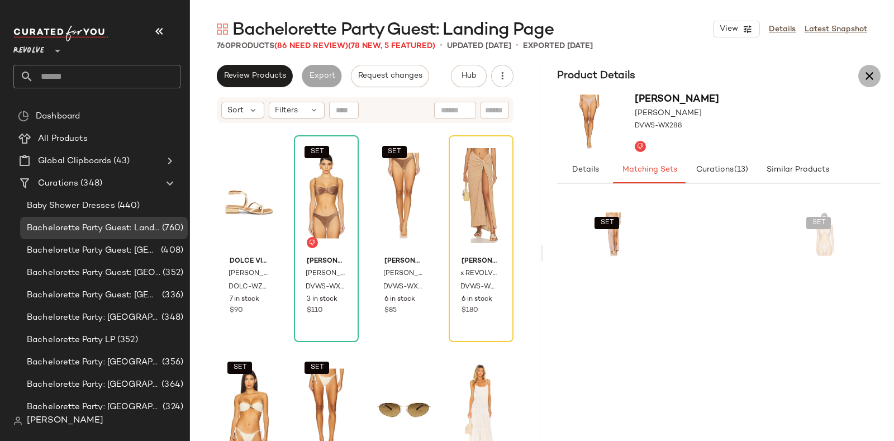
click at [863, 75] on icon "button" at bounding box center [869, 75] width 13 height 13
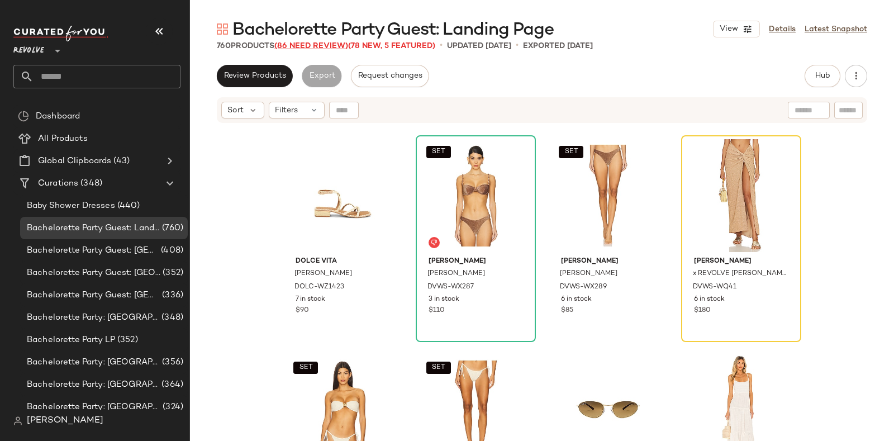
click at [310, 47] on span "(86 Need Review)" at bounding box center [311, 46] width 74 height 8
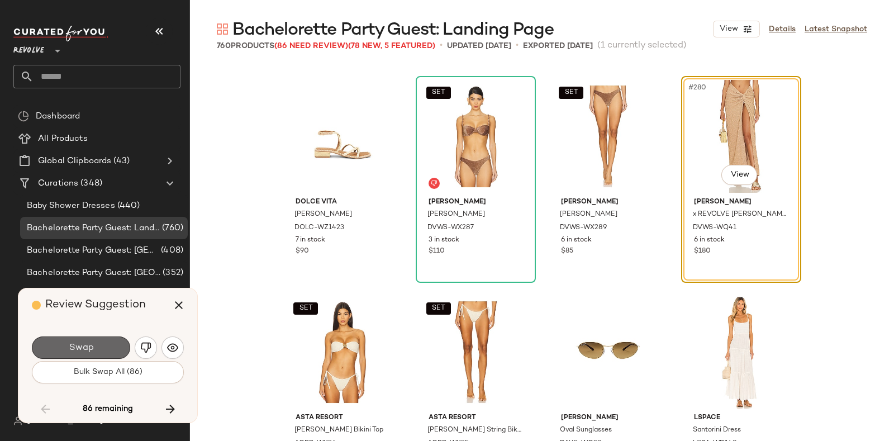
click at [106, 342] on button "Swap" at bounding box center [81, 347] width 98 height 22
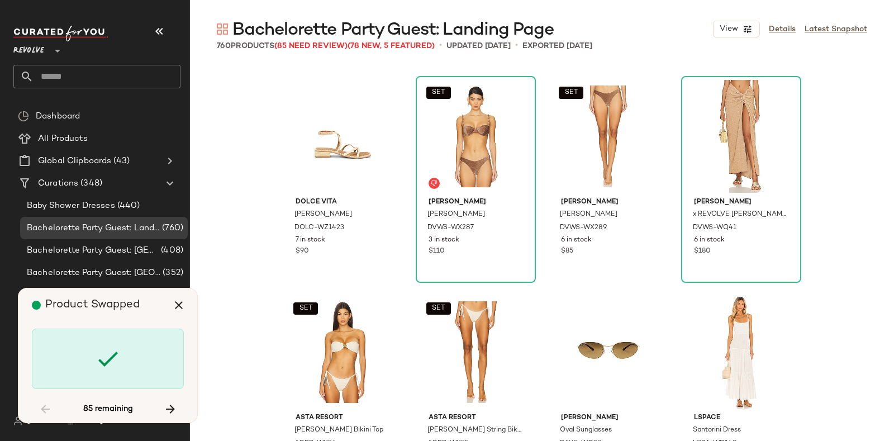
click at [154, 308] on div "Product Swapped" at bounding box center [112, 305] width 160 height 34
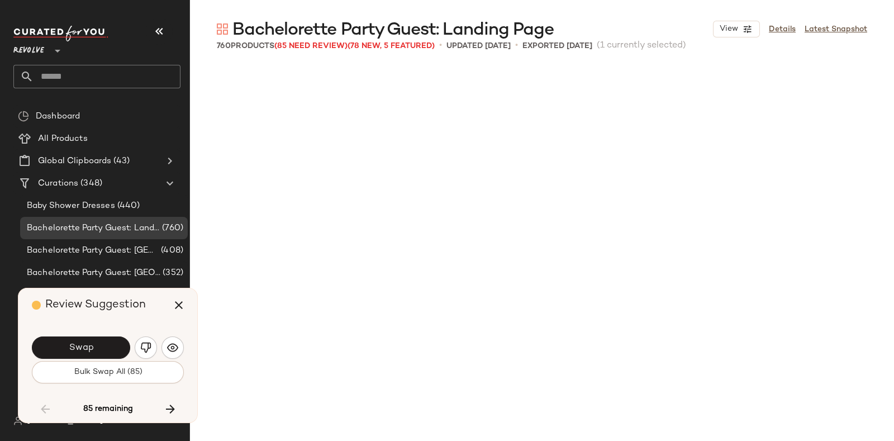
scroll to position [15318, 0]
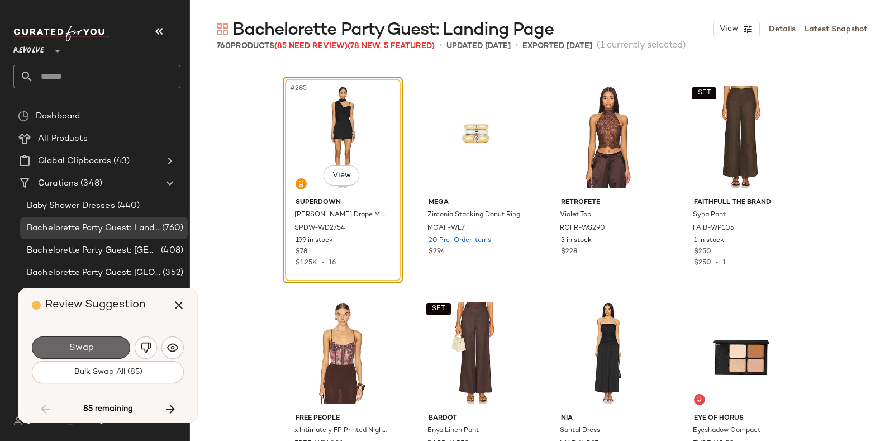
click at [98, 342] on button "Swap" at bounding box center [81, 347] width 98 height 22
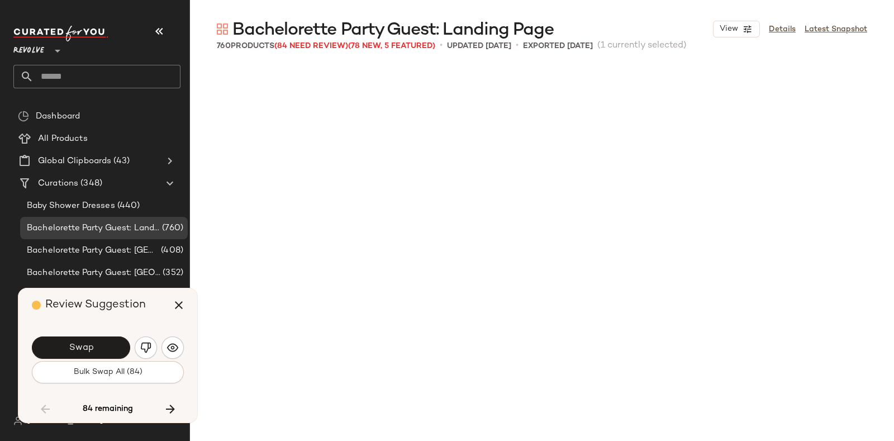
scroll to position [15750, 0]
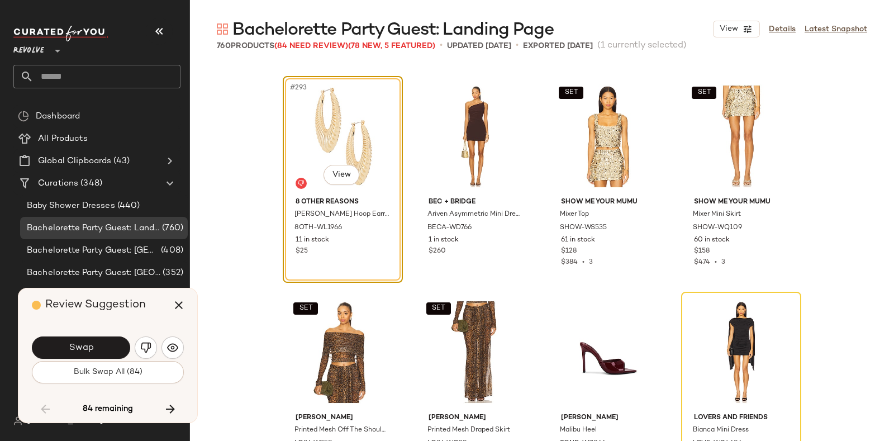
click at [151, 305] on div "Review Suggestion" at bounding box center [112, 305] width 160 height 34
click at [78, 343] on span "Swap" at bounding box center [80, 348] width 25 height 11
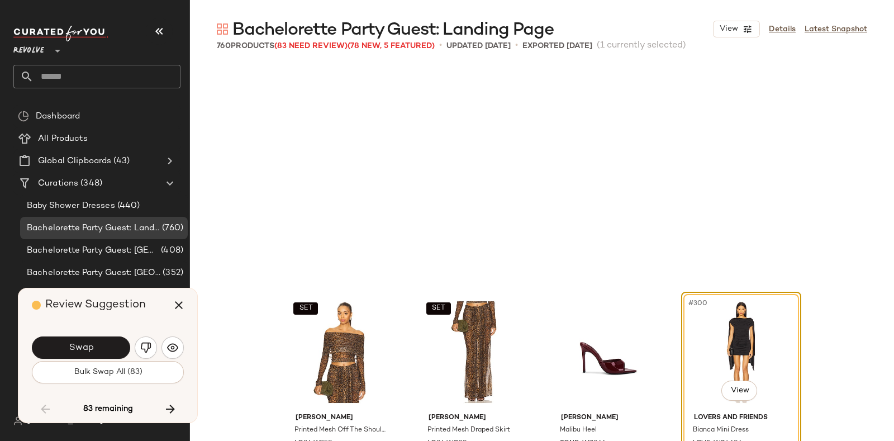
scroll to position [15965, 0]
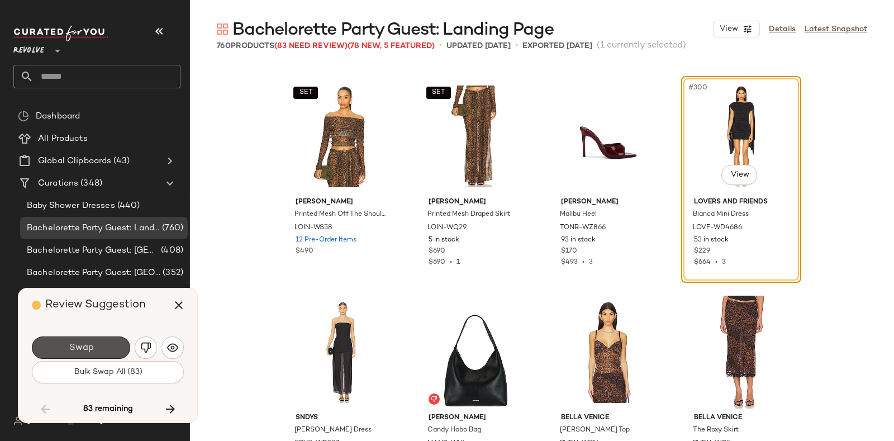
click at [78, 343] on span "Swap" at bounding box center [80, 348] width 25 height 11
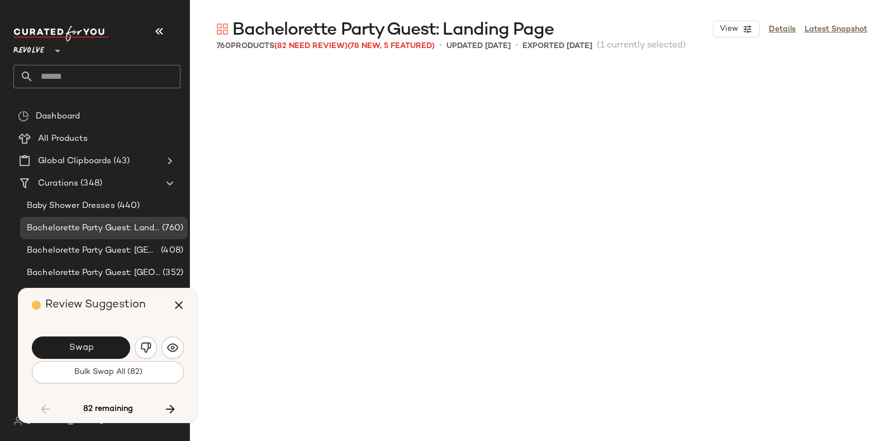
scroll to position [16396, 0]
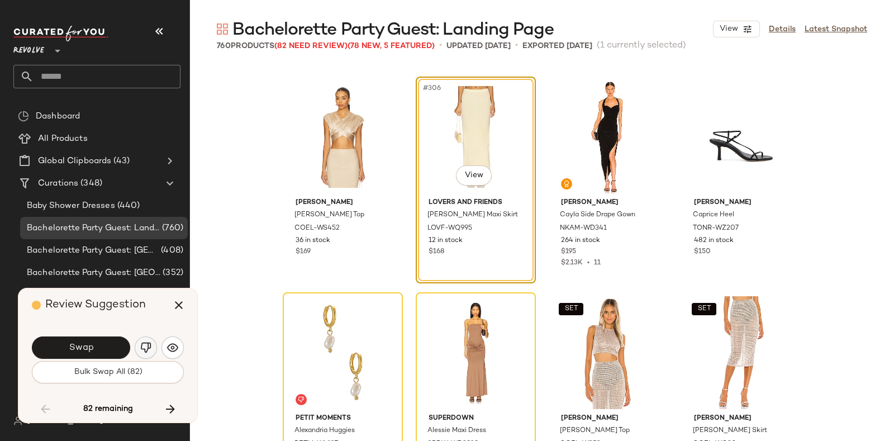
click at [146, 344] on img "button" at bounding box center [145, 347] width 11 height 11
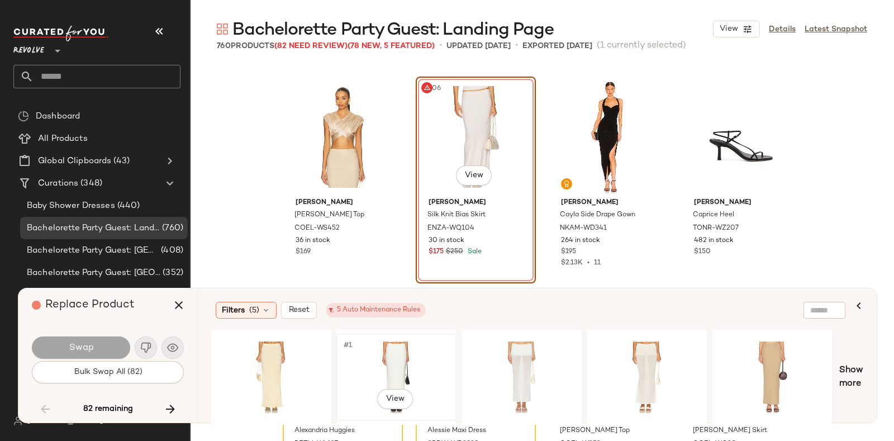
click at [394, 359] on div "#1 View" at bounding box center [396, 377] width 112 height 79
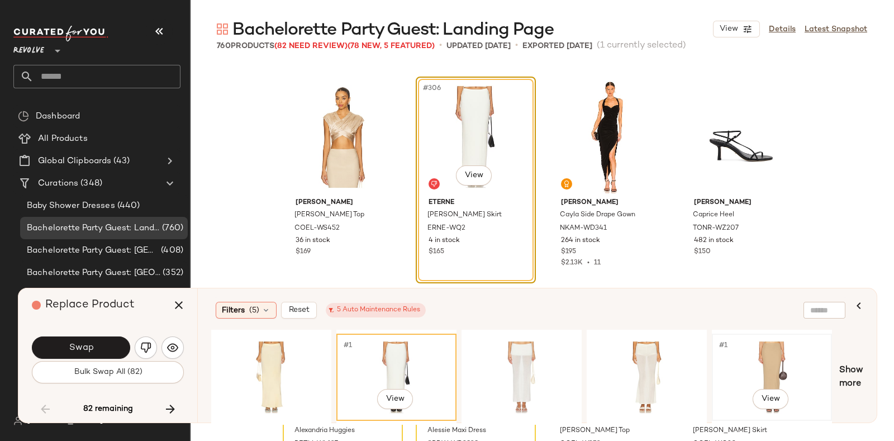
click at [753, 345] on div "#1 View" at bounding box center [772, 377] width 112 height 79
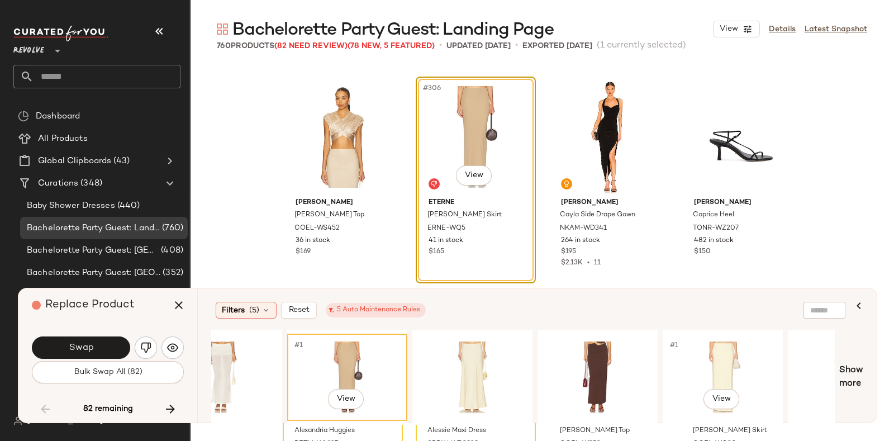
scroll to position [0, 441]
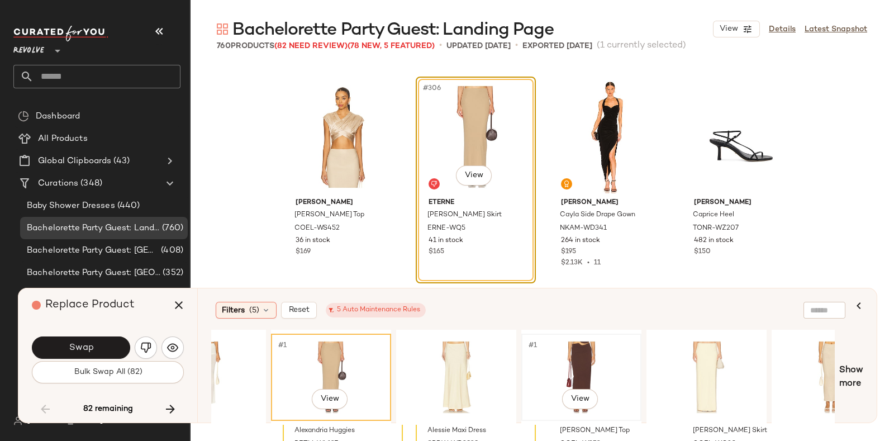
click at [577, 356] on div "#1 View" at bounding box center [581, 377] width 112 height 79
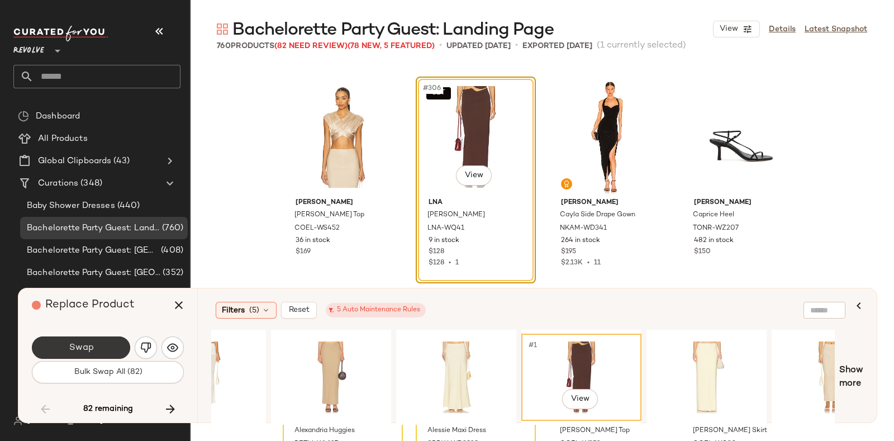
click at [86, 347] on span "Swap" at bounding box center [80, 348] width 25 height 11
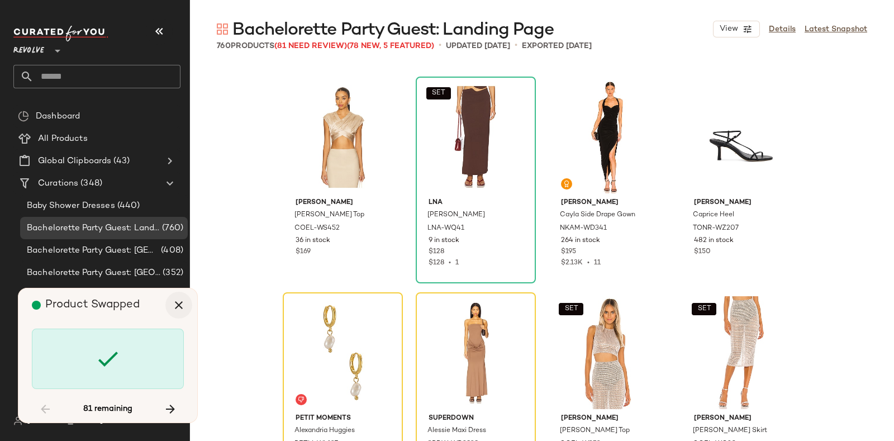
click at [176, 306] on icon "button" at bounding box center [178, 304] width 13 height 13
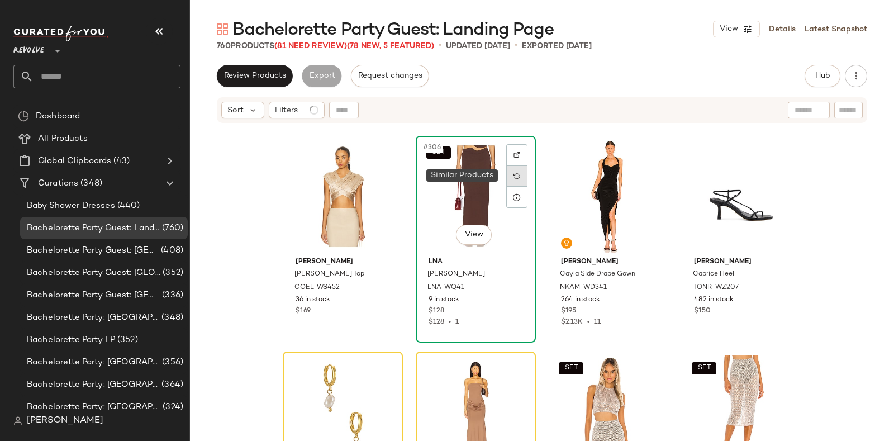
click at [514, 171] on div at bounding box center [516, 175] width 21 height 21
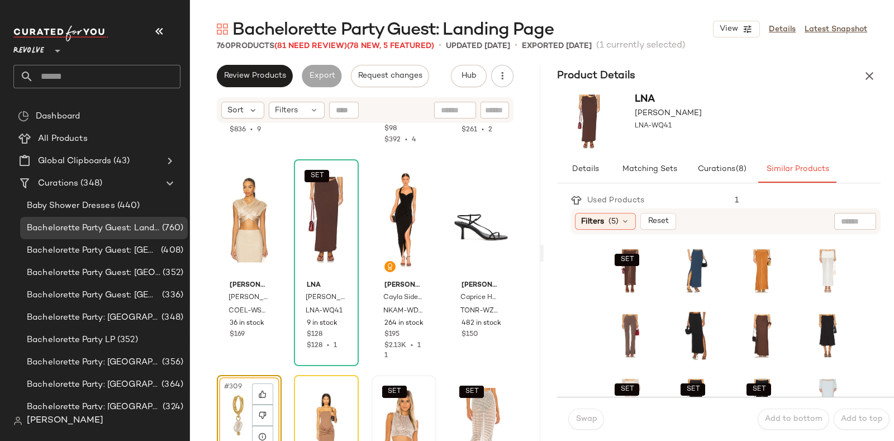
scroll to position [16373, 0]
click at [671, 168] on span "Matching Sets" at bounding box center [649, 169] width 55 height 9
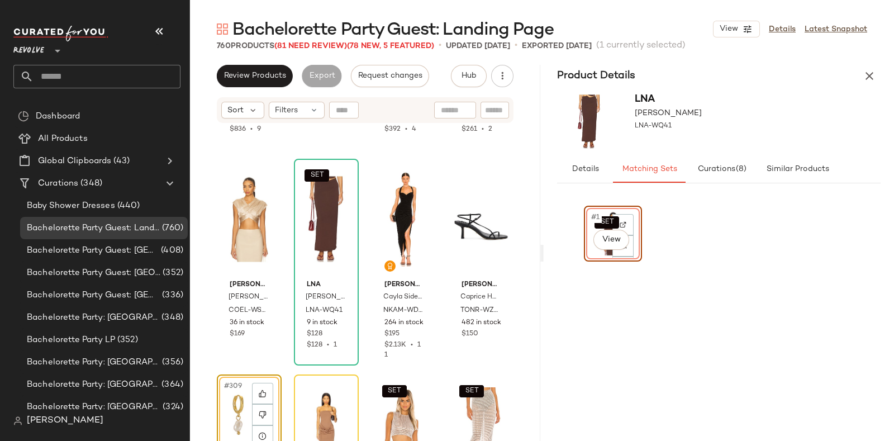
click at [589, 257] on div "SET #1 View" at bounding box center [613, 234] width 50 height 48
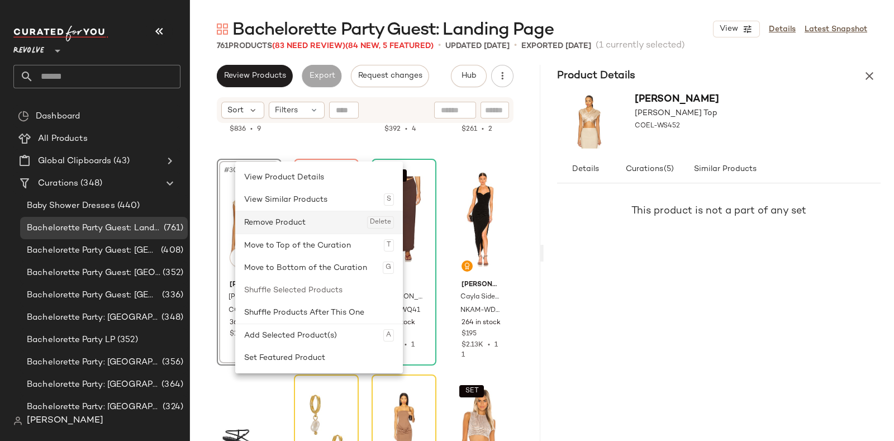
click at [266, 220] on div "Remove Product Delete" at bounding box center [319, 222] width 150 height 22
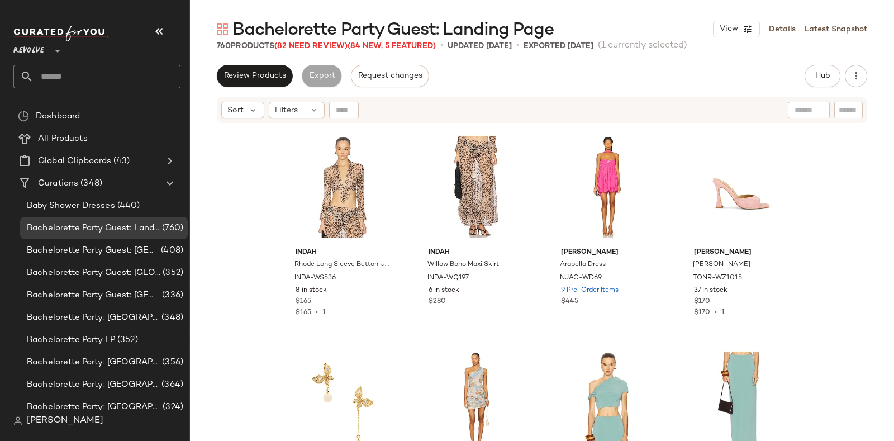
click at [313, 46] on span "(82 Need Review)" at bounding box center [310, 46] width 73 height 8
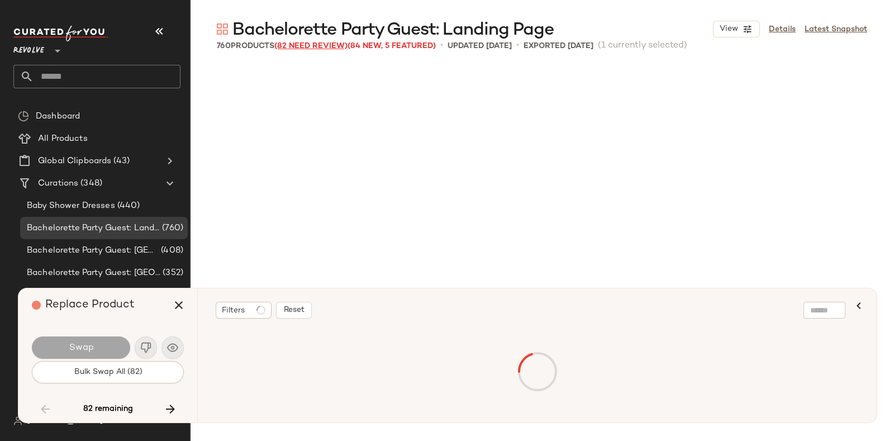
scroll to position [16396, 0]
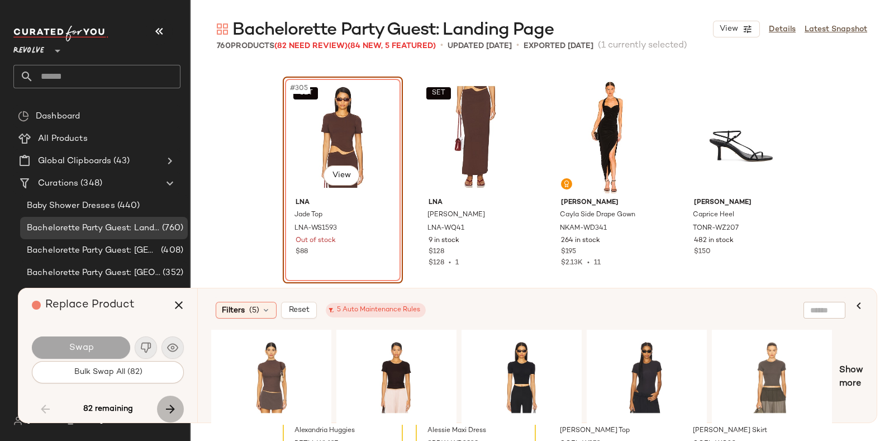
click at [167, 404] on icon "button" at bounding box center [170, 408] width 13 height 13
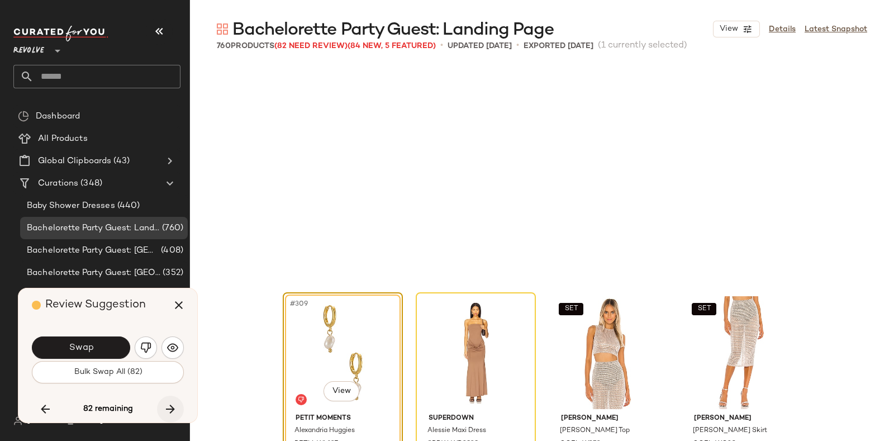
scroll to position [16612, 0]
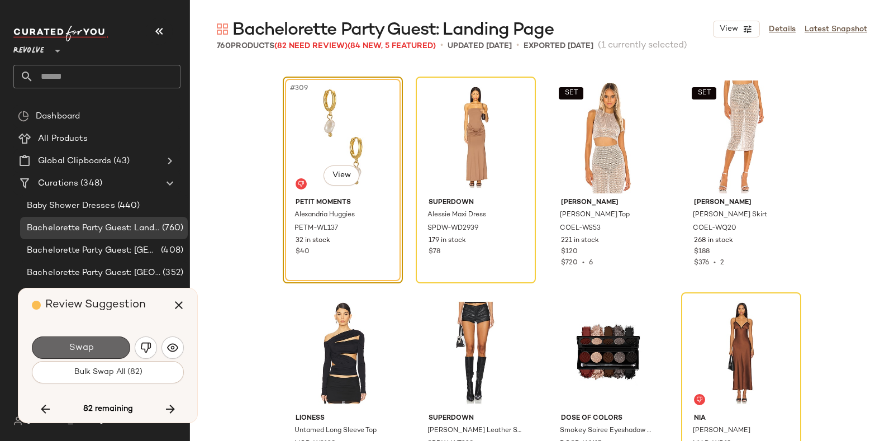
click at [97, 338] on button "Swap" at bounding box center [81, 347] width 98 height 22
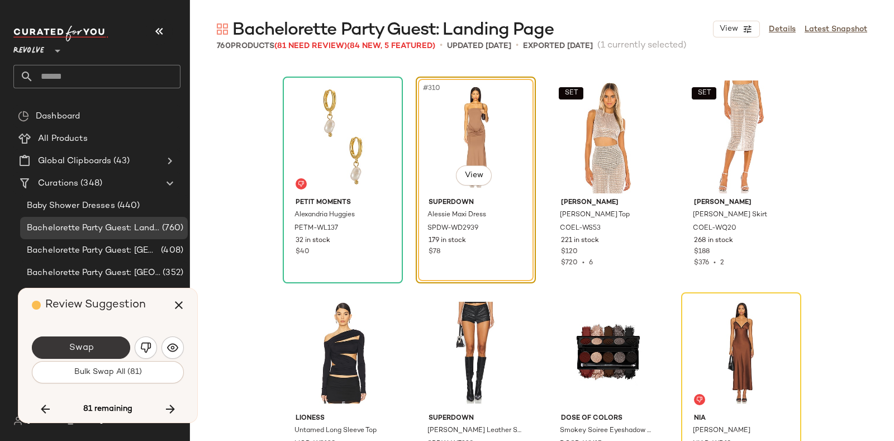
click at [95, 342] on button "Swap" at bounding box center [81, 347] width 98 height 22
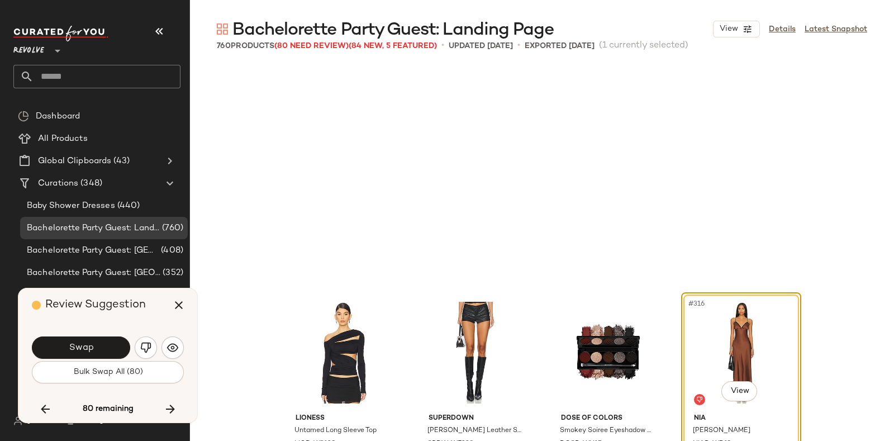
scroll to position [16828, 0]
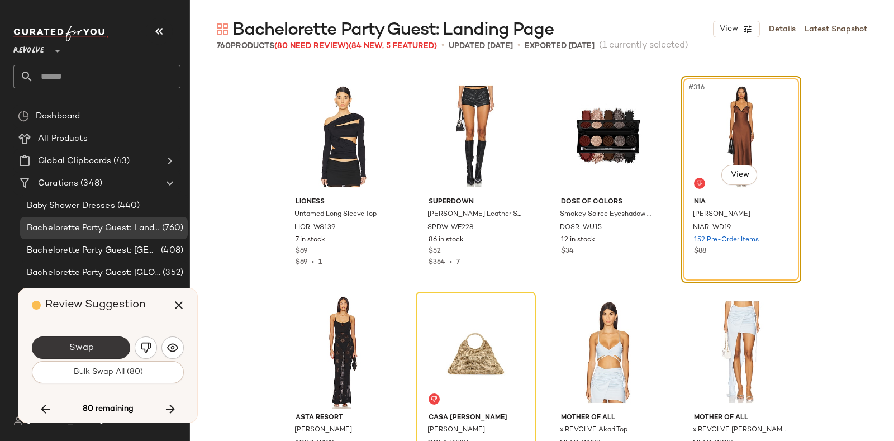
click at [105, 341] on button "Swap" at bounding box center [81, 347] width 98 height 22
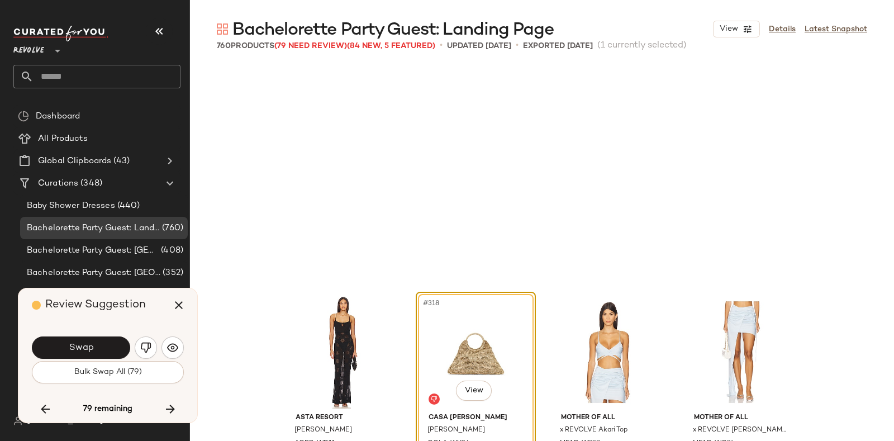
scroll to position [17044, 0]
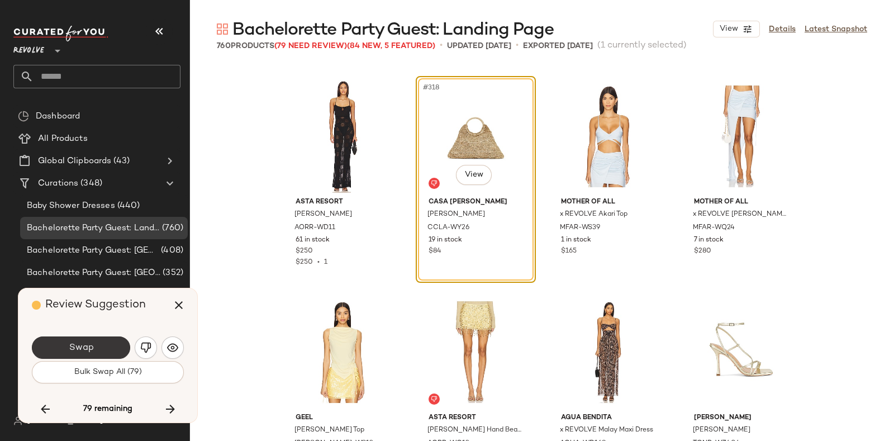
click at [109, 336] on button "Swap" at bounding box center [81, 347] width 98 height 22
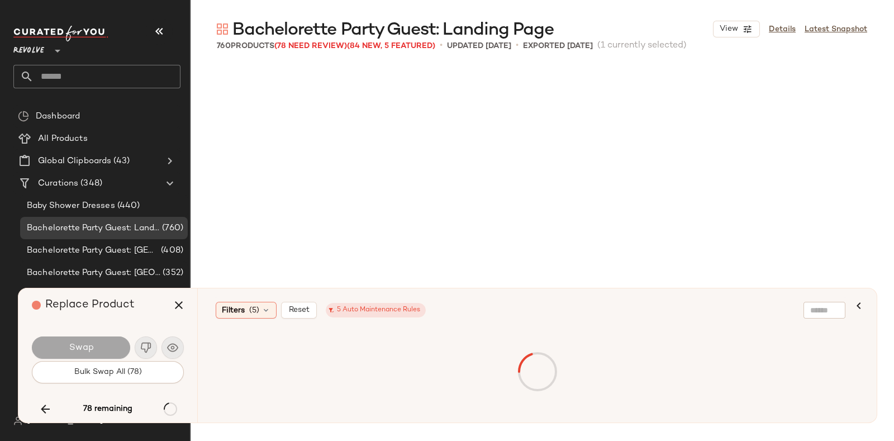
scroll to position [18123, 0]
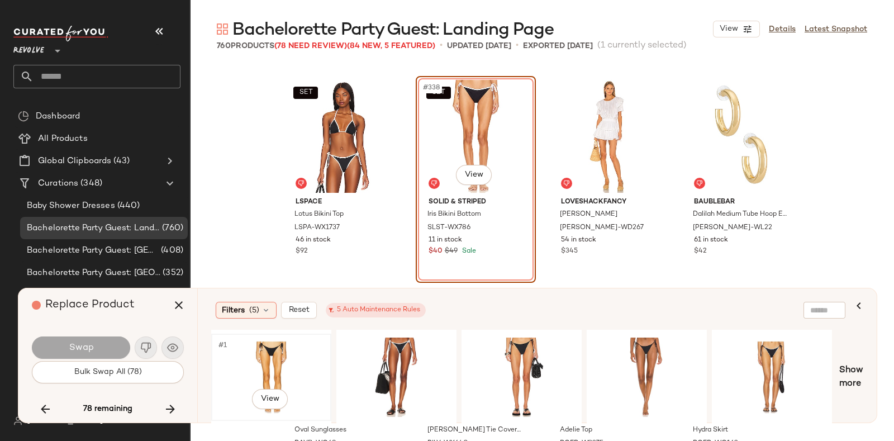
click at [282, 348] on div "#1 View" at bounding box center [271, 377] width 112 height 79
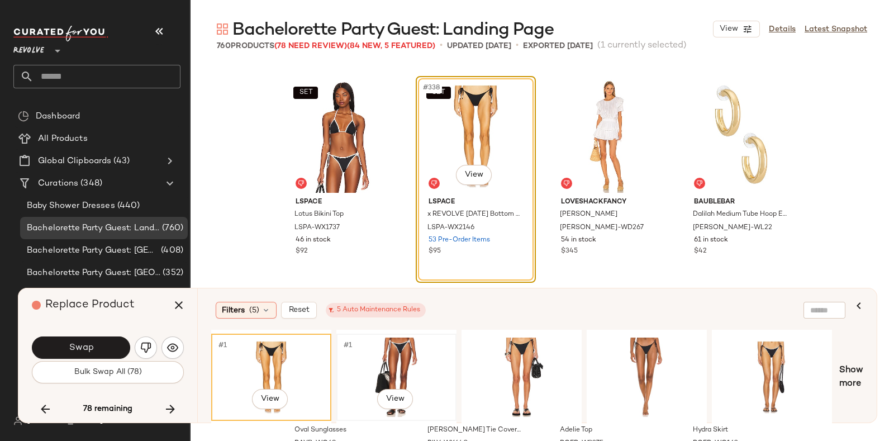
click at [383, 349] on div "#1 View" at bounding box center [396, 377] width 112 height 79
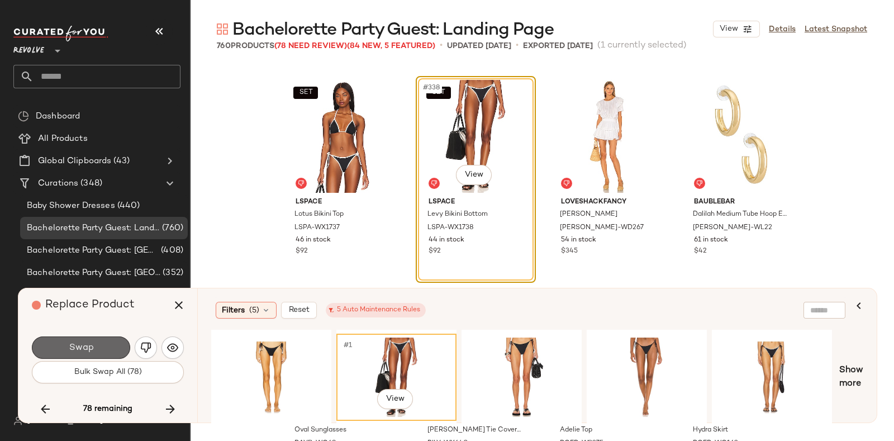
click at [87, 345] on span "Swap" at bounding box center [80, 348] width 25 height 11
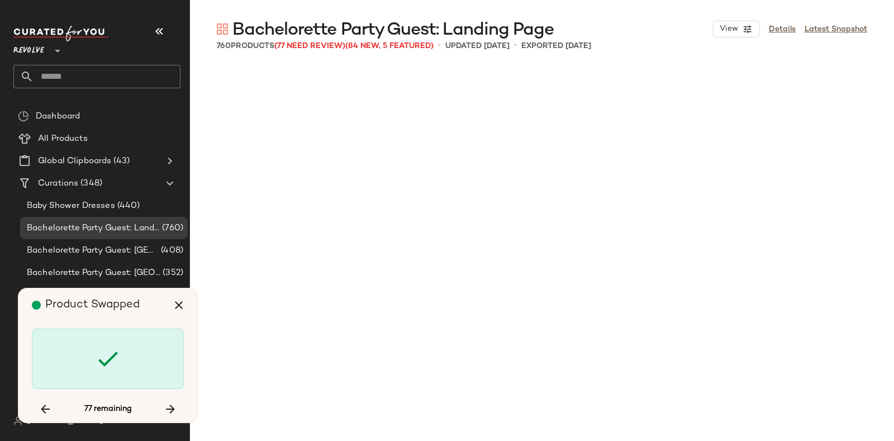
scroll to position [20496, 0]
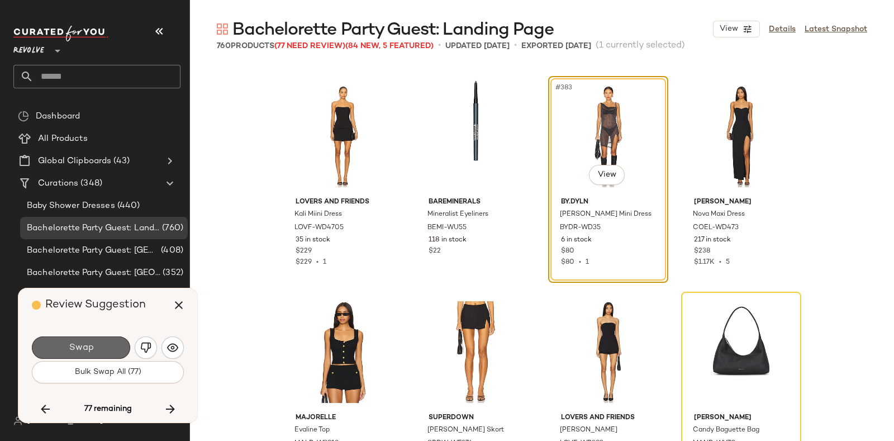
click at [101, 342] on button "Swap" at bounding box center [81, 347] width 98 height 22
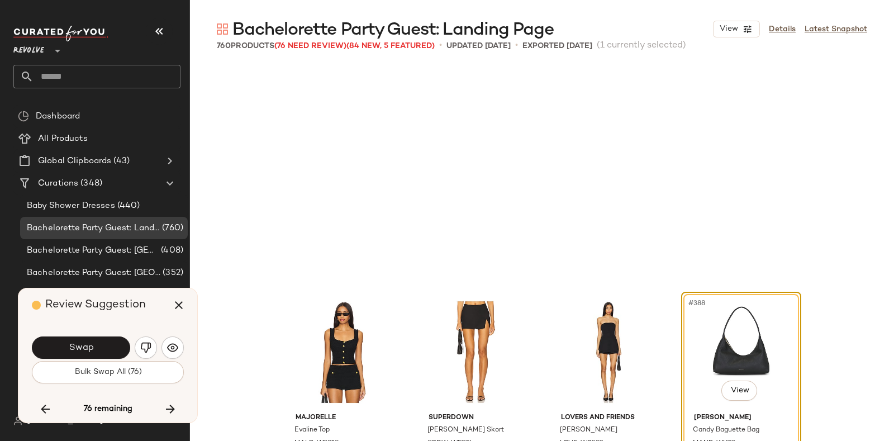
scroll to position [20711, 0]
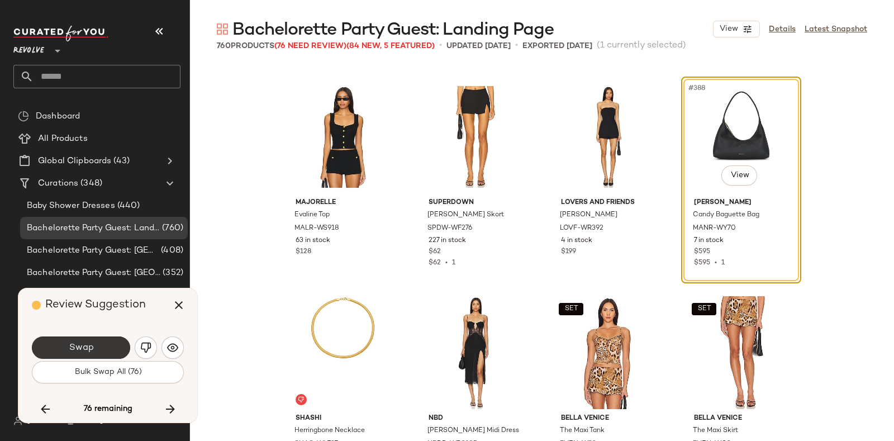
click at [101, 338] on button "Swap" at bounding box center [81, 347] width 98 height 22
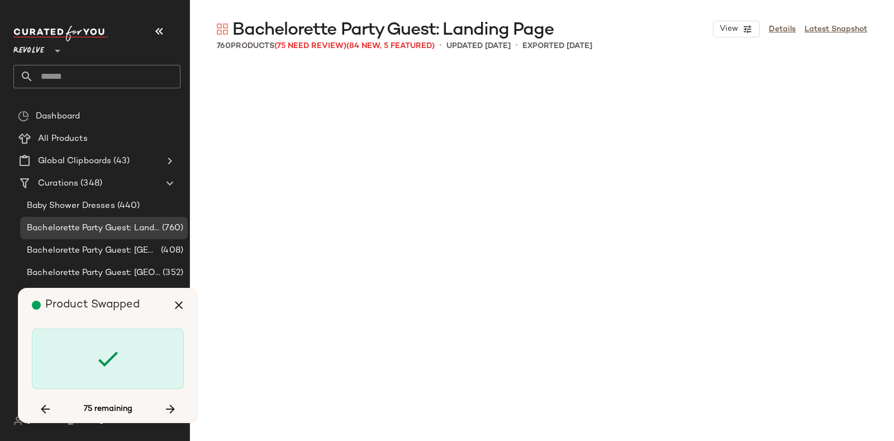
scroll to position [22222, 0]
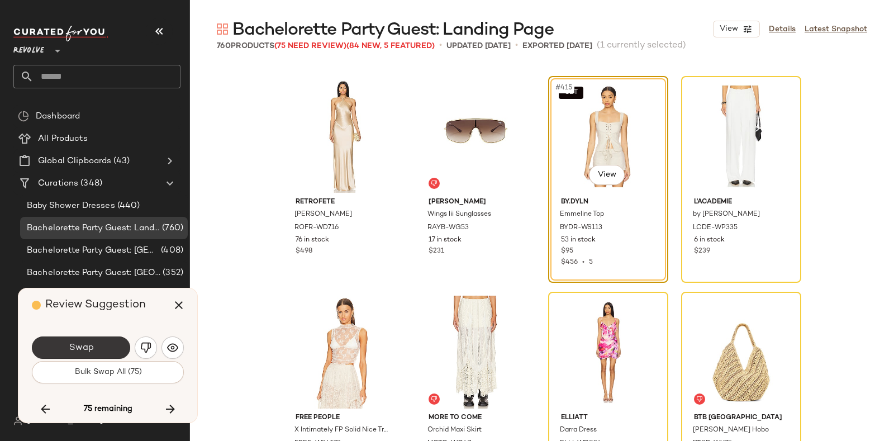
click at [99, 343] on button "Swap" at bounding box center [81, 347] width 98 height 22
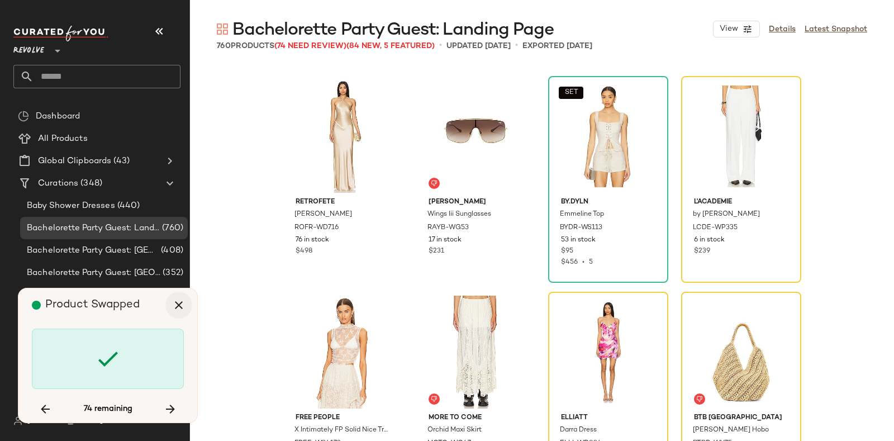
click at [181, 303] on icon "button" at bounding box center [178, 304] width 13 height 13
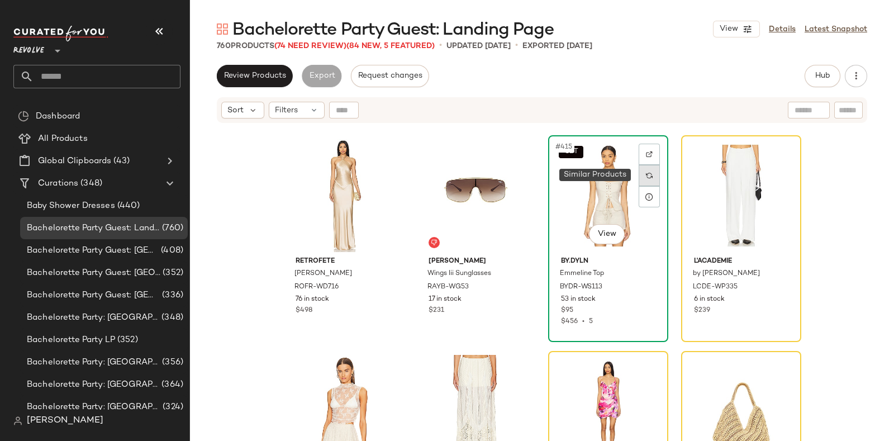
click at [650, 177] on div at bounding box center [649, 175] width 21 height 21
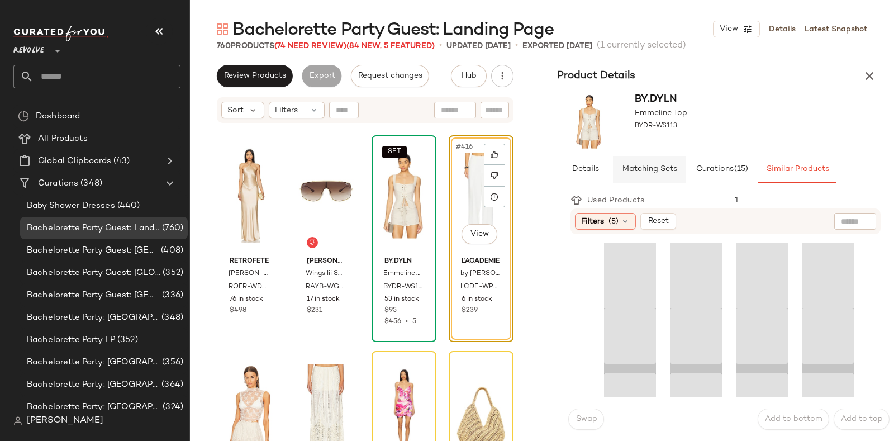
click at [657, 167] on span "Matching Sets" at bounding box center [649, 169] width 55 height 9
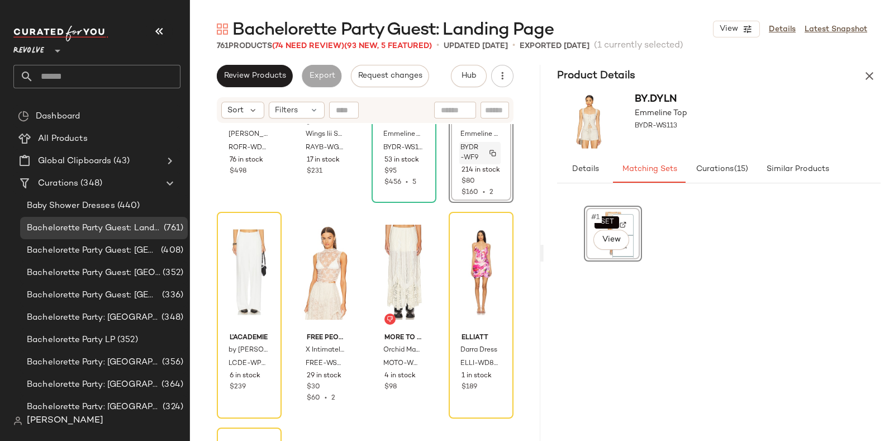
scroll to position [22364, 0]
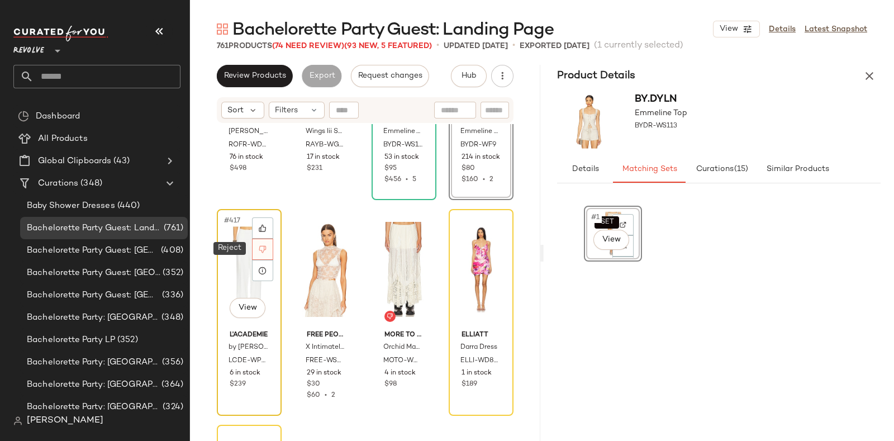
click at [267, 250] on div at bounding box center [262, 249] width 21 height 21
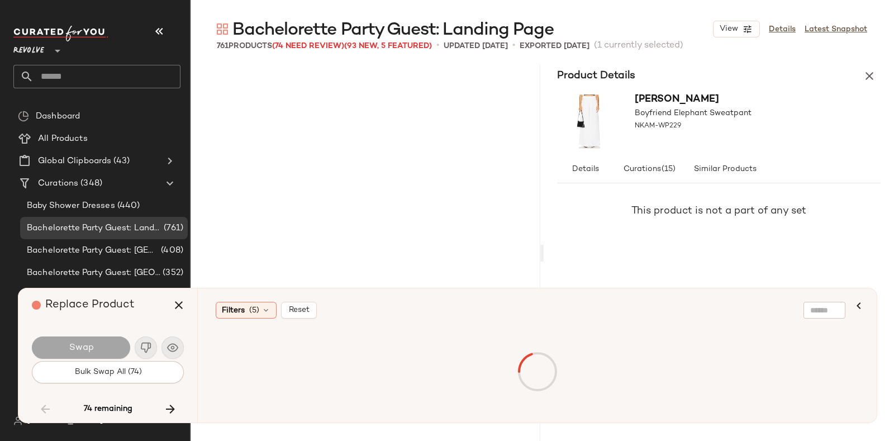
scroll to position [16396, 0]
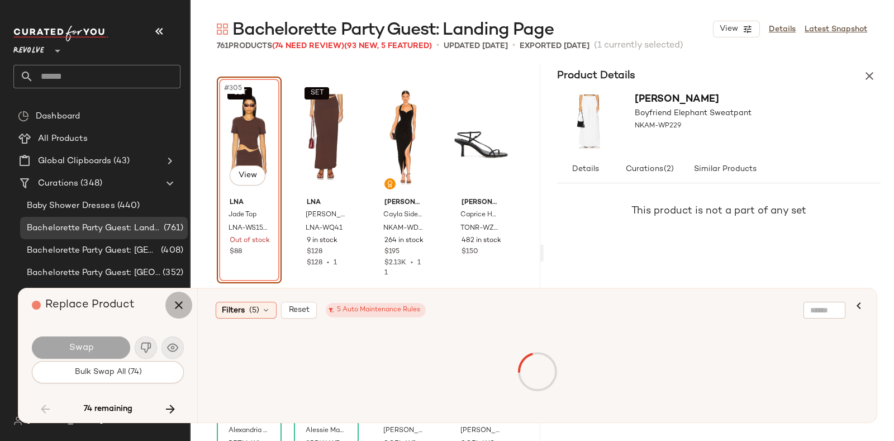
click at [173, 301] on icon "button" at bounding box center [178, 304] width 13 height 13
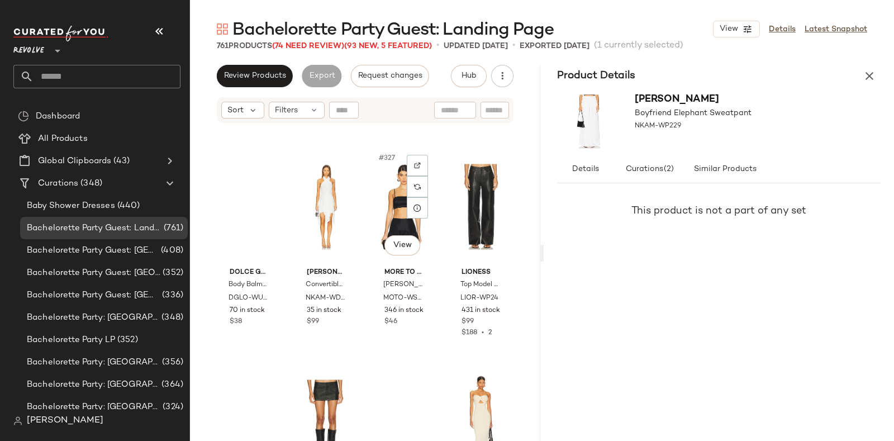
scroll to position [17467, 0]
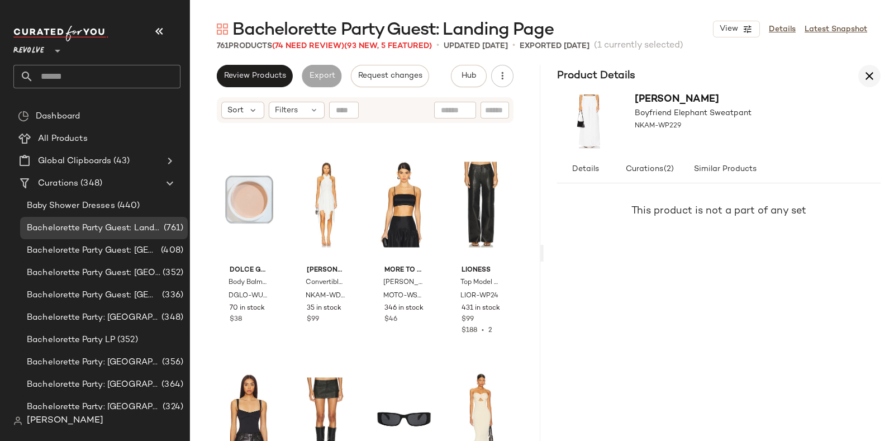
click at [871, 74] on icon "button" at bounding box center [869, 75] width 13 height 13
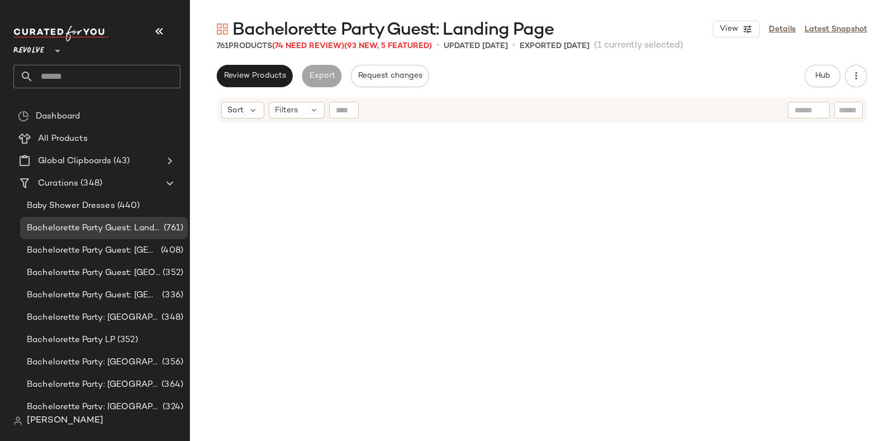
scroll to position [22438, 0]
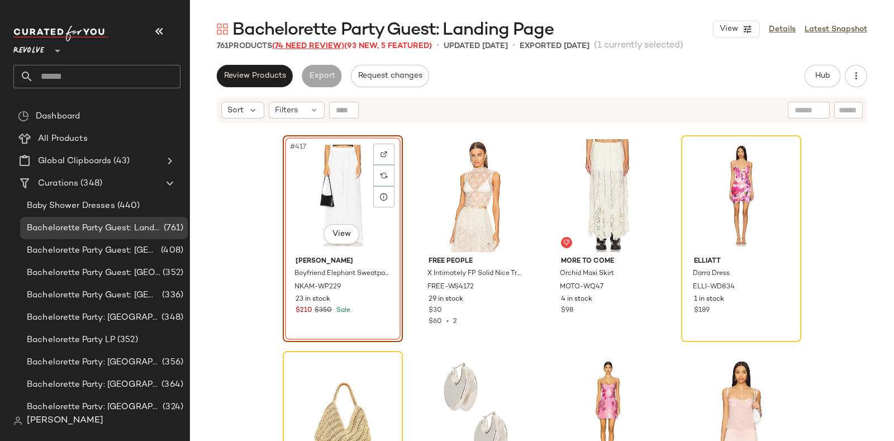
click at [314, 45] on span "(74 Need Review)" at bounding box center [308, 46] width 72 height 8
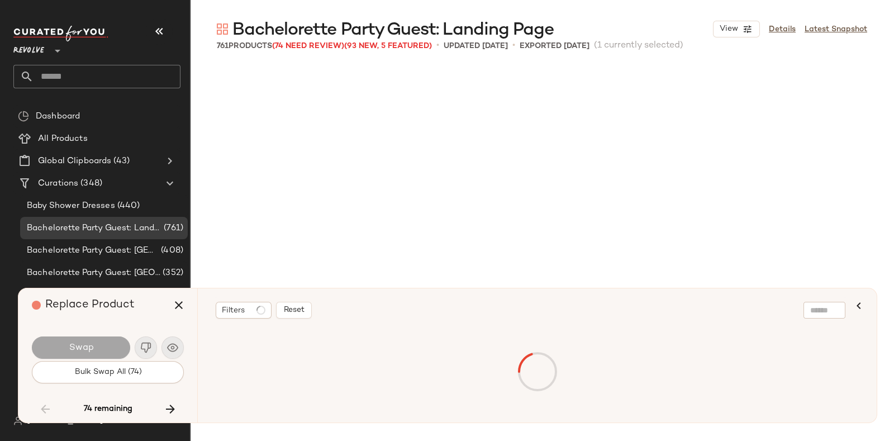
scroll to position [16396, 0]
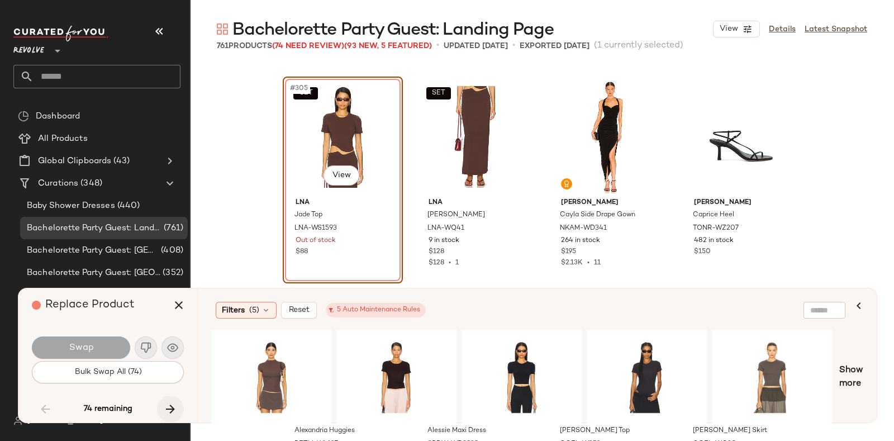
click at [169, 406] on icon "button" at bounding box center [170, 408] width 13 height 13
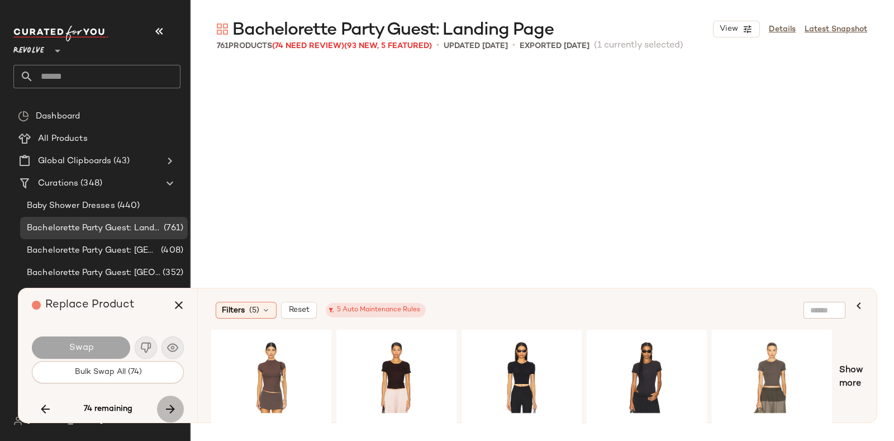
scroll to position [22438, 0]
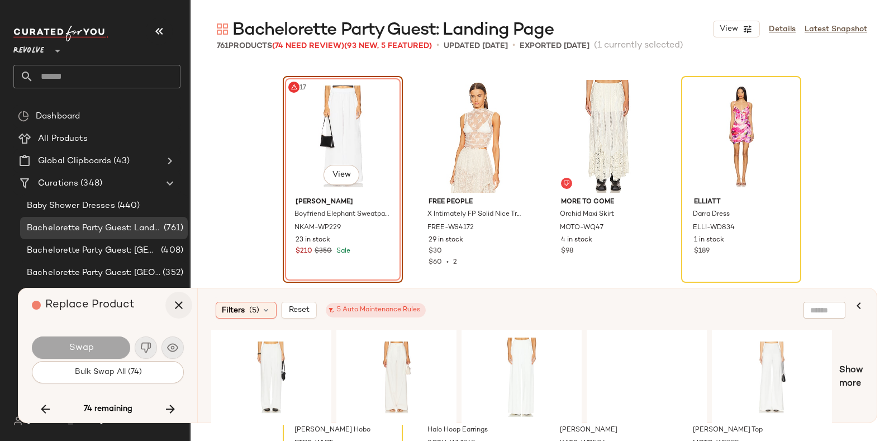
click at [177, 303] on icon "button" at bounding box center [178, 304] width 13 height 13
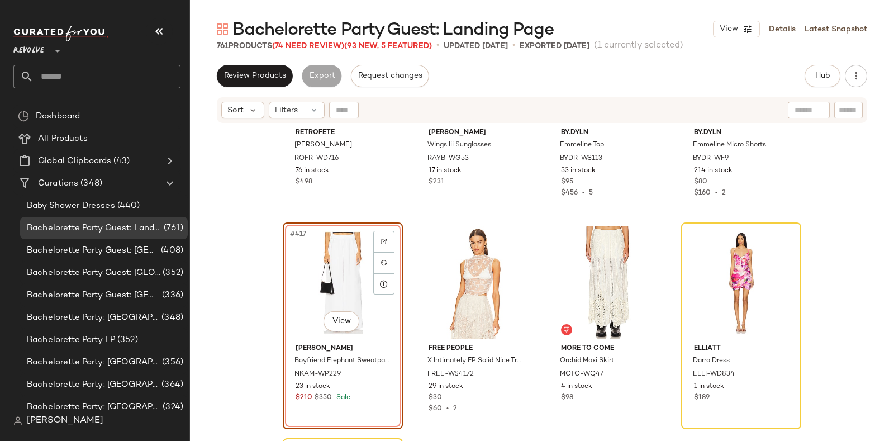
scroll to position [22363, 0]
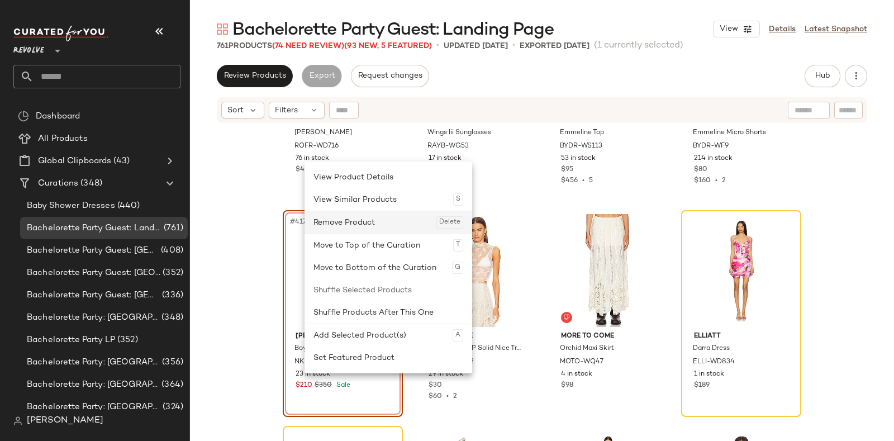
click at [364, 214] on div "Remove Product Delete" at bounding box center [389, 222] width 150 height 22
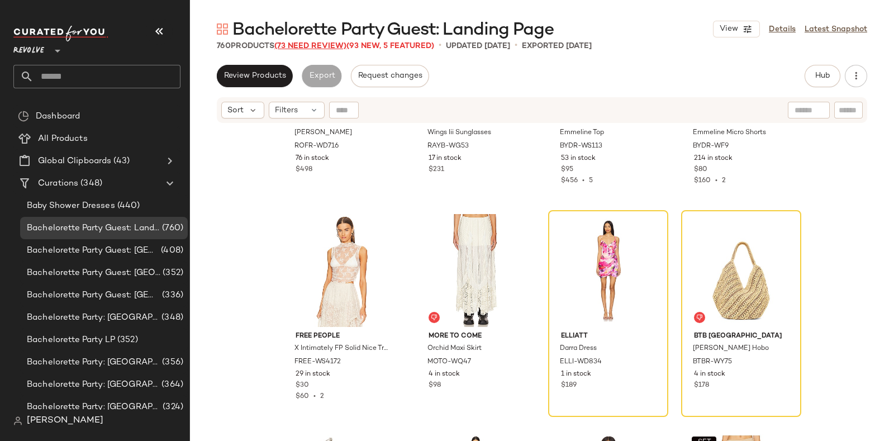
click at [312, 43] on span "(73 Need Review)" at bounding box center [310, 46] width 72 height 8
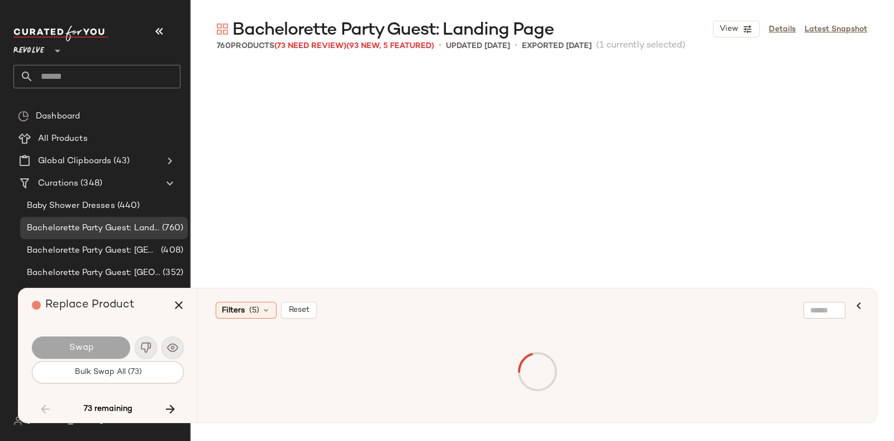
scroll to position [16396, 0]
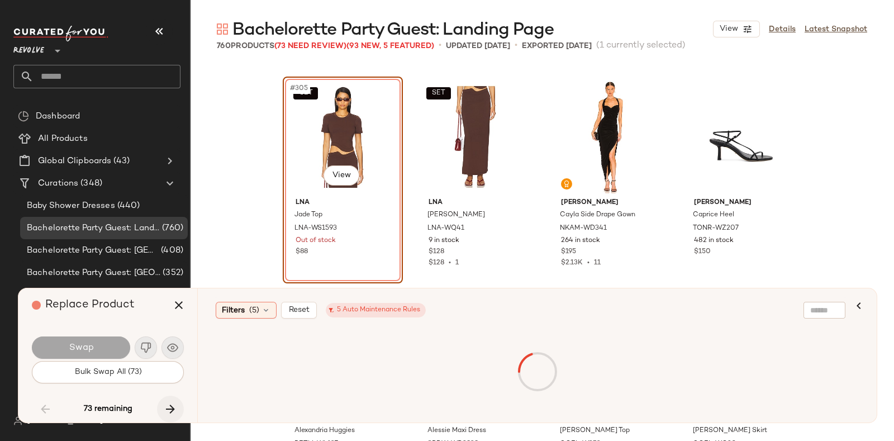
click at [169, 404] on icon "button" at bounding box center [170, 408] width 13 height 13
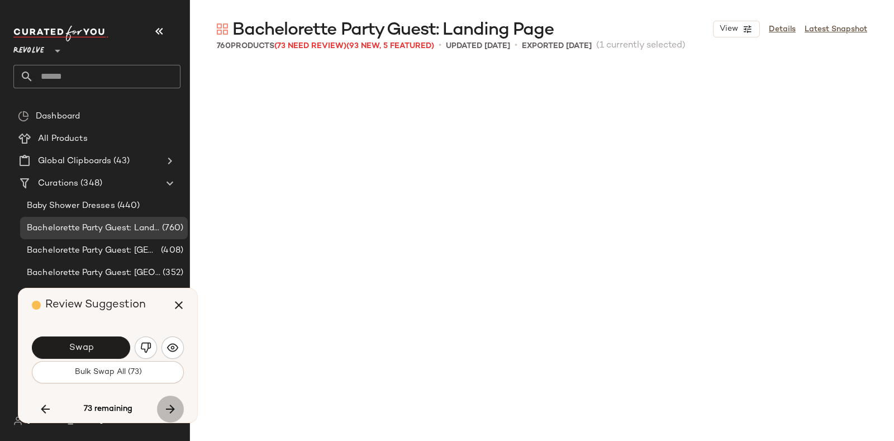
scroll to position [22438, 0]
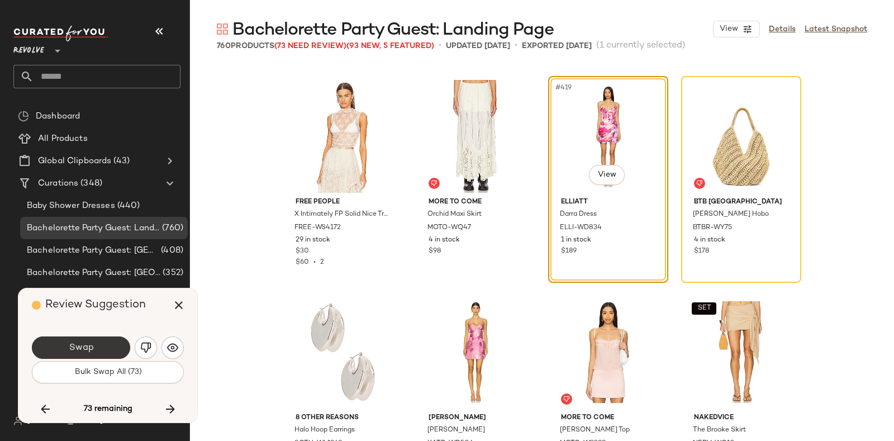
click at [105, 345] on button "Swap" at bounding box center [81, 347] width 98 height 22
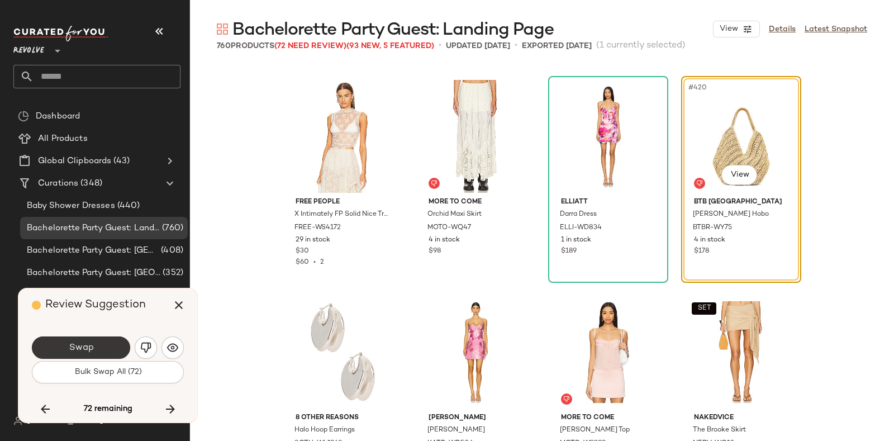
click at [109, 344] on button "Swap" at bounding box center [81, 347] width 98 height 22
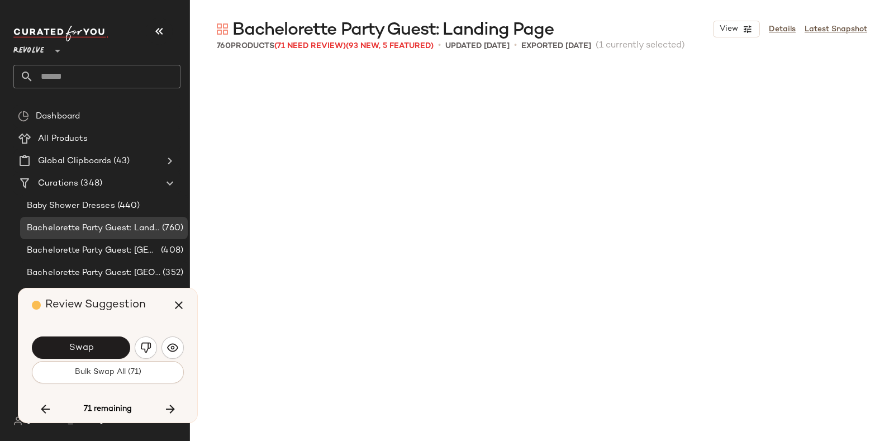
scroll to position [22869, 0]
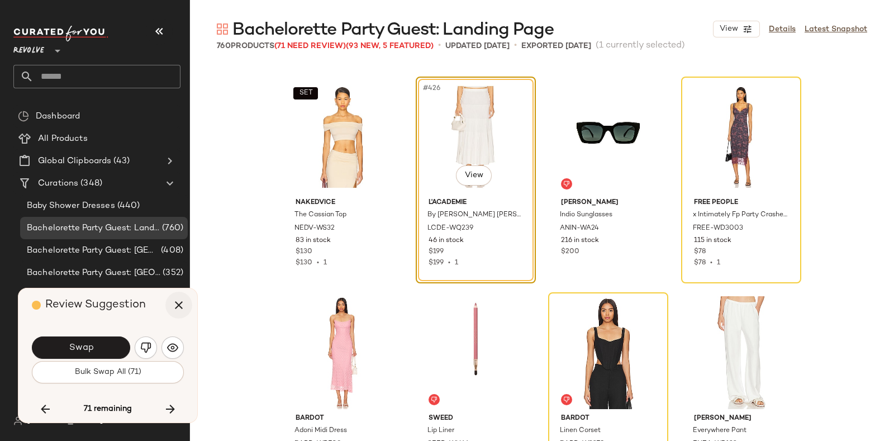
click at [176, 299] on icon "button" at bounding box center [178, 304] width 13 height 13
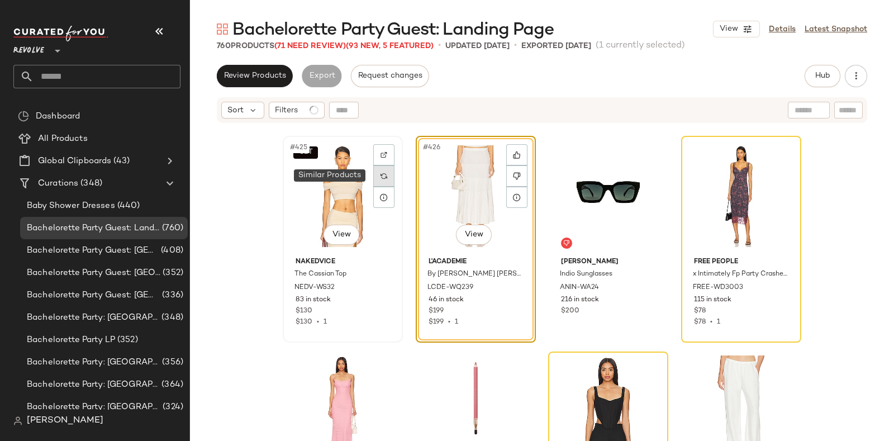
click at [382, 177] on img at bounding box center [384, 176] width 7 height 7
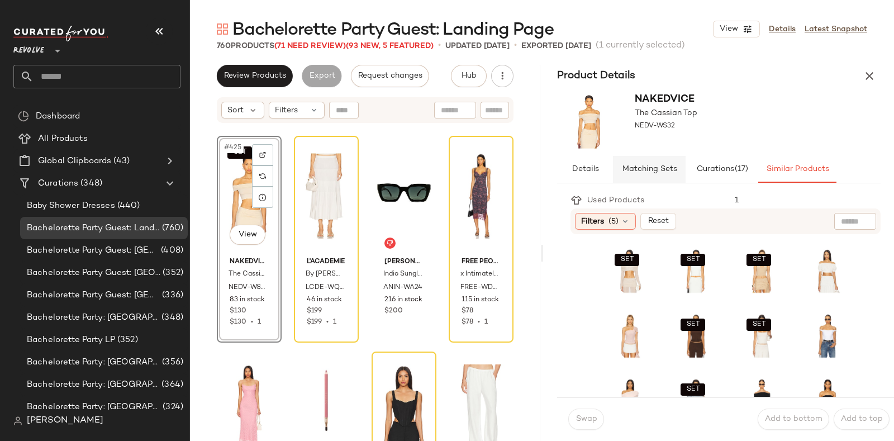
click at [645, 166] on span "Matching Sets" at bounding box center [649, 169] width 55 height 9
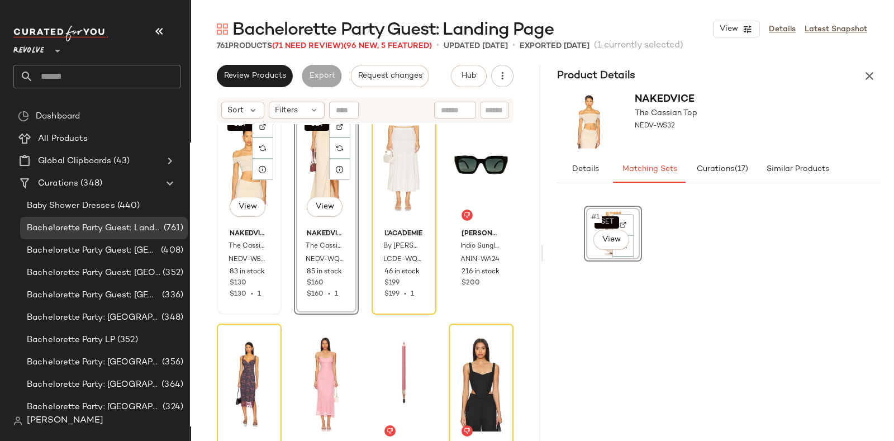
scroll to position [22897, 0]
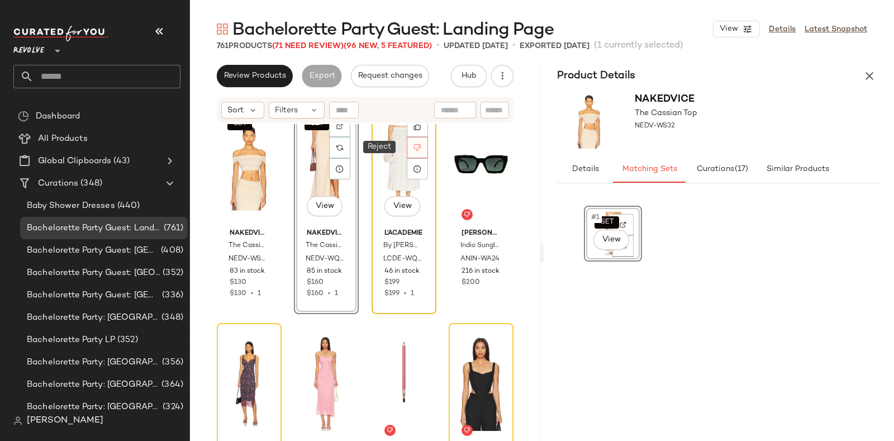
click at [415, 146] on icon at bounding box center [418, 148] width 8 height 8
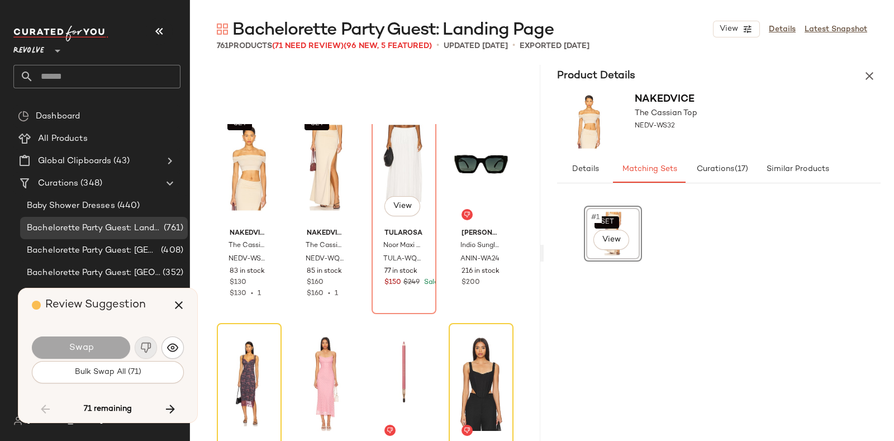
scroll to position [22869, 0]
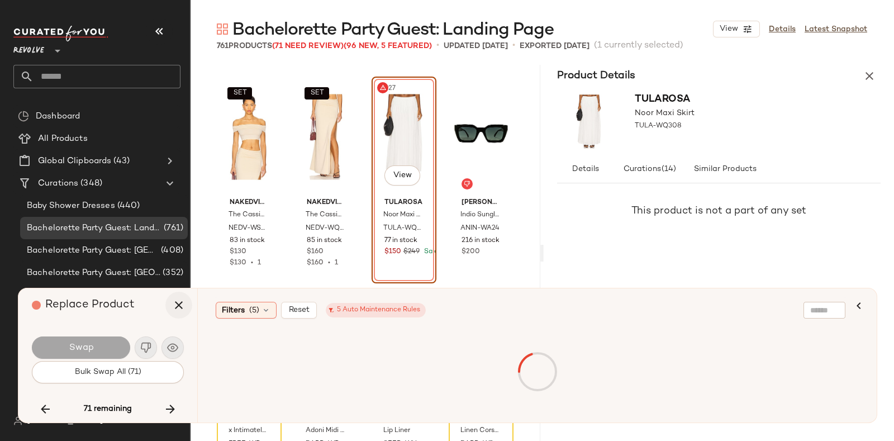
click at [182, 306] on icon "button" at bounding box center [178, 304] width 13 height 13
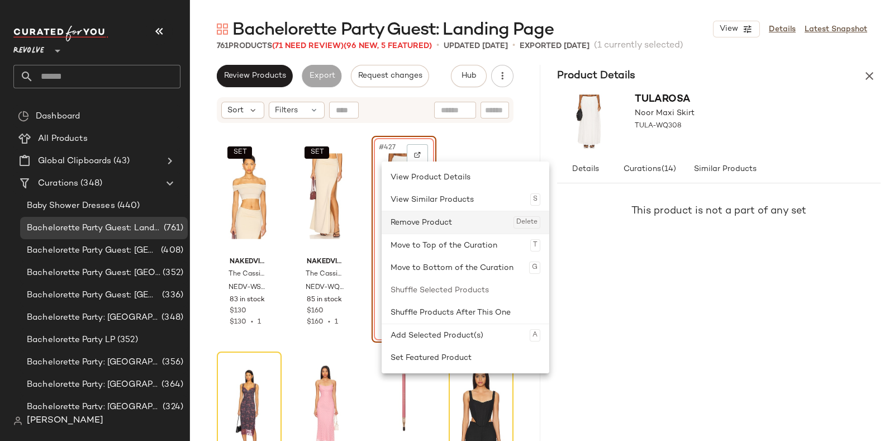
click at [423, 223] on div "Remove Product Delete" at bounding box center [466, 222] width 150 height 22
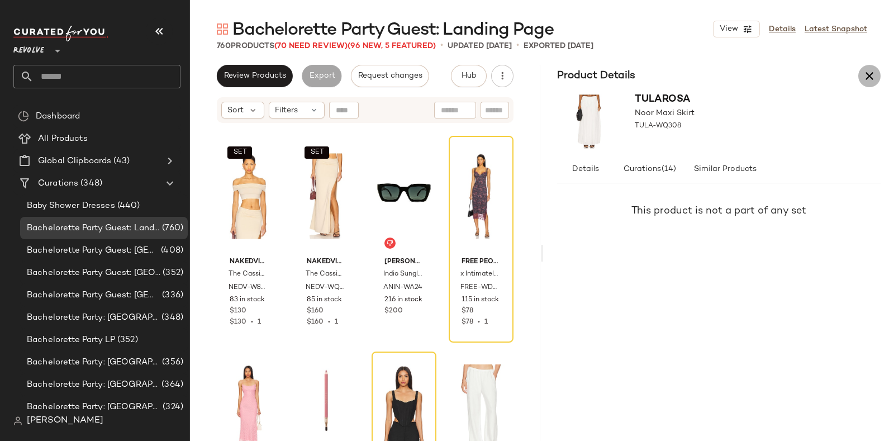
click at [875, 72] on icon "button" at bounding box center [869, 75] width 13 height 13
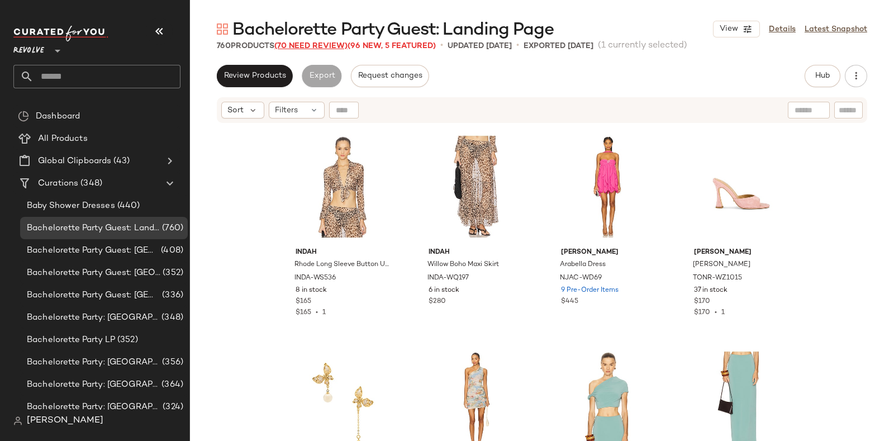
click at [306, 46] on span "(70 Need Review)" at bounding box center [310, 46] width 73 height 8
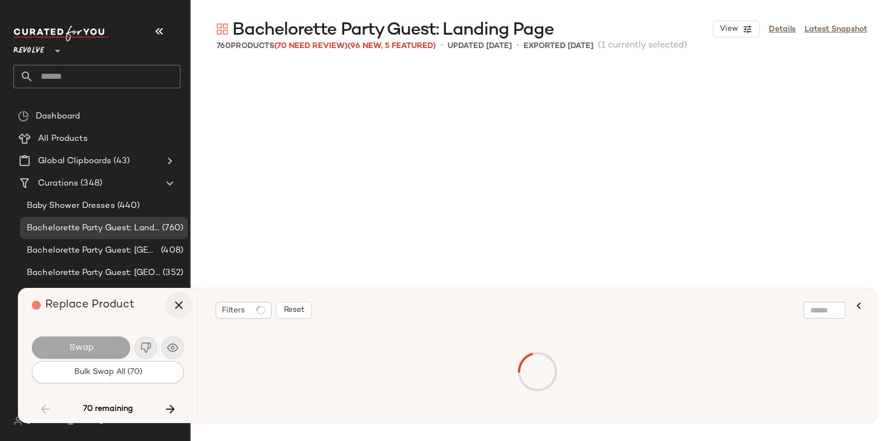
scroll to position [16396, 0]
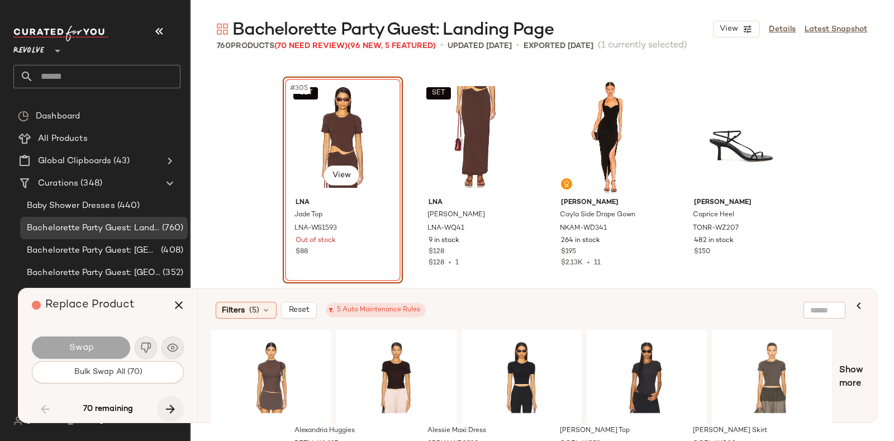
click at [170, 404] on icon "button" at bounding box center [170, 408] width 13 height 13
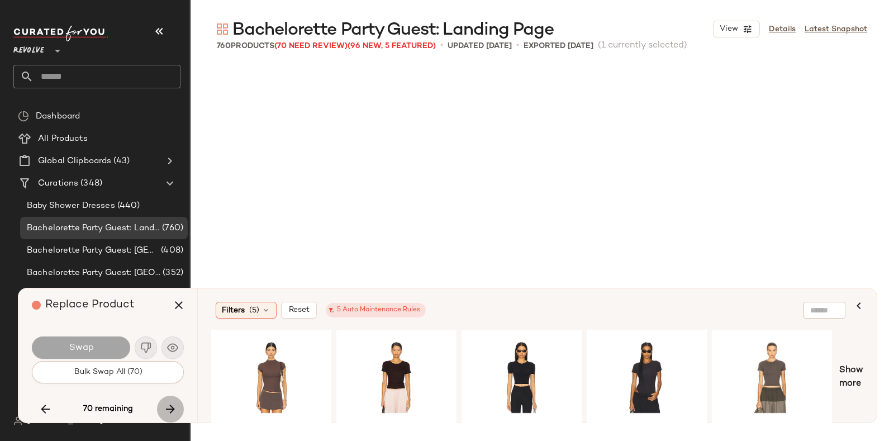
scroll to position [22869, 0]
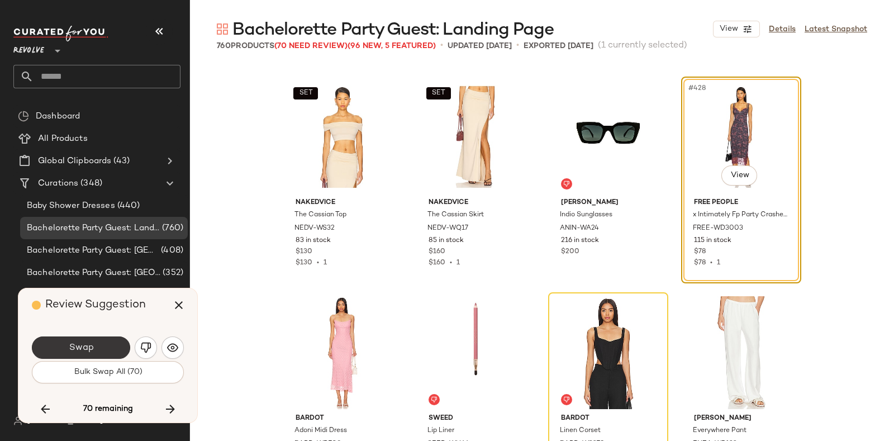
click at [96, 342] on button "Swap" at bounding box center [81, 347] width 98 height 22
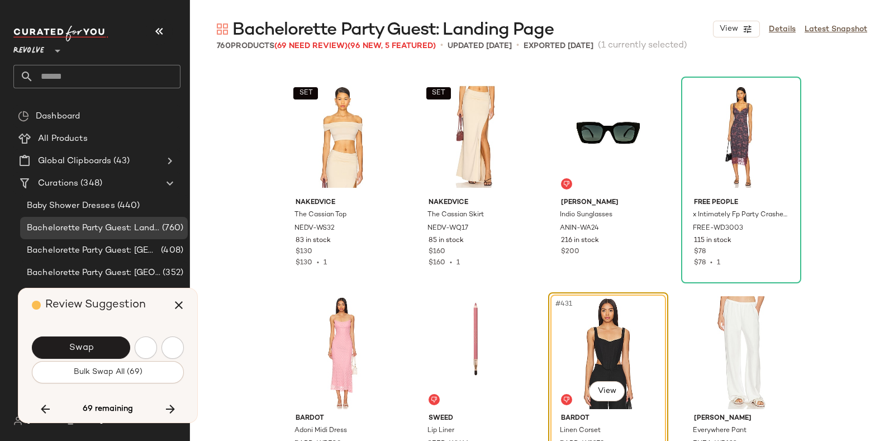
scroll to position [23084, 0]
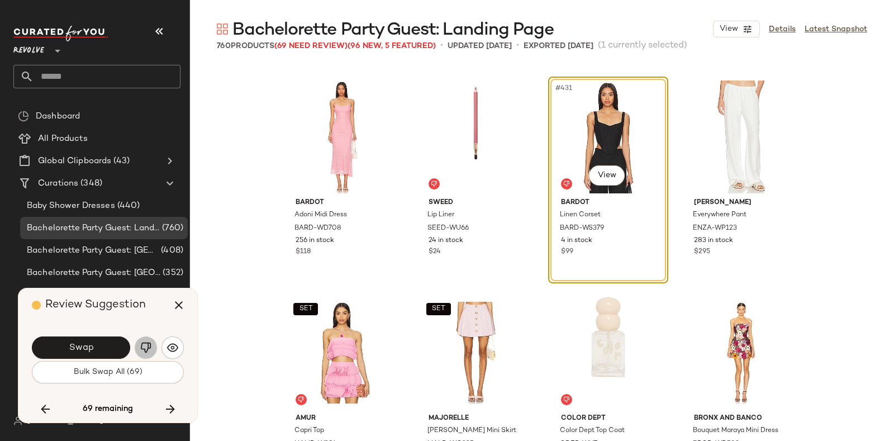
click at [137, 343] on button "button" at bounding box center [146, 347] width 22 height 22
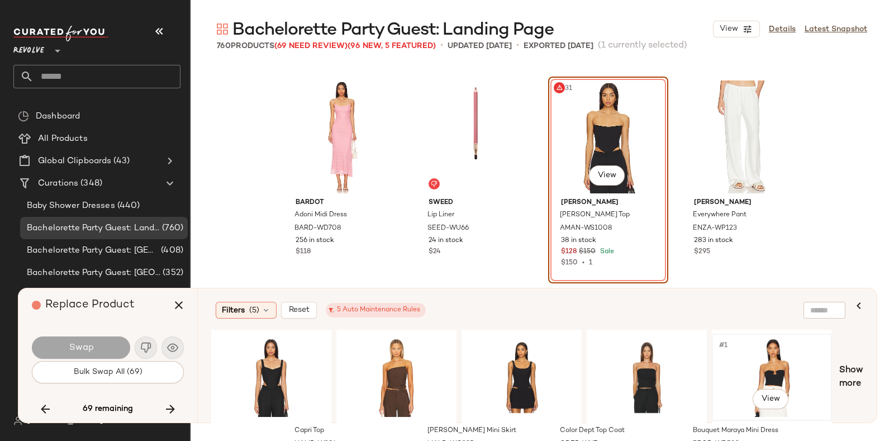
click at [765, 351] on div "#1 View" at bounding box center [772, 377] width 112 height 79
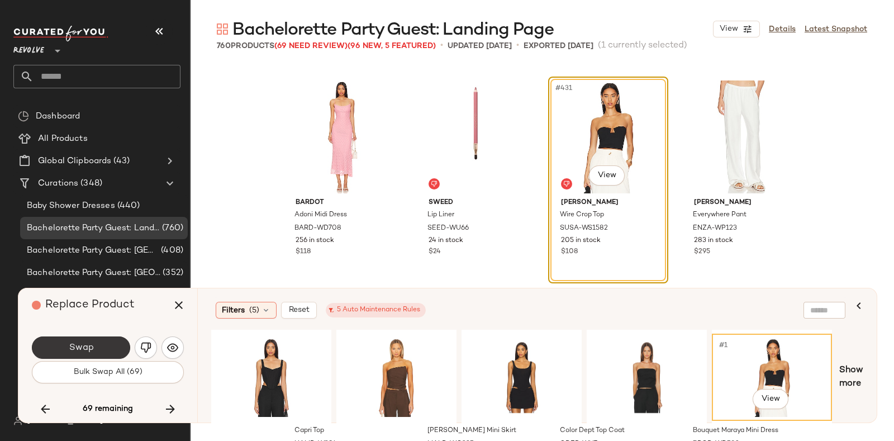
click at [72, 345] on span "Swap" at bounding box center [80, 348] width 25 height 11
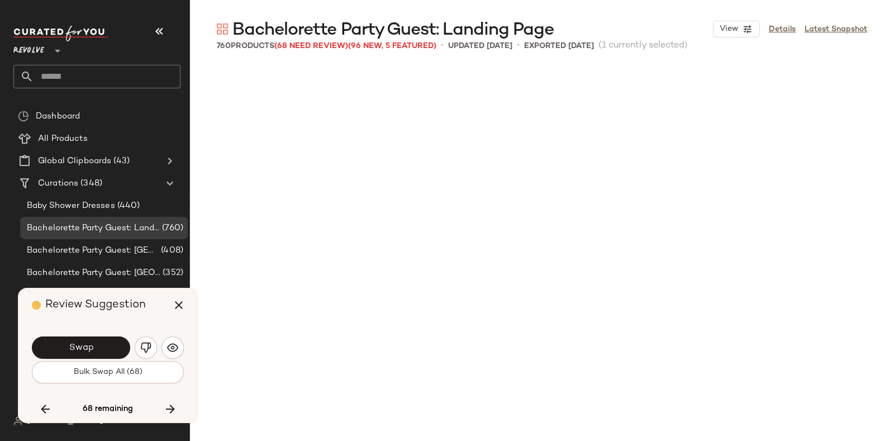
scroll to position [23516, 0]
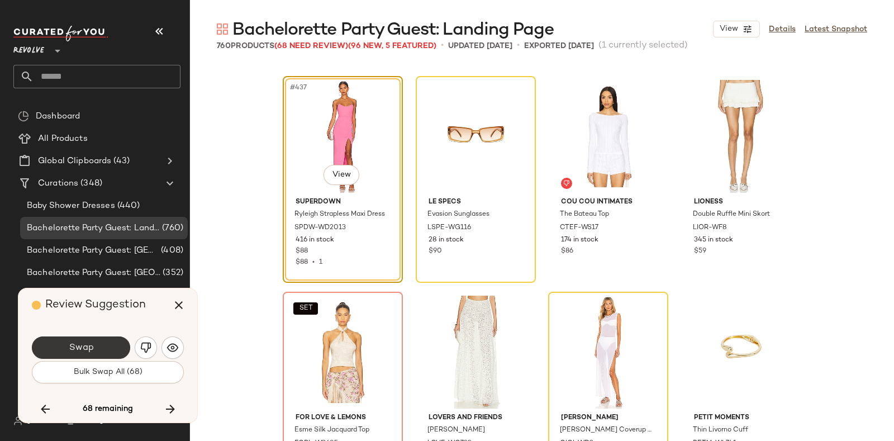
click at [89, 344] on span "Swap" at bounding box center [80, 348] width 25 height 11
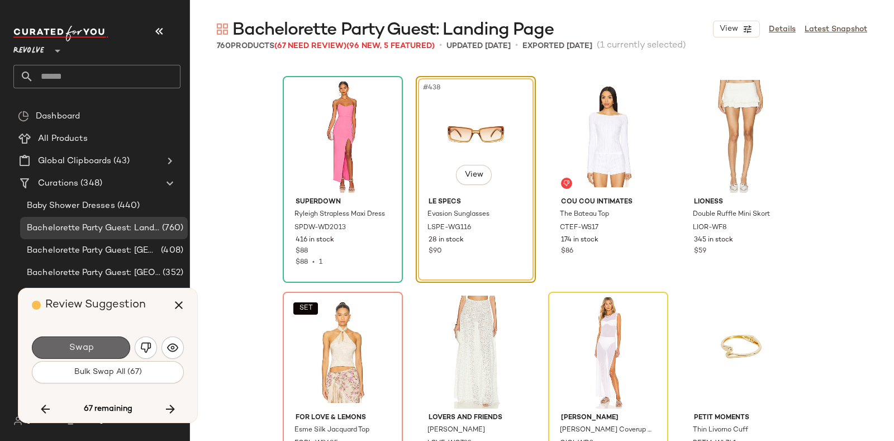
click at [92, 348] on span "Swap" at bounding box center [80, 348] width 25 height 11
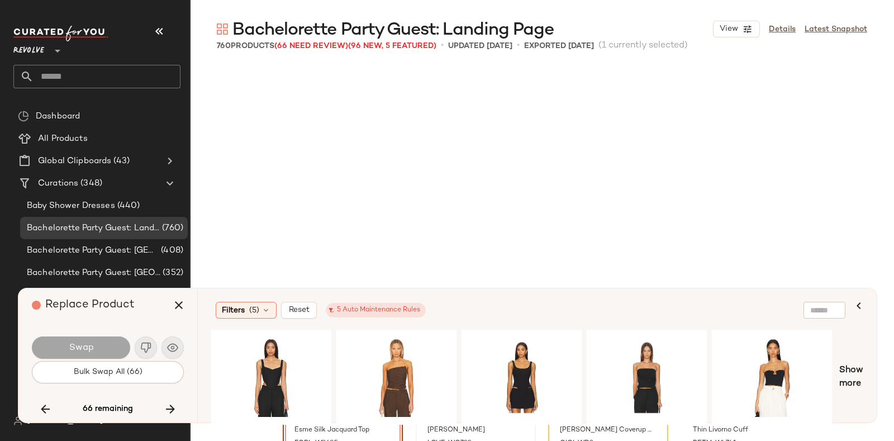
scroll to position [23732, 0]
